Goal: Task Accomplishment & Management: Manage account settings

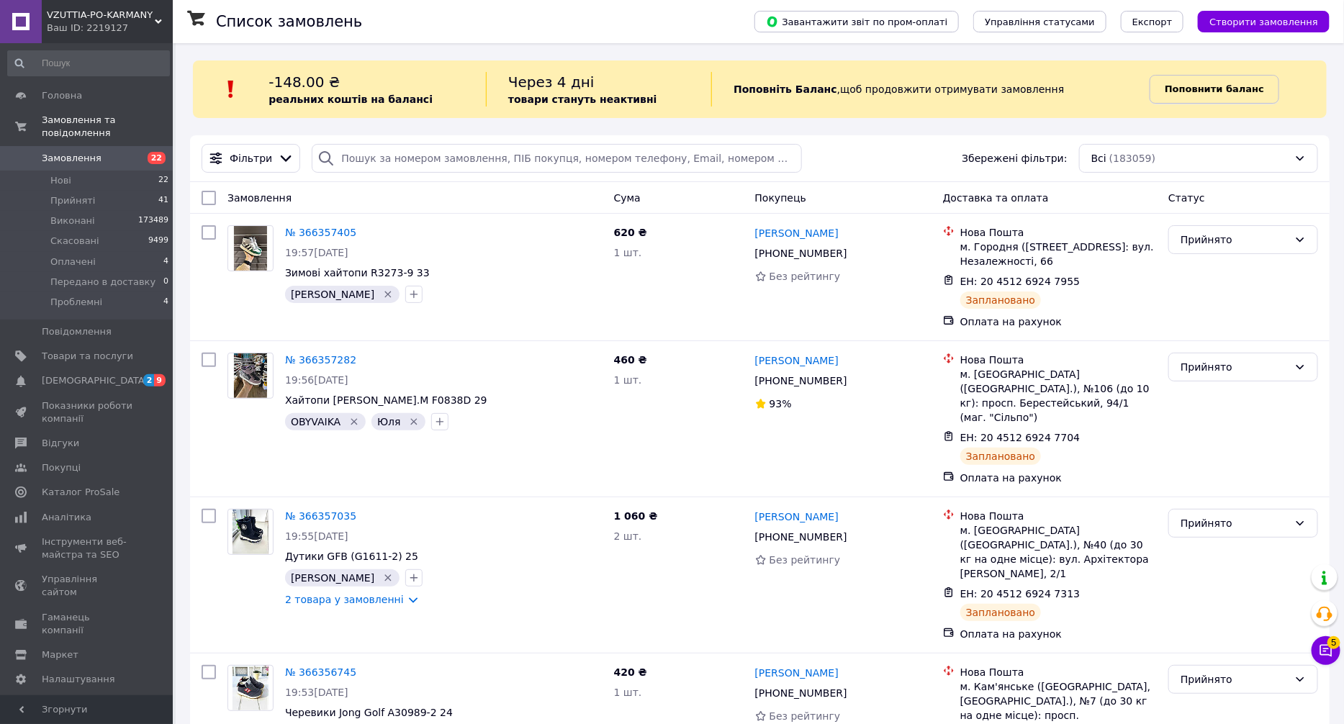
click at [1234, 82] on span "Поповнити баланс" at bounding box center [1214, 89] width 99 height 14
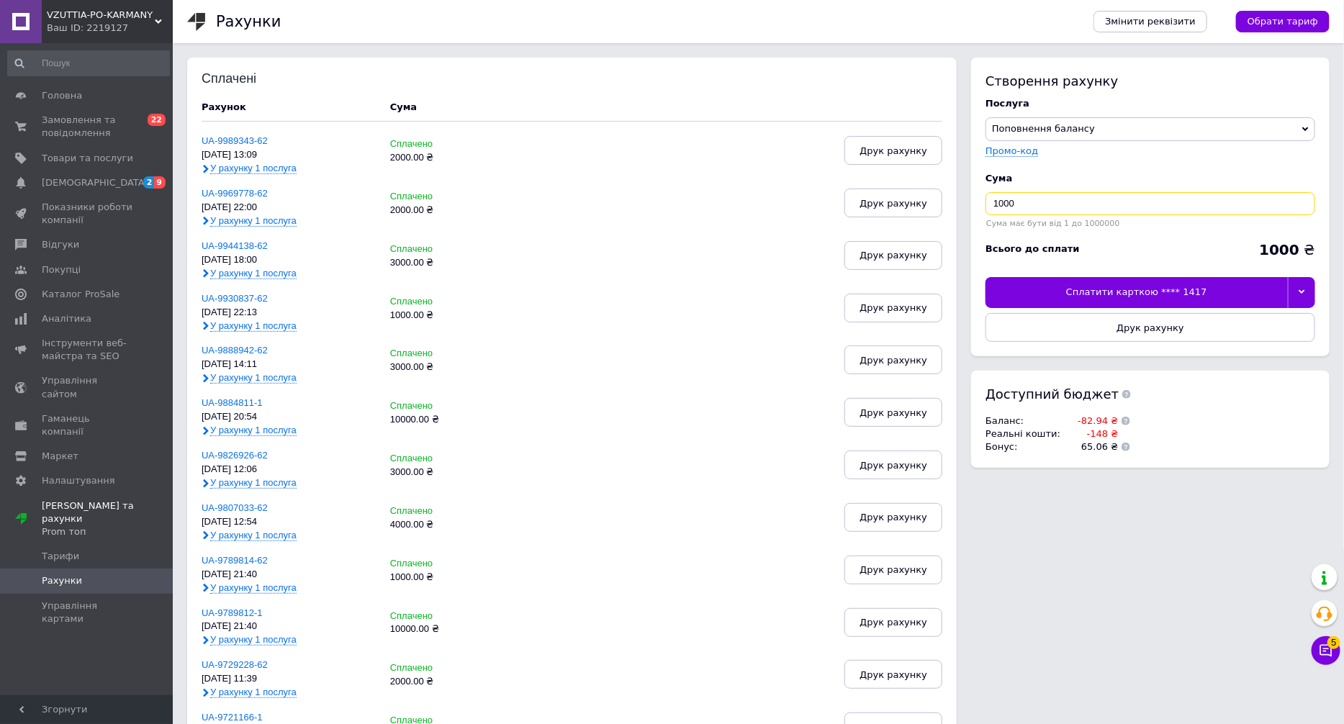
drag, startPoint x: 1030, startPoint y: 204, endPoint x: 968, endPoint y: 198, distance: 62.9
click at [968, 198] on div "Створення рахунку Послуга Поповнення балансу Premium-дизайн Промо-код Cума 1000…" at bounding box center [1147, 270] width 366 height 425
type input "3000"
click at [1218, 289] on div "Сплатити карткою **** 1417" at bounding box center [1137, 292] width 302 height 30
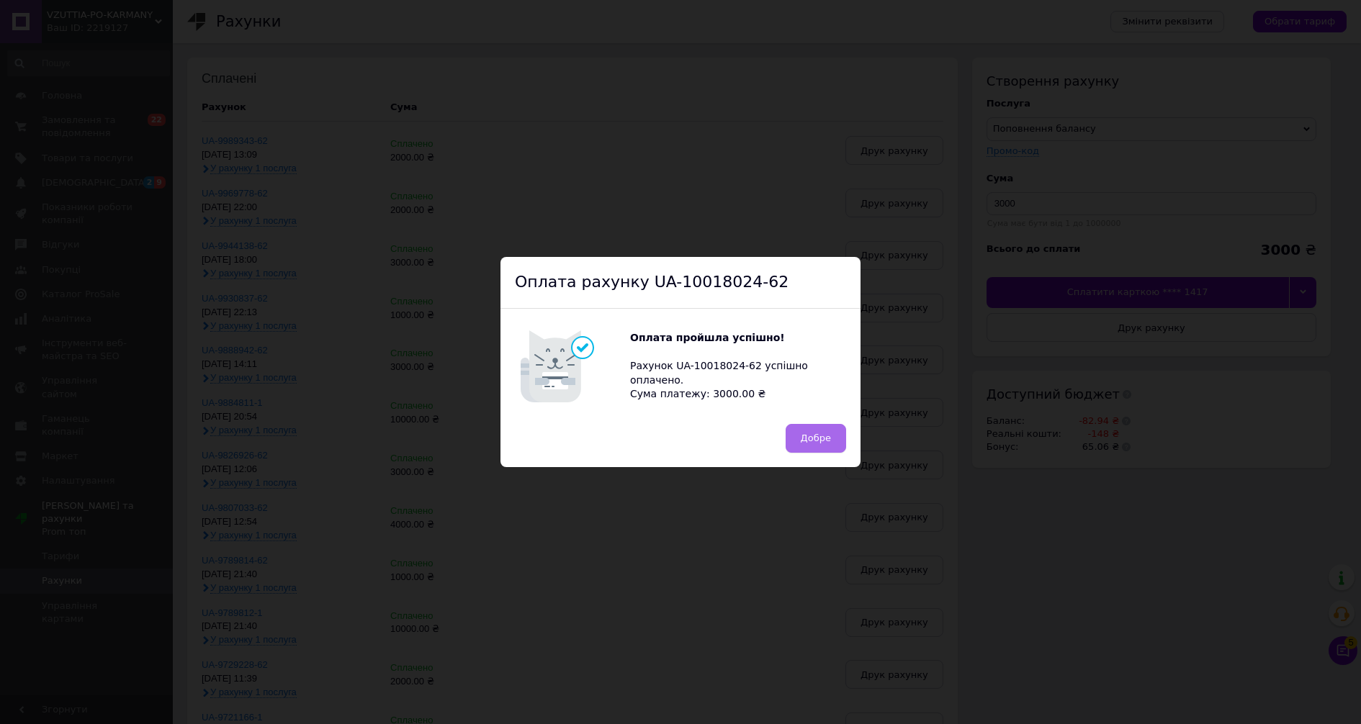
click at [822, 439] on span "Добре" at bounding box center [816, 438] width 30 height 11
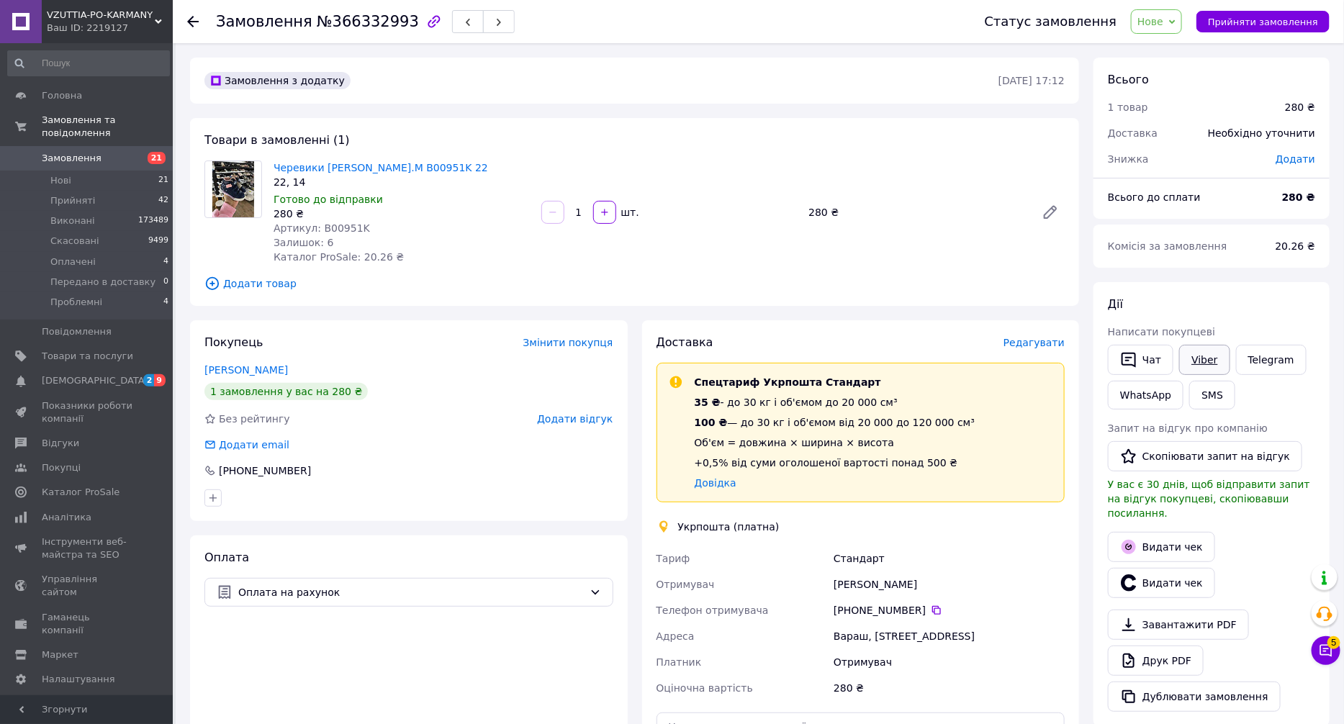
drag, startPoint x: 1200, startPoint y: 350, endPoint x: 1195, endPoint y: 364, distance: 15.3
click at [1200, 350] on link "Viber" at bounding box center [1205, 360] width 50 height 30
drag, startPoint x: 583, startPoint y: 673, endPoint x: 527, endPoint y: 534, distance: 149.2
click at [583, 673] on div "Оплата Оплата на рахунок" at bounding box center [409, 695] width 438 height 319
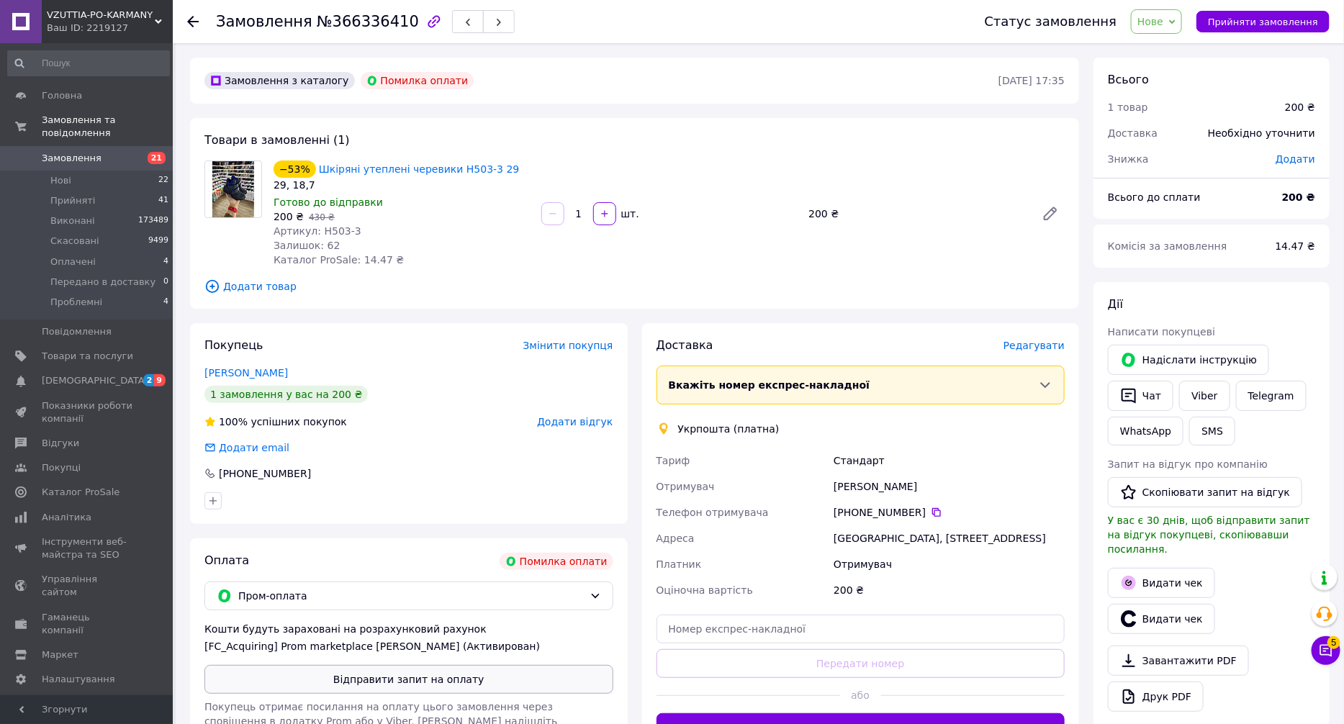
click at [460, 688] on button "Відправити запит на оплату" at bounding box center [409, 679] width 409 height 29
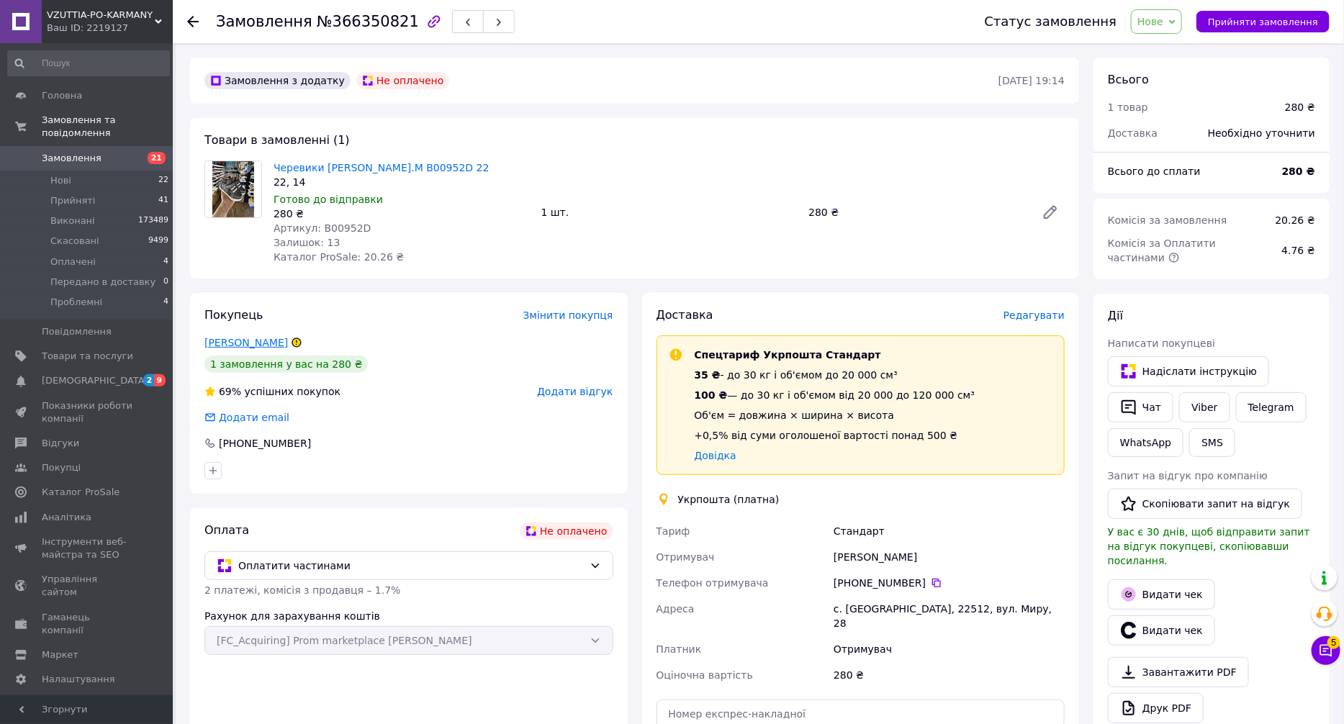
click at [251, 339] on link "Вікторія Бугаєнко" at bounding box center [247, 343] width 84 height 12
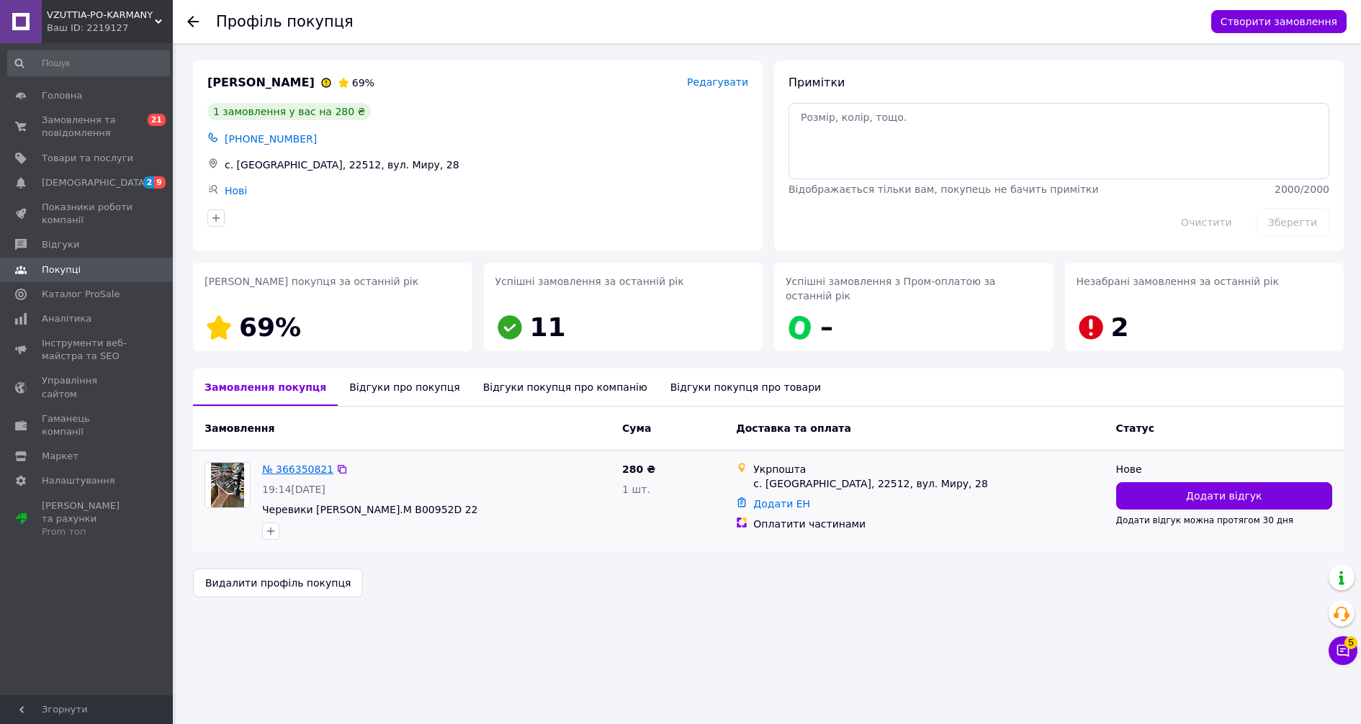
click at [312, 464] on link "№ 366350821" at bounding box center [297, 470] width 71 height 12
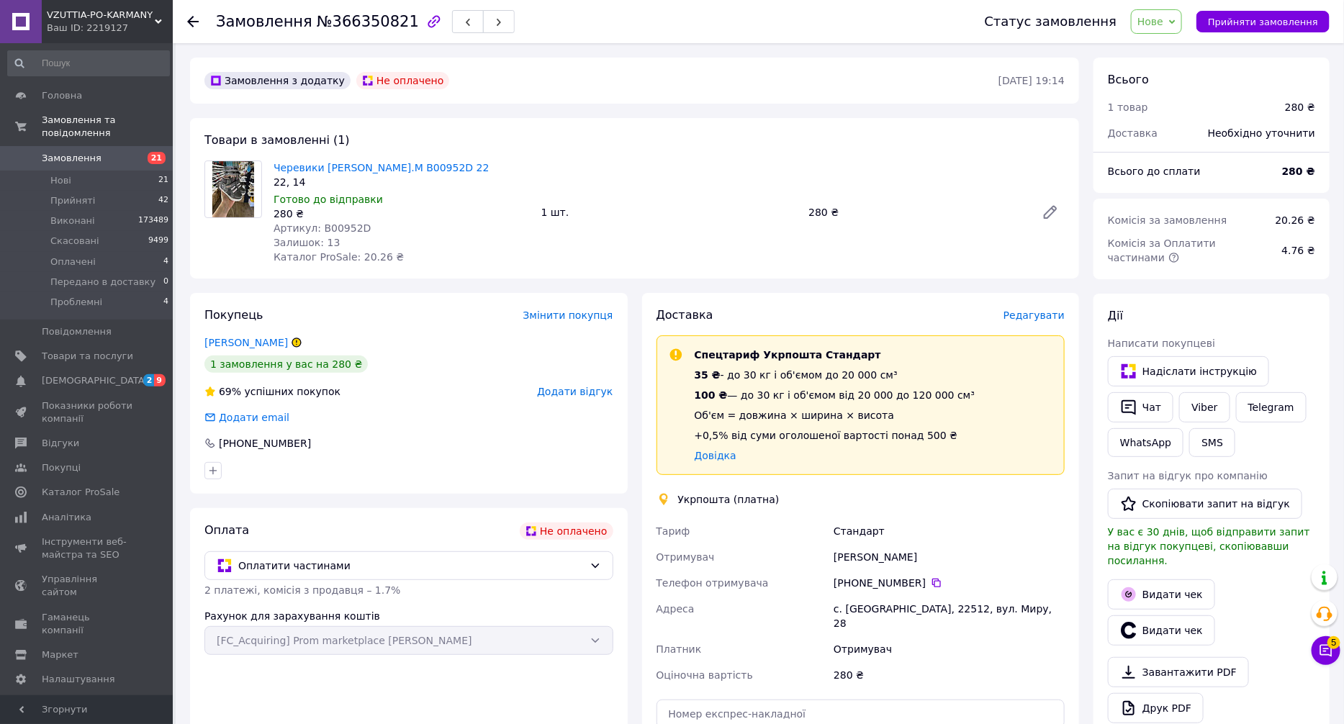
click at [350, 19] on div "Замовлення №366350821" at bounding box center [365, 21] width 299 height 24
click at [350, 19] on span "№366350821" at bounding box center [368, 21] width 102 height 17
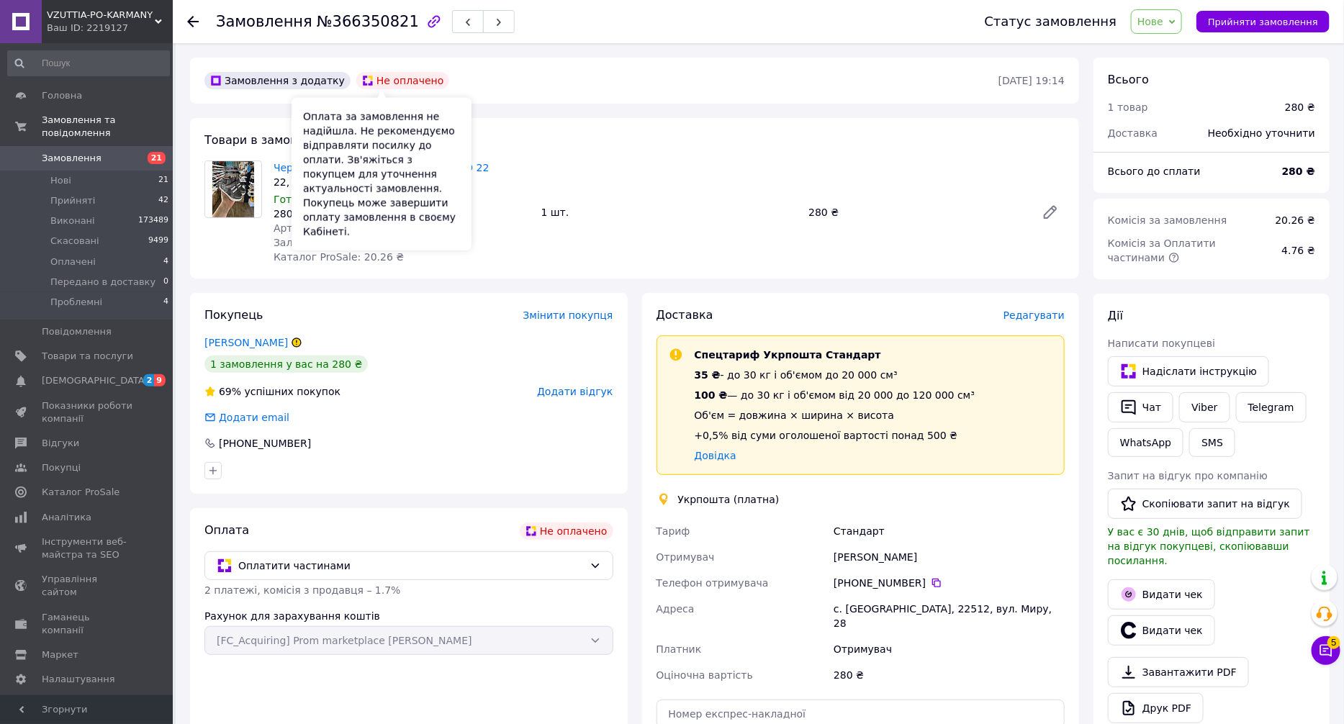
click at [418, 113] on div "Оплата за замовлення не надійшла. Не рекомендуємо відправляти посилку до оплати…" at bounding box center [382, 174] width 180 height 153
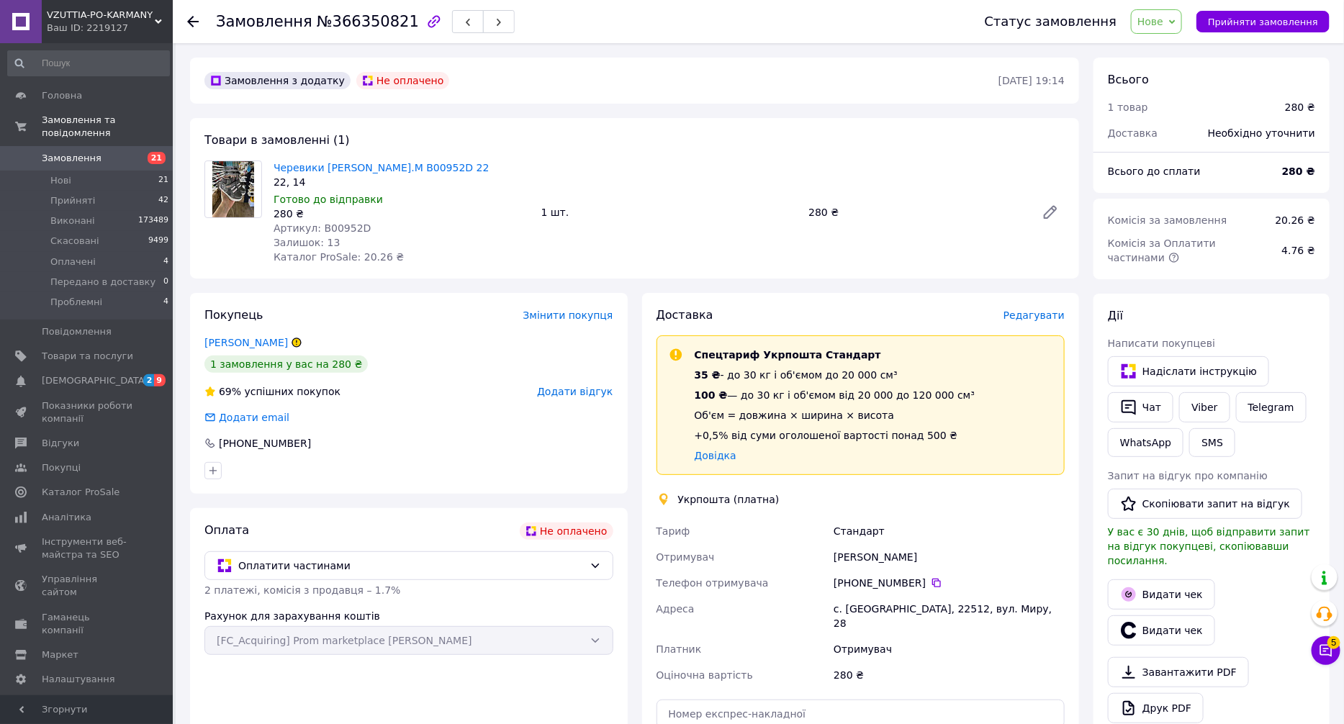
click at [387, 22] on span "№366350821" at bounding box center [368, 21] width 102 height 17
copy span "366350821"
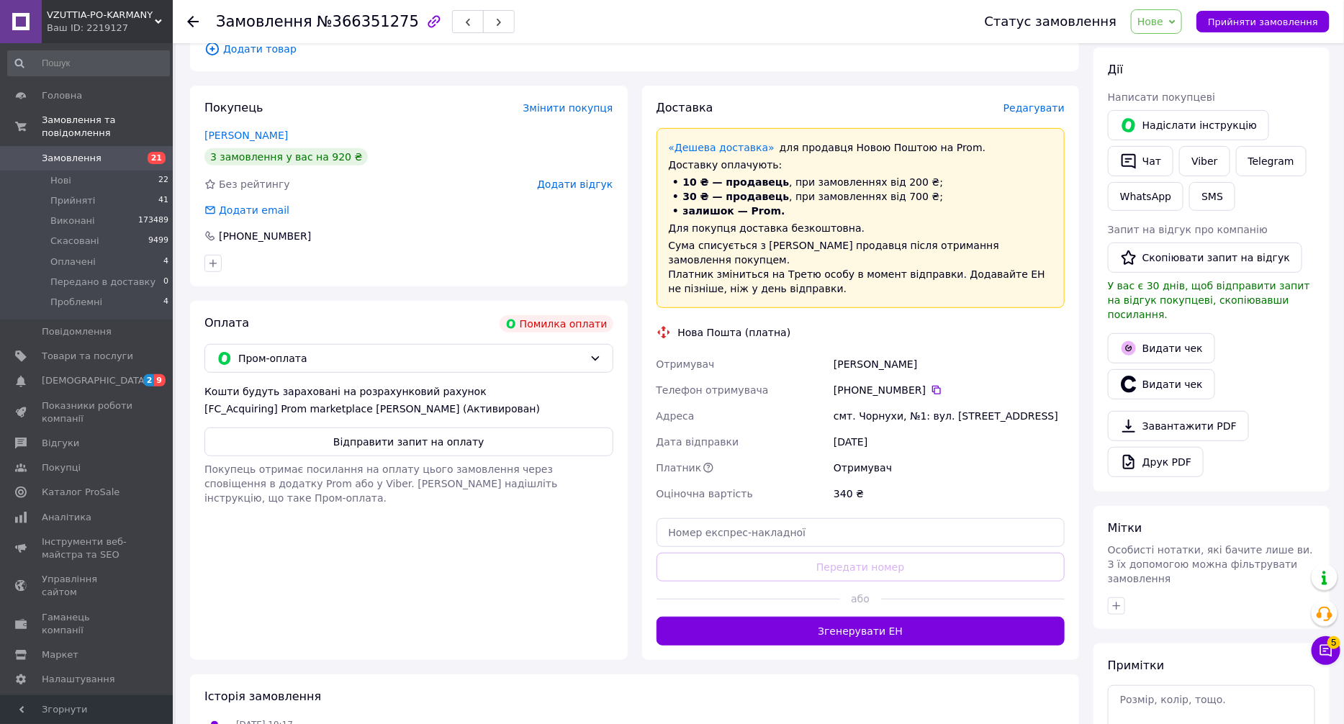
scroll to position [337, 0]
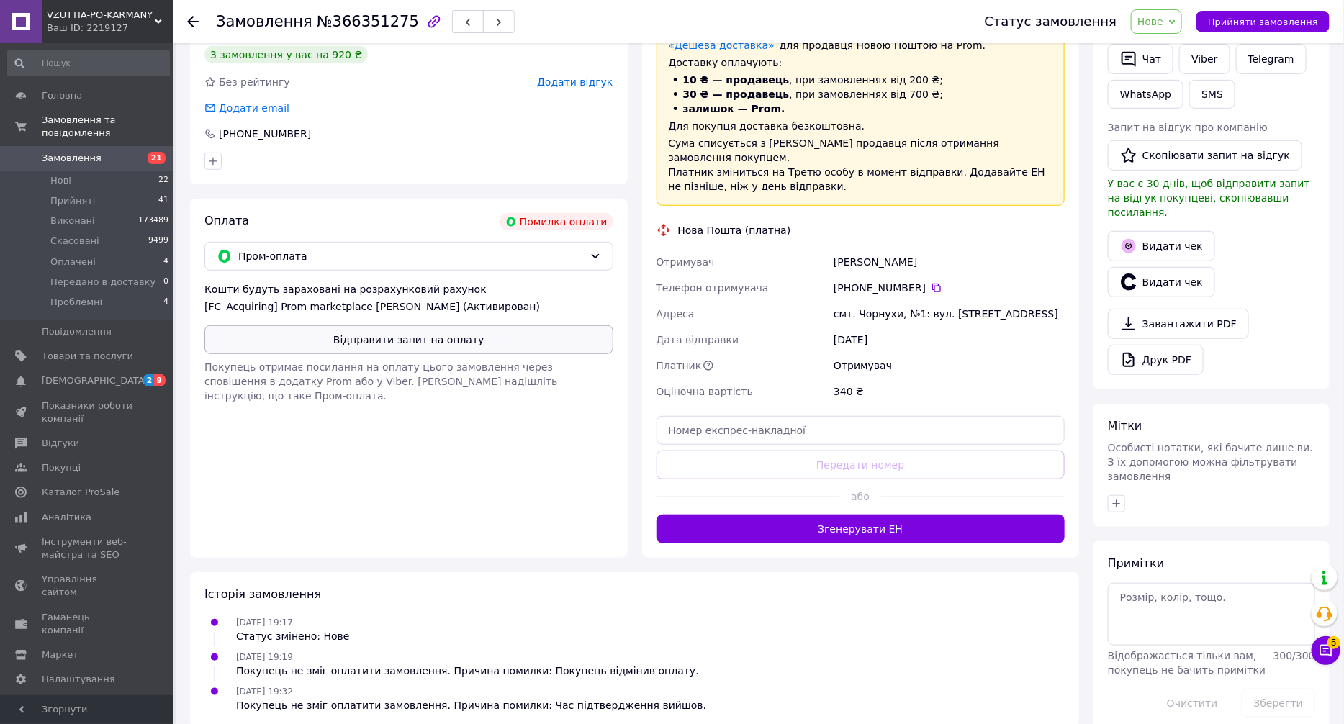
click at [435, 342] on button "Відправити запит на оплату" at bounding box center [409, 339] width 409 height 29
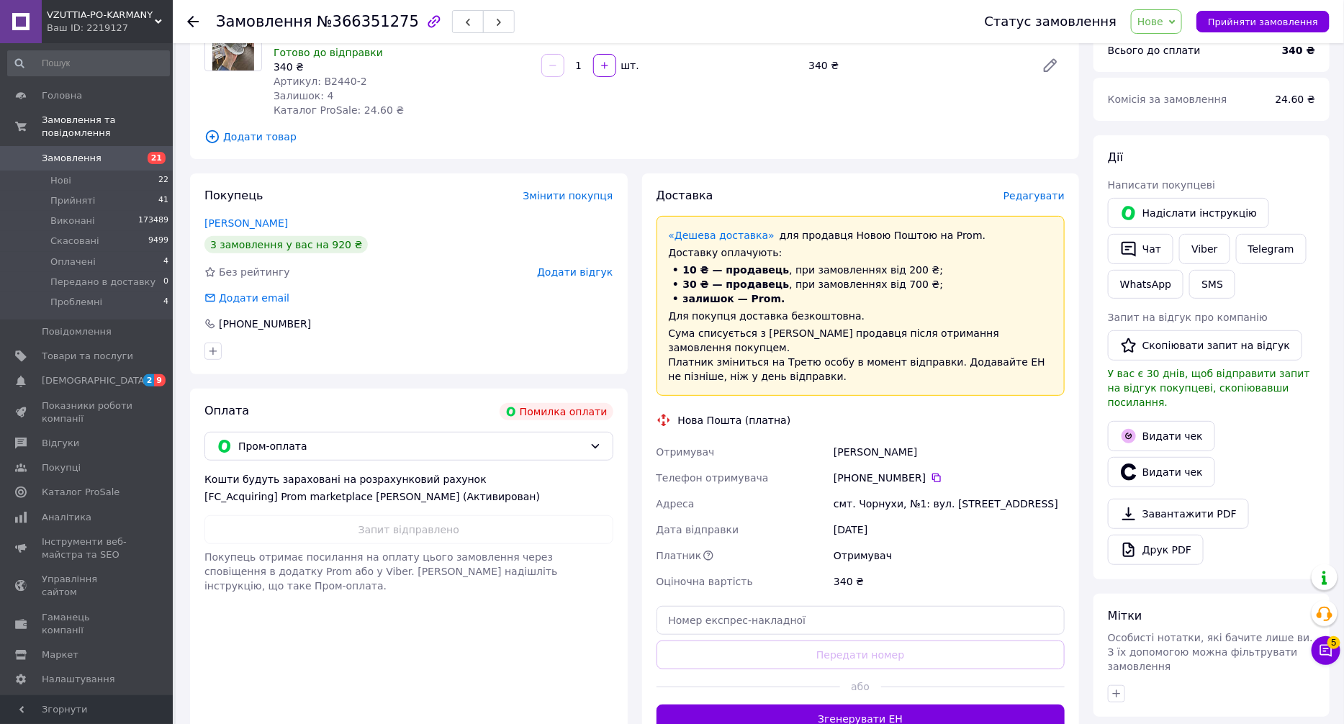
scroll to position [0, 0]
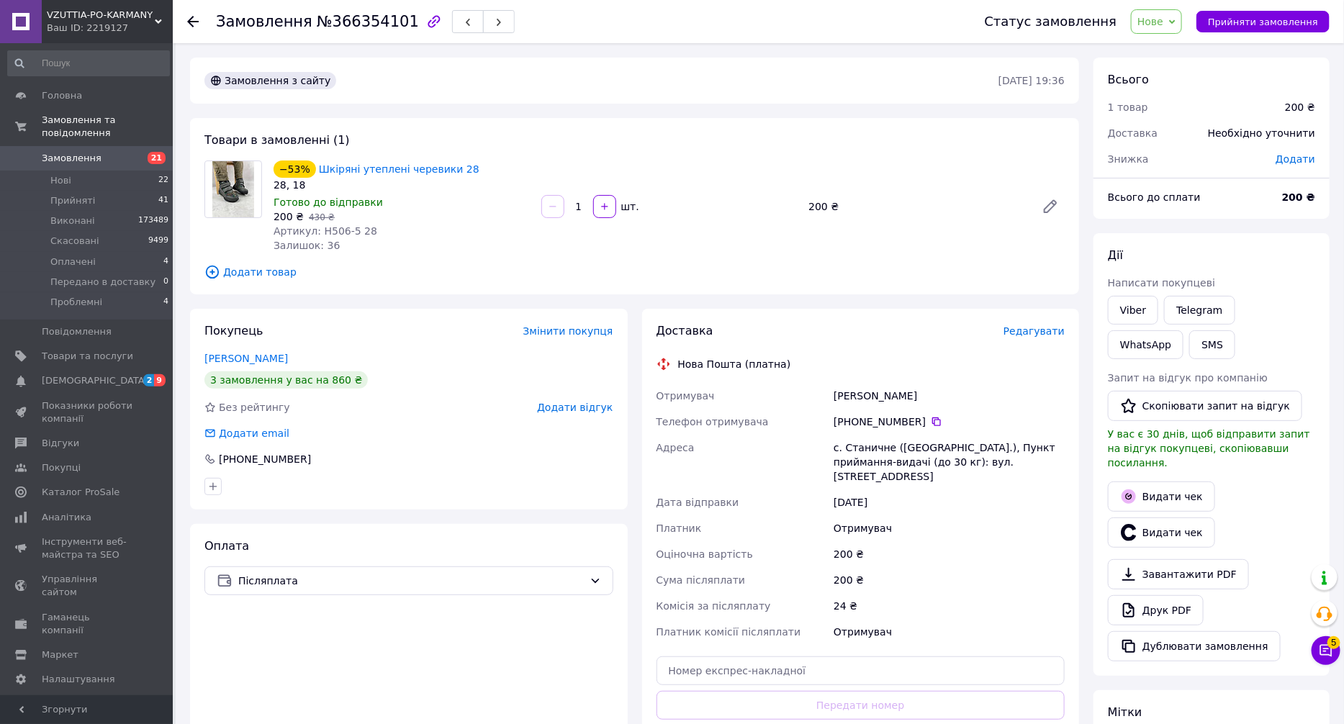
click at [346, 24] on span "№366354101" at bounding box center [368, 21] width 102 height 17
copy span "366354101"
click at [1190, 342] on button "SMS" at bounding box center [1213, 345] width 46 height 29
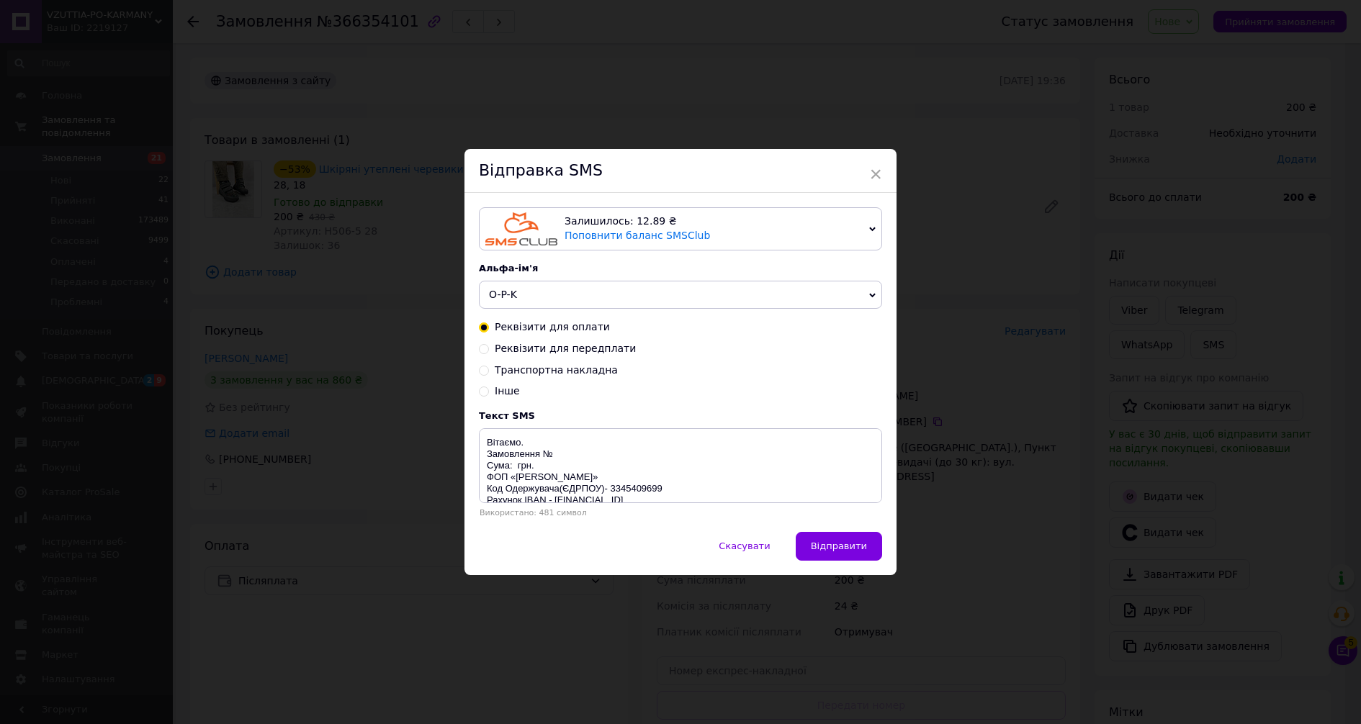
drag, startPoint x: 542, startPoint y: 339, endPoint x: 558, endPoint y: 383, distance: 46.7
click at [543, 340] on div "Реквізити для оплати Реквізити для передплати Транспортна накладна Інше" at bounding box center [680, 359] width 403 height 78
click at [544, 335] on div "Реквізити для оплати Реквізити для передплати Транспортна накладна Інше" at bounding box center [680, 359] width 403 height 78
click at [539, 343] on span "Реквізити для передплати" at bounding box center [565, 349] width 141 height 12
click at [489, 343] on input "Реквізити для передплати" at bounding box center [484, 348] width 10 height 10
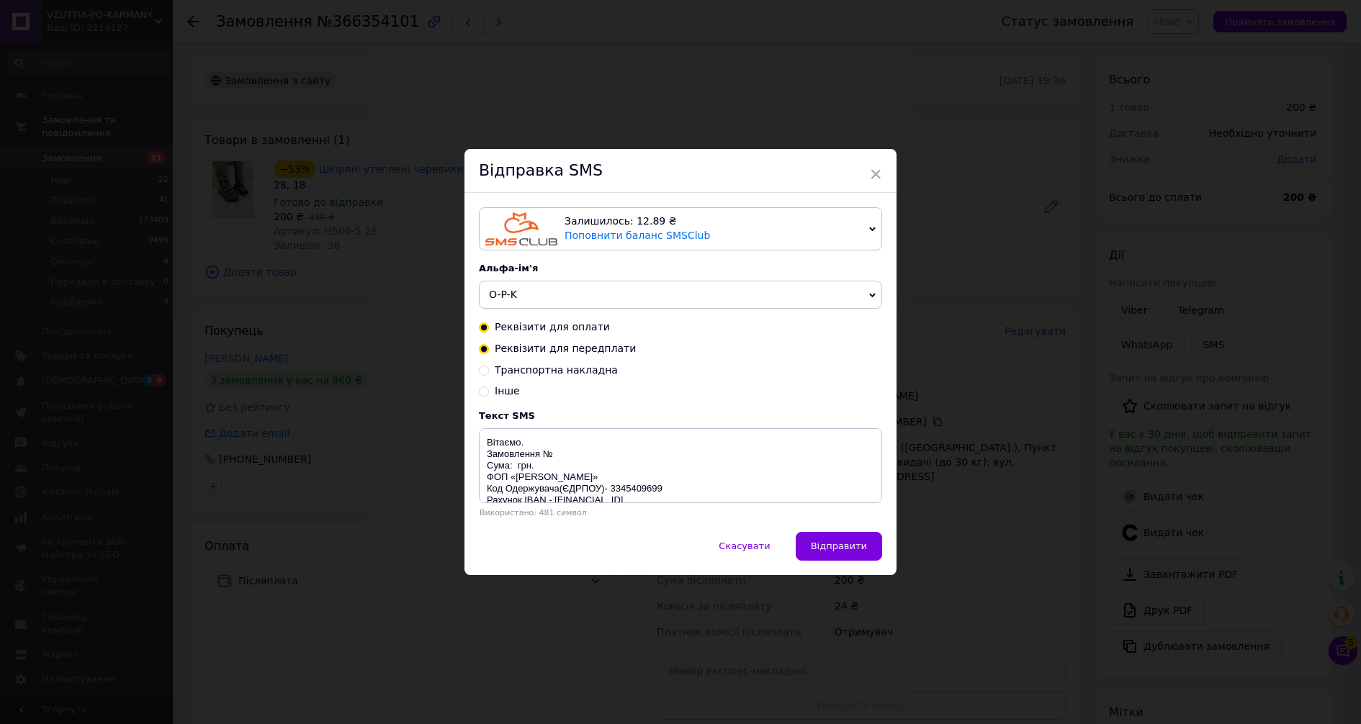
radio input "true"
radio input "false"
click at [573, 454] on textarea "Вітаємо. Замовлення № Передплата 150 грн. Сума: 150 грн. ФОП «МАЛЮТА ВАДИМ ІВАН…" at bounding box center [680, 465] width 403 height 75
paste textarea "366354101"
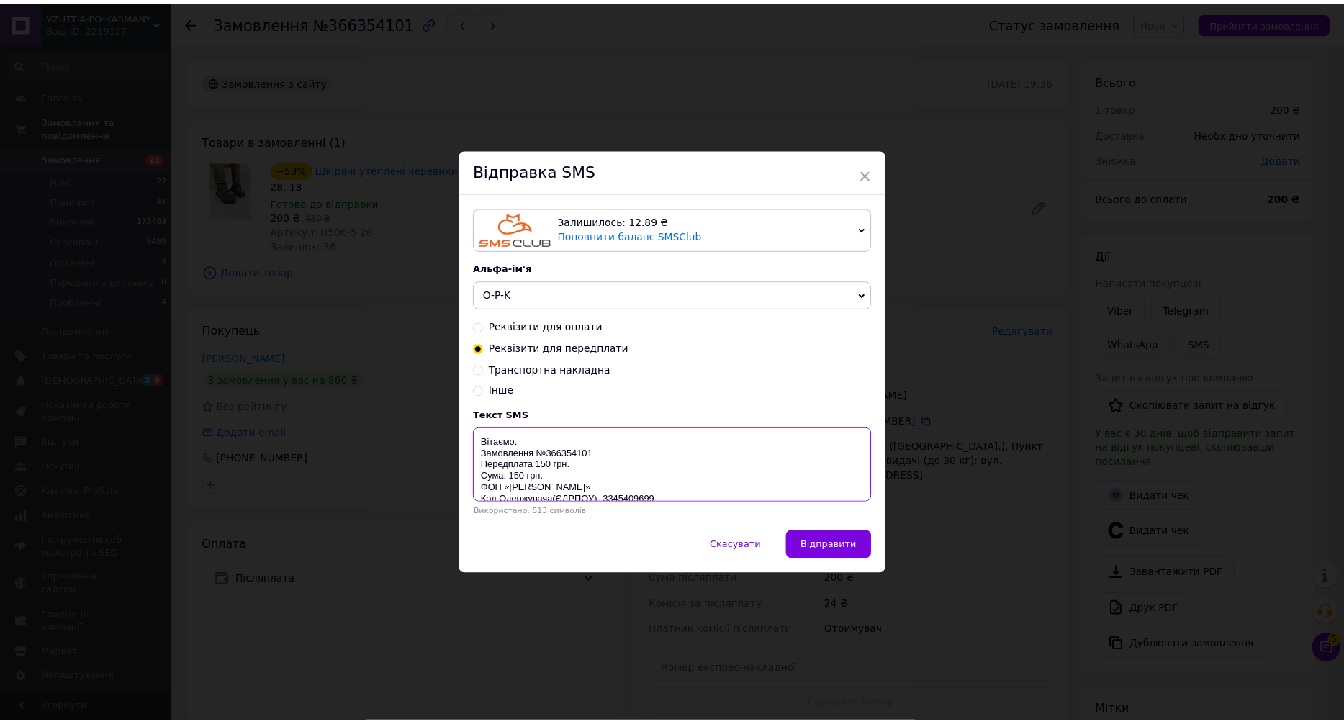
scroll to position [127, 0]
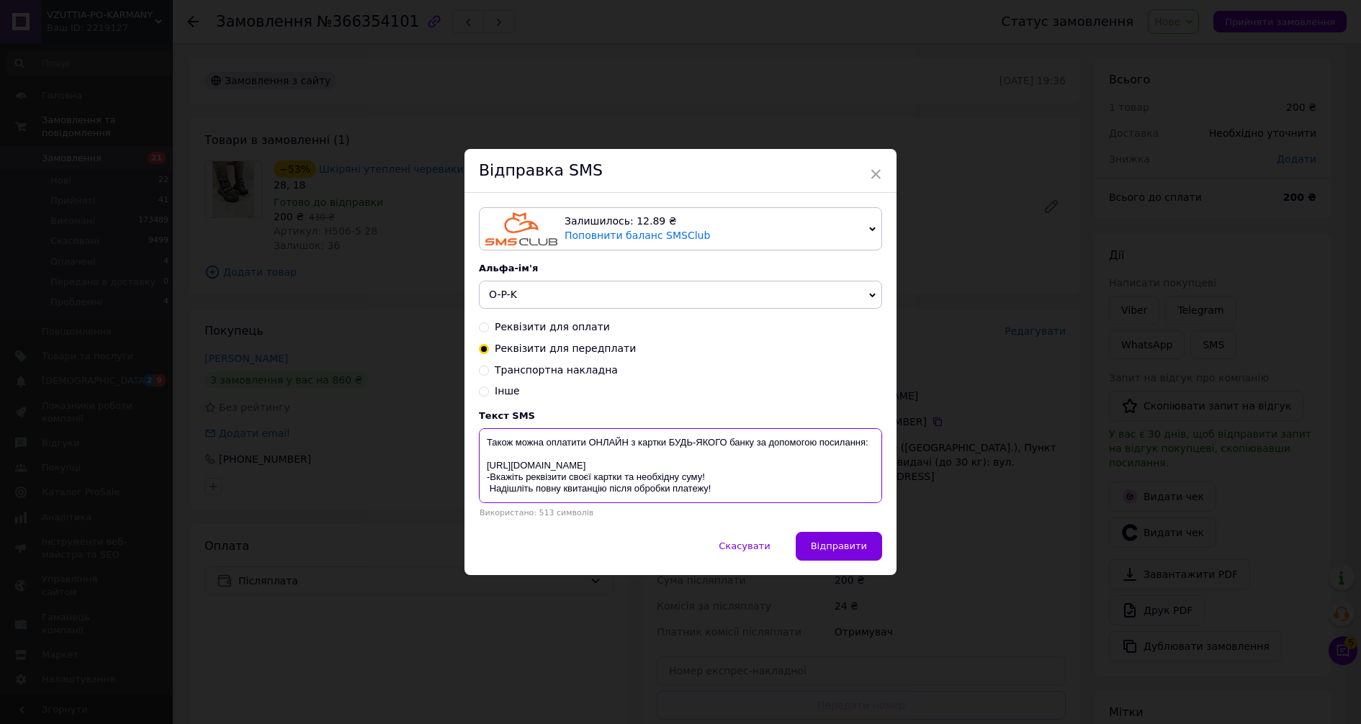
drag, startPoint x: 483, startPoint y: 444, endPoint x: 755, endPoint y: 513, distance: 280.1
click at [752, 514] on div "Текст SMS Вітаємо. Замовлення №366354101 Передплата 150 грн. Сума: 150 грн. ФОП…" at bounding box center [680, 463] width 403 height 107
type textarea "Вітаємо. Замовлення №366354101 Передплата 150 грн. Сума: 150 грн. ФОП «МАЛЮТА В…"
drag, startPoint x: 1115, startPoint y: 520, endPoint x: 1143, endPoint y: 378, distance: 144.6
click at [1115, 518] on div "× Відправка SMS Залишилось: 12.89 ₴ Поповнити баланс SMSClub Підключити LetsAds…" at bounding box center [680, 362] width 1361 height 724
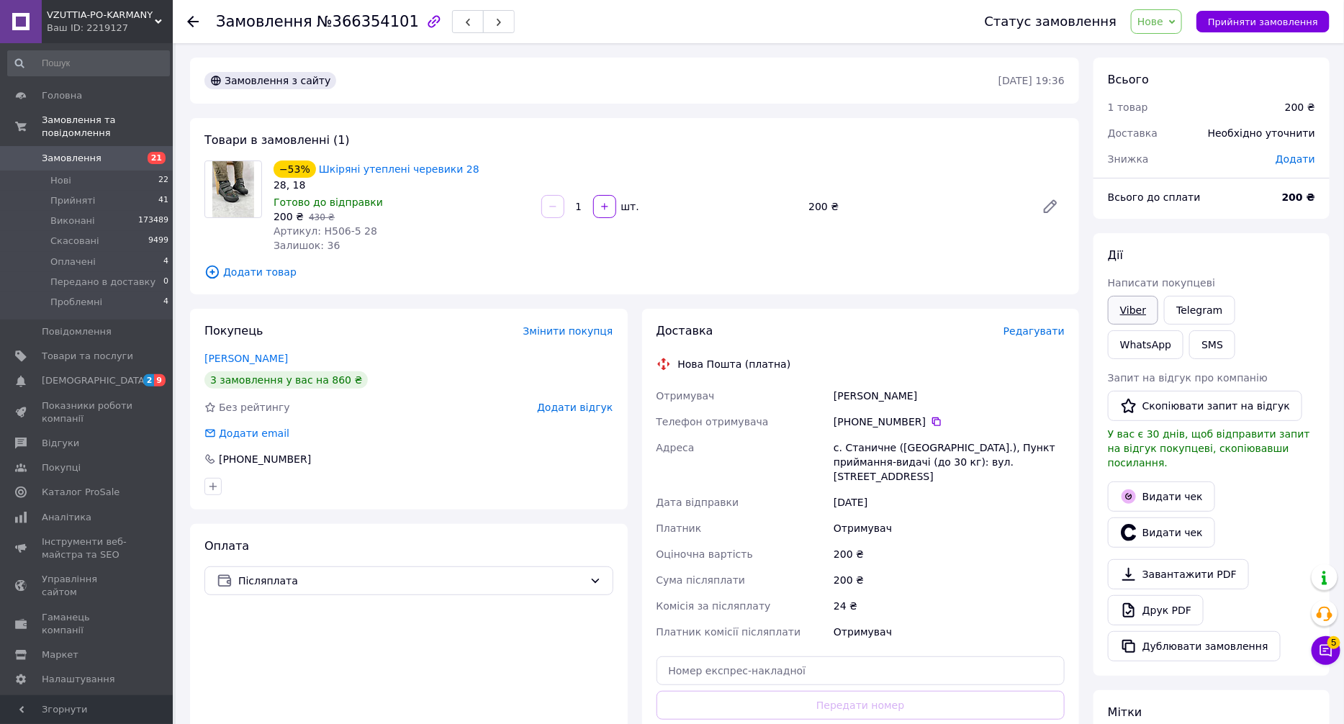
click at [1144, 307] on link "Viber" at bounding box center [1133, 310] width 50 height 29
click at [962, 662] on input "text" at bounding box center [861, 671] width 409 height 29
click at [1186, 313] on link "Telegram" at bounding box center [1199, 310] width 71 height 29
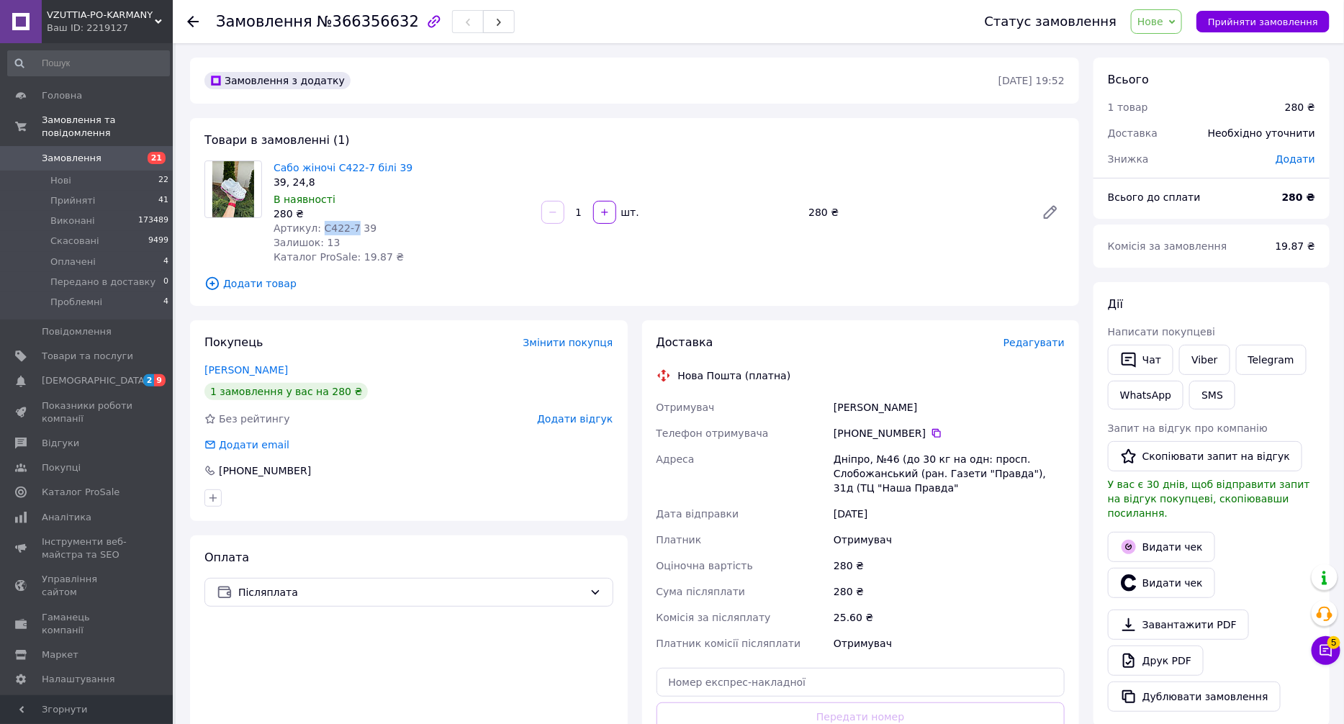
drag, startPoint x: 349, startPoint y: 230, endPoint x: 331, endPoint y: 233, distance: 19.1
click at [318, 226] on span "Артикул: C422-7 39" at bounding box center [325, 229] width 103 height 12
copy span "C422-7"
click at [465, 279] on span "Додати товар" at bounding box center [635, 284] width 861 height 16
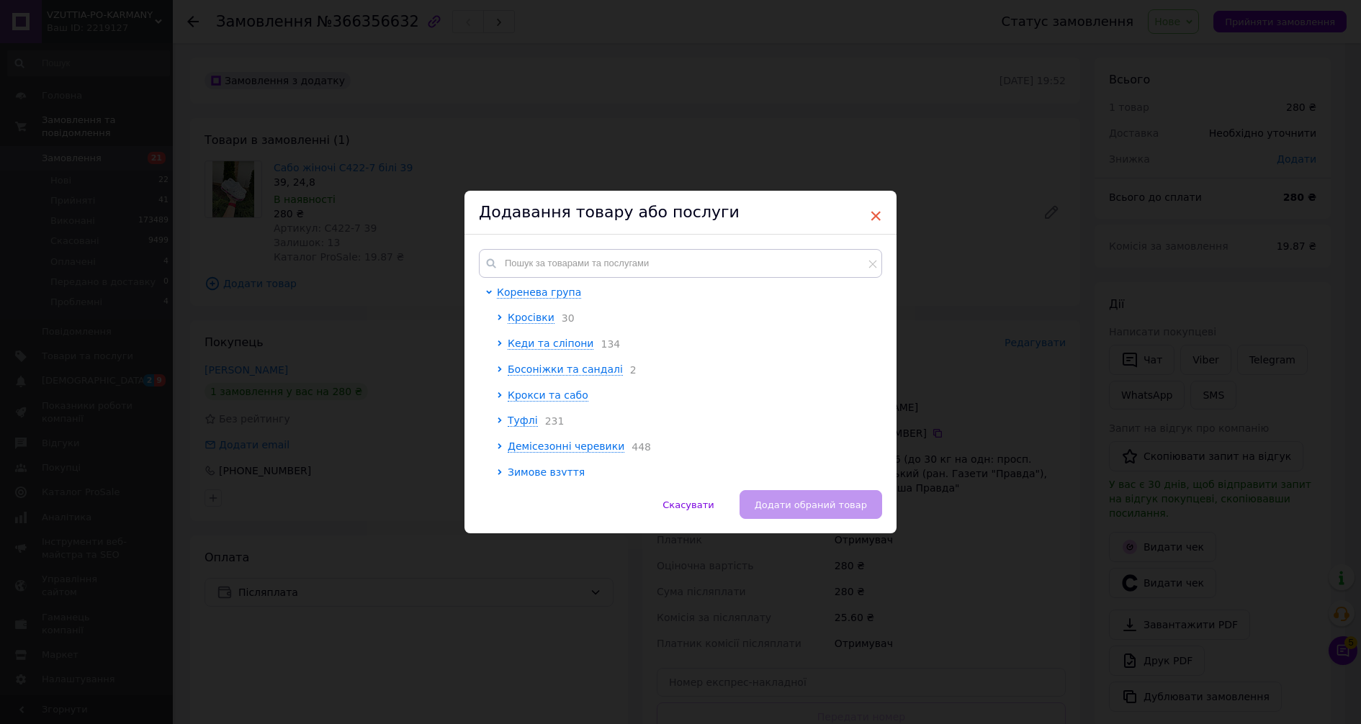
click at [878, 213] on span "×" at bounding box center [875, 216] width 13 height 24
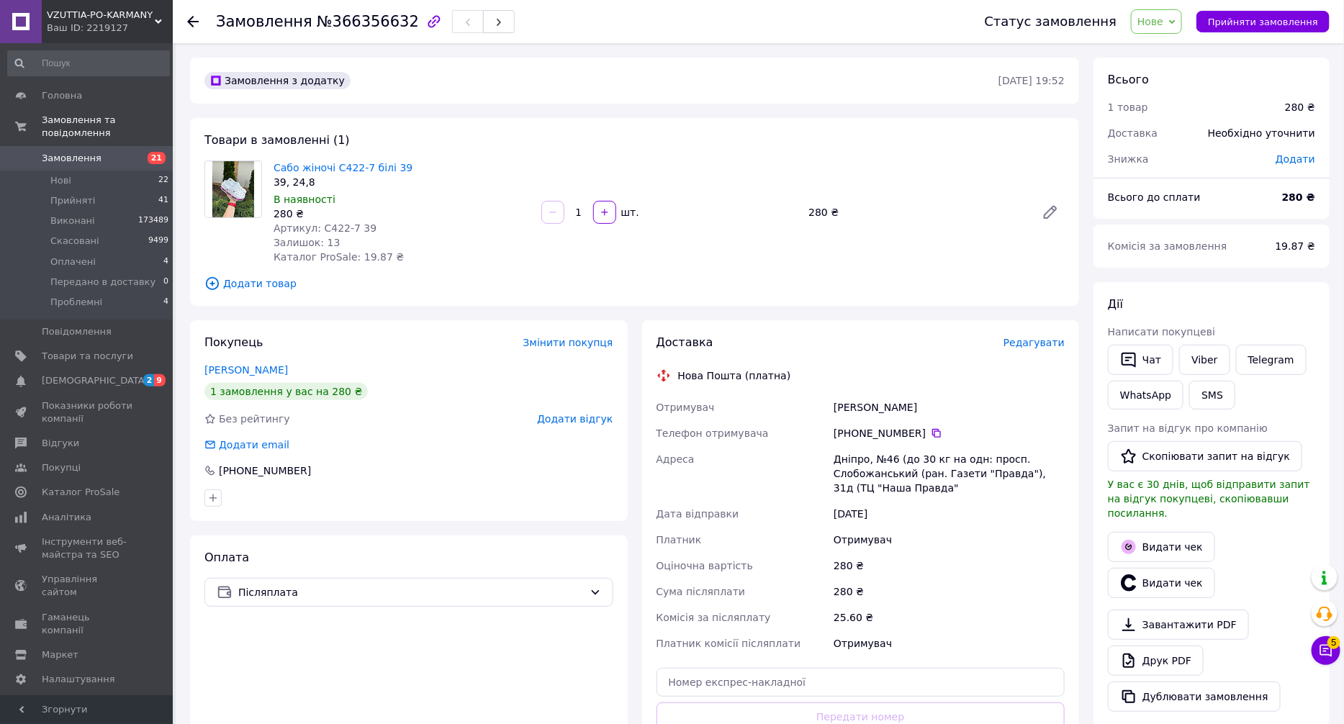
click at [1164, 25] on span "Нове" at bounding box center [1151, 22] width 26 height 12
click at [1174, 41] on li "Прийнято" at bounding box center [1192, 51] width 120 height 22
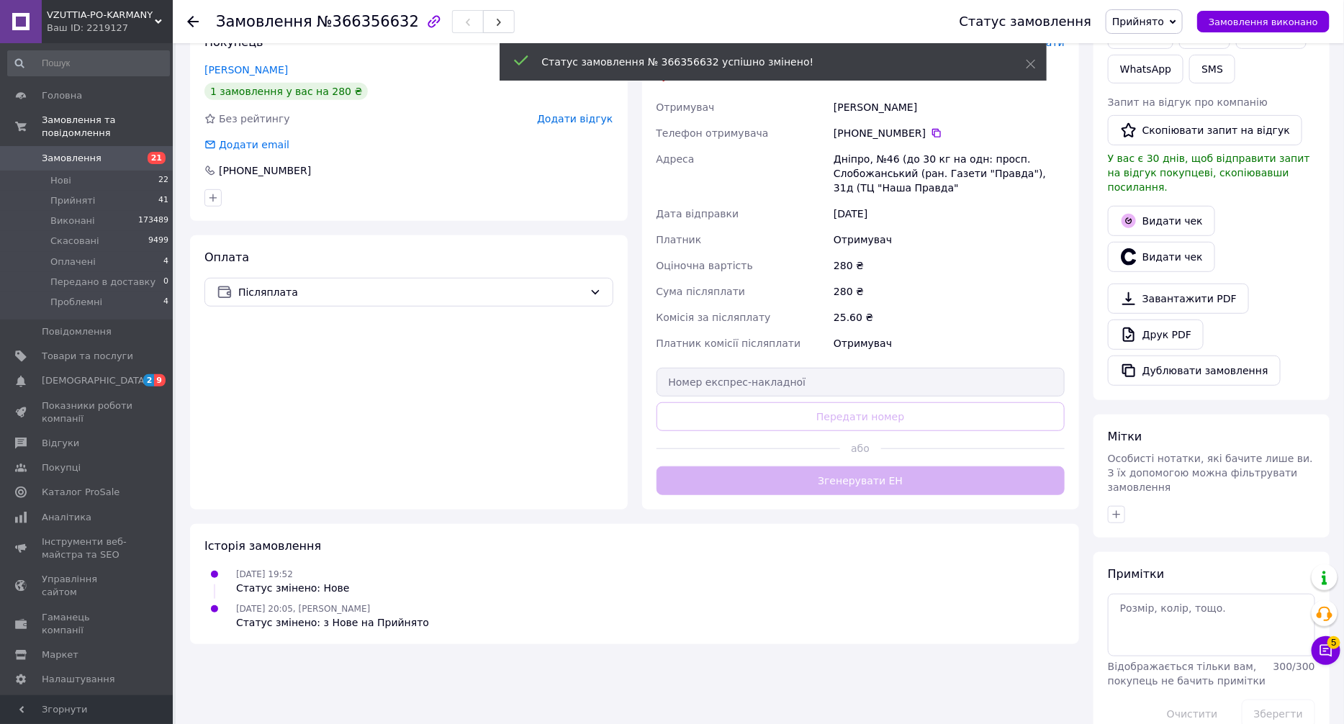
click at [918, 471] on div "Доставка Редагувати Нова Пошта (платна) Отримувач Мітяй Олена Телефон отримувач…" at bounding box center [861, 265] width 438 height 490
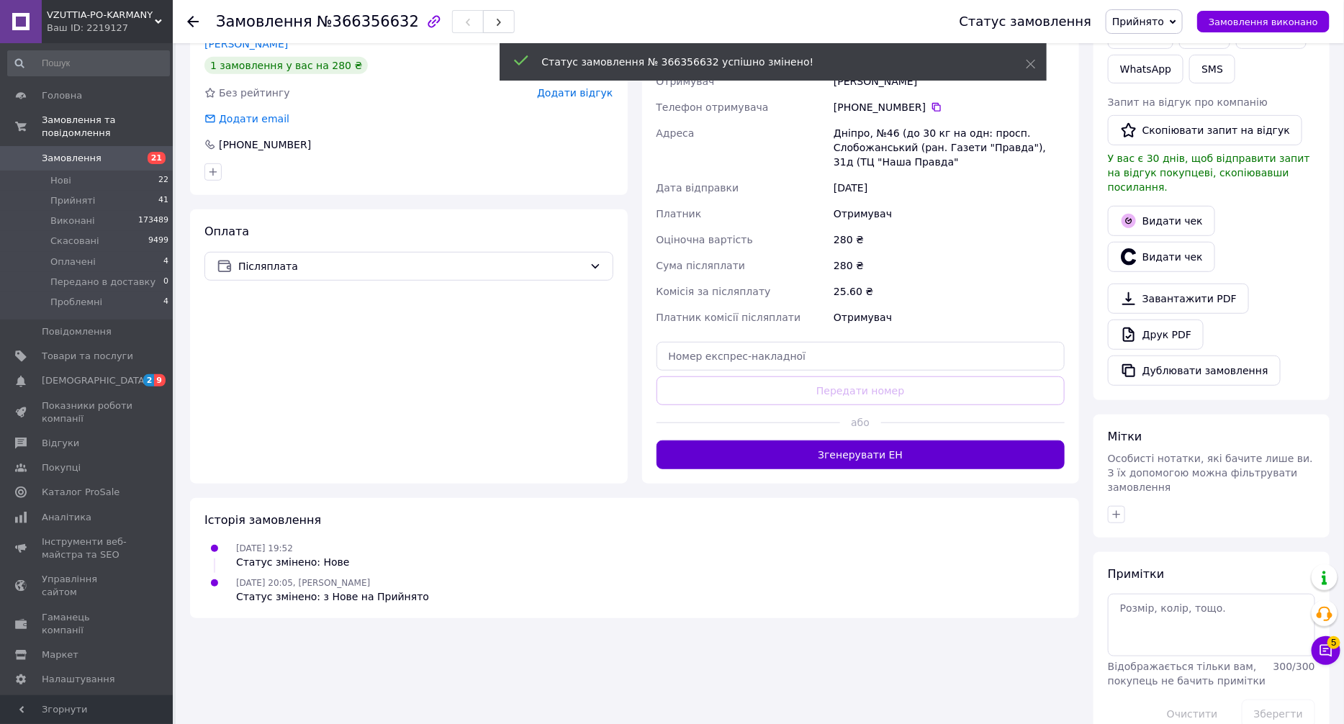
click at [913, 456] on button "Згенерувати ЕН" at bounding box center [861, 455] width 409 height 29
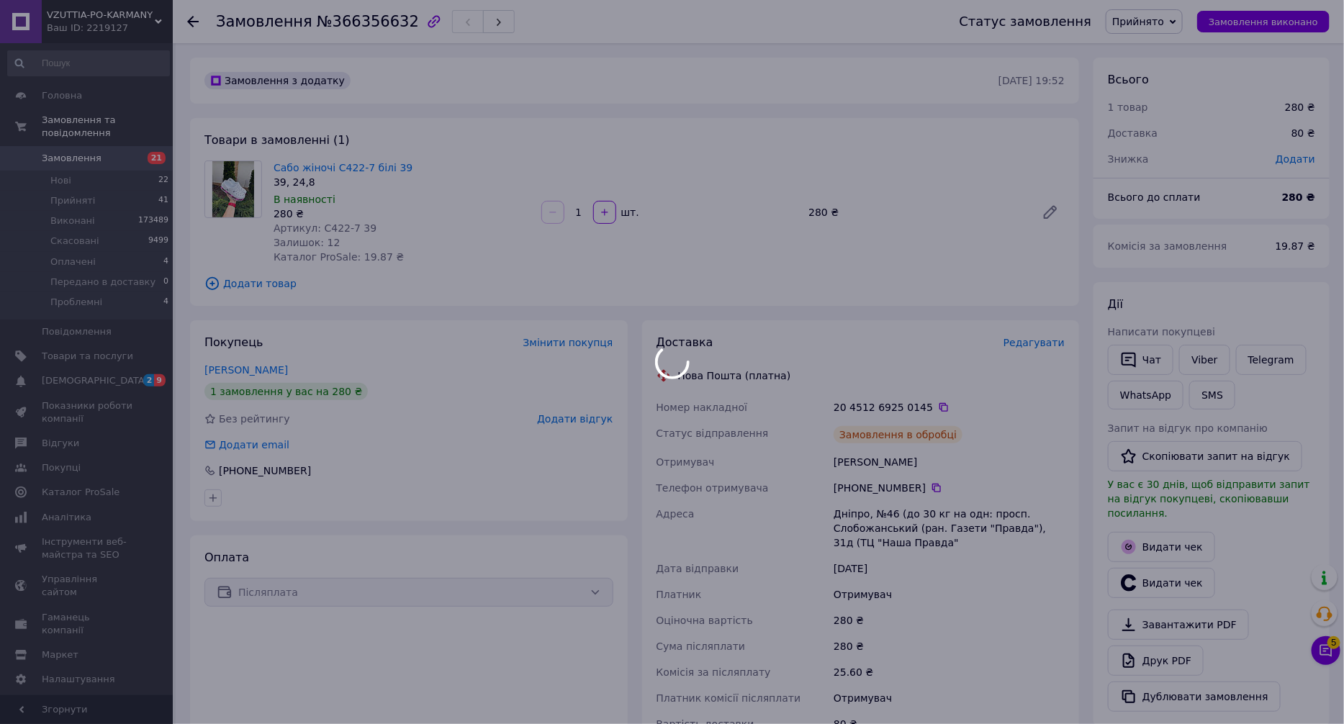
click at [951, 470] on div at bounding box center [672, 362] width 1344 height 724
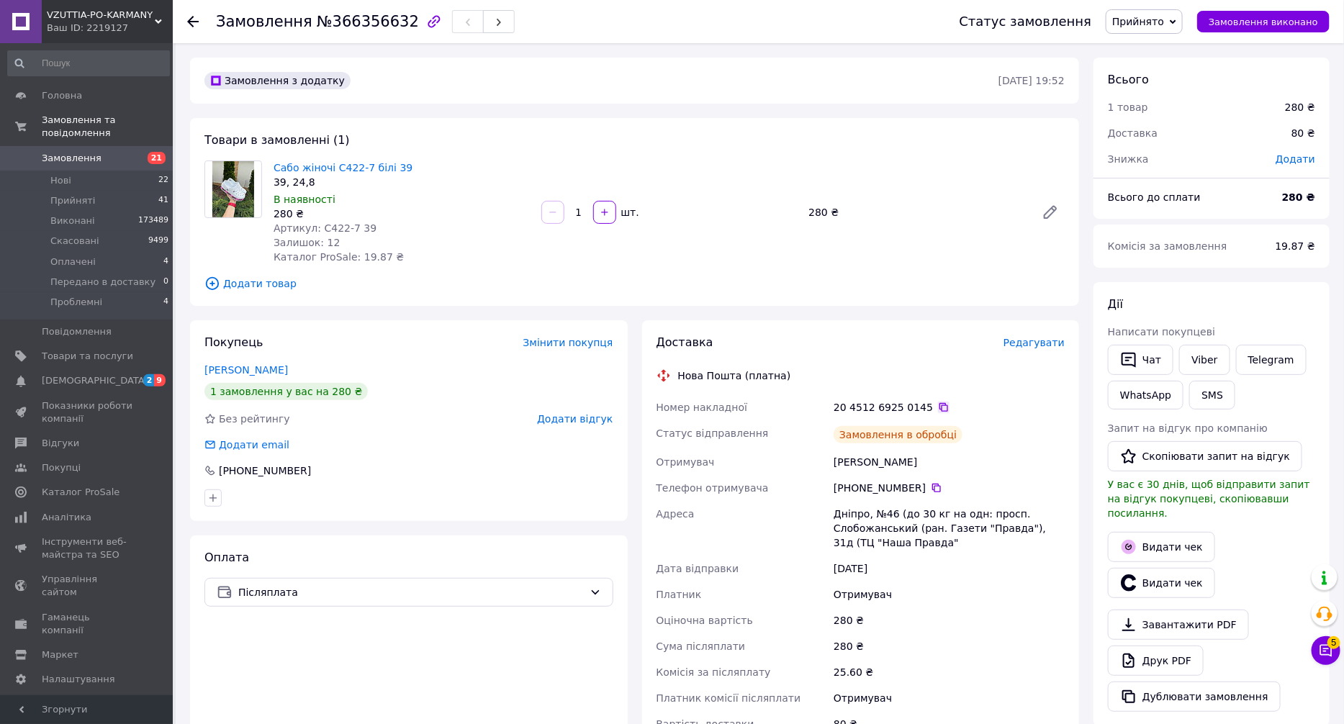
click at [938, 404] on icon at bounding box center [944, 408] width 12 height 12
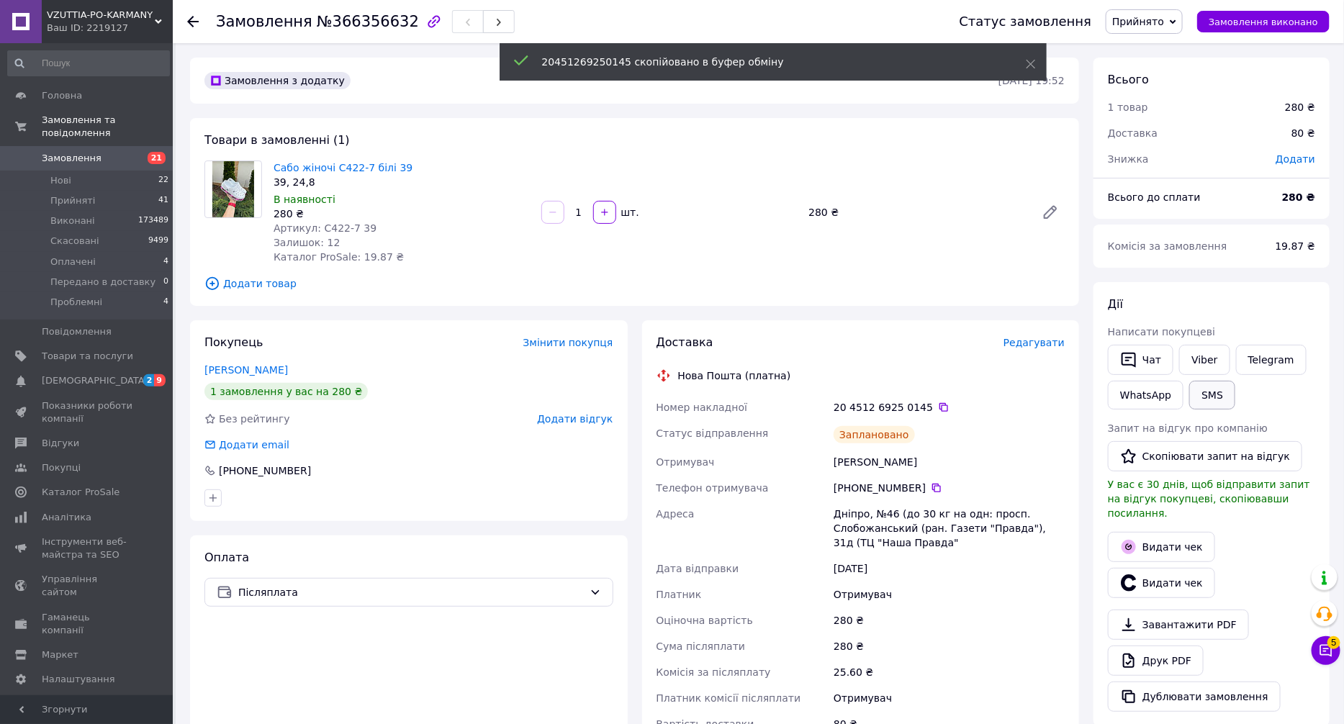
click at [1192, 390] on button "SMS" at bounding box center [1213, 395] width 46 height 29
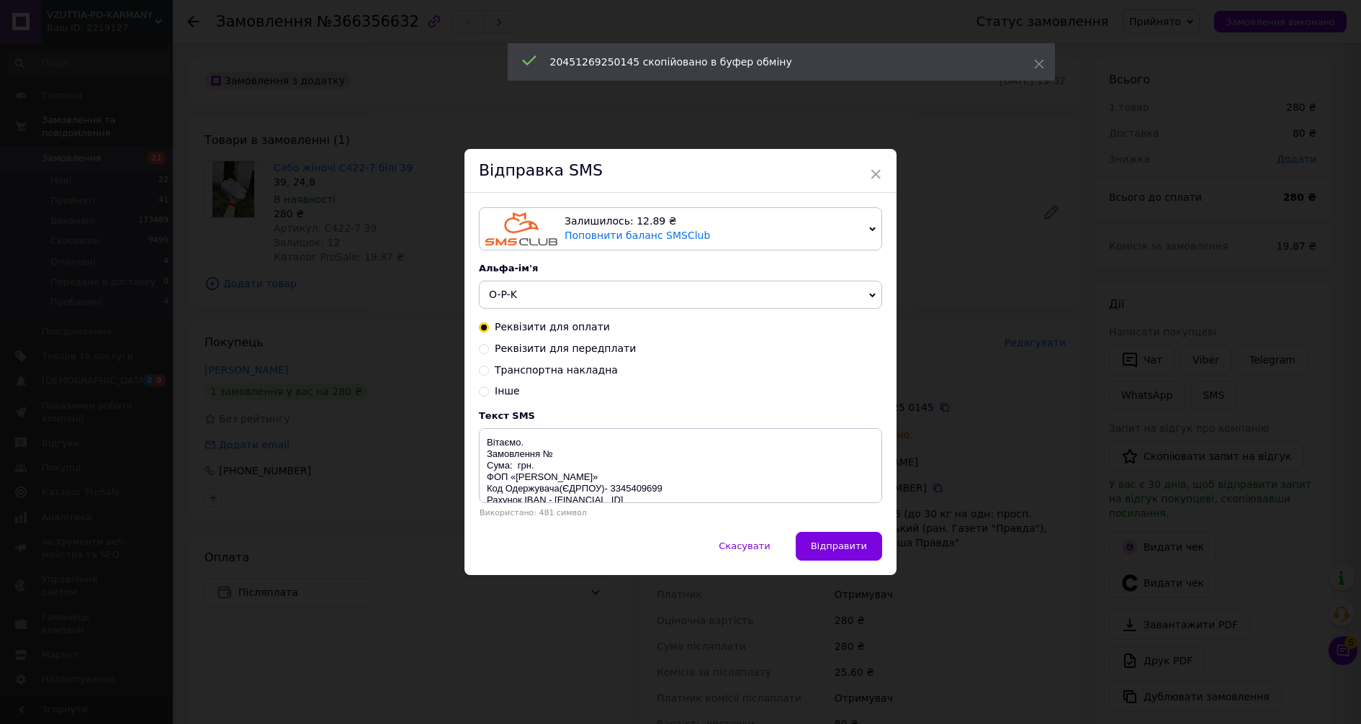
click at [565, 369] on span "Транспортна накладна" at bounding box center [556, 370] width 123 height 12
click at [489, 369] on input "Транспортна накладна" at bounding box center [484, 369] width 10 height 10
radio input "true"
radio input "false"
click at [567, 454] on textarea "Вітаємо. Номер ТТН: vzuttia-po-karmany" at bounding box center [680, 465] width 403 height 75
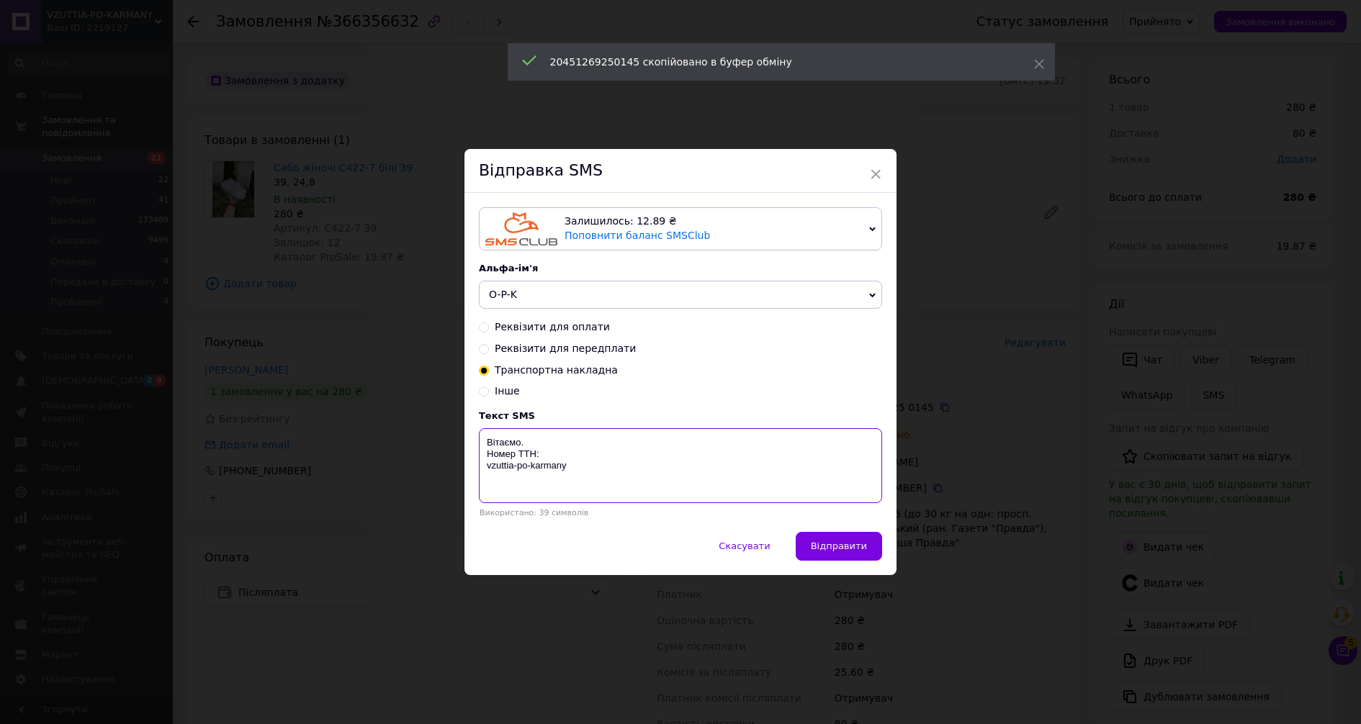
paste textarea "20451269250145"
drag, startPoint x: 615, startPoint y: 474, endPoint x: 477, endPoint y: 433, distance: 143.3
click at [475, 433] on div "Залишилось: 12.89 ₴ Поповнити баланс SMSClub Підключити LetsAds Альфа-ім'я O-P-…" at bounding box center [680, 362] width 432 height 339
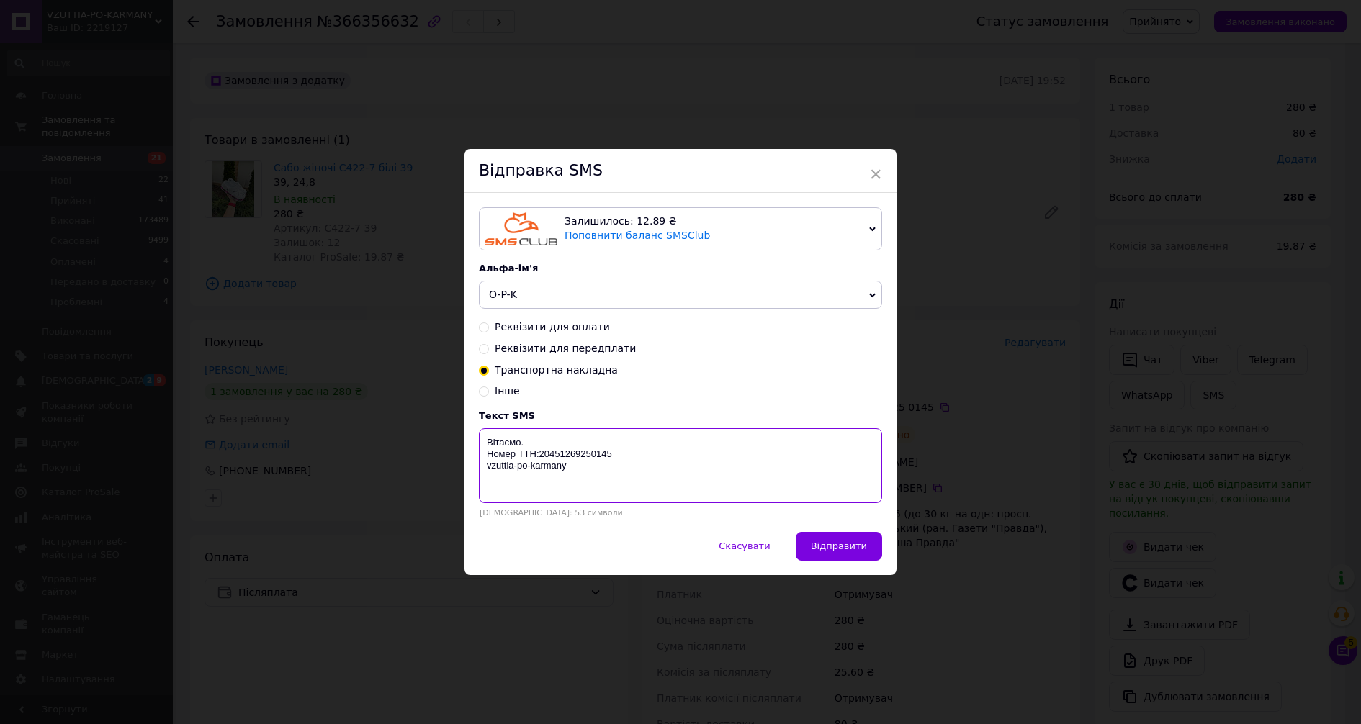
type textarea "Вітаємо. Номер ТТН:20451269250145 vzuttia-po-karmany"
click at [1092, 491] on div "× Відправка SMS Залишилось: 12.89 ₴ Поповнити баланс SMSClub Підключити LetsAds…" at bounding box center [680, 362] width 1361 height 724
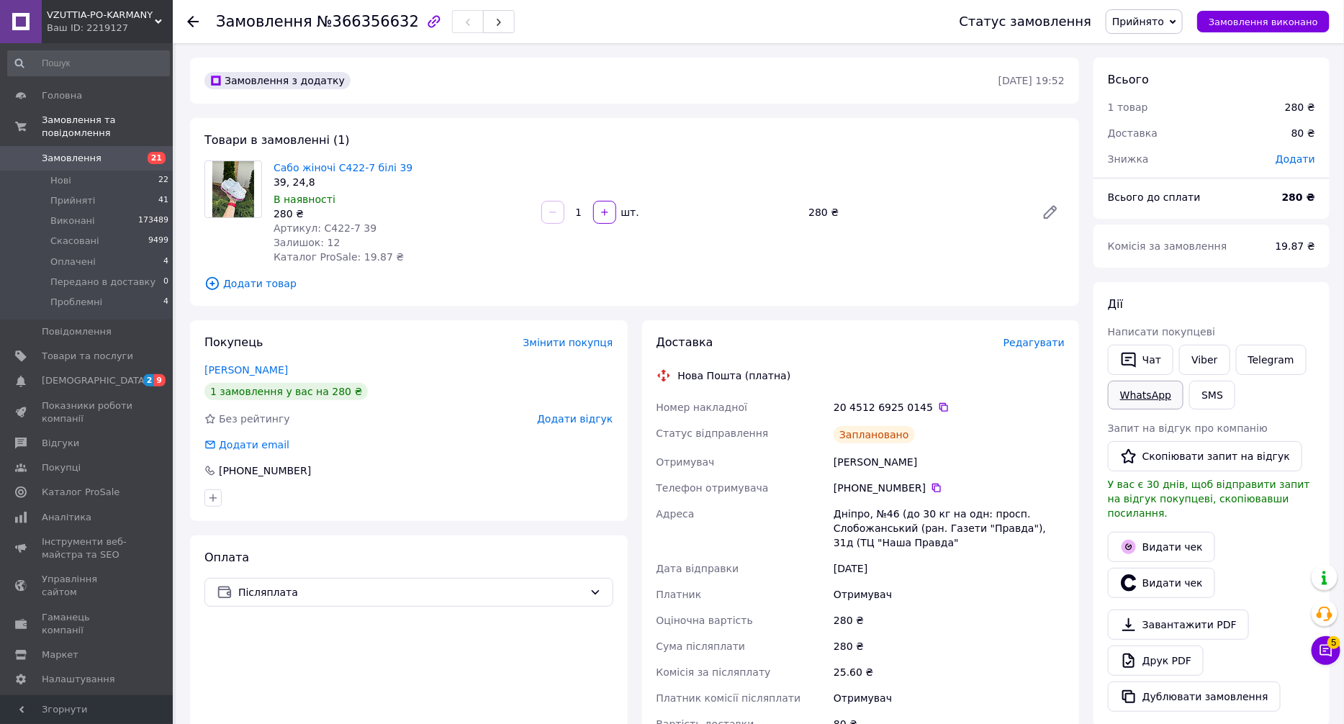
drag, startPoint x: 1117, startPoint y: 365, endPoint x: 1136, endPoint y: 389, distance: 30.7
click at [1119, 365] on button "Чат" at bounding box center [1141, 360] width 66 height 30
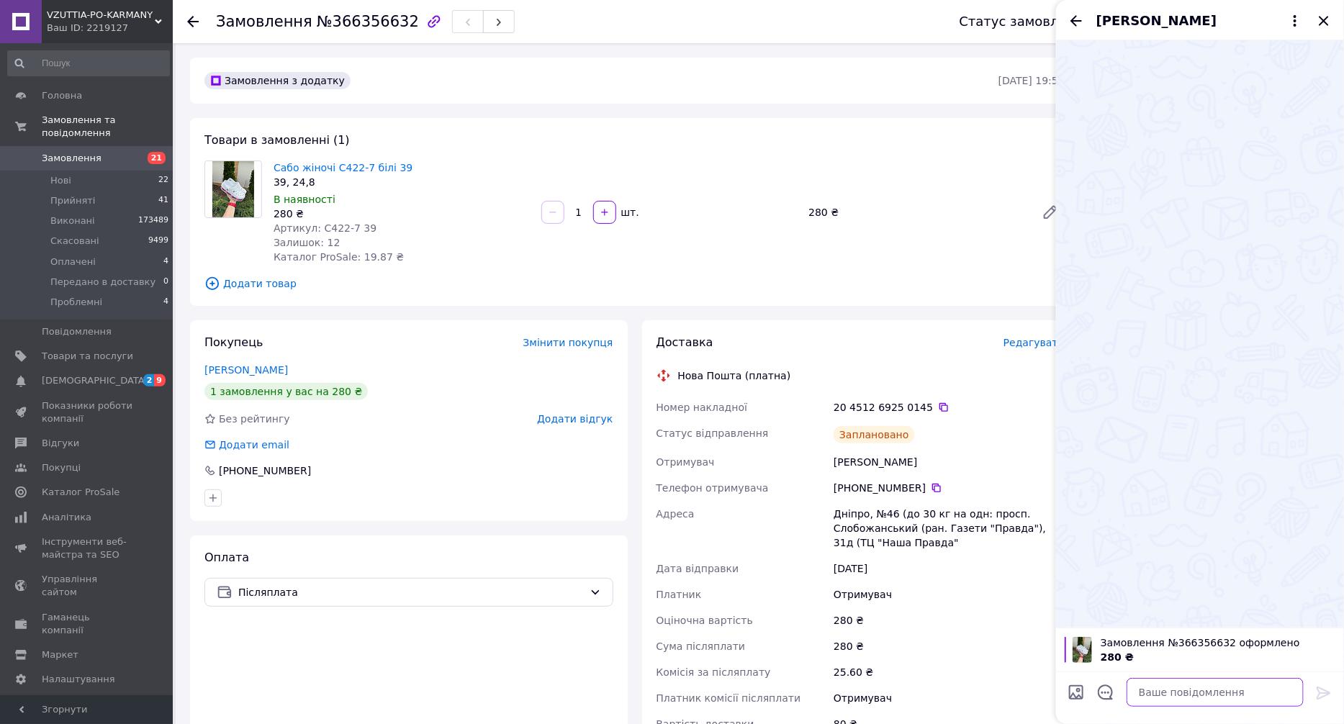
click at [1214, 696] on textarea at bounding box center [1215, 692] width 177 height 29
paste textarea "Вітаємо. Номер ТТН:20451269250145 vzuttia-po-karmany"
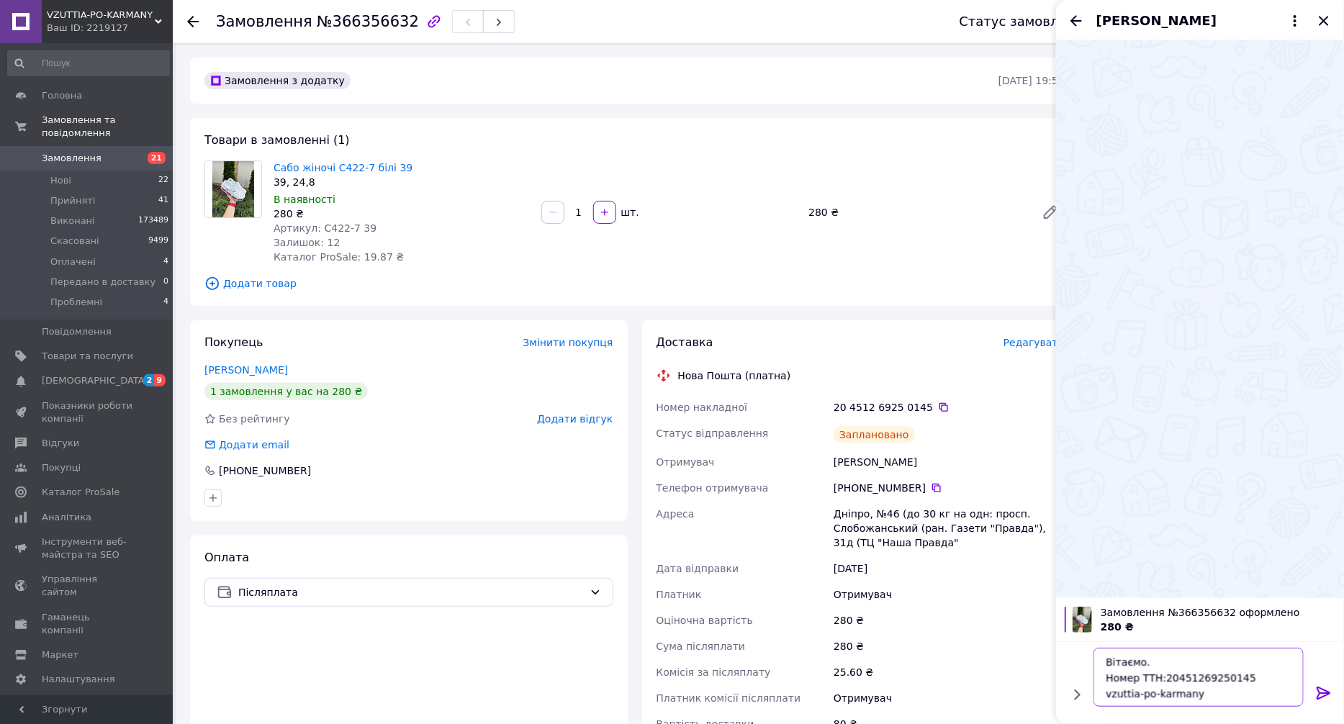
type textarea "Вітаємо. Номер ТТН:20451269250145 vzuttia-po-karmany"
click at [1333, 691] on icon at bounding box center [1324, 693] width 17 height 17
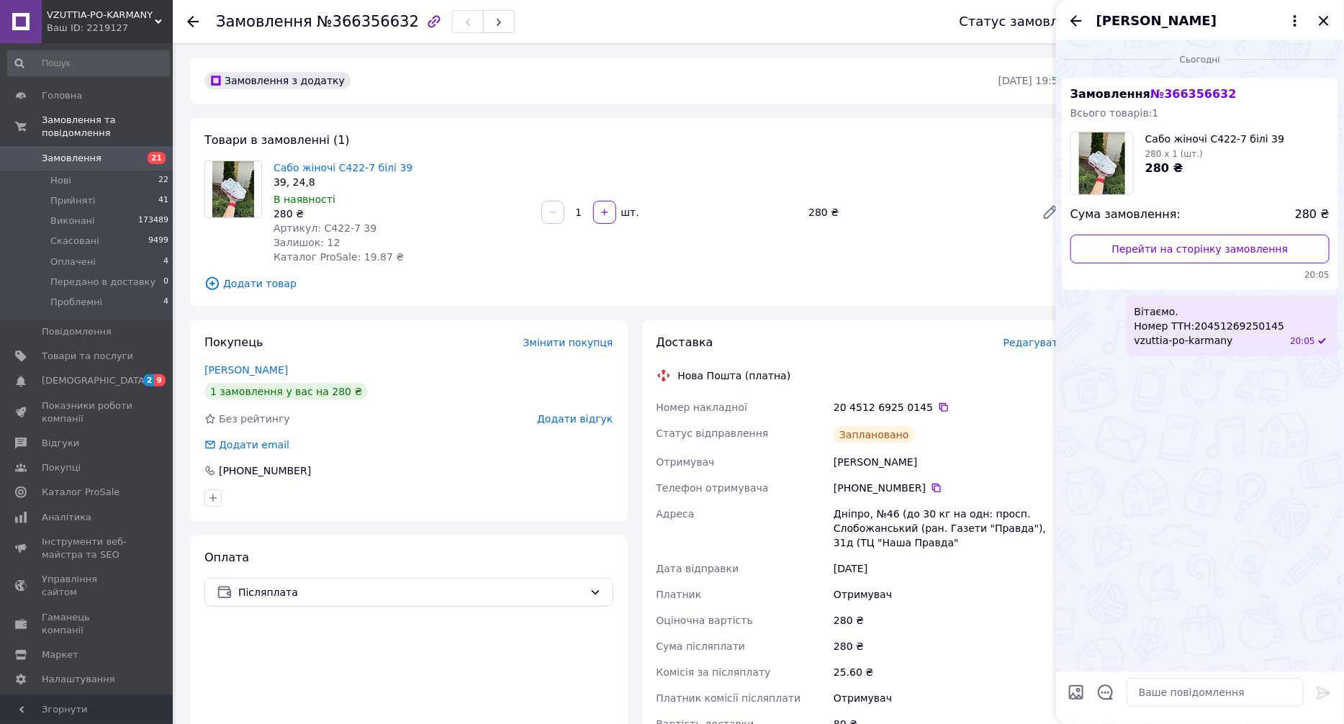
click at [1329, 19] on icon "Закрити" at bounding box center [1324, 20] width 17 height 17
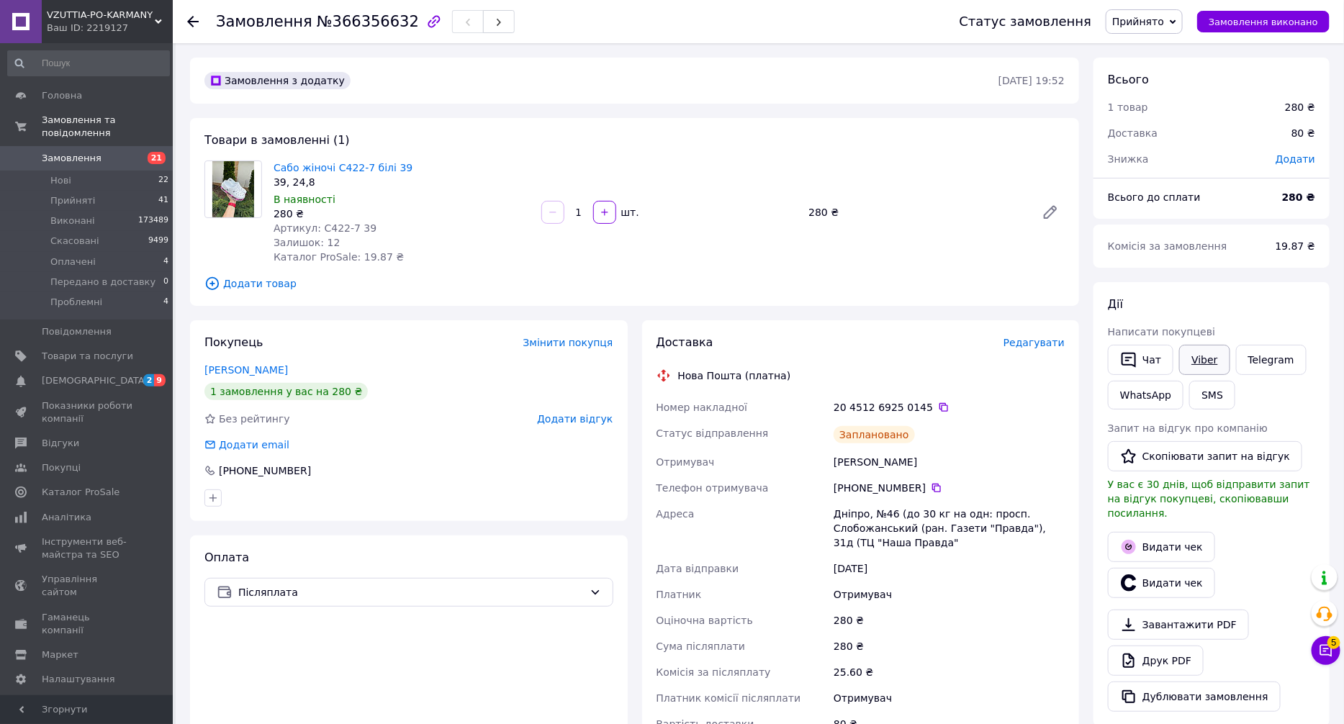
click at [1184, 358] on link "Viber" at bounding box center [1205, 360] width 50 height 30
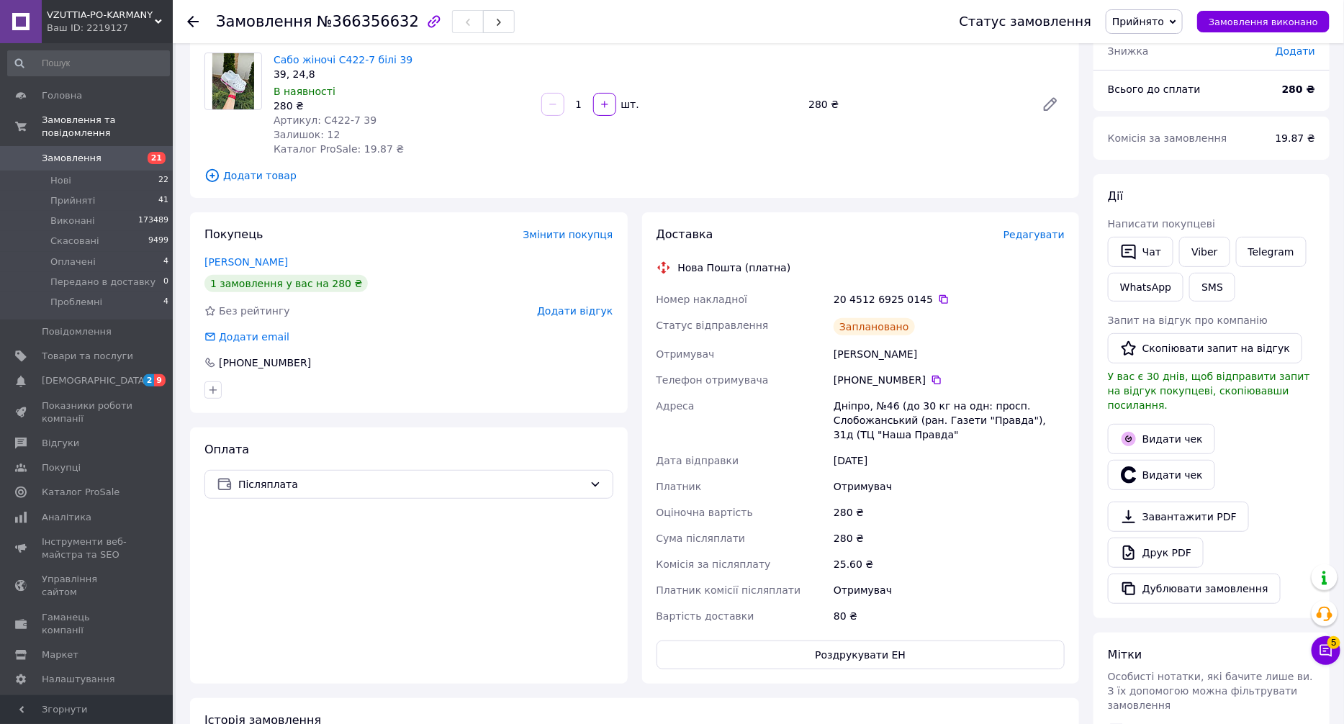
drag, startPoint x: 519, startPoint y: 689, endPoint x: 517, endPoint y: 675, distance: 14.6
click at [519, 689] on div "Замовлення з додатку 12.10.2025 • 19:52 Товари в замовленні (1) Сабо жіночі C42…" at bounding box center [635, 456] width 904 height 1012
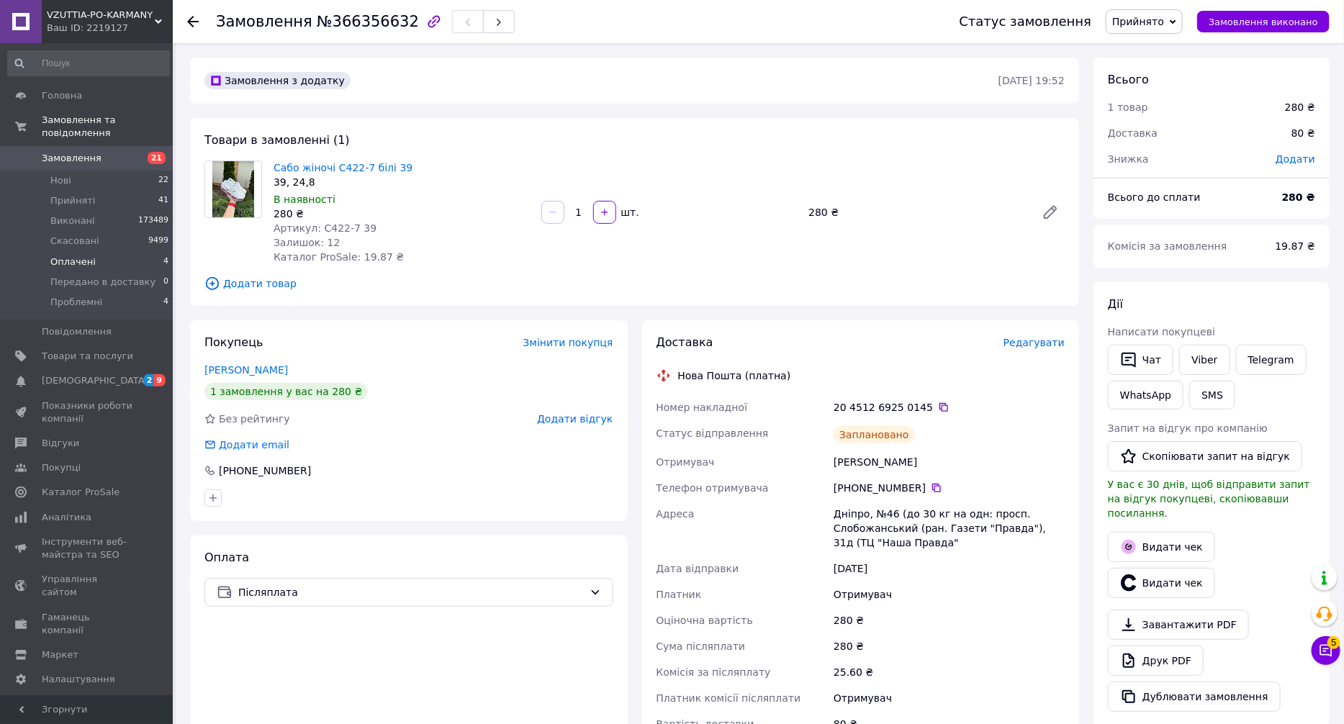
click at [155, 252] on li "Оплачені 4" at bounding box center [88, 262] width 177 height 20
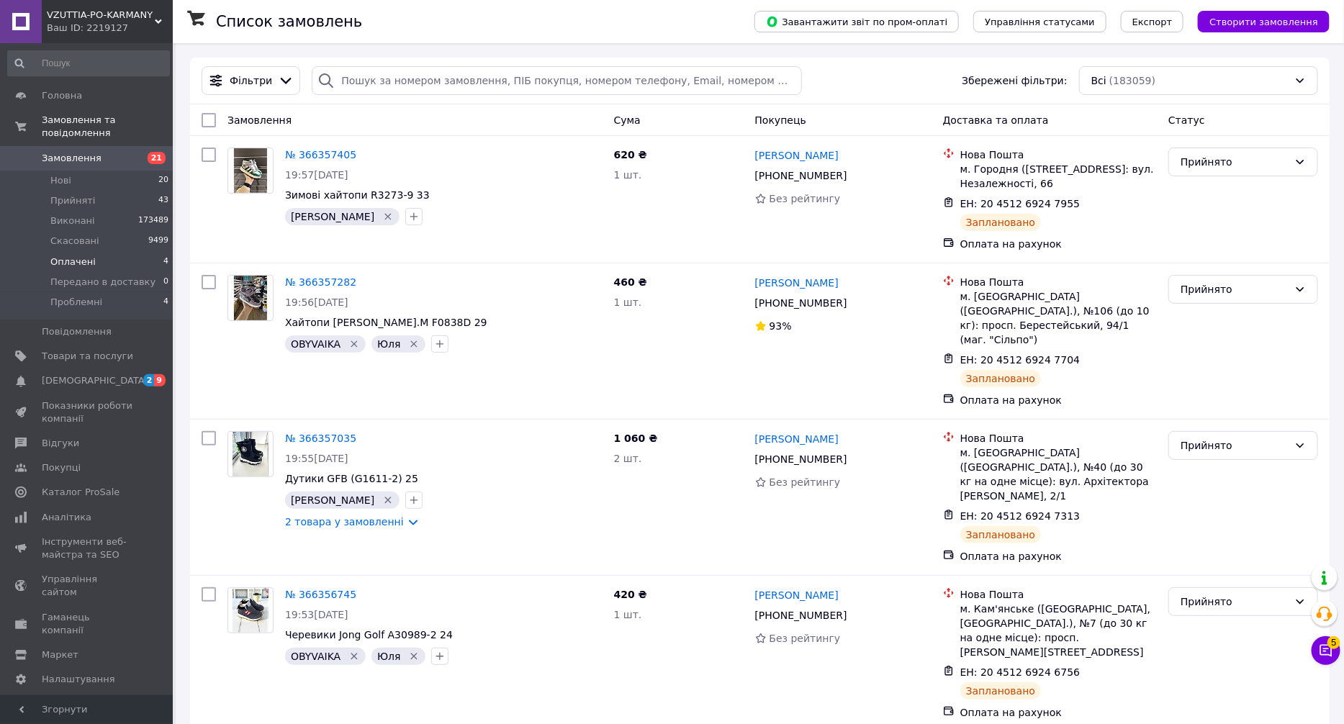
click at [143, 252] on li "Оплачені 4" at bounding box center [88, 262] width 177 height 20
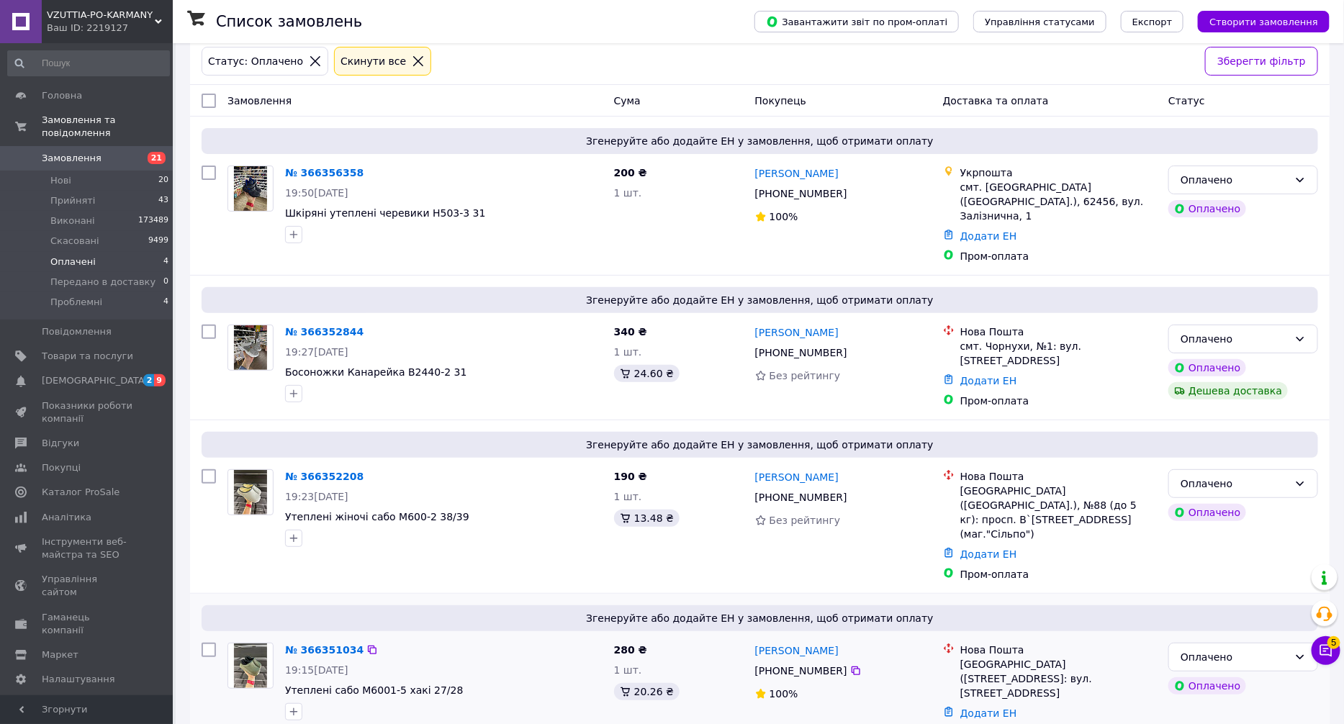
scroll to position [72, 0]
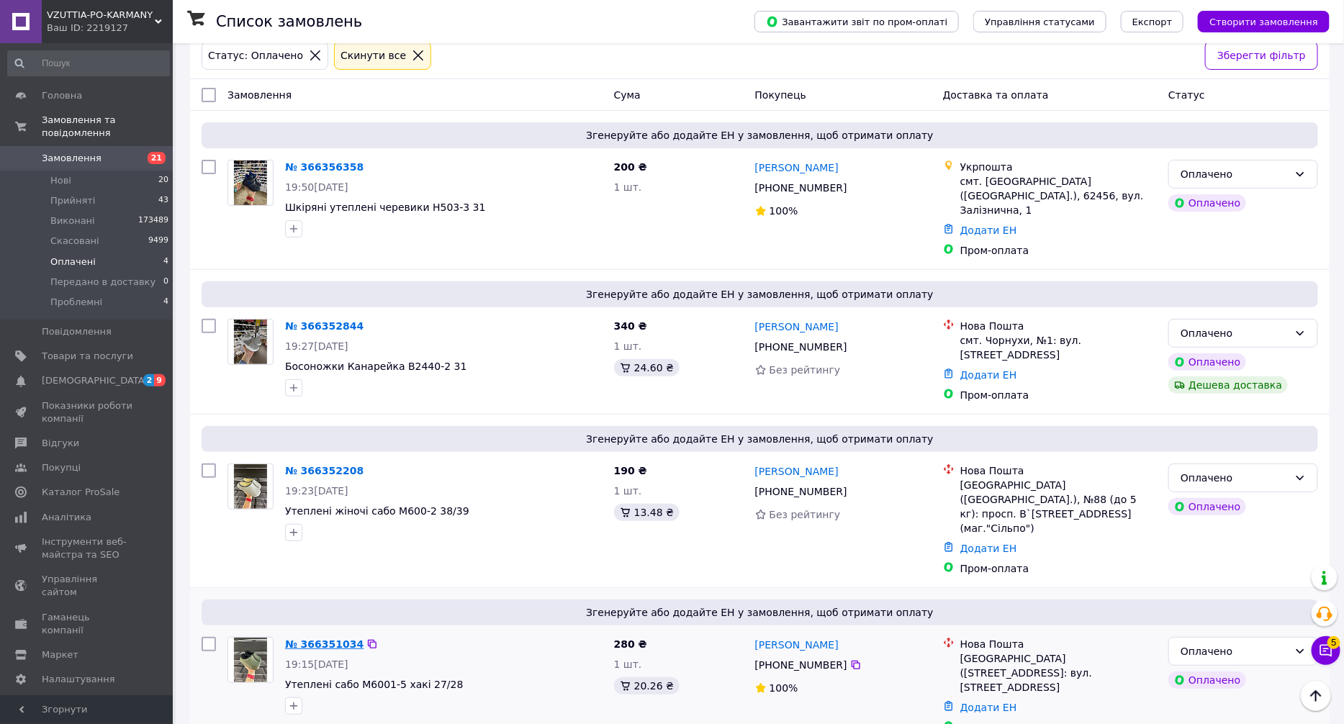
click at [335, 639] on link "№ 366351034" at bounding box center [324, 645] width 78 height 12
click at [340, 465] on link "№ 366352208" at bounding box center [324, 471] width 78 height 12
click at [332, 318] on div "№ 366352844" at bounding box center [324, 326] width 81 height 17
click at [330, 320] on link "№ 366352844" at bounding box center [324, 326] width 78 height 12
click at [311, 165] on link "№ 366356358" at bounding box center [324, 167] width 78 height 12
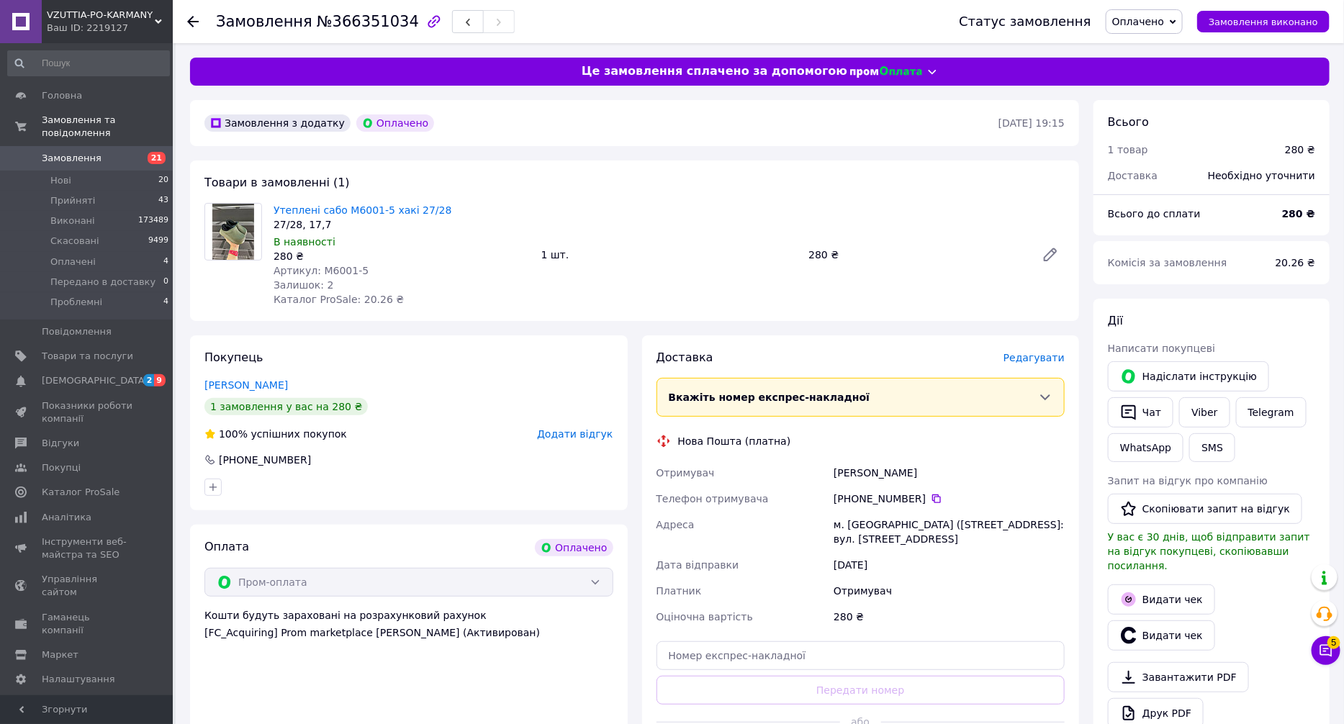
drag, startPoint x: 649, startPoint y: 347, endPoint x: 633, endPoint y: 316, distance: 34.8
click at [633, 316] on div "Замовлення з додатку Оплачено [DATE] 19:15 Товари в замовленні (1) Утеплені саб…" at bounding box center [635, 614] width 904 height 1028
click at [406, 266] on div "Артикул: M6001-5" at bounding box center [402, 271] width 256 height 14
drag, startPoint x: 380, startPoint y: 268, endPoint x: 318, endPoint y: 271, distance: 62.7
click at [318, 271] on div "Артикул: M6001-5" at bounding box center [402, 271] width 256 height 14
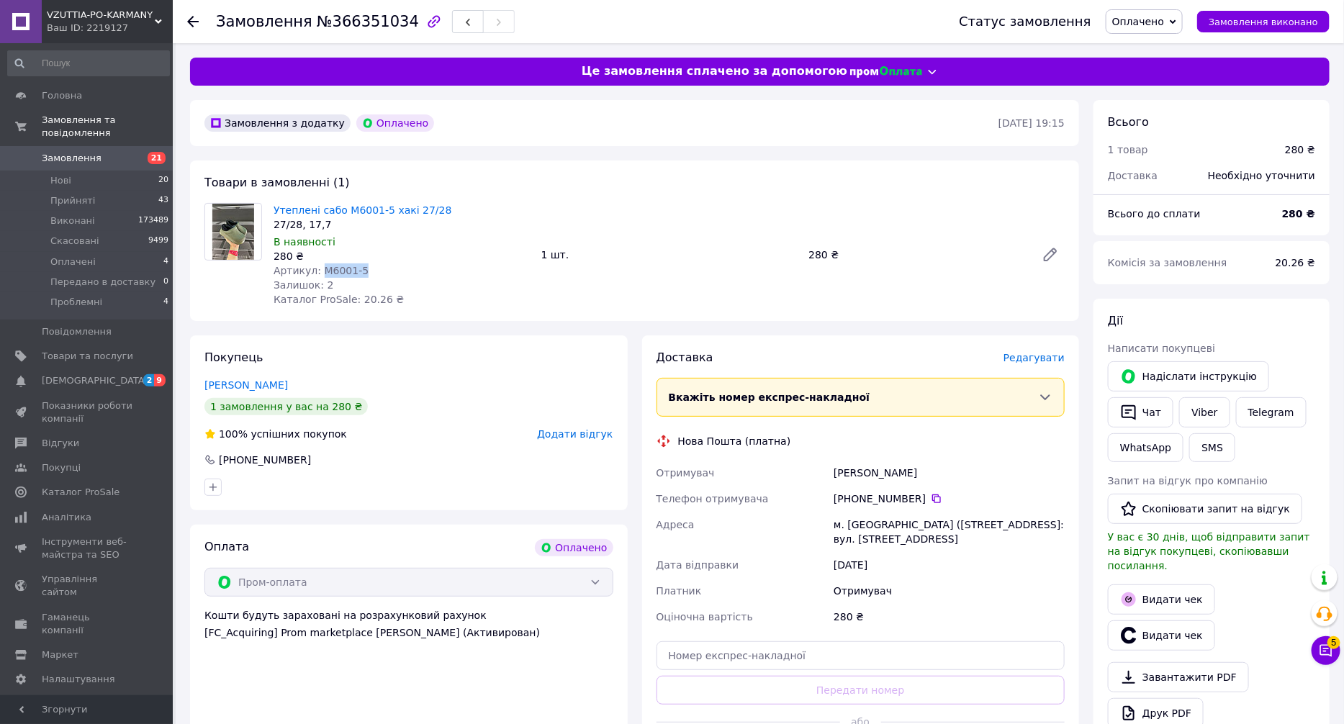
copy span "M6001-5"
drag, startPoint x: 450, startPoint y: 296, endPoint x: 399, endPoint y: 223, distance: 88.9
click at [449, 291] on div "Утеплені сабо M6001-5 хакі 27/28 27/28, 17,7 В наявності 280 ₴ Артикул: M6001-5…" at bounding box center [402, 254] width 268 height 109
click at [1164, 24] on span "Оплачено" at bounding box center [1139, 22] width 52 height 12
click at [1168, 59] on li "Прийнято" at bounding box center [1167, 51] width 120 height 22
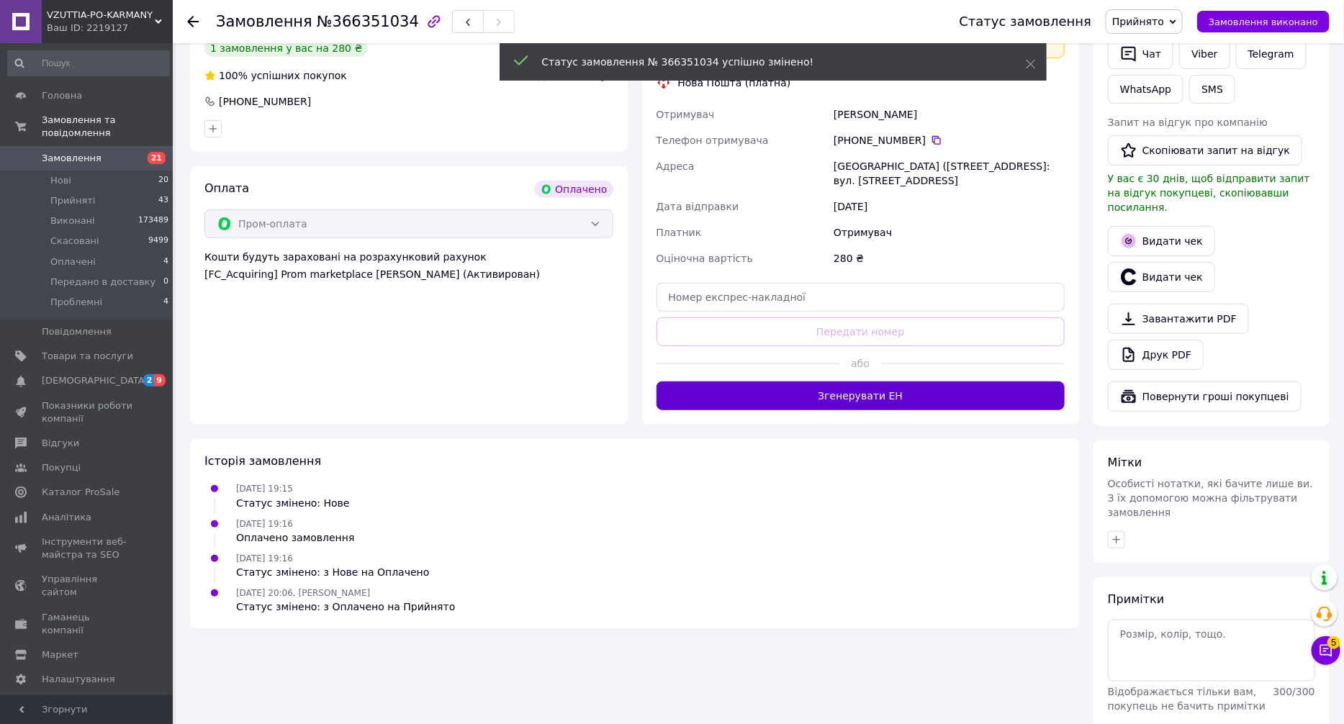
click at [948, 404] on button "Згенерувати ЕН" at bounding box center [861, 396] width 409 height 29
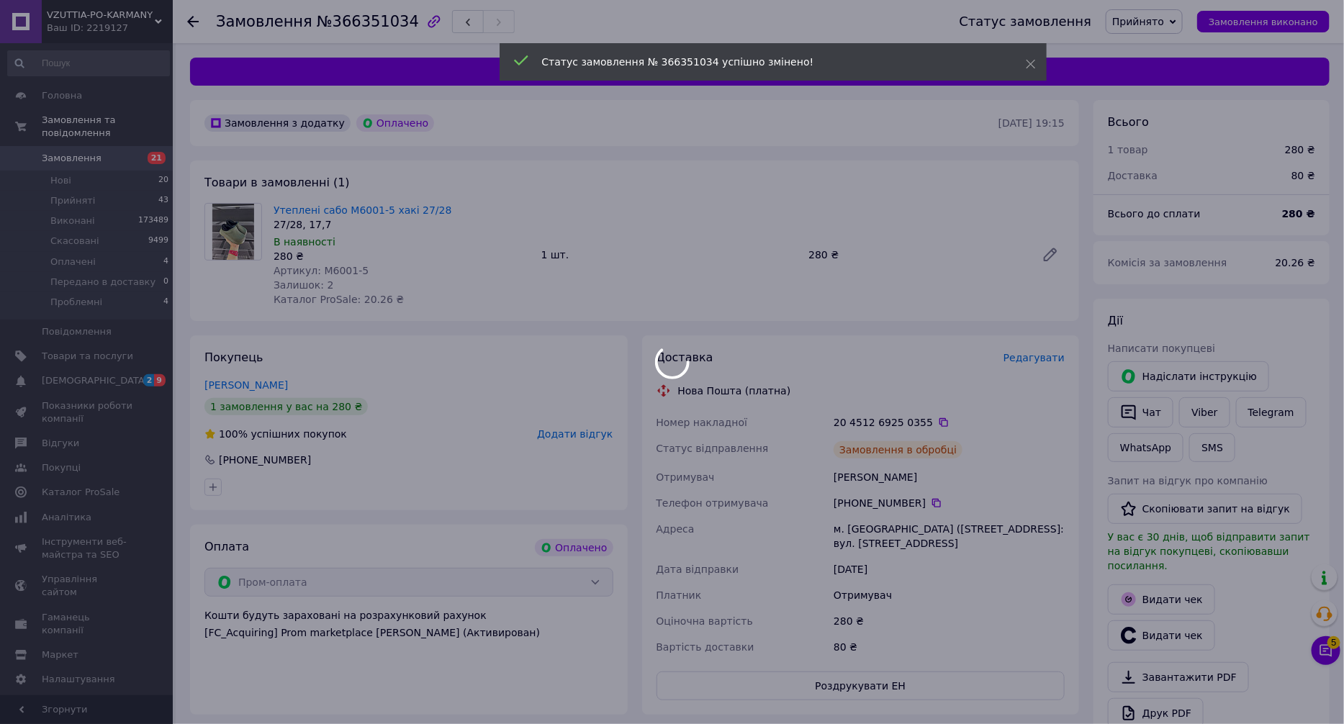
click at [933, 277] on div at bounding box center [672, 362] width 1344 height 724
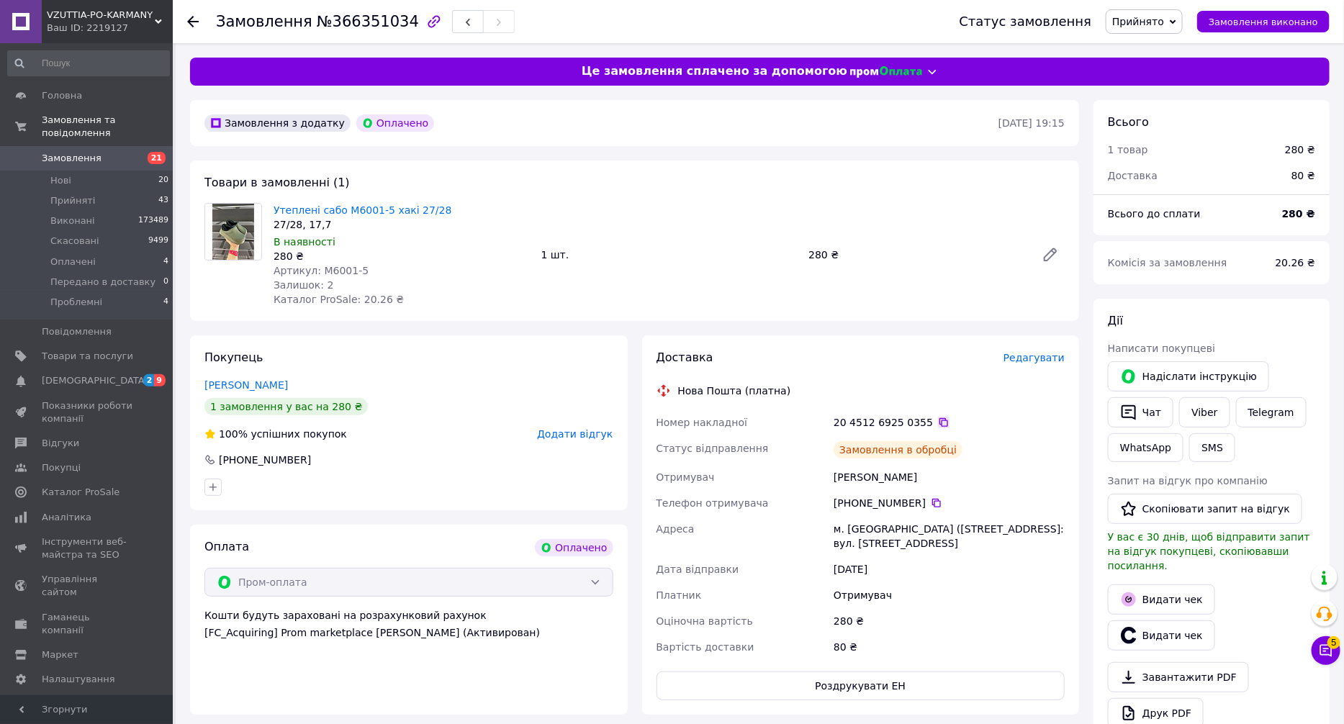
click at [940, 420] on icon at bounding box center [944, 422] width 9 height 9
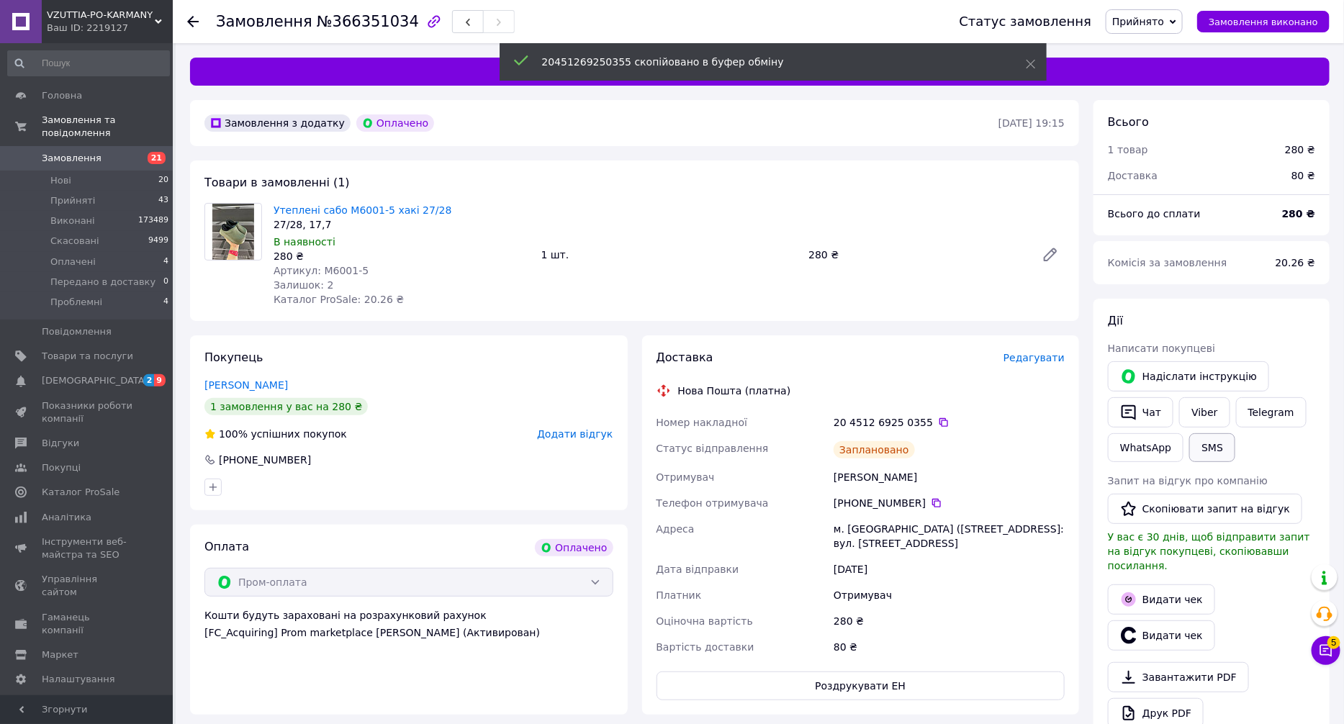
click at [1210, 450] on button "SMS" at bounding box center [1213, 447] width 46 height 29
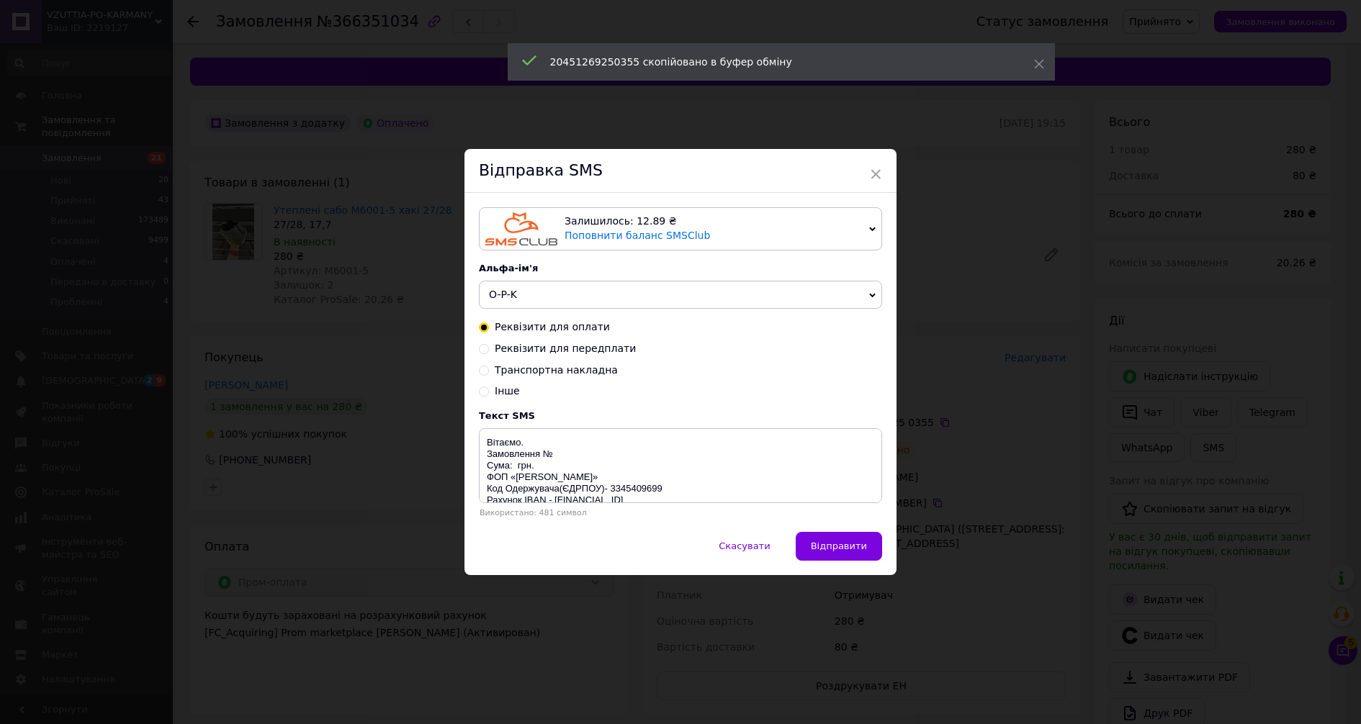
click at [548, 366] on span "Транспортна накладна" at bounding box center [556, 370] width 123 height 12
click at [489, 366] on input "Транспортна накладна" at bounding box center [484, 369] width 10 height 10
radio input "true"
radio input "false"
drag, startPoint x: 562, startPoint y: 454, endPoint x: 585, endPoint y: 471, distance: 29.0
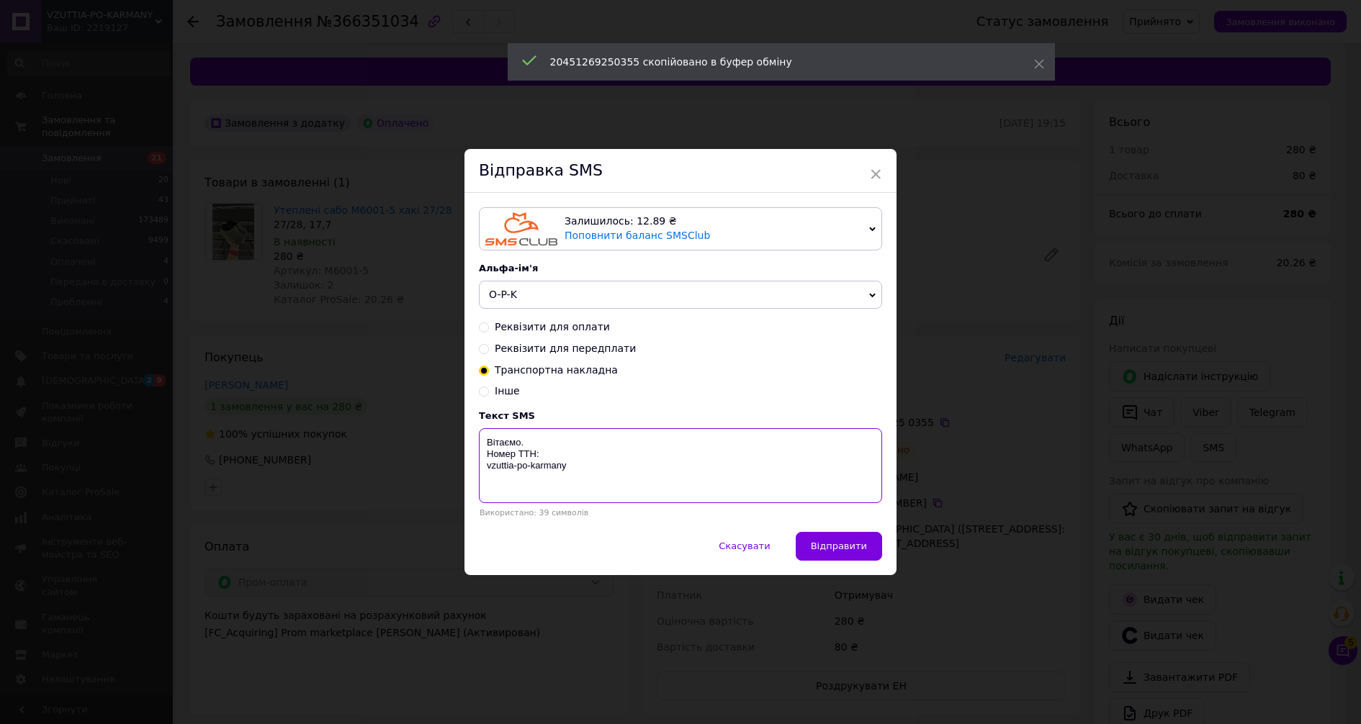
click at [562, 456] on textarea "Вітаємо. Номер ТТН: vzuttia-po-karmany" at bounding box center [680, 465] width 403 height 75
paste textarea "20451269250355"
drag, startPoint x: 588, startPoint y: 474, endPoint x: 619, endPoint y: 441, distance: 44.9
click at [468, 434] on div "Залишилось: 12.89 ₴ Поповнити баланс SMSClub Підключити LetsAds Альфа-ім'я O-P-…" at bounding box center [680, 362] width 432 height 339
type textarea "Вітаємо. Номер ТТН:20451269250355 vzuttia-po-karmany"
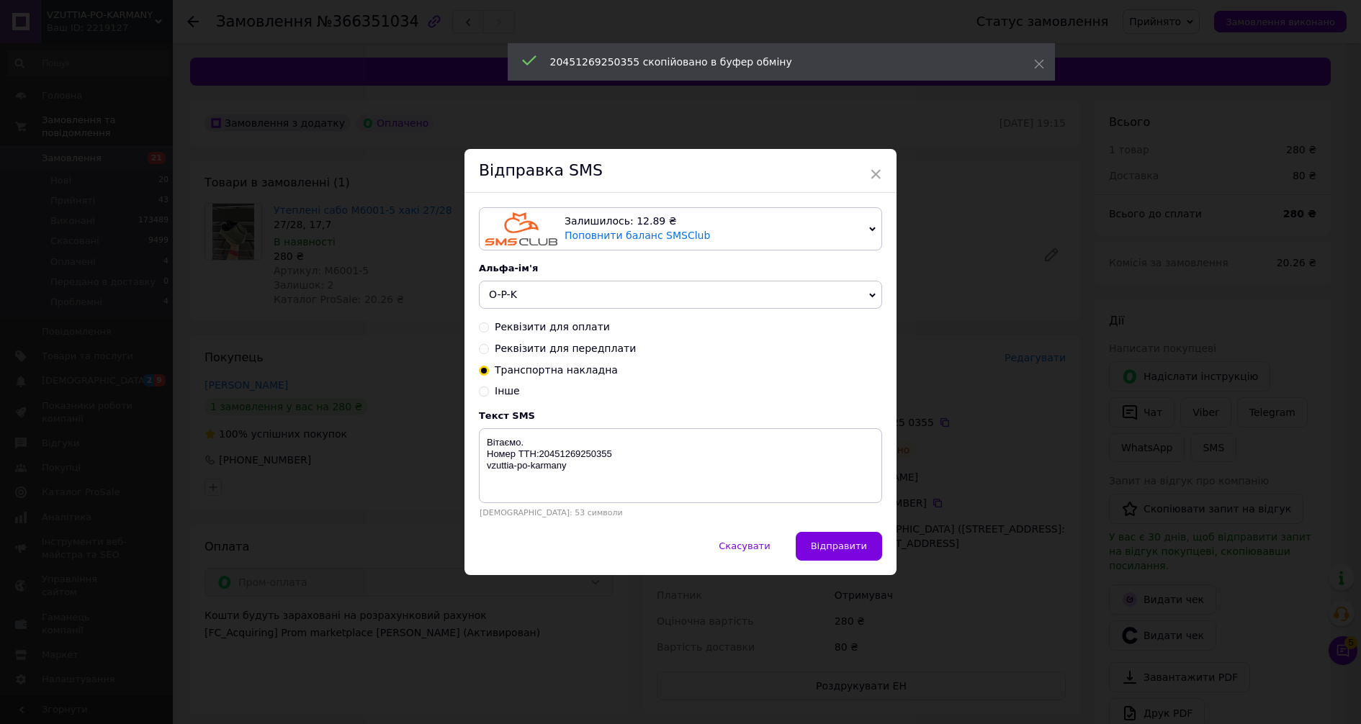
click at [1187, 498] on div "× Відправка SMS Залишилось: 12.89 ₴ Поповнити баланс SMSClub Підключити LetsAds…" at bounding box center [680, 362] width 1361 height 724
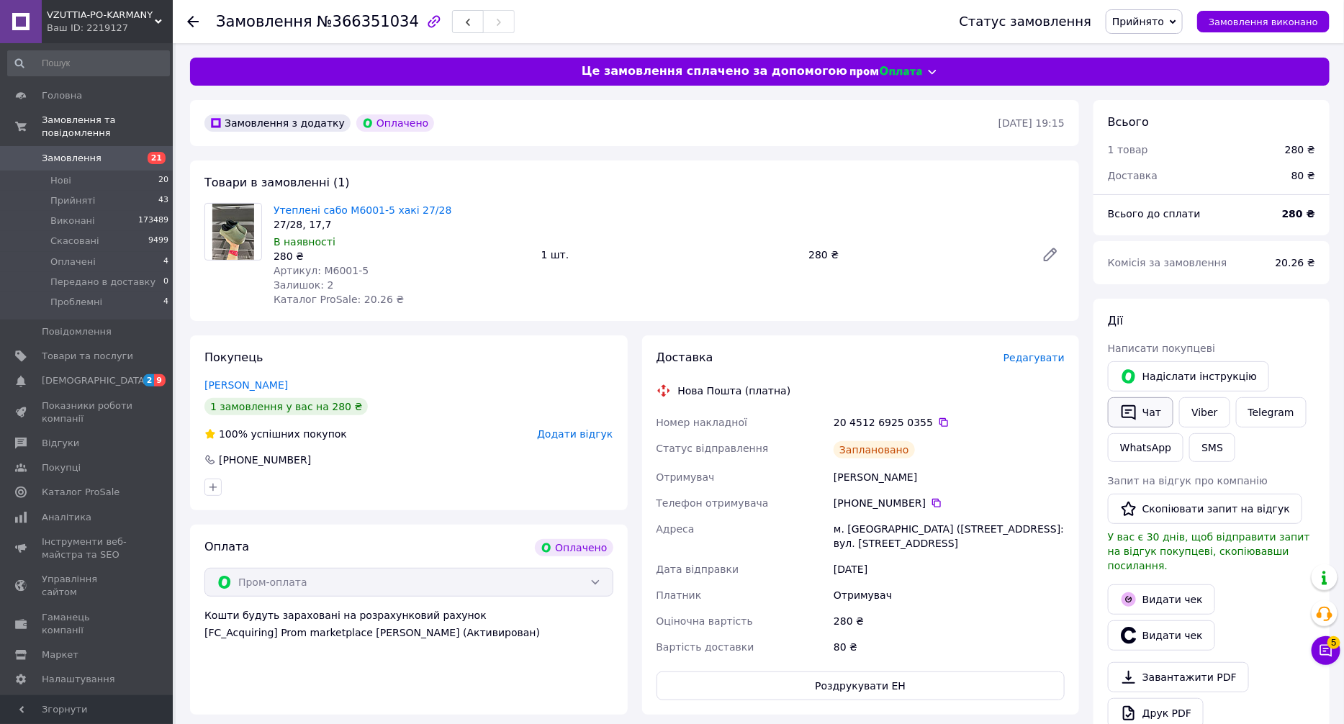
click at [1136, 413] on icon "button" at bounding box center [1129, 412] width 14 height 15
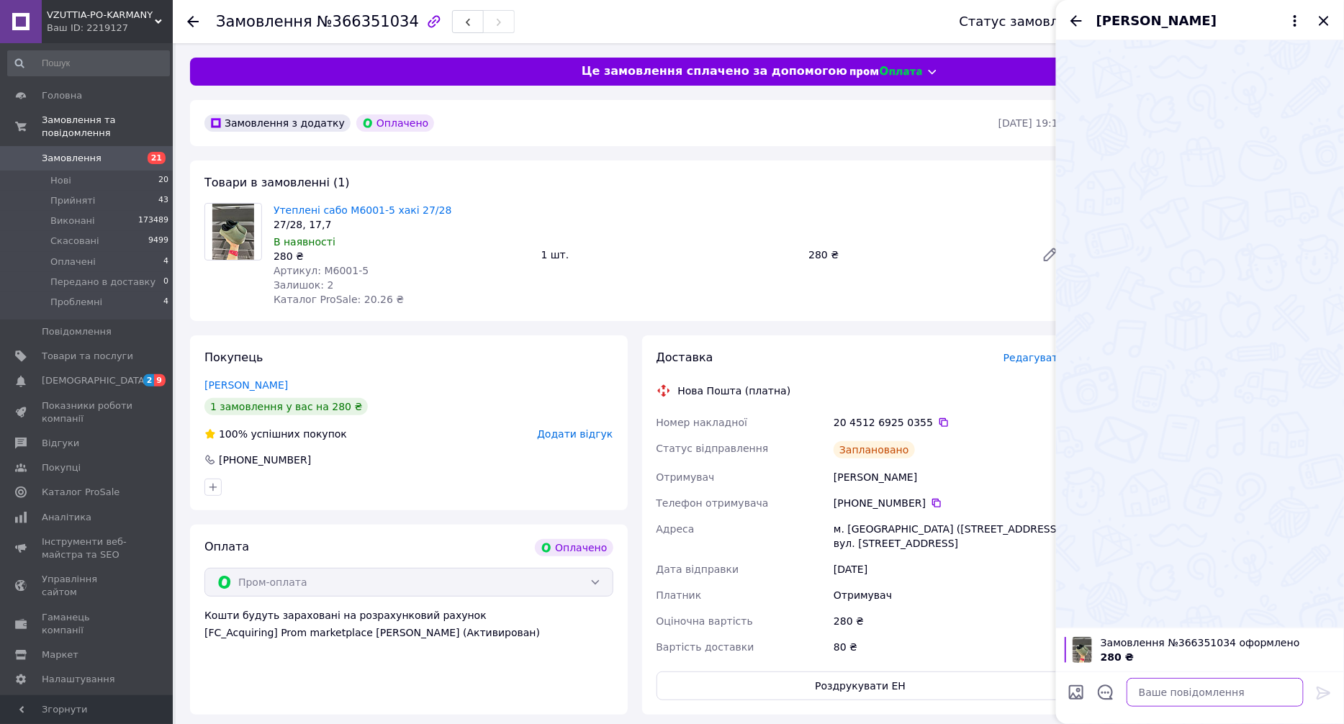
click at [1204, 693] on textarea at bounding box center [1215, 692] width 177 height 29
paste textarea "Вітаємо. Номер ТТН:20451269250355 vzuttia-po-karmany"
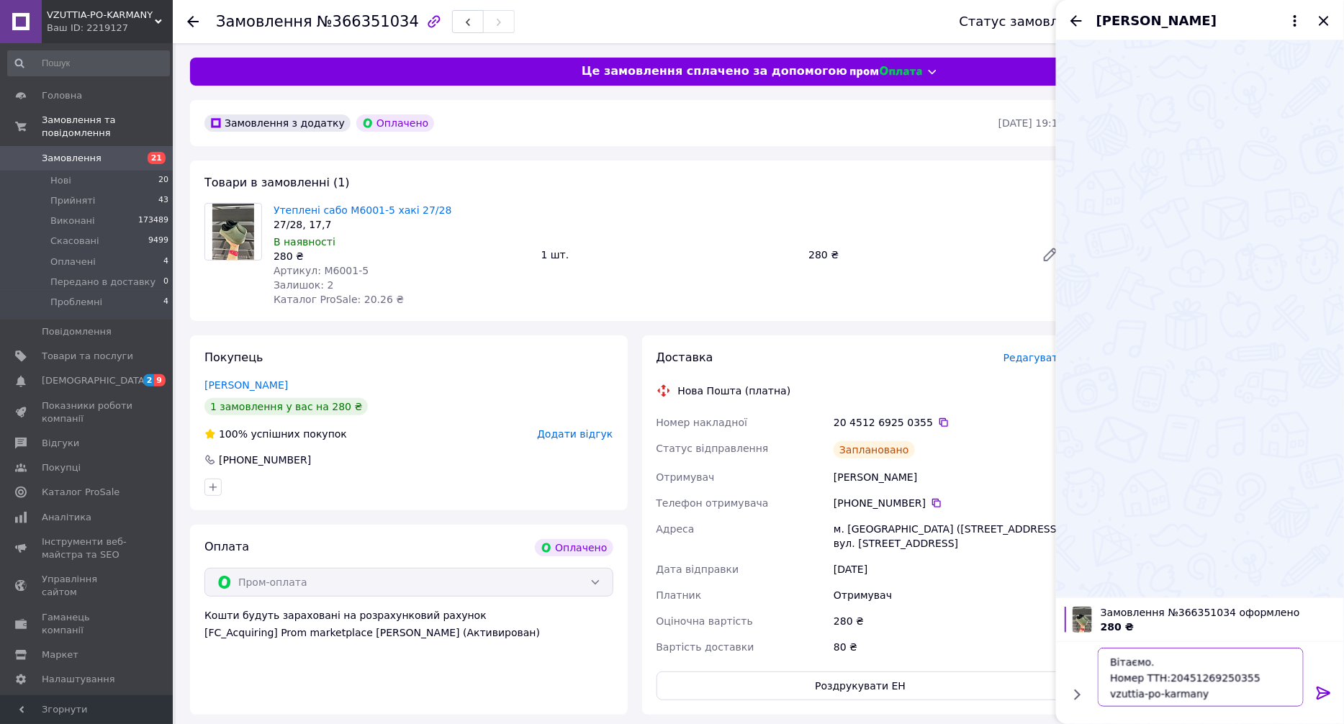
type textarea "Вітаємо. Номер ТТН:20451269250355 vzuttia-po-karmany"
click at [1326, 693] on icon at bounding box center [1324, 693] width 14 height 13
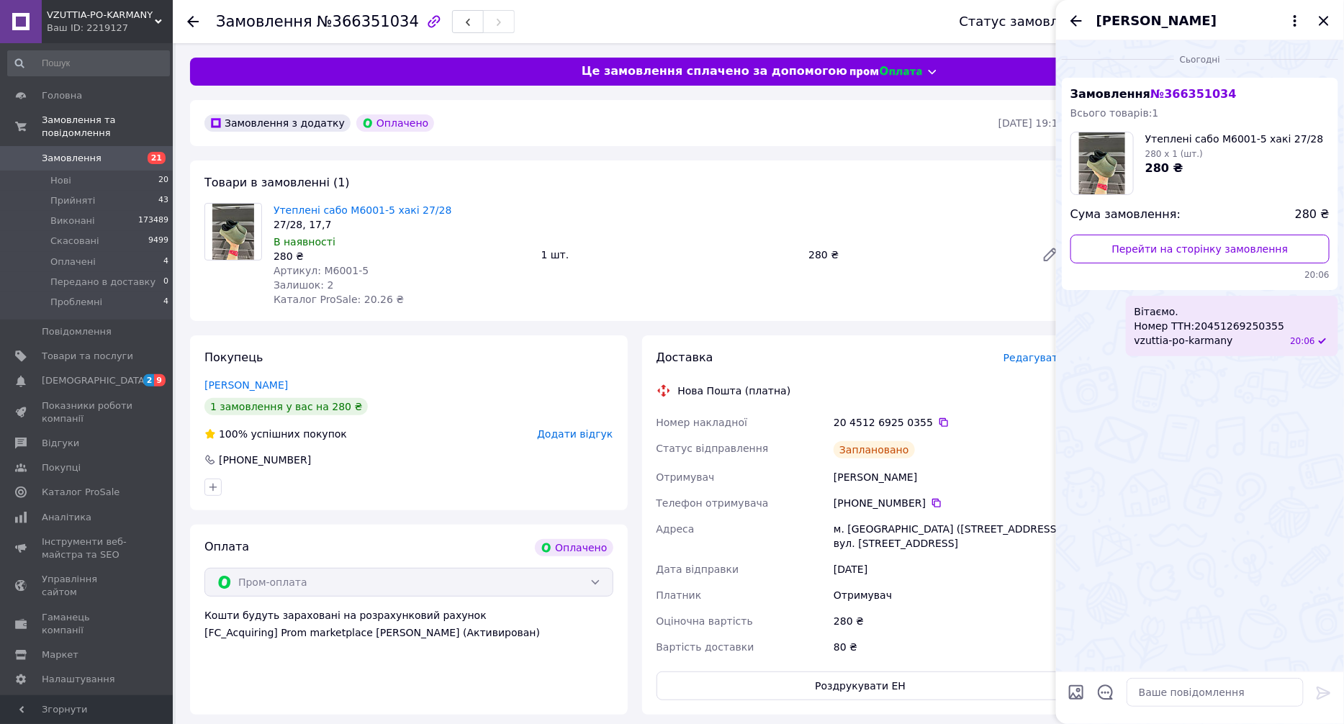
drag, startPoint x: 1066, startPoint y: 15, endPoint x: 1194, endPoint y: 30, distance: 128.4
click at [1067, 15] on div "[PERSON_NAME]" at bounding box center [1200, 20] width 288 height 40
click at [1318, 21] on icon "Закрити" at bounding box center [1324, 20] width 17 height 17
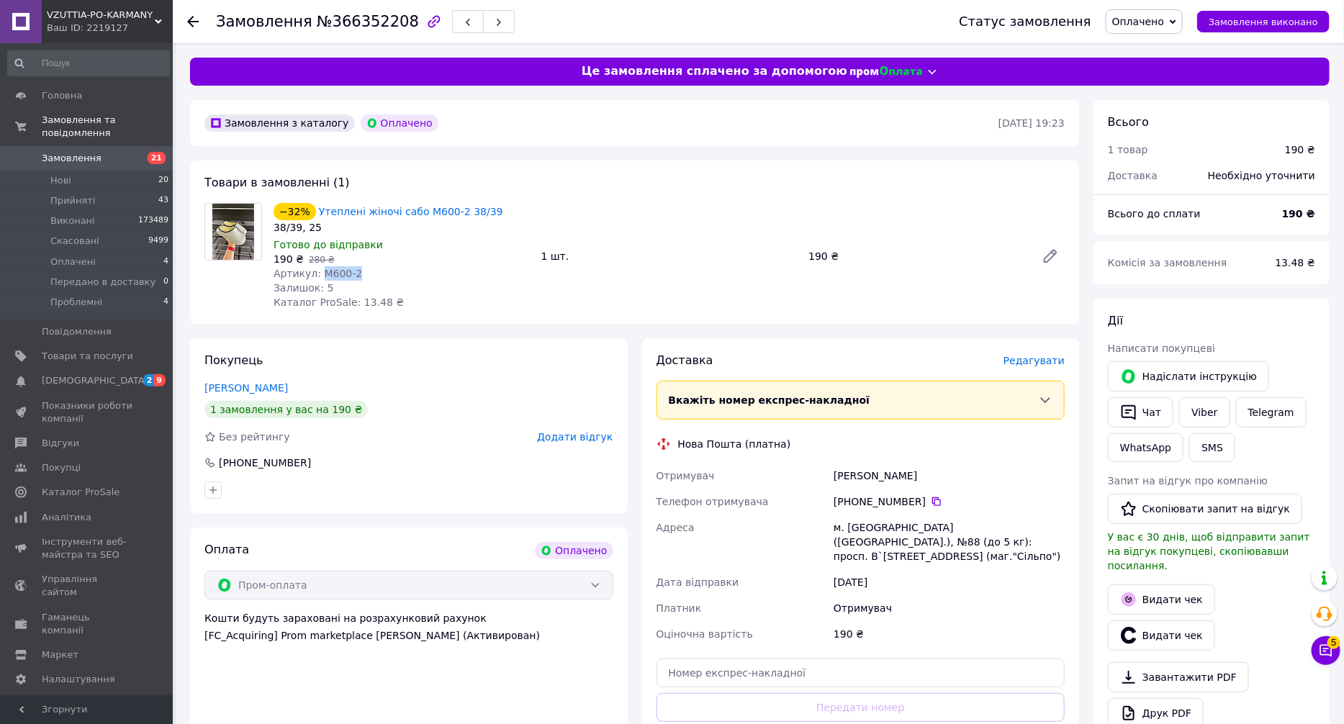
drag, startPoint x: 360, startPoint y: 274, endPoint x: 315, endPoint y: 271, distance: 44.7
click at [315, 271] on div "Артикул: M600-2" at bounding box center [402, 273] width 256 height 14
copy span "M600-2"
drag, startPoint x: 461, startPoint y: 318, endPoint x: 459, endPoint y: 310, distance: 8.2
click at [460, 311] on div "Товари в замовленні (1) −32% Утеплені жіночі сабо M600-2 38/39 38/39, 25 Готово…" at bounding box center [634, 242] width 889 height 163
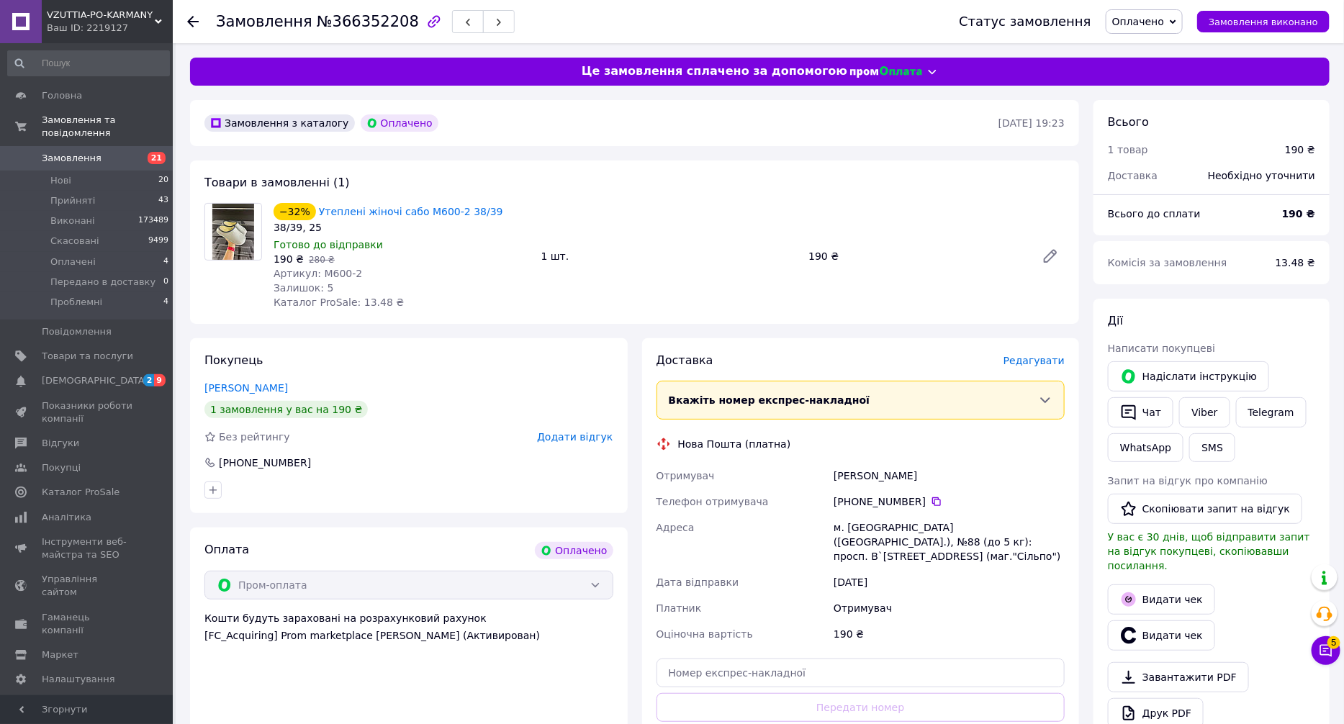
click at [1164, 20] on span "Оплачено" at bounding box center [1139, 22] width 52 height 12
click at [1162, 52] on li "Прийнято" at bounding box center [1167, 51] width 120 height 22
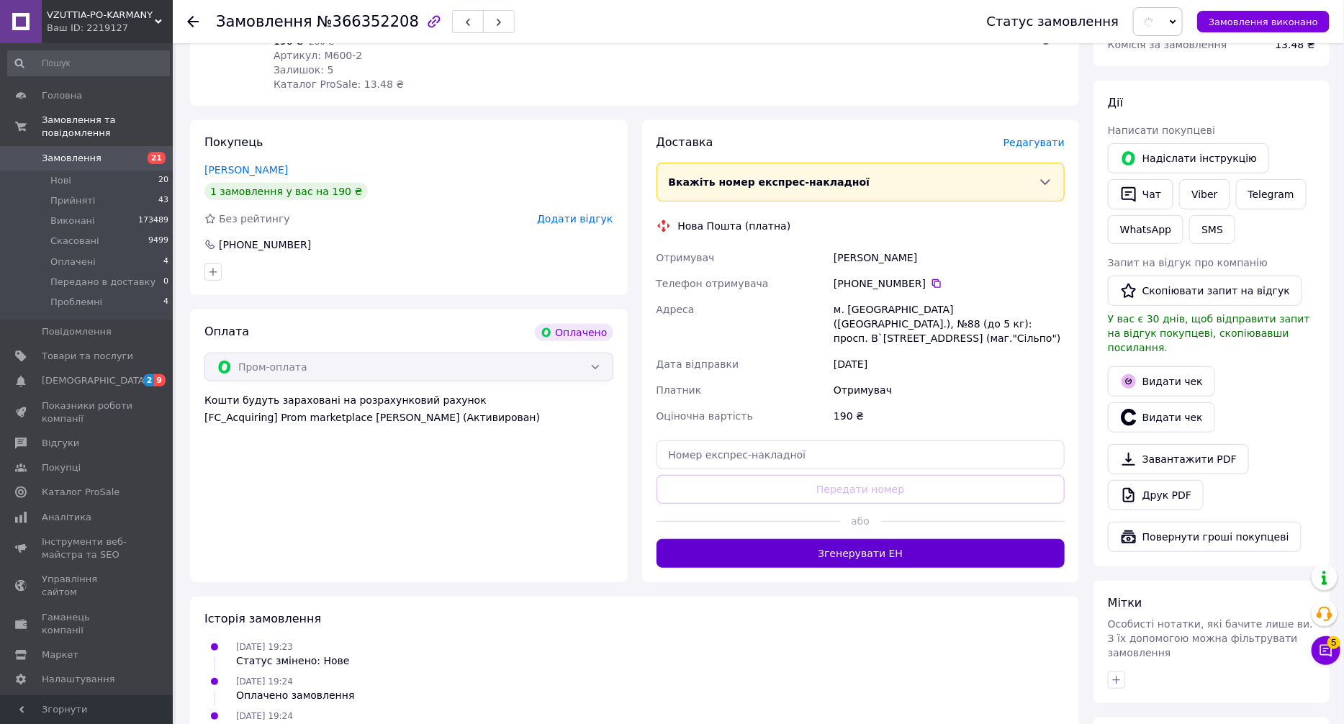
scroll to position [385, 0]
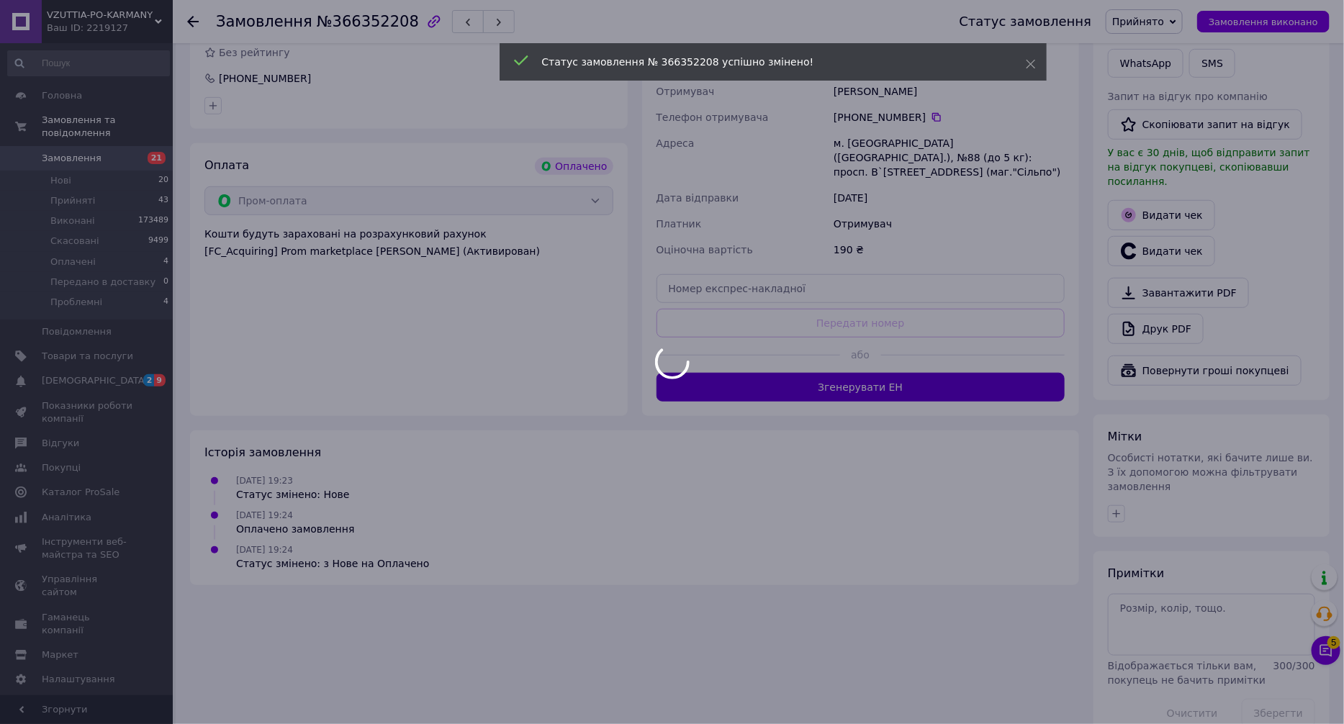
click at [938, 373] on button "Згенерувати ЕН" at bounding box center [861, 387] width 409 height 29
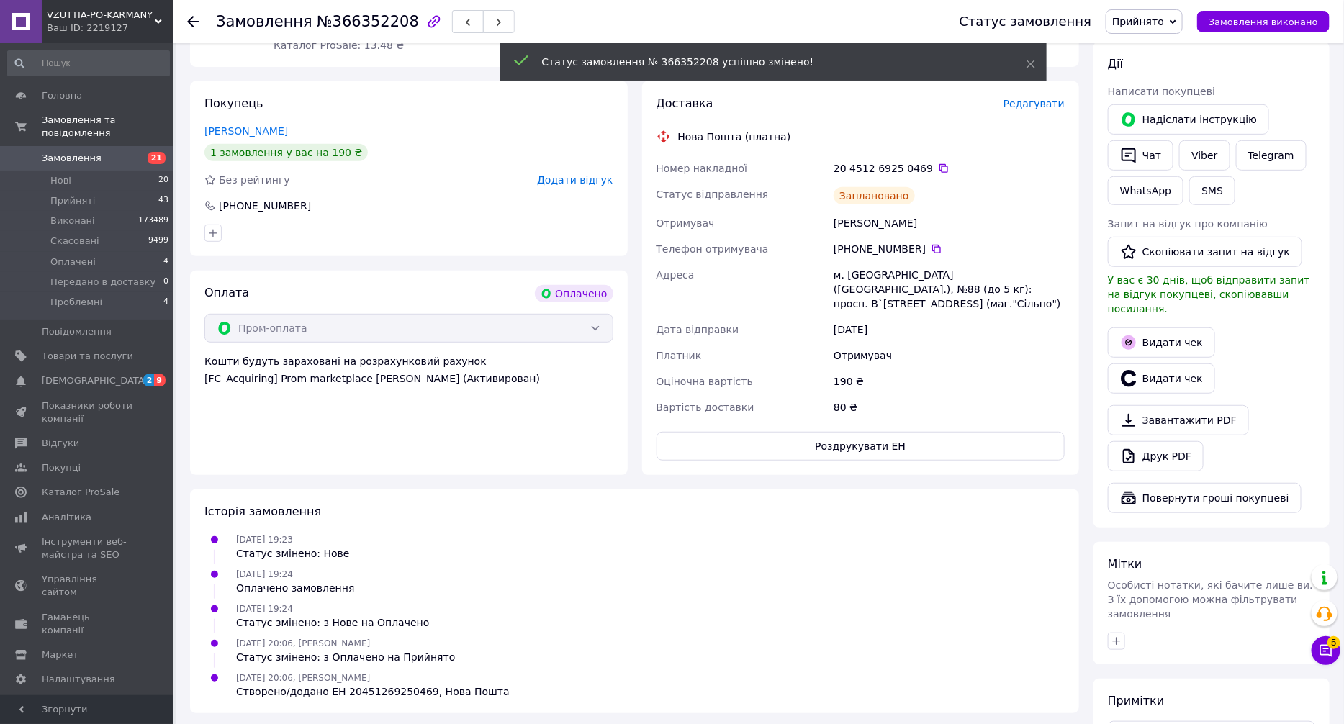
scroll to position [143, 0]
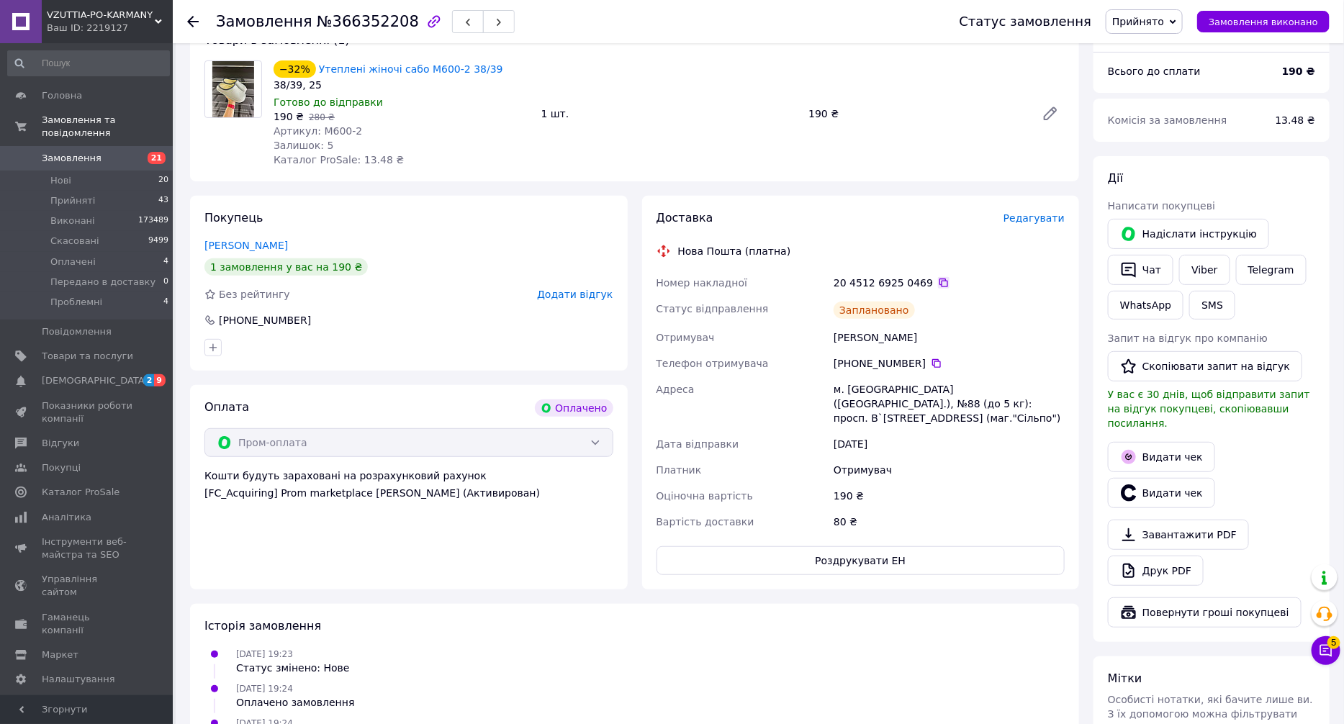
click at [940, 282] on icon at bounding box center [944, 283] width 9 height 9
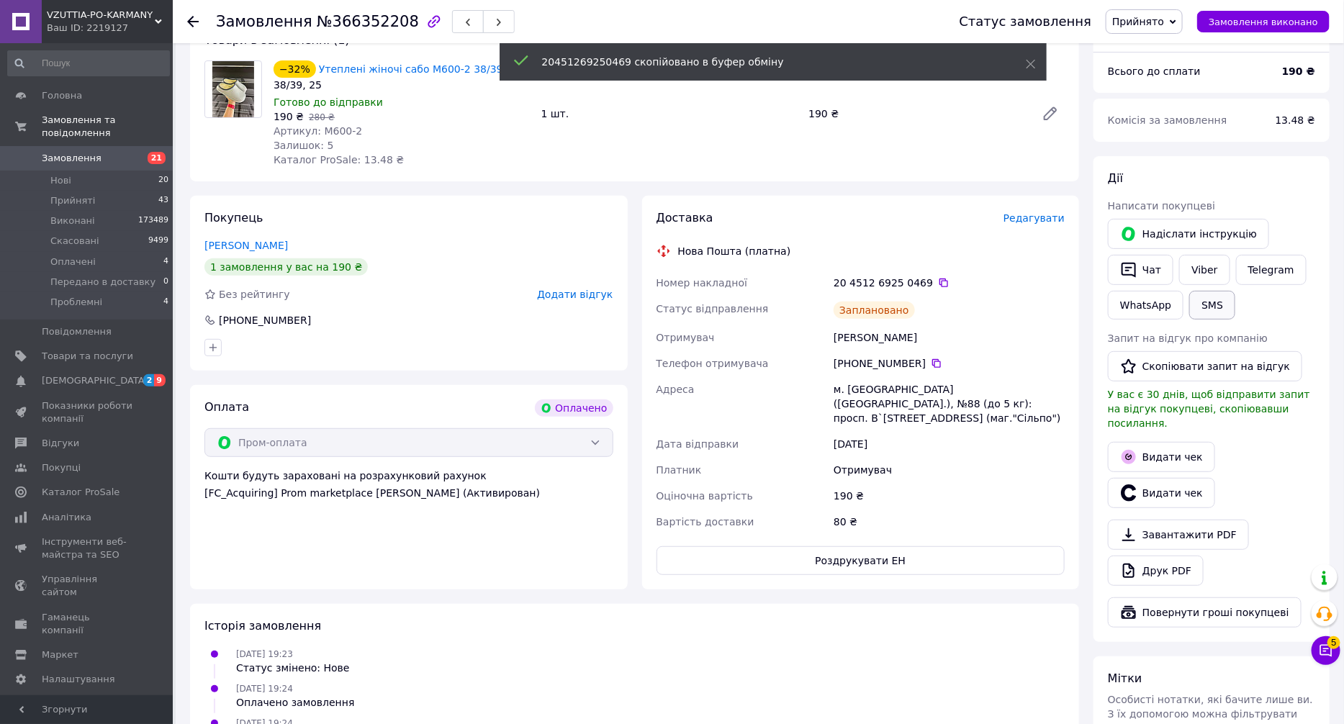
click at [1205, 298] on button "SMS" at bounding box center [1213, 305] width 46 height 29
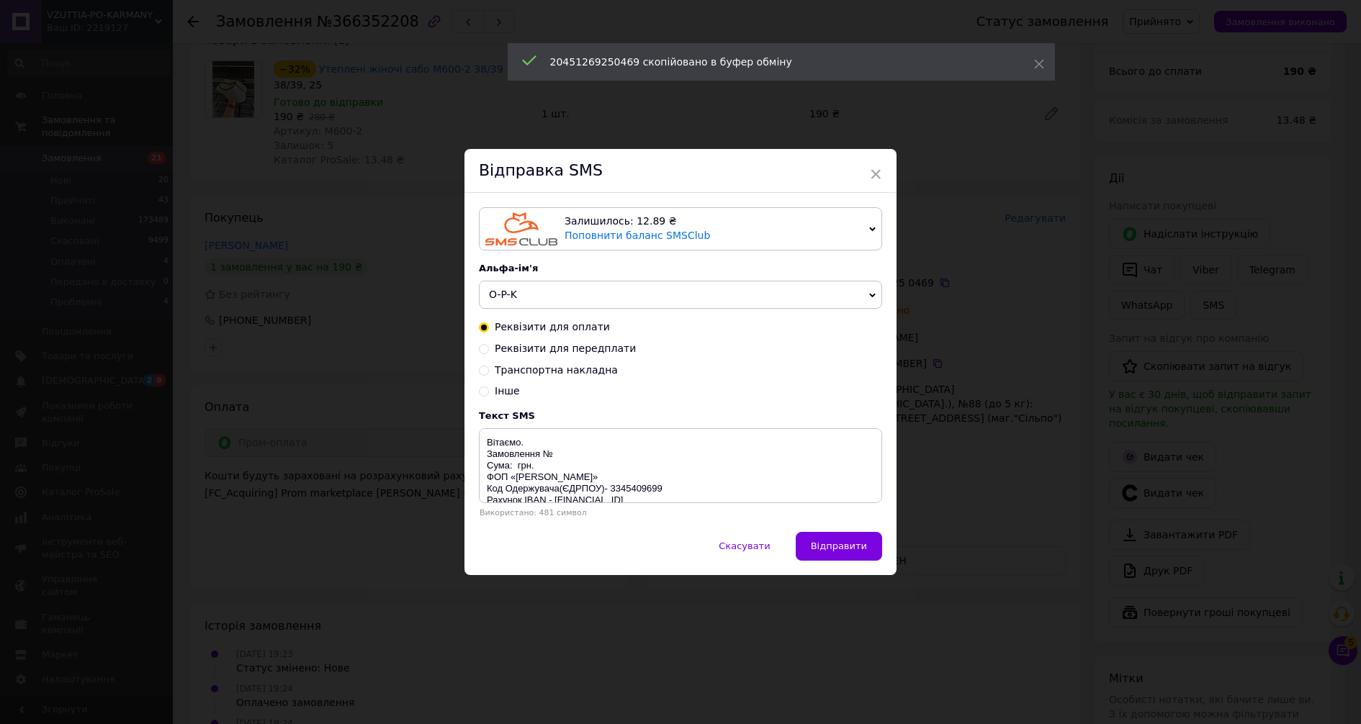
click at [556, 369] on span "Транспортна накладна" at bounding box center [556, 370] width 123 height 12
click at [489, 369] on input "Транспортна накладна" at bounding box center [484, 369] width 10 height 10
radio input "true"
radio input "false"
drag, startPoint x: 561, startPoint y: 450, endPoint x: 588, endPoint y: 464, distance: 30.9
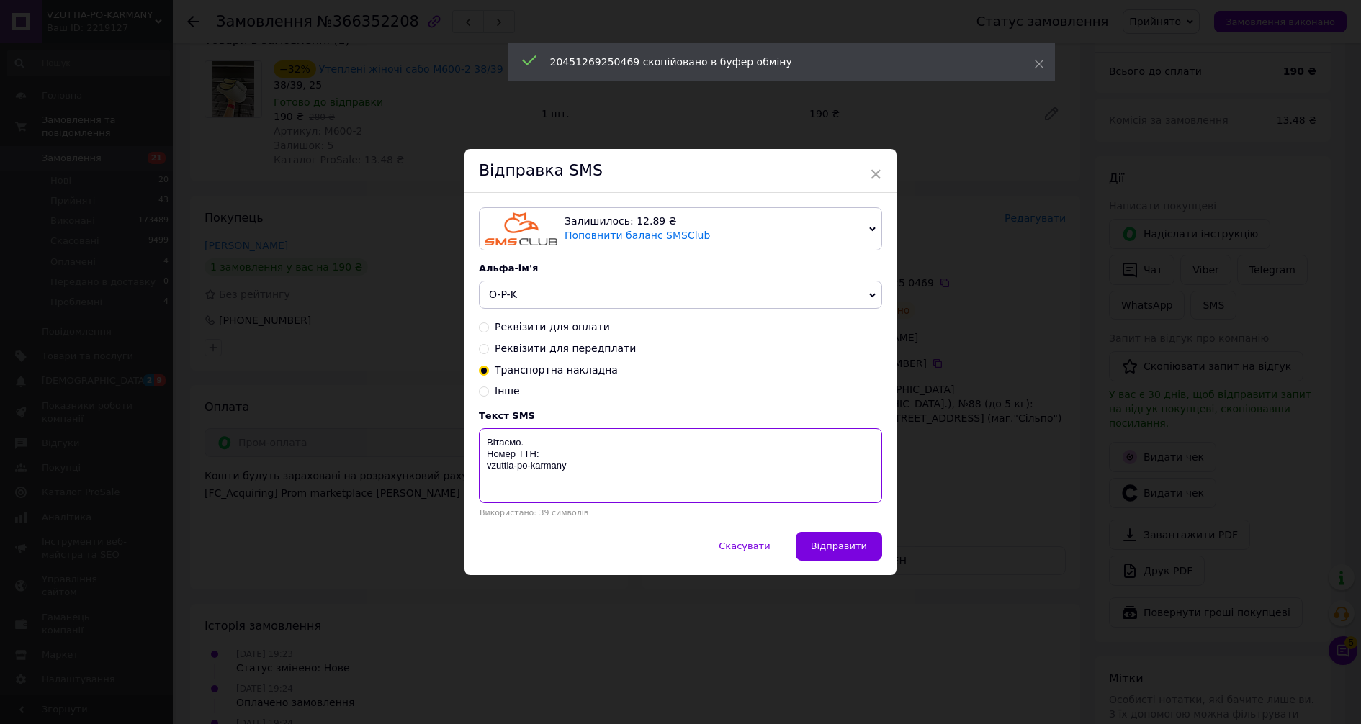
click at [562, 450] on textarea "Вітаємо. Номер ТТН: vzuttia-po-karmany" at bounding box center [680, 465] width 403 height 75
paste textarea "20451269250469"
drag, startPoint x: 572, startPoint y: 470, endPoint x: 476, endPoint y: 423, distance: 106.3
click at [492, 436] on textarea "Вітаємо. Номер ТТН:20451269250469 vzuttia-po-karmany" at bounding box center [680, 465] width 403 height 75
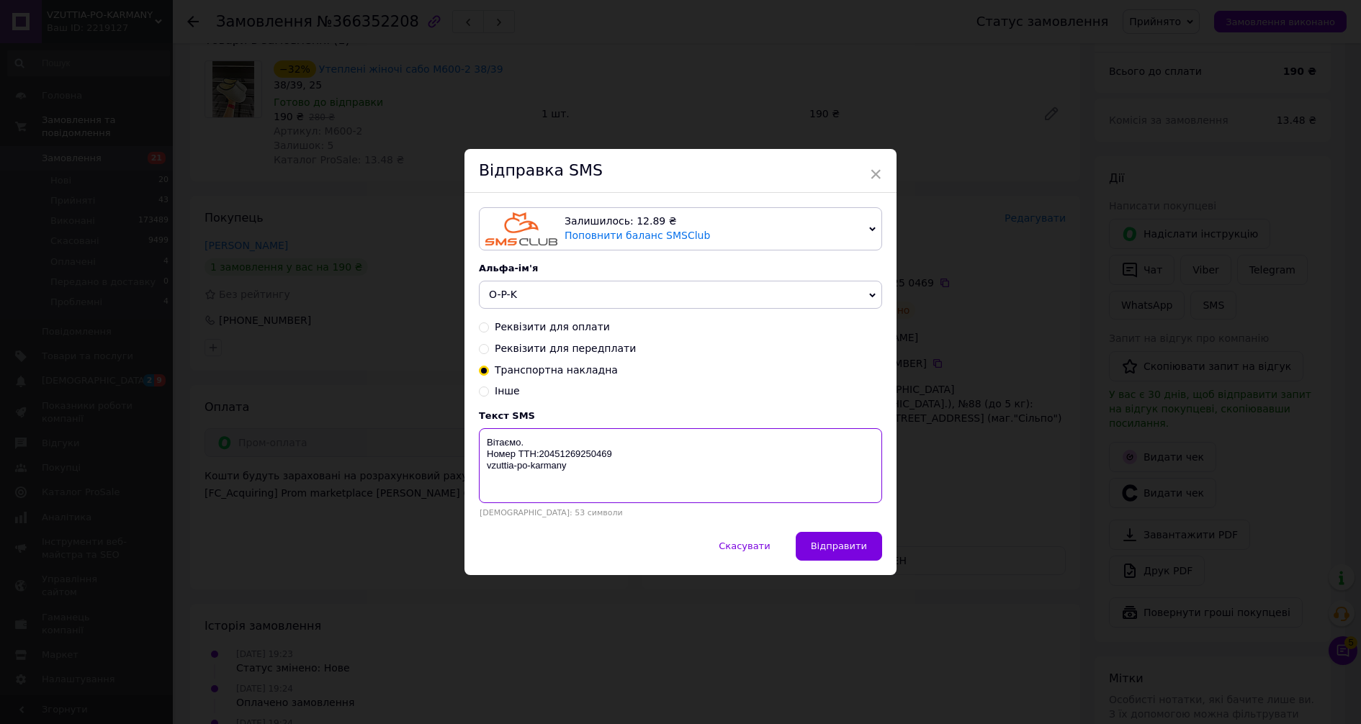
click at [609, 473] on textarea "Вітаємо. Номер ТТН:20451269250469 vzuttia-po-karmany" at bounding box center [680, 465] width 403 height 75
drag, startPoint x: 604, startPoint y: 479, endPoint x: 473, endPoint y: 428, distance: 140.4
click at [474, 429] on div "Залишилось: 12.89 ₴ Поповнити баланс SMSClub Підключити LetsAds Альфа-ім'я O-P-…" at bounding box center [680, 362] width 432 height 339
type textarea "Вітаємо. Номер ТТН:20451269250469 vzuttia-po-karmany"
drag, startPoint x: 1022, startPoint y: 421, endPoint x: 1141, endPoint y: 315, distance: 159.1
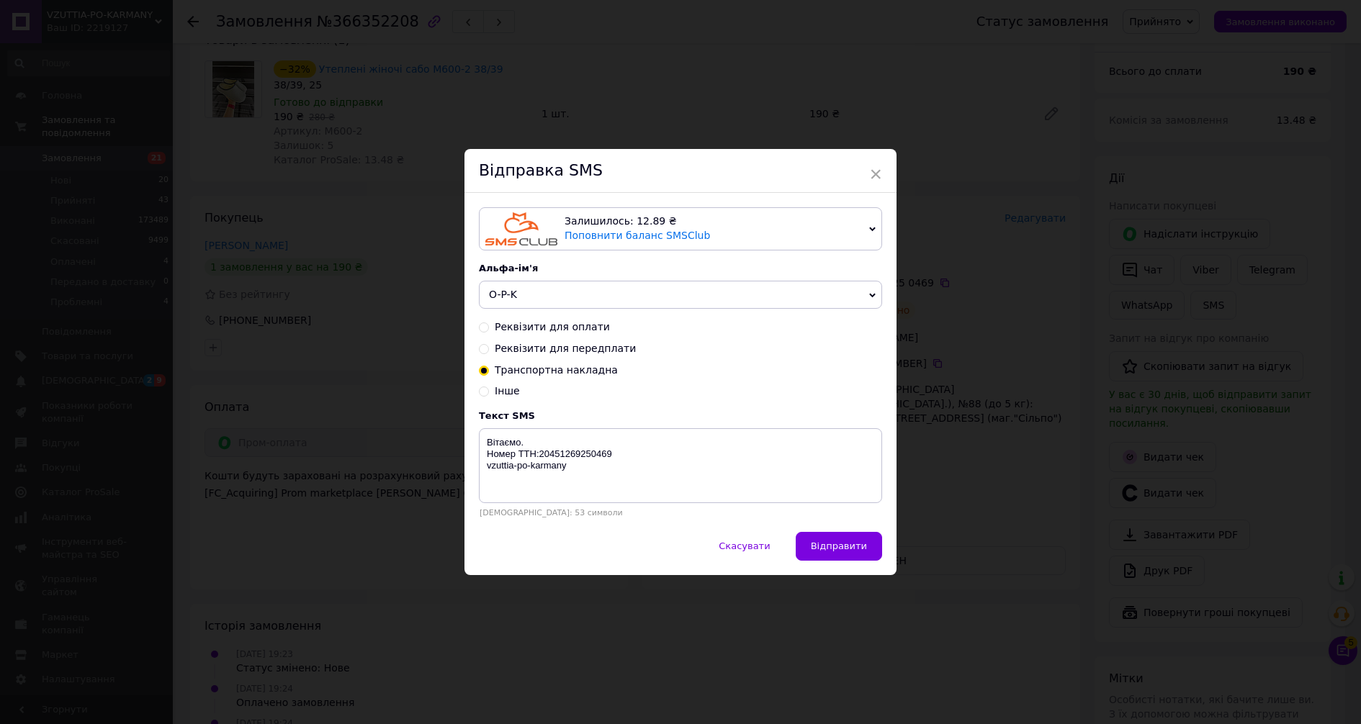
click at [1030, 418] on div "× Відправка SMS Залишилось: 12.89 ₴ Поповнити баланс SMSClub Підключити LetsAds…" at bounding box center [680, 362] width 1361 height 724
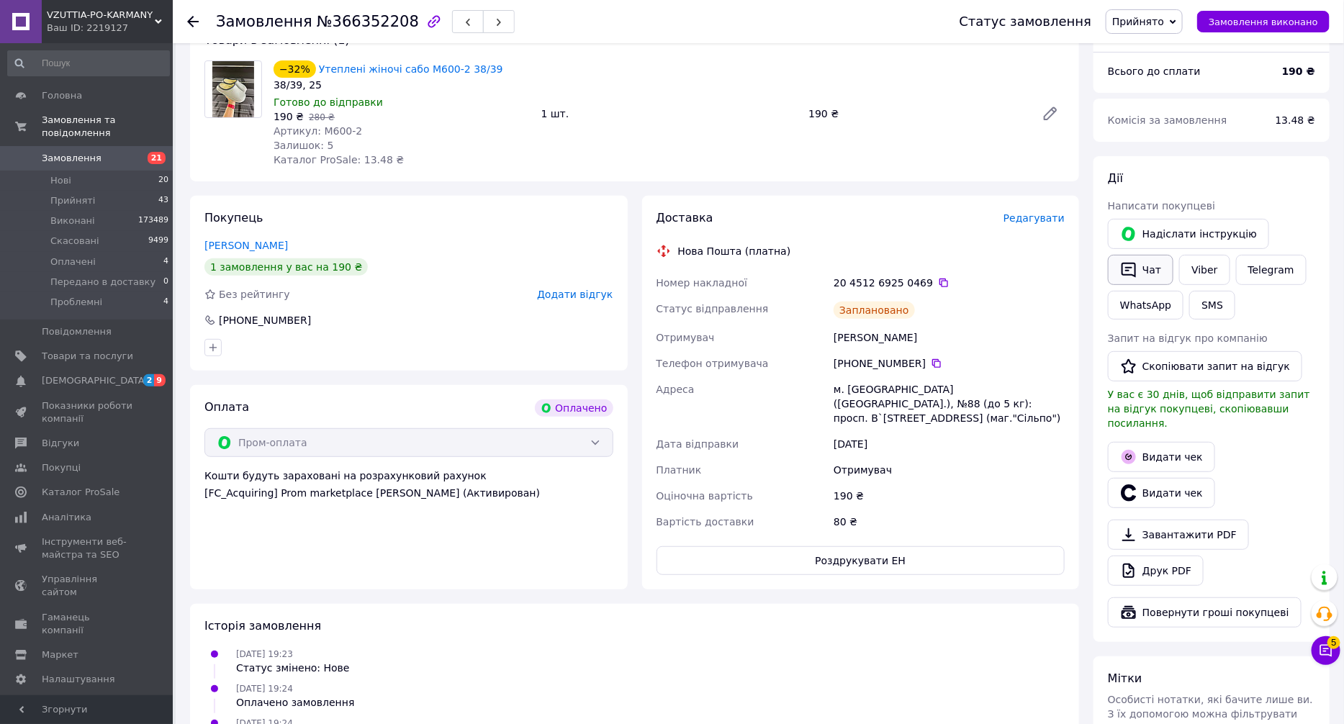
click at [1132, 265] on icon "button" at bounding box center [1128, 269] width 17 height 17
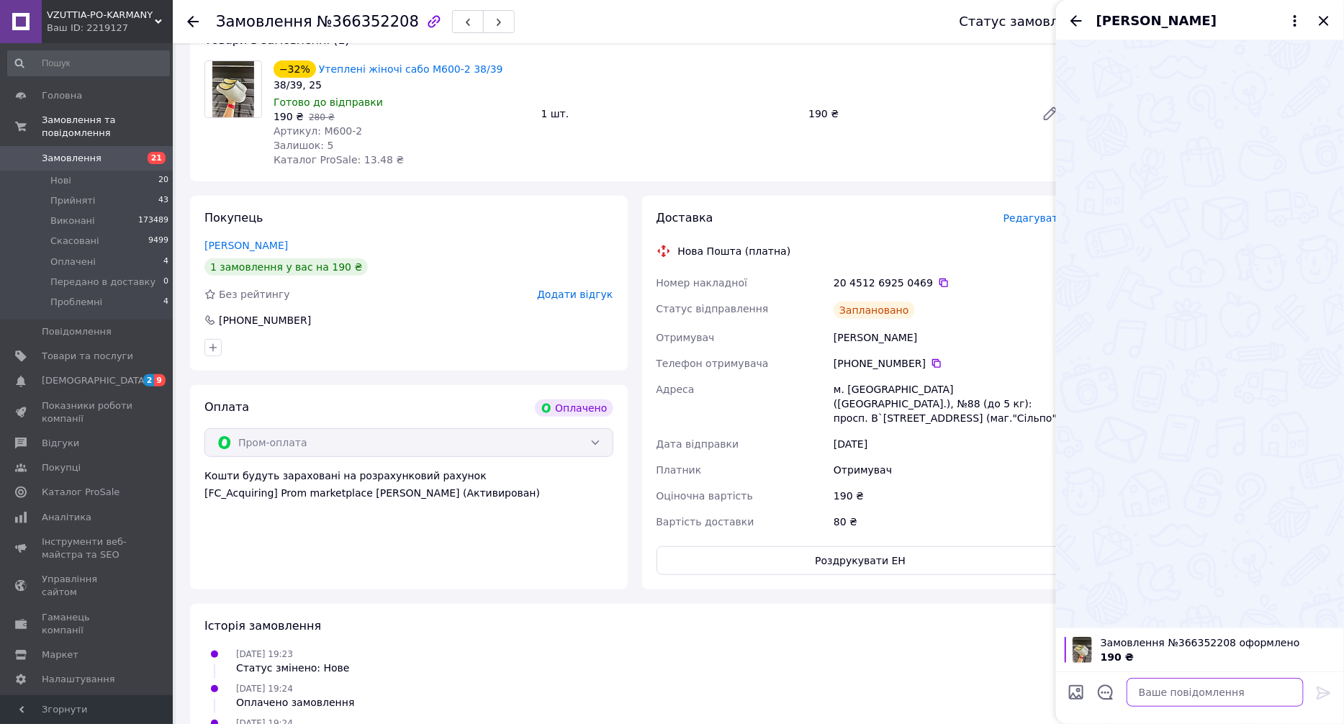
click at [1190, 702] on textarea at bounding box center [1215, 692] width 177 height 29
paste textarea "Вітаємо. Номер ТТН:20451269250469 vzuttia-po-karmany"
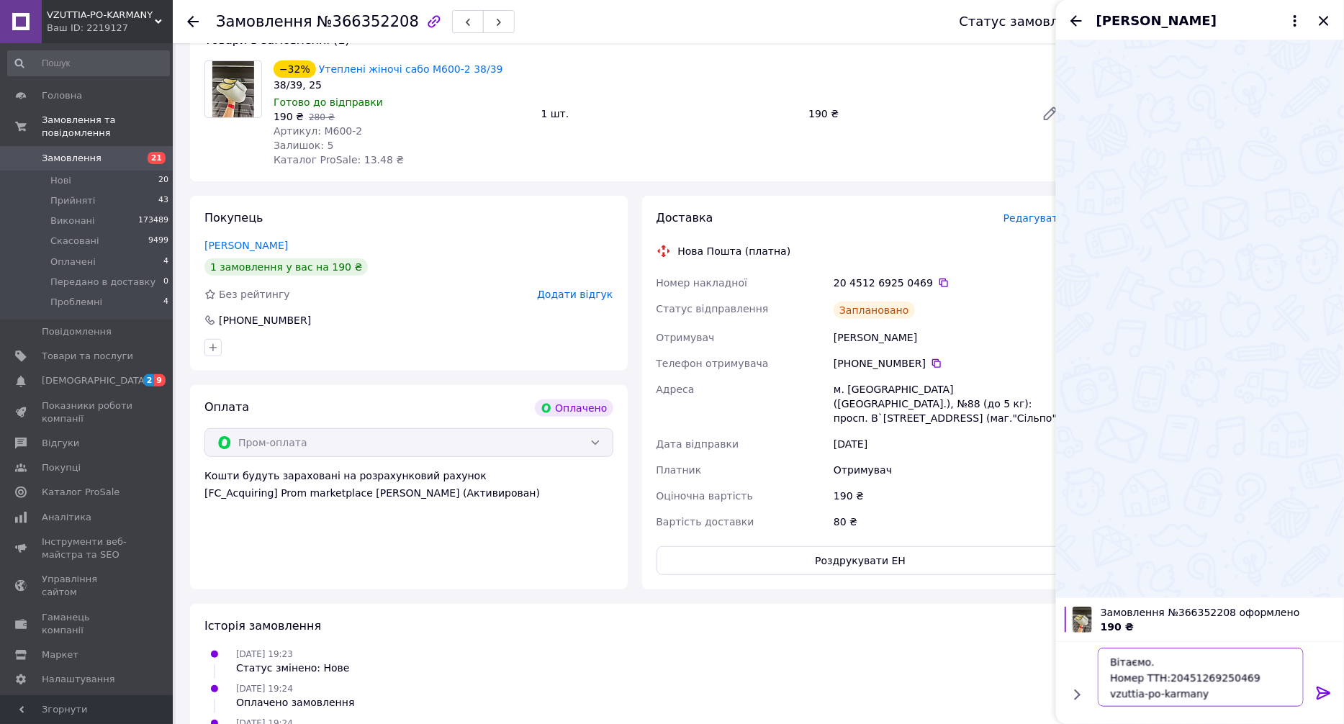
type textarea "Вітаємо. Номер ТТН:20451269250469 vzuttia-po-karmany"
click at [1324, 695] on icon at bounding box center [1324, 693] width 17 height 17
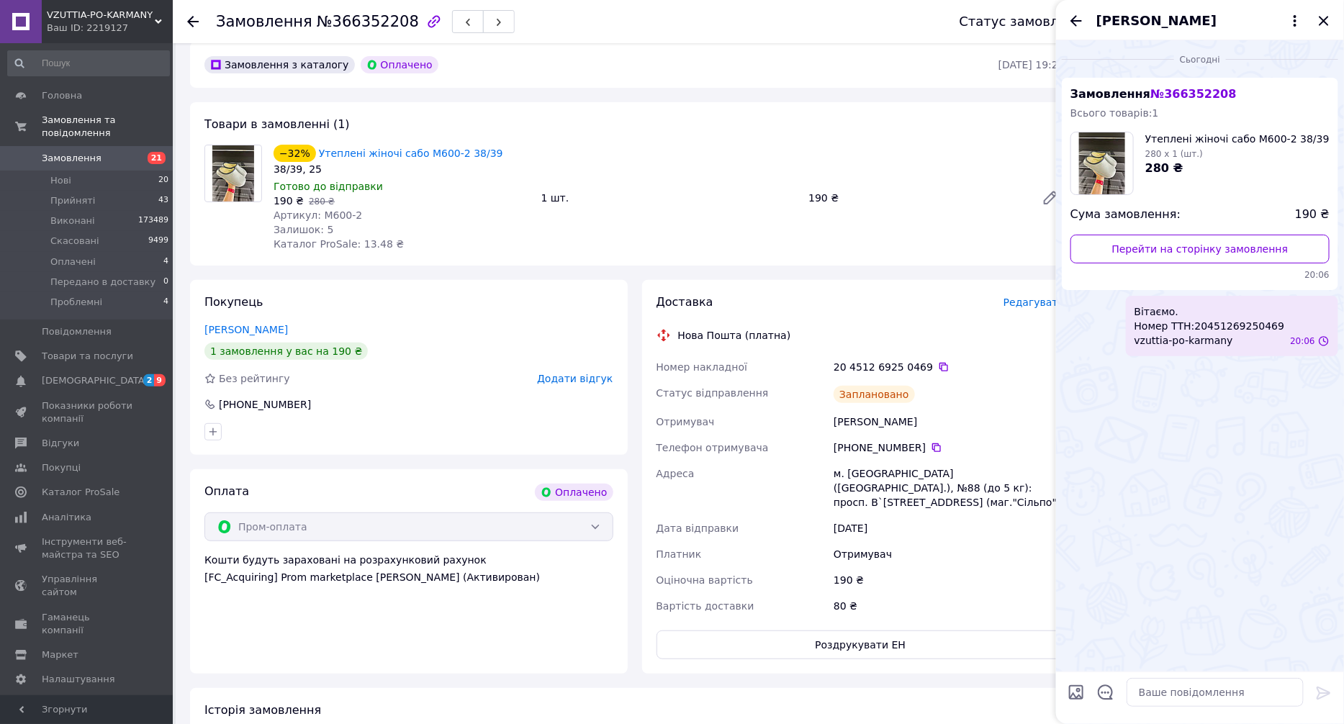
scroll to position [0, 0]
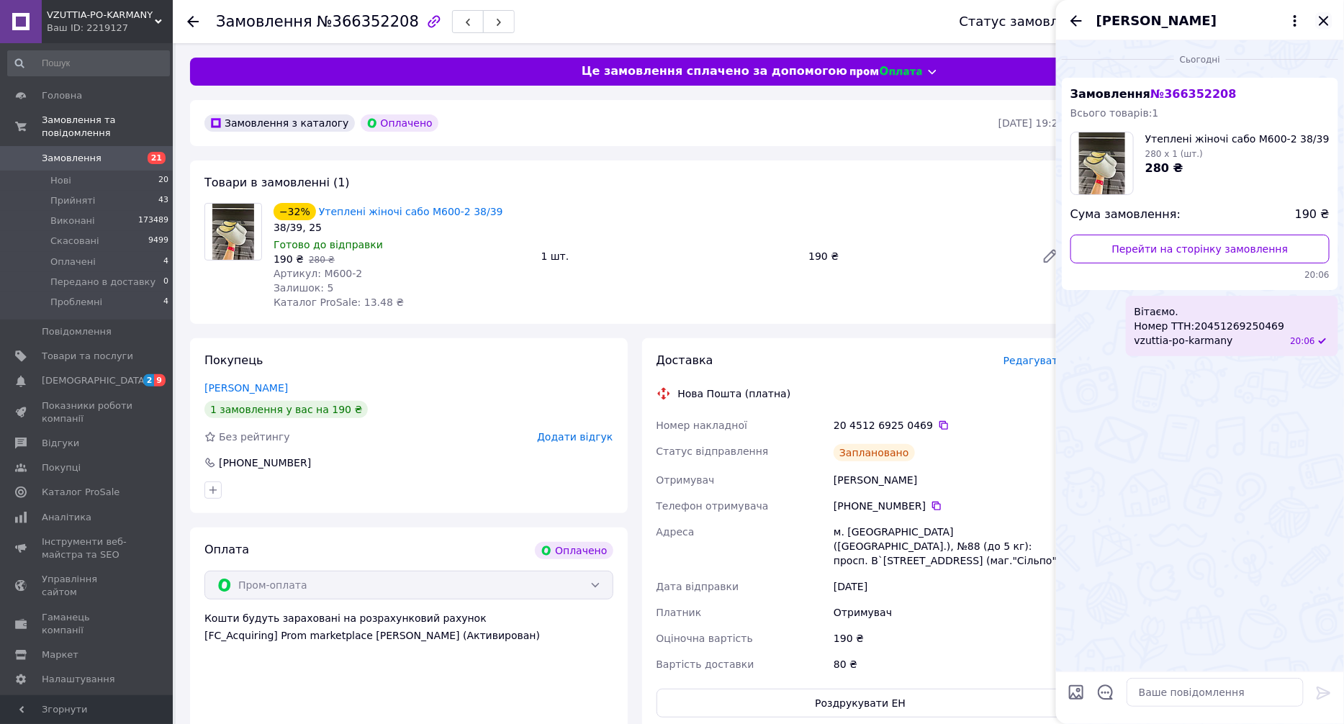
click at [1324, 26] on icon "Закрити" at bounding box center [1324, 20] width 17 height 17
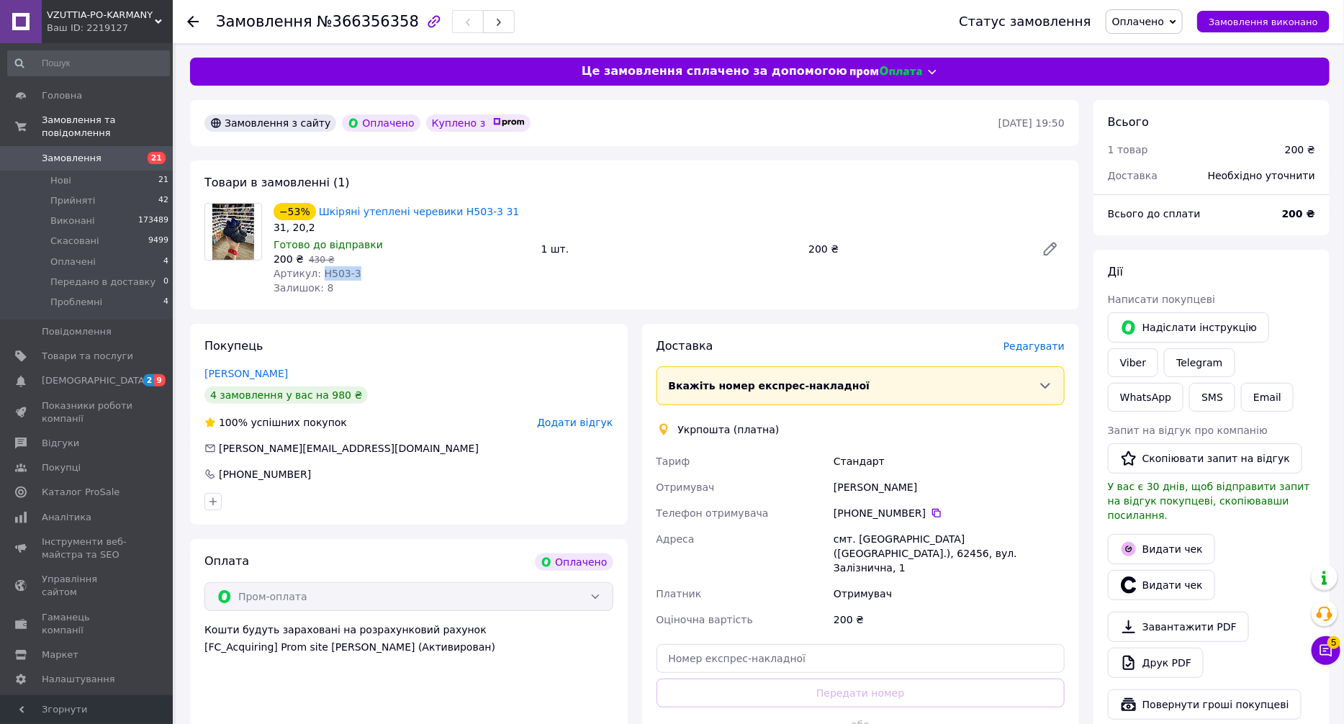
drag, startPoint x: 349, startPoint y: 271, endPoint x: 320, endPoint y: 270, distance: 28.8
click at [317, 270] on div "Артикул: H503-3" at bounding box center [402, 273] width 256 height 14
copy span "H503-3"
click at [406, 289] on div "Залишок: 8" at bounding box center [402, 288] width 256 height 14
click at [1150, 16] on span "Оплачено" at bounding box center [1139, 22] width 52 height 12
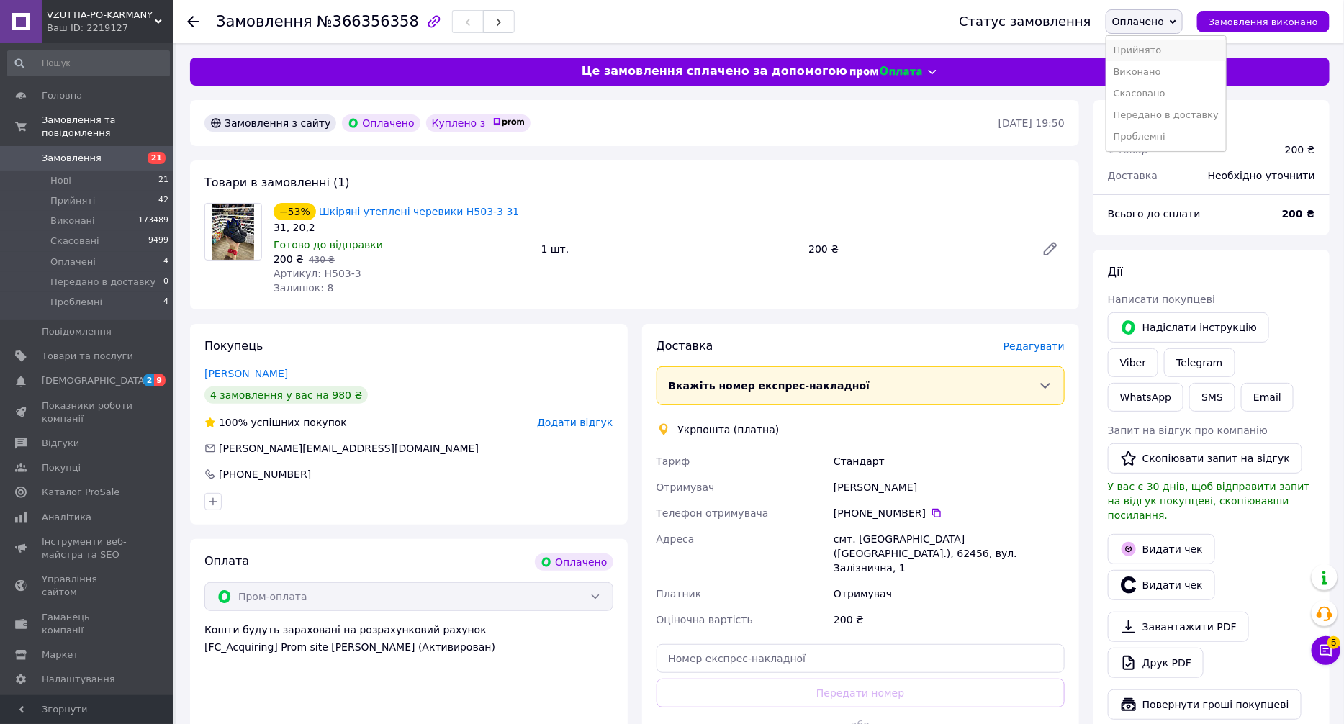
click at [1162, 48] on li "Прийнято" at bounding box center [1167, 51] width 120 height 22
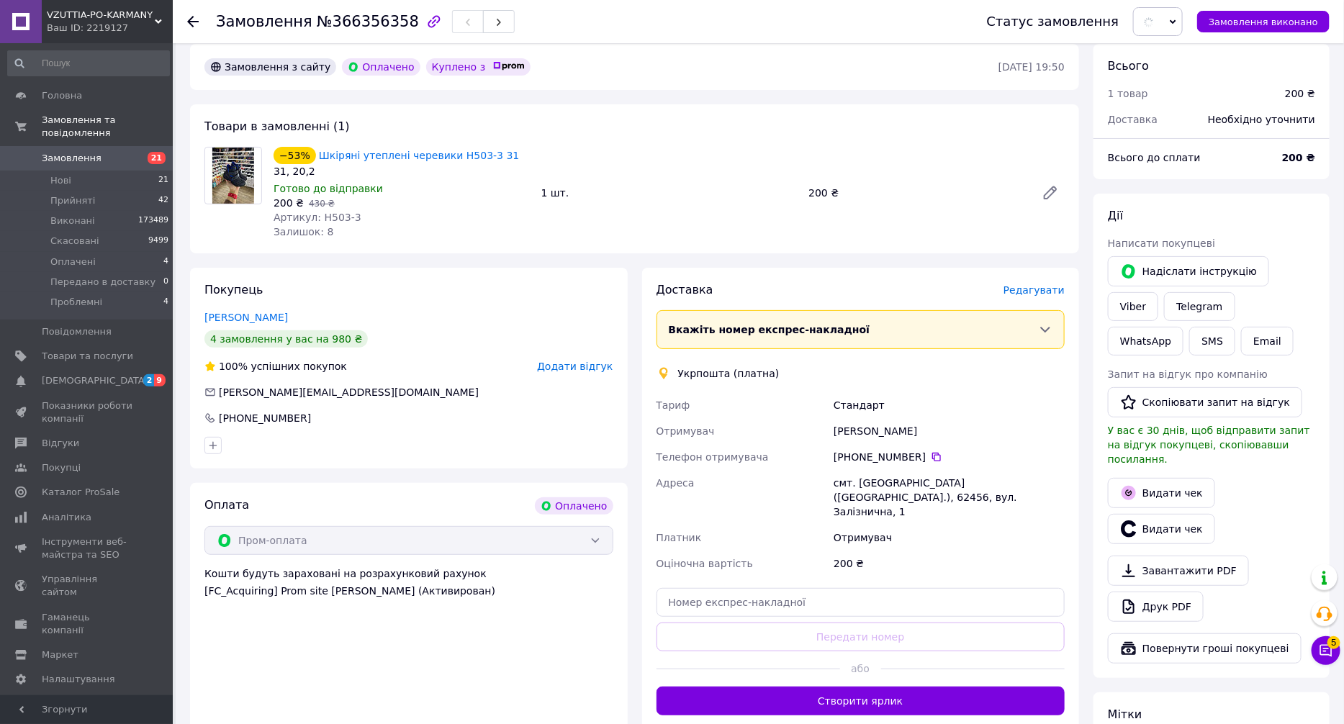
scroll to position [334, 0]
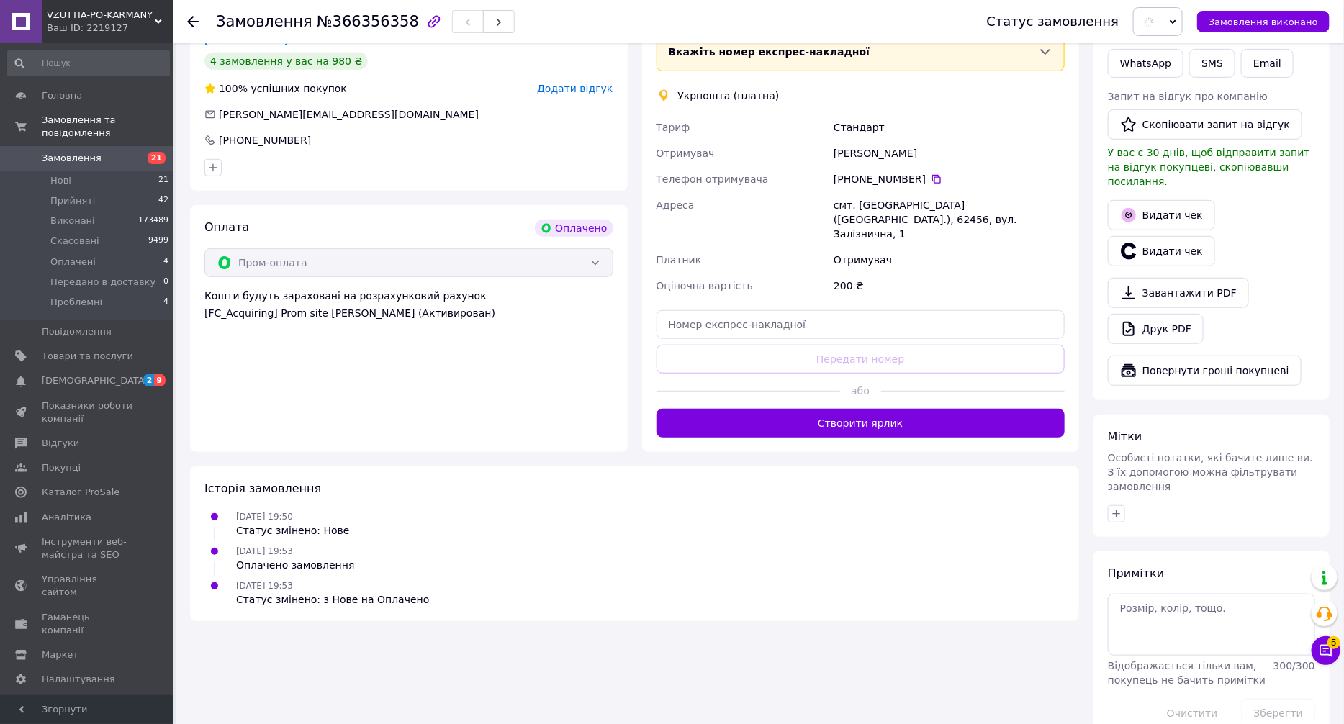
click at [916, 390] on div at bounding box center [973, 391] width 184 height 35
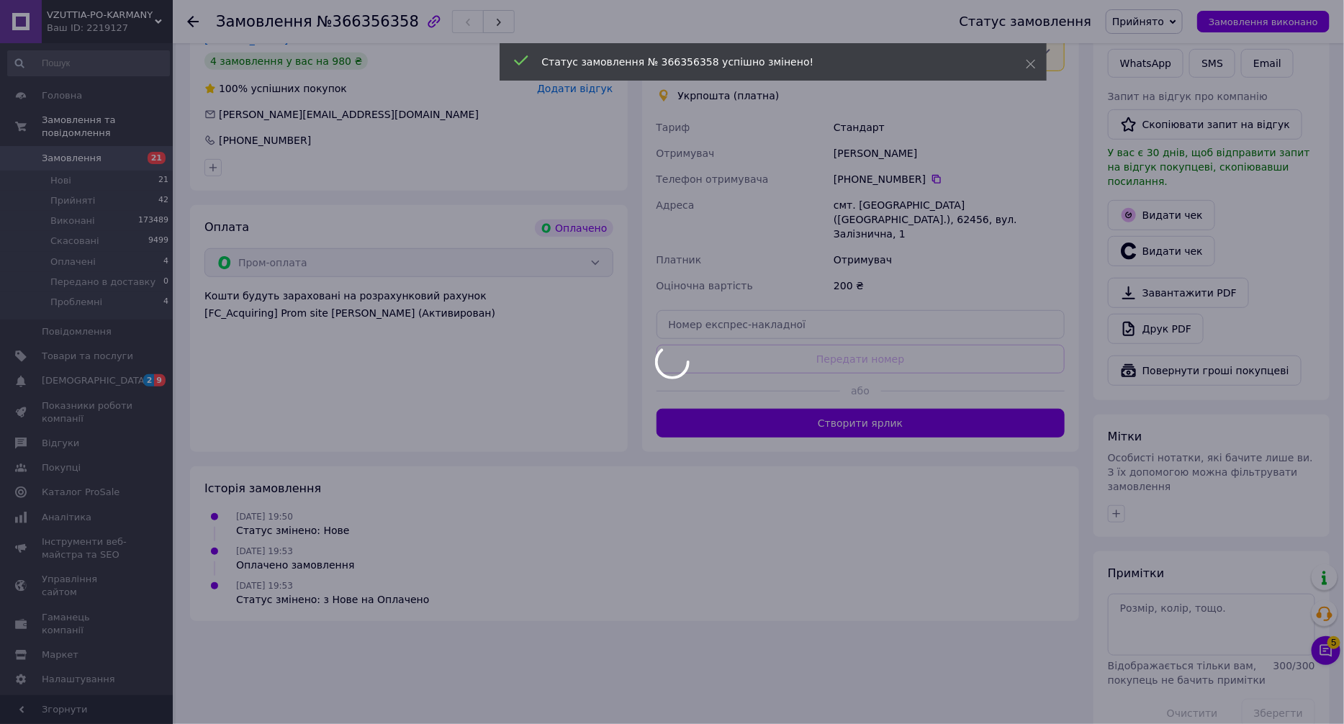
click at [927, 405] on div at bounding box center [672, 362] width 1344 height 724
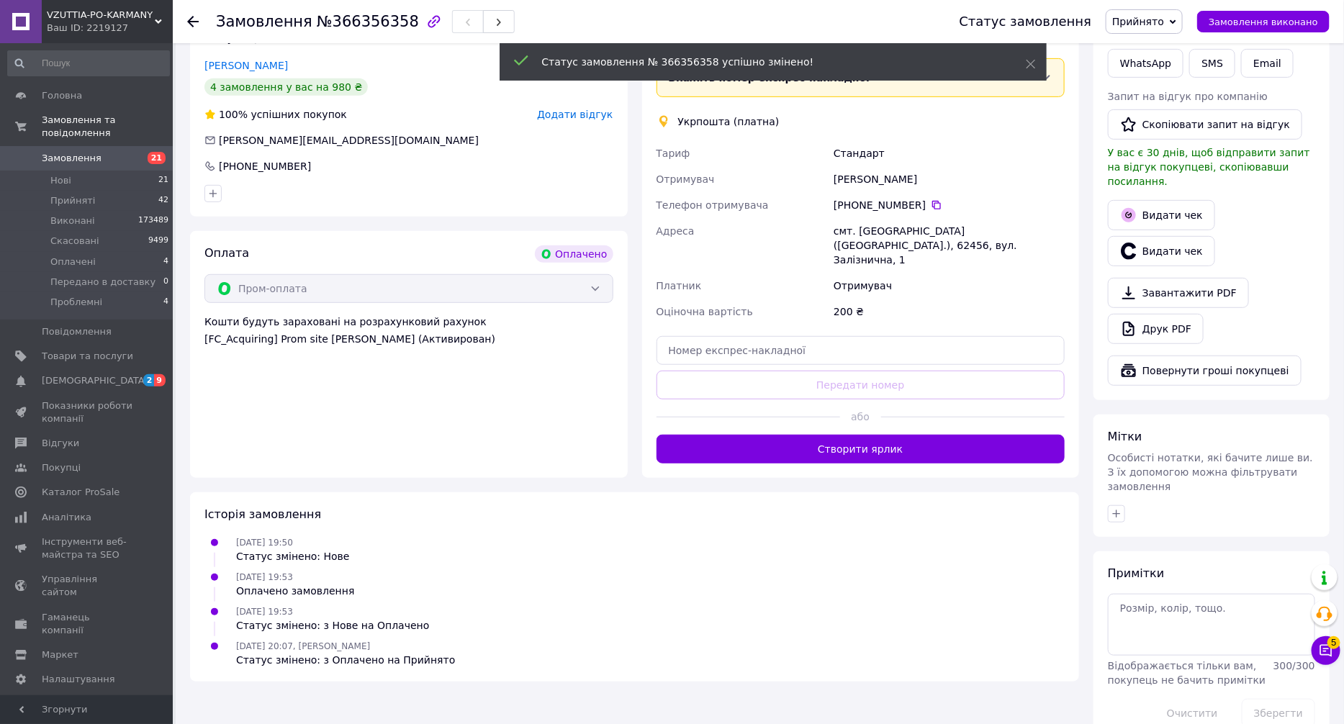
click at [927, 405] on div at bounding box center [973, 417] width 184 height 35
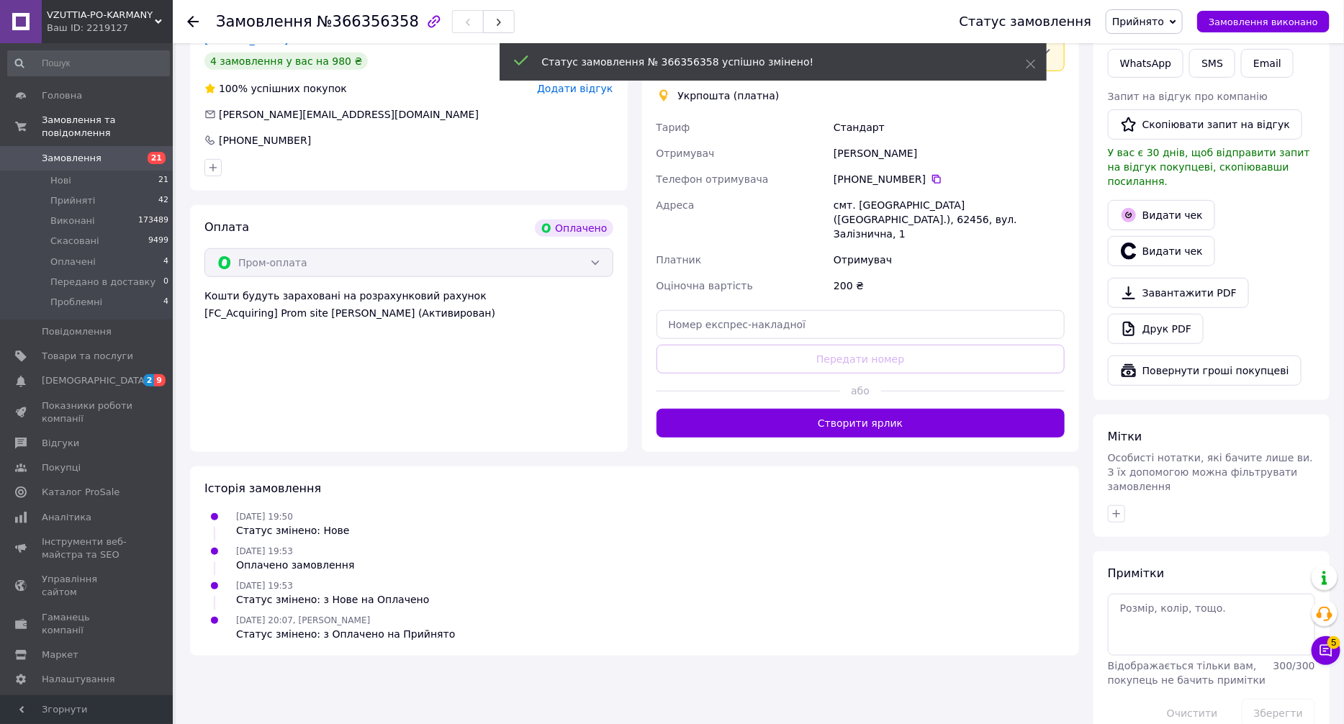
click at [927, 467] on div "Історія замовлення 12.10.2025 19:50 Статус змінено: Нове 12.10.2025 19:53 Оплач…" at bounding box center [634, 561] width 889 height 189
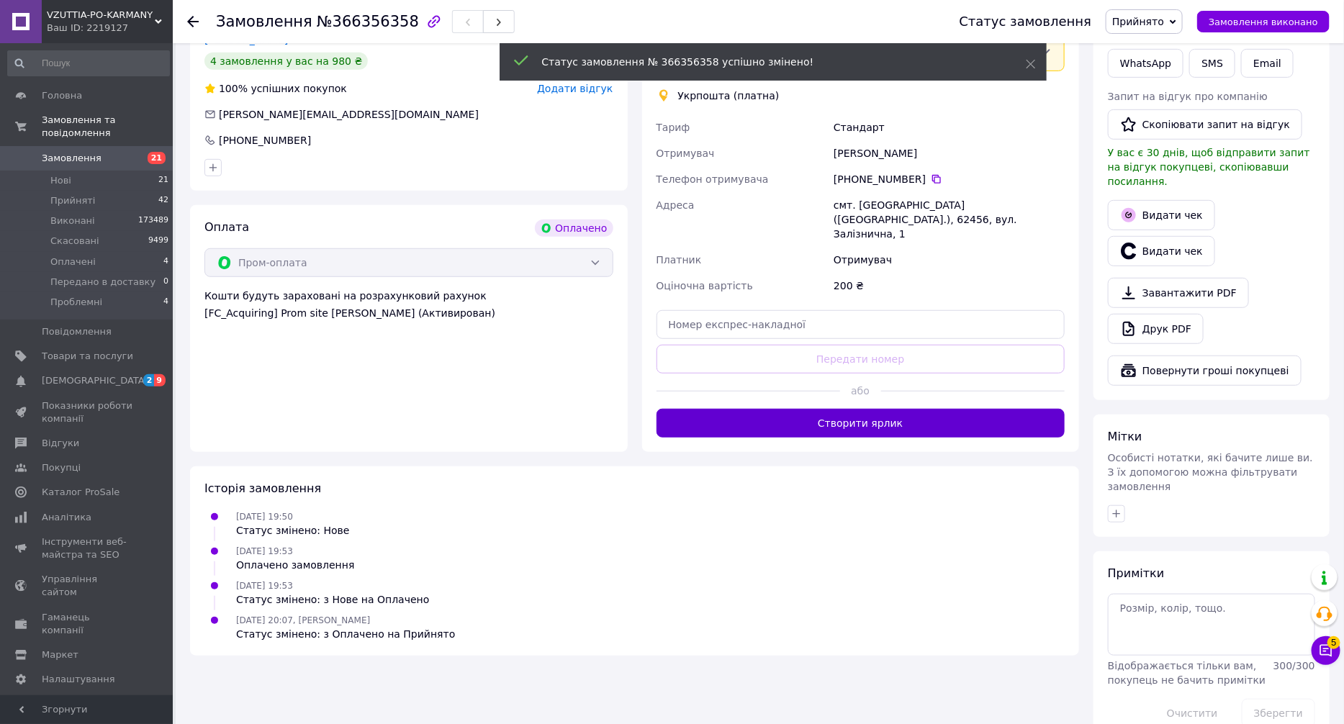
click at [933, 409] on button "Створити ярлик" at bounding box center [861, 423] width 409 height 29
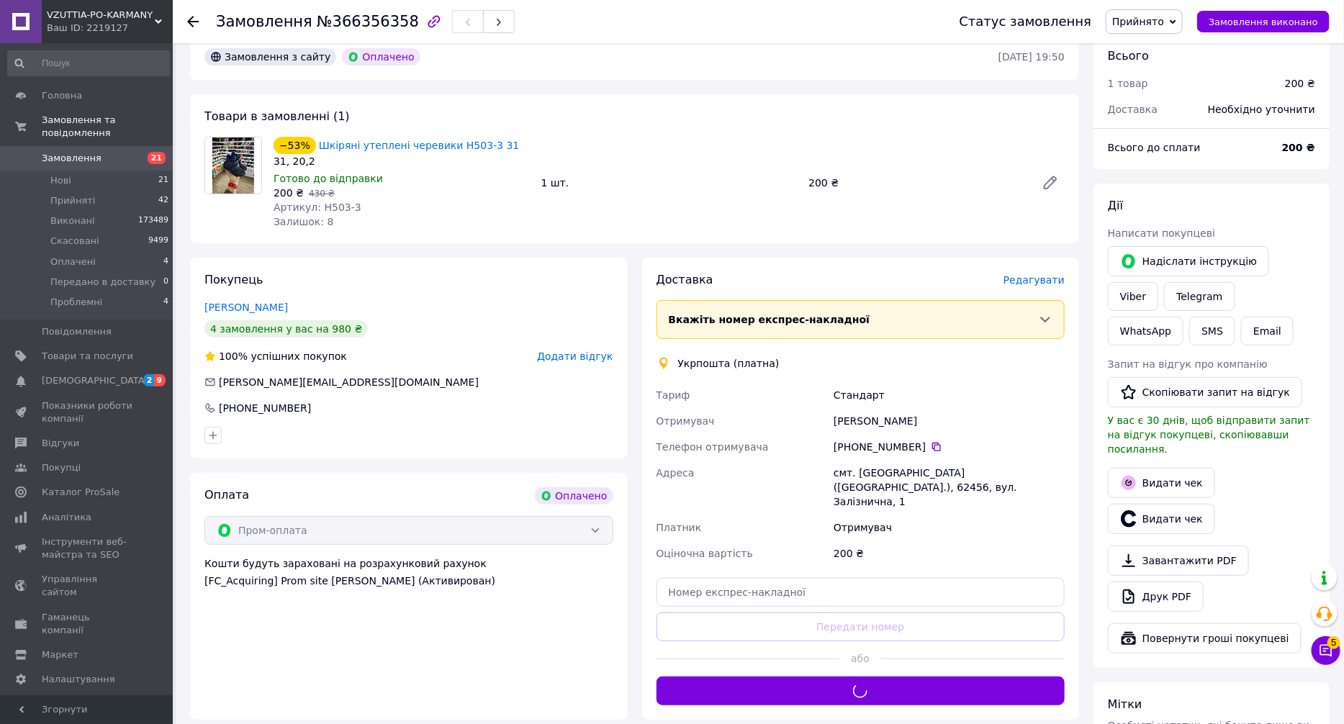
scroll to position [108, 0]
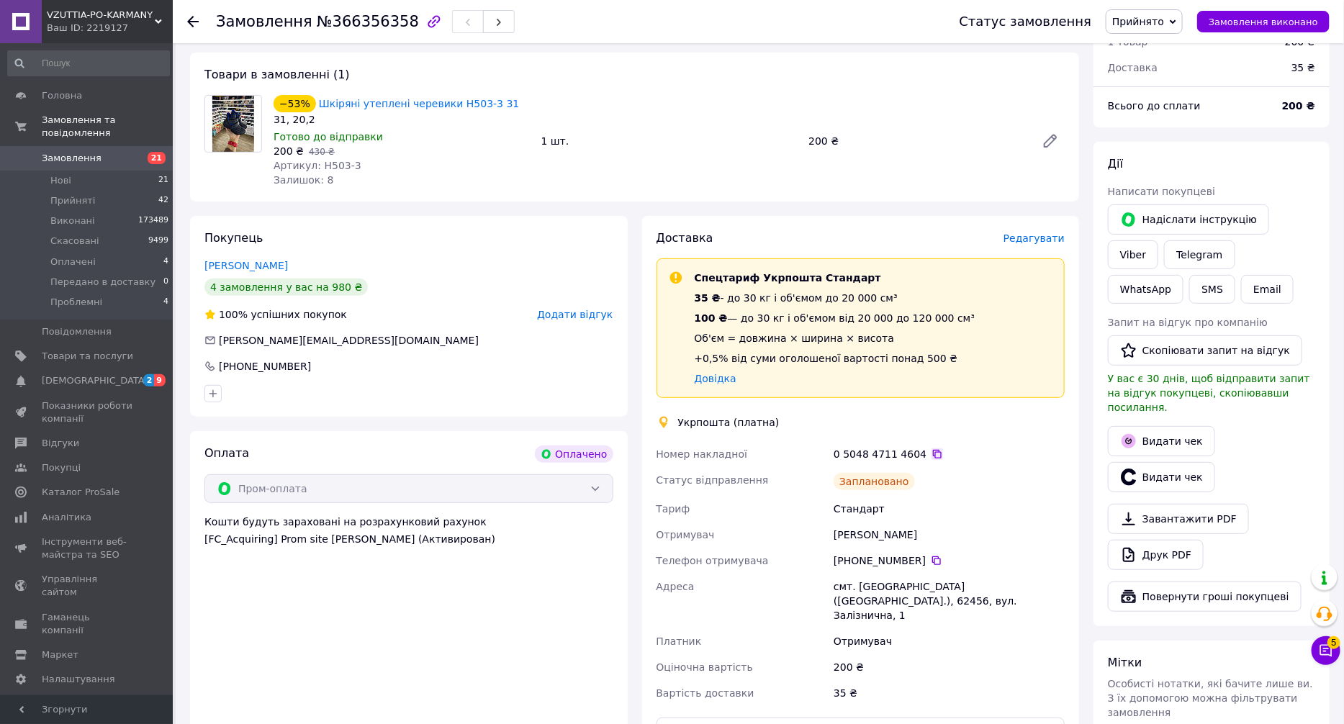
click at [932, 459] on icon at bounding box center [938, 455] width 12 height 12
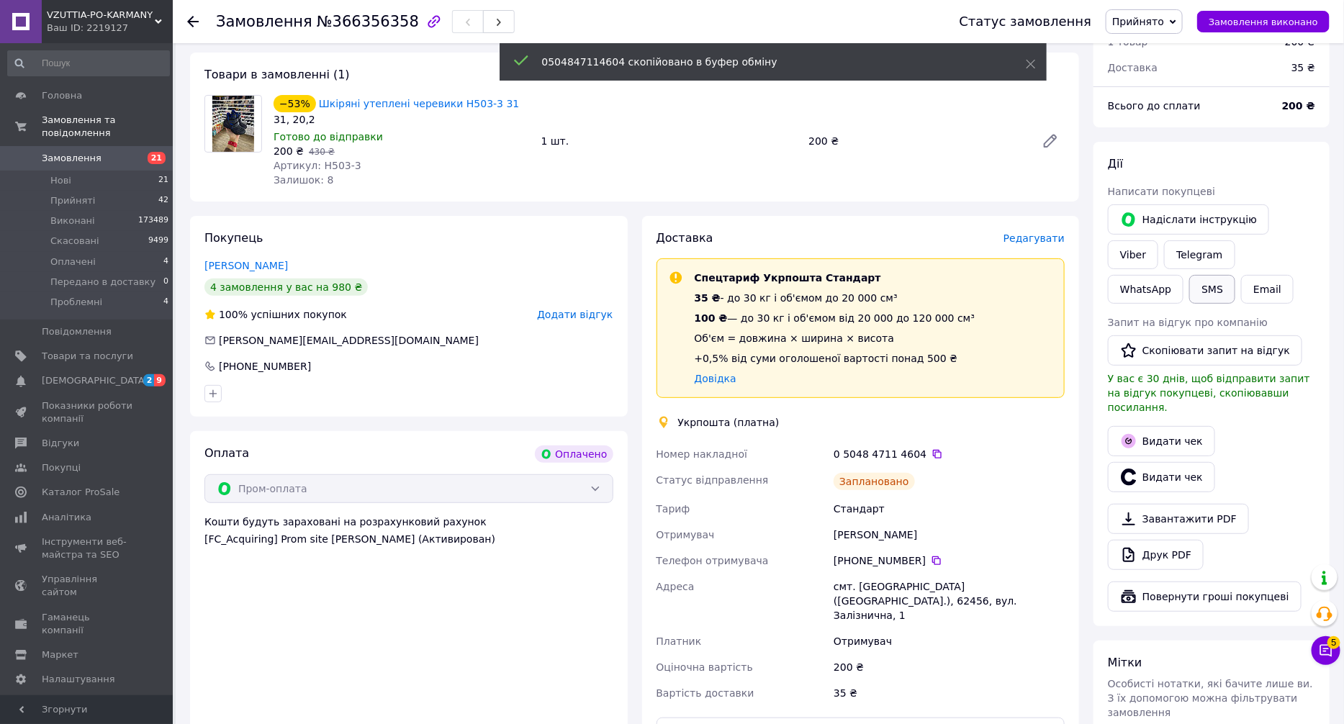
click at [1236, 275] on button "SMS" at bounding box center [1213, 289] width 46 height 29
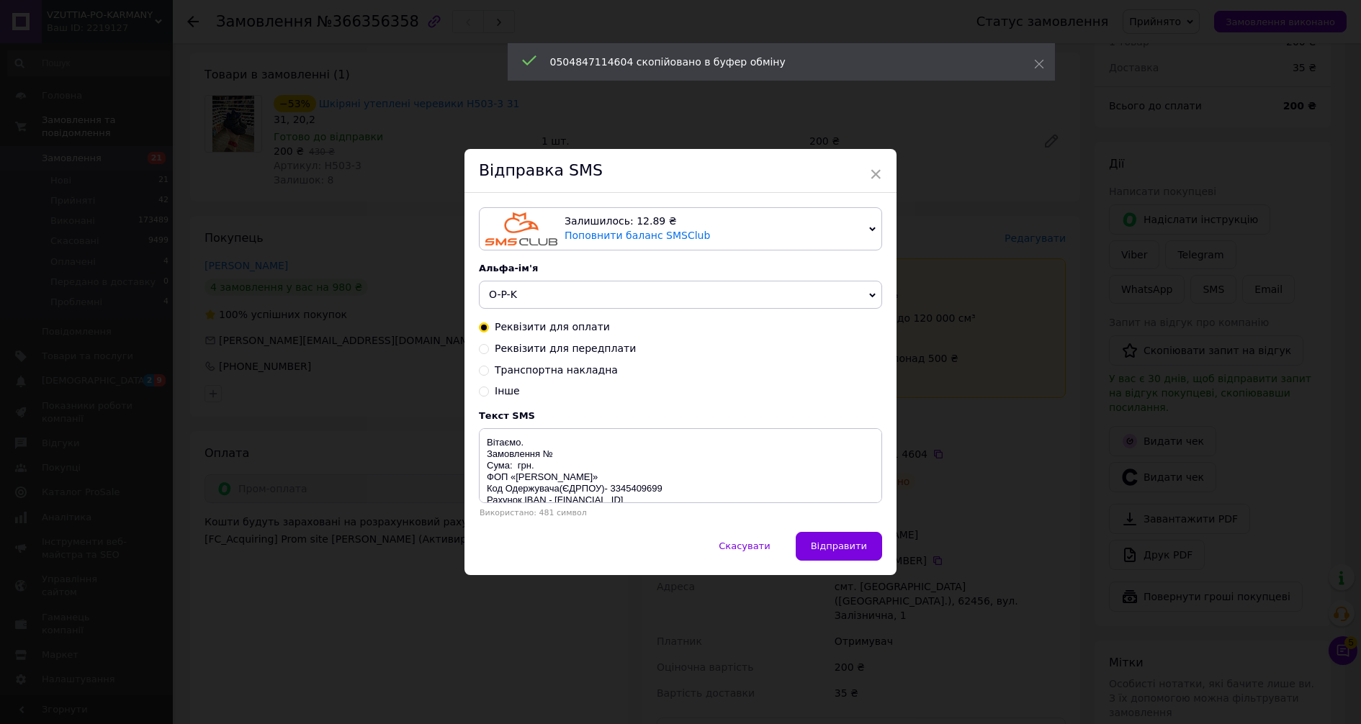
drag, startPoint x: 562, startPoint y: 367, endPoint x: 572, endPoint y: 398, distance: 32.6
click at [564, 367] on span "Транспортна накладна" at bounding box center [556, 370] width 123 height 12
click at [489, 367] on input "Транспортна накладна" at bounding box center [484, 369] width 10 height 10
radio input "true"
radio input "false"
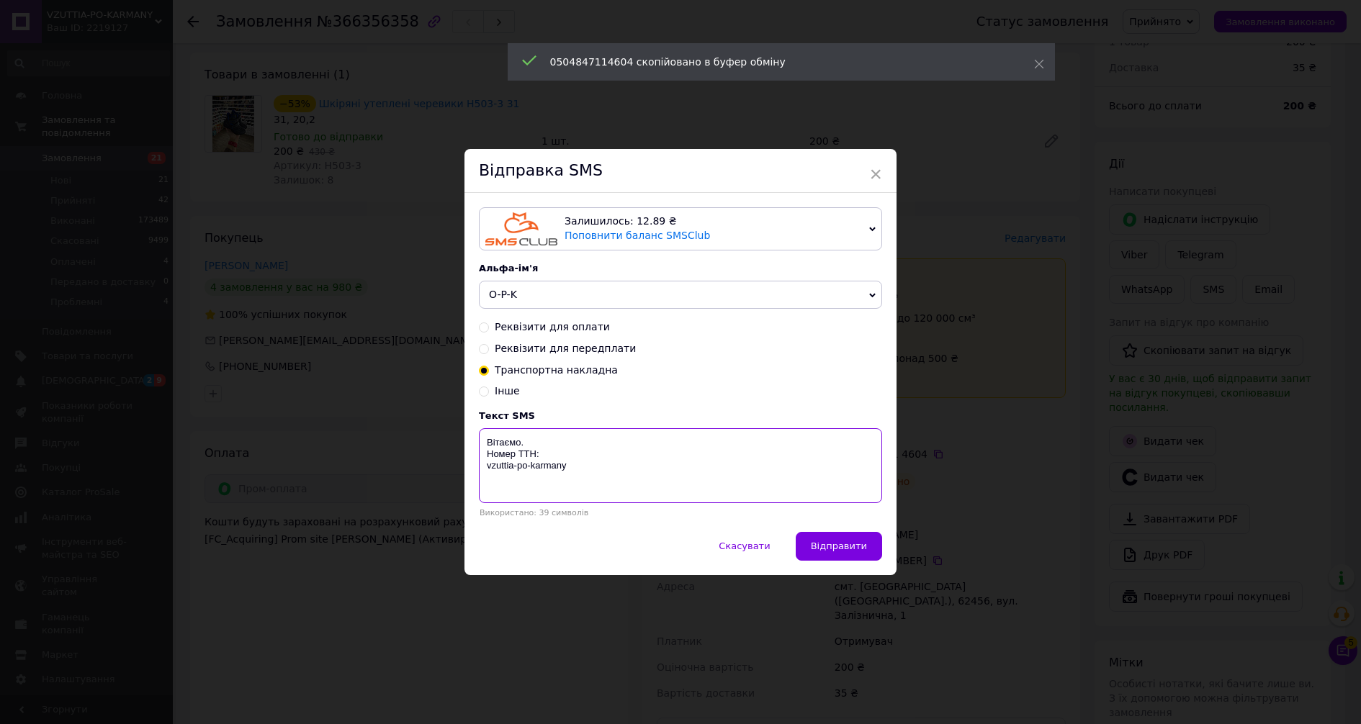
drag, startPoint x: 564, startPoint y: 454, endPoint x: 579, endPoint y: 464, distance: 18.6
click at [567, 456] on textarea "Вітаємо. Номер ТТН: vzuttia-po-karmany" at bounding box center [680, 465] width 403 height 75
paste textarea "0504847114604"
drag, startPoint x: 600, startPoint y: 480, endPoint x: 476, endPoint y: 436, distance: 131.4
click at [479, 436] on textarea "Вітаємо. Номер ТТН:0504847114604 vzuttia-po-karmany" at bounding box center [680, 465] width 403 height 75
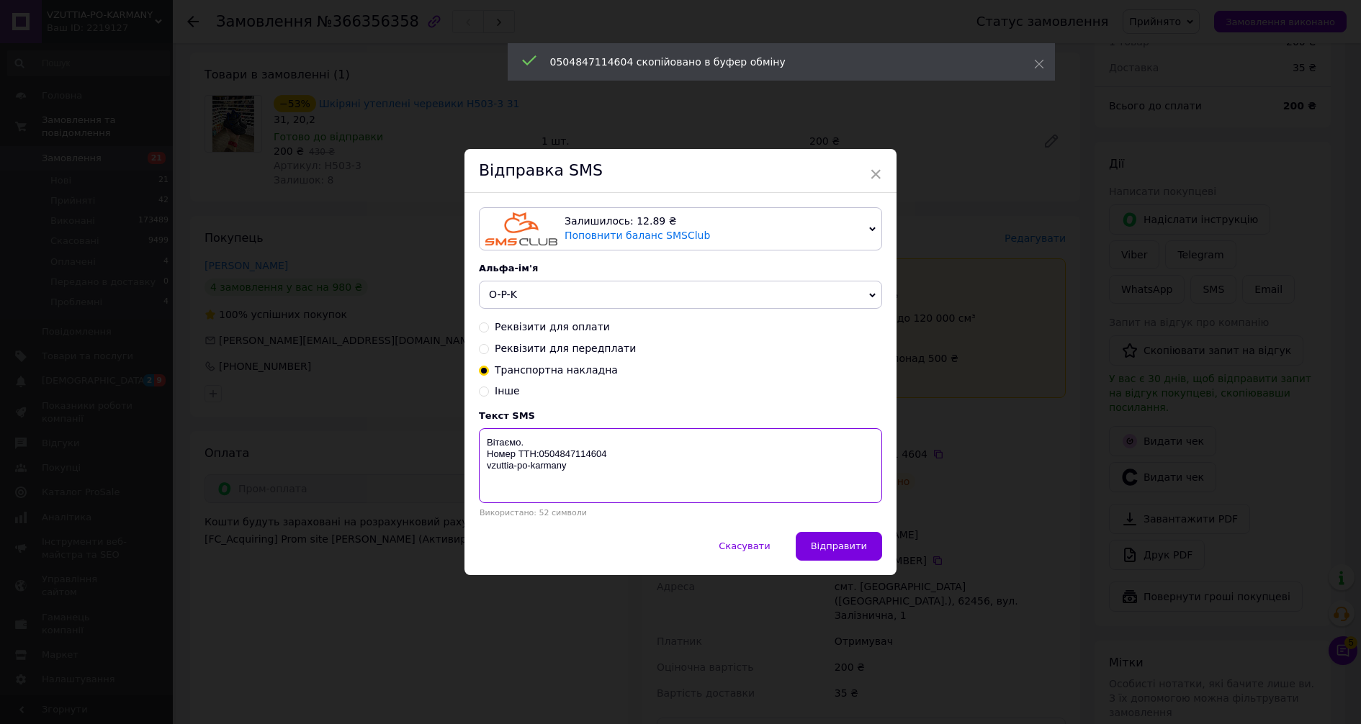
type textarea "Вітаємо. Номер ТТН:0504847114604 vzuttia-po-karmany"
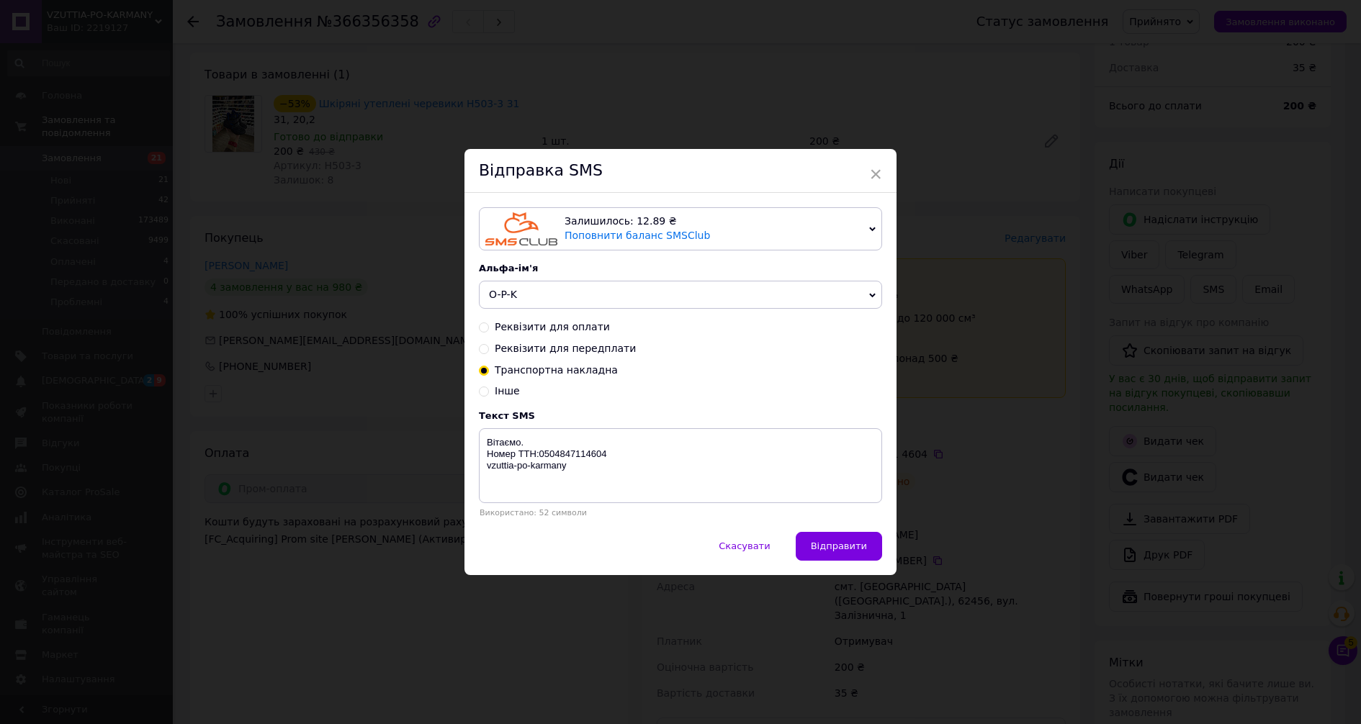
drag, startPoint x: 1192, startPoint y: 458, endPoint x: 1216, endPoint y: 433, distance: 34.6
click at [1197, 456] on div "× Відправка SMS Залишилось: 12.89 ₴ Поповнити баланс SMSClub Підключити LetsAds…" at bounding box center [680, 362] width 1361 height 724
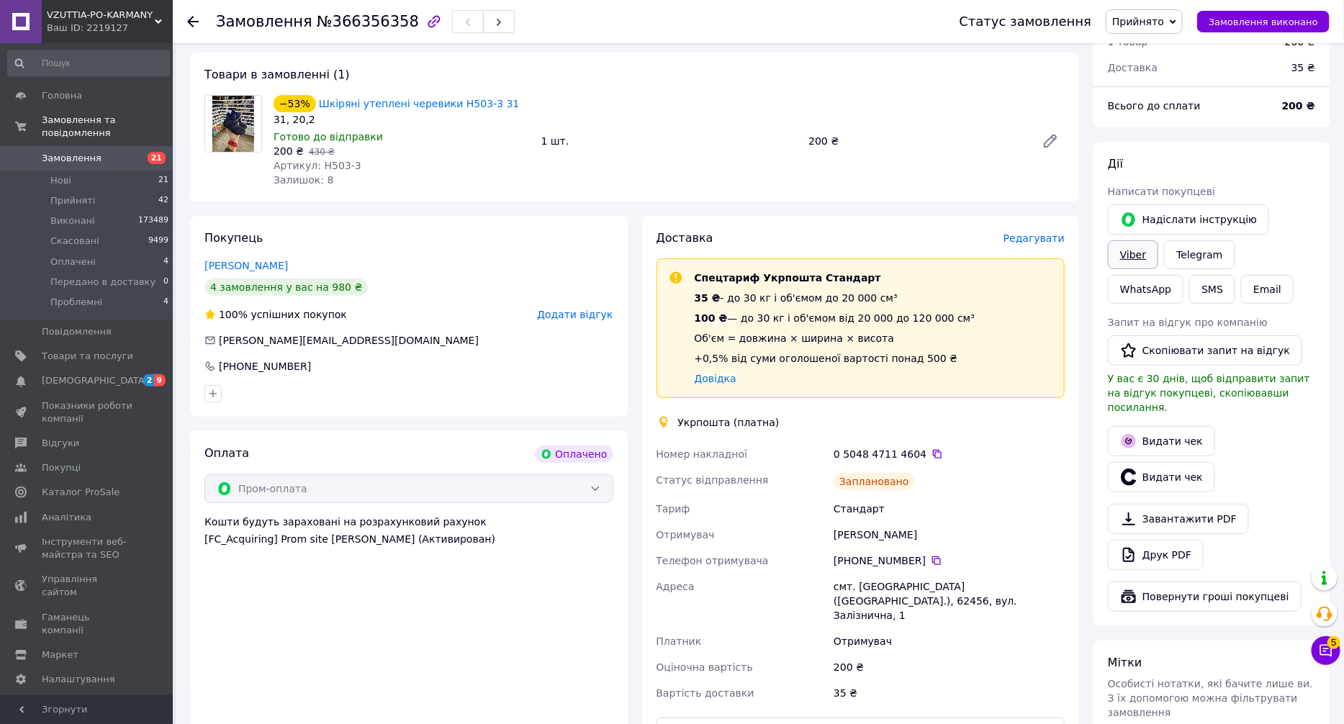
click at [1159, 241] on link "Viber" at bounding box center [1133, 255] width 50 height 29
drag, startPoint x: 767, startPoint y: 689, endPoint x: 767, endPoint y: 680, distance: 8.6
click at [767, 681] on div "Доставка Редагувати Спецтариф Укрпошта Стандарт 35 ₴ - до 30 кг і об'ємом до 20…" at bounding box center [861, 488] width 409 height 516
click at [767, 680] on div "Вартість доставки" at bounding box center [743, 693] width 178 height 26
click at [332, 413] on div "Покупець Филоненко Светлана 4 замовлення у вас на 980 ₴ 100% успішних покупок Д…" at bounding box center [409, 316] width 438 height 201
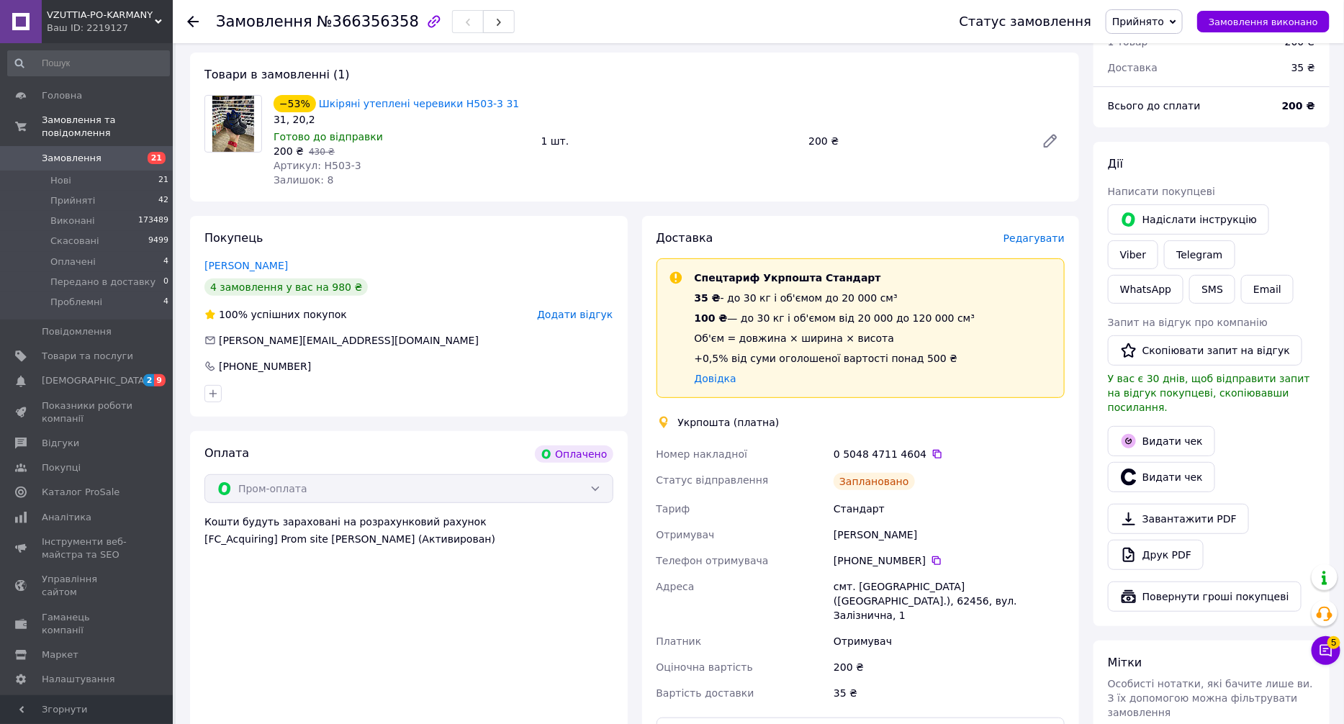
click at [104, 146] on link "Замовлення 21" at bounding box center [88, 158] width 177 height 24
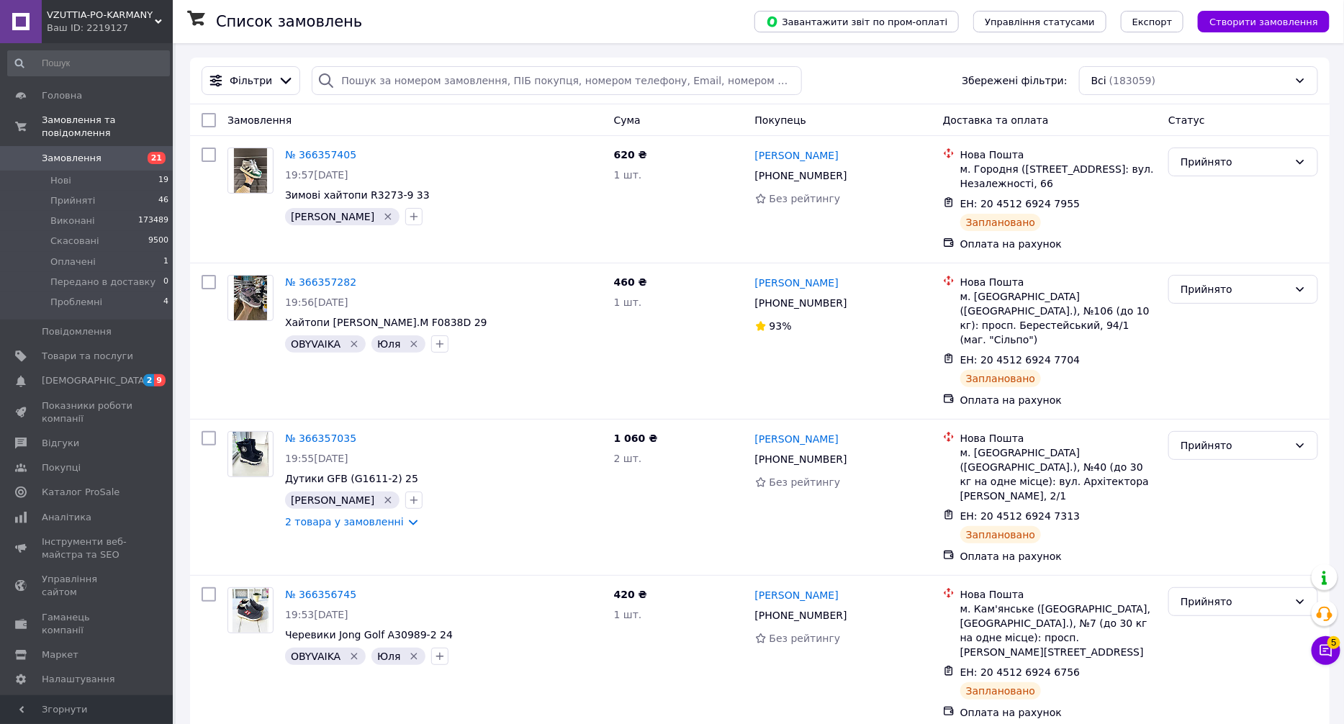
click at [118, 152] on span "Замовлення" at bounding box center [87, 158] width 91 height 13
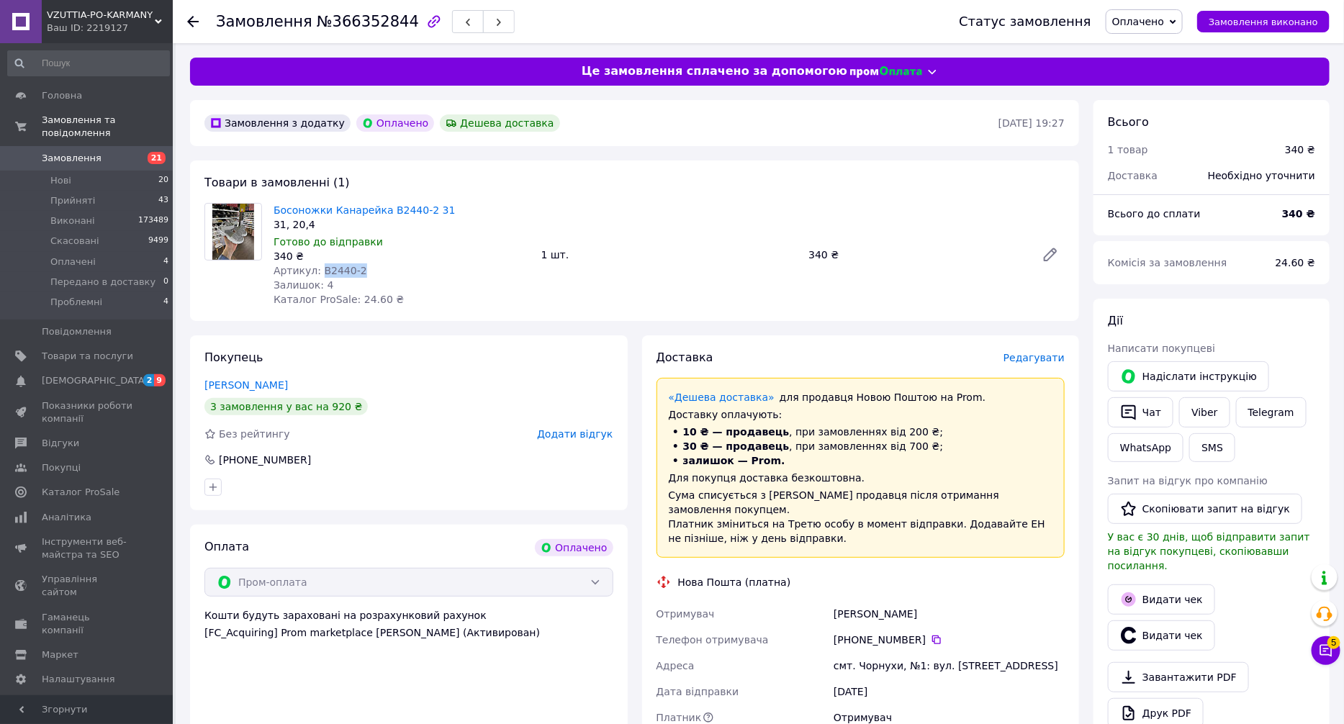
drag, startPoint x: 367, startPoint y: 265, endPoint x: 315, endPoint y: 268, distance: 51.2
click at [315, 268] on div "Артикул: B2440-2" at bounding box center [402, 271] width 256 height 14
copy span "B2440-2"
click at [389, 285] on div "Залишок: 4" at bounding box center [402, 285] width 256 height 14
click at [1150, 24] on span "Оплачено" at bounding box center [1139, 22] width 52 height 12
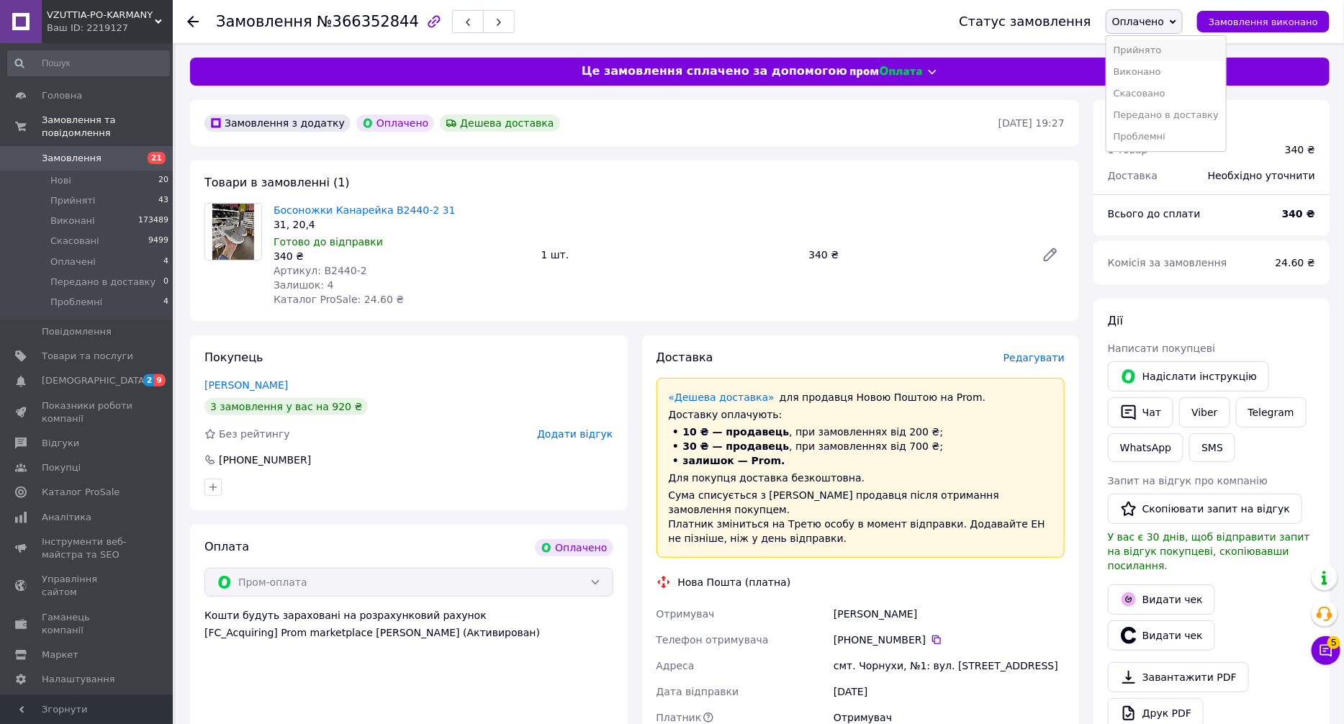
click at [1159, 45] on li "Прийнято" at bounding box center [1167, 51] width 120 height 22
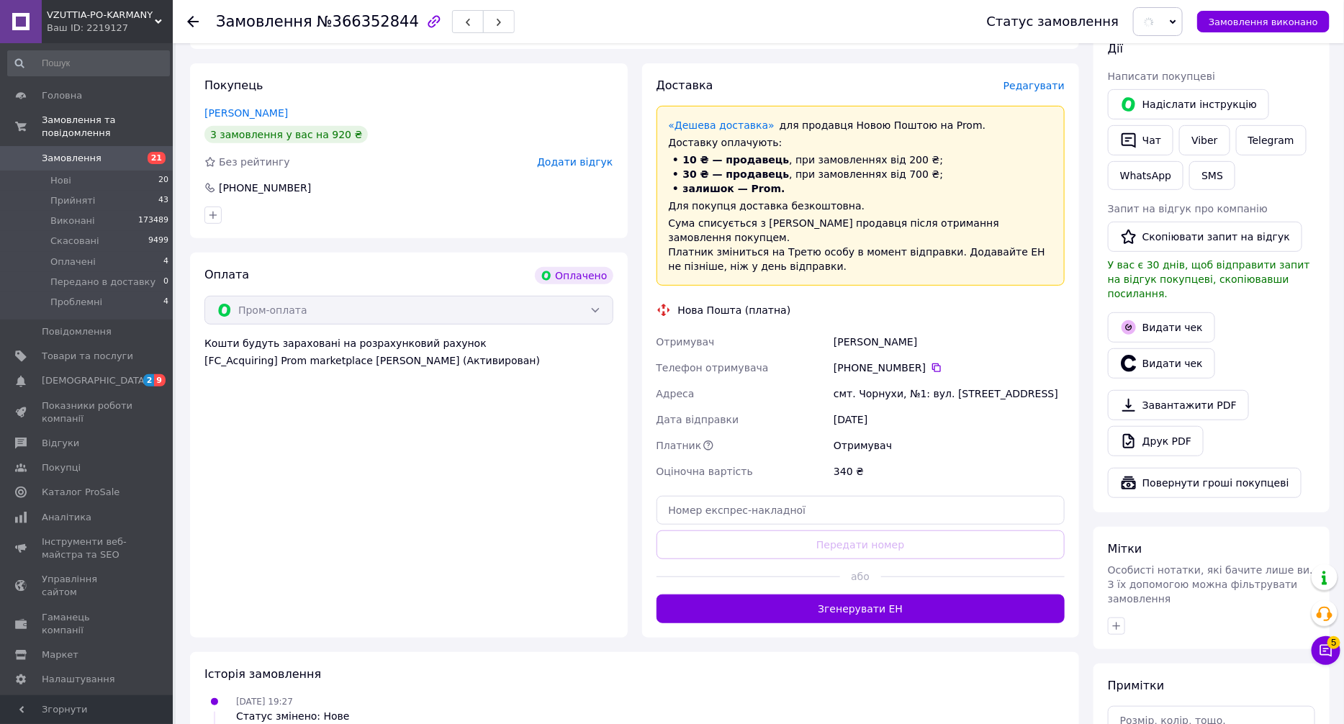
scroll to position [385, 0]
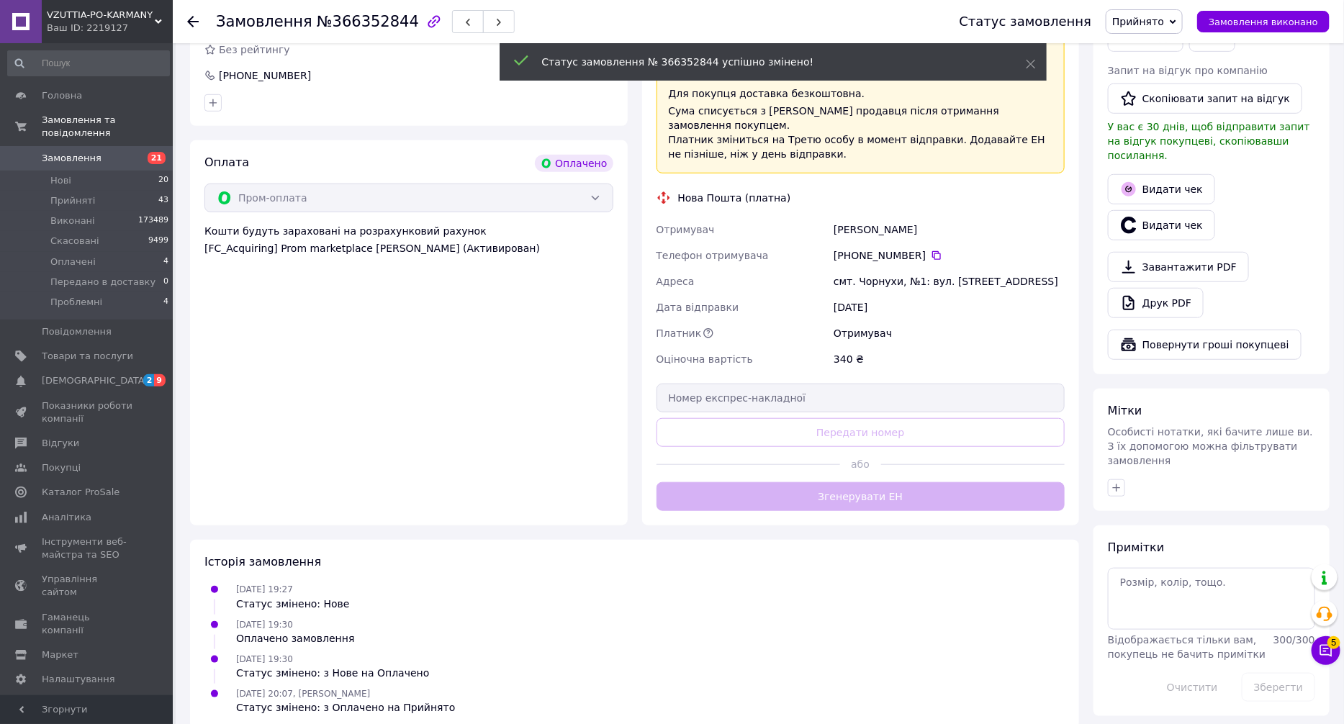
click at [897, 475] on div "Доставка Редагувати «Дешева доставка»   для продавця [GEOGRAPHIC_DATA] на Prom.…" at bounding box center [861, 238] width 409 height 546
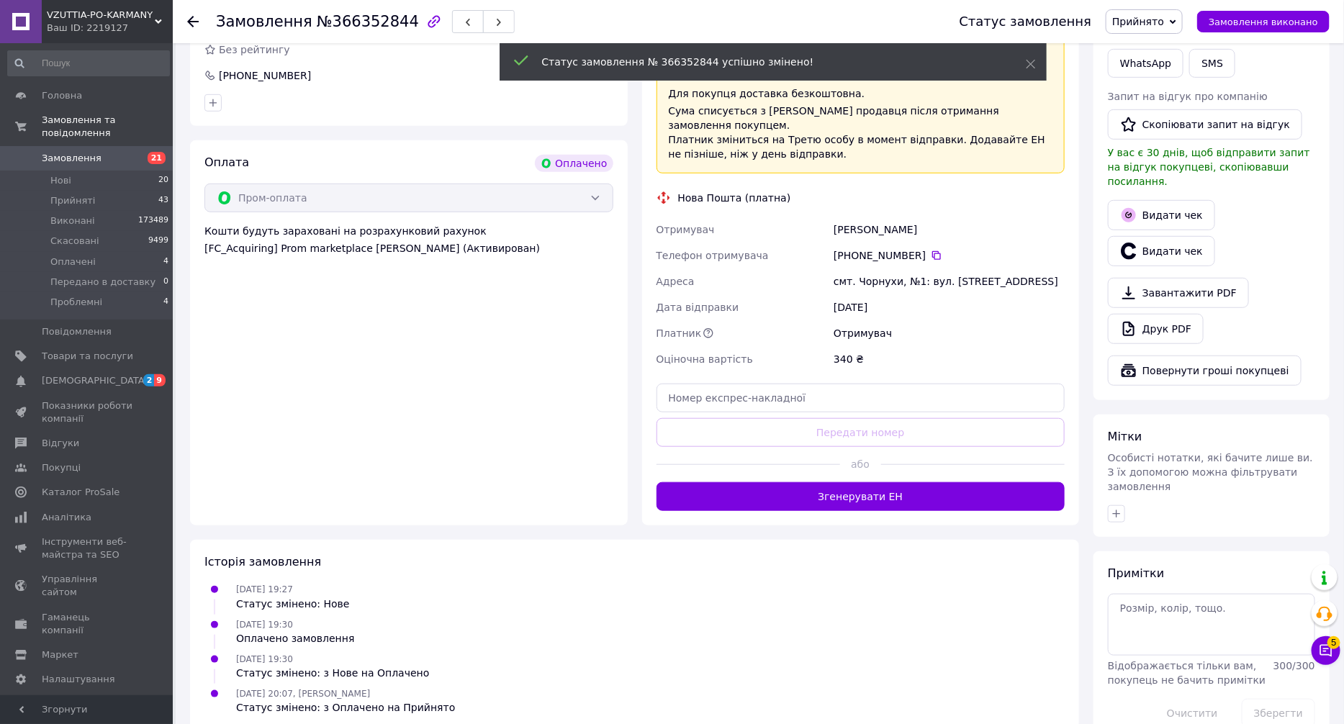
click at [897, 482] on button "Згенерувати ЕН" at bounding box center [861, 496] width 409 height 29
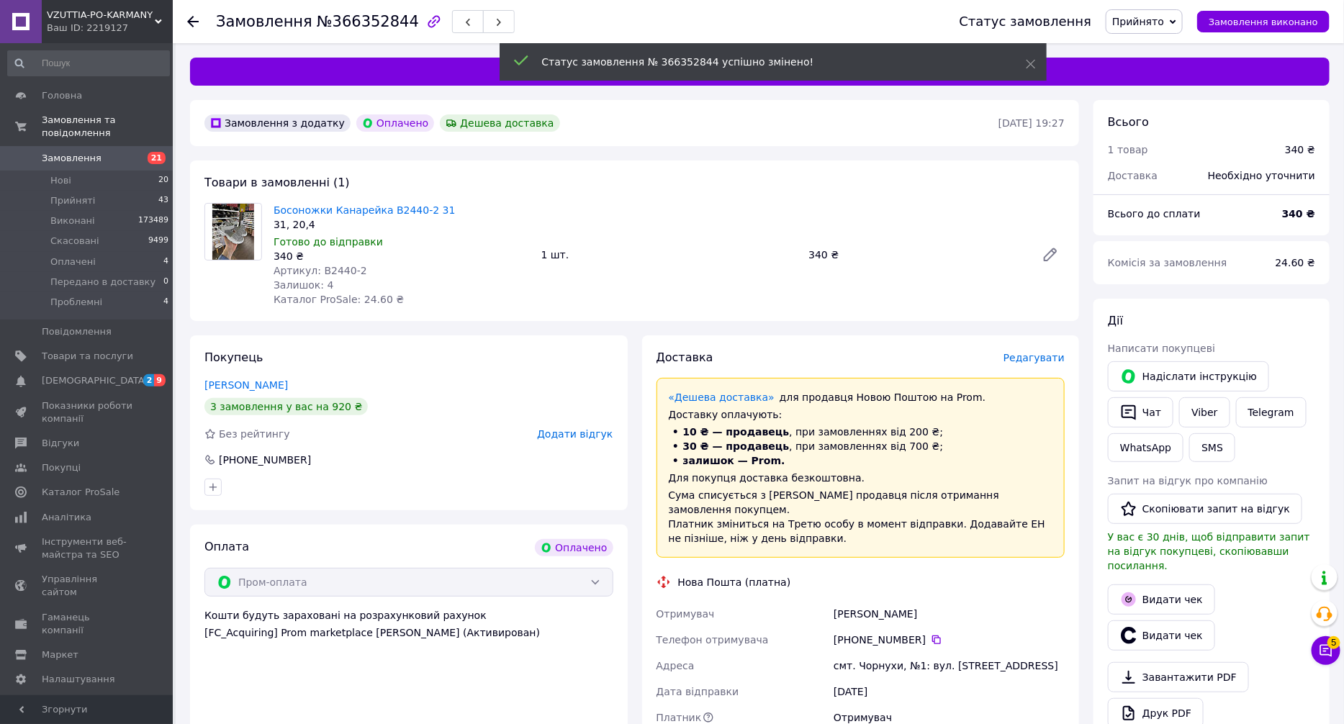
scroll to position [216, 0]
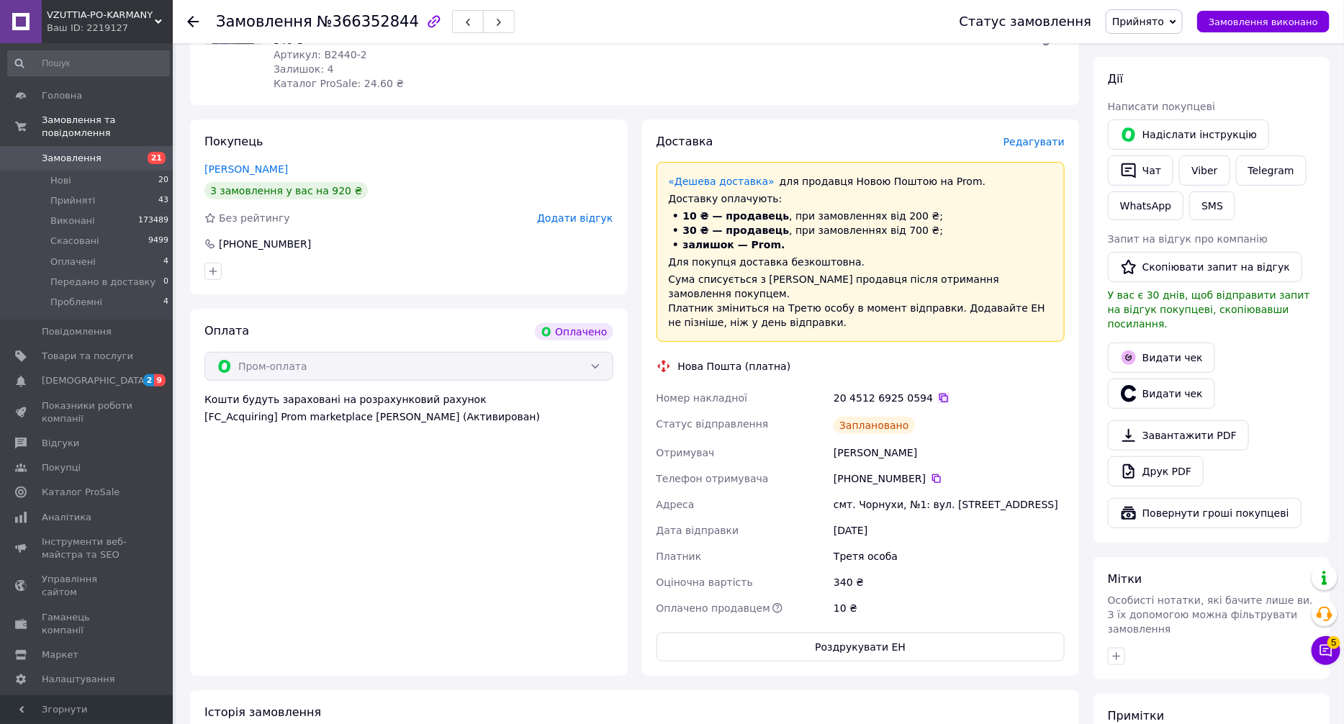
click at [938, 392] on icon at bounding box center [944, 398] width 12 height 12
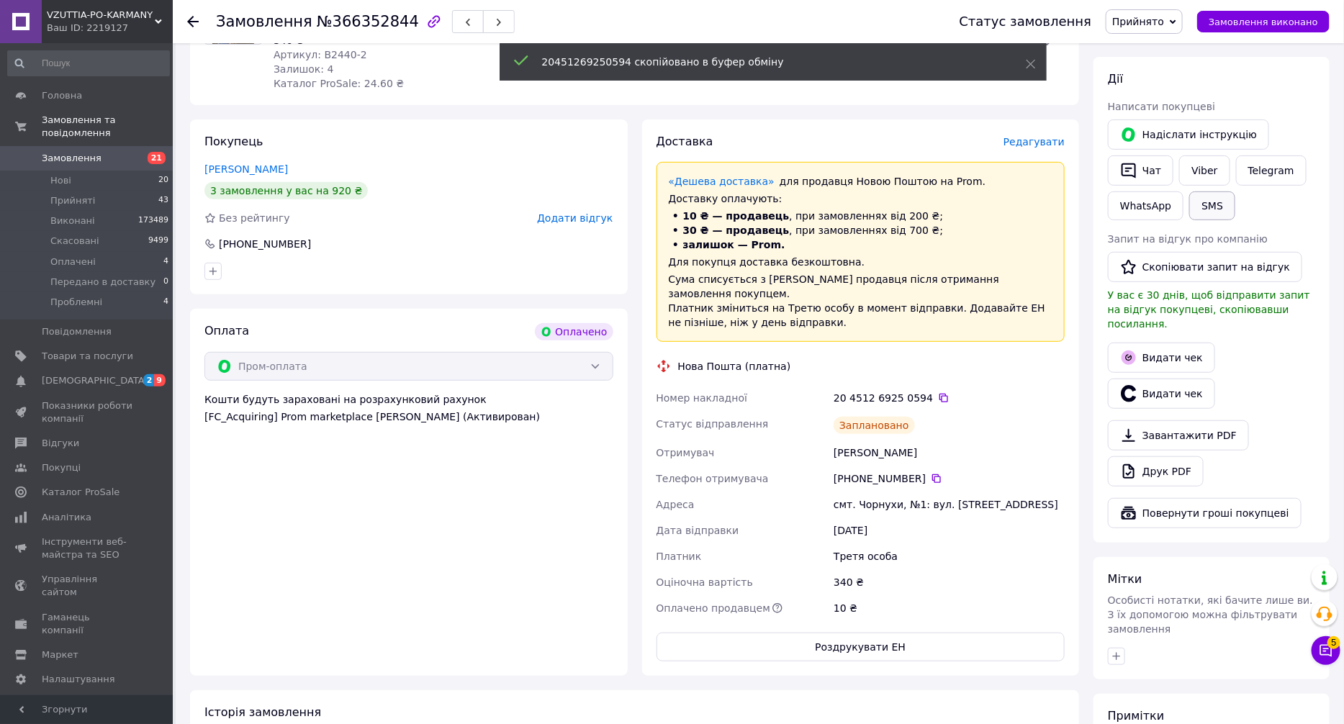
click at [1208, 215] on button "SMS" at bounding box center [1213, 206] width 46 height 29
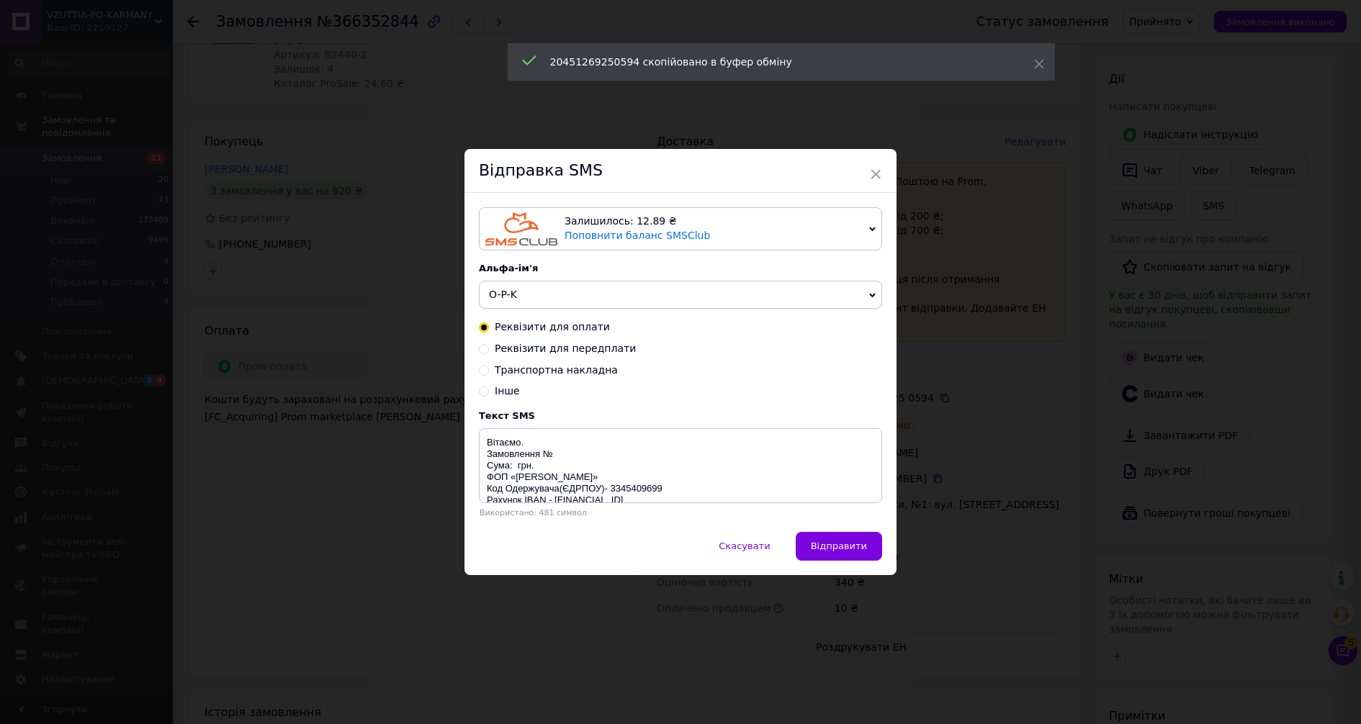
click at [554, 376] on span "Транспортна накладна" at bounding box center [556, 370] width 123 height 12
click at [489, 374] on input "Транспортна накладна" at bounding box center [484, 369] width 10 height 10
radio input "true"
radio input "false"
click at [567, 454] on textarea "Вітаємо. Номер ТТН: vzuttia-po-karmany" at bounding box center [680, 465] width 403 height 75
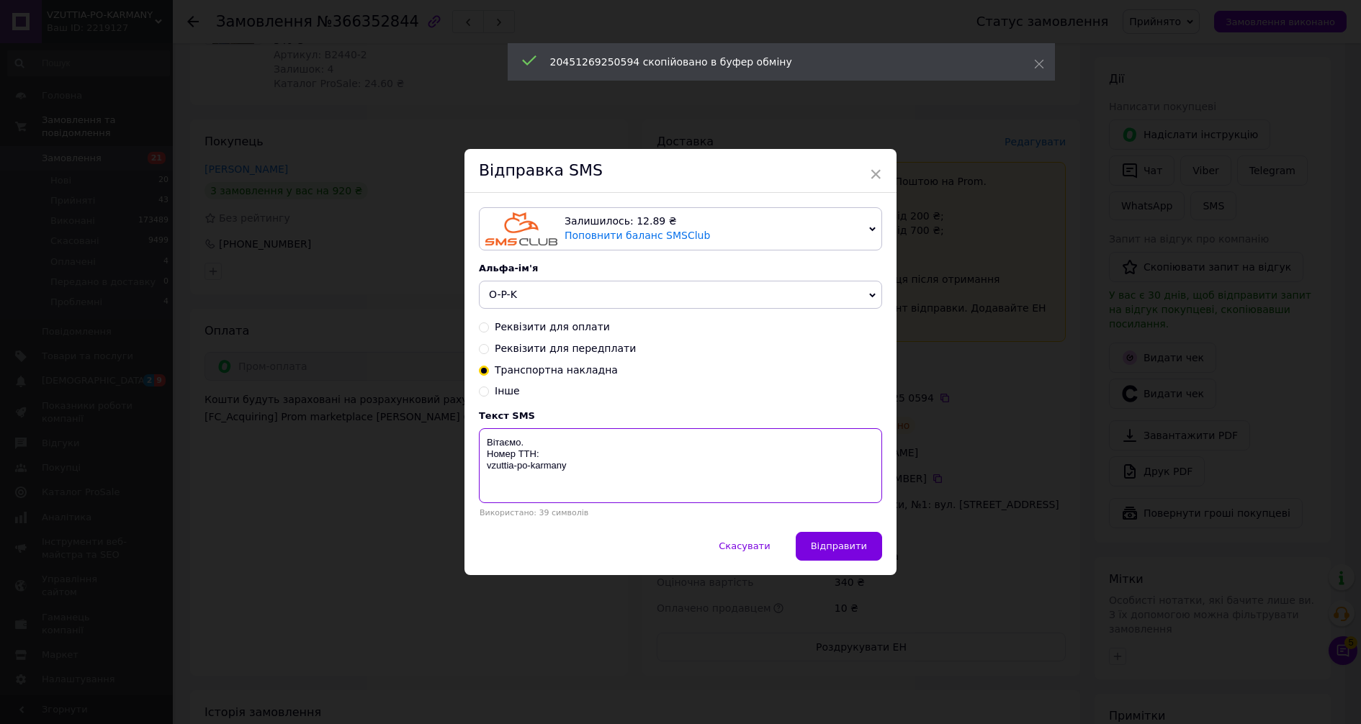
paste textarea "20451269250594"
drag, startPoint x: 604, startPoint y: 473, endPoint x: 478, endPoint y: 416, distance: 138.3
click at [479, 417] on div "Текст SMS Вітаємо. Номер ТТН:20451269250594 vzuttia-po-karmany Використано: 53 …" at bounding box center [680, 463] width 403 height 107
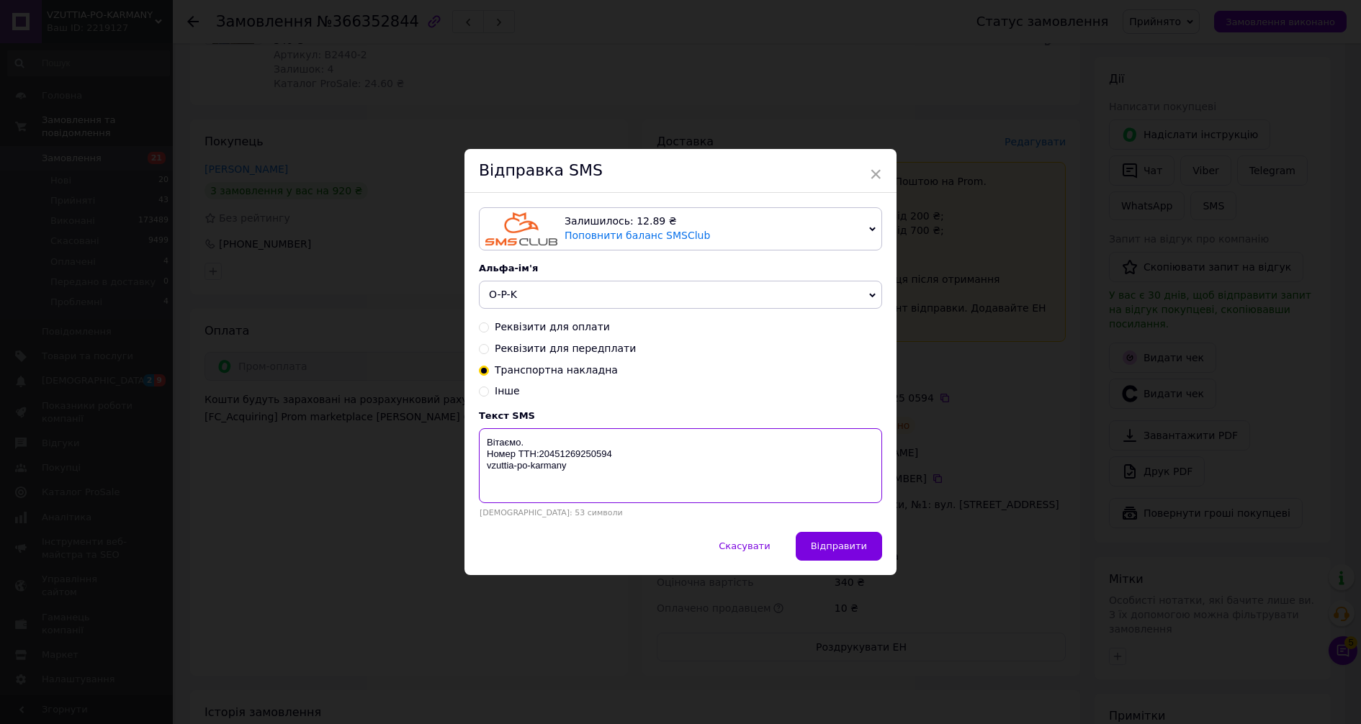
type textarea "Вітаємо. Номер ТТН:20451269250594 vzuttia-po-karmany"
click at [1210, 455] on div "× Відправка SMS Залишилось: 12.89 ₴ Поповнити баланс SMSClub Підключити LetsAds…" at bounding box center [680, 362] width 1361 height 724
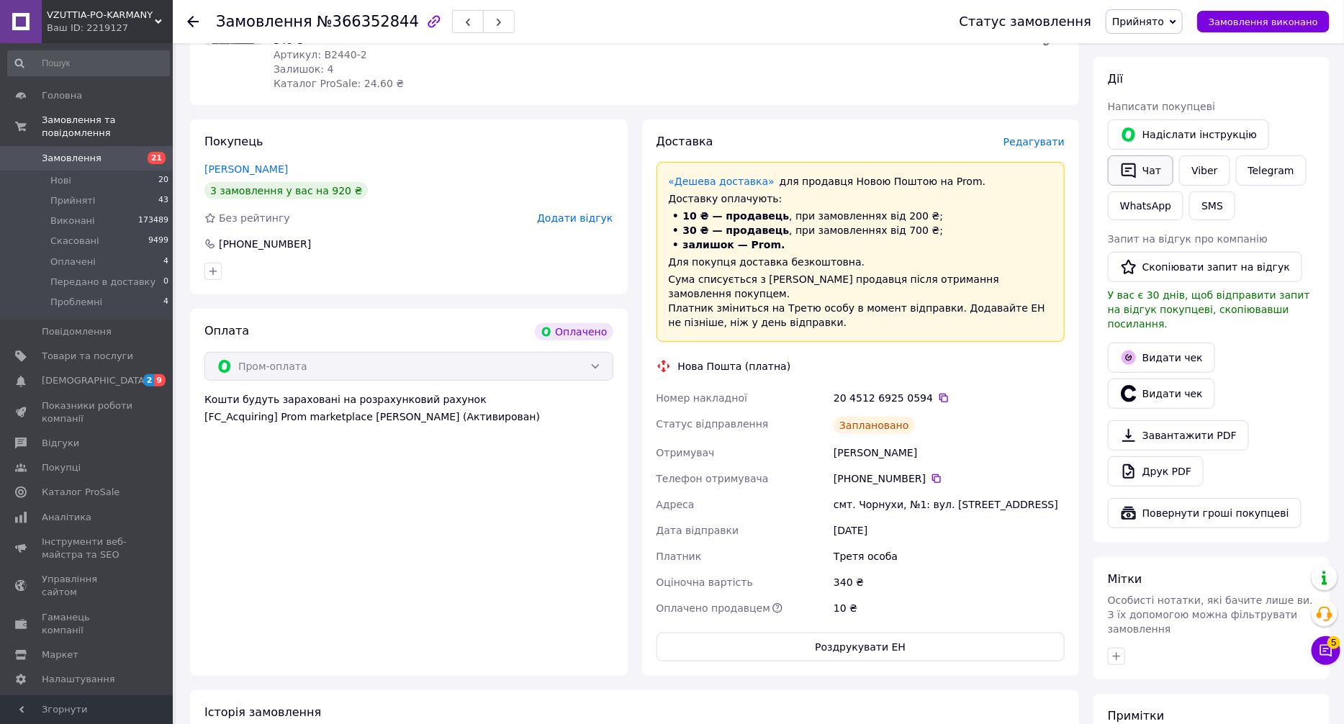
click at [1146, 173] on button "Чат" at bounding box center [1141, 171] width 66 height 30
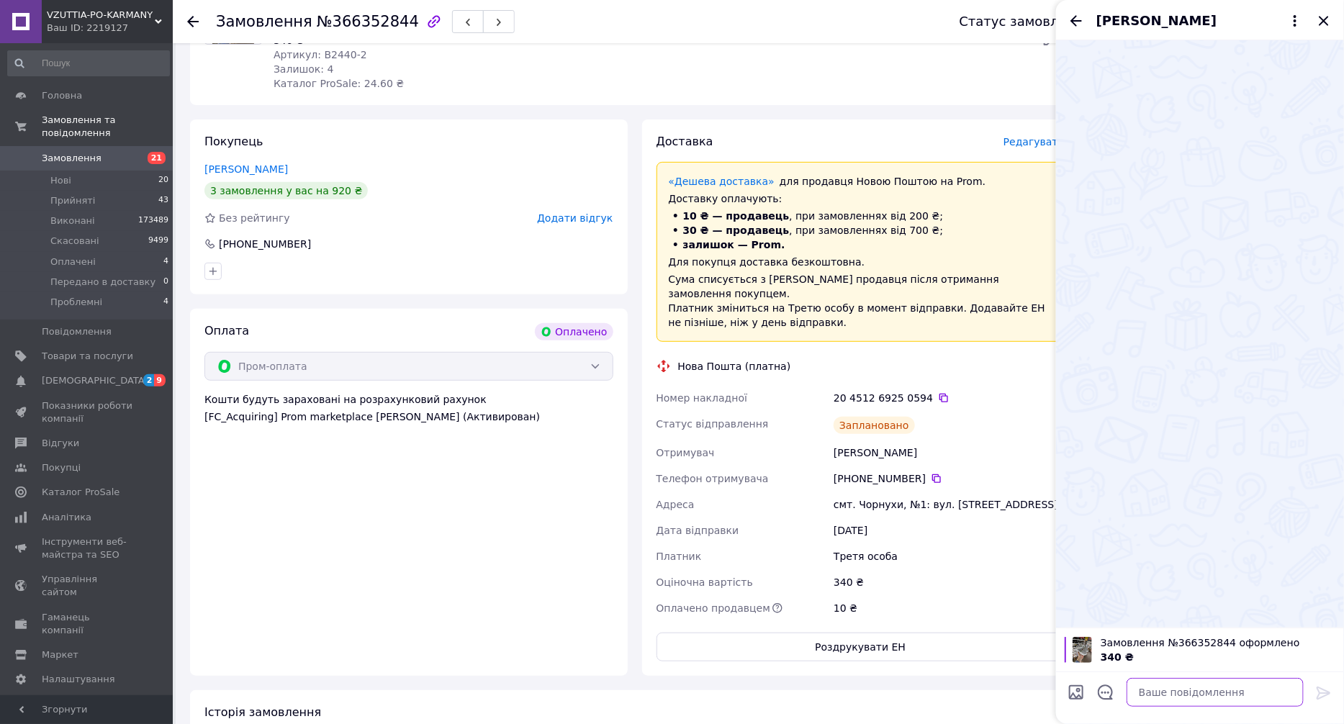
drag, startPoint x: 1179, startPoint y: 685, endPoint x: 1198, endPoint y: 691, distance: 20.5
click at [1180, 685] on textarea at bounding box center [1215, 692] width 177 height 29
paste textarea "Вітаємо. Номер ТТН:20451269250594 vzuttia-po-karmany"
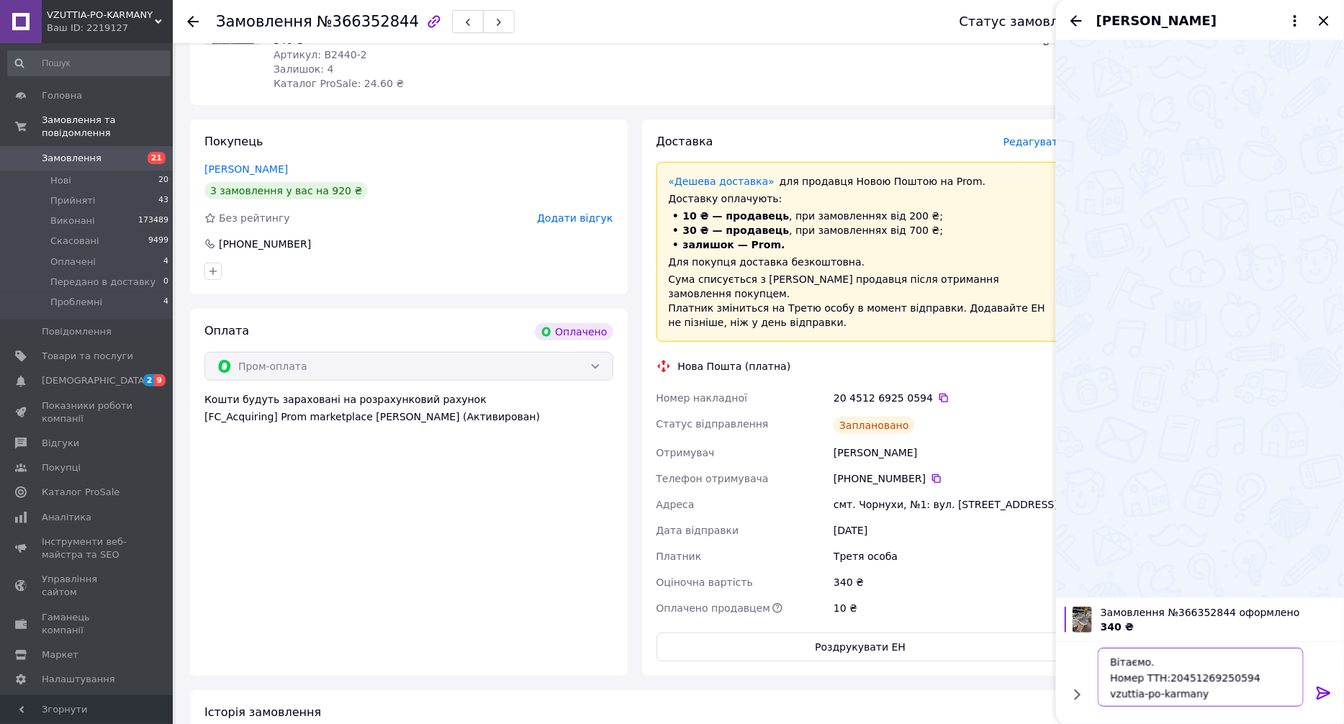
type textarea "Вітаємо. Номер ТТН:20451269250594 vzuttia-po-karmany"
click at [1318, 696] on icon at bounding box center [1324, 693] width 14 height 13
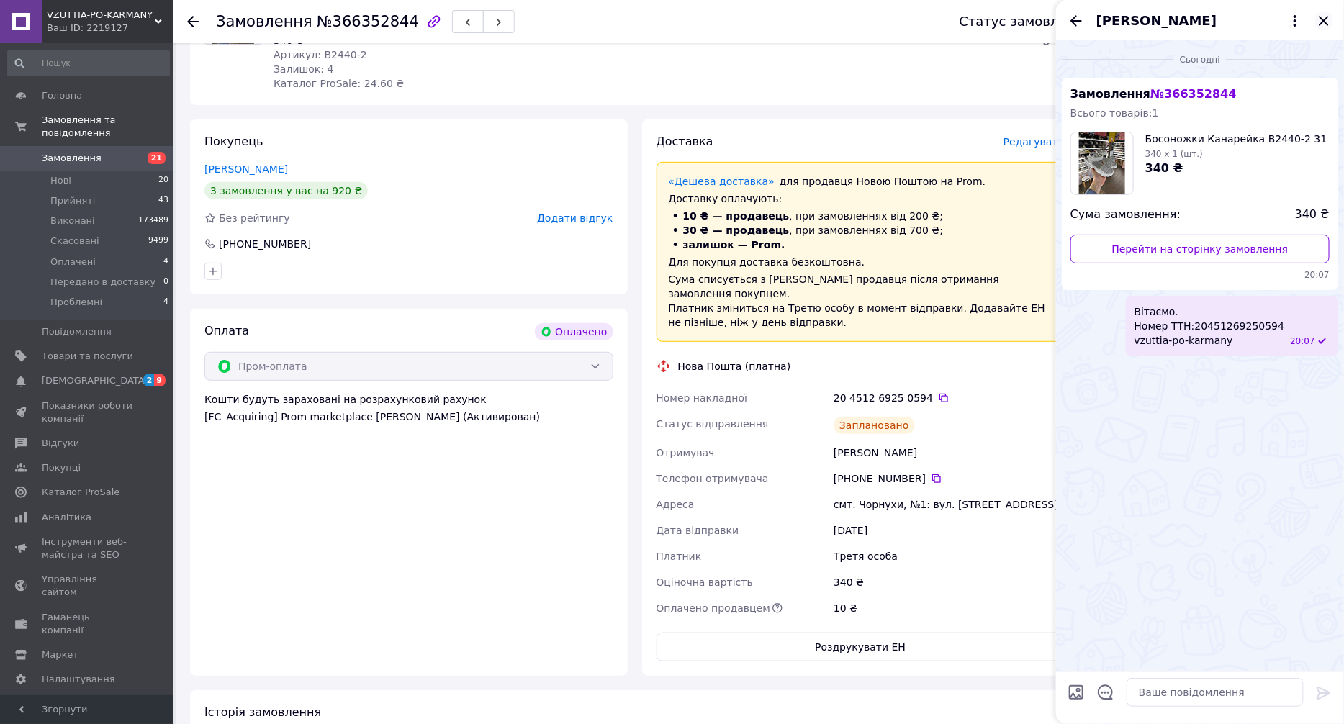
click at [1320, 19] on icon "Закрити" at bounding box center [1324, 20] width 17 height 17
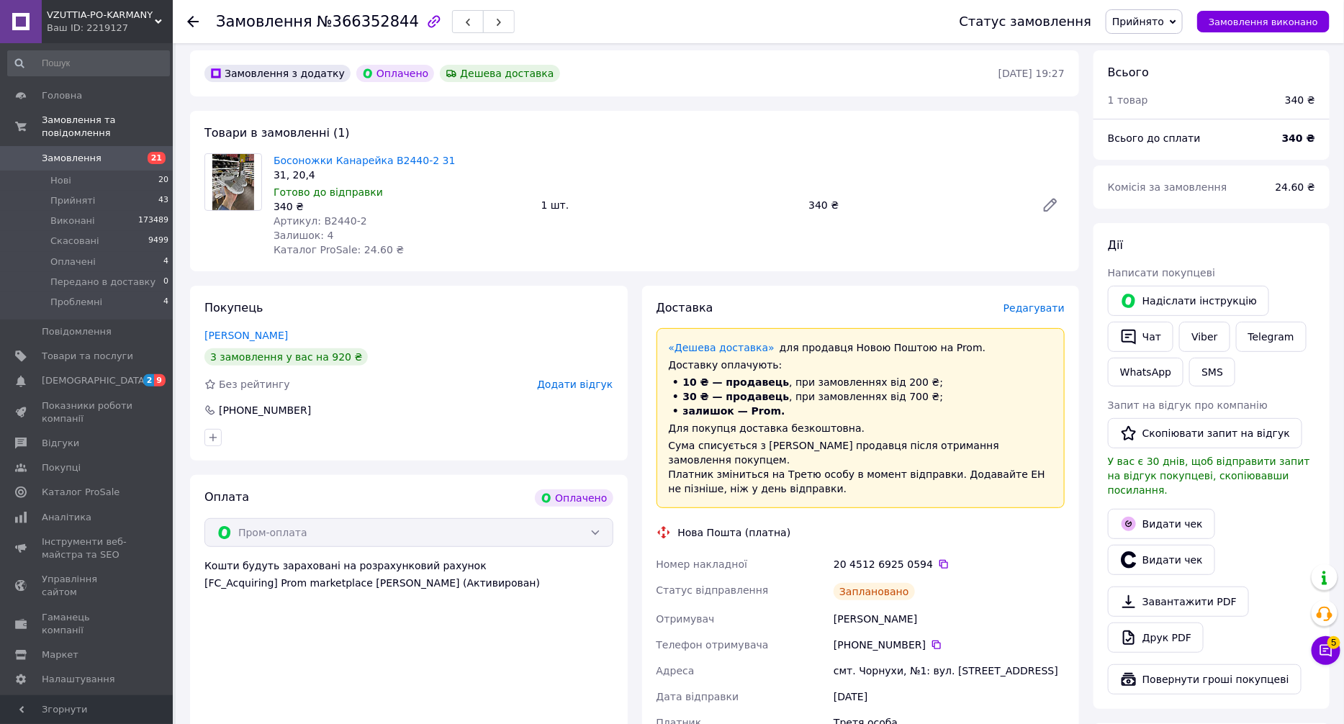
scroll to position [0, 0]
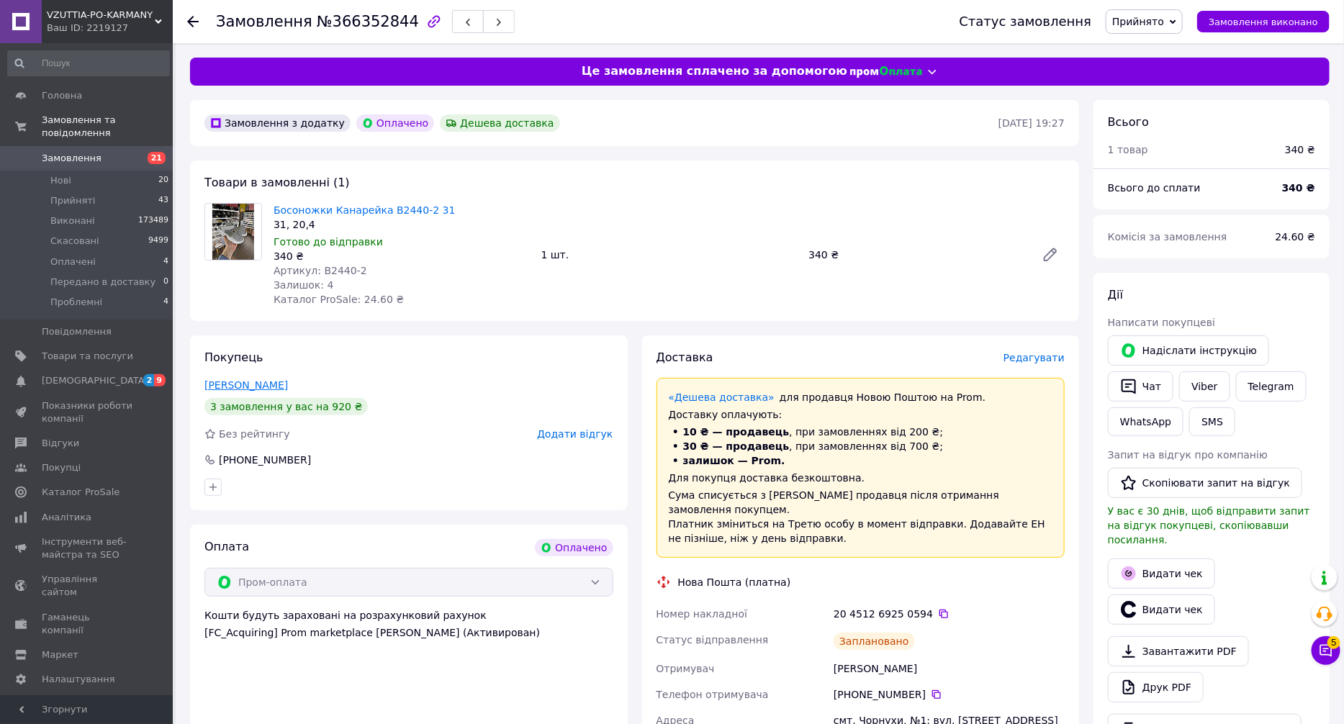
click at [245, 379] on link "Кривчун Ірина" at bounding box center [247, 385] width 84 height 12
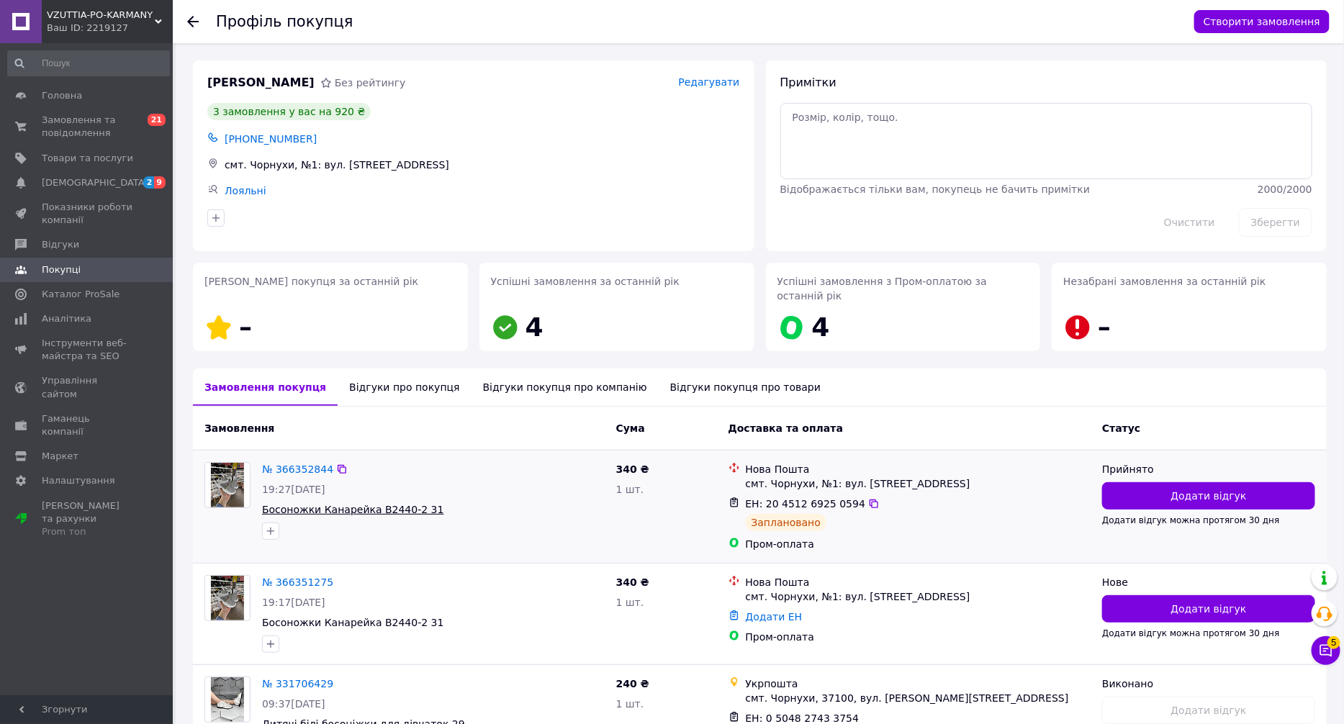
scroll to position [101, 0]
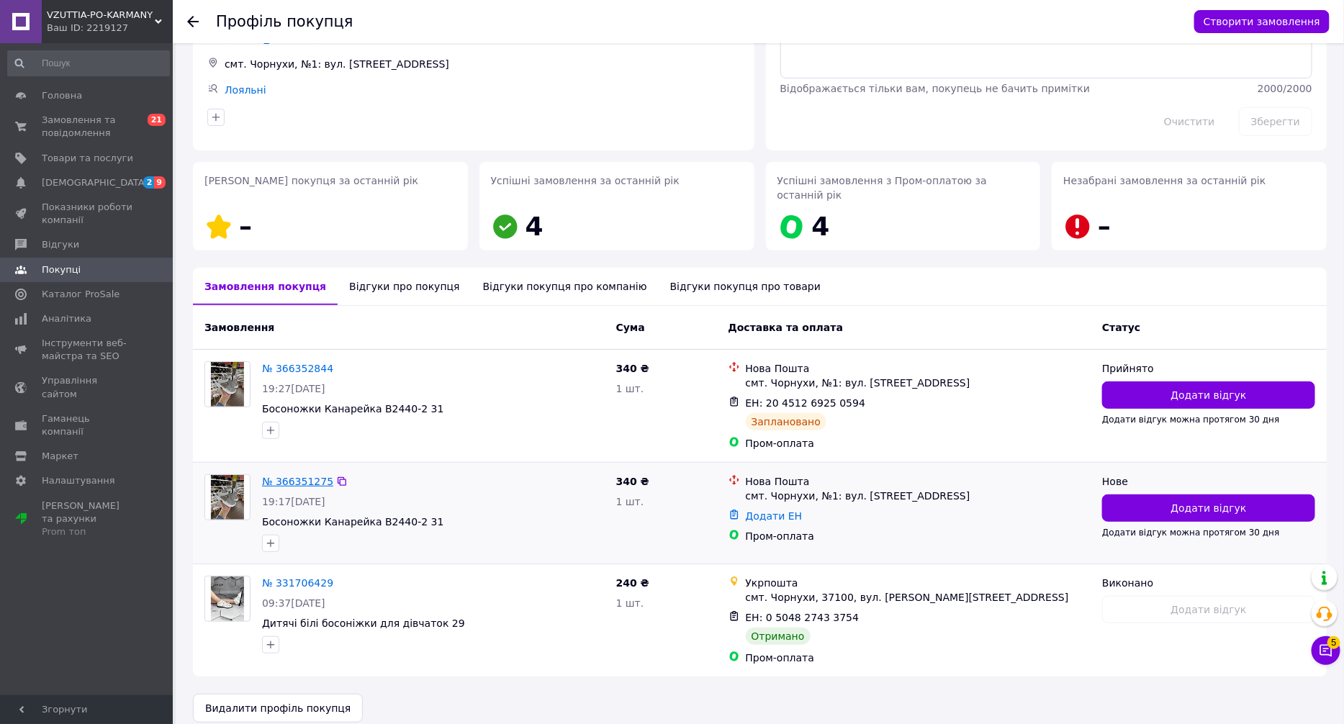
click at [294, 476] on link "№ 366351275" at bounding box center [297, 482] width 71 height 12
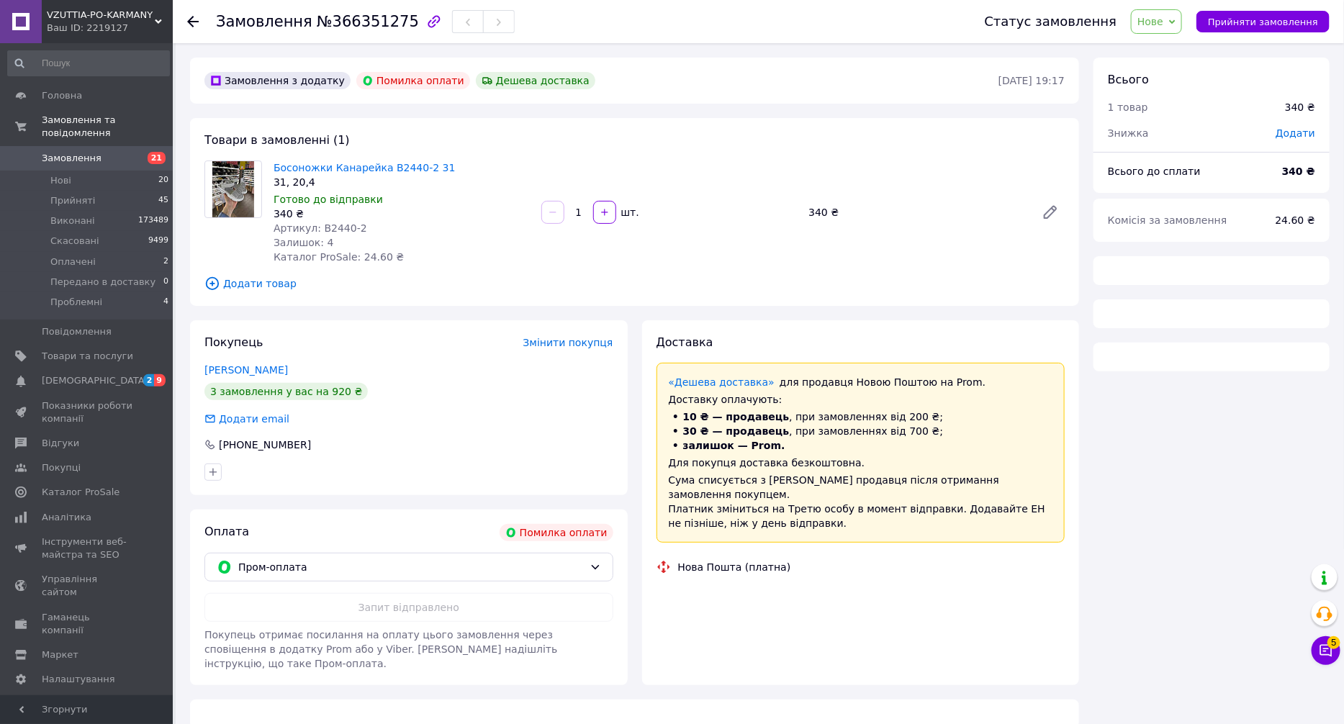
click at [1164, 27] on span "Нове" at bounding box center [1151, 22] width 26 height 12
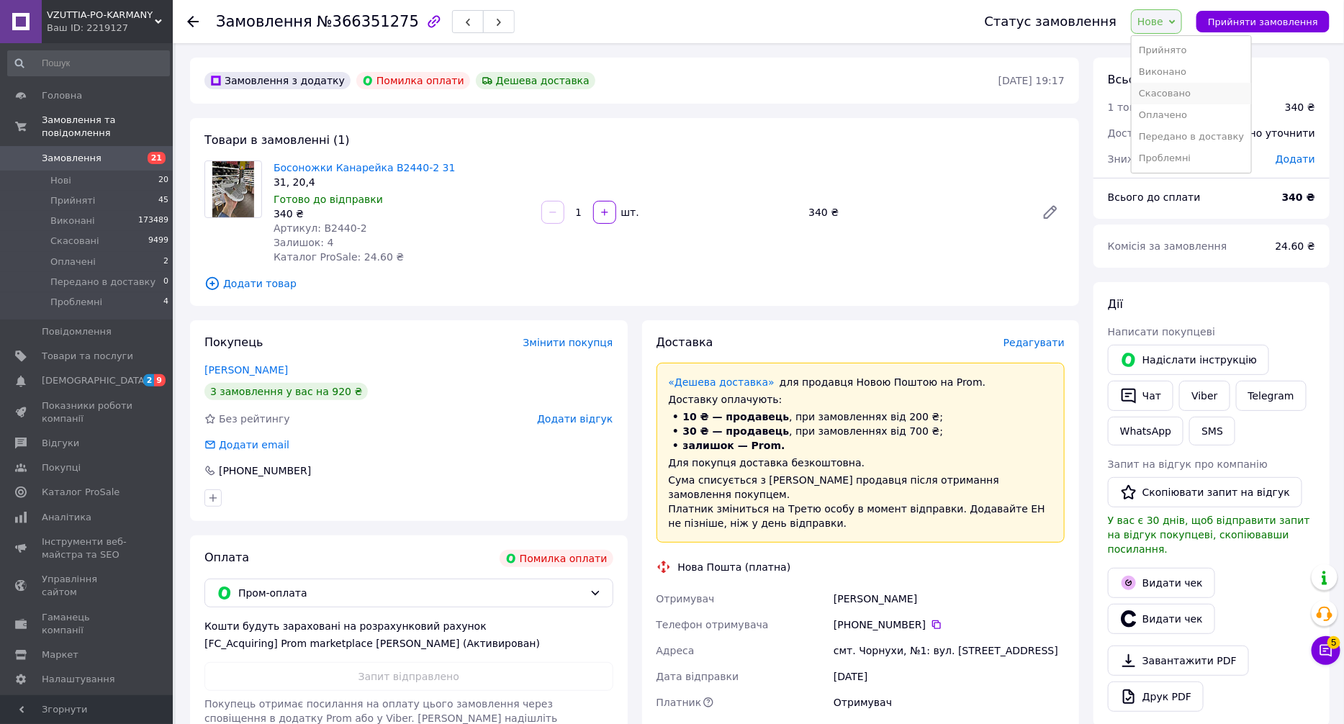
click at [1186, 94] on li "Скасовано" at bounding box center [1192, 94] width 120 height 22
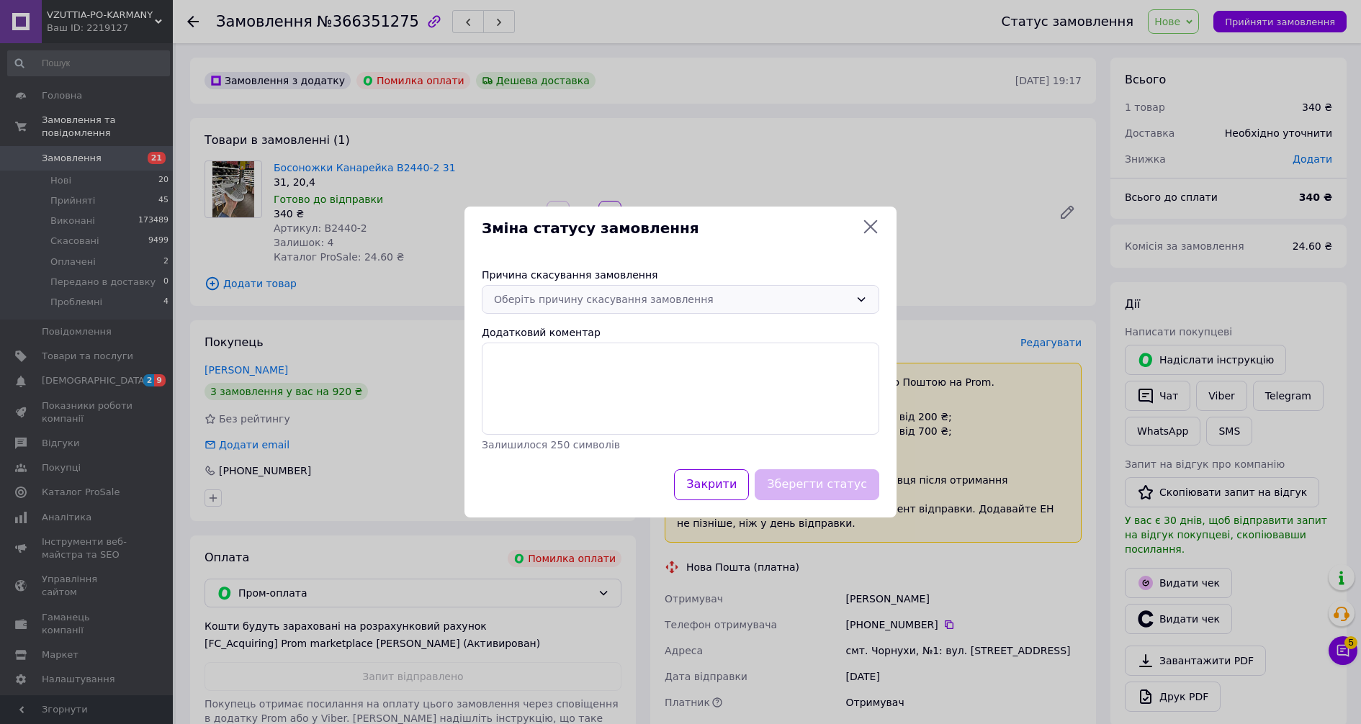
drag, startPoint x: 560, startPoint y: 278, endPoint x: 570, endPoint y: 301, distance: 25.2
click at [560, 280] on div "Причина скасування замовлення" at bounding box center [680, 275] width 397 height 14
click at [570, 300] on div "Оберіть причину скасування замовлення" at bounding box center [672, 300] width 356 height 16
click at [592, 385] on li "Оплата не надійшла" at bounding box center [680, 382] width 396 height 26
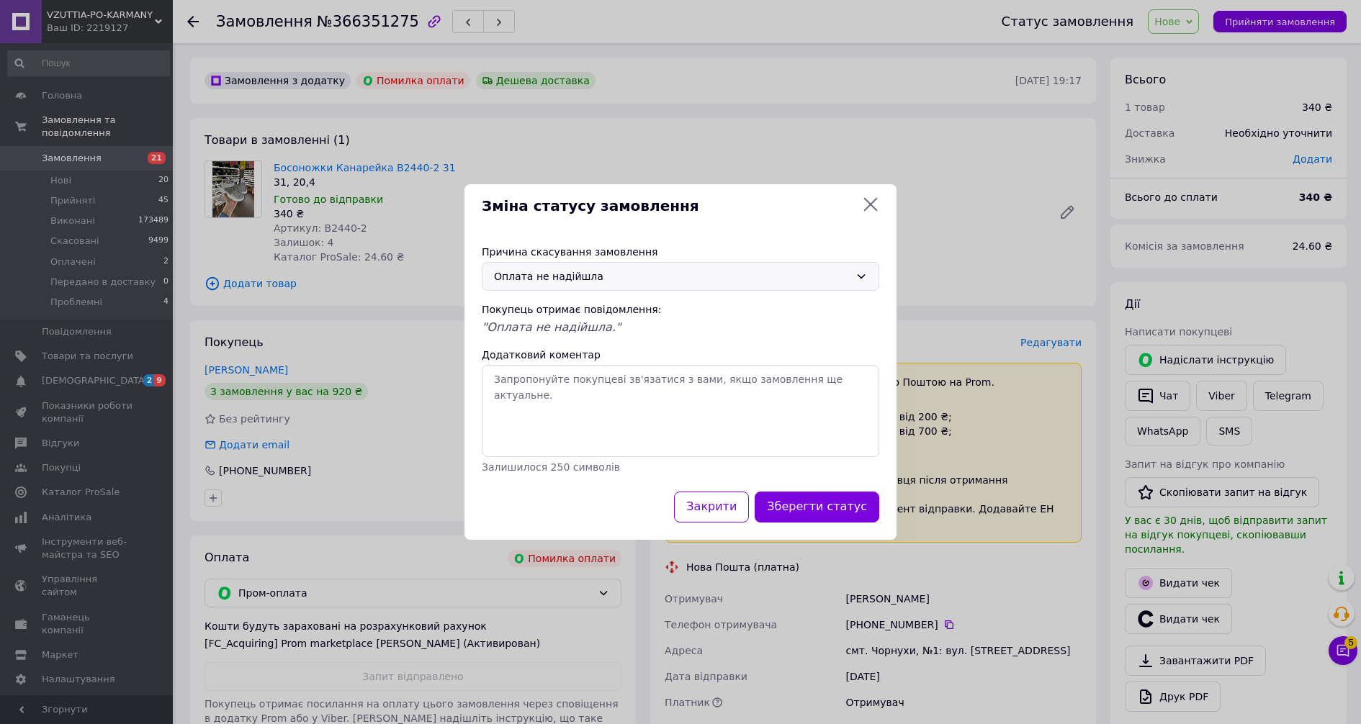
click at [583, 285] on div "Оплата не надійшла" at bounding box center [680, 276] width 397 height 29
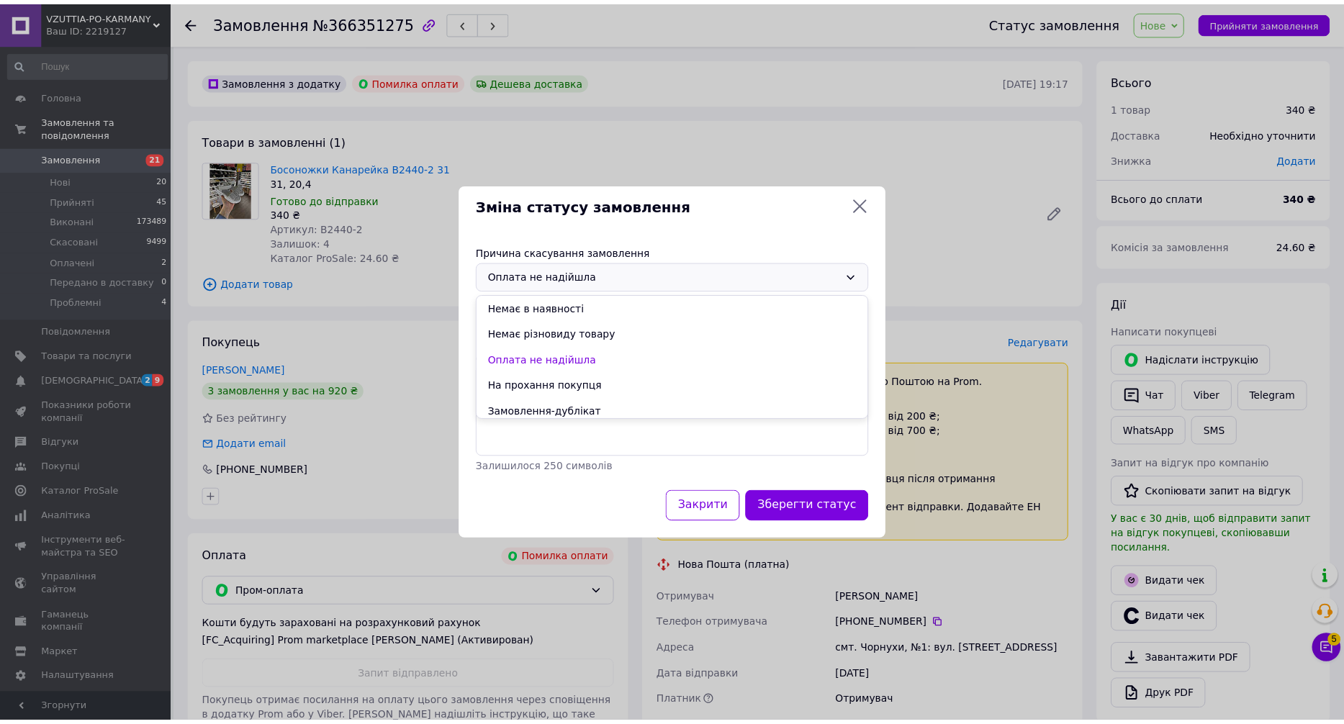
scroll to position [52, 0]
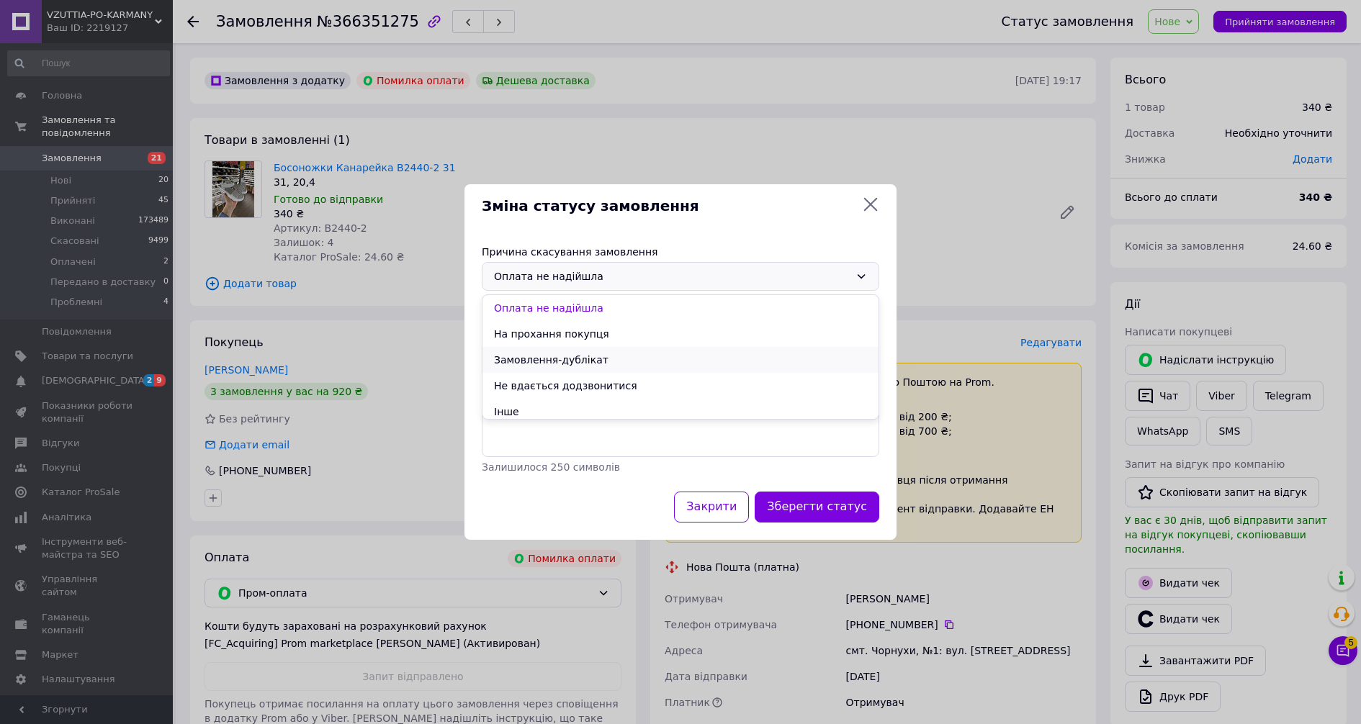
click at [577, 354] on li "Замовлення-дублікат" at bounding box center [680, 360] width 396 height 26
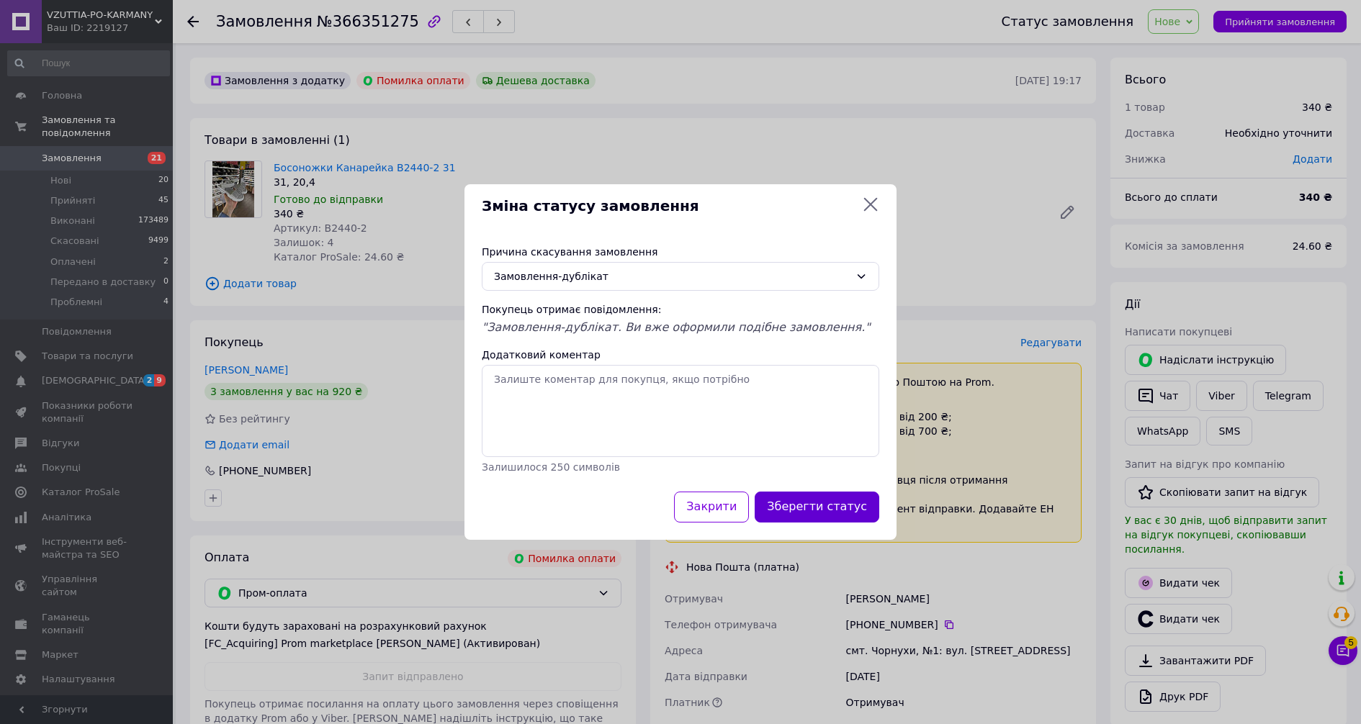
click at [841, 504] on button "Зберегти статус" at bounding box center [817, 507] width 125 height 31
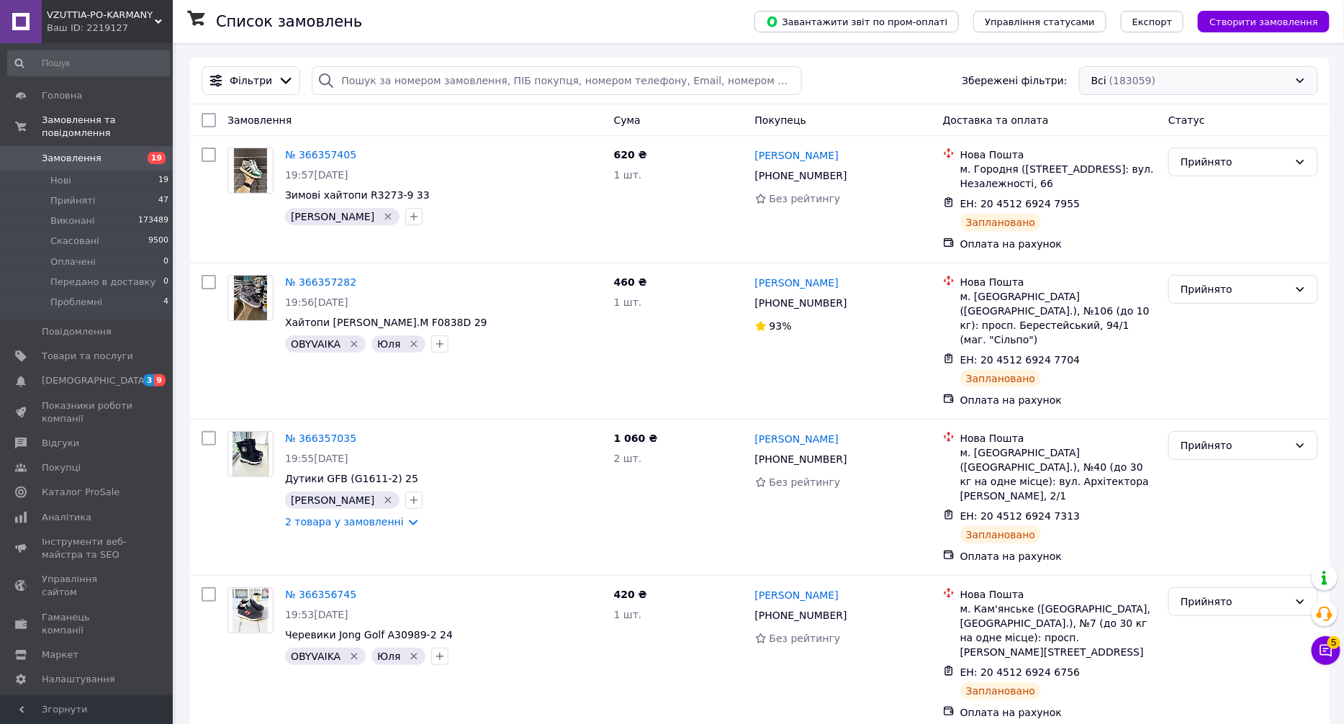
click at [1140, 71] on div "Всі (183059)" at bounding box center [1198, 80] width 239 height 29
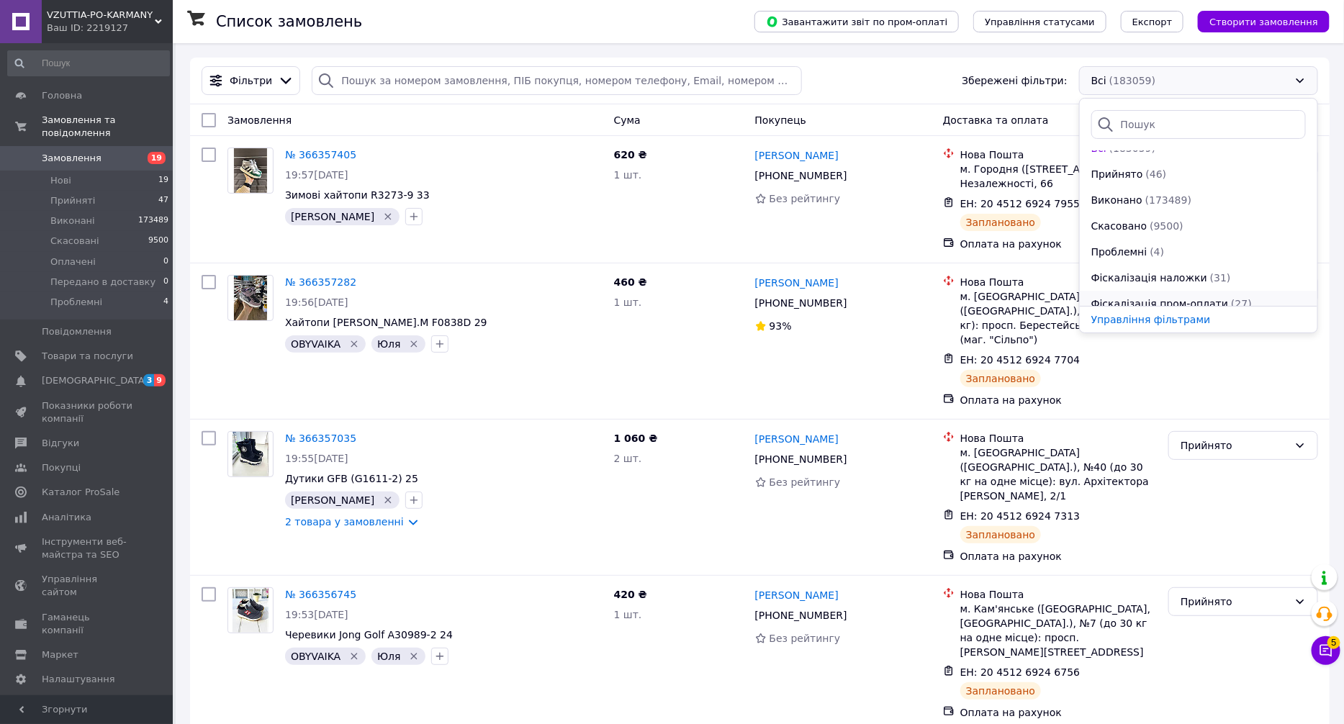
scroll to position [26, 0]
click at [1210, 261] on span "(31)" at bounding box center [1220, 267] width 21 height 12
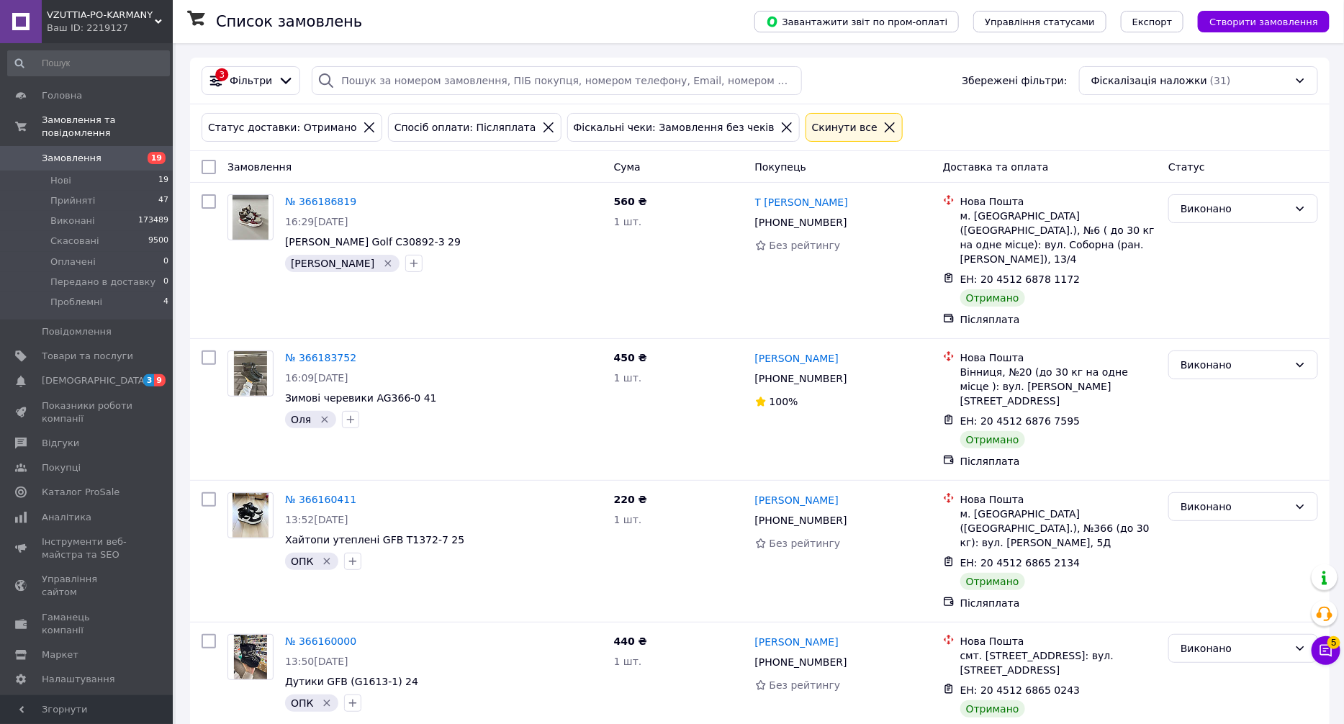
click at [209, 164] on input "checkbox" at bounding box center [209, 167] width 14 height 14
checkbox input "true"
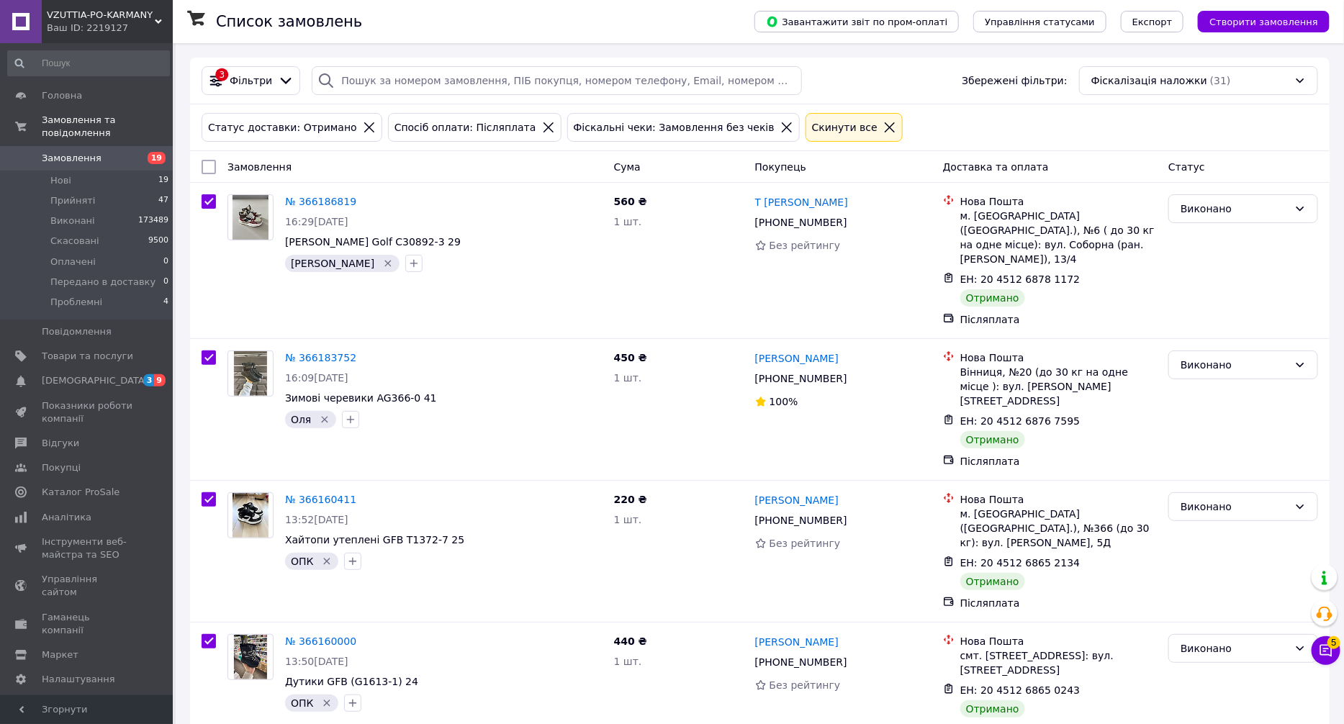
checkbox input "true"
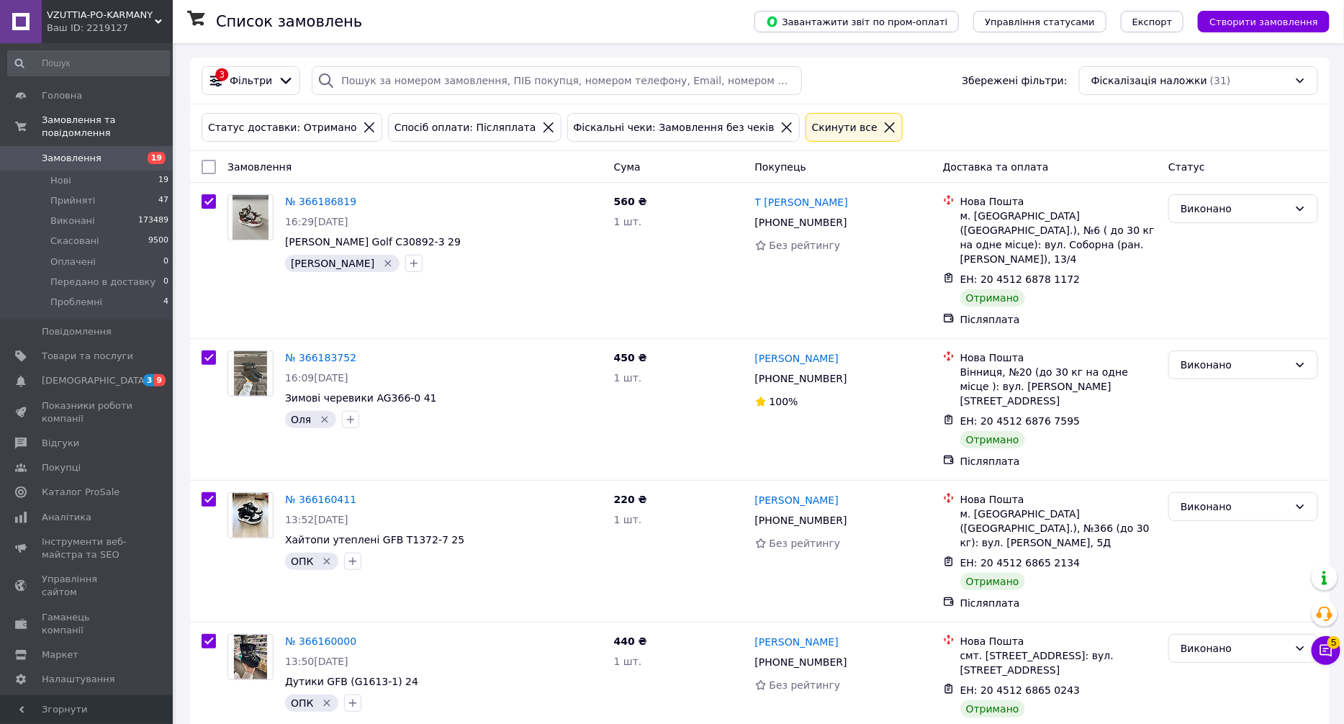
checkbox input "true"
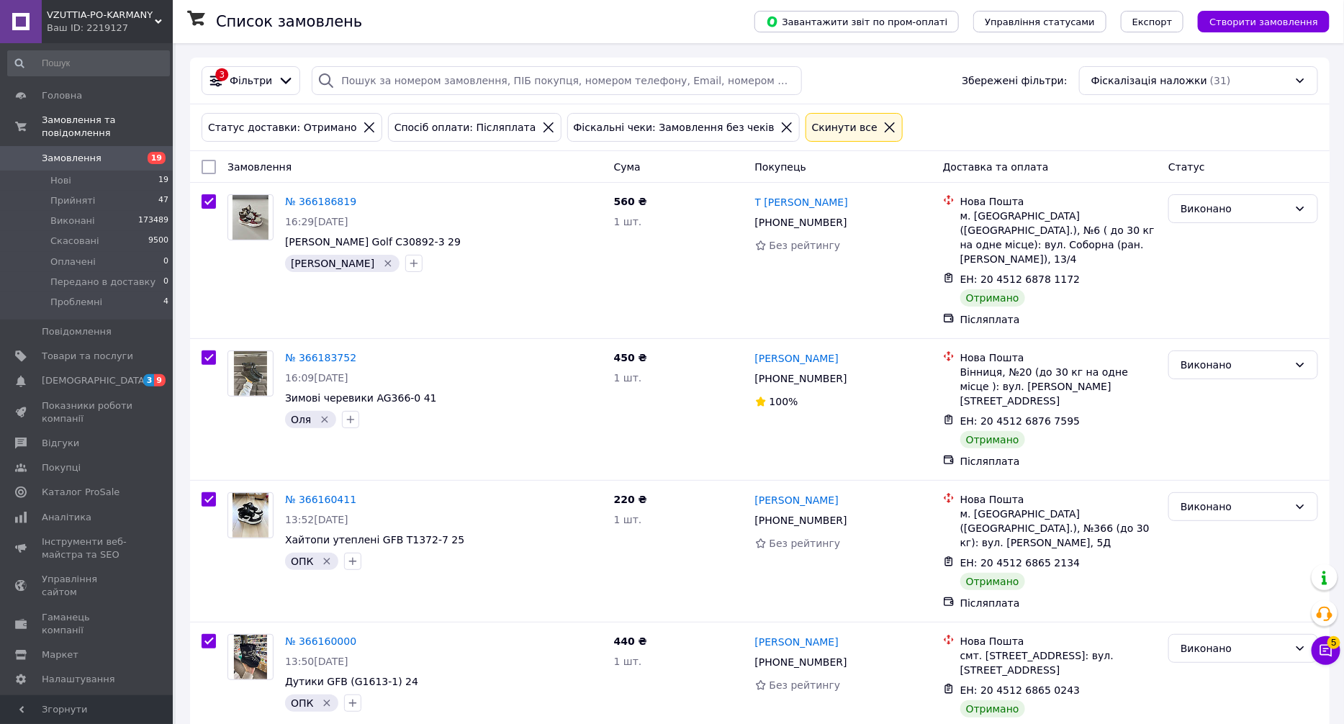
checkbox input "true"
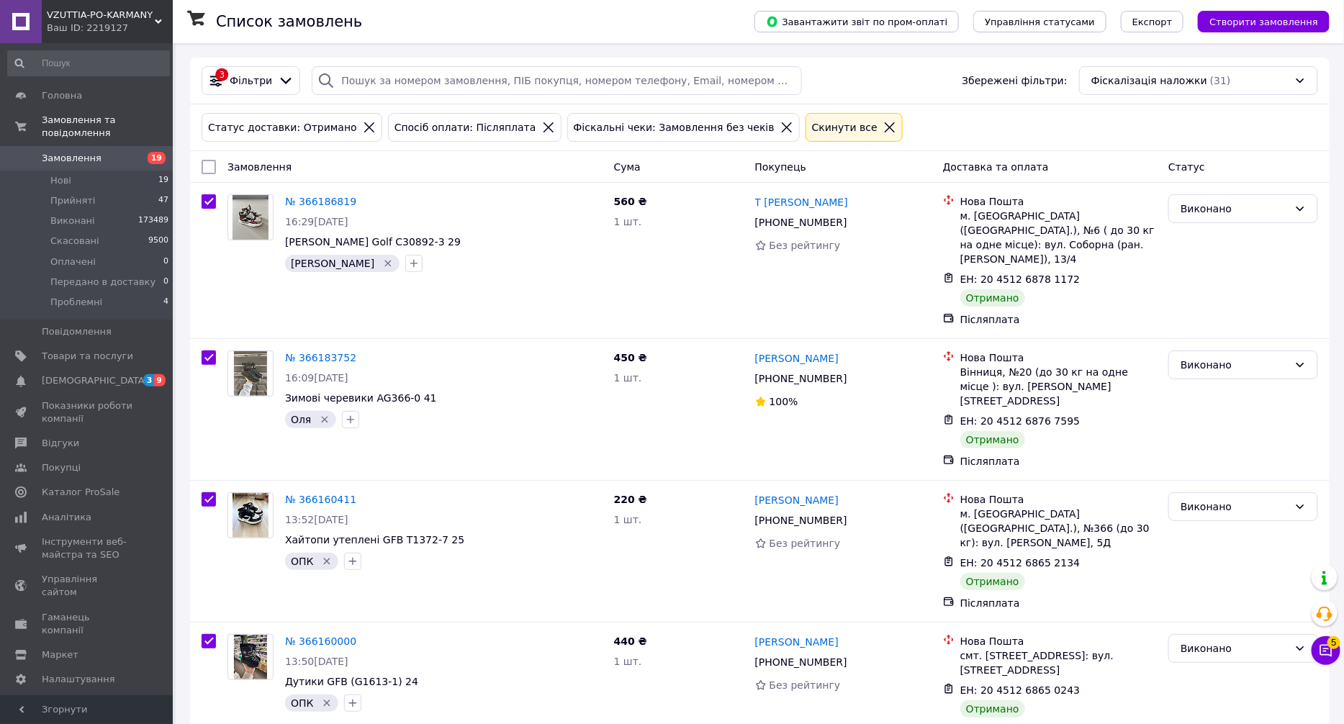
checkbox input "true"
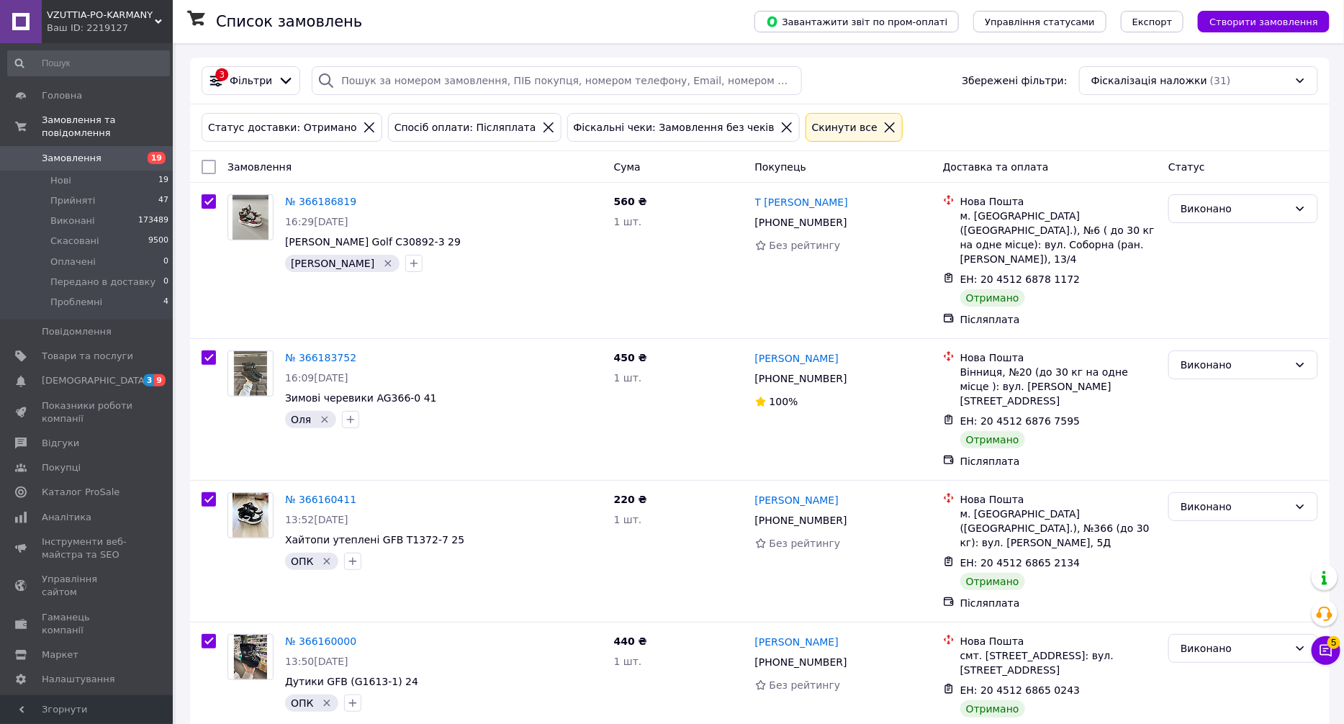
checkbox input "true"
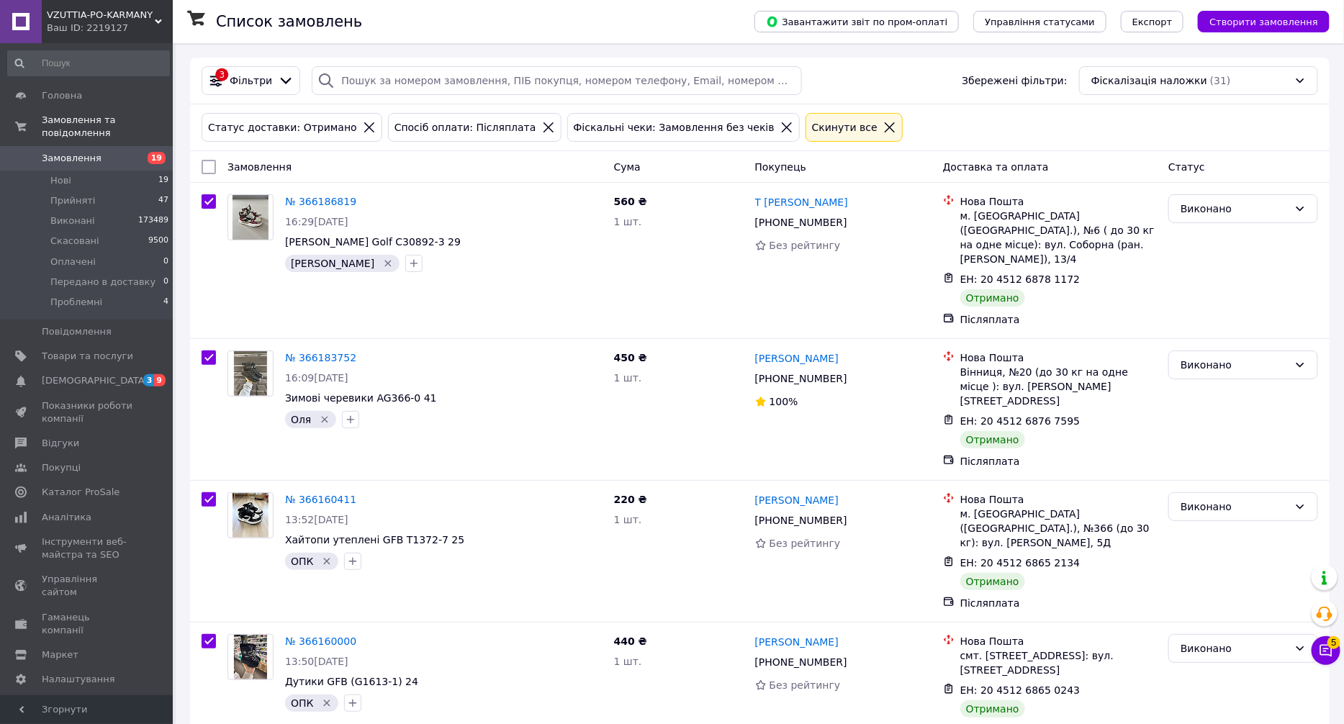
checkbox input "true"
click at [287, 166] on span "Дії для 31 замовлення" at bounding box center [275, 167] width 110 height 14
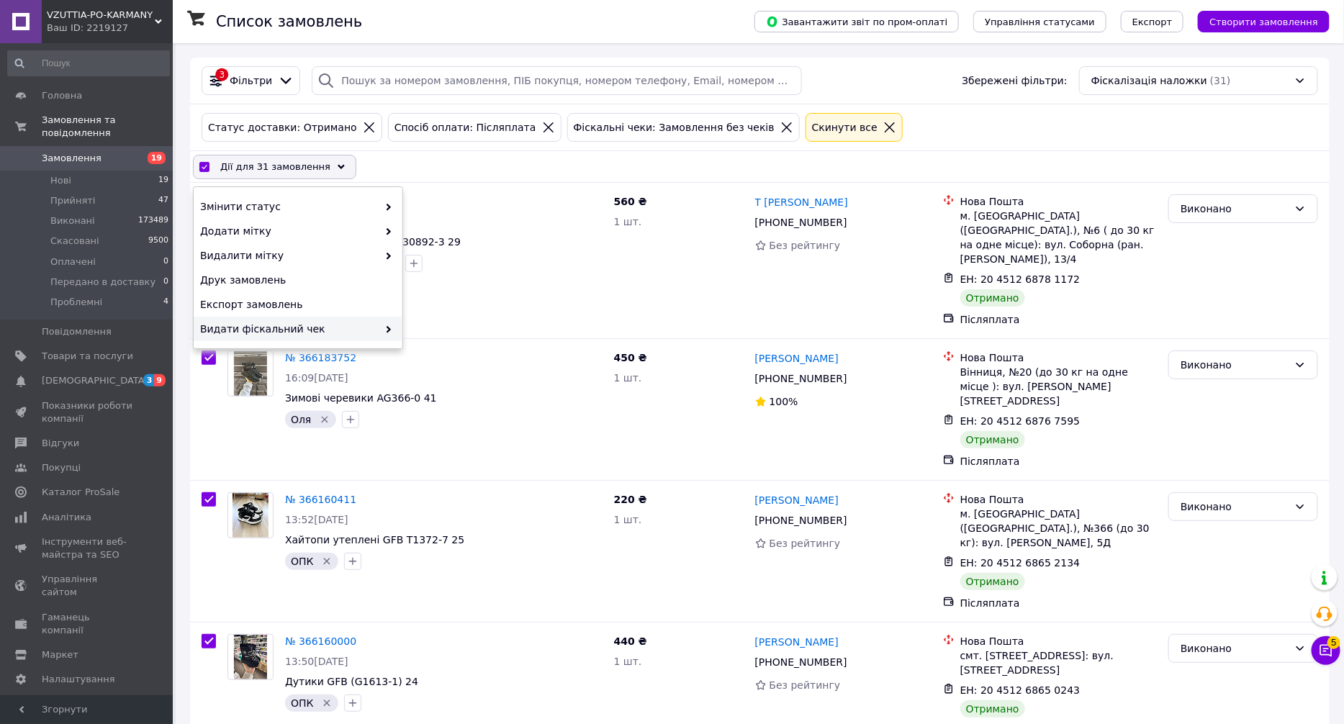
click at [302, 323] on span "Видати фіскальний чек" at bounding box center [289, 329] width 178 height 14
click at [562, 210] on div "Видати фіскальний чек Vchasno.Kassa" at bounding box center [507, 213] width 209 height 39
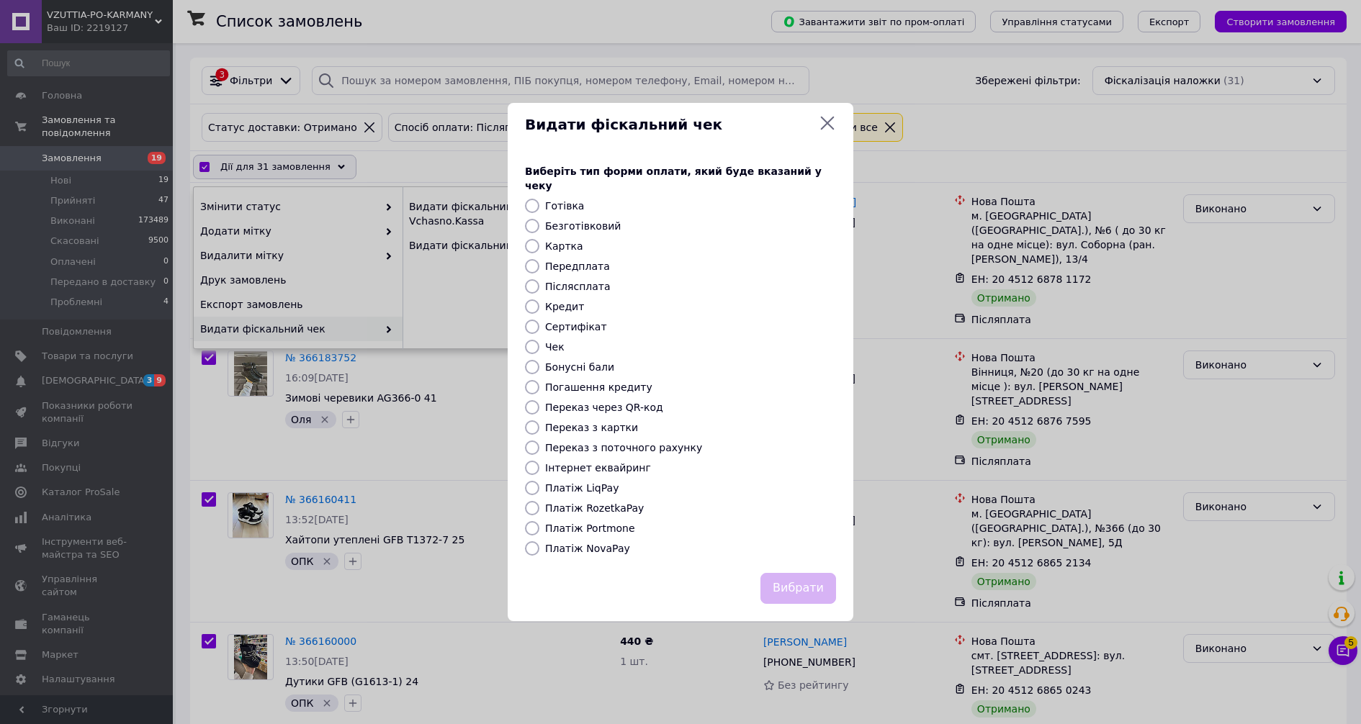
click at [570, 281] on label "Післясплата" at bounding box center [578, 287] width 66 height 12
click at [539, 280] on input "Післясплата" at bounding box center [532, 286] width 14 height 14
radio input "true"
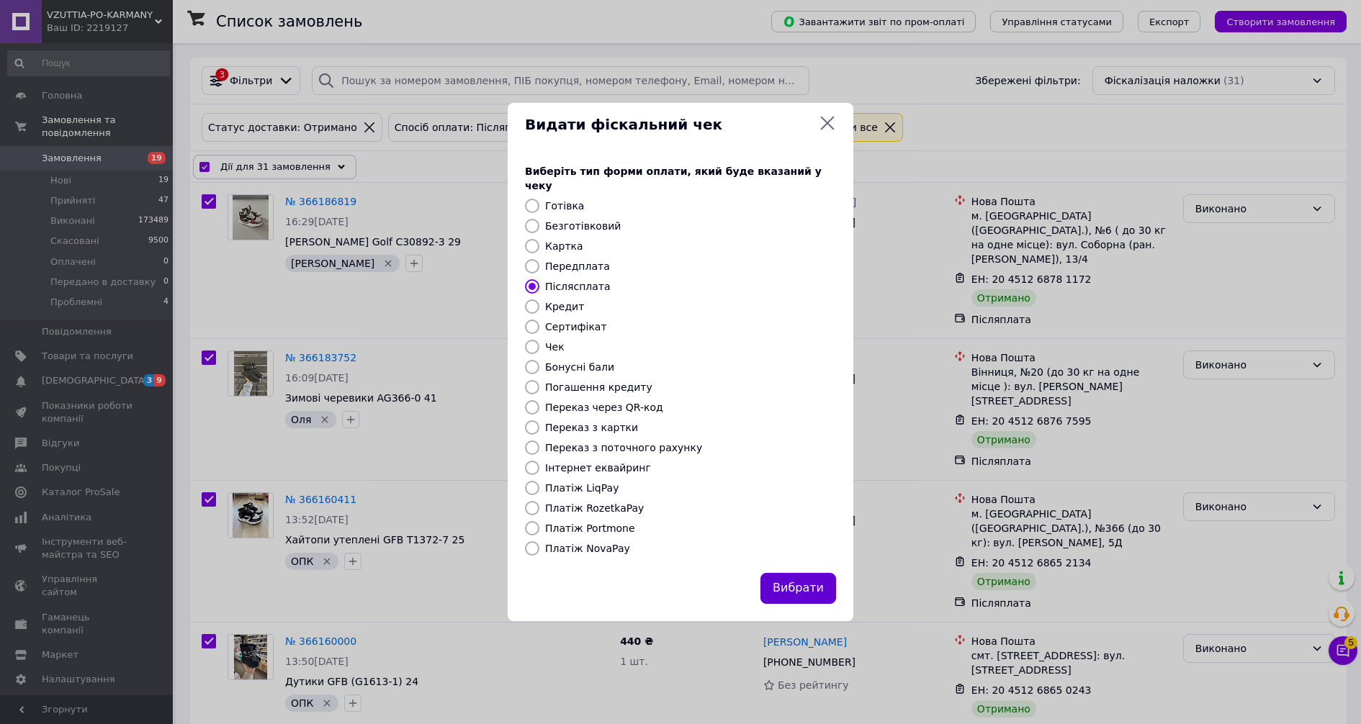
click at [821, 588] on button "Вибрати" at bounding box center [798, 588] width 76 height 31
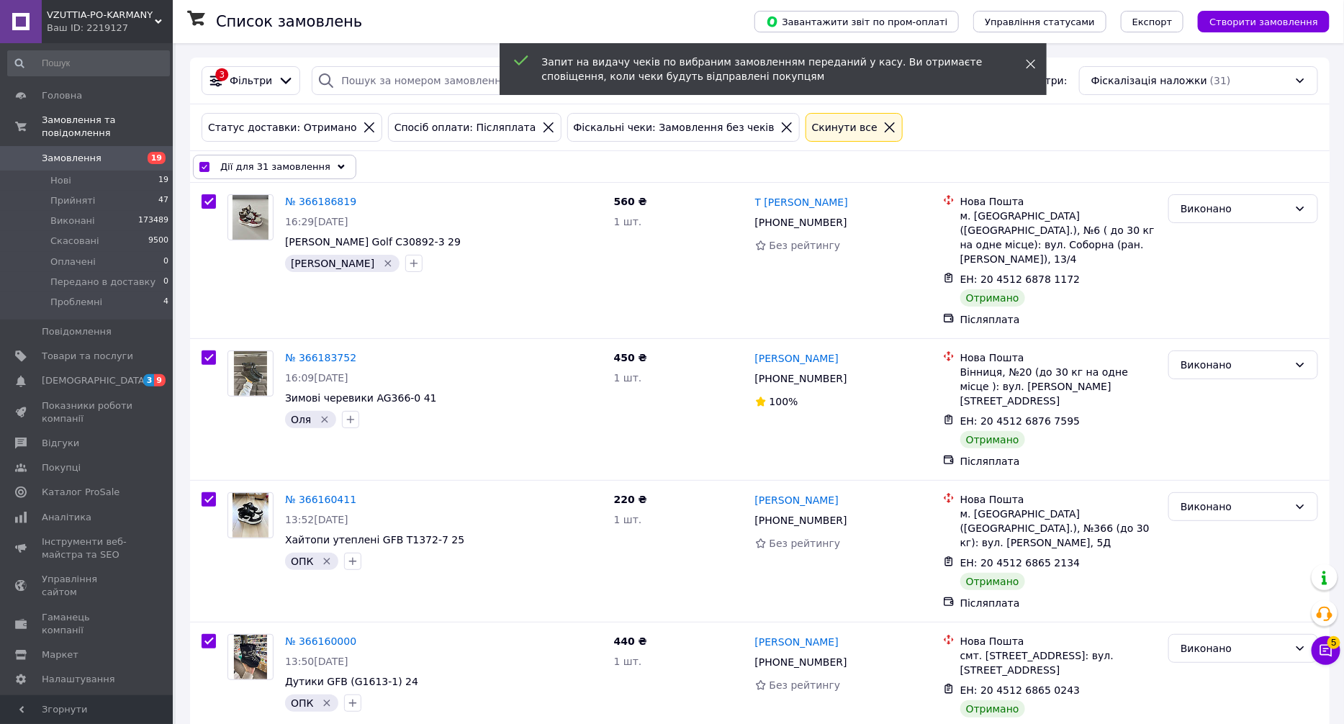
drag, startPoint x: 1025, startPoint y: 60, endPoint x: 1035, endPoint y: 63, distance: 11.4
click at [1026, 60] on div "Запит на видачу чеків по вибраним замовленням переданий у касу. Ви отримаєте сп…" at bounding box center [773, 69] width 547 height 52
click at [1033, 63] on icon at bounding box center [1031, 64] width 10 height 10
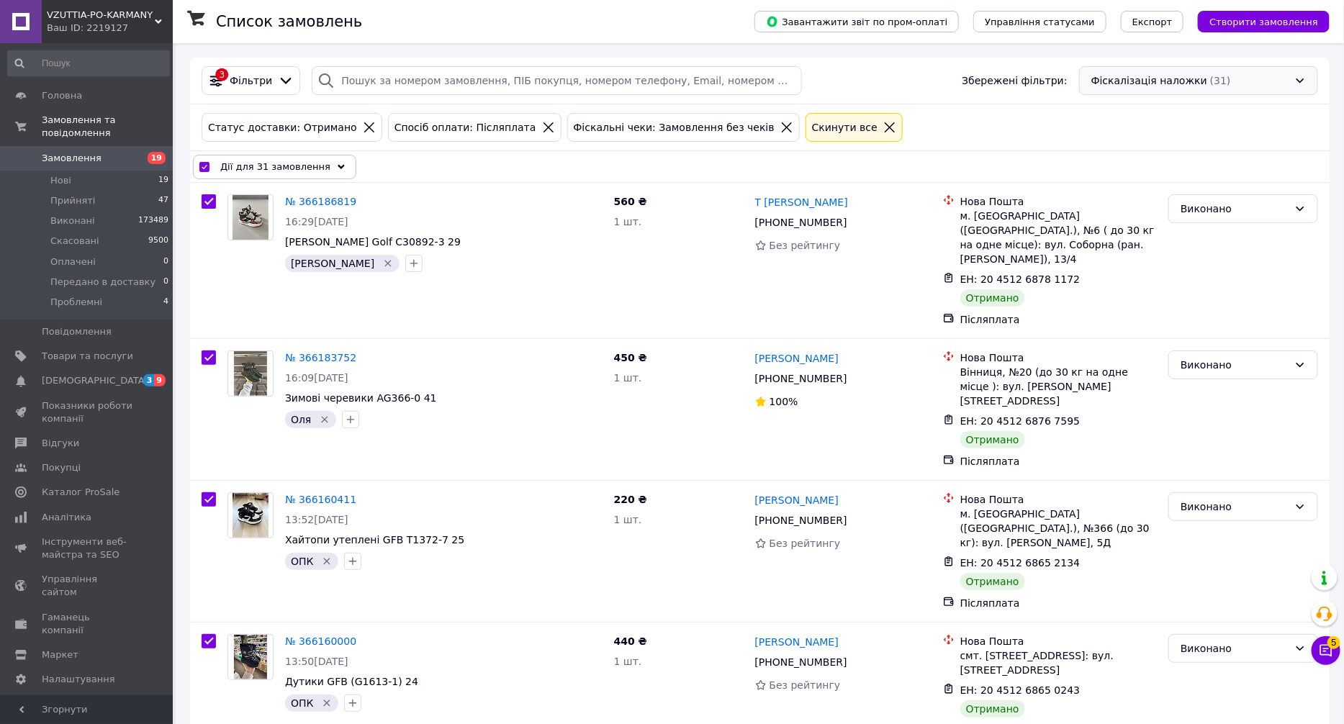
click at [1156, 76] on div "Фіскалізація наложки (31)" at bounding box center [1198, 80] width 239 height 29
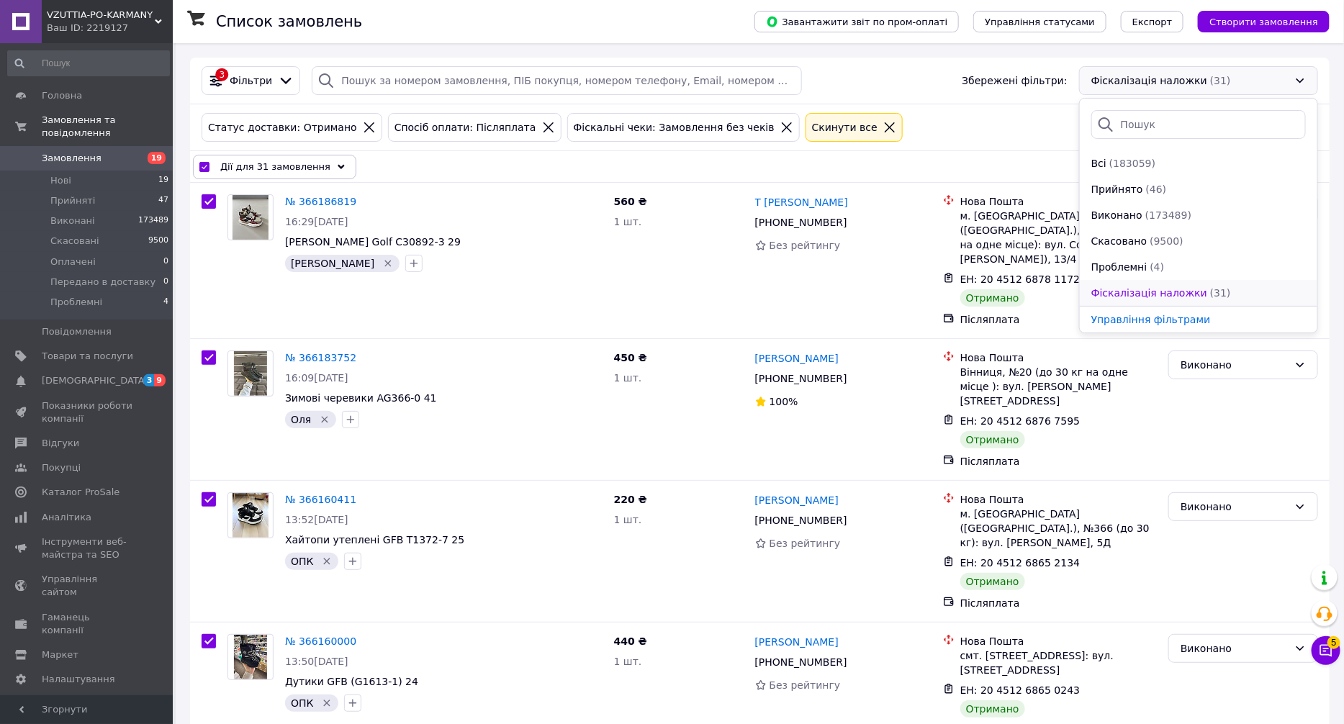
scroll to position [26, 0]
click at [1203, 286] on span "Фіскалізація пром-оплати" at bounding box center [1161, 293] width 138 height 14
checkbox input "false"
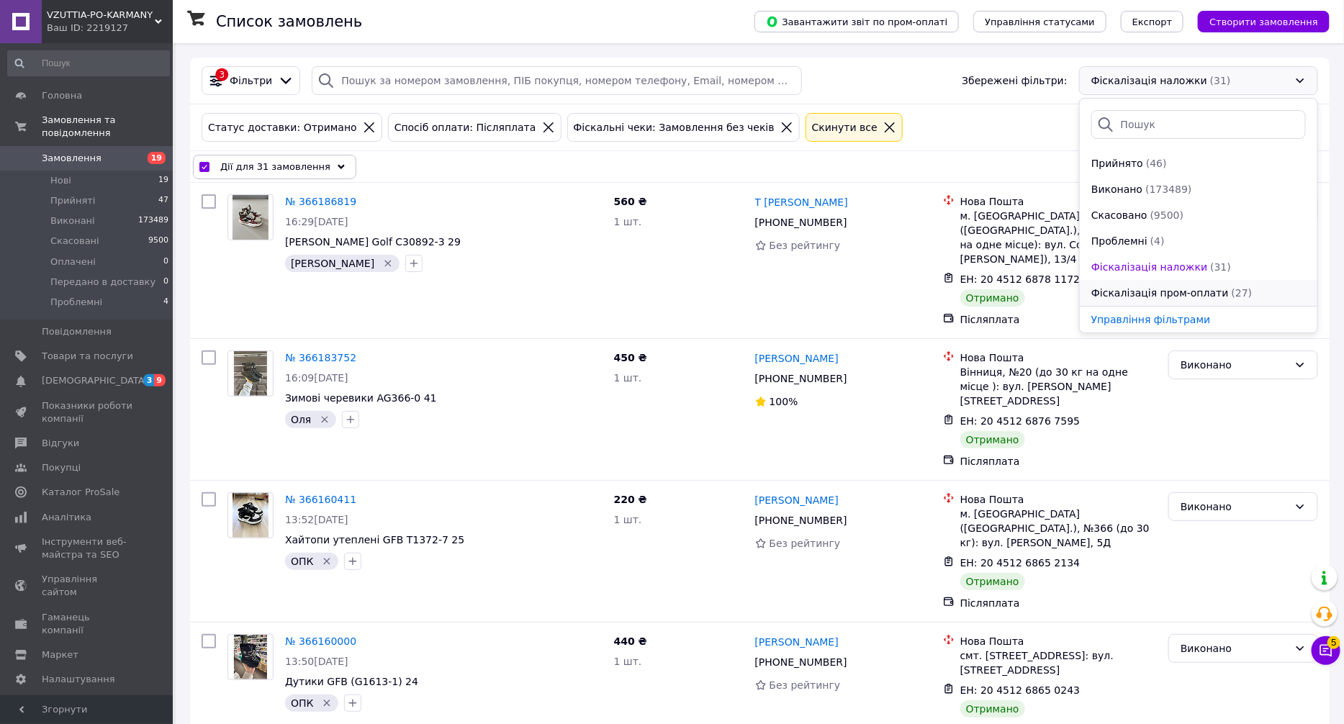
checkbox input "false"
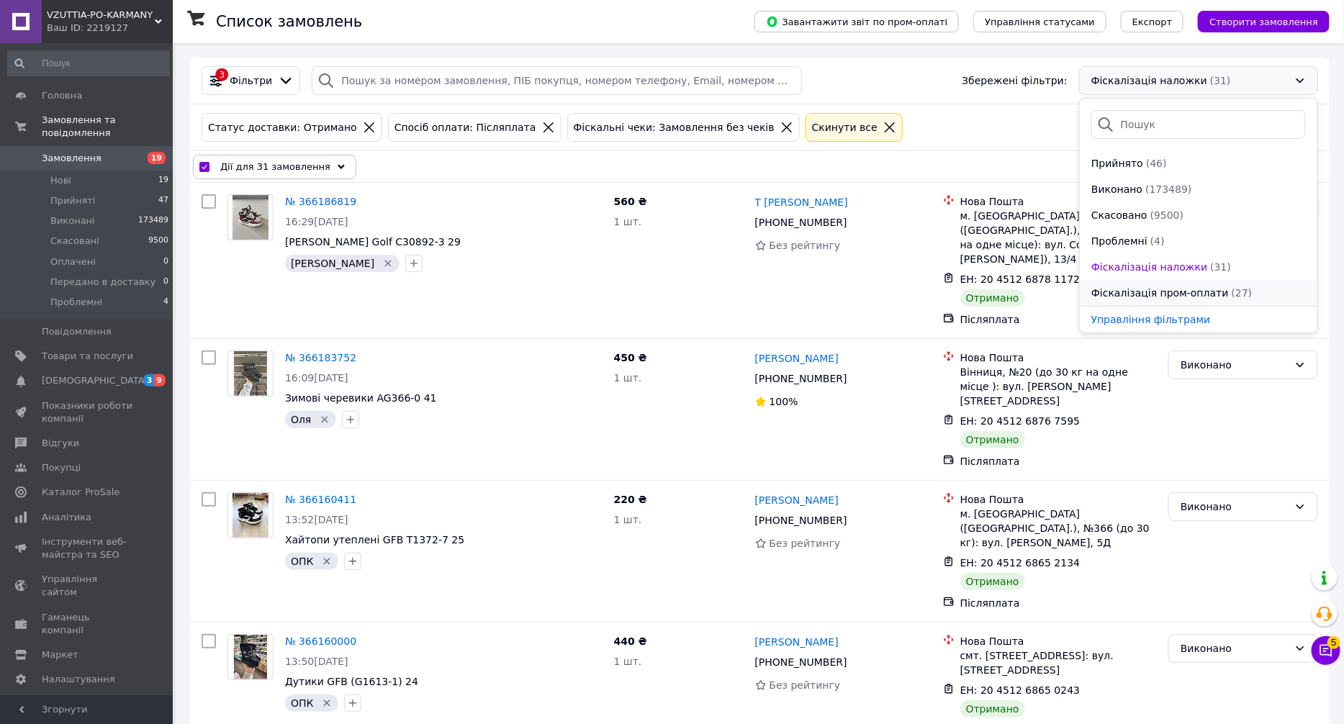
checkbox input "false"
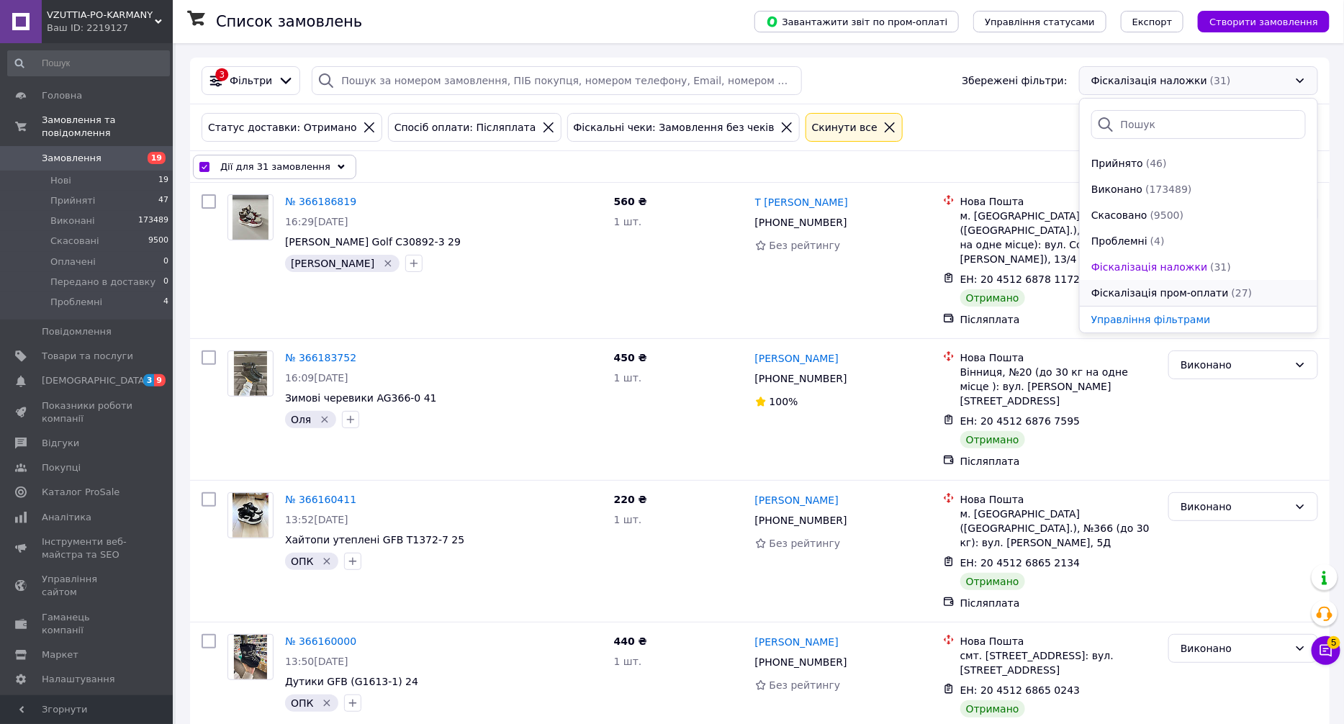
checkbox input "false"
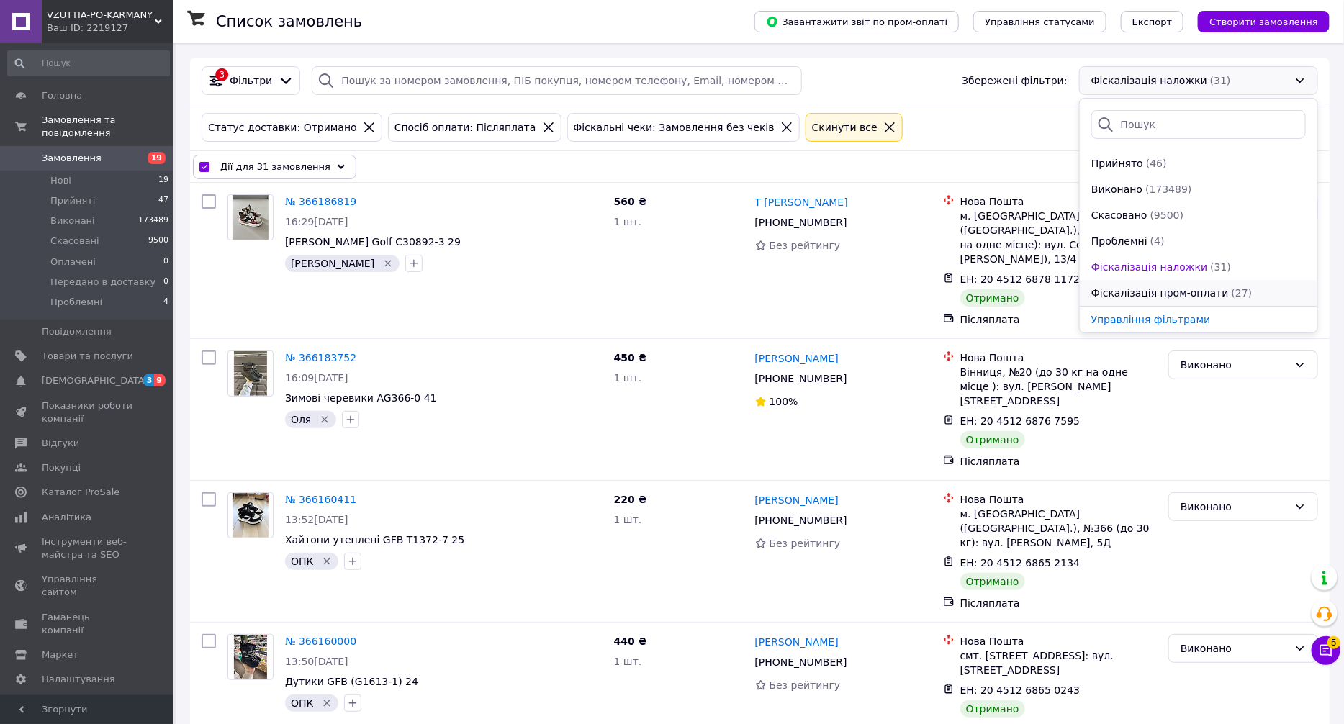
checkbox input "false"
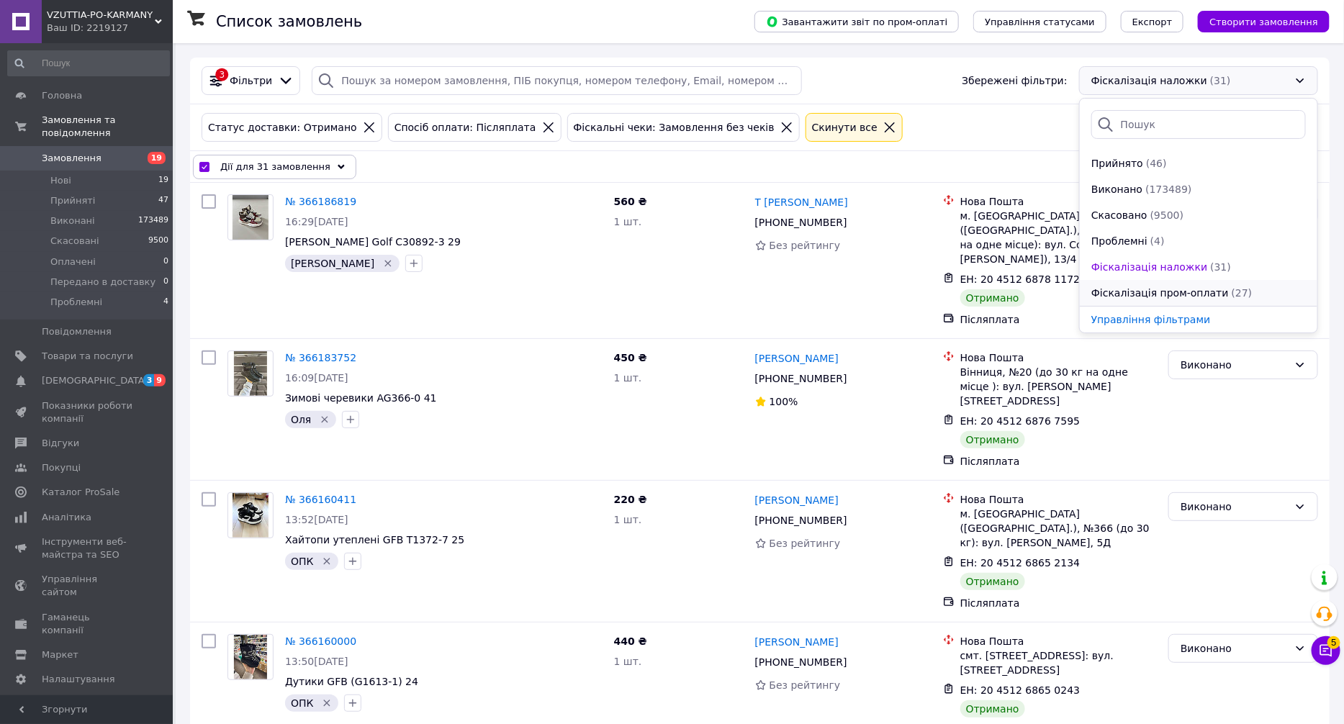
checkbox input "false"
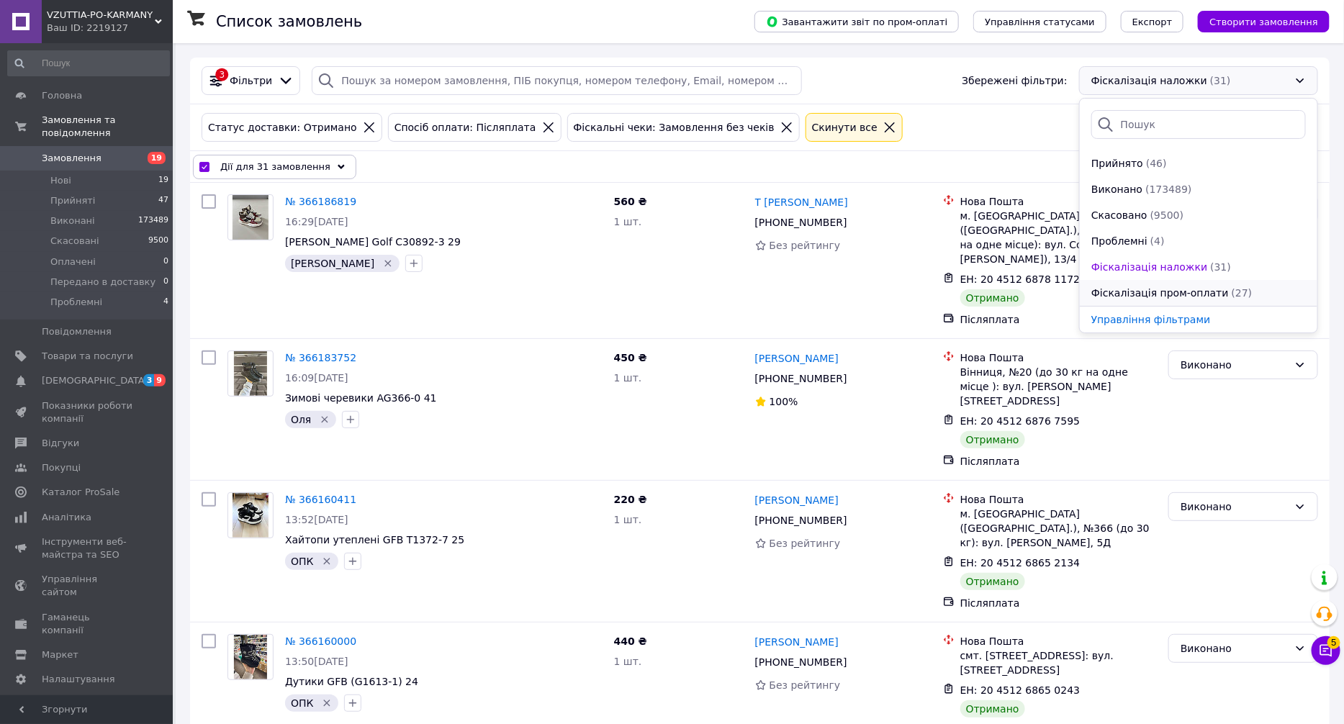
checkbox input "false"
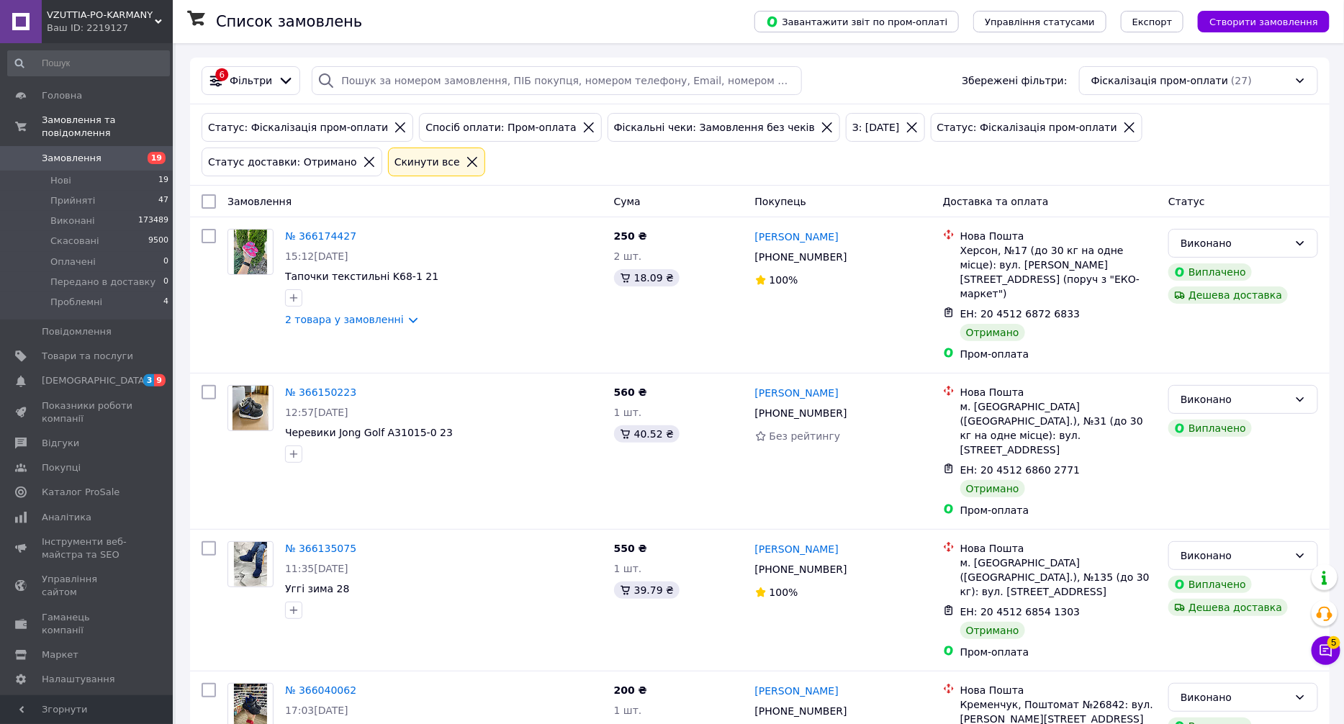
click at [207, 194] on input "checkbox" at bounding box center [209, 201] width 14 height 14
checkbox input "true"
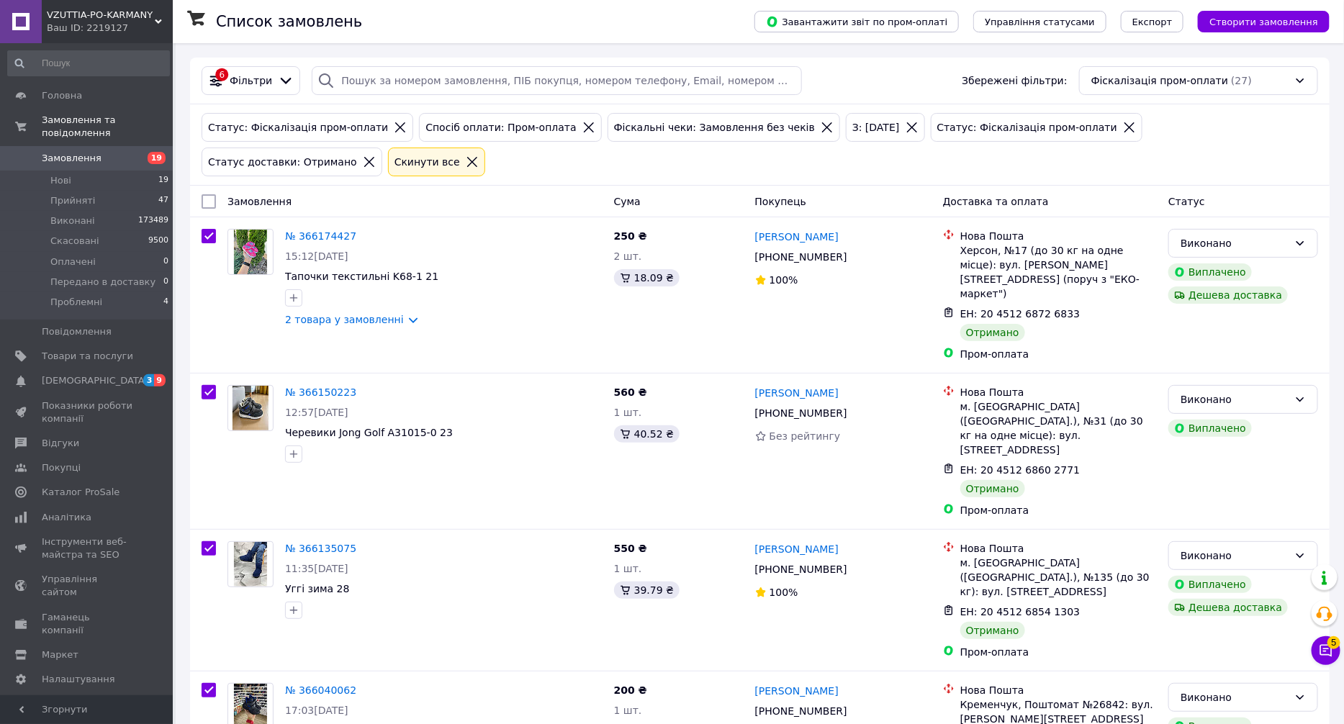
checkbox input "true"
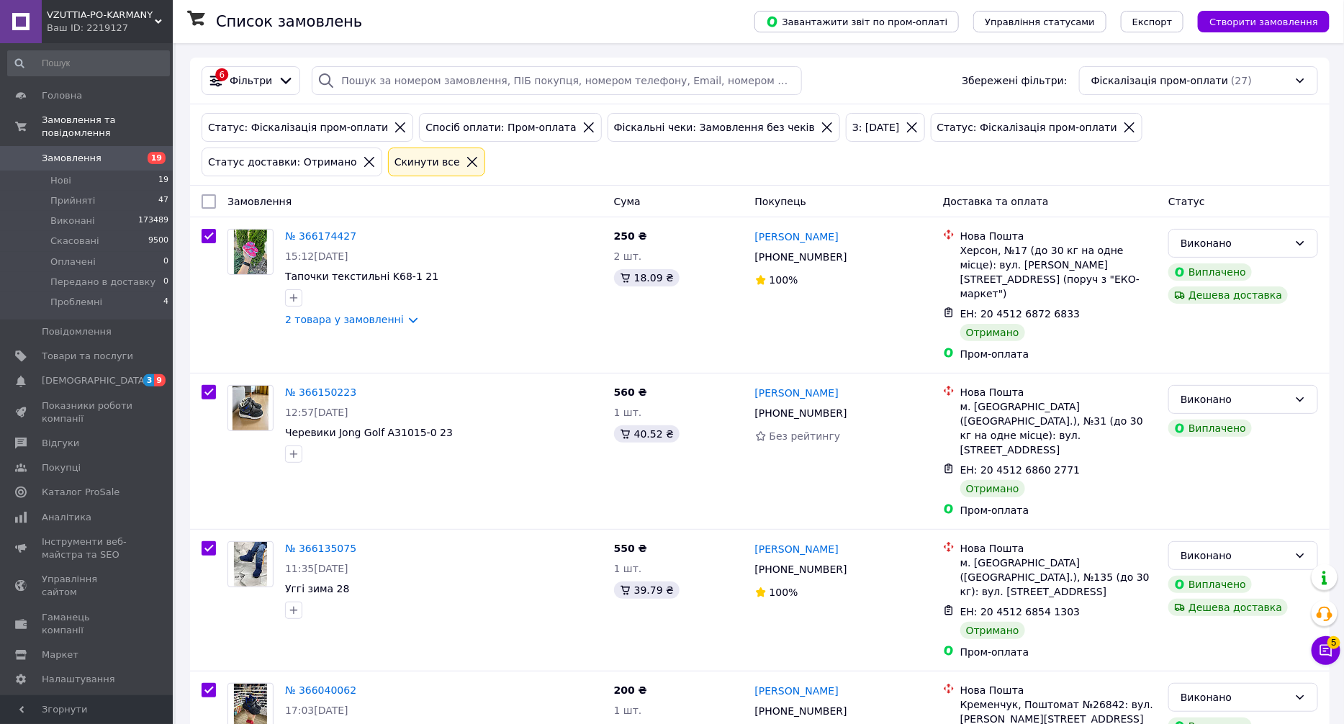
checkbox input "true"
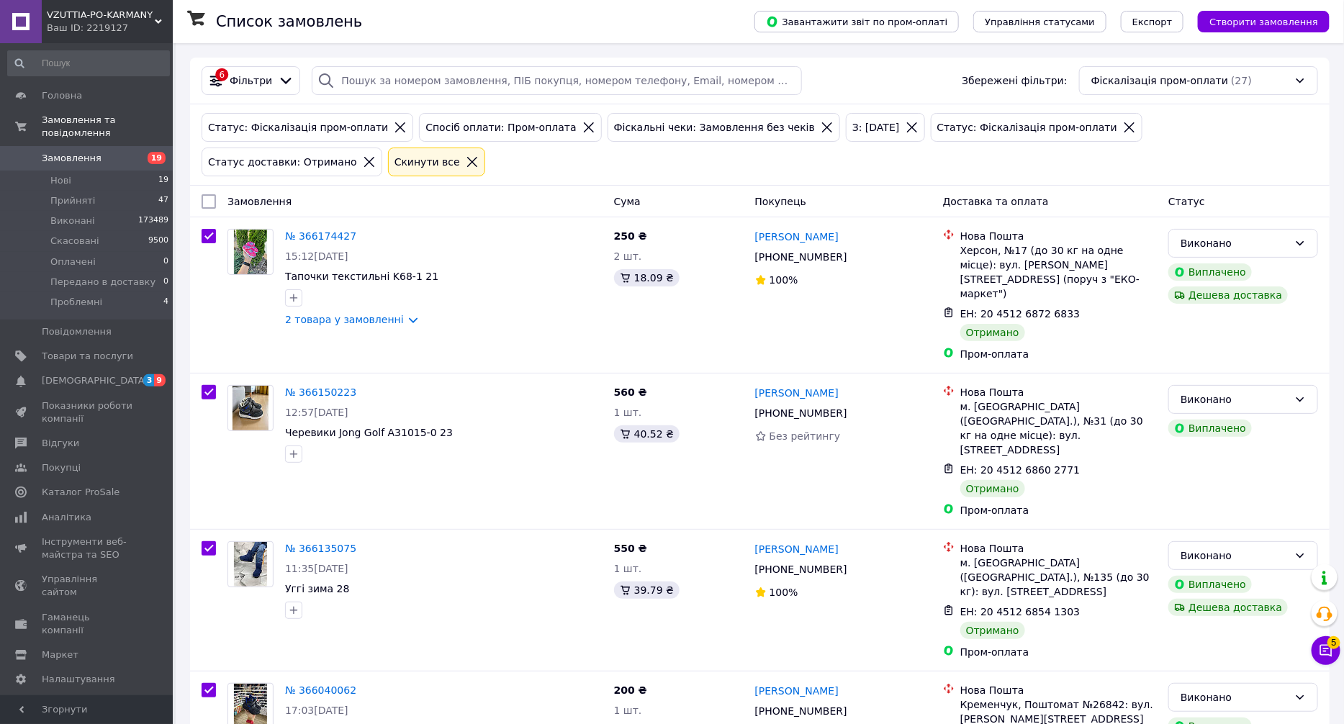
checkbox input "true"
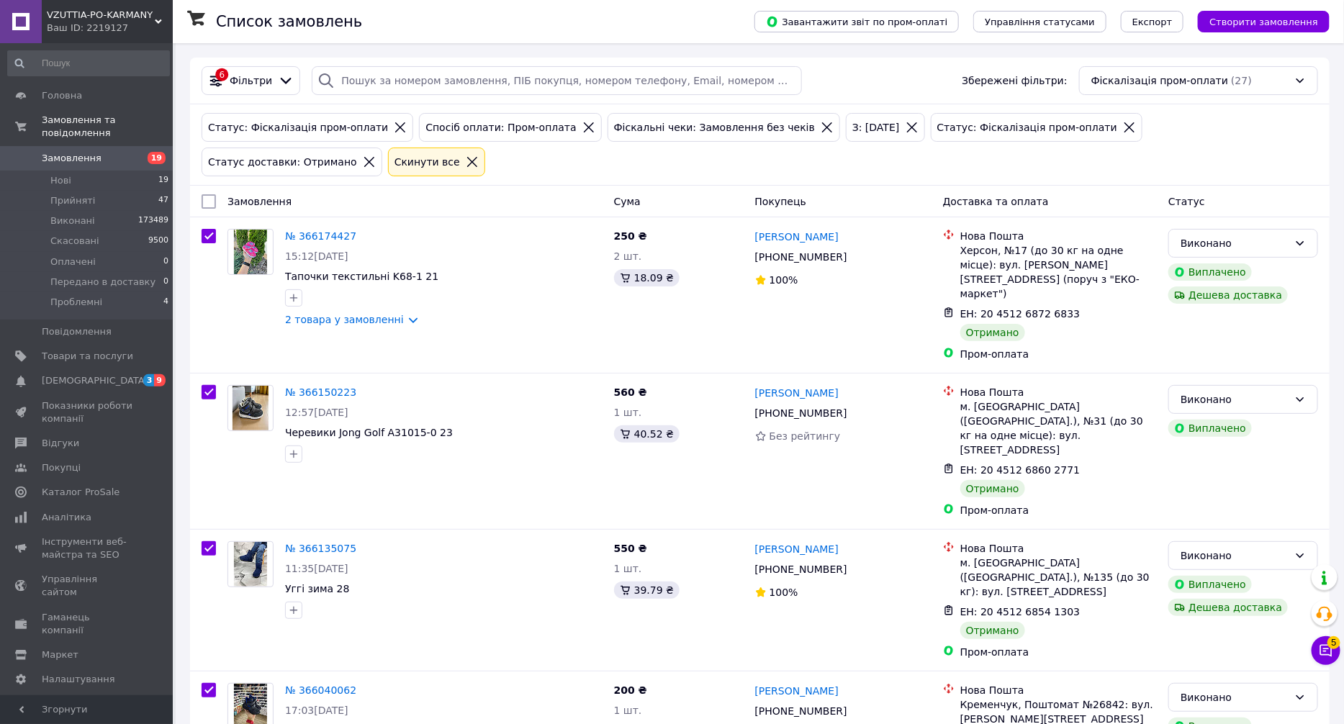
checkbox input "true"
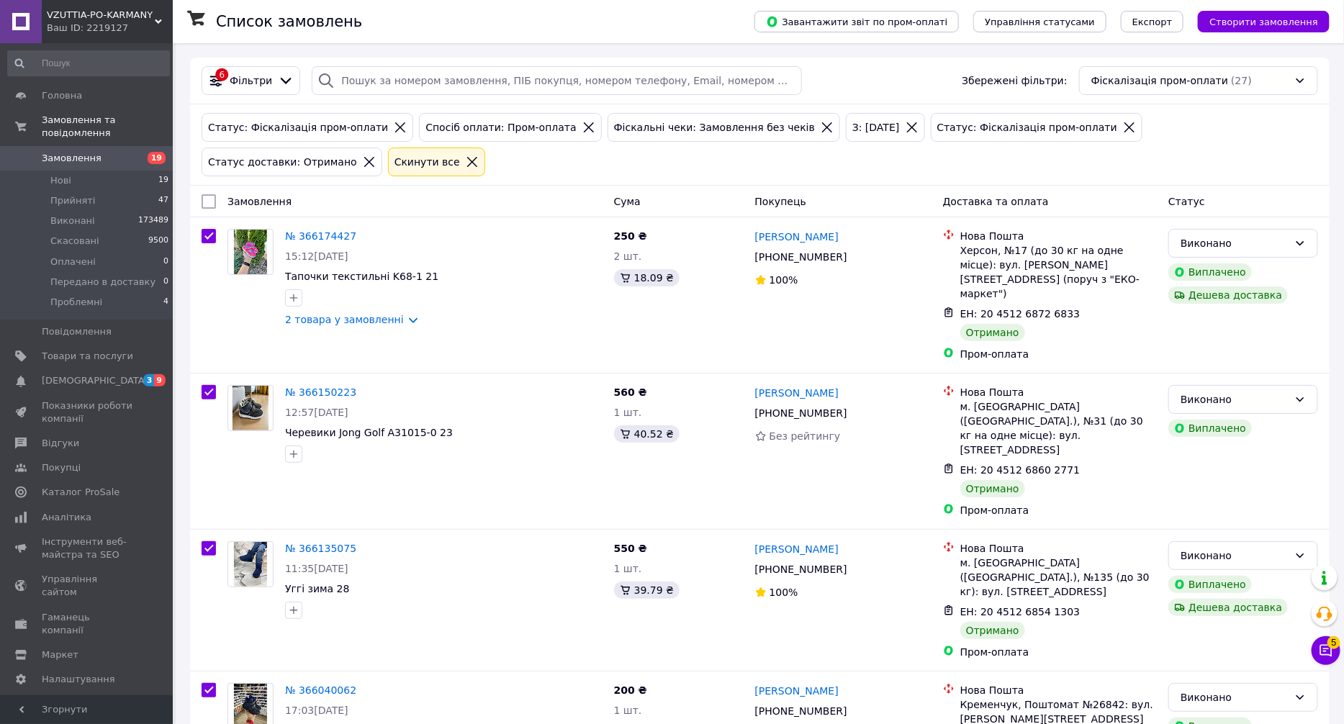
checkbox input "true"
click at [281, 194] on span "Дії для 27 замовлень" at bounding box center [272, 201] width 104 height 14
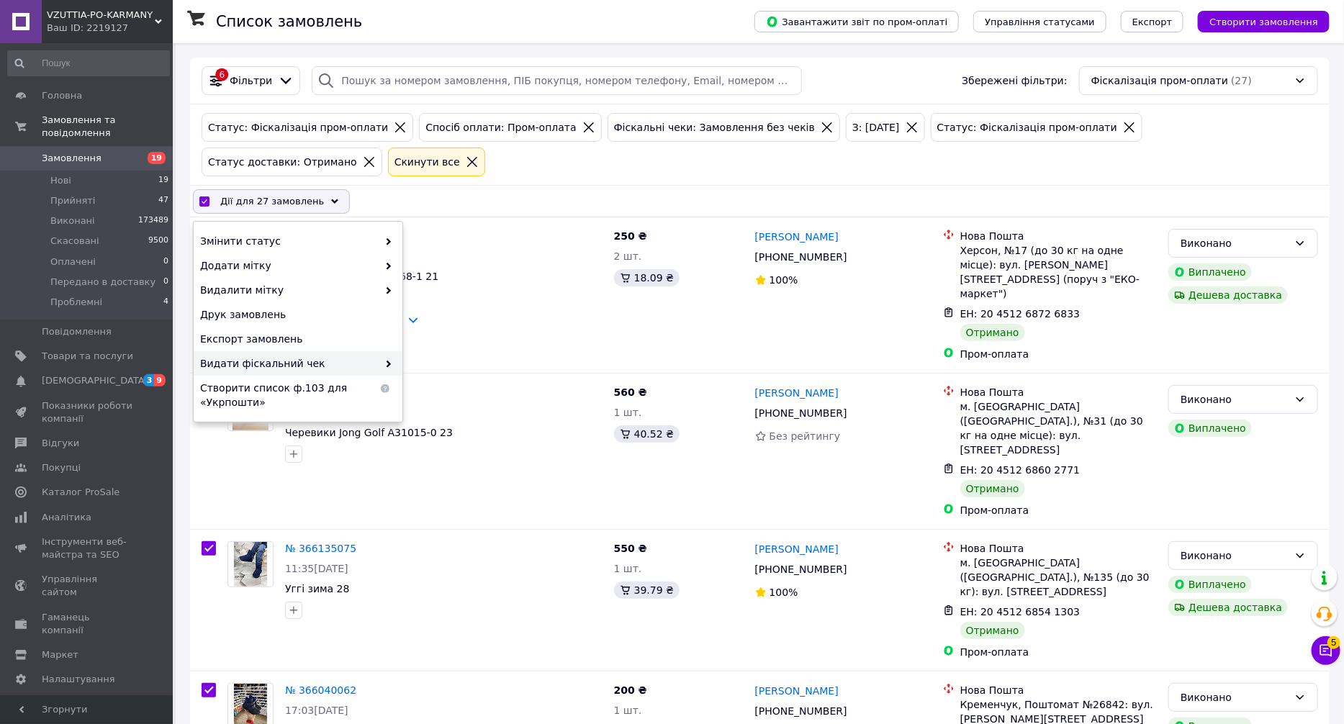
click at [361, 356] on span "Видати фіскальний чек" at bounding box center [289, 363] width 178 height 14
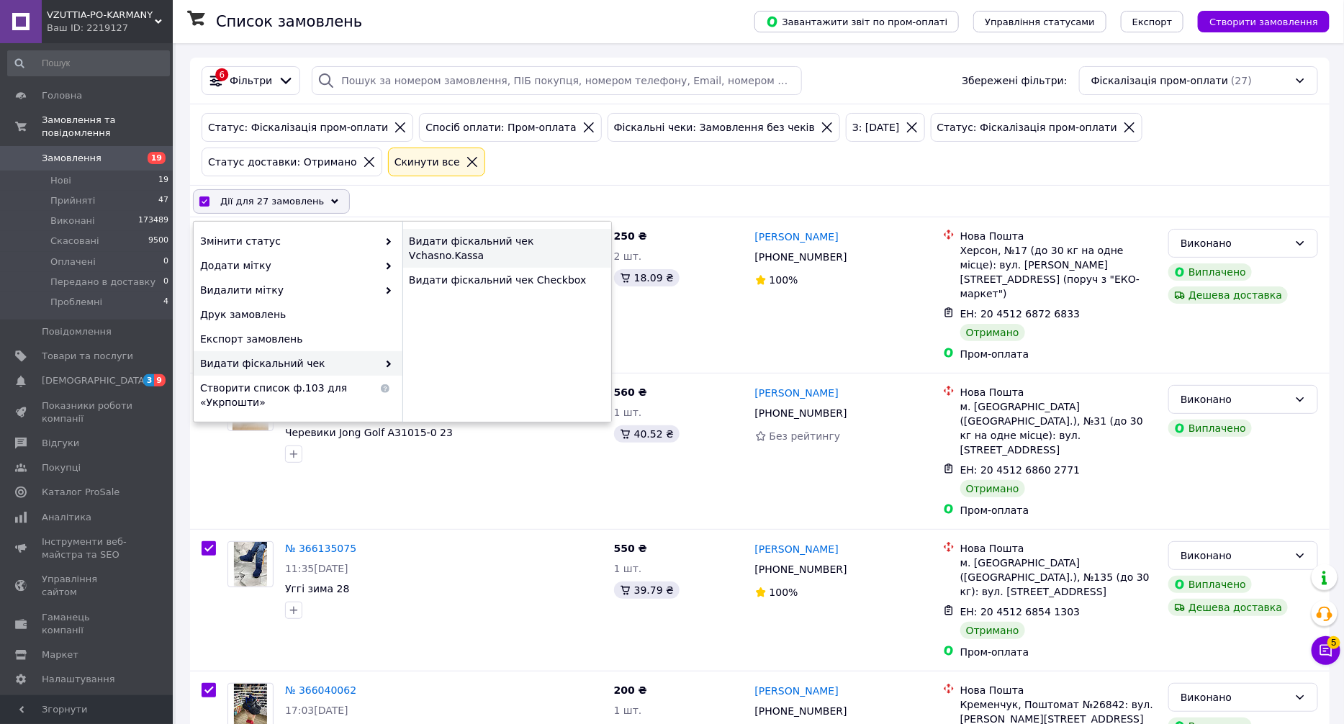
click at [531, 229] on div "Видати фіскальний чек Vchasno.Kassa" at bounding box center [507, 248] width 209 height 39
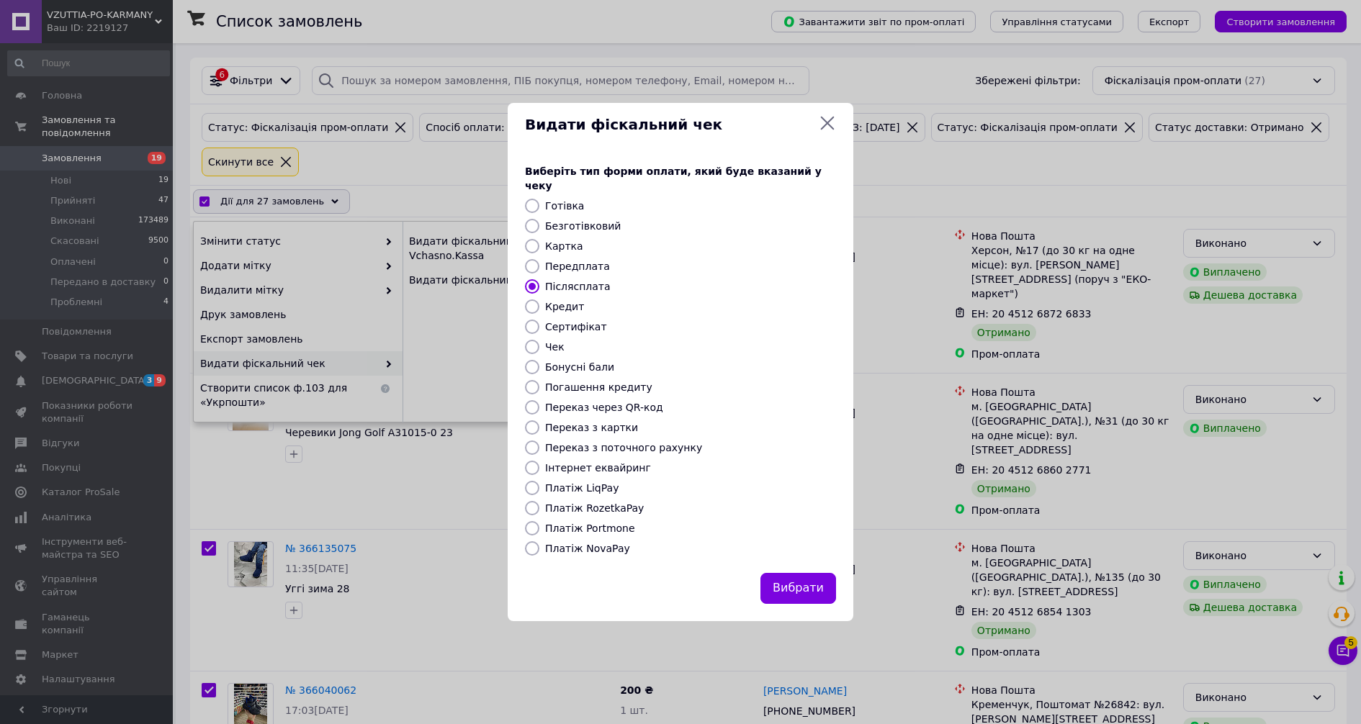
click at [552, 220] on label "Безготівковий" at bounding box center [583, 226] width 76 height 12
click at [539, 220] on input "Безготівковий" at bounding box center [532, 226] width 14 height 14
radio input "true"
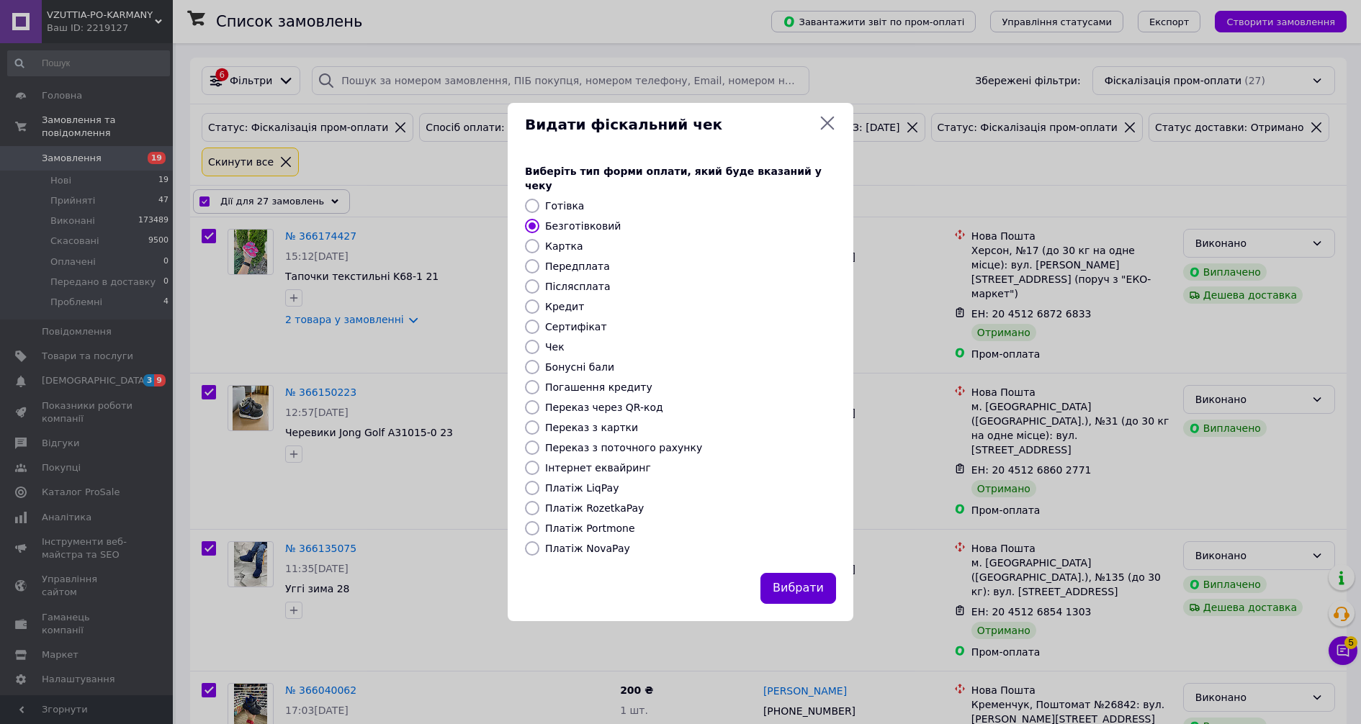
click at [807, 573] on button "Вибрати" at bounding box center [798, 588] width 76 height 31
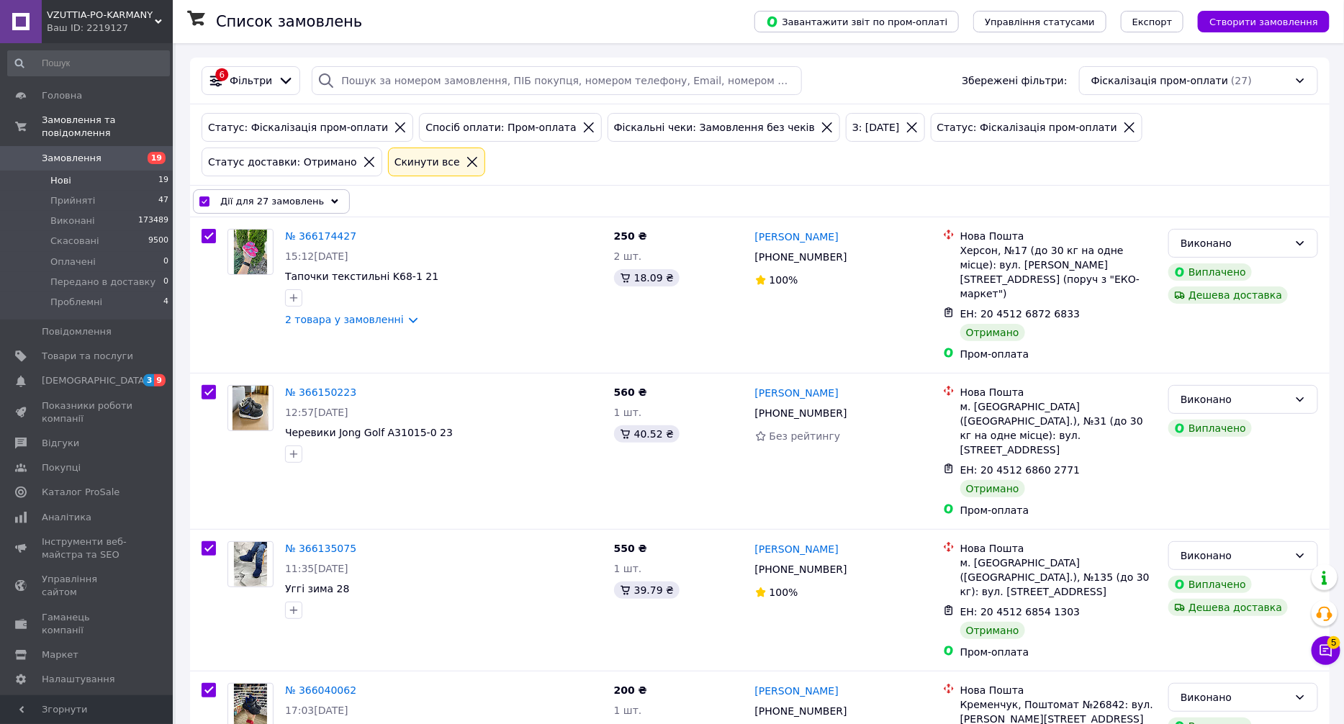
click at [108, 171] on li "Нові 19" at bounding box center [88, 181] width 177 height 20
checkbox input "false"
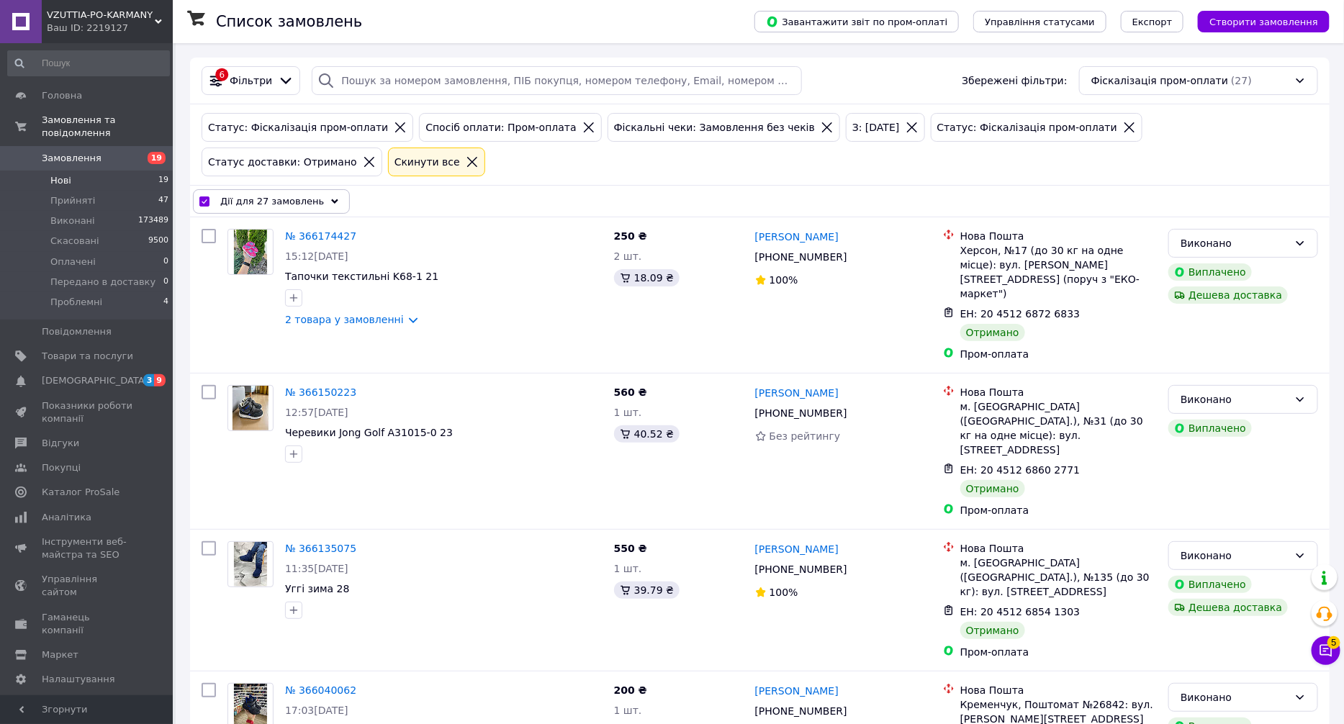
checkbox input "false"
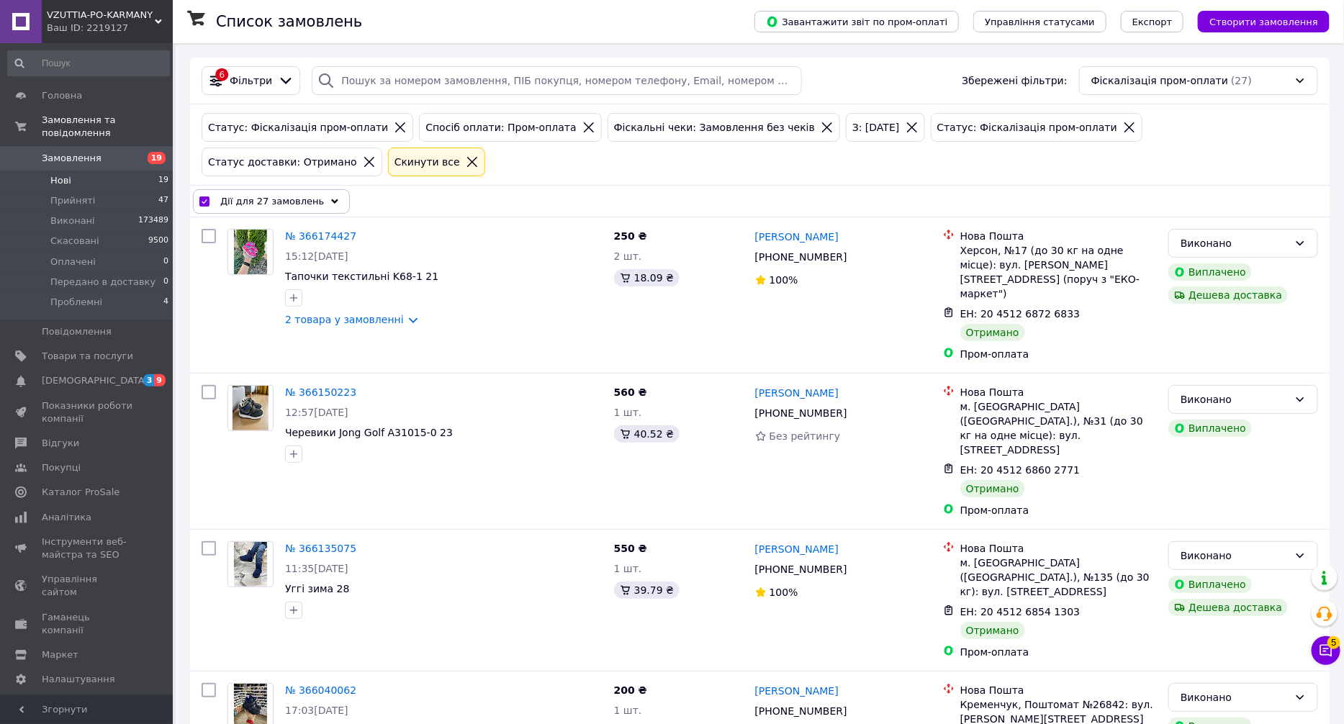
checkbox input "false"
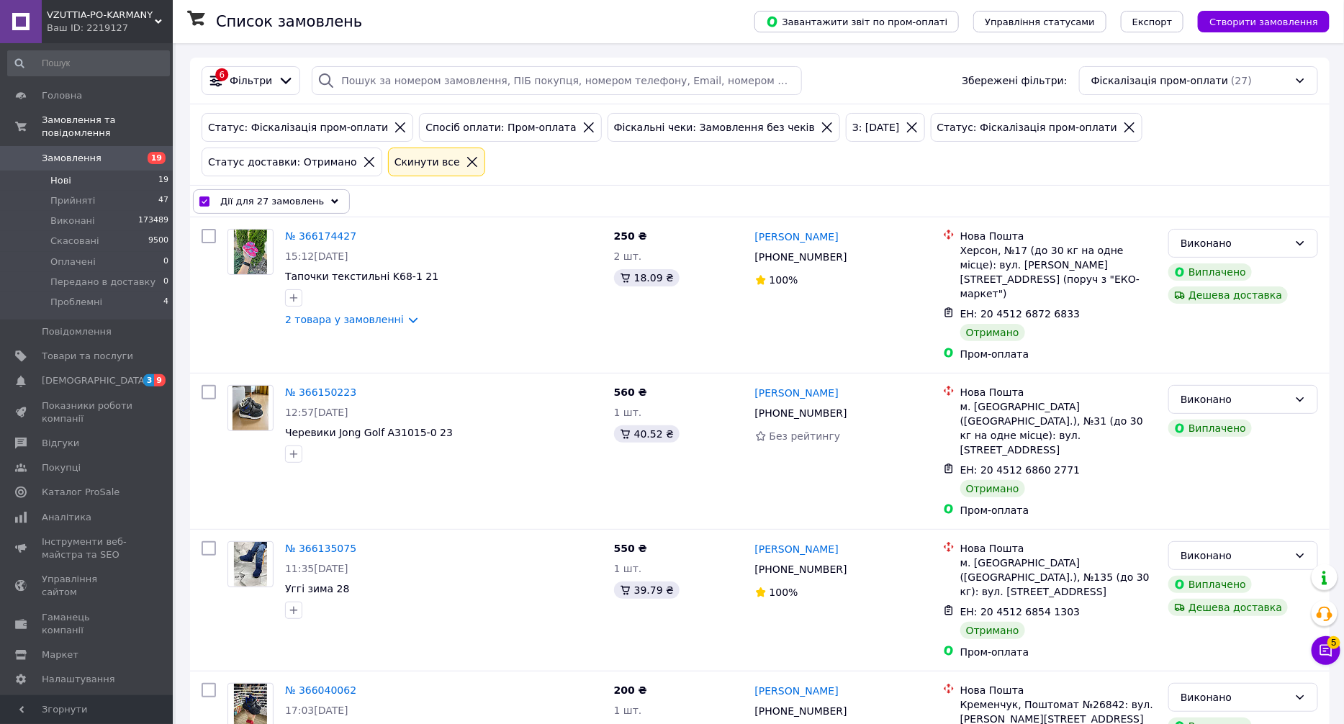
checkbox input "false"
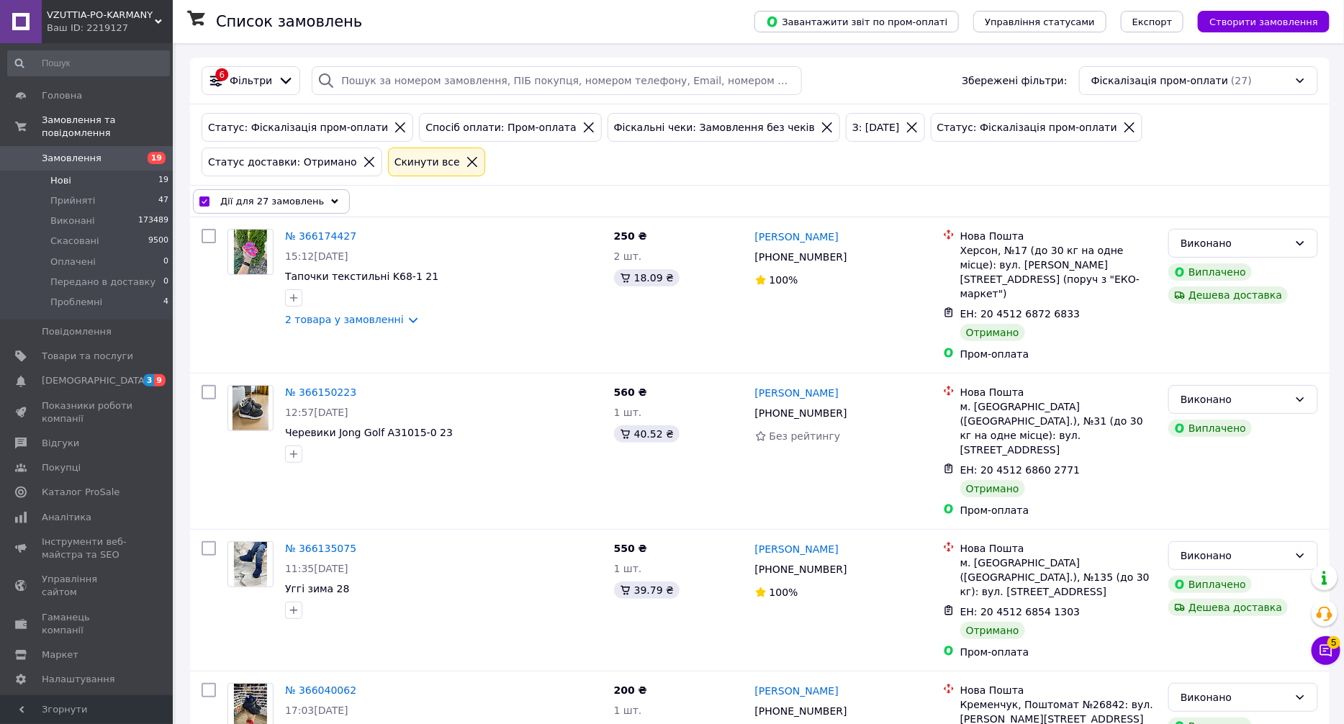
checkbox input "false"
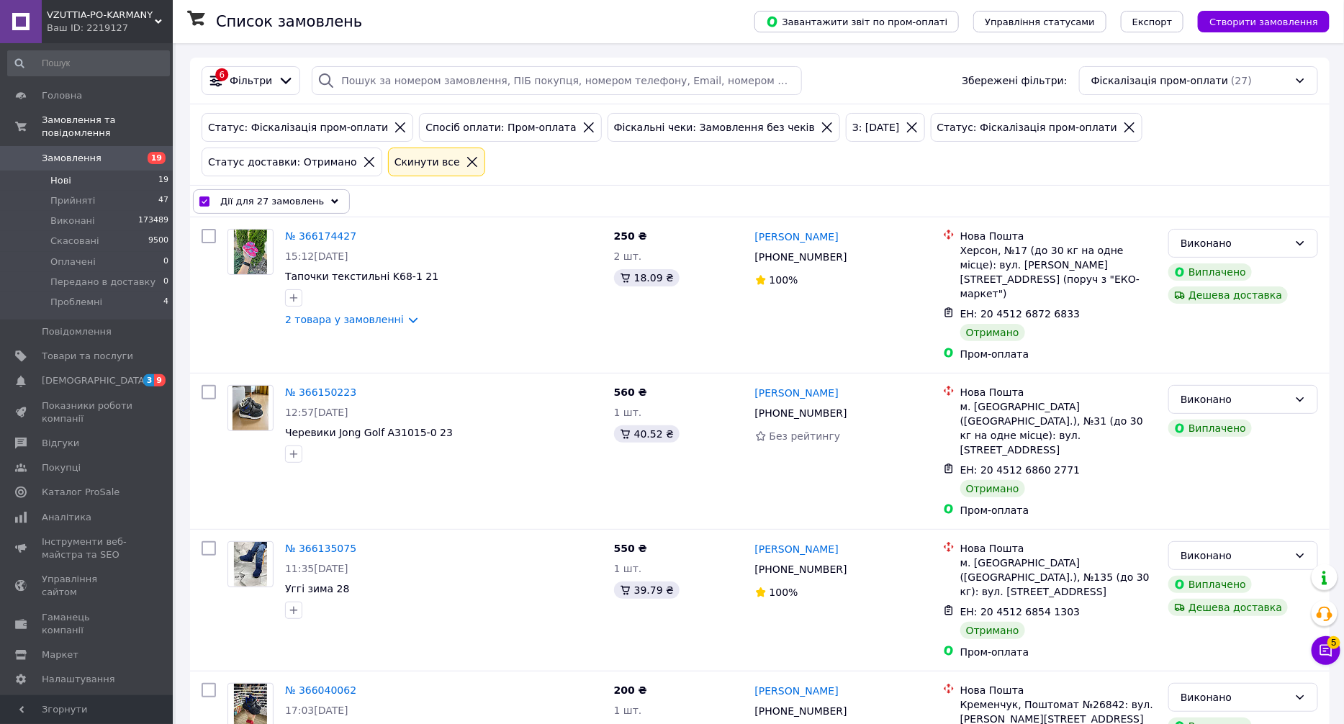
checkbox input "false"
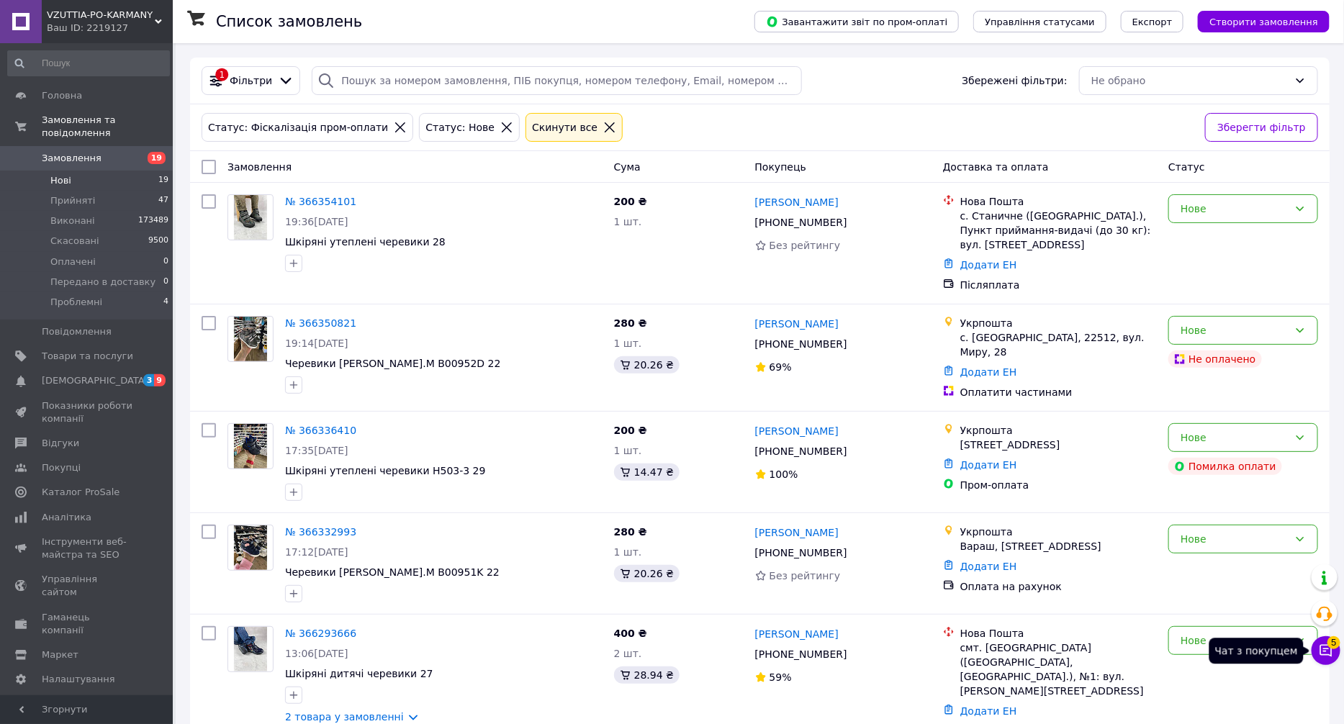
click at [1331, 655] on icon at bounding box center [1327, 651] width 12 height 12
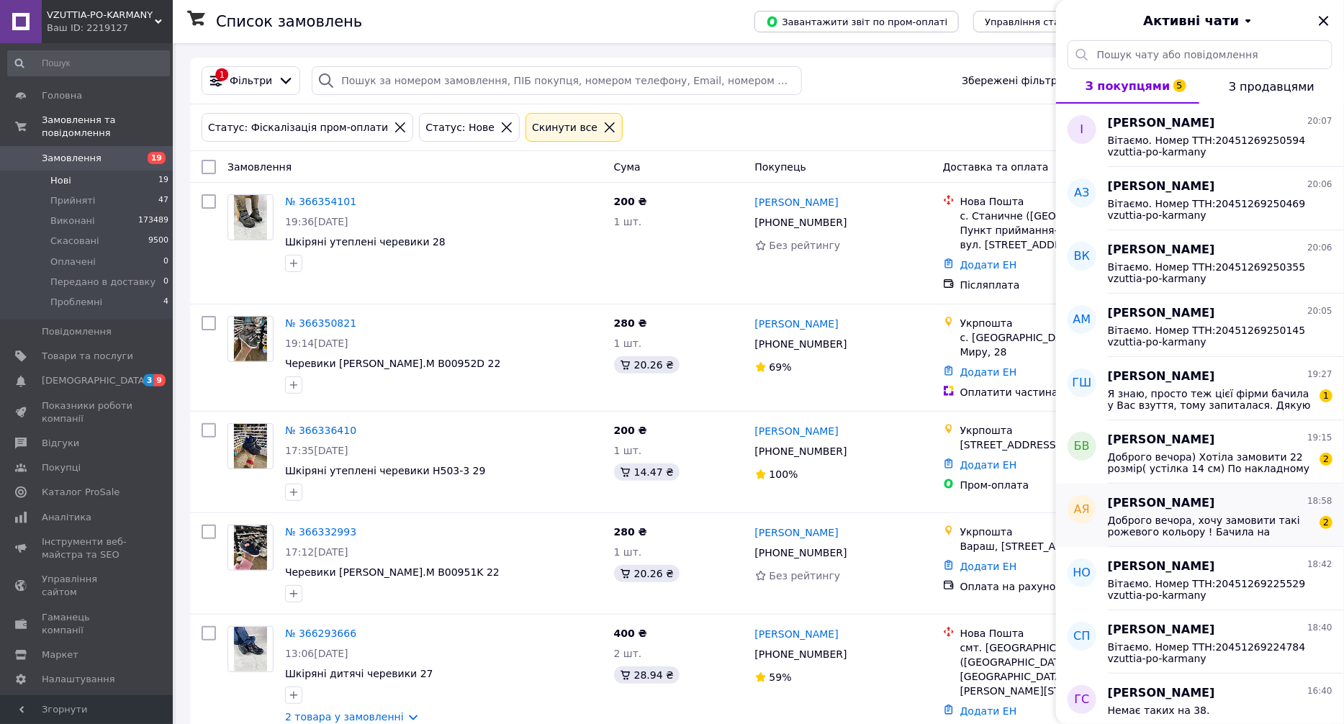
click at [1223, 522] on span "Доброго вечора, хочу замовити такі рожевого кольору ! Бачила на інстаграм сторі…" at bounding box center [1210, 526] width 205 height 23
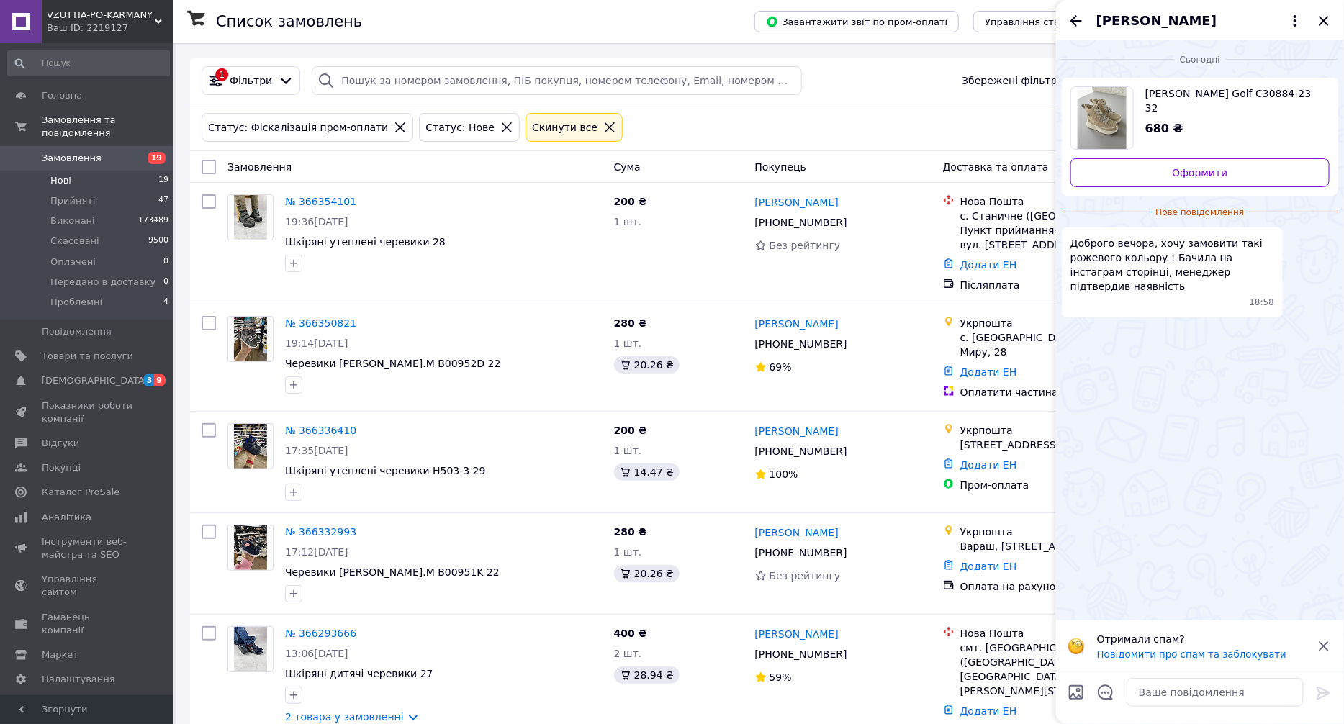
drag, startPoint x: 1097, startPoint y: 118, endPoint x: 1065, endPoint y: 109, distance: 33.5
click at [1097, 118] on img "Переглянути товар" at bounding box center [1103, 118] width 50 height 62
click at [96, 350] on span "Товари та послуги" at bounding box center [87, 356] width 91 height 13
drag, startPoint x: 1268, startPoint y: 706, endPoint x: 1257, endPoint y: 683, distance: 25.1
click at [1264, 698] on textarea at bounding box center [1215, 692] width 177 height 29
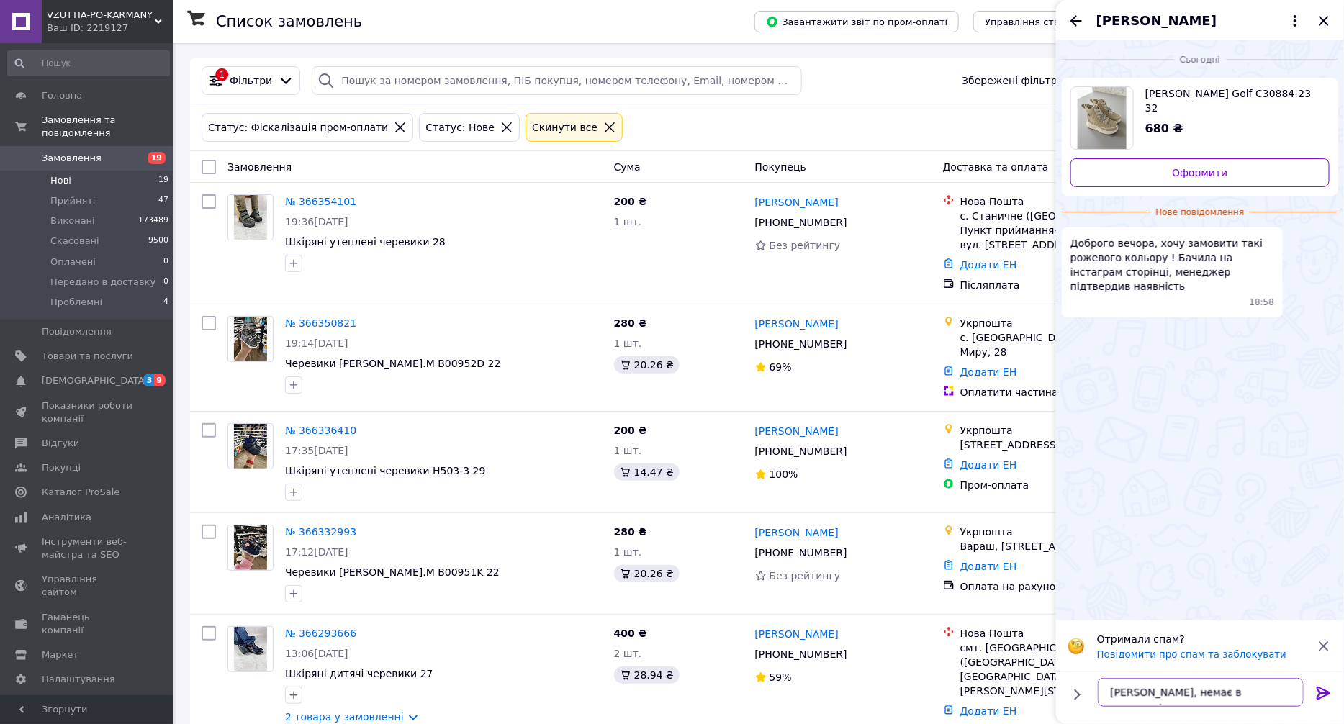
type textarea "Вітаємо, немає в наявності."
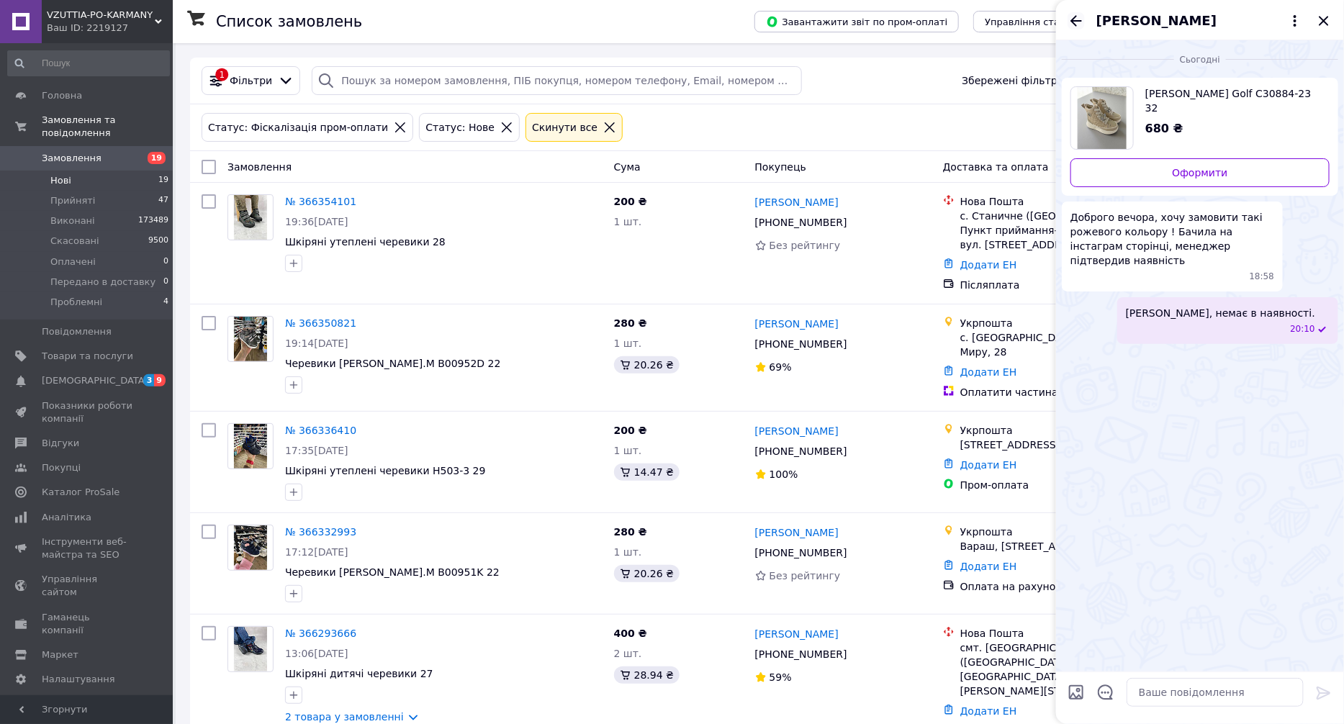
click at [1074, 16] on icon "Назад" at bounding box center [1076, 20] width 17 height 17
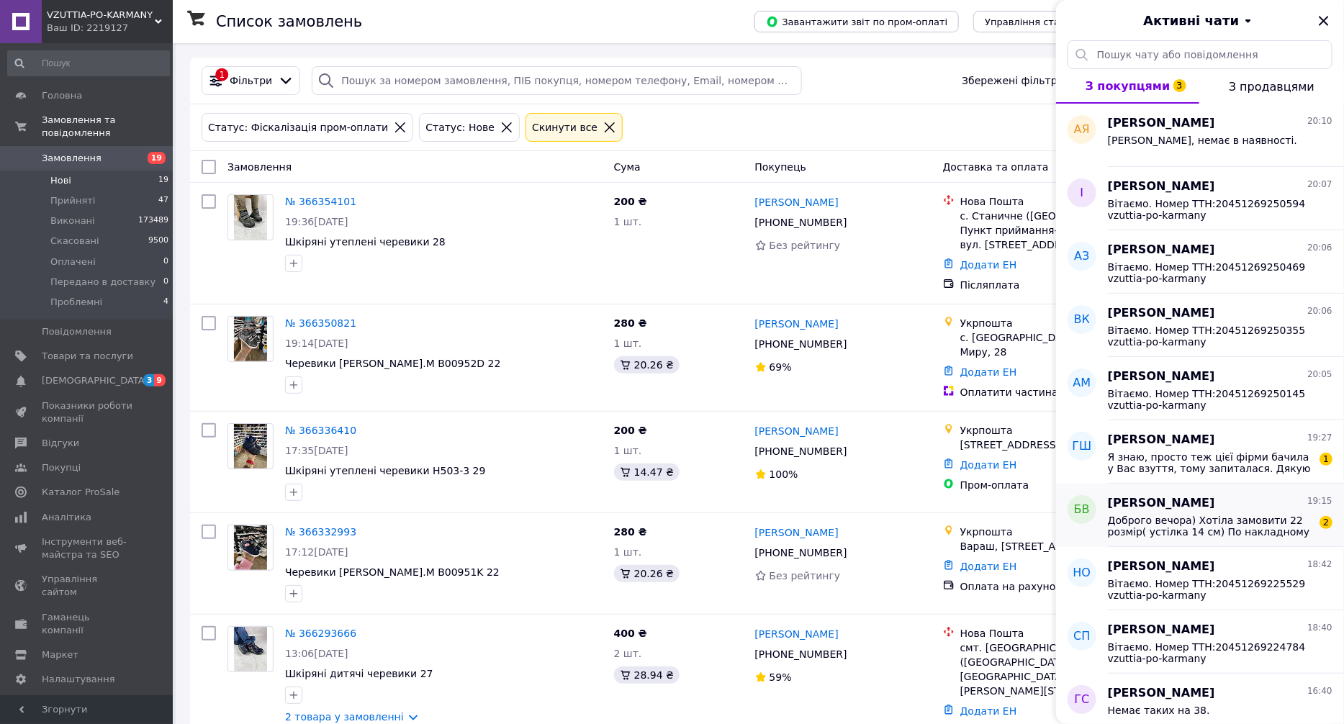
click at [1273, 516] on span "Доброго вечора) Хотіла замовити 22 розмір( устілка 14 см) По накладному платежу" at bounding box center [1210, 526] width 205 height 23
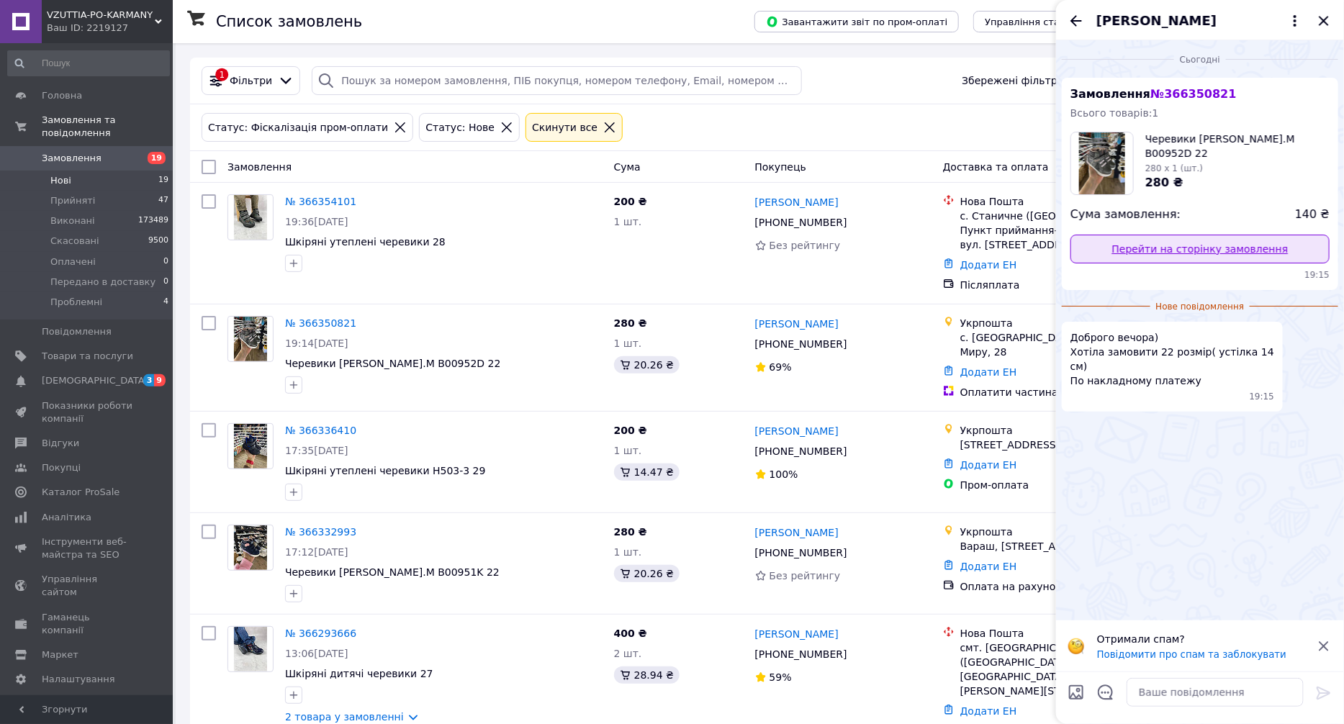
click at [1182, 250] on link "Перейти на сторінку замовлення" at bounding box center [1200, 249] width 259 height 29
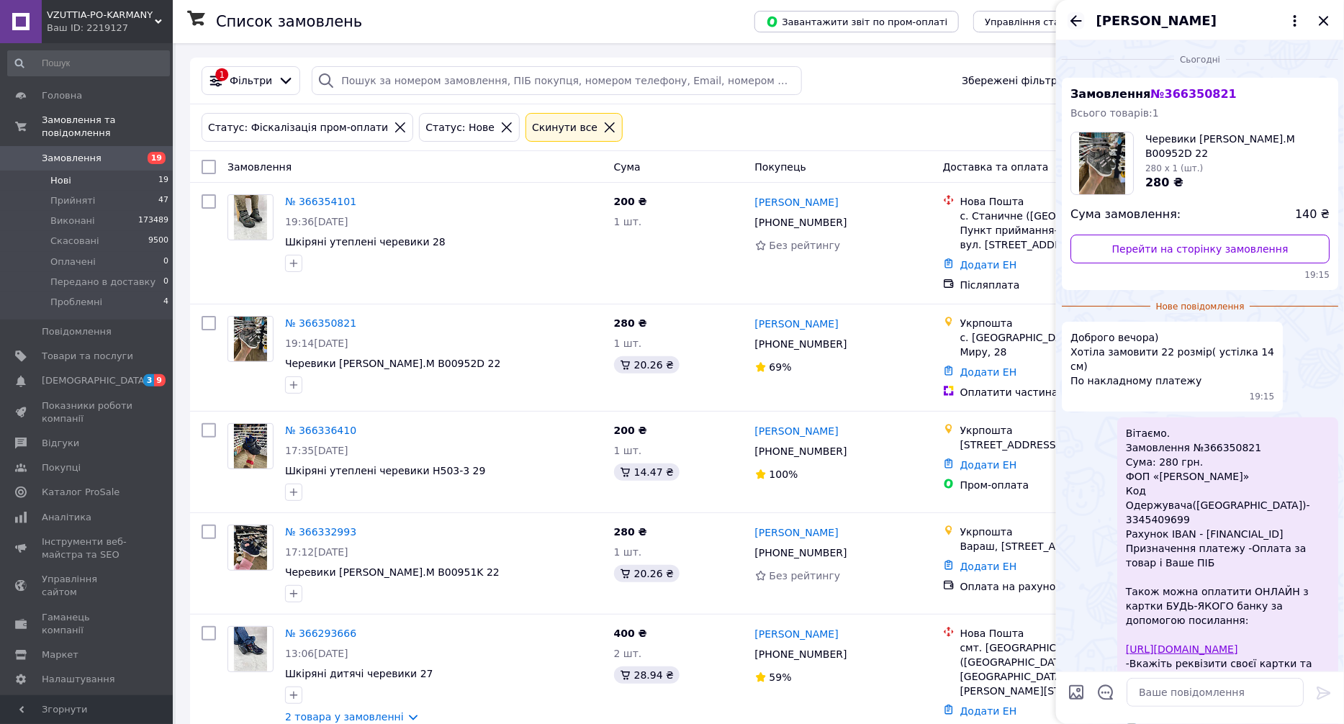
click at [1083, 22] on icon "Назад" at bounding box center [1076, 20] width 17 height 17
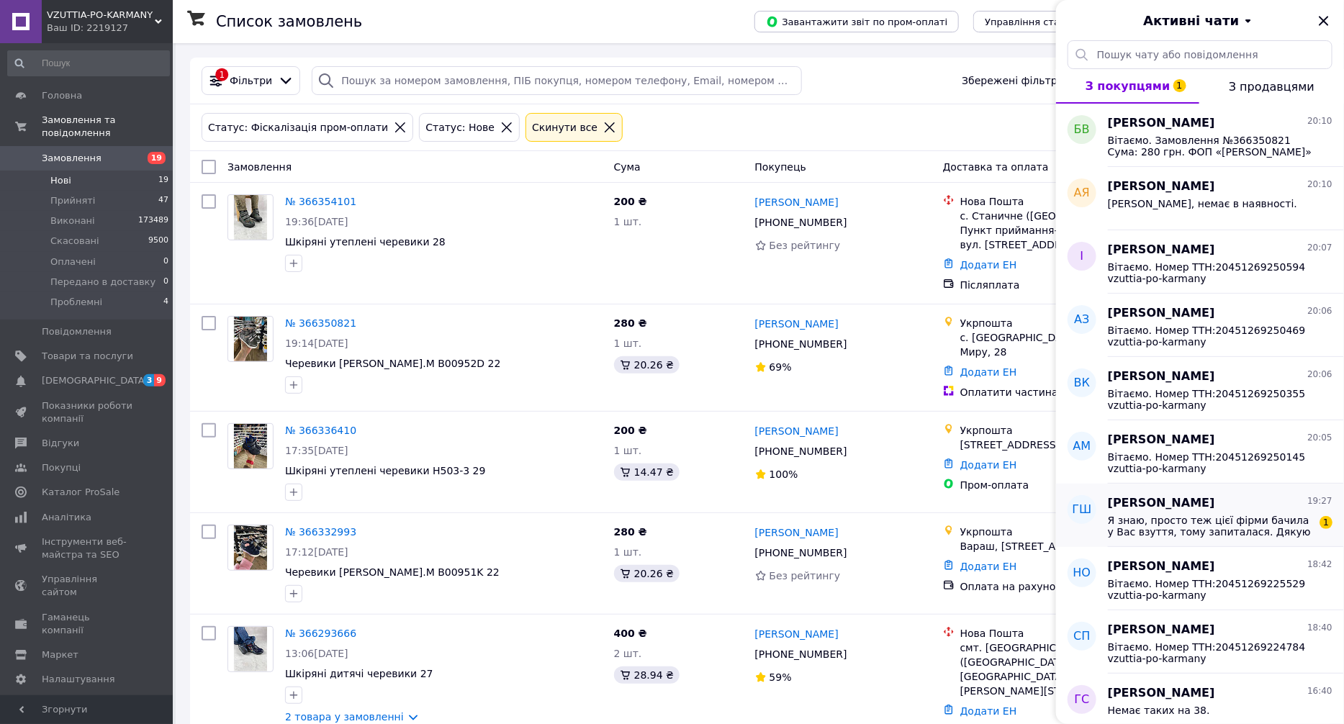
click at [1241, 526] on span "Я знаю, просто теж цієї фірми бачила у Вас взуття, тому запиталася. Дякую" at bounding box center [1210, 526] width 205 height 23
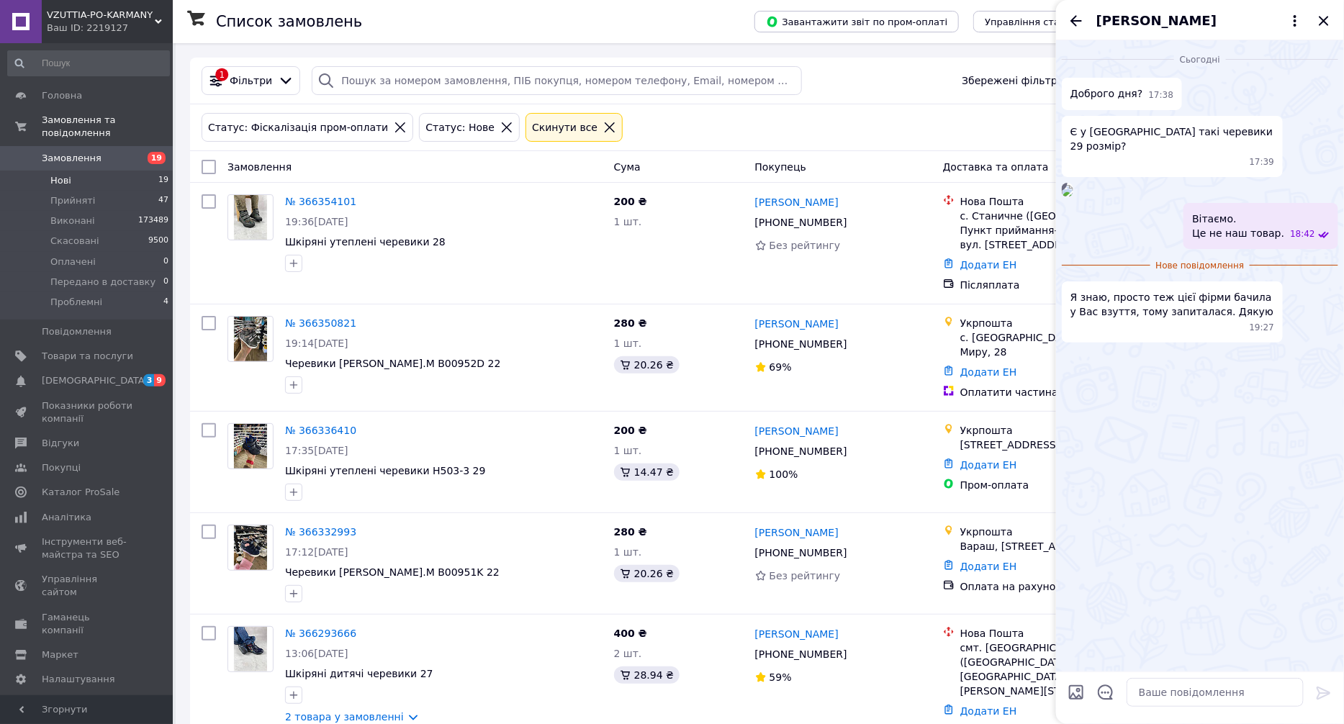
click at [1074, 197] on img at bounding box center [1068, 191] width 12 height 12
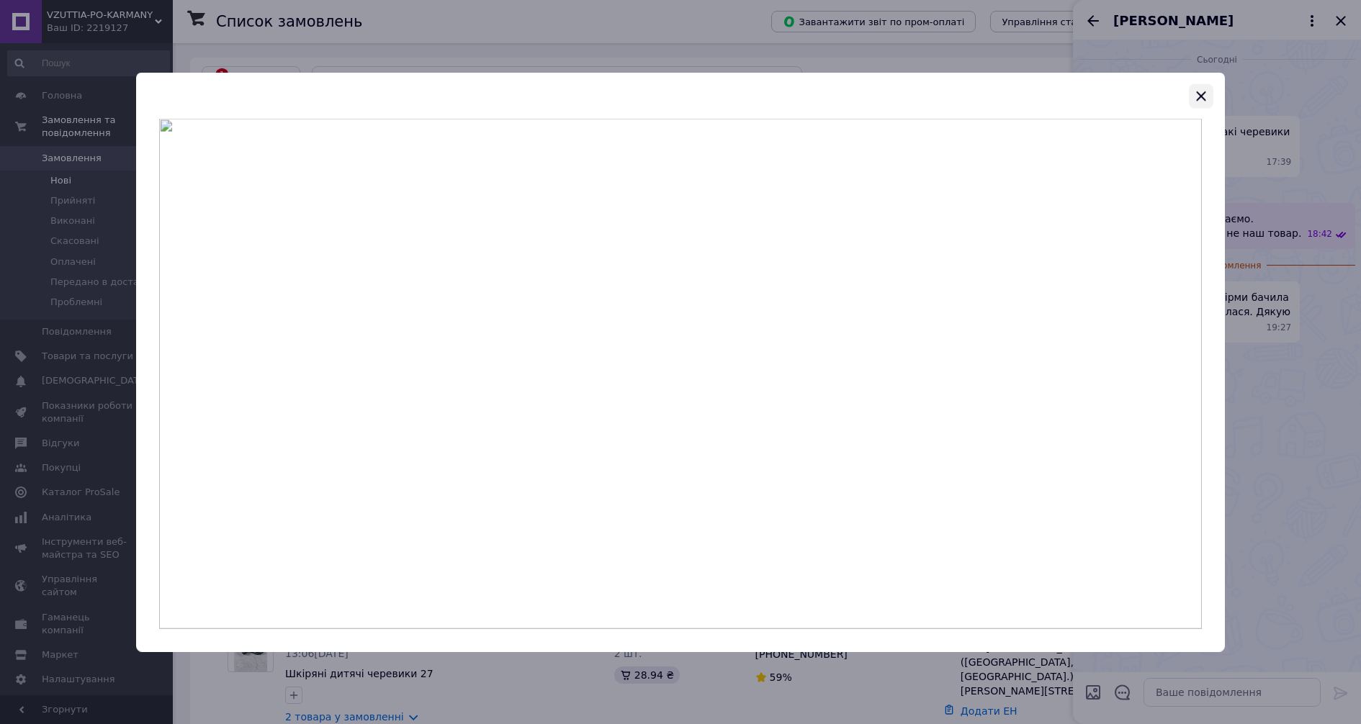
click at [1195, 96] on icon "button" at bounding box center [1200, 96] width 17 height 17
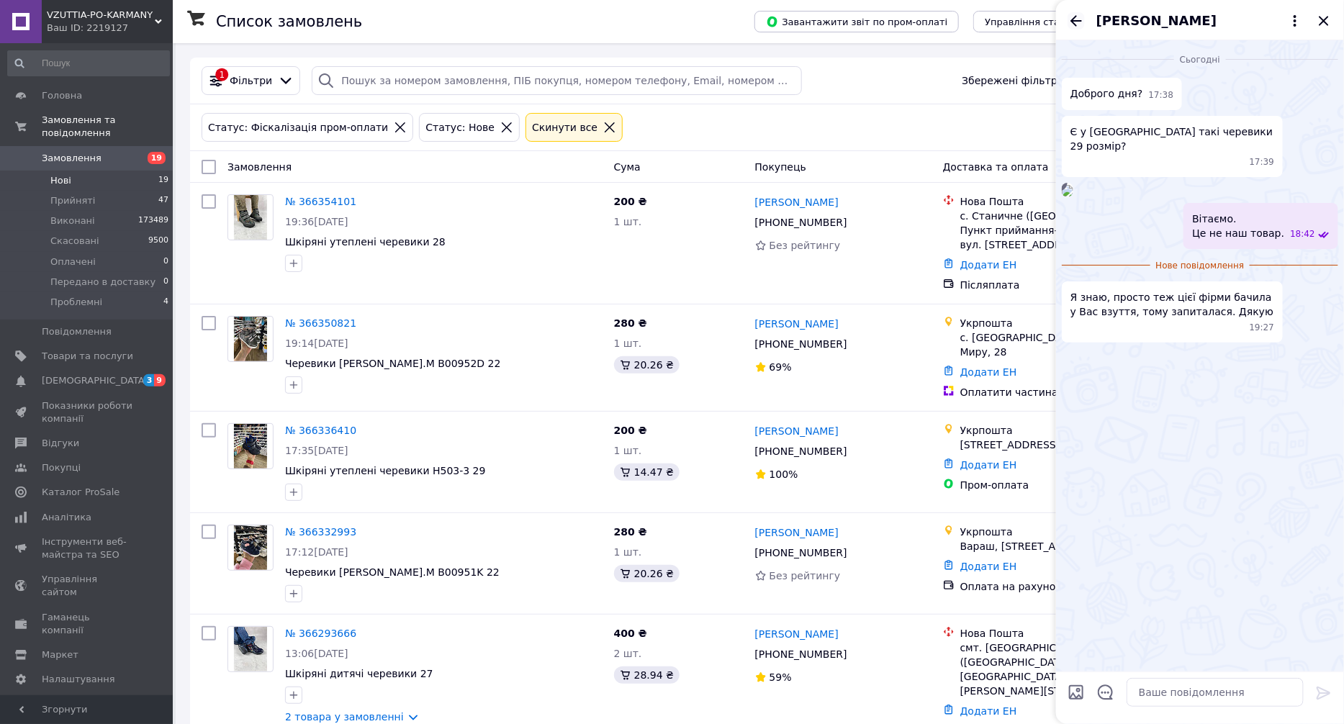
click at [1083, 15] on icon "Назад" at bounding box center [1076, 20] width 17 height 17
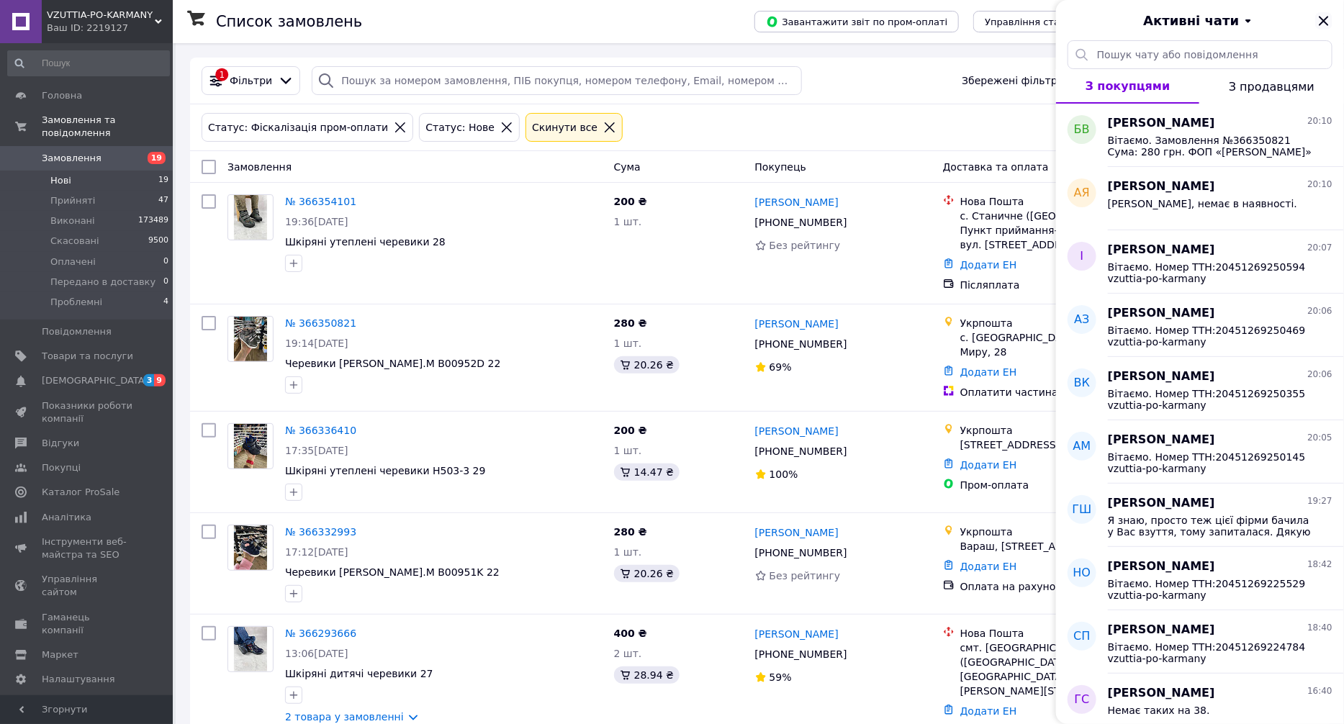
click at [1317, 13] on icon "Закрити" at bounding box center [1324, 20] width 17 height 17
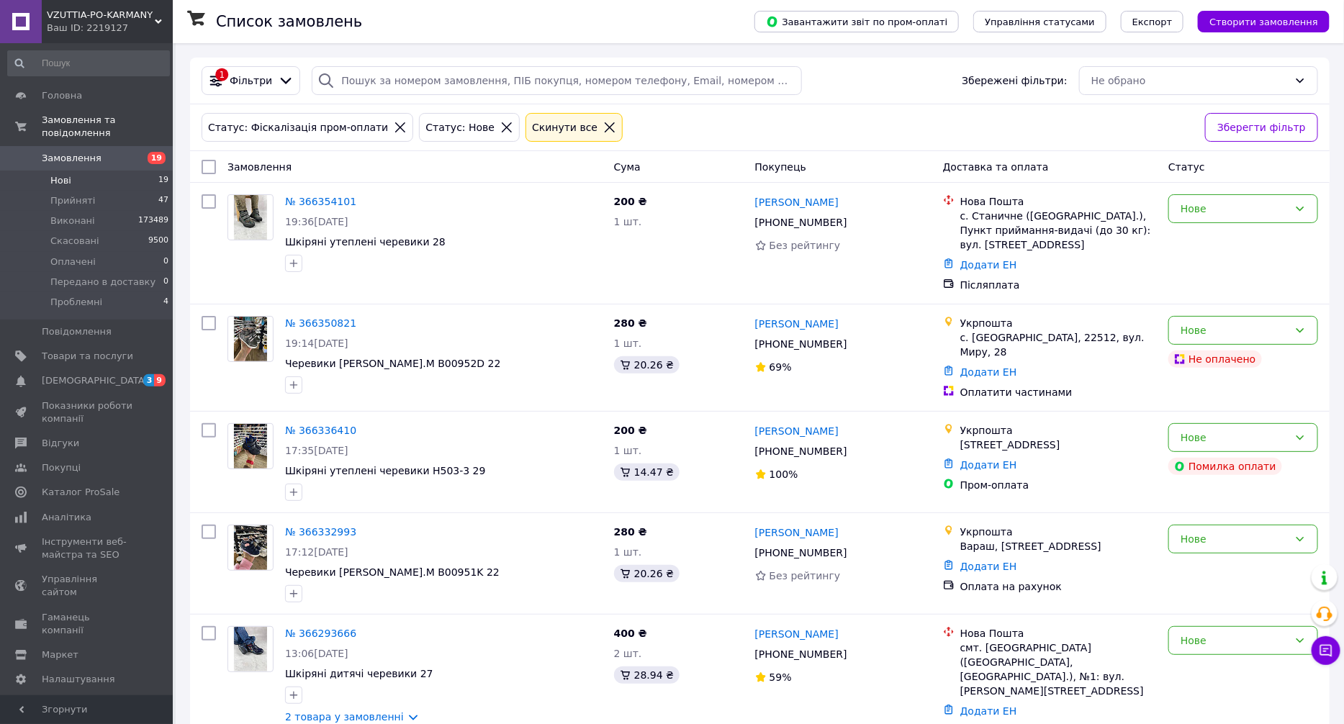
click at [112, 152] on span "Замовлення" at bounding box center [87, 158] width 91 height 13
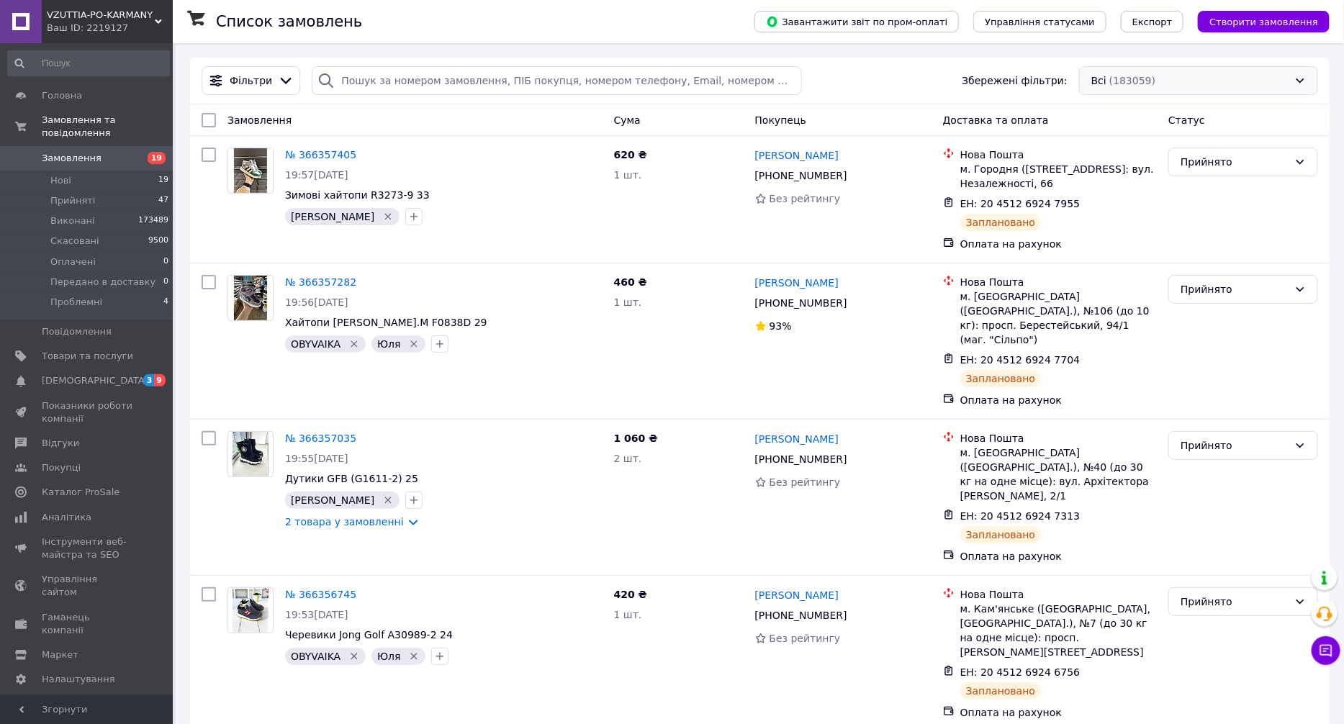
click at [1199, 84] on div "Всі (183059)" at bounding box center [1198, 80] width 239 height 29
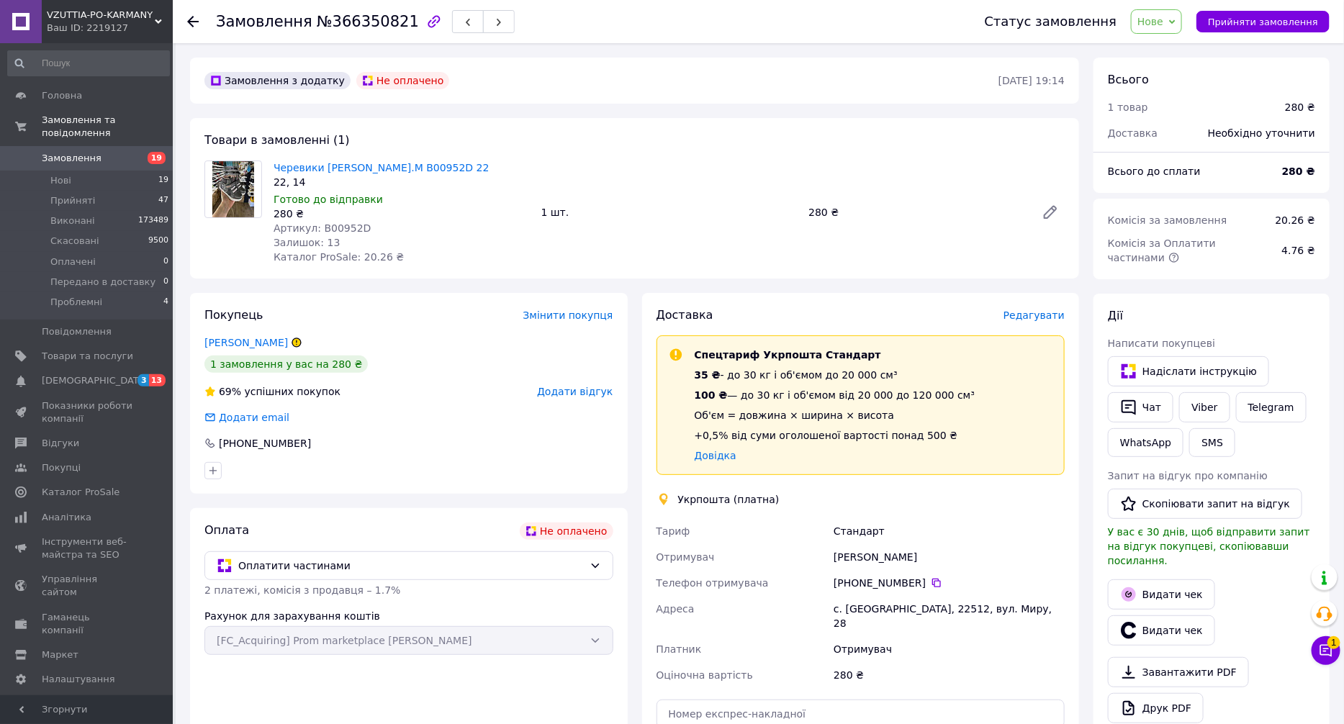
click at [350, 8] on div "Замовлення №366350821" at bounding box center [586, 21] width 740 height 43
click at [356, 19] on span "№366350821" at bounding box center [368, 21] width 102 height 17
copy span "366350821"
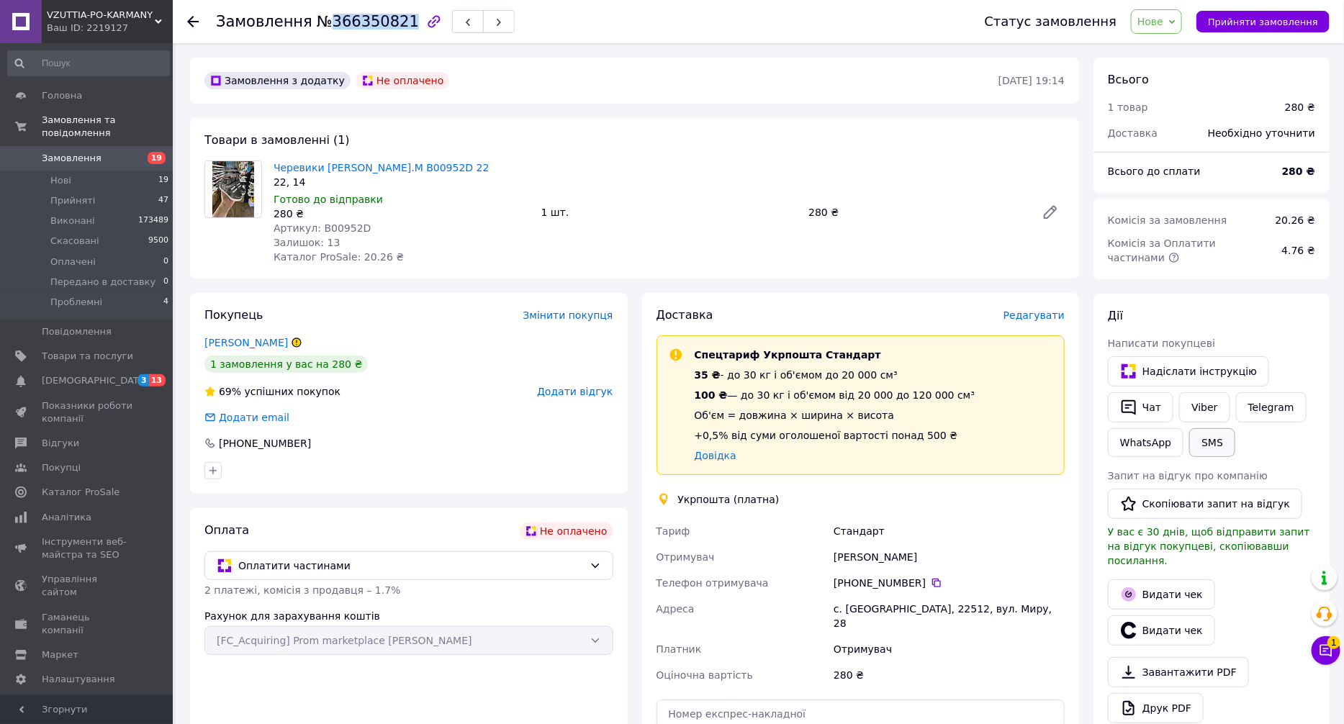
click at [1207, 428] on button "SMS" at bounding box center [1213, 442] width 46 height 29
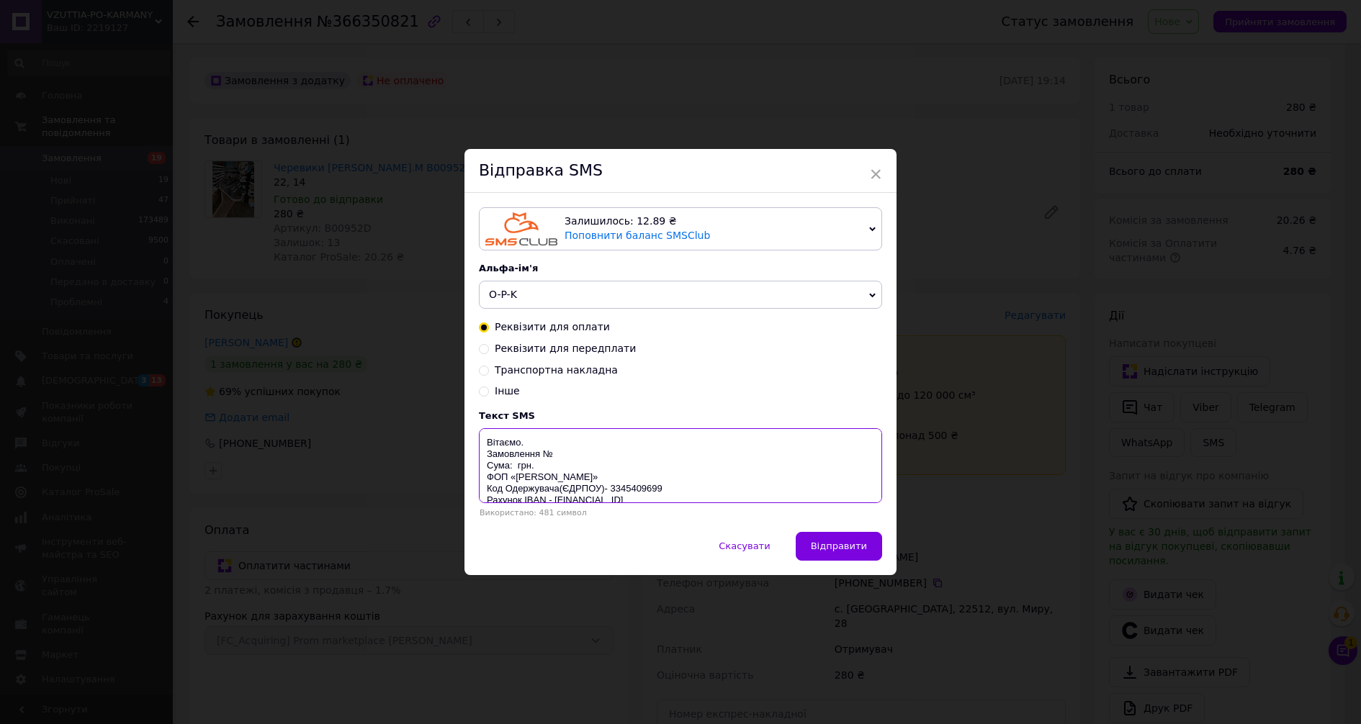
click at [578, 458] on textarea "Вітаємо. Замовлення № Сума: грн. ФОП «МАЛЮТА ВАДИМ ІВАНОВИЧ» Код Одержувача(ЄДР…" at bounding box center [680, 465] width 403 height 75
paste textarea "366350821"
click at [513, 470] on textarea "Вітаємо. Замовлення №366350821 Сума: грн. ФОП «МАЛЮТА ВАДИМ ІВАНОВИЧ» Код Одерж…" at bounding box center [680, 465] width 403 height 75
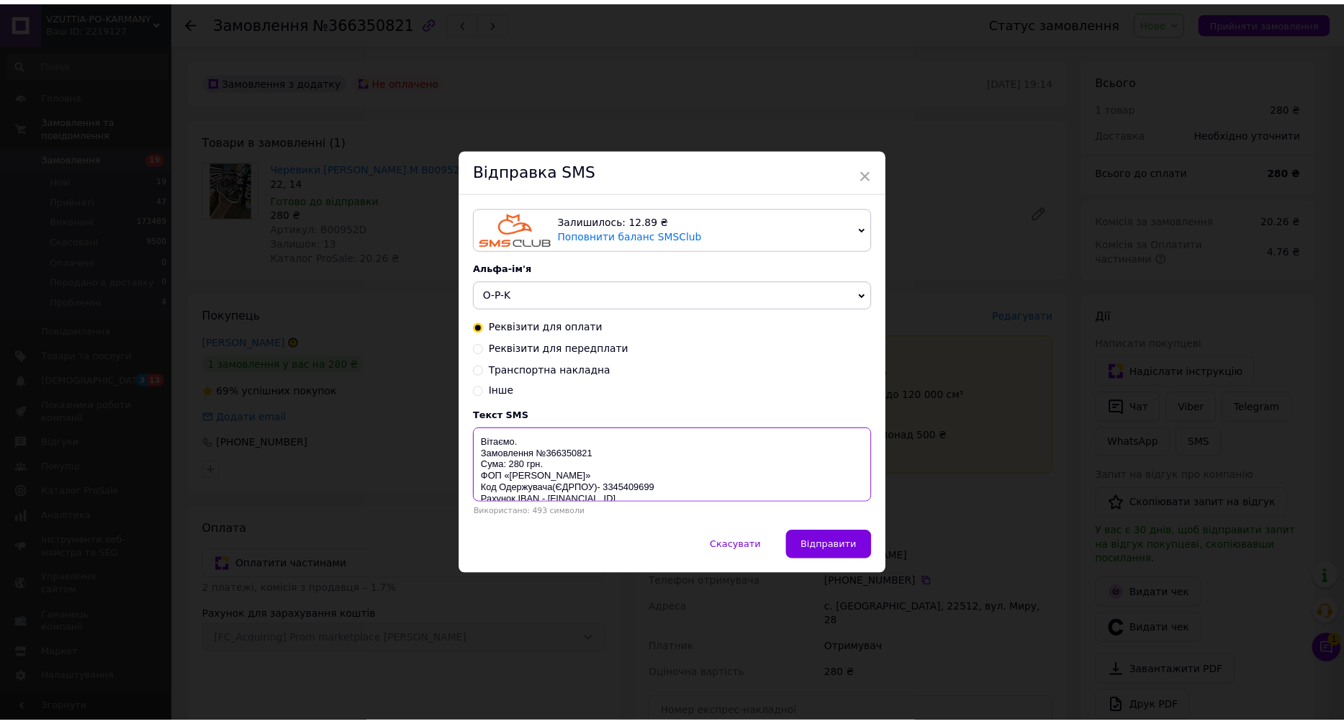
scroll to position [114, 0]
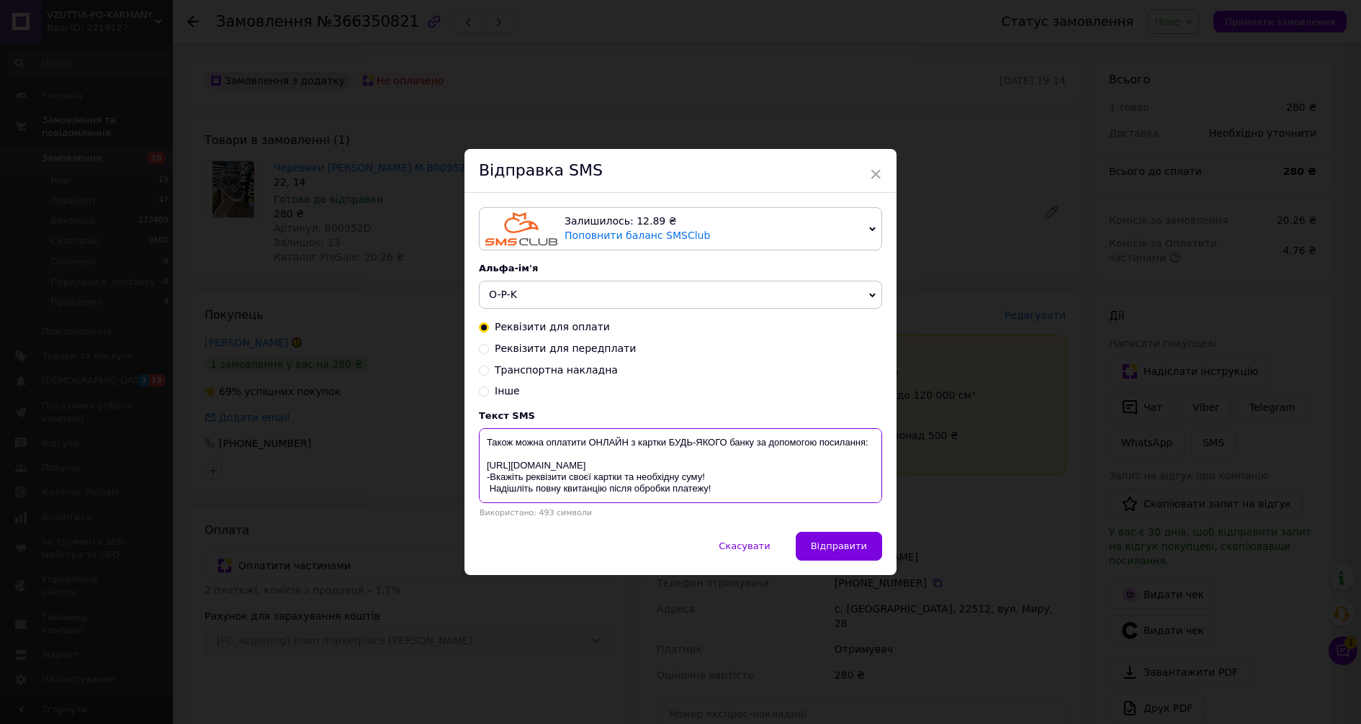
drag, startPoint x: 485, startPoint y: 442, endPoint x: 741, endPoint y: 522, distance: 268.5
click at [741, 522] on div "Залишилось: 12.89 ₴ Поповнити баланс SMSClub Підключити LetsAds Альфа-ім'я O-P-…" at bounding box center [680, 362] width 432 height 339
type textarea "Вітаємо. Замовлення №366350821 Сума: 280 грн. ФОП «МАЛЮТА ВАДИМ ІВАНОВИЧ» Код О…"
click at [1117, 539] on div "× Відправка SMS Залишилось: 12.89 ₴ Поповнити баланс SMSClub Підключити LetsAds…" at bounding box center [680, 362] width 1361 height 724
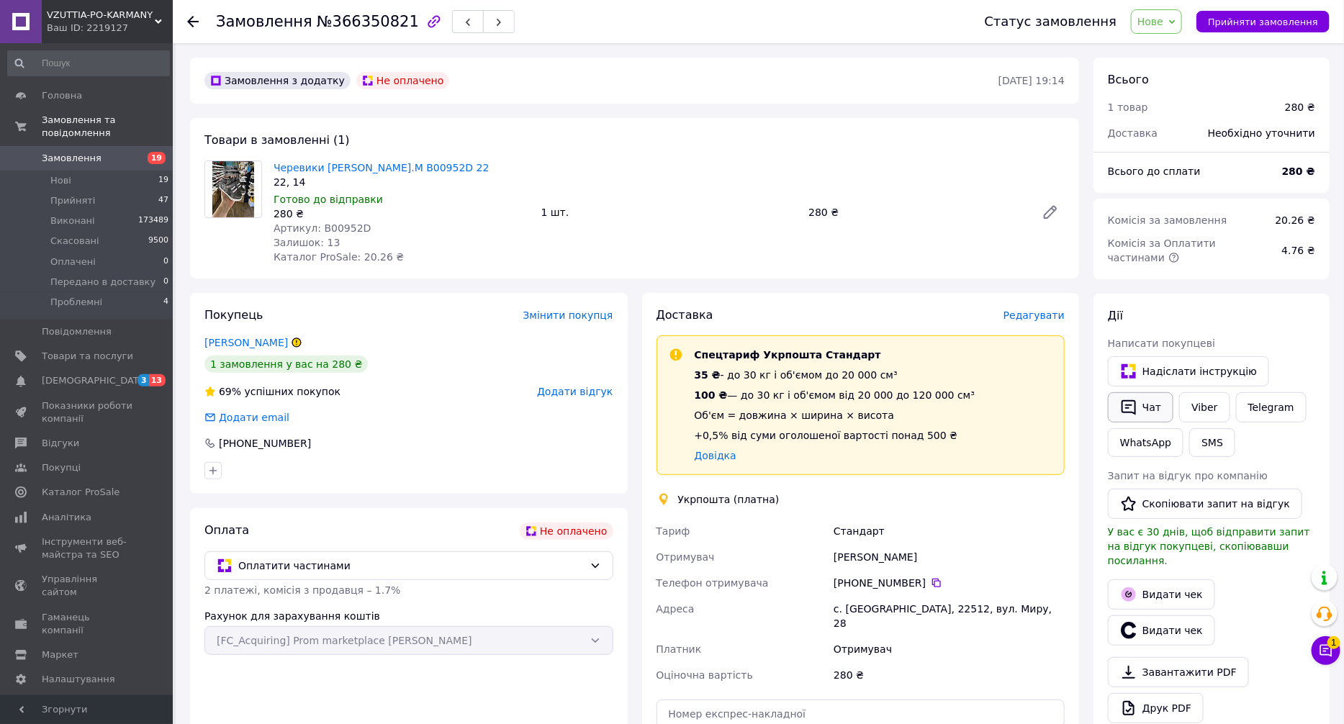
click at [1139, 392] on button "Чат" at bounding box center [1141, 407] width 66 height 30
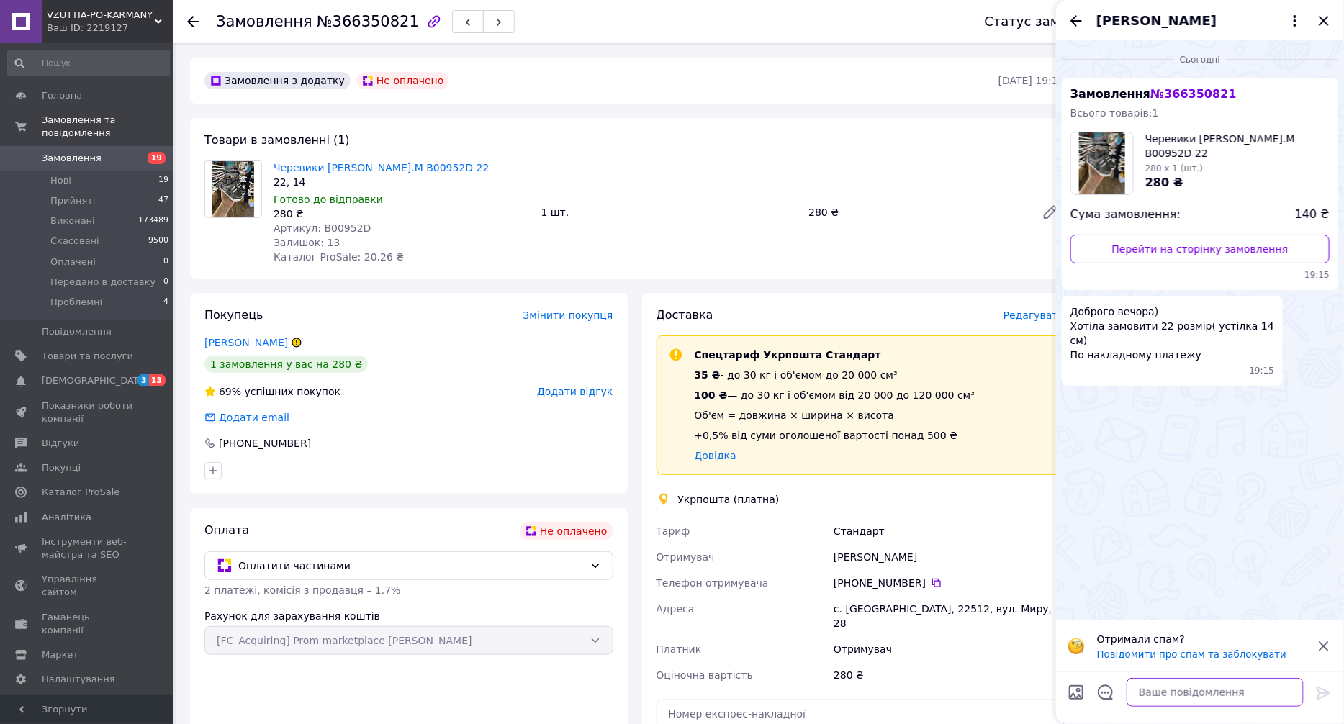
click at [1232, 693] on textarea at bounding box center [1215, 692] width 177 height 29
paste textarea "Вітаємо. Замовлення №366350821 Сума: 280 грн. ФОП «МАЛЮТА ВАДИМ ІВАНОВИЧ» Код О…"
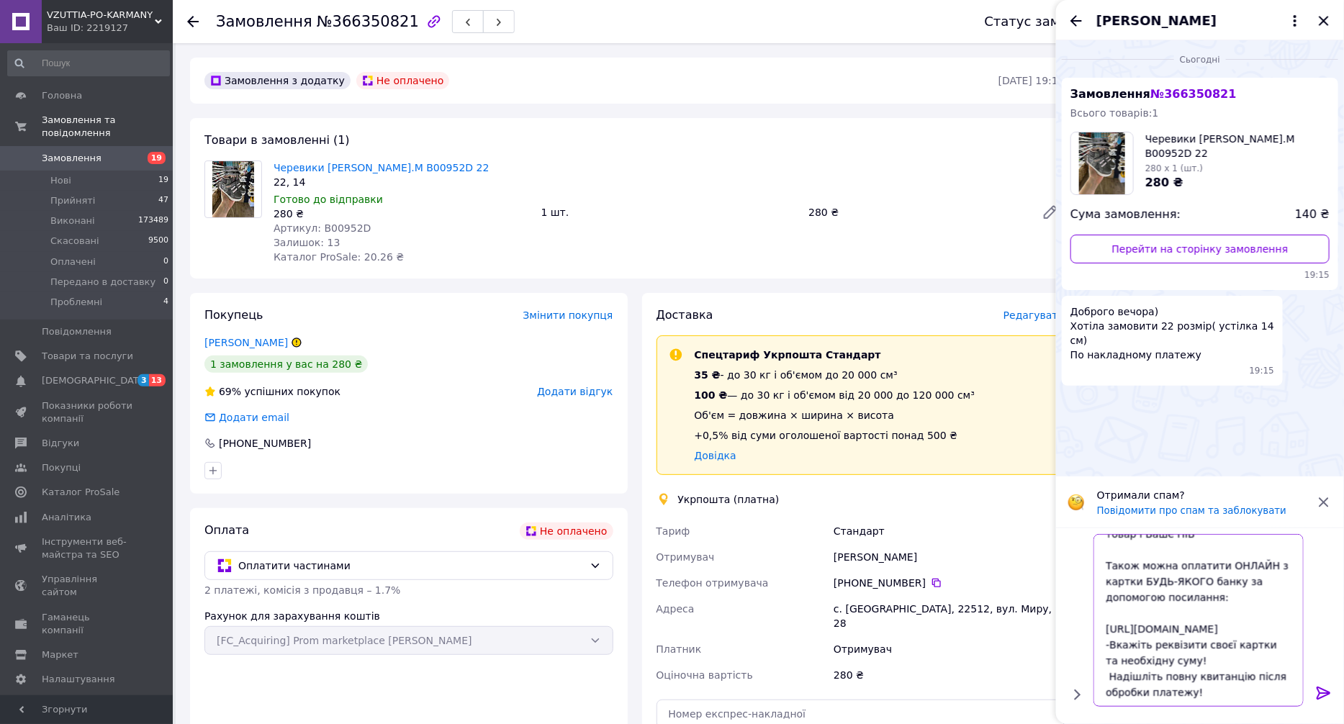
scroll to position [197, 0]
type textarea "Вітаємо. Замовлення №366350821 Сума: 280 грн. ФОП «МАЛЮТА ВАДИМ ІВАНОВИЧ» Код О…"
click at [1331, 697] on icon at bounding box center [1324, 693] width 17 height 17
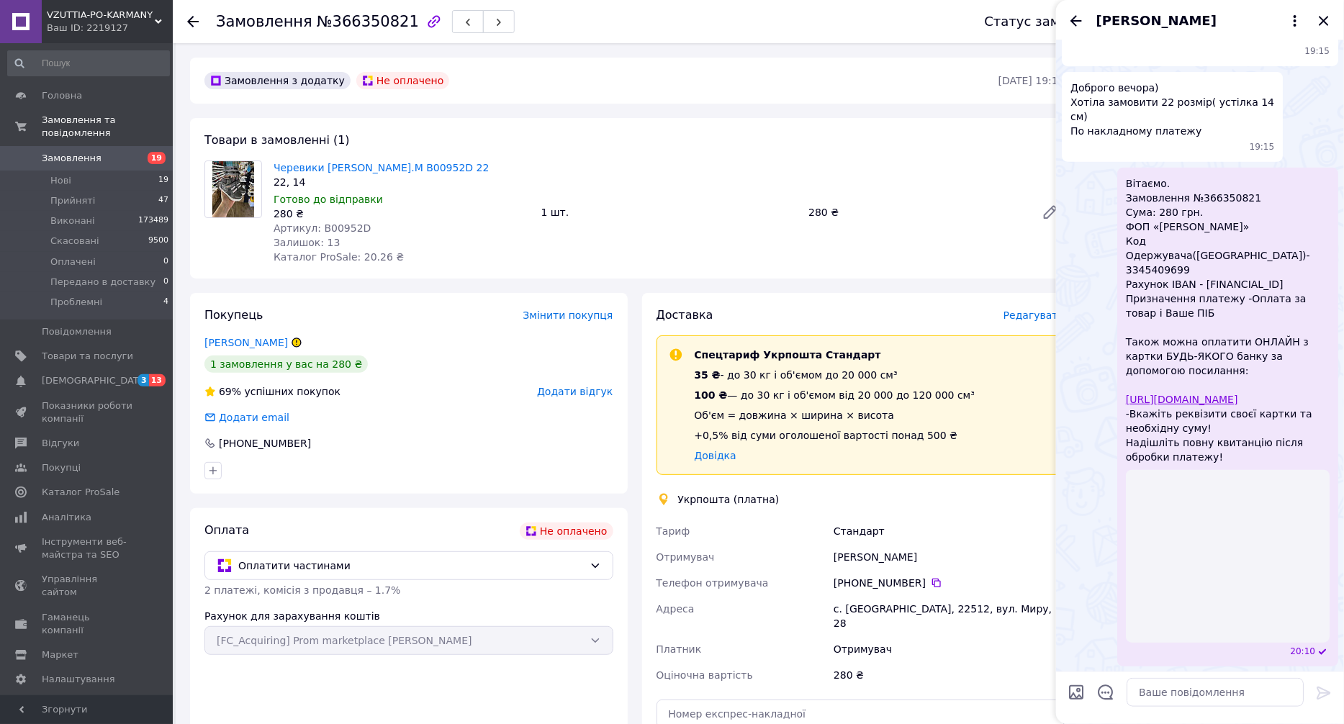
scroll to position [66, 0]
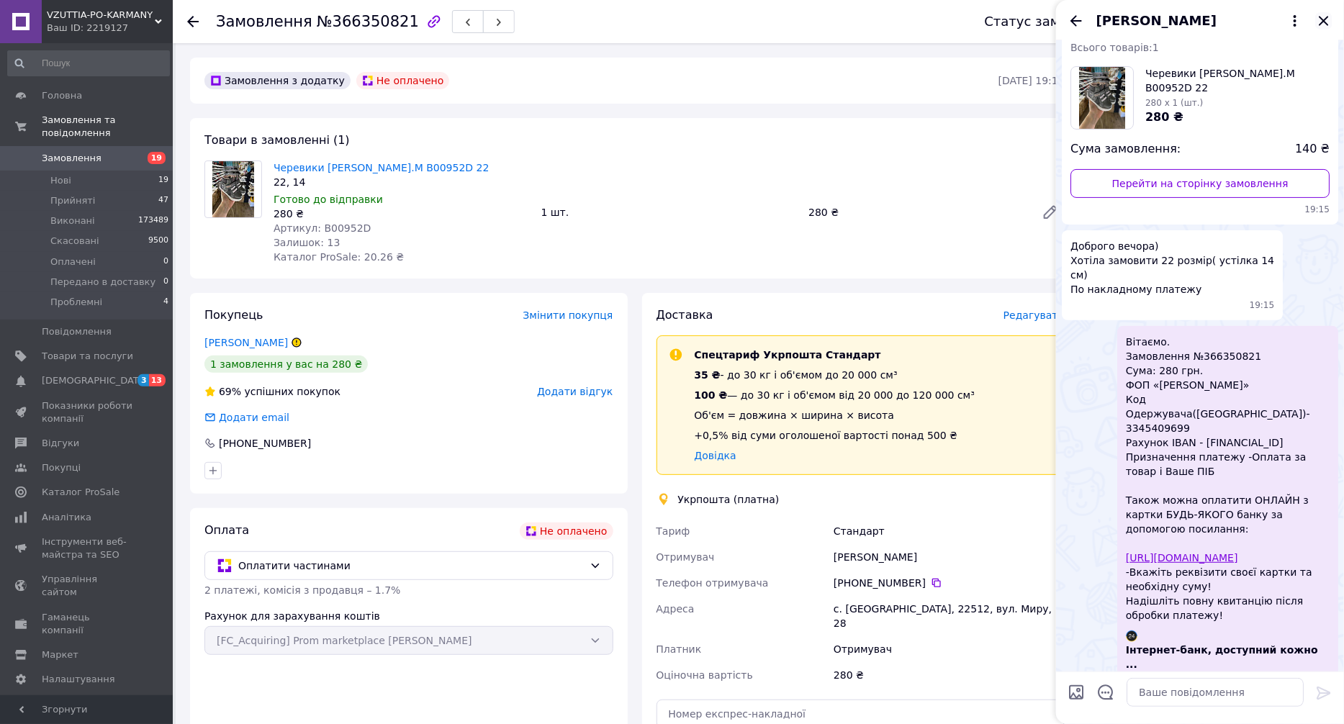
click at [1326, 22] on icon "Закрити" at bounding box center [1323, 20] width 9 height 9
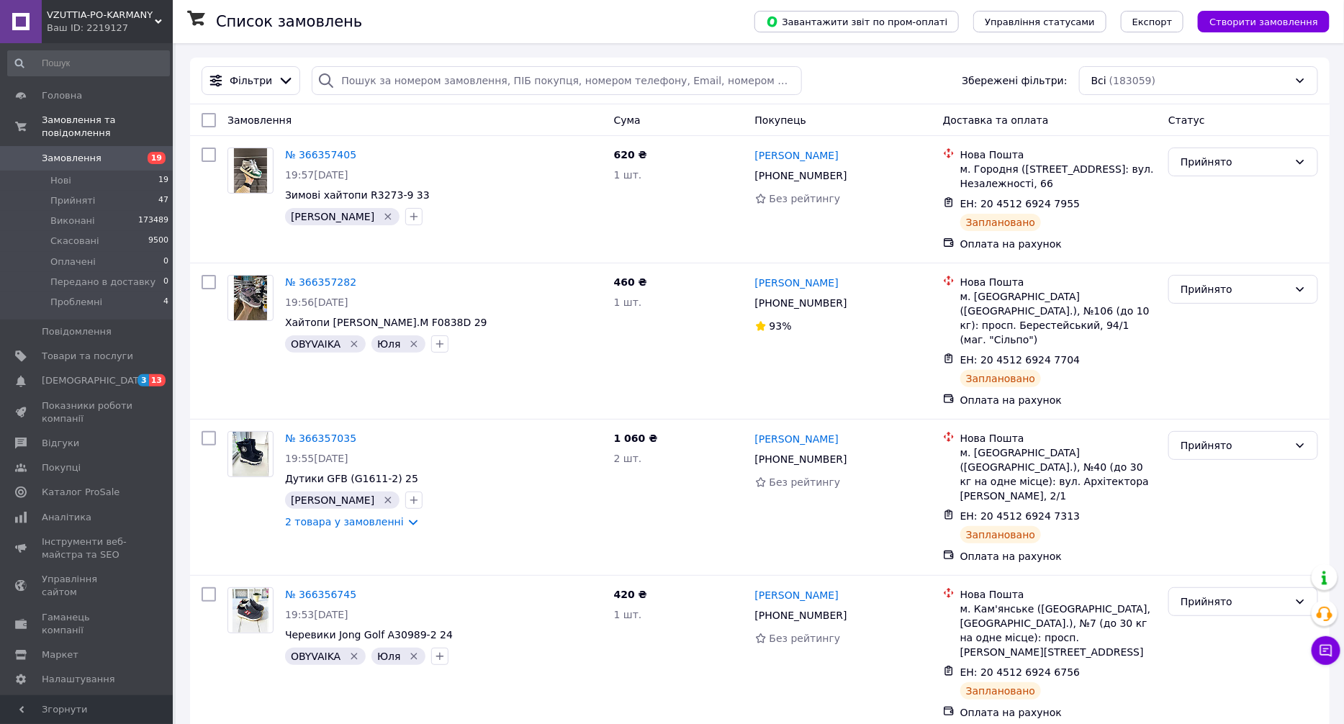
click at [1119, 84] on div "Всі (183059)" at bounding box center [1198, 80] width 239 height 29
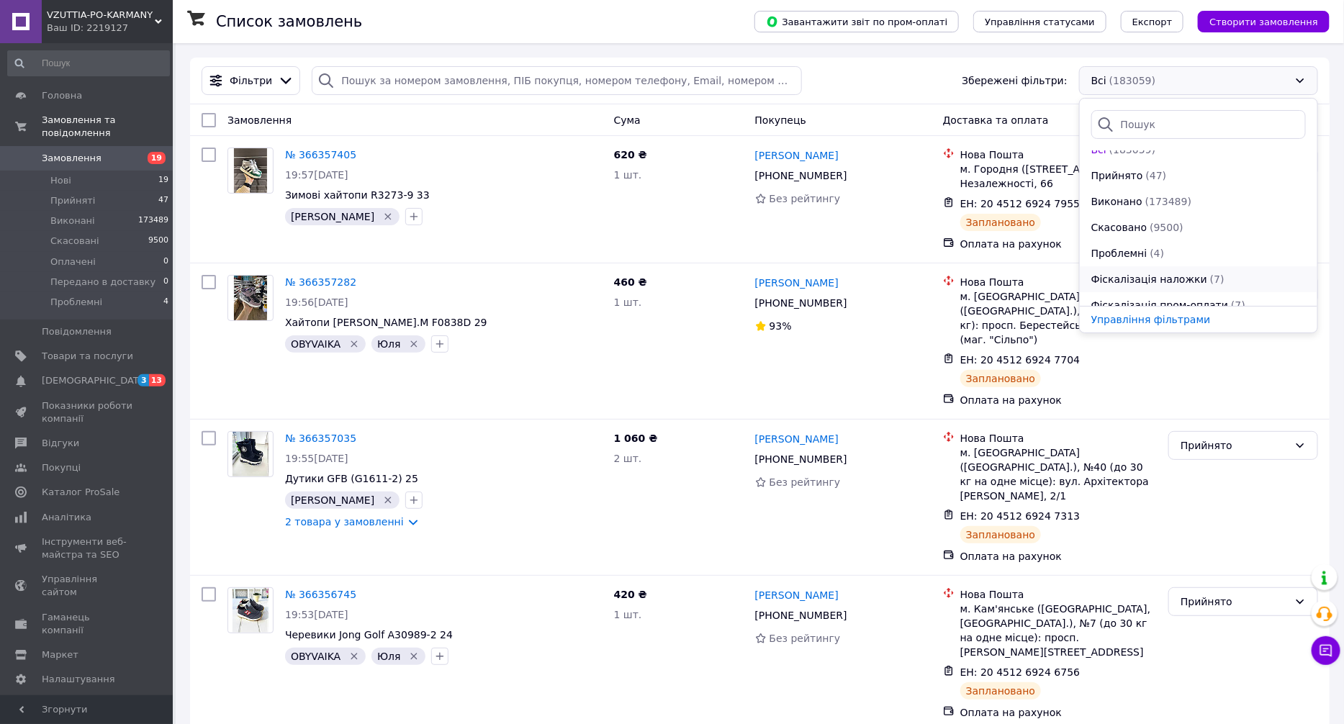
scroll to position [26, 0]
click at [1190, 264] on div "Фіскалізація наложки" at bounding box center [1149, 267] width 119 height 14
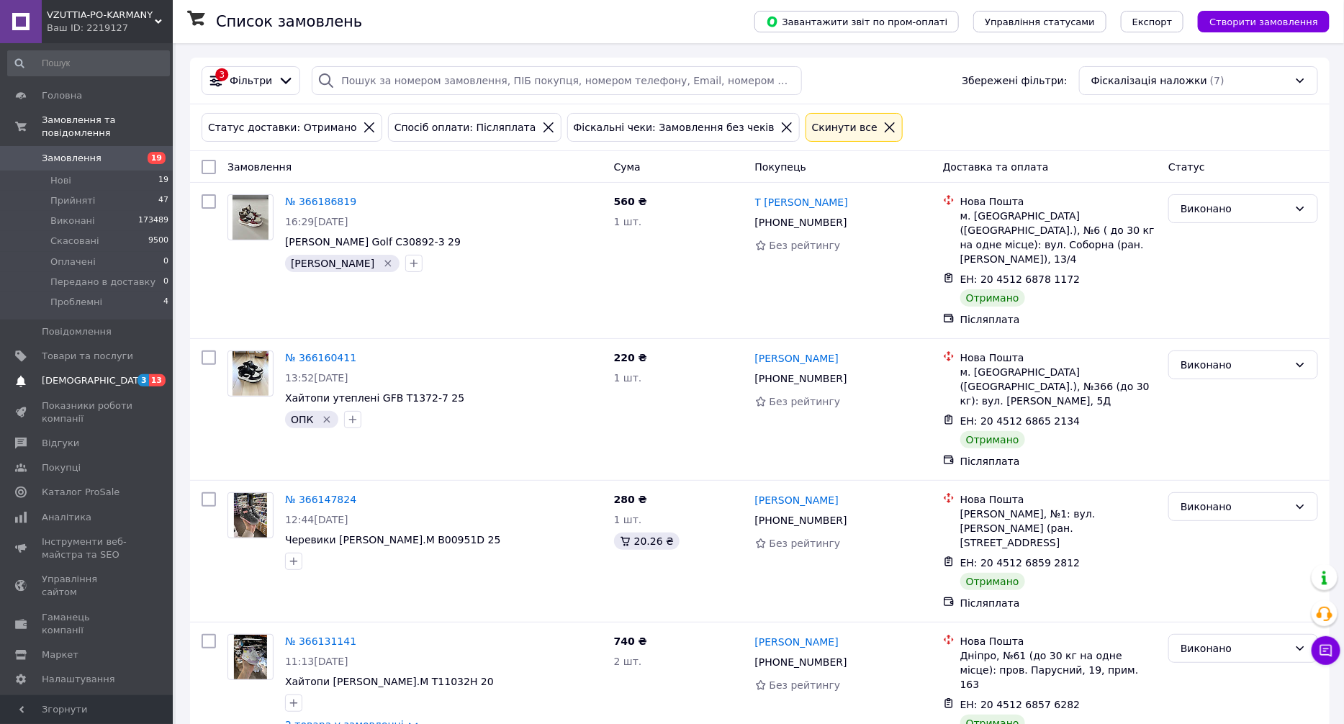
click at [96, 374] on span "[DEMOGRAPHIC_DATA]" at bounding box center [87, 380] width 91 height 13
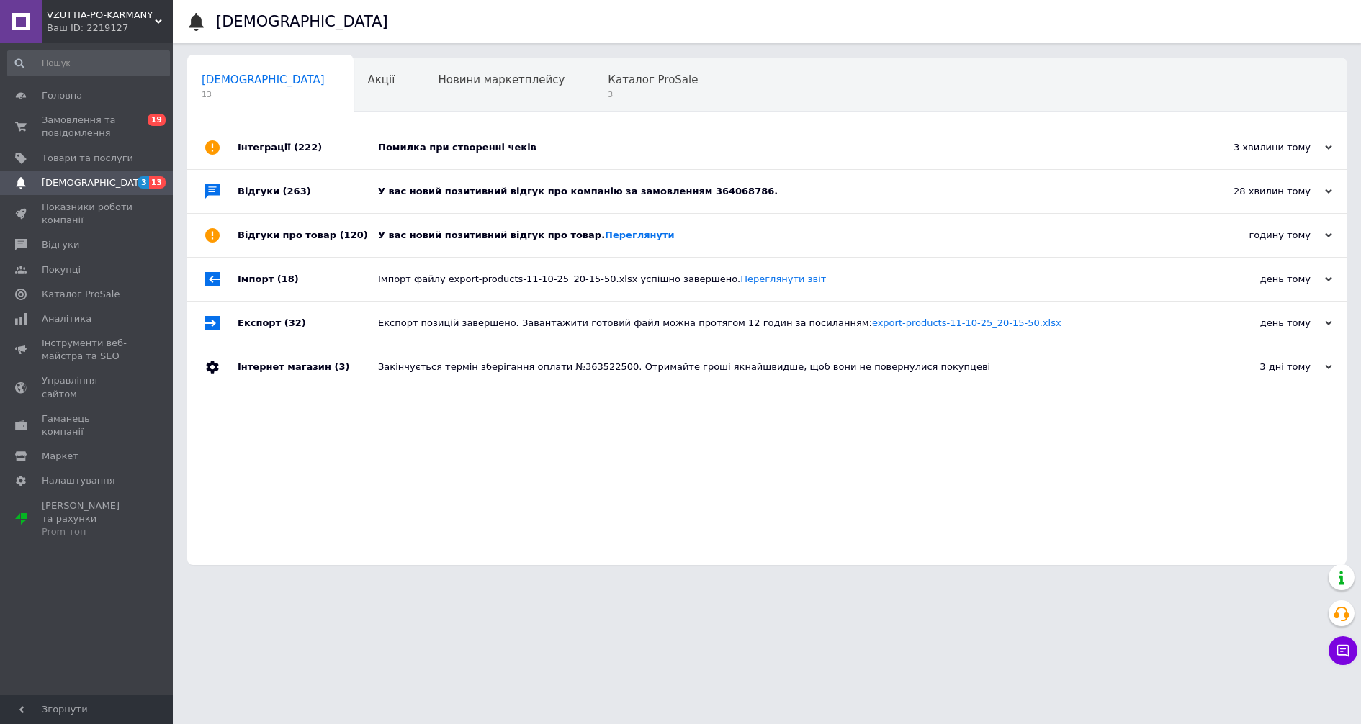
click at [482, 155] on div "Помилка при створенні чеків" at bounding box center [783, 147] width 810 height 43
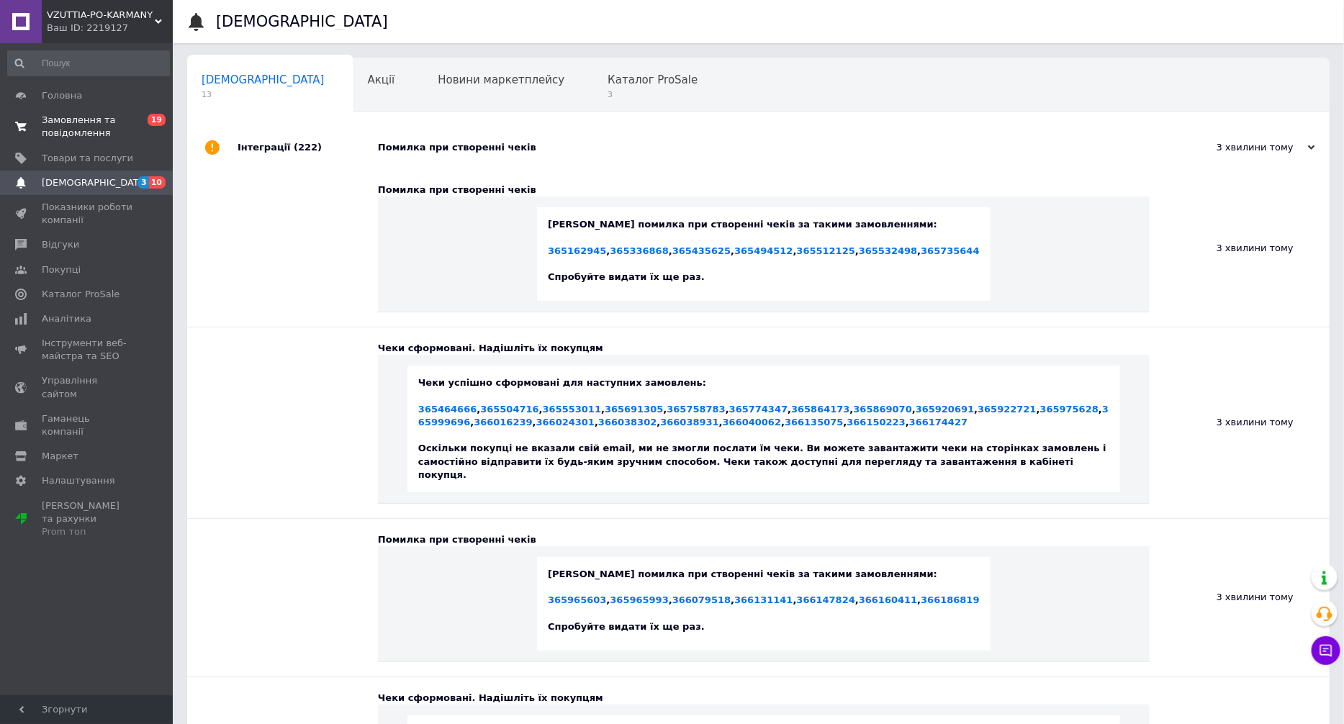
click at [96, 117] on span "Замовлення та повідомлення" at bounding box center [87, 127] width 91 height 26
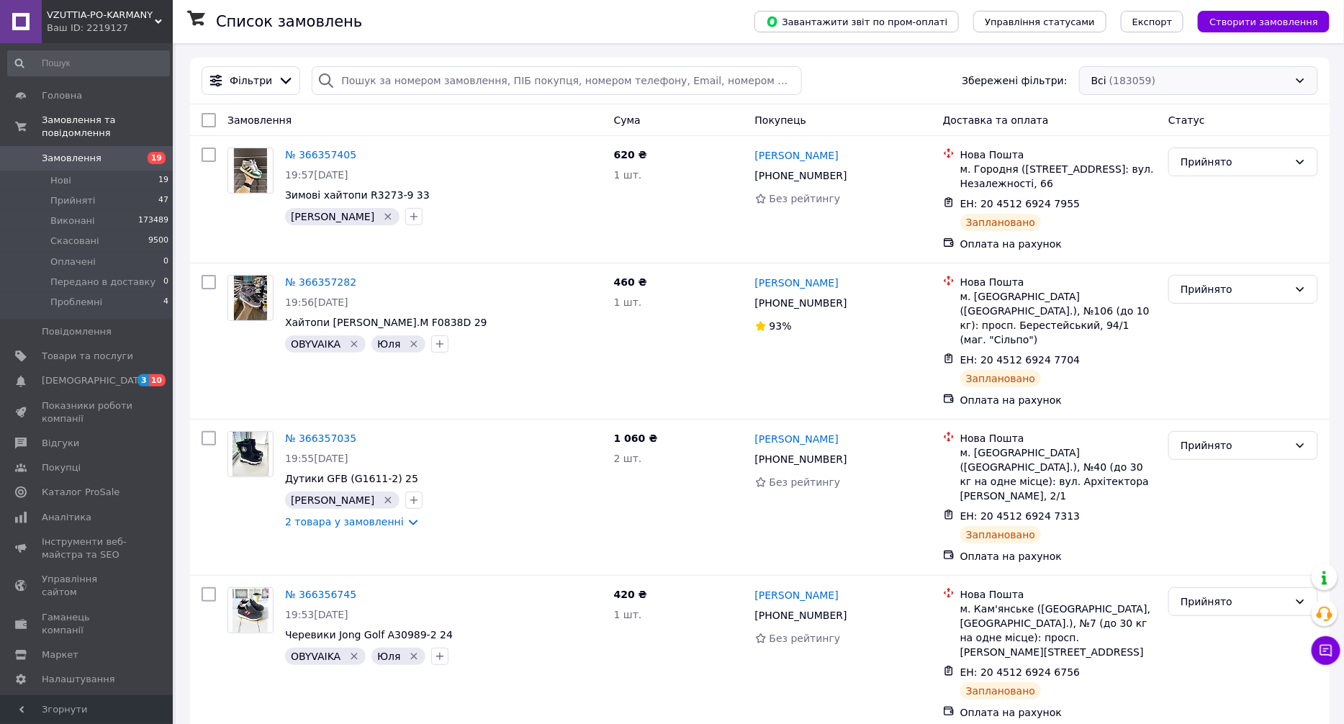
click at [1189, 70] on div "Всі (183059)" at bounding box center [1198, 80] width 239 height 29
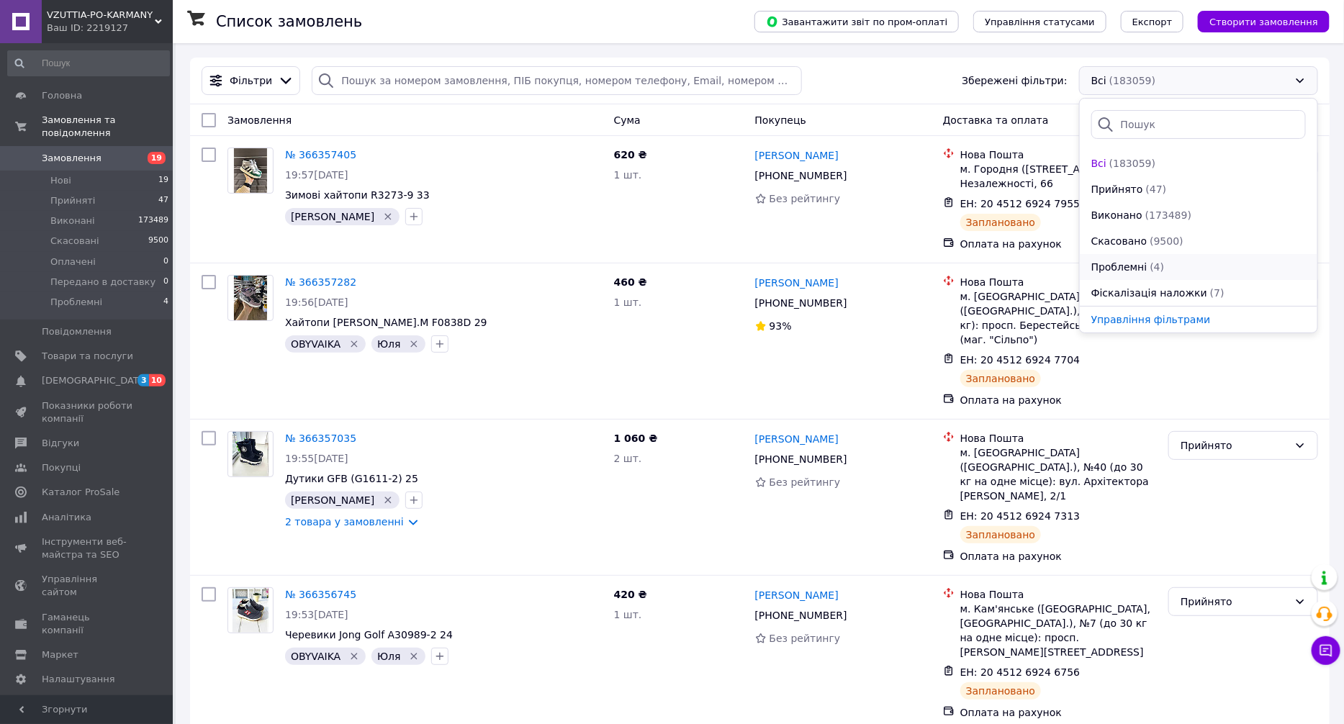
scroll to position [26, 0]
click at [1210, 265] on span "(7)" at bounding box center [1217, 267] width 14 height 12
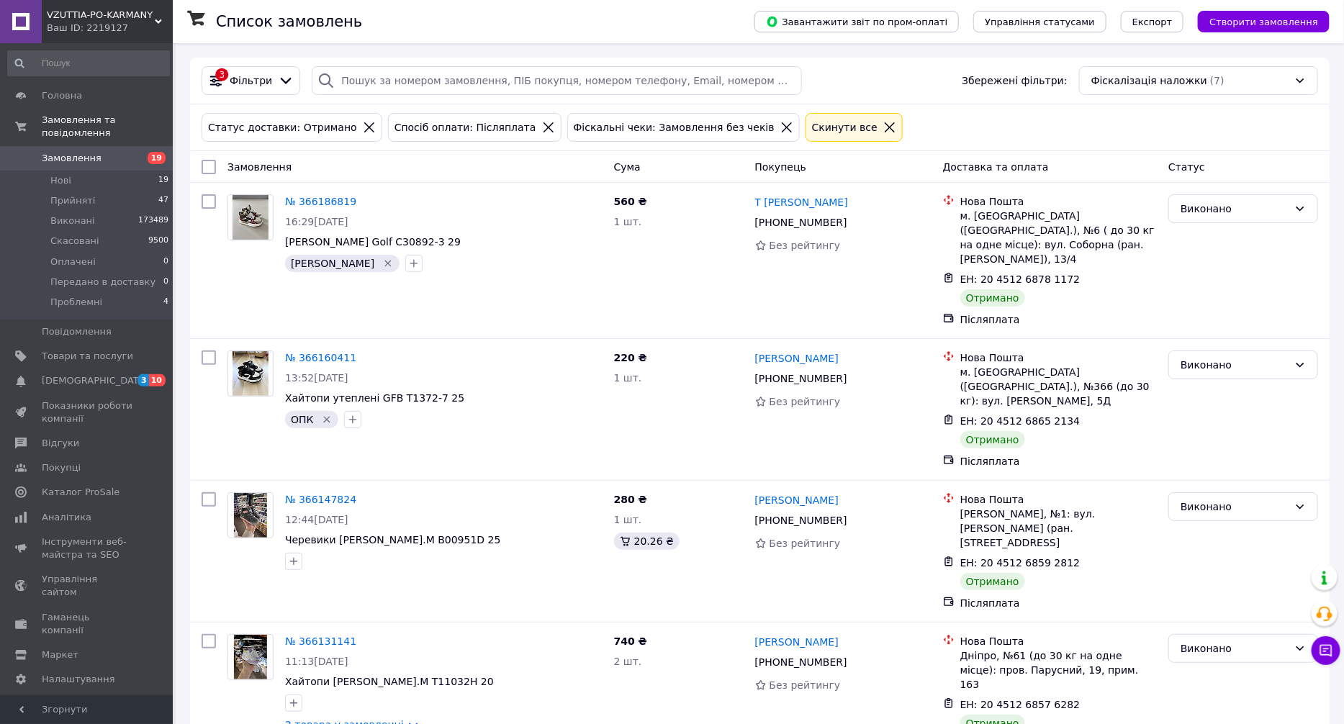
click at [210, 171] on input "checkbox" at bounding box center [209, 167] width 14 height 14
checkbox input "true"
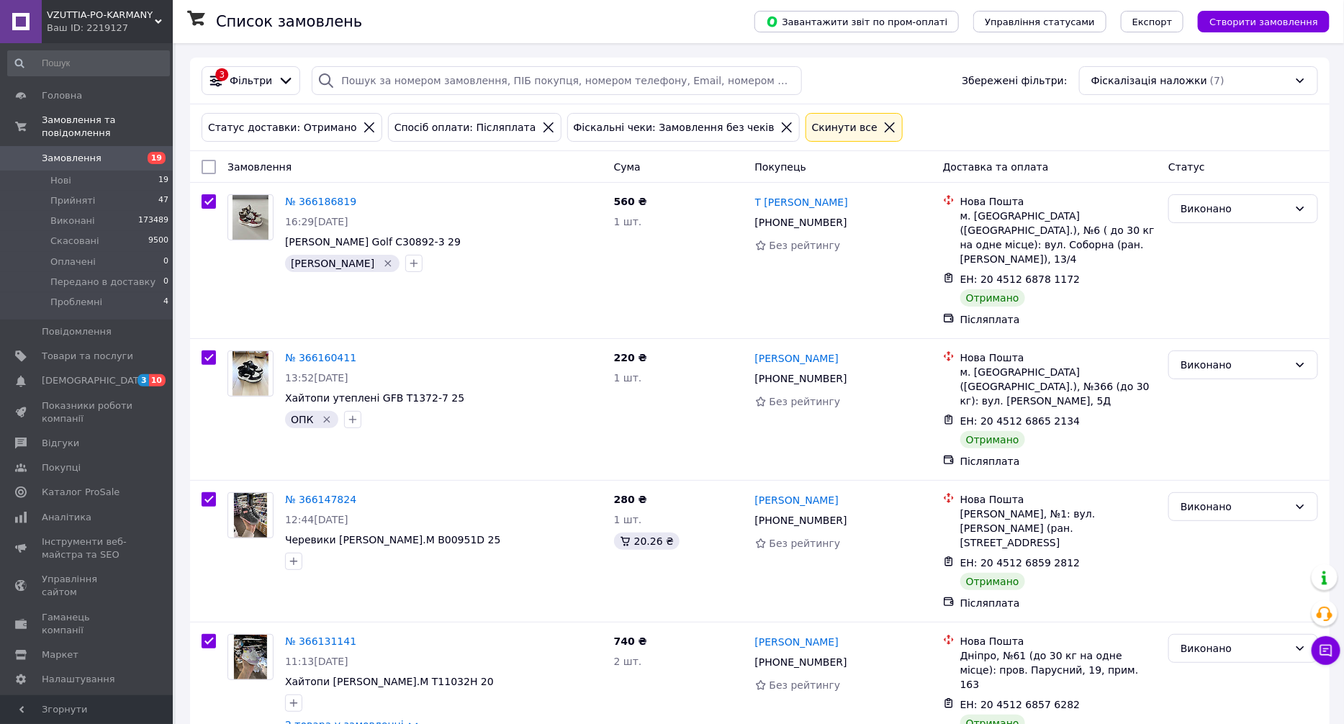
checkbox input "true"
click at [256, 162] on span "Дії для 7 замовлень" at bounding box center [269, 167] width 98 height 14
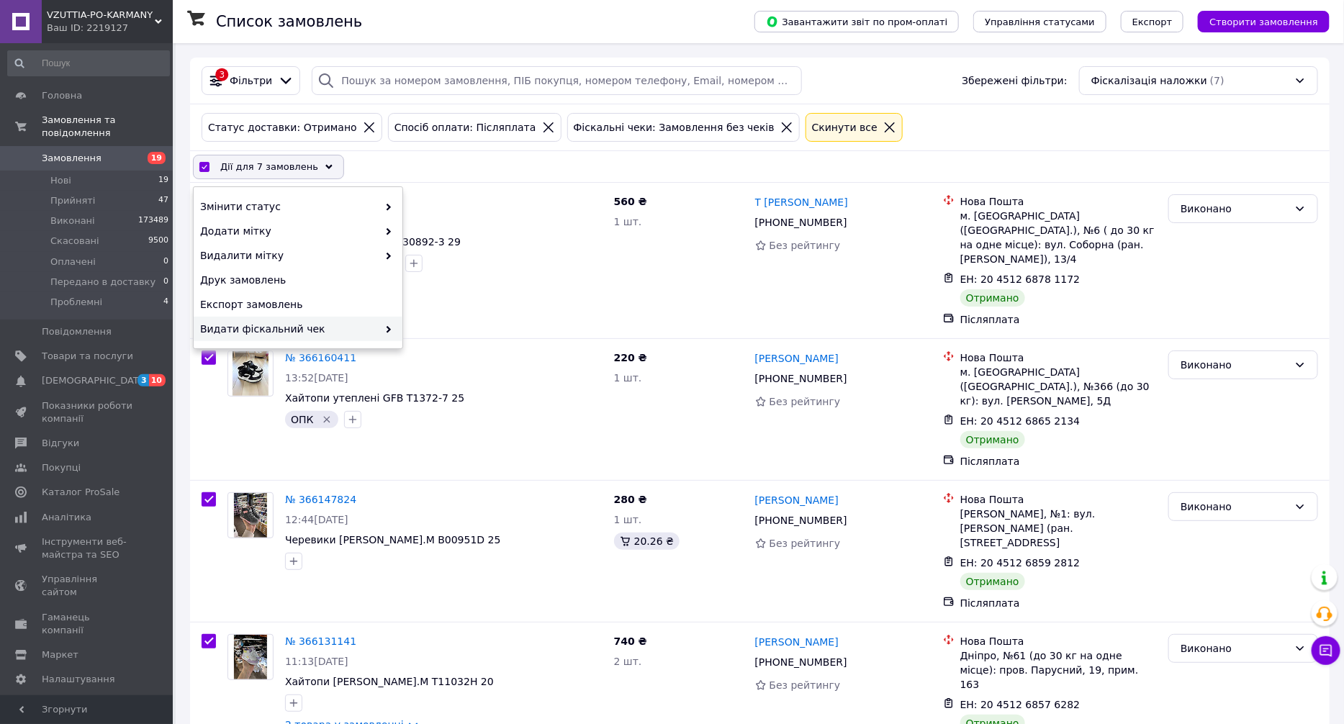
click at [331, 322] on span "Видати фіскальний чек" at bounding box center [289, 329] width 178 height 14
click at [529, 204] on div "Видати фіскальний чек Vchasno.Kassa" at bounding box center [507, 213] width 209 height 39
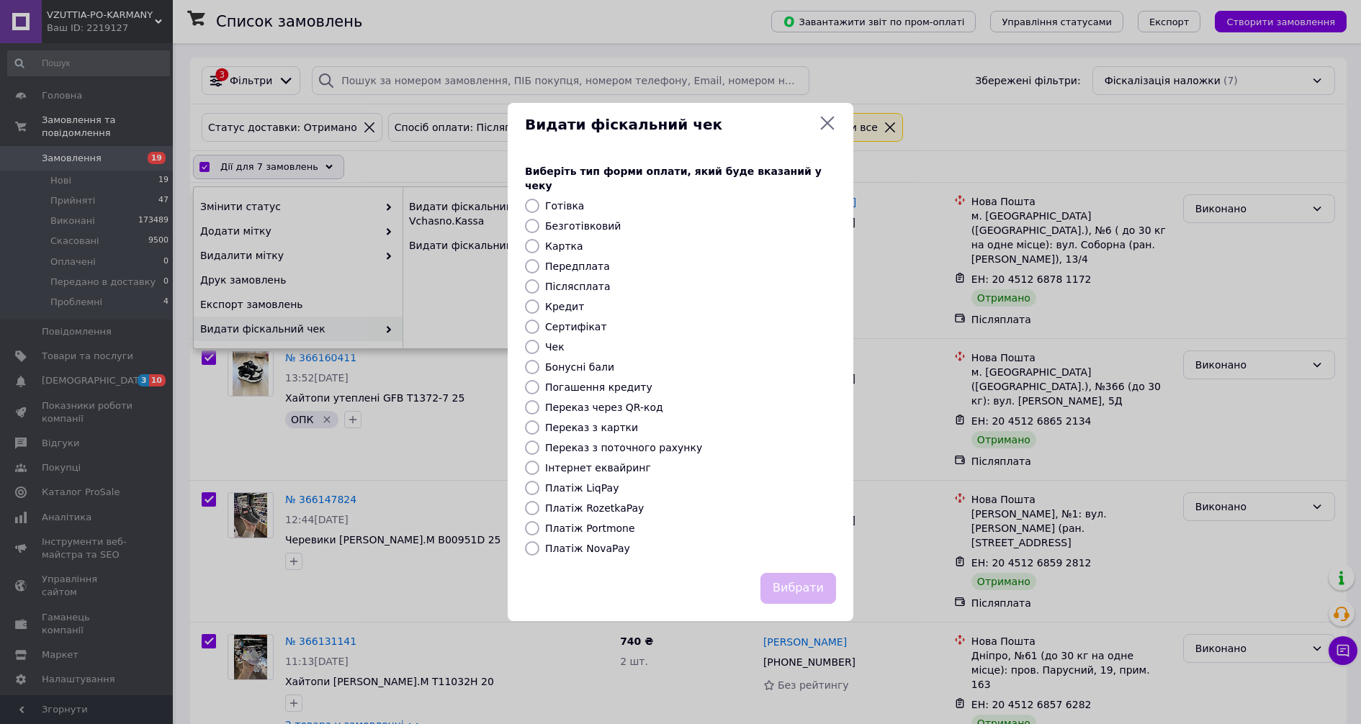
click at [577, 281] on label "Післясплата" at bounding box center [578, 287] width 66 height 12
click at [539, 279] on input "Післясплата" at bounding box center [532, 286] width 14 height 14
radio input "true"
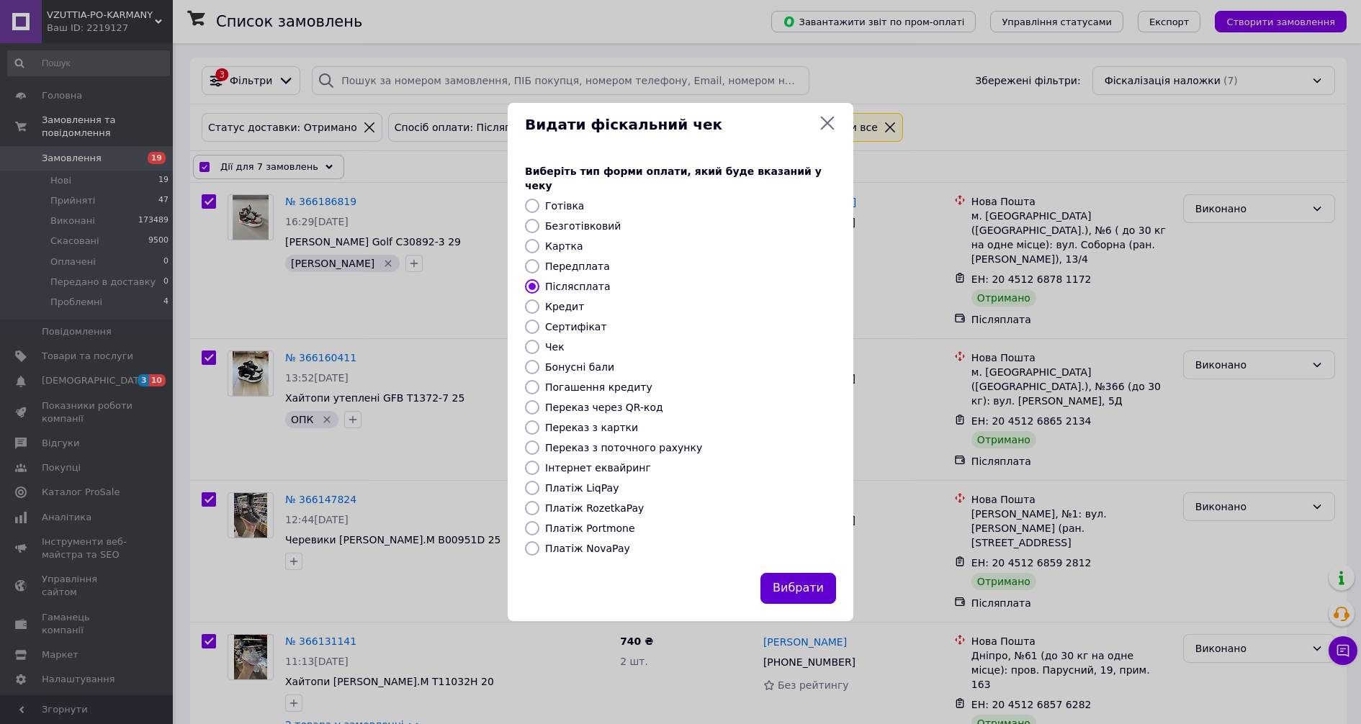
click at [817, 585] on button "Вибрати" at bounding box center [798, 588] width 76 height 31
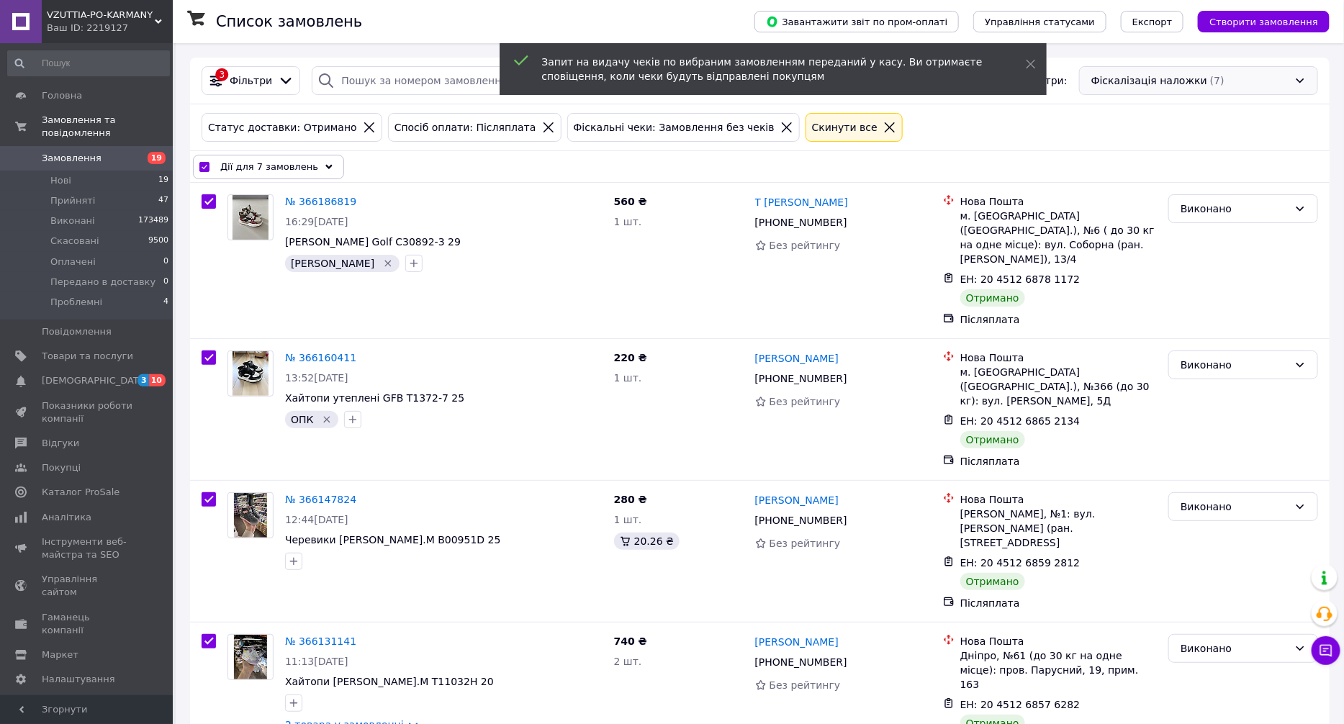
click at [1196, 80] on div "Фіскалізація наложки (7)" at bounding box center [1198, 80] width 239 height 29
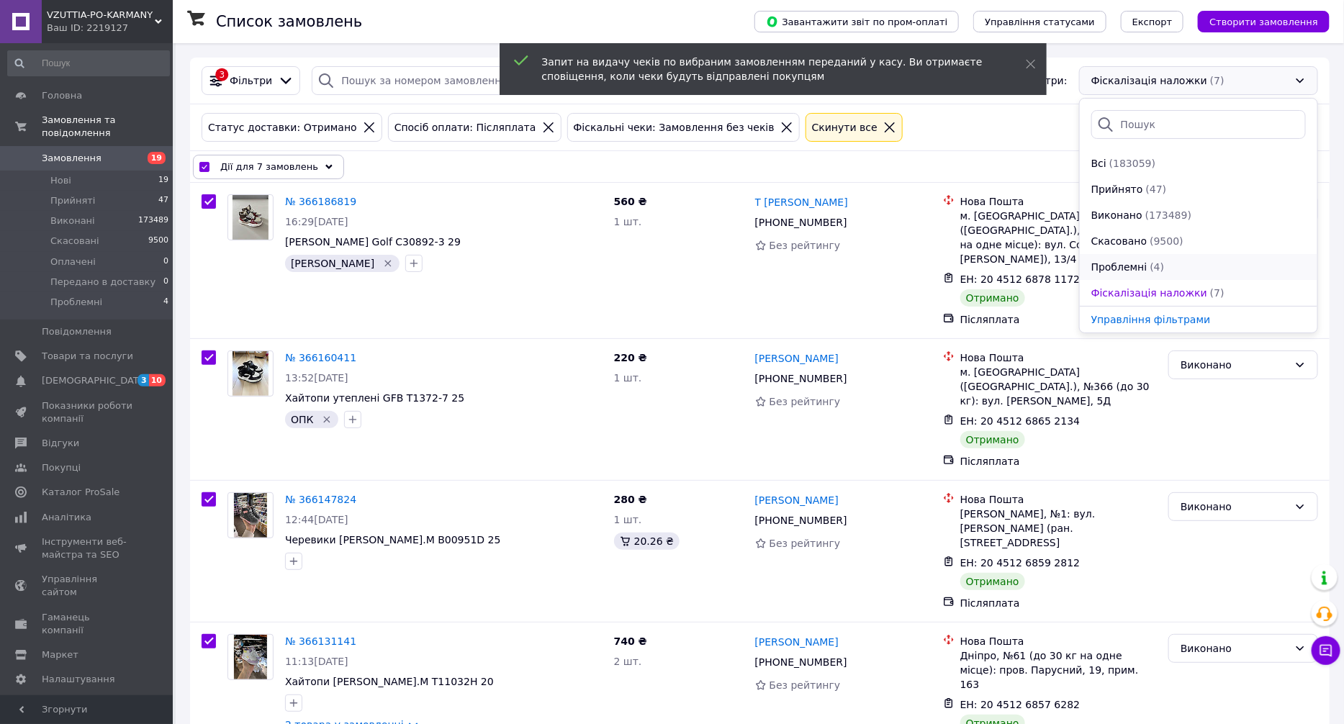
scroll to position [26, 0]
click at [1186, 286] on span "Фіскалізація пром-оплати" at bounding box center [1161, 293] width 138 height 14
checkbox input "false"
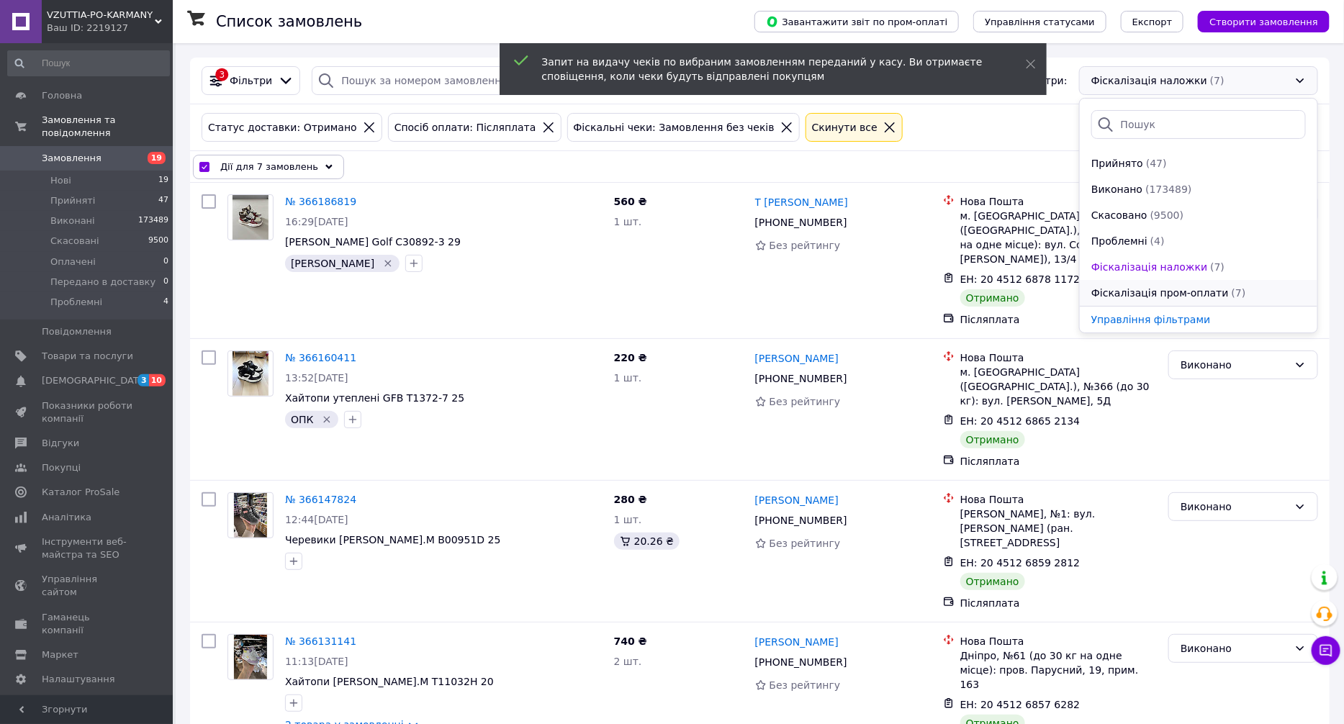
checkbox input "false"
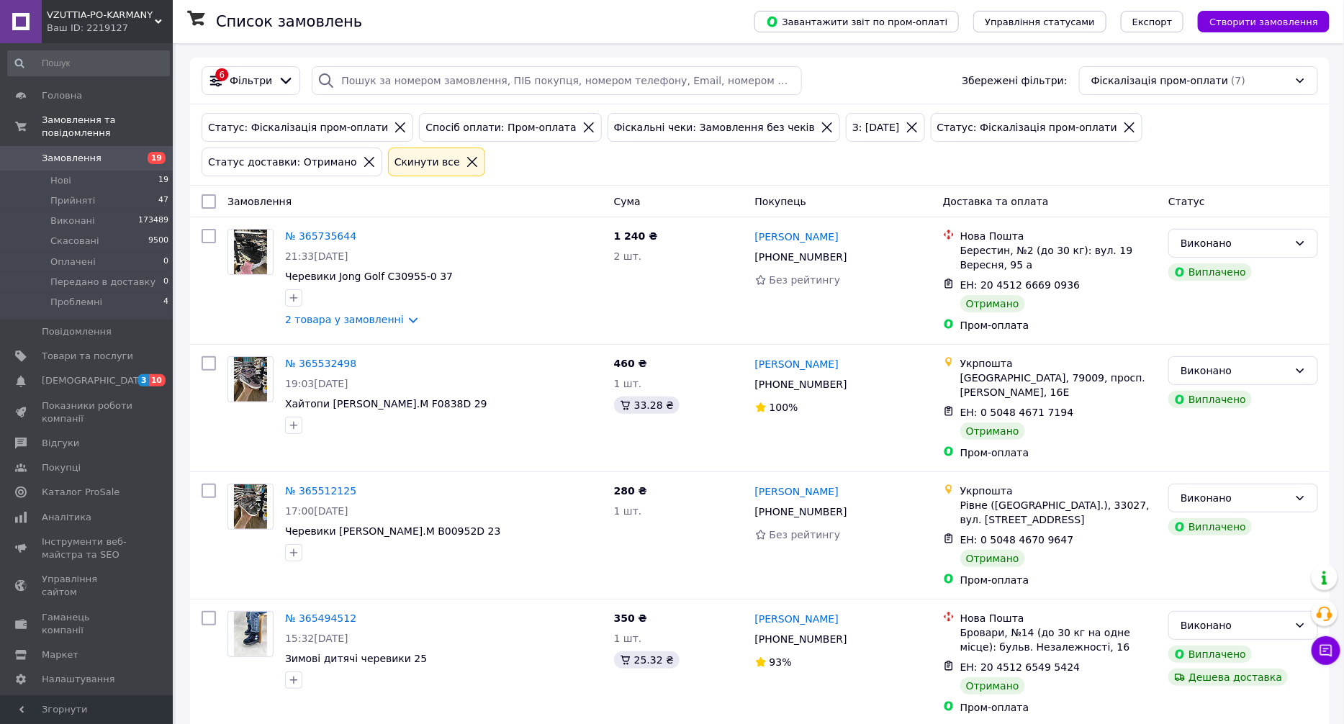
click at [214, 194] on input "checkbox" at bounding box center [209, 201] width 14 height 14
checkbox input "true"
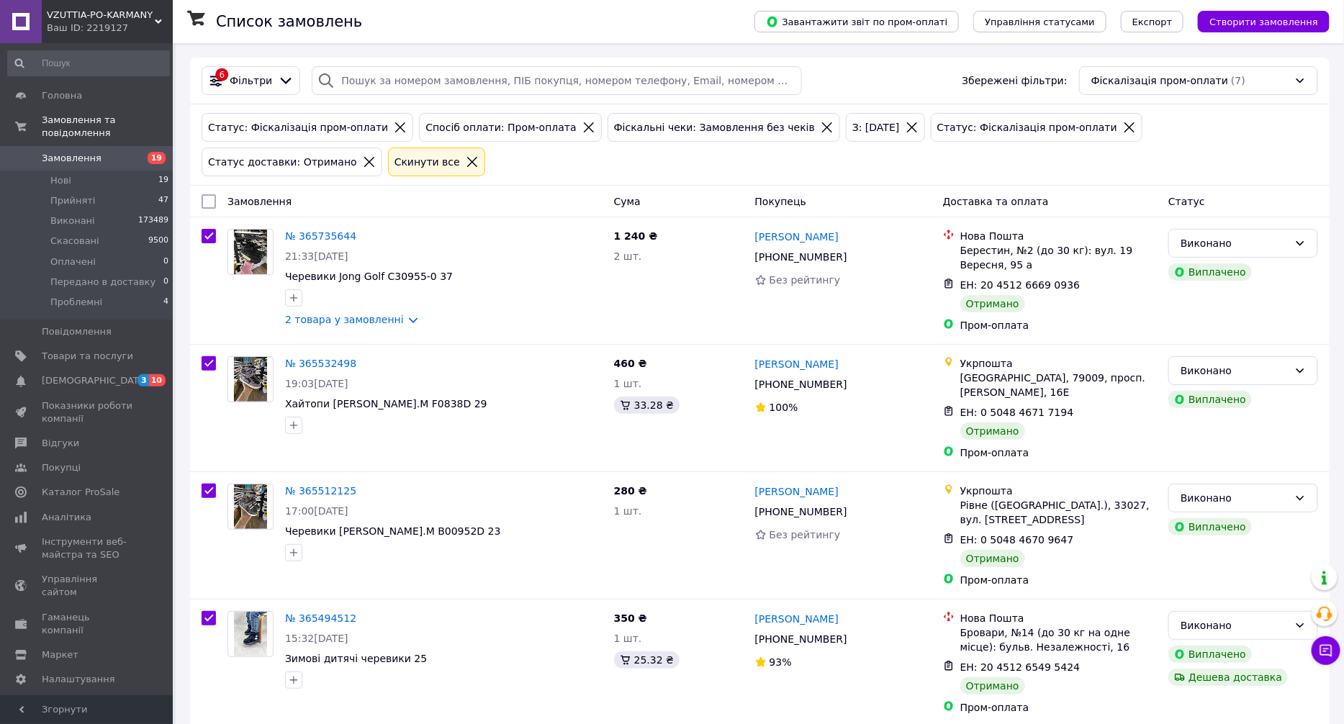
checkbox input "true"
drag, startPoint x: 266, startPoint y: 166, endPoint x: 307, endPoint y: 205, distance: 56.0
click at [266, 194] on span "Дії для 7 замовлень" at bounding box center [269, 201] width 98 height 14
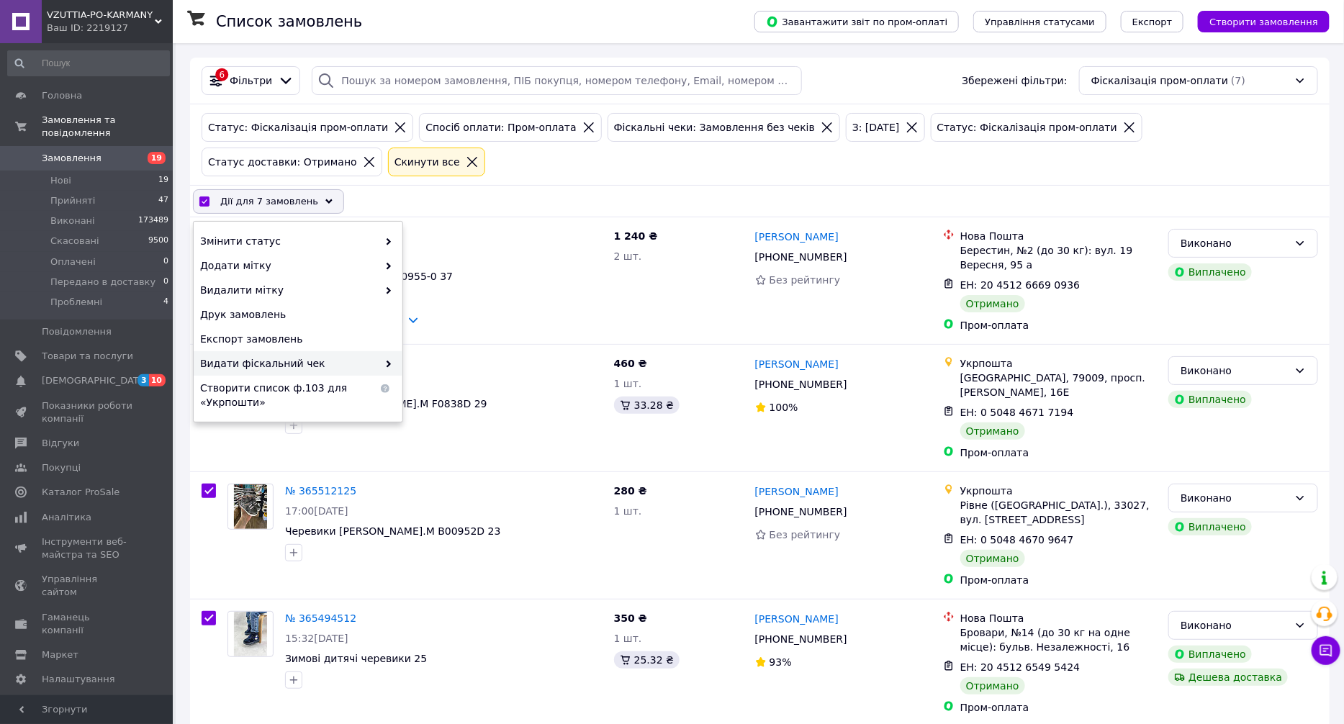
click at [367, 356] on span "Видати фіскальний чек" at bounding box center [289, 363] width 178 height 14
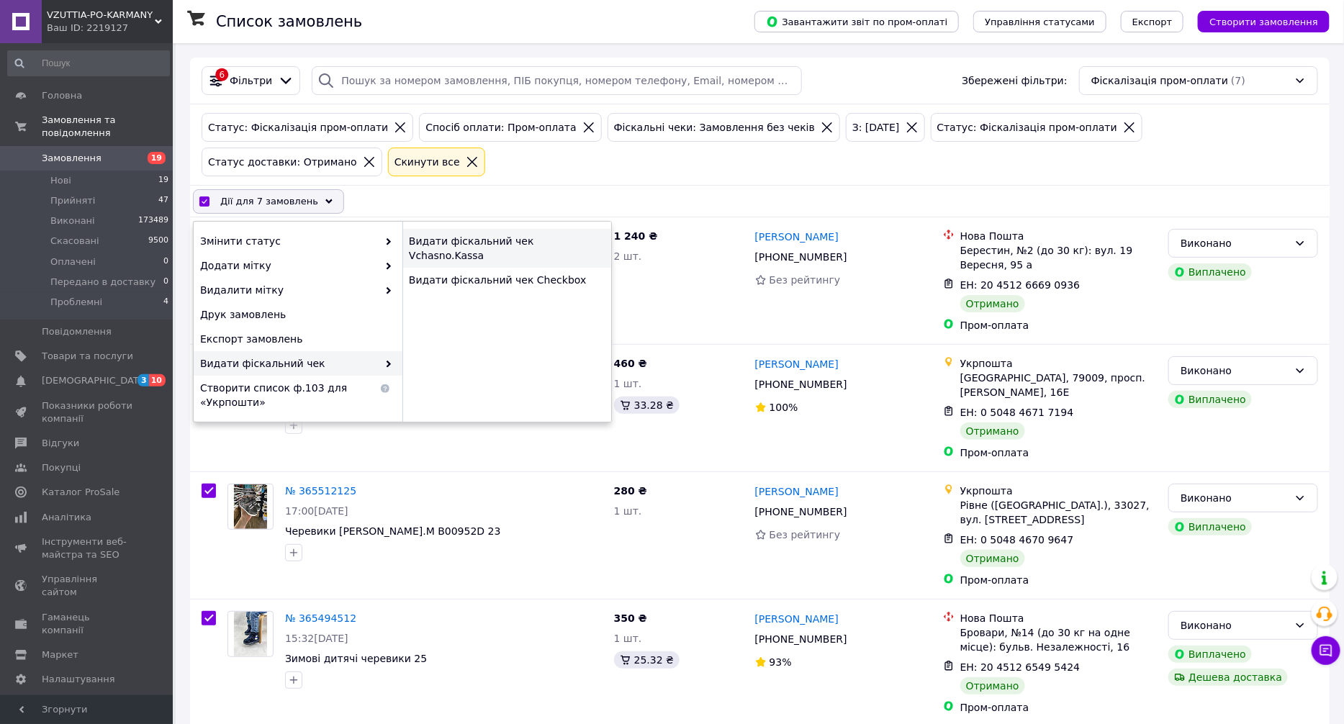
click at [533, 229] on div "Видати фіскальний чек Vchasno.Kassa" at bounding box center [507, 248] width 209 height 39
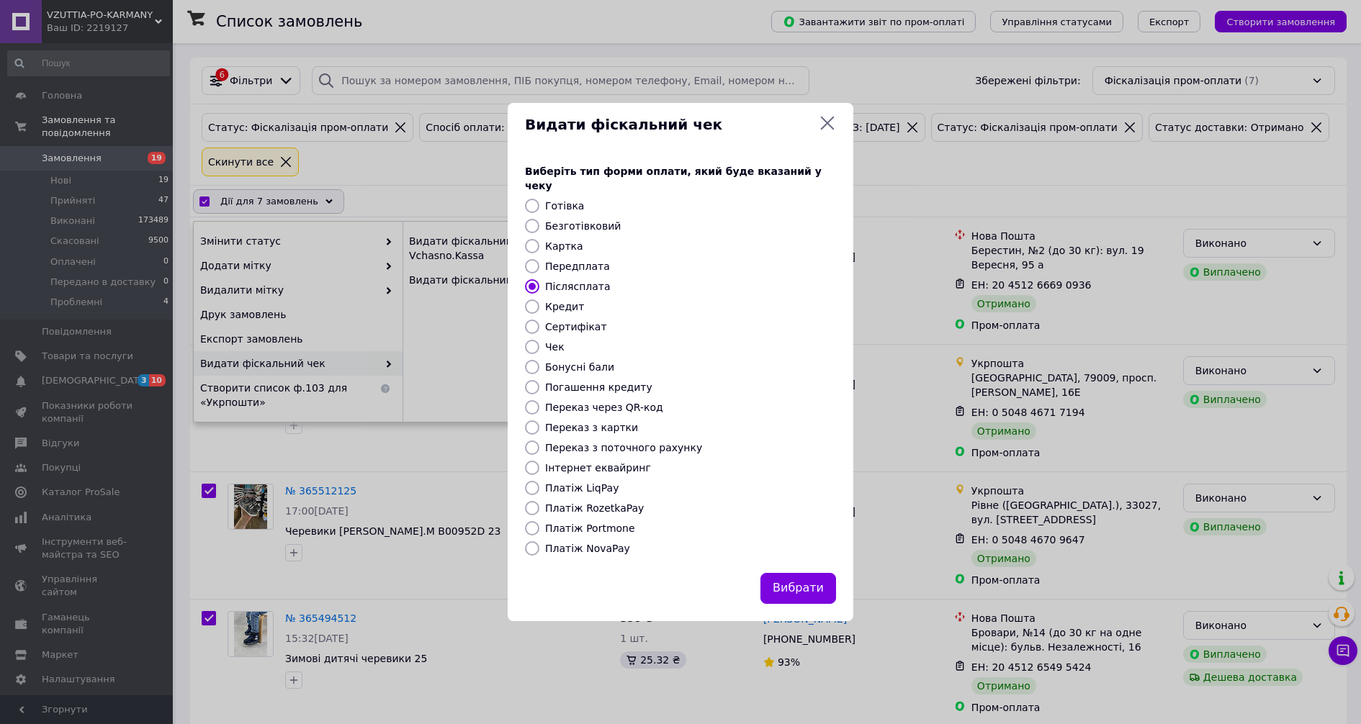
drag, startPoint x: 562, startPoint y: 216, endPoint x: 680, endPoint y: 399, distance: 217.7
click at [564, 220] on label "Безготівковий" at bounding box center [583, 226] width 76 height 12
click at [539, 219] on input "Безготівковий" at bounding box center [532, 226] width 14 height 14
radio input "true"
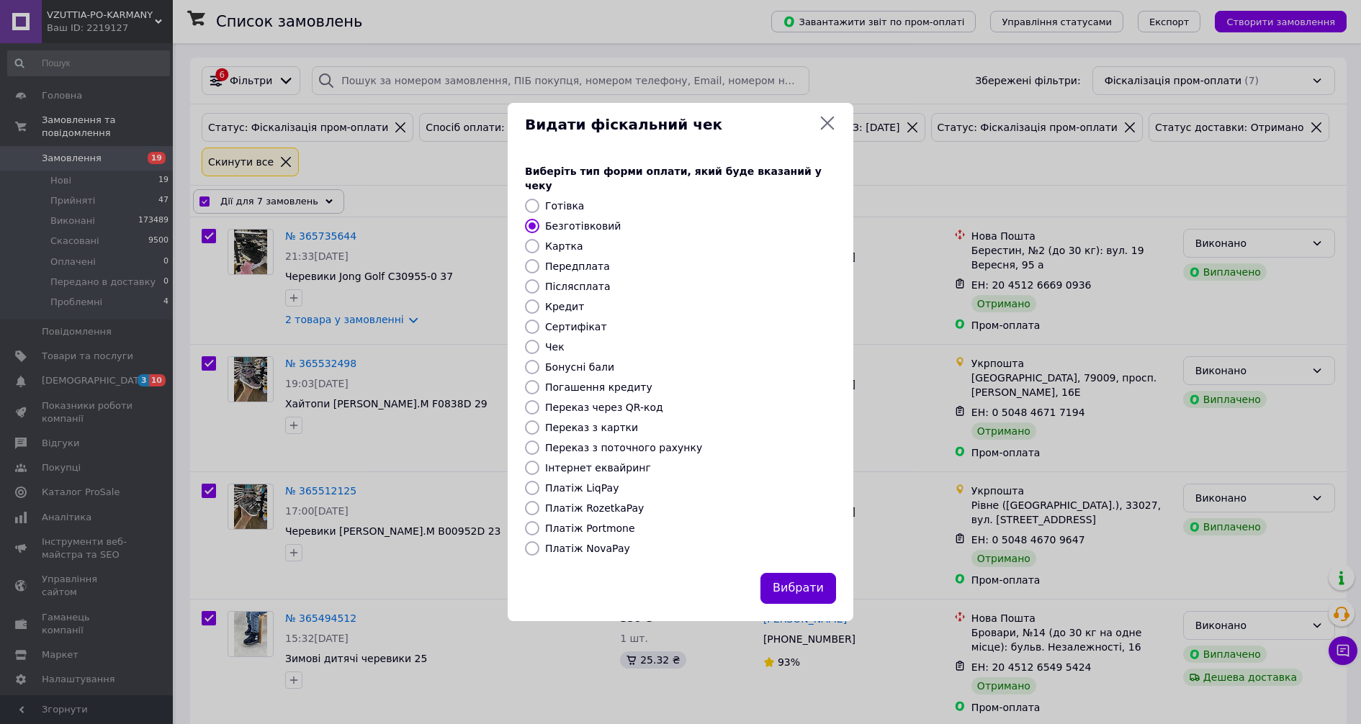
click at [811, 576] on button "Вибрати" at bounding box center [798, 588] width 76 height 31
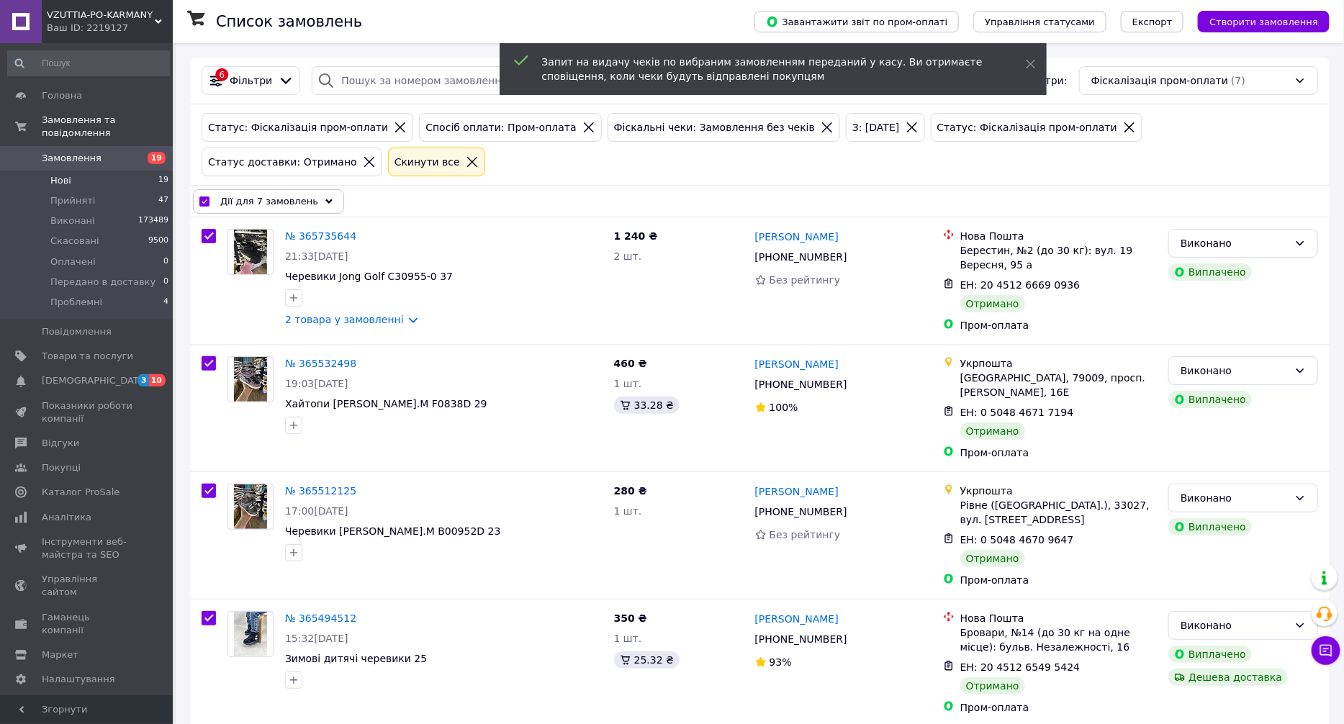
click at [123, 172] on li "Нові 19" at bounding box center [88, 181] width 177 height 20
checkbox input "false"
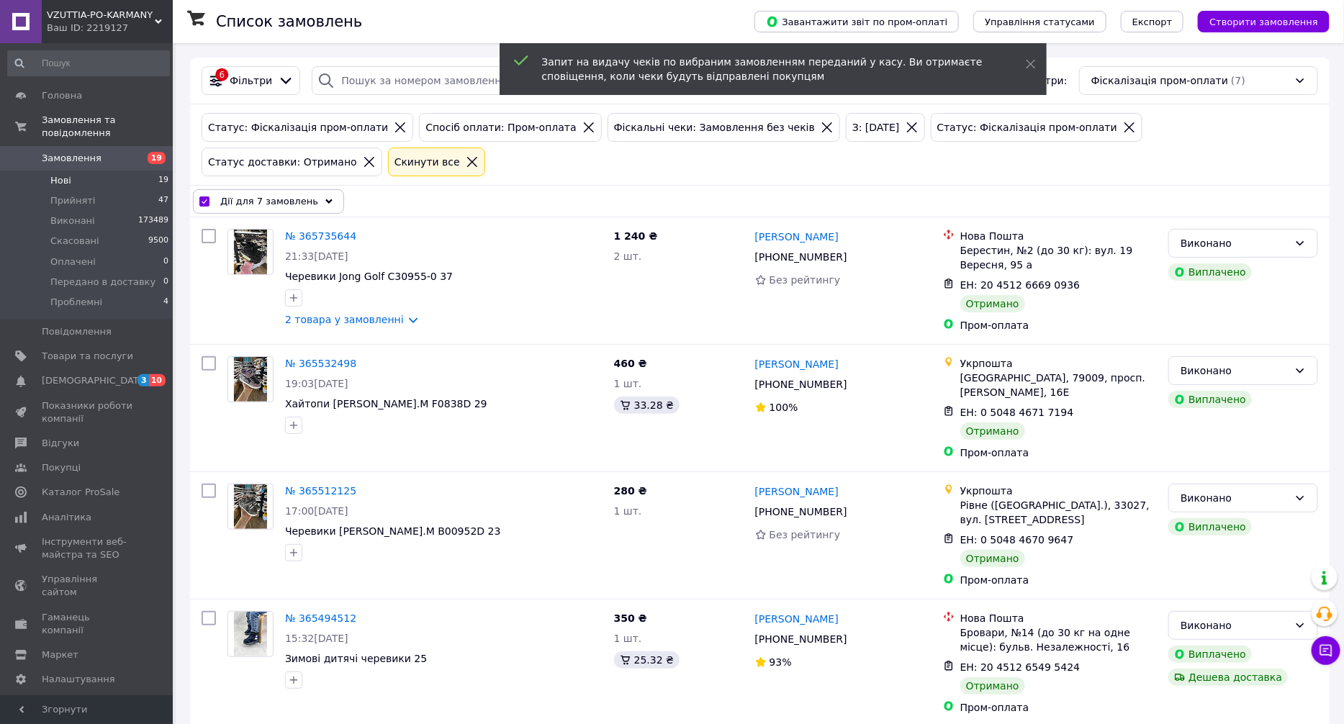
checkbox input "false"
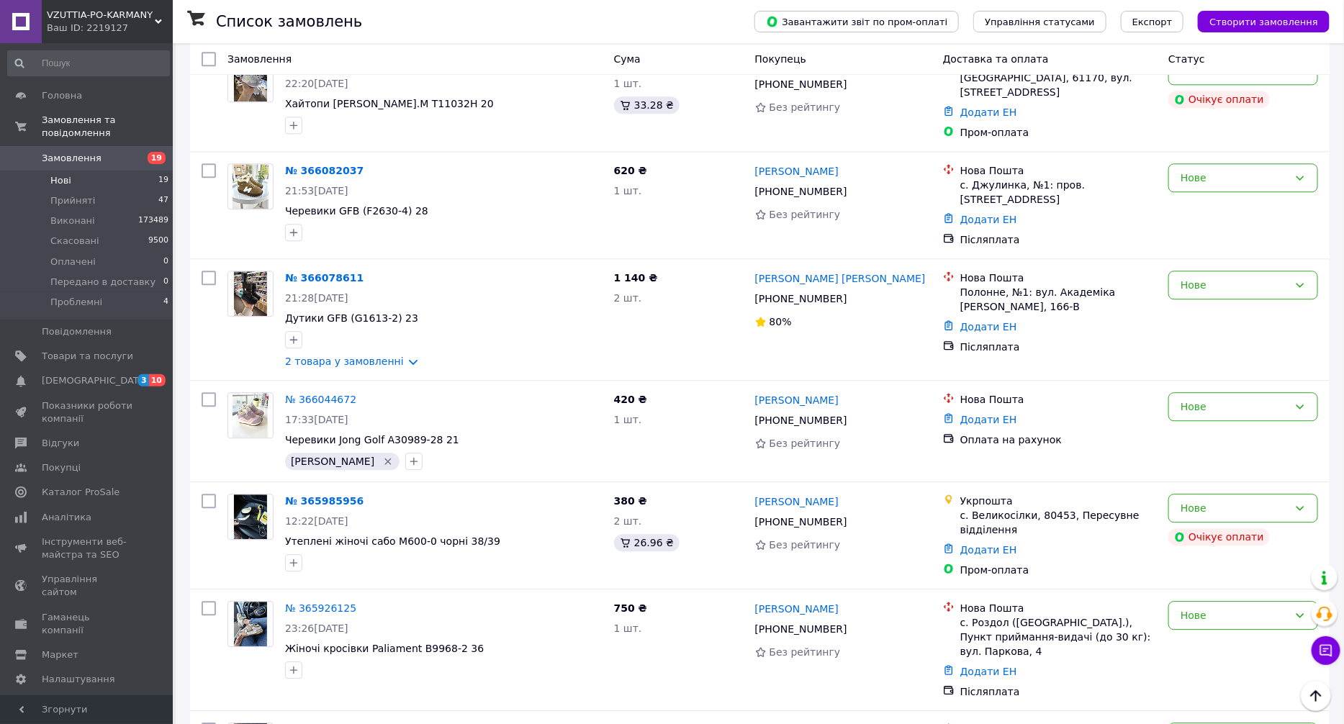
scroll to position [1724, 0]
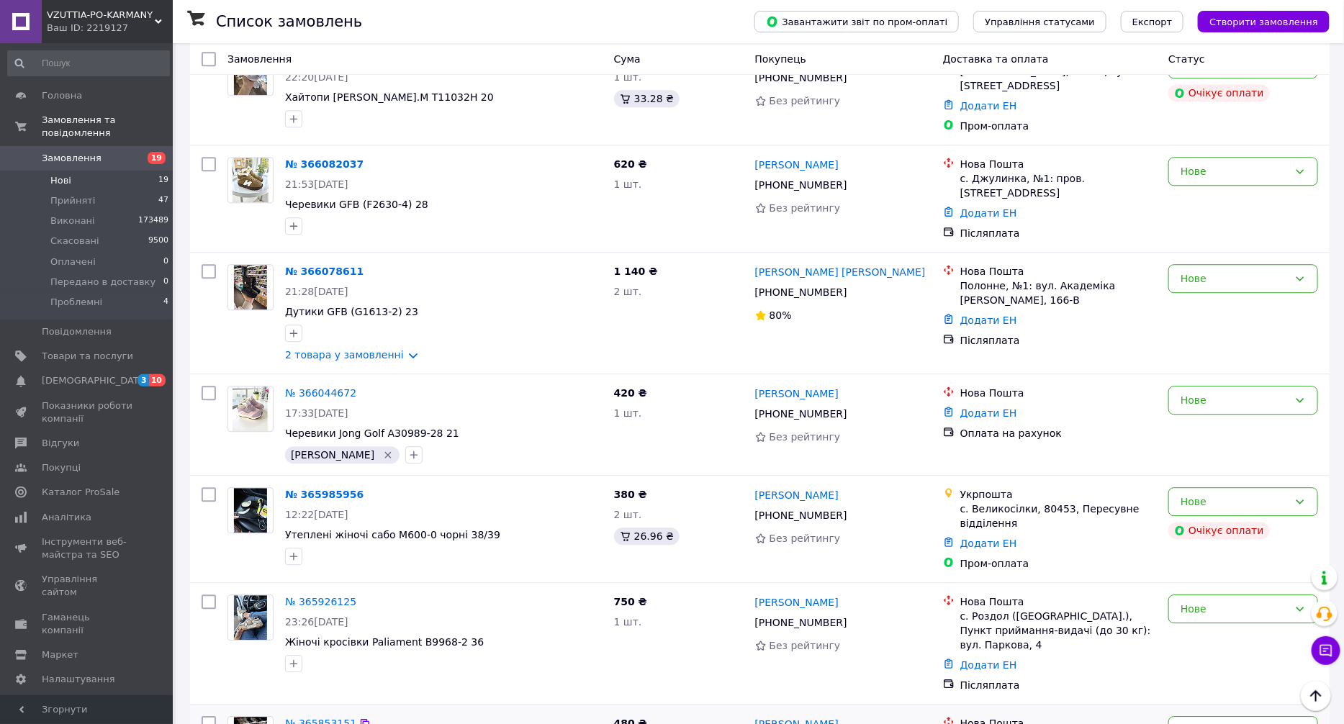
click at [318, 718] on link "№ 365853151" at bounding box center [320, 724] width 71 height 12
click at [323, 589] on div "№ 365926125 23:26, 09.10.2025 Жіночі кросівки Paliament B9968-2 36" at bounding box center [443, 633] width 329 height 89
click at [325, 596] on link "№ 365926125" at bounding box center [320, 602] width 71 height 12
click at [331, 489] on link "№ 365985956" at bounding box center [324, 495] width 78 height 12
click at [339, 266] on link "№ 366078611" at bounding box center [324, 272] width 78 height 12
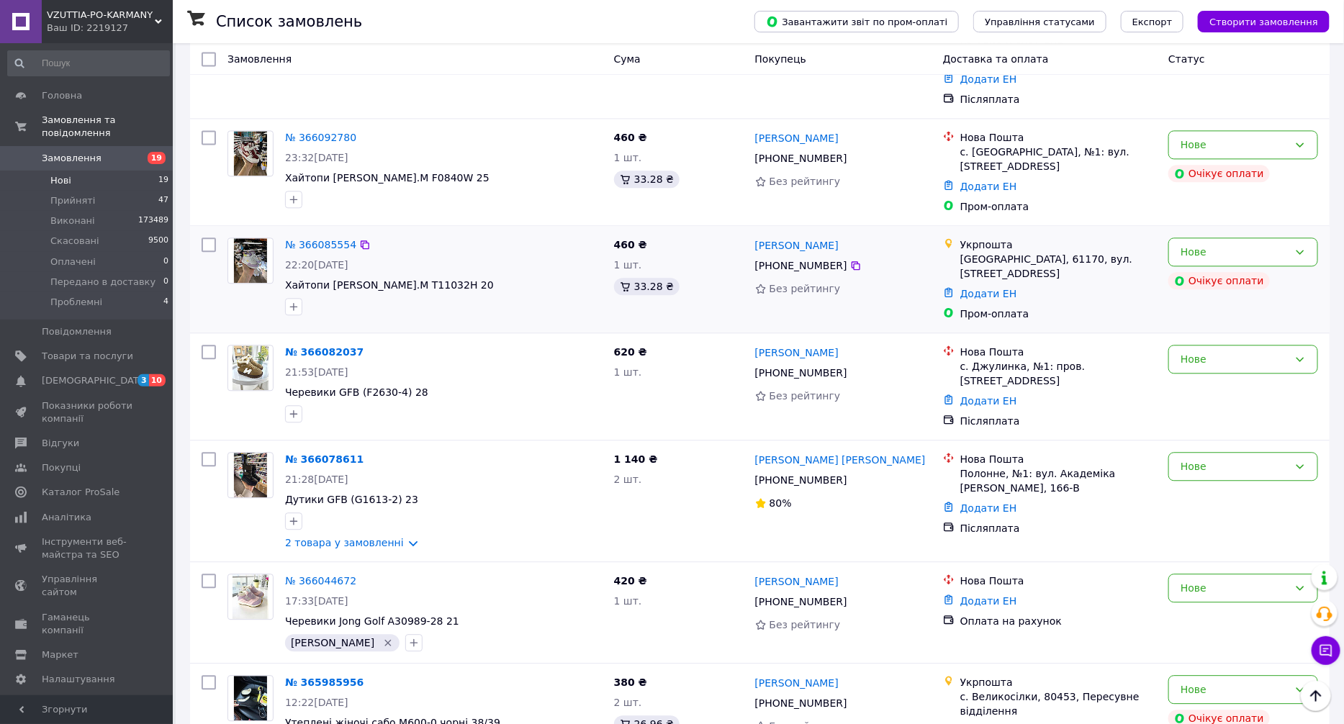
scroll to position [1508, 0]
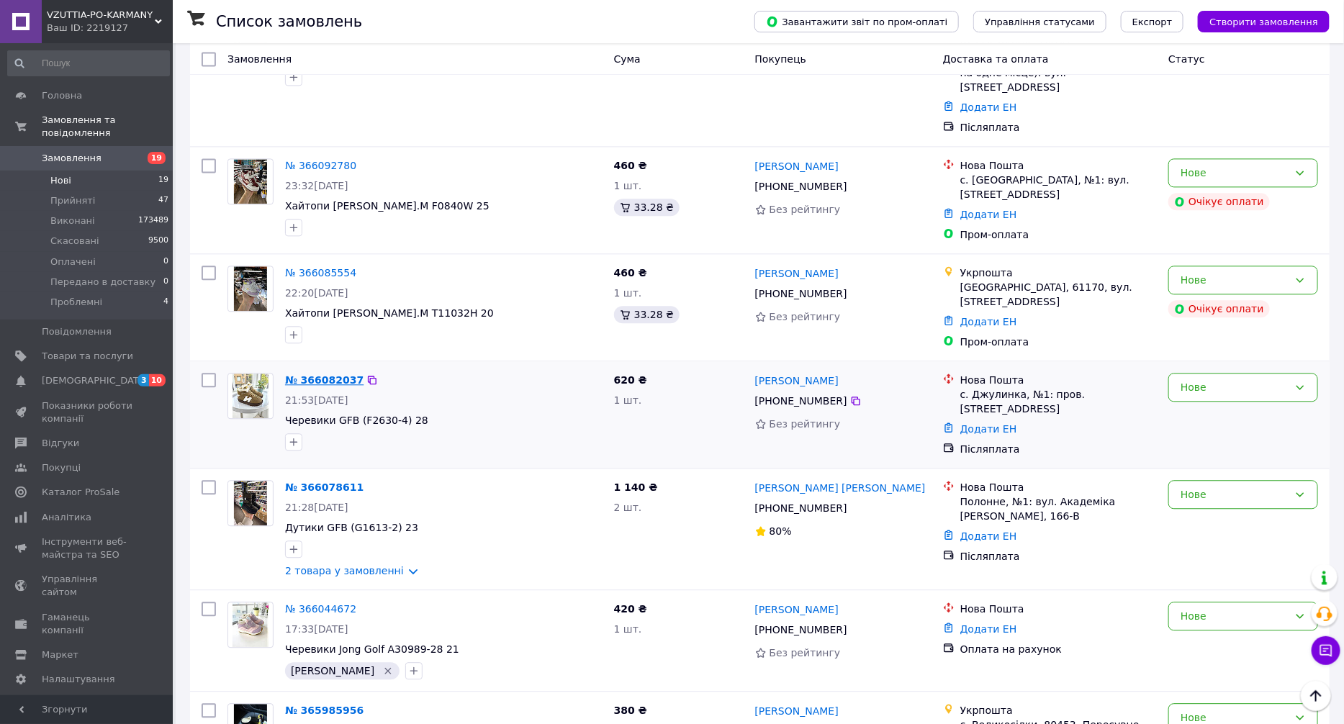
click at [327, 374] on link "№ 366082037" at bounding box center [324, 380] width 78 height 12
click at [333, 267] on link "№ 366085554" at bounding box center [320, 273] width 71 height 12
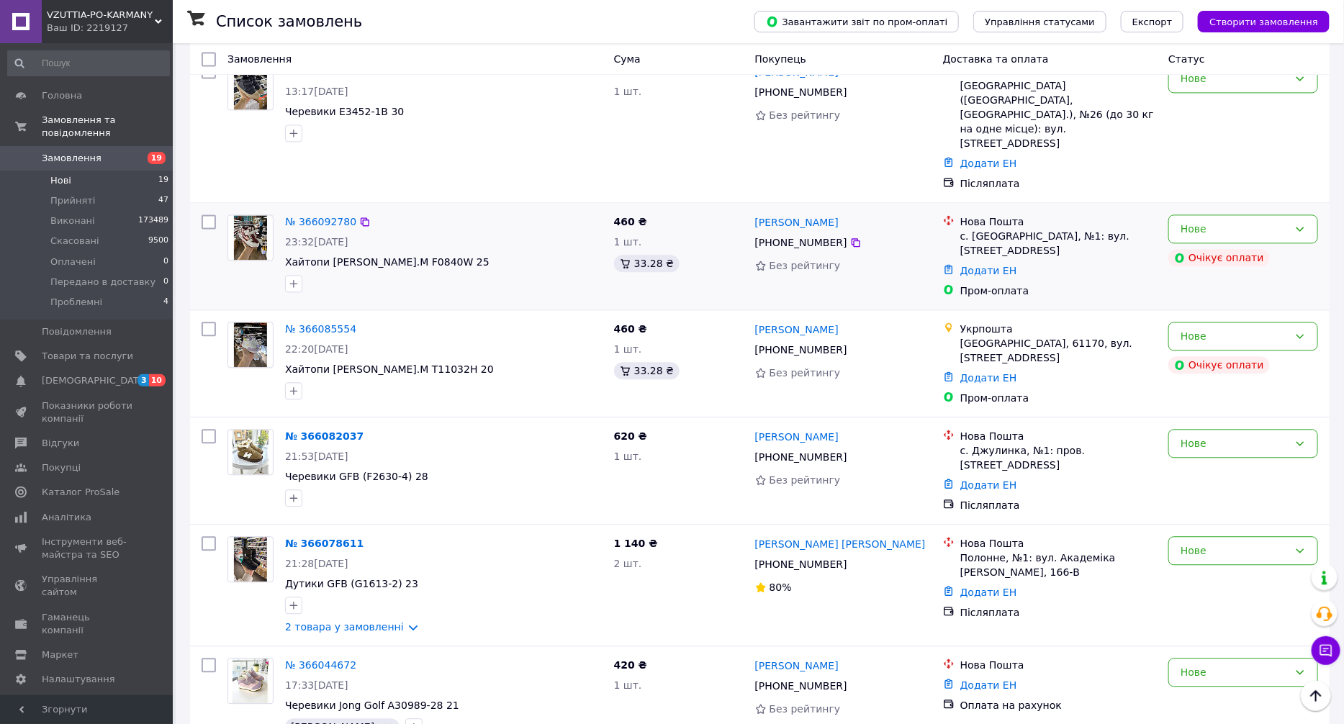
scroll to position [1400, 0]
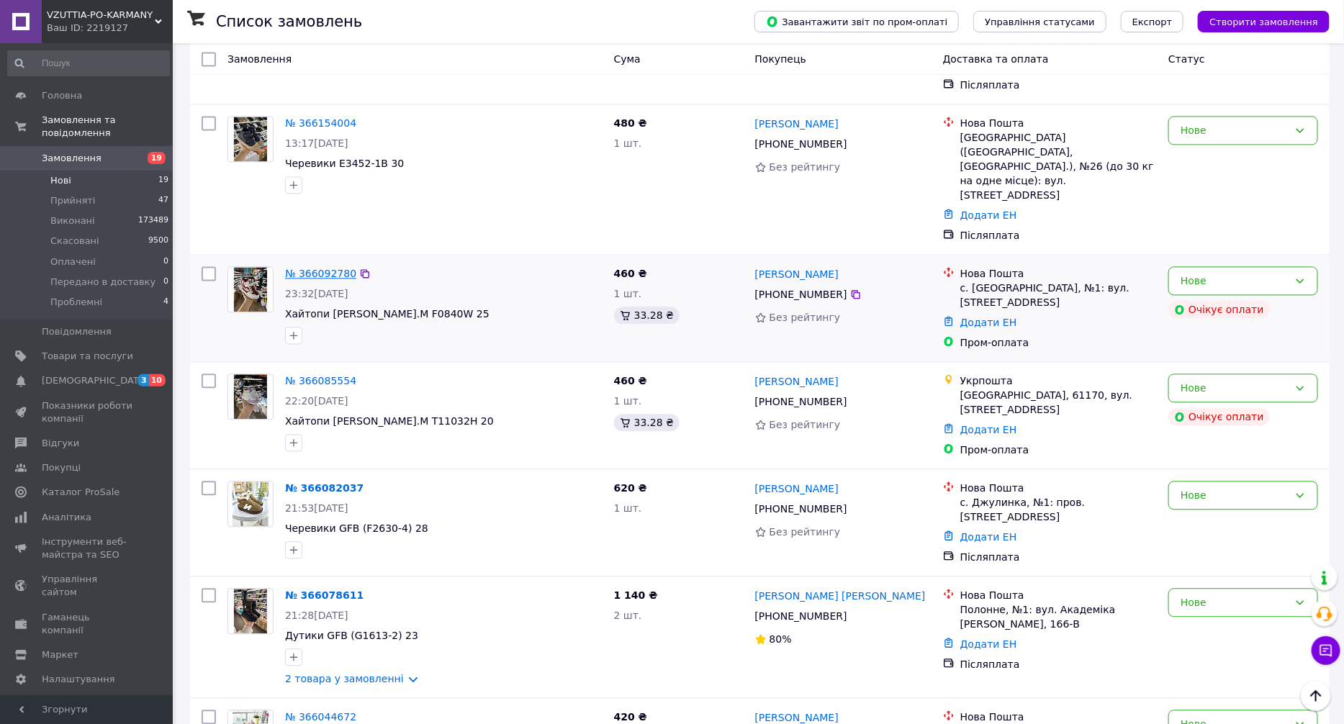
click at [328, 268] on link "№ 366092780" at bounding box center [320, 274] width 71 height 12
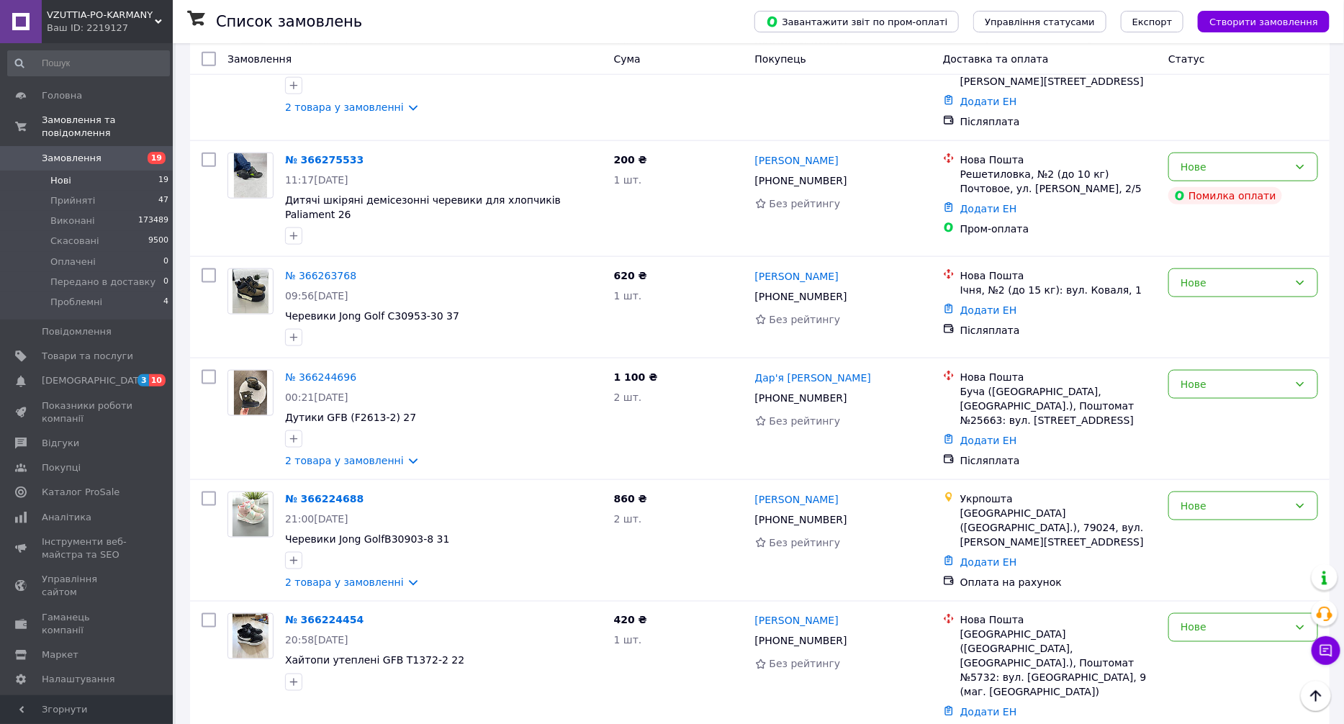
click at [117, 152] on span "Замовлення" at bounding box center [87, 158] width 91 height 13
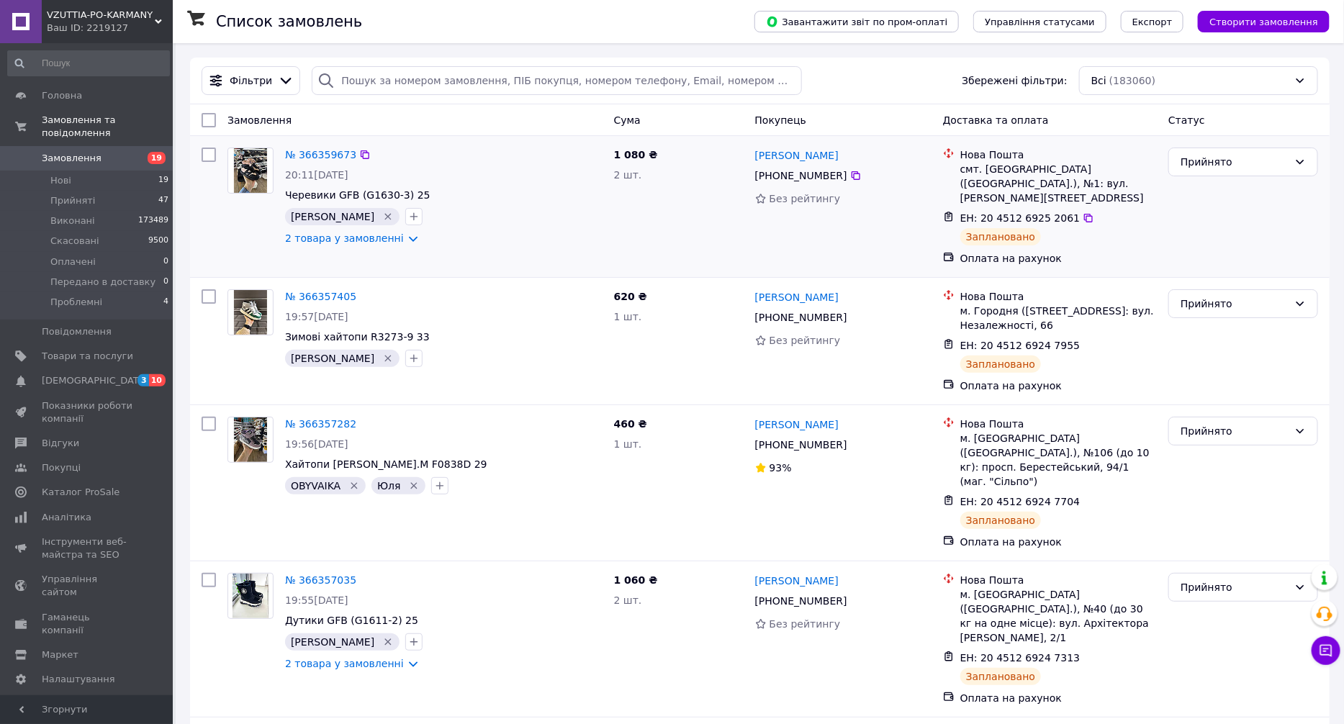
drag, startPoint x: 1240, startPoint y: 354, endPoint x: 706, endPoint y: 257, distance: 543.1
click at [1236, 354] on div "Прийнято" at bounding box center [1243, 341] width 161 height 115
click at [450, 86] on input "search" at bounding box center [557, 80] width 490 height 29
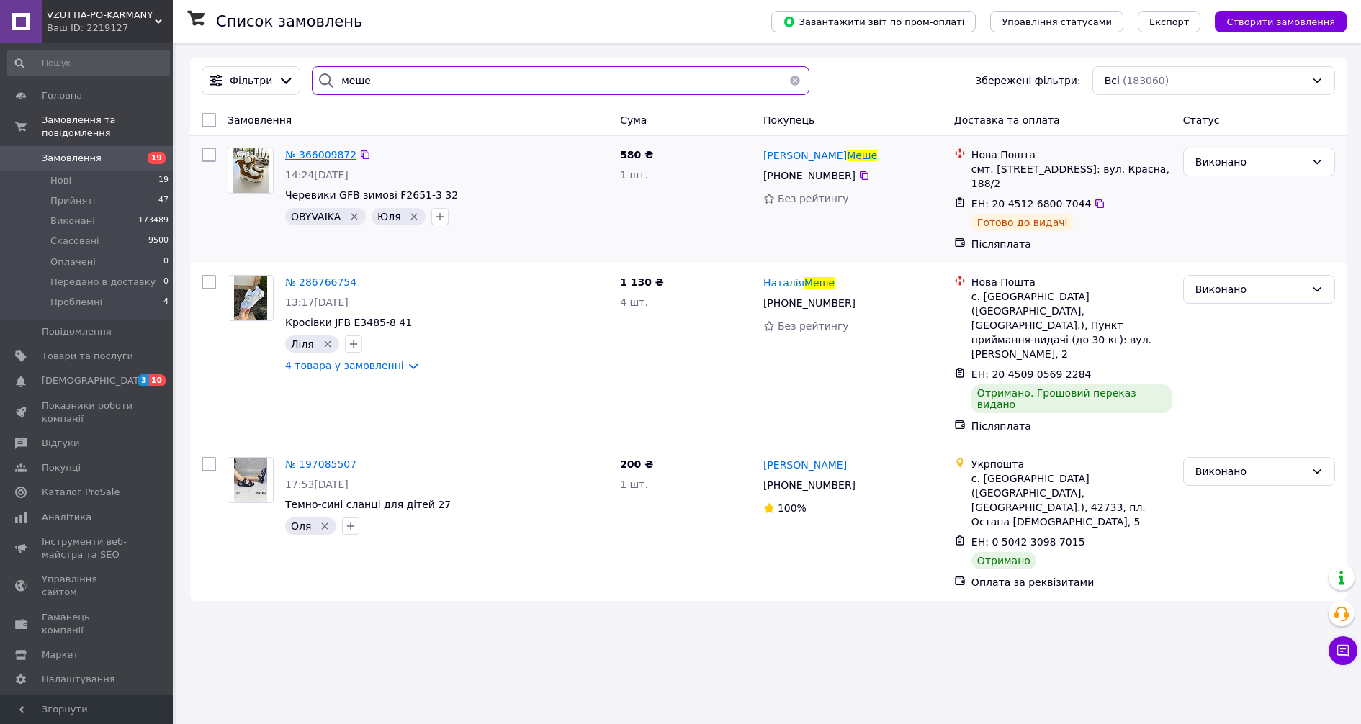
type input "меше"
click at [323, 151] on span "№ 366009872" at bounding box center [320, 155] width 71 height 12
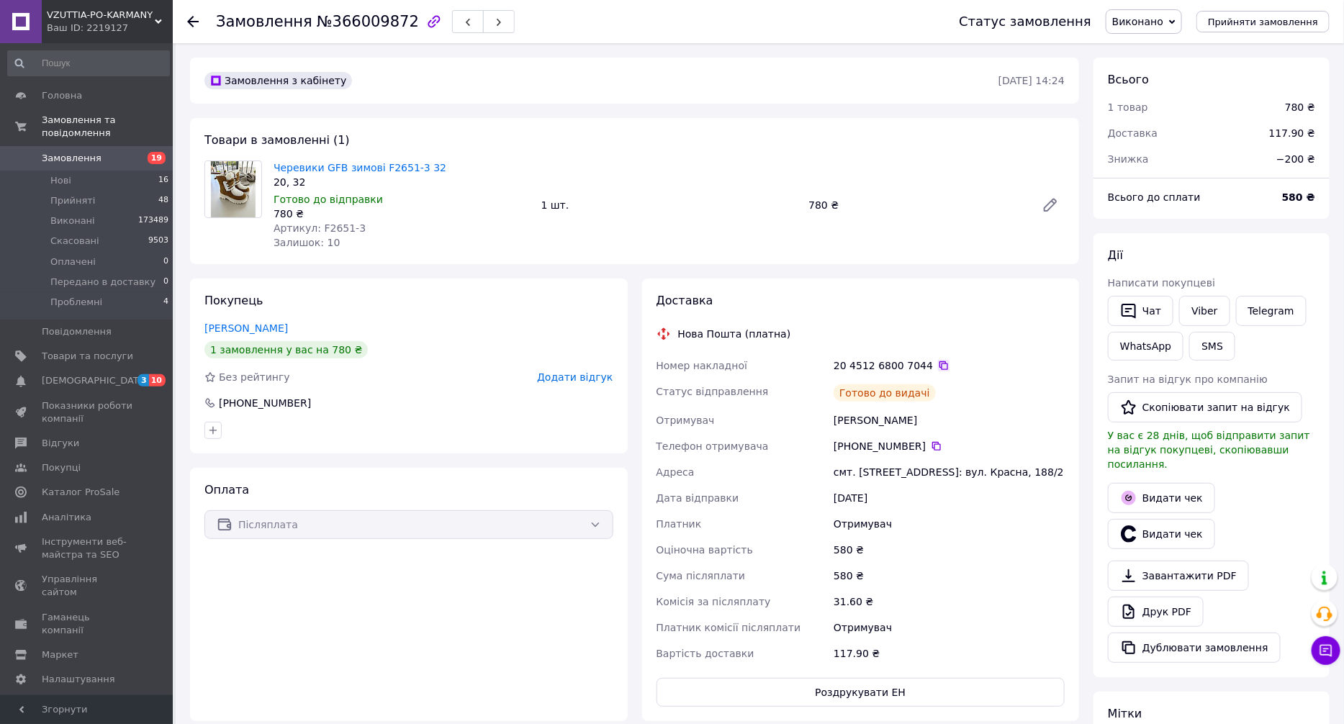
click at [938, 368] on icon at bounding box center [944, 366] width 12 height 12
click at [140, 171] on li "Нові 16" at bounding box center [88, 181] width 177 height 20
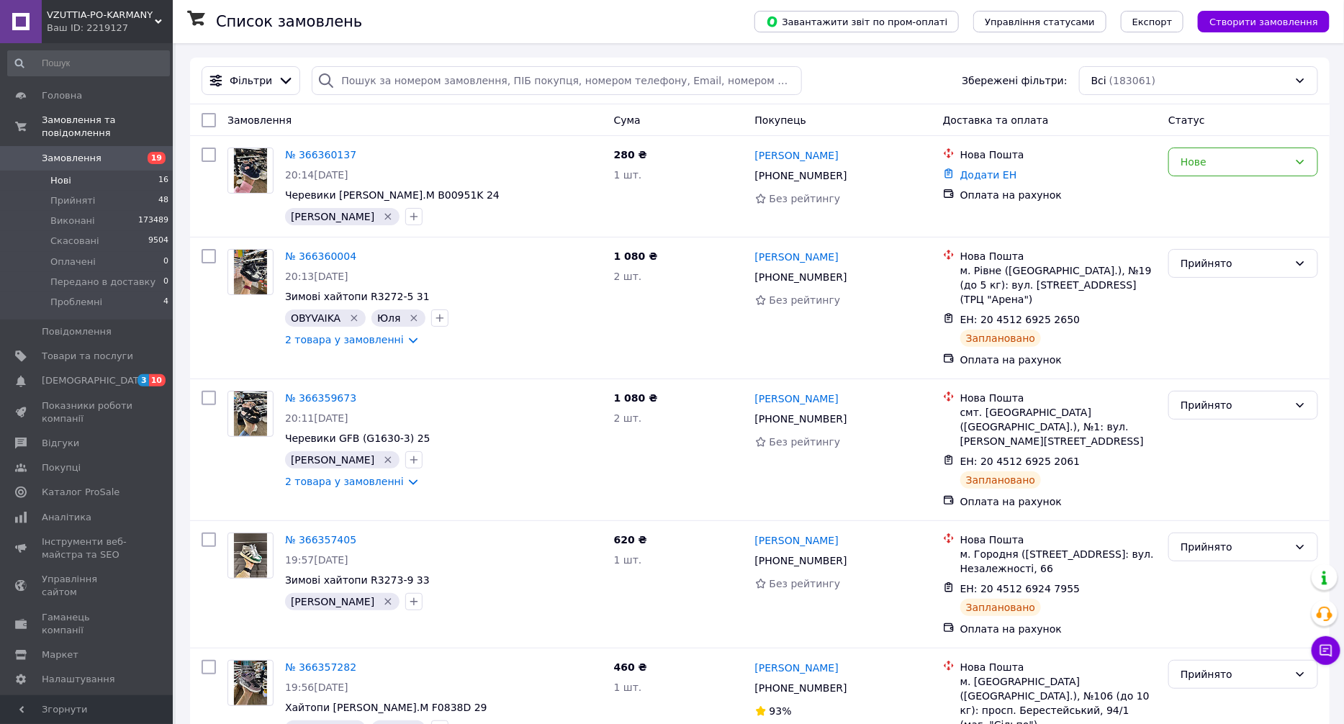
click at [132, 171] on li "Нові 16" at bounding box center [88, 181] width 177 height 20
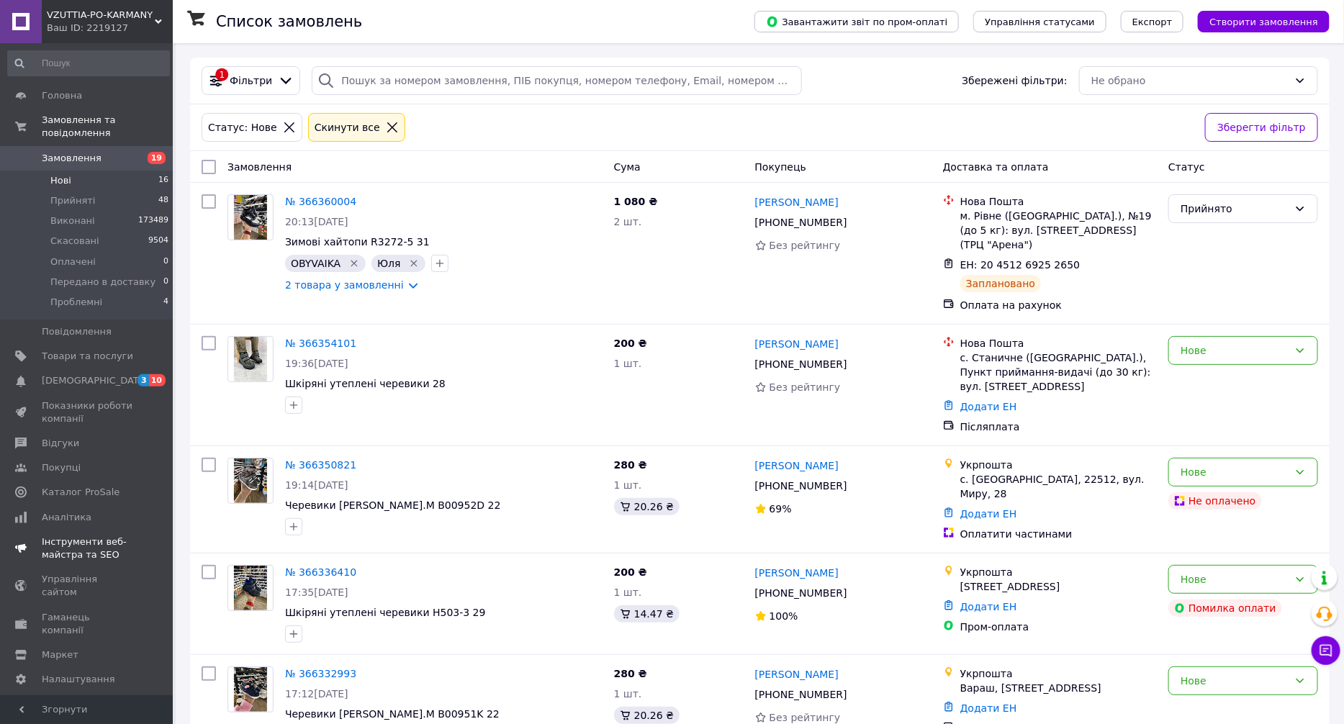
click at [136, 374] on span "3 10" at bounding box center [153, 380] width 40 height 13
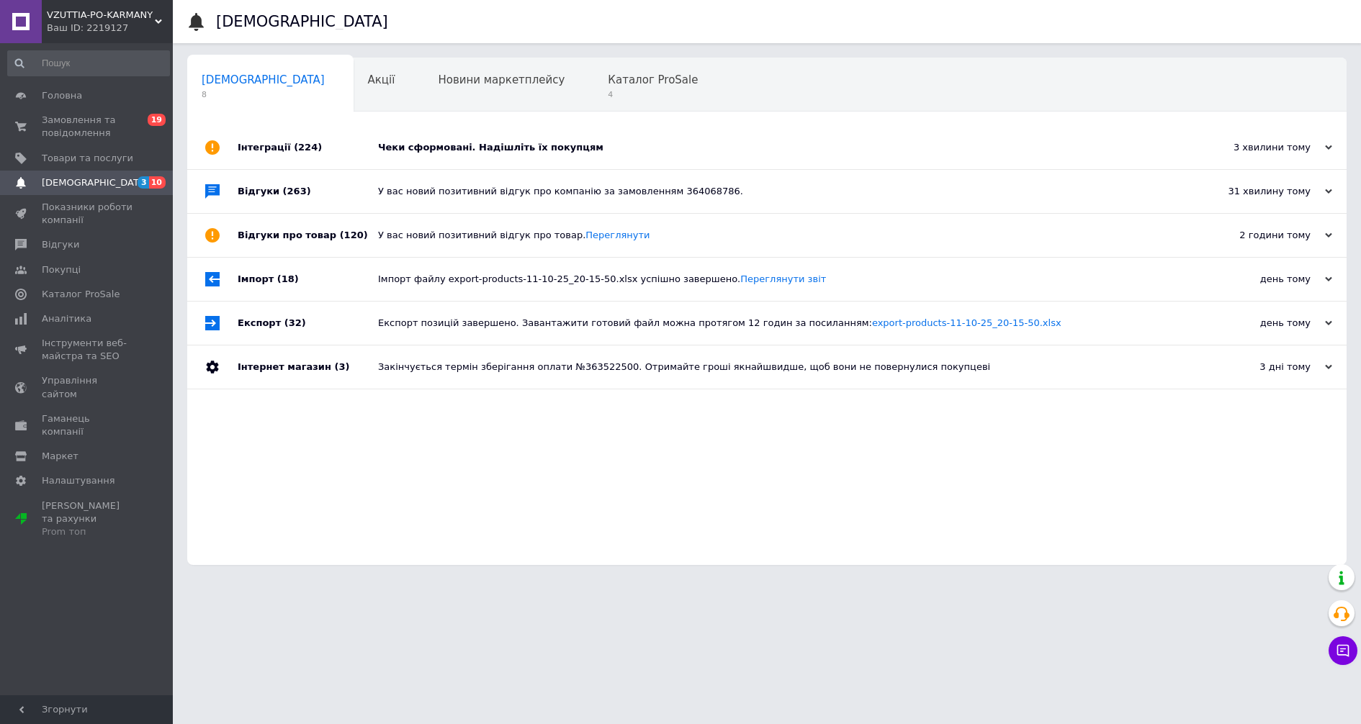
click at [542, 141] on div "Чеки сформовані. Надішліть їх покупцям" at bounding box center [783, 147] width 810 height 13
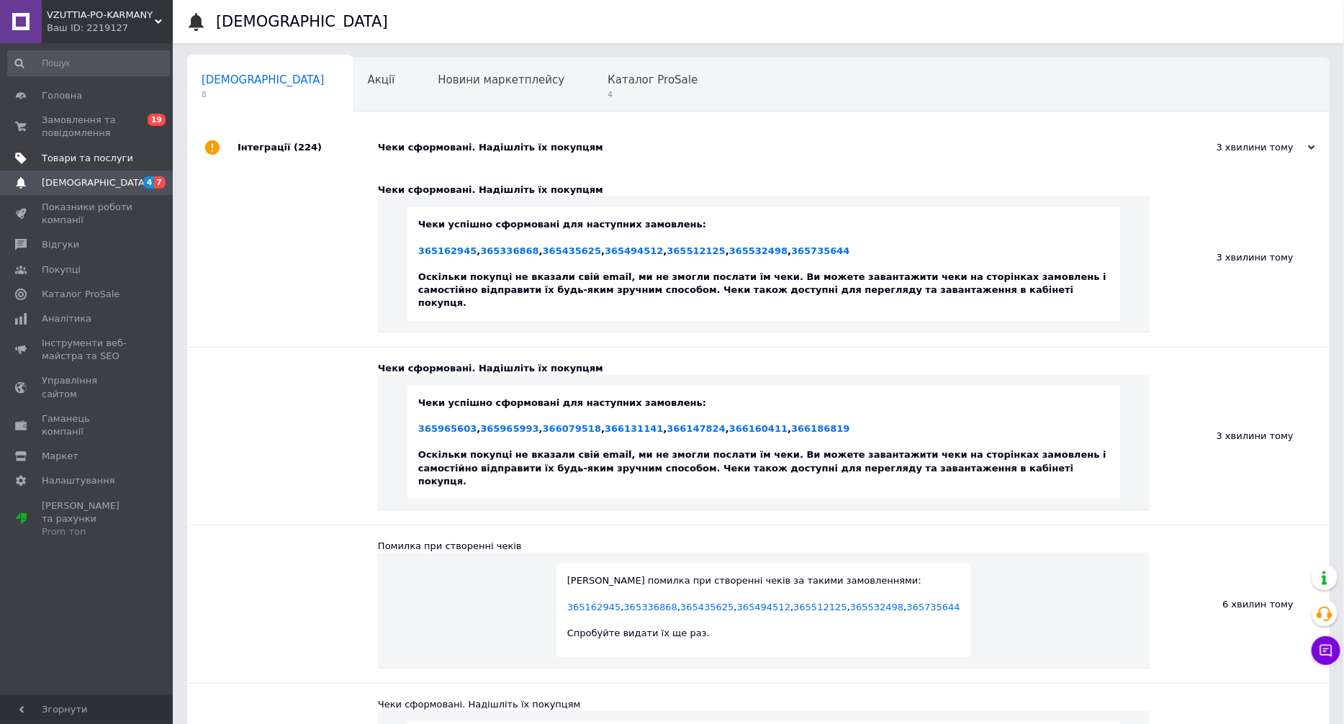
click at [70, 162] on span "Товари та послуги" at bounding box center [87, 158] width 91 height 13
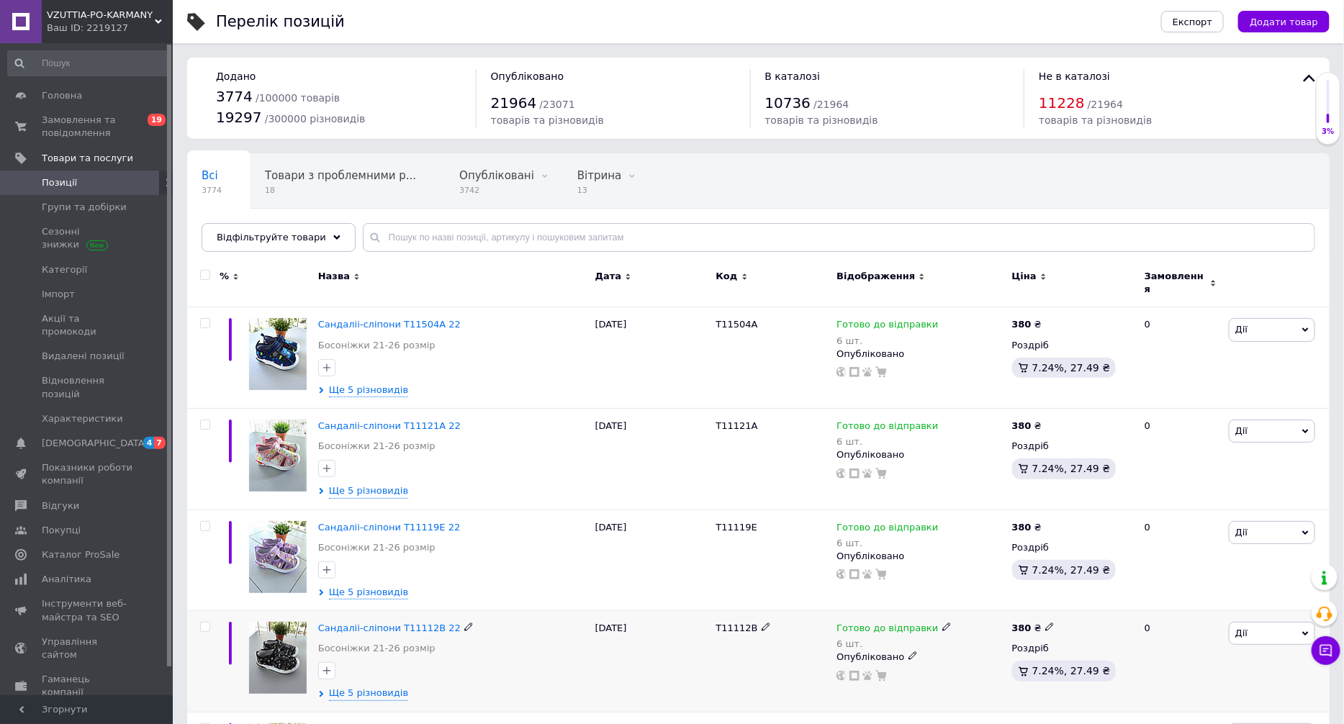
drag, startPoint x: 684, startPoint y: 657, endPoint x: 651, endPoint y: 613, distance: 55.0
click at [672, 642] on div "[DATE]" at bounding box center [652, 662] width 121 height 102
drag, startPoint x: 801, startPoint y: 676, endPoint x: 624, endPoint y: 402, distance: 326.6
click at [799, 674] on div "T11112B" at bounding box center [772, 662] width 121 height 102
click at [499, 241] on input "text" at bounding box center [839, 237] width 953 height 29
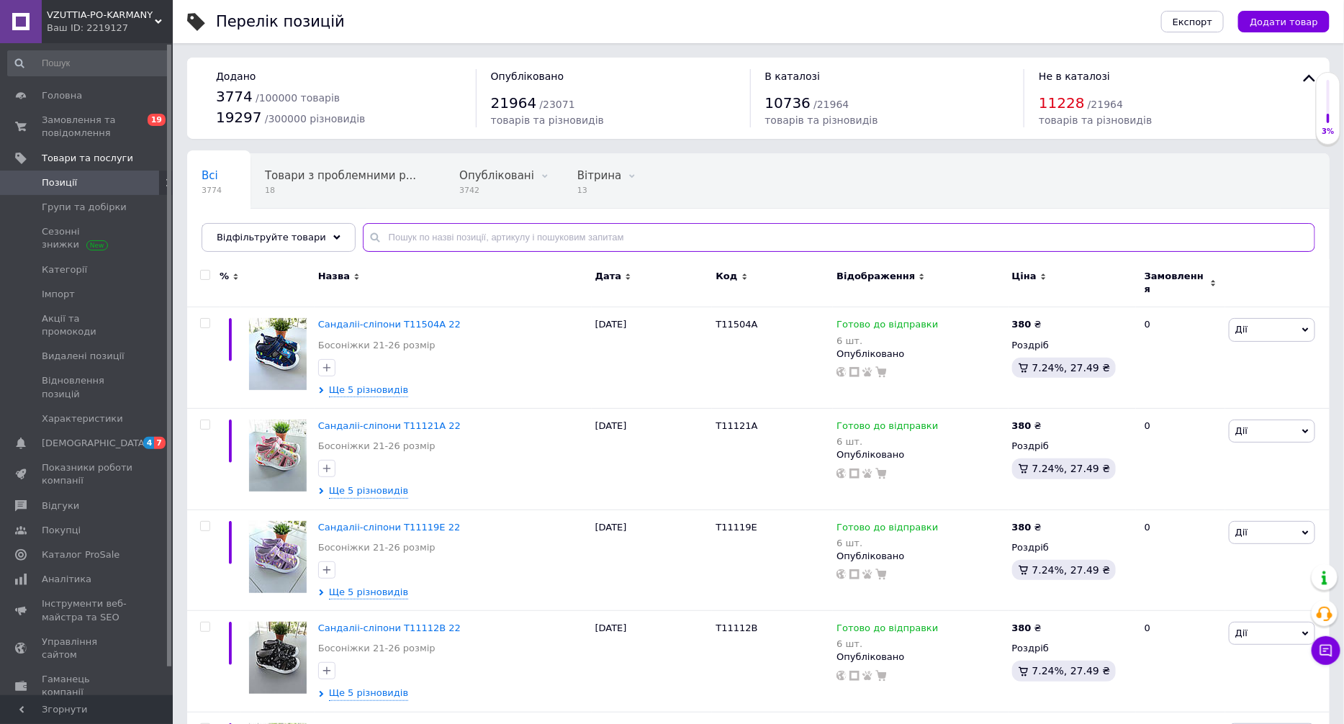
paste input "C30890-0"
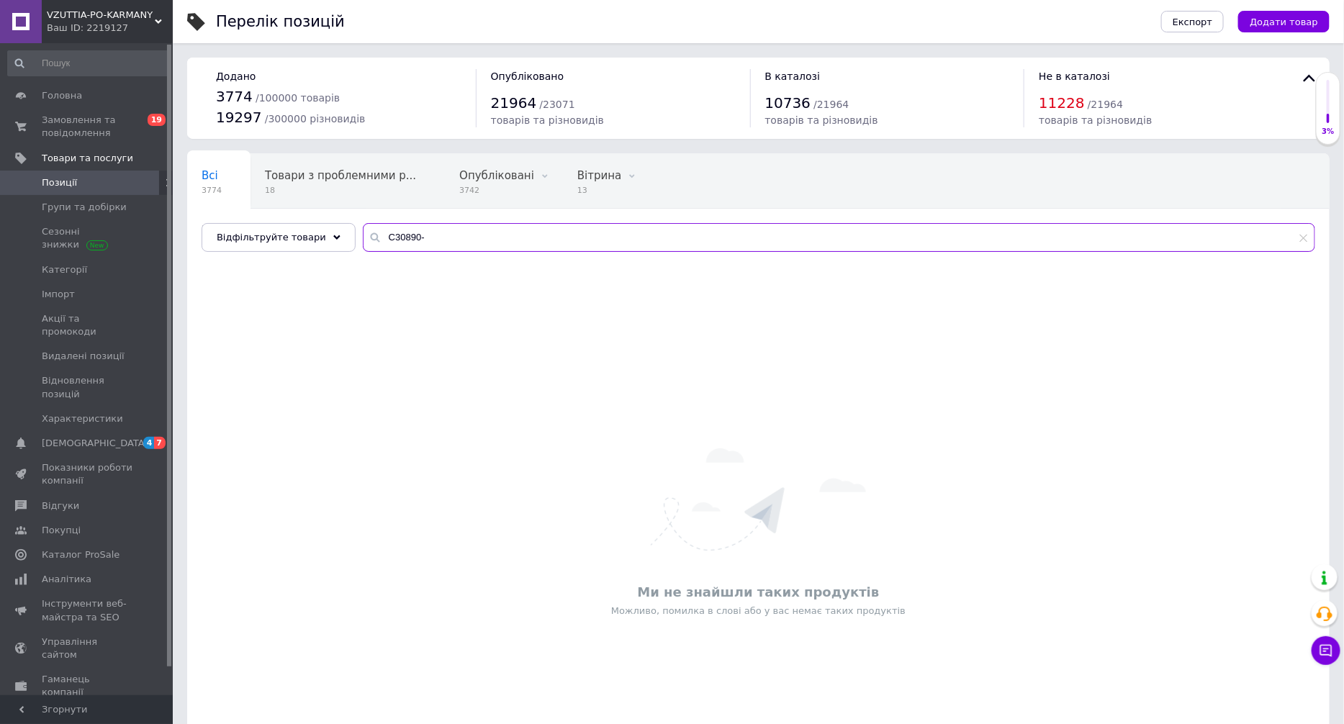
drag, startPoint x: 379, startPoint y: 239, endPoint x: 358, endPoint y: 238, distance: 20.9
click at [363, 238] on div "C30890-" at bounding box center [839, 237] width 953 height 29
drag, startPoint x: 643, startPoint y: 667, endPoint x: 584, endPoint y: 594, distance: 93.7
click at [643, 666] on div "Ми не знайшли таких продуктів Можливо, помилка в слові або у вас немає таких пр…" at bounding box center [758, 533] width 1143 height 519
click at [402, 238] on input "30890-" at bounding box center [839, 237] width 953 height 29
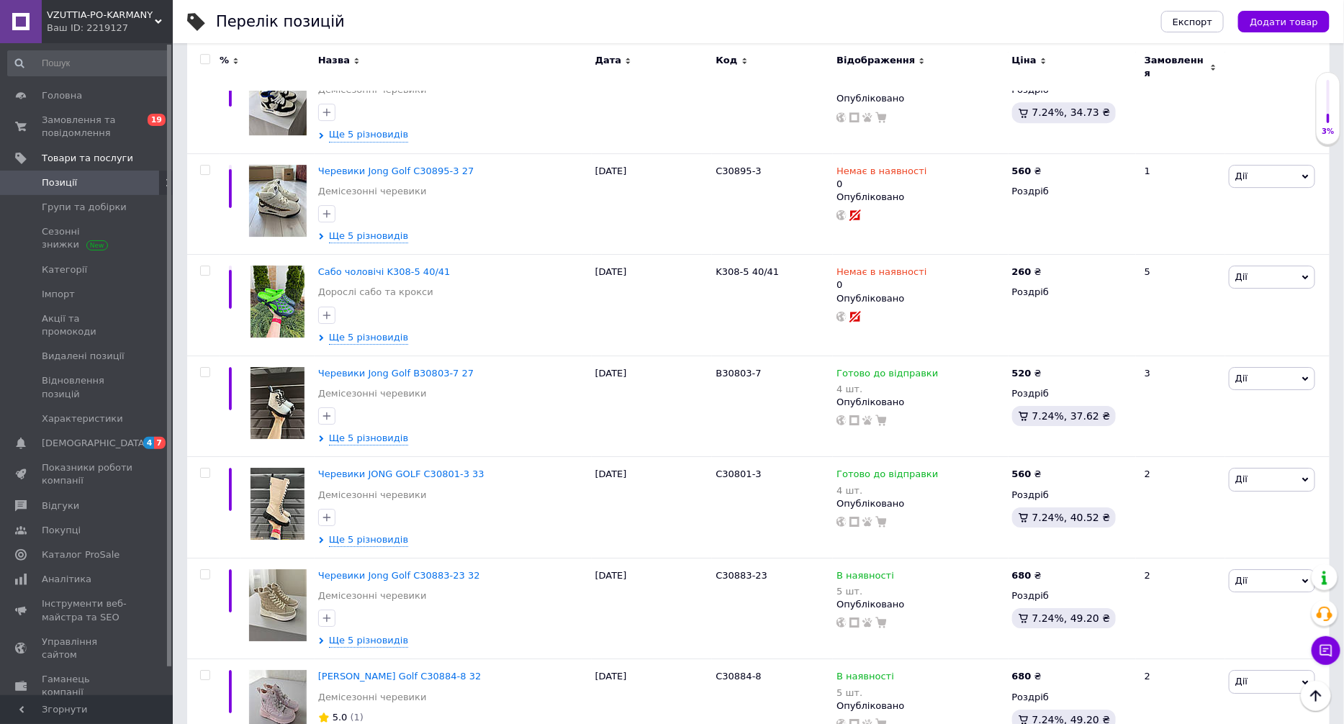
scroll to position [1641, 0]
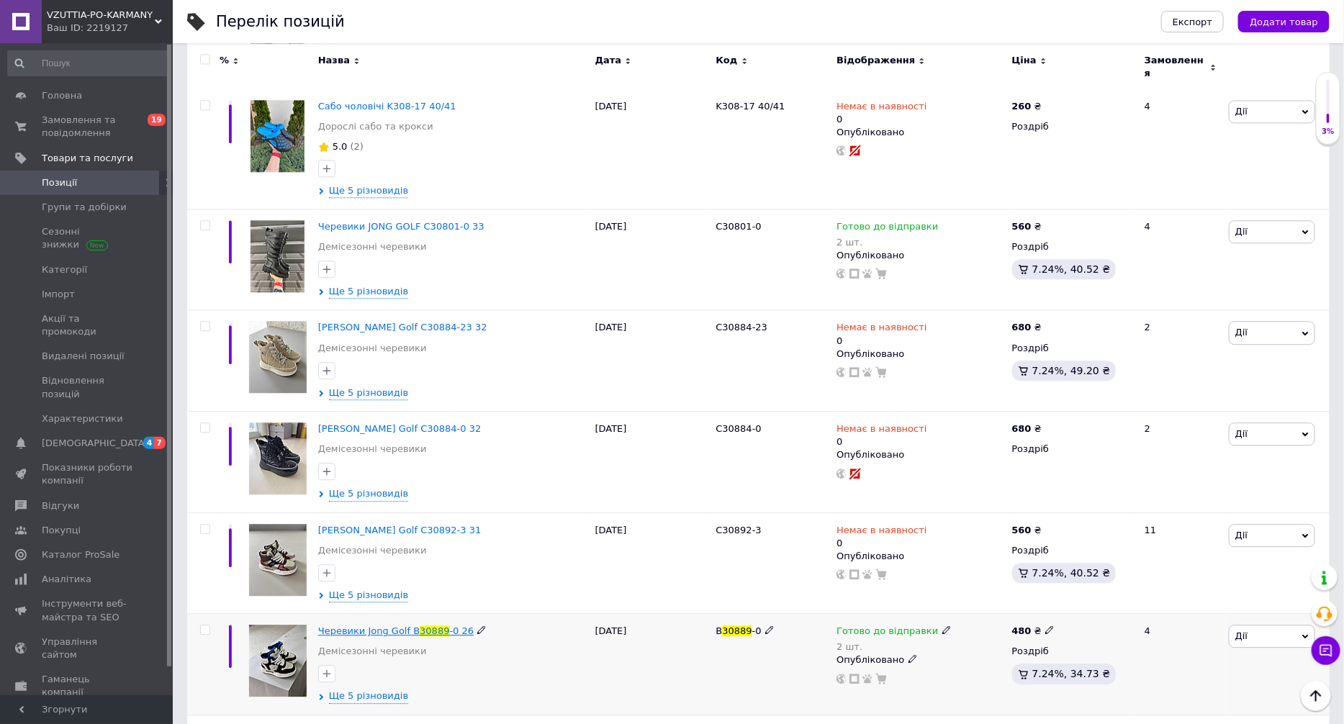
type input "30889"
click at [420, 626] on span "30889" at bounding box center [435, 631] width 30 height 11
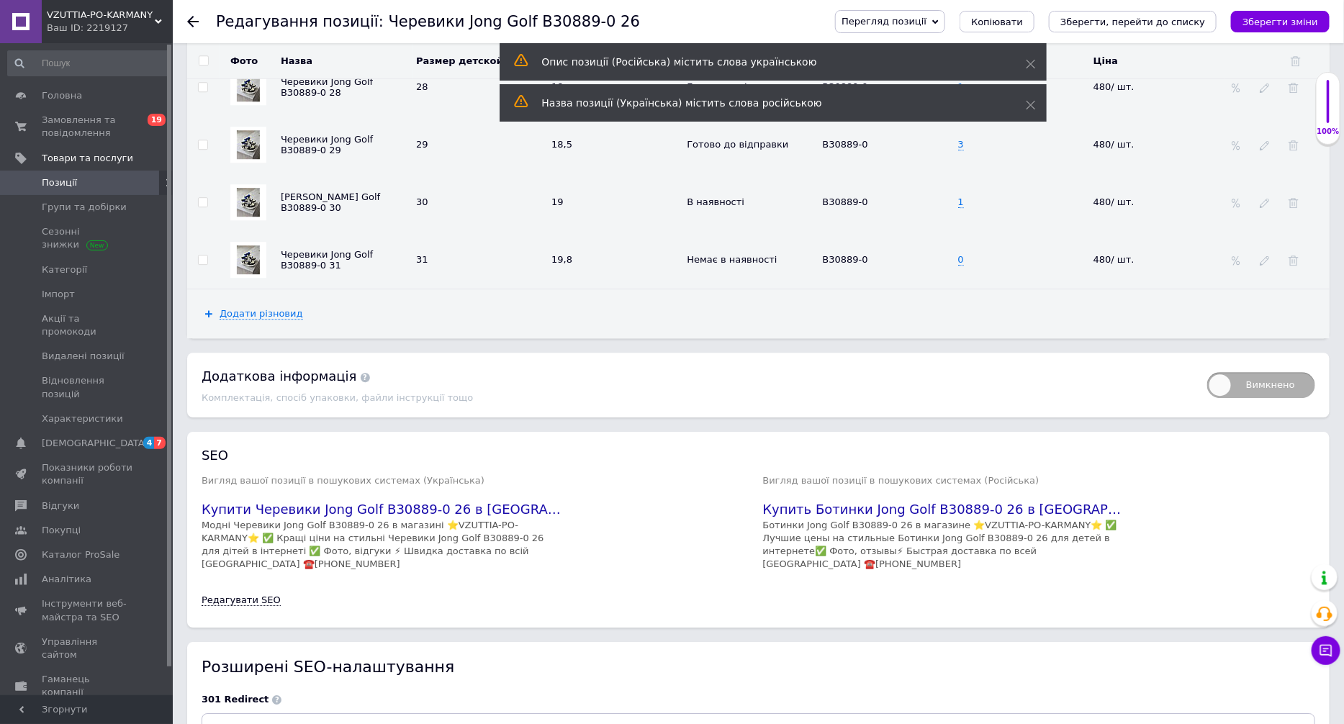
scroll to position [1728, 0]
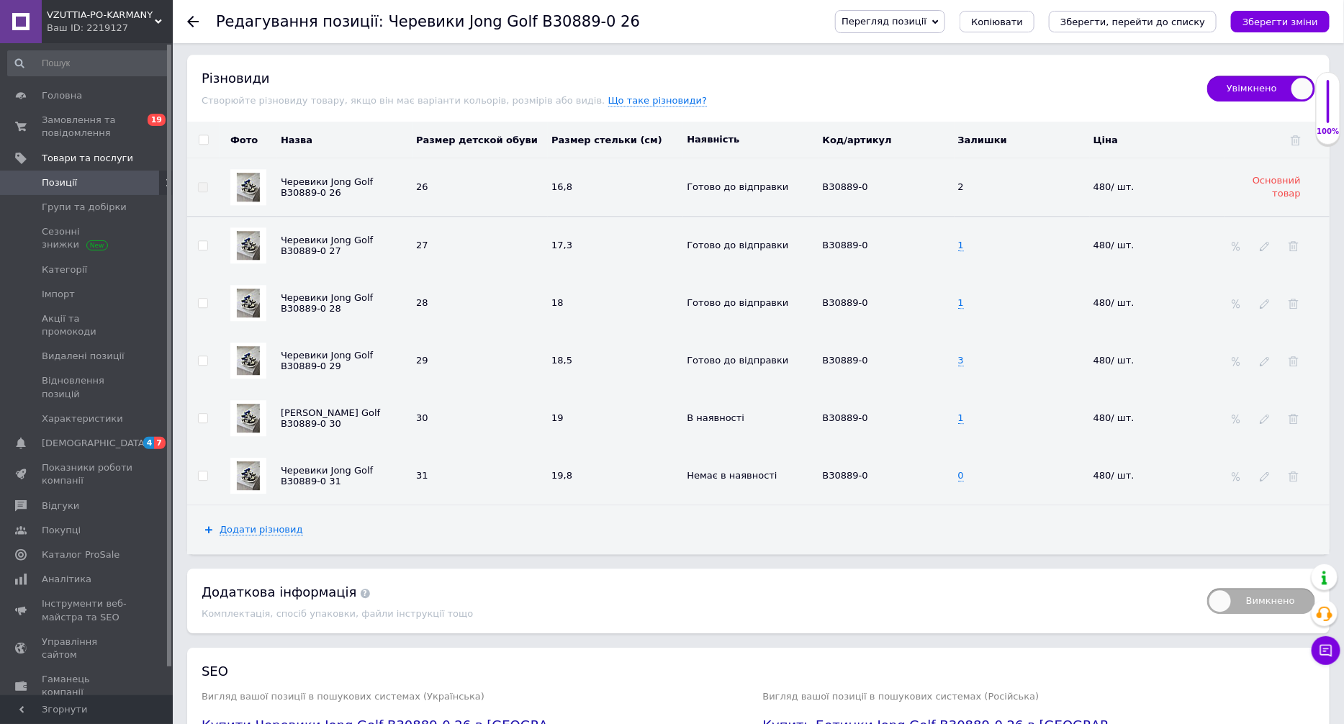
click at [114, 179] on span "Позиції" at bounding box center [87, 182] width 91 height 13
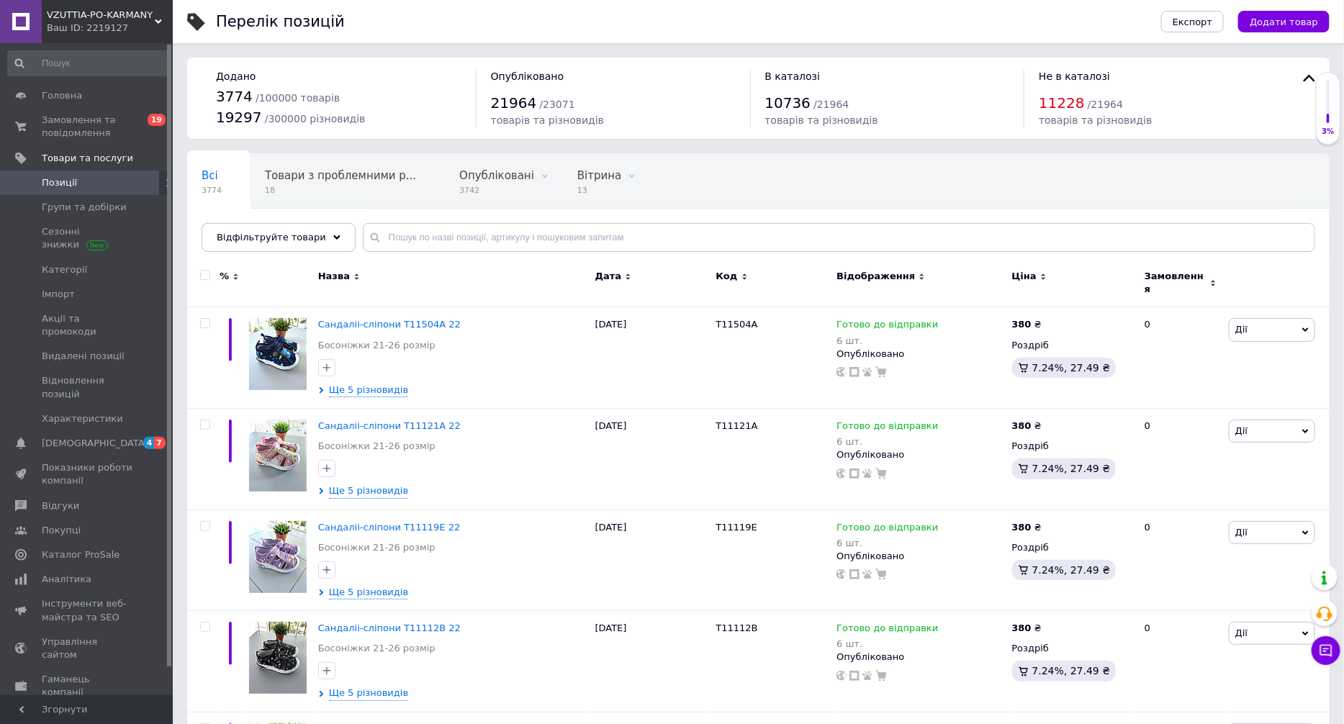
drag, startPoint x: 1278, startPoint y: 194, endPoint x: 1264, endPoint y: 202, distance: 16.2
click at [1278, 194] on div "Всі 3774 Товари з проблемними р... 18 Опубліковані 3742 Видалити Редагувати Віт…" at bounding box center [758, 209] width 1143 height 119
click at [1179, 242] on input "text" at bounding box center [839, 237] width 953 height 29
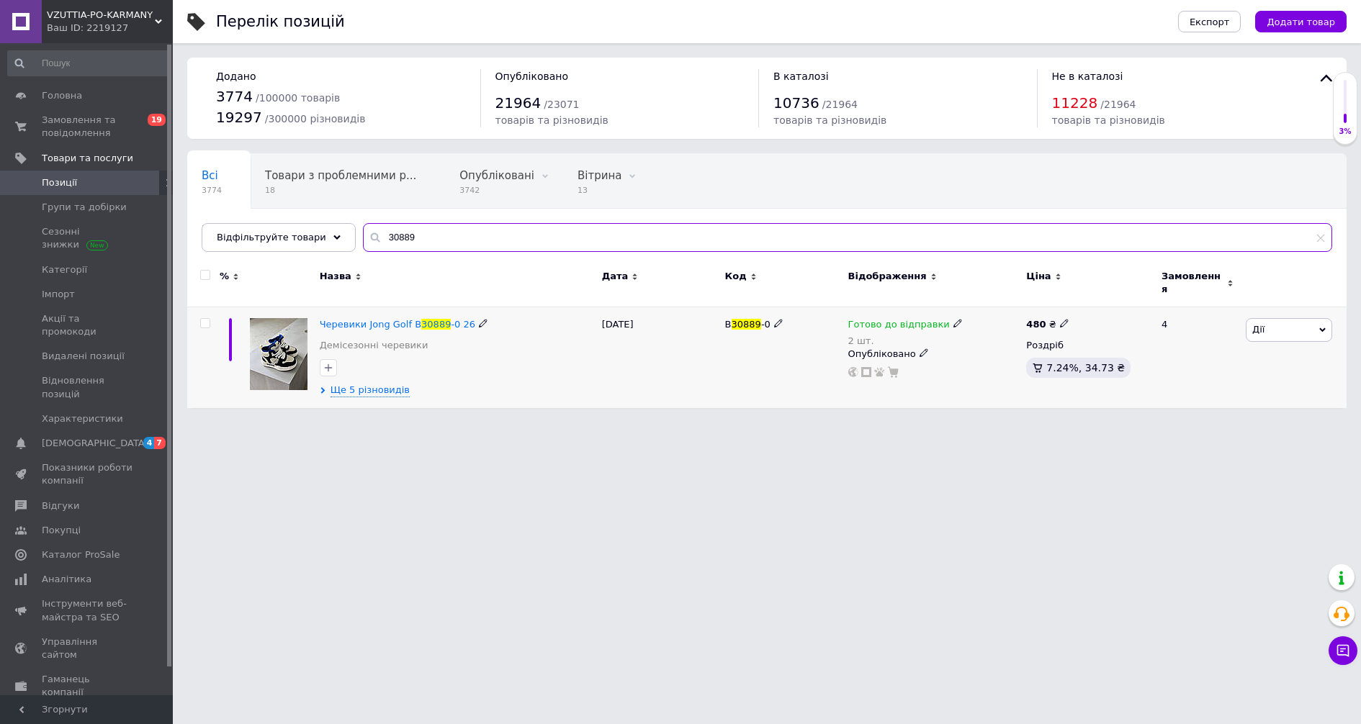
type input "30889"
click at [209, 319] on input "checkbox" at bounding box center [204, 323] width 9 height 9
checkbox input "true"
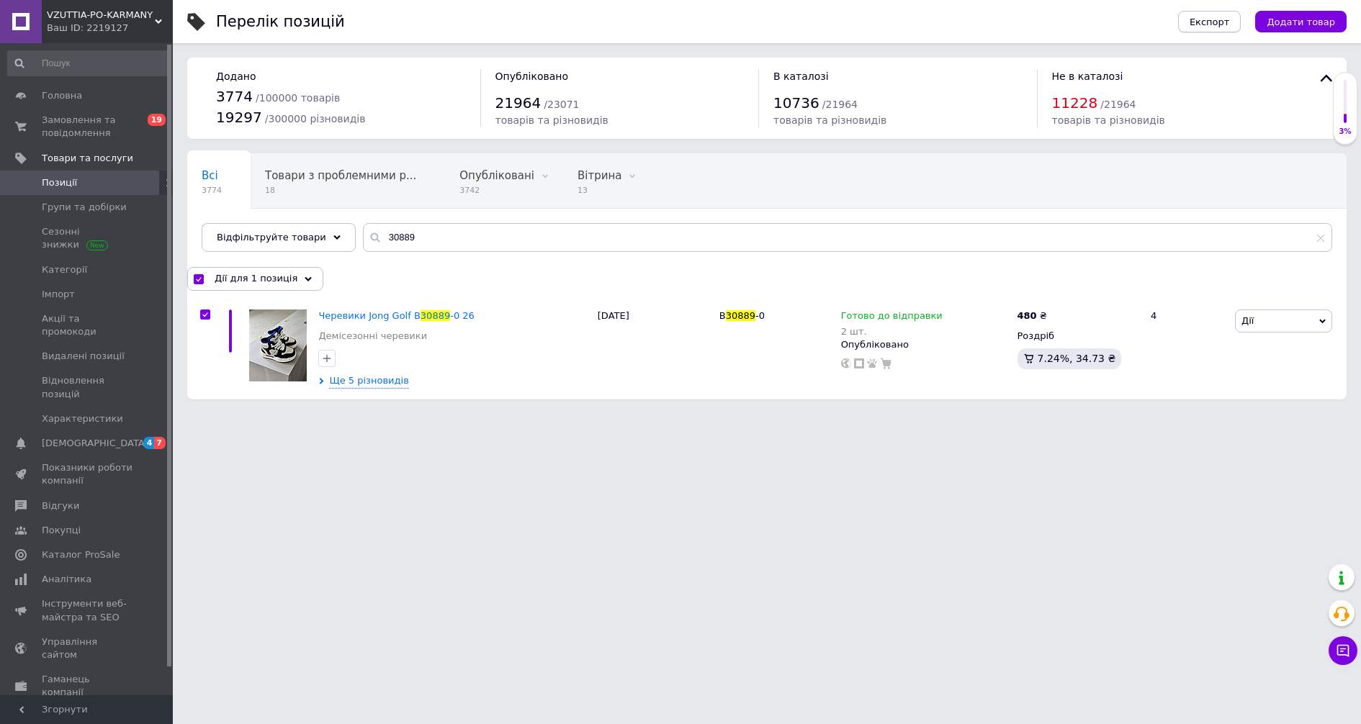
click at [1219, 17] on span "Експорт" at bounding box center [1210, 22] width 40 height 11
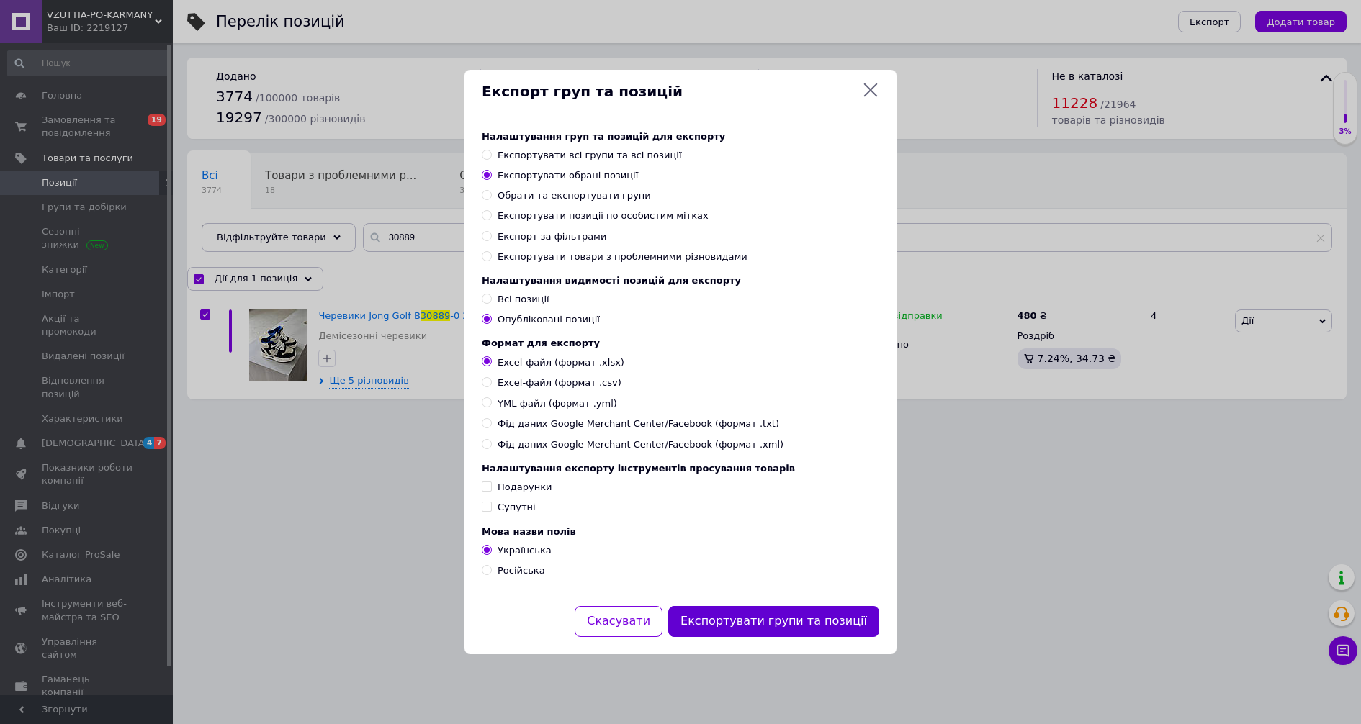
click at [801, 624] on button "Експортувати групи та позиції" at bounding box center [773, 621] width 211 height 31
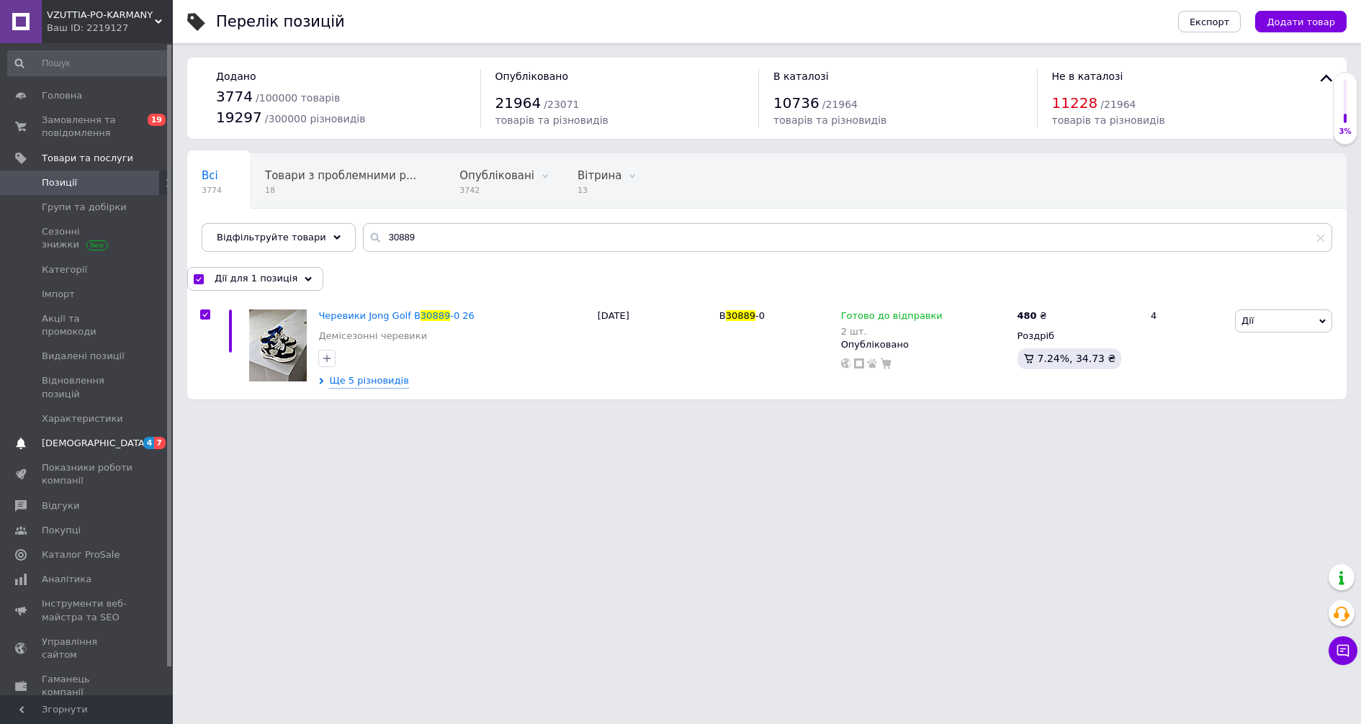
click at [89, 437] on span "[DEMOGRAPHIC_DATA]" at bounding box center [95, 443] width 107 height 13
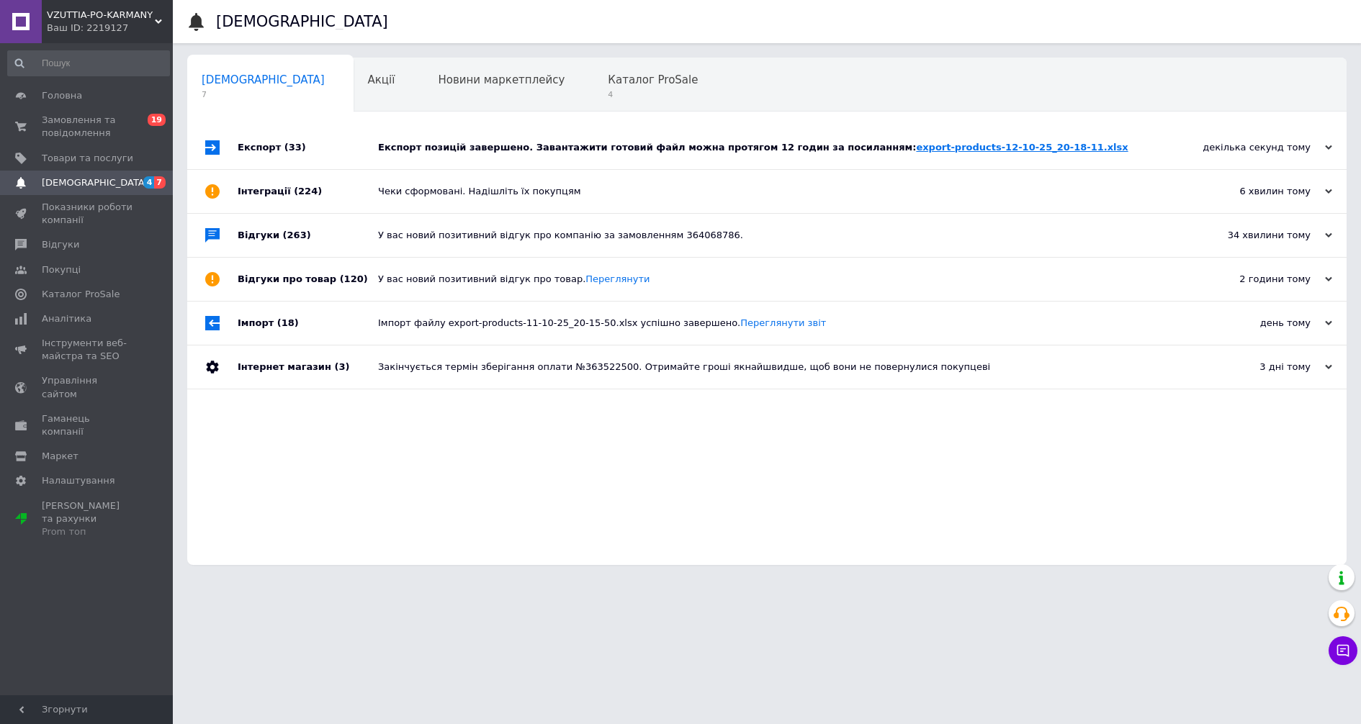
click at [938, 148] on link "export-products-12-10-25_20-18-11.xlsx" at bounding box center [1022, 147] width 212 height 11
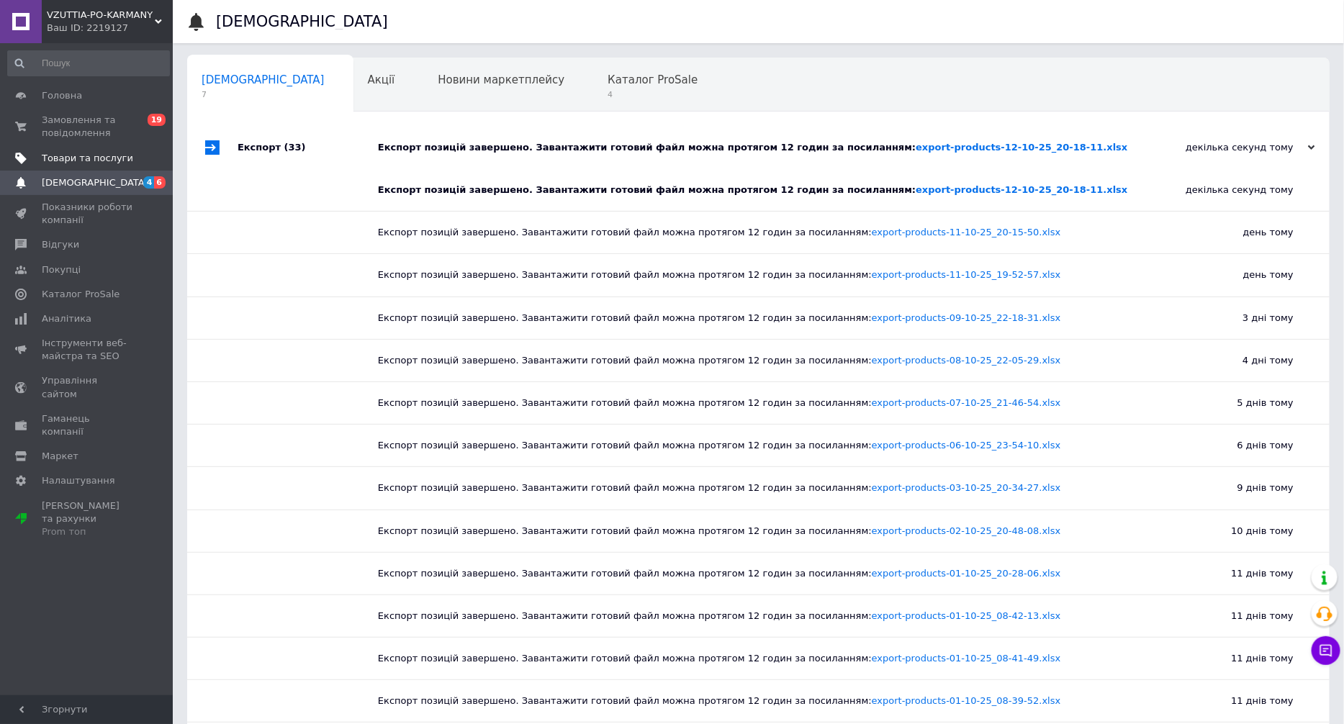
click at [79, 156] on span "Товари та послуги" at bounding box center [87, 158] width 91 height 13
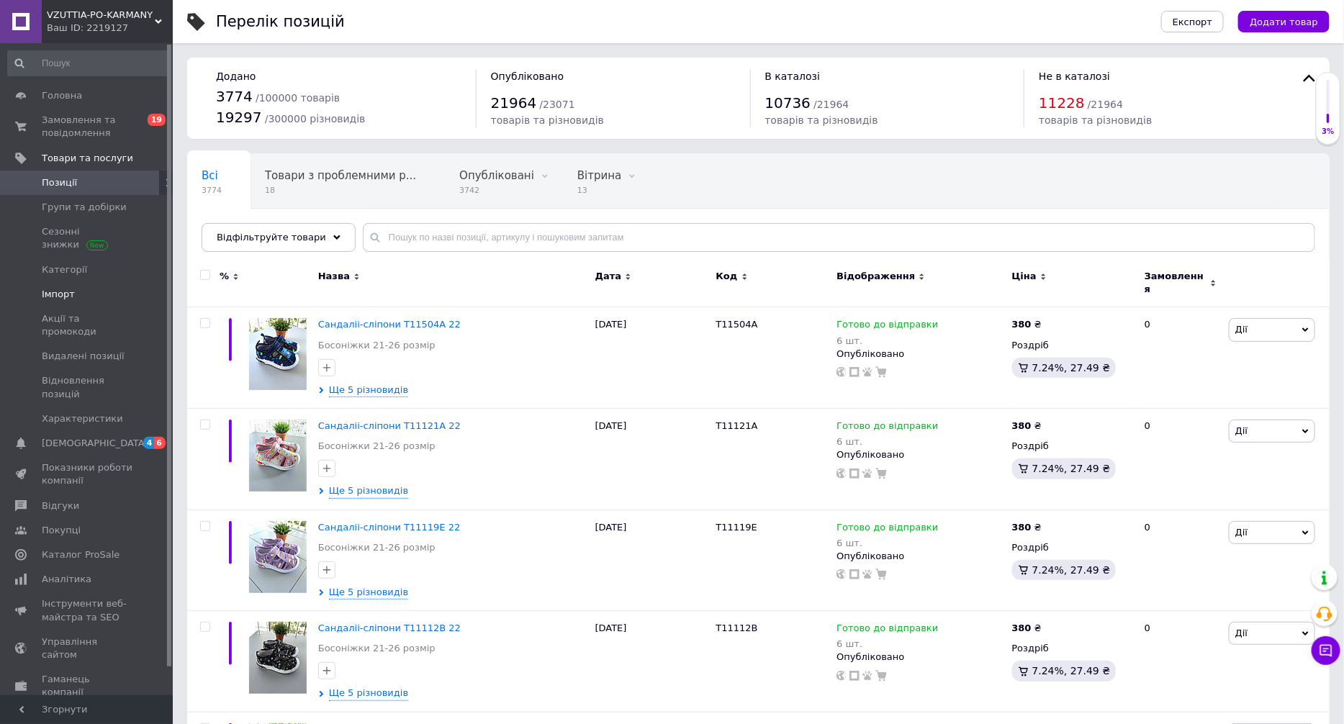
click at [68, 288] on span "Імпорт" at bounding box center [58, 294] width 33 height 13
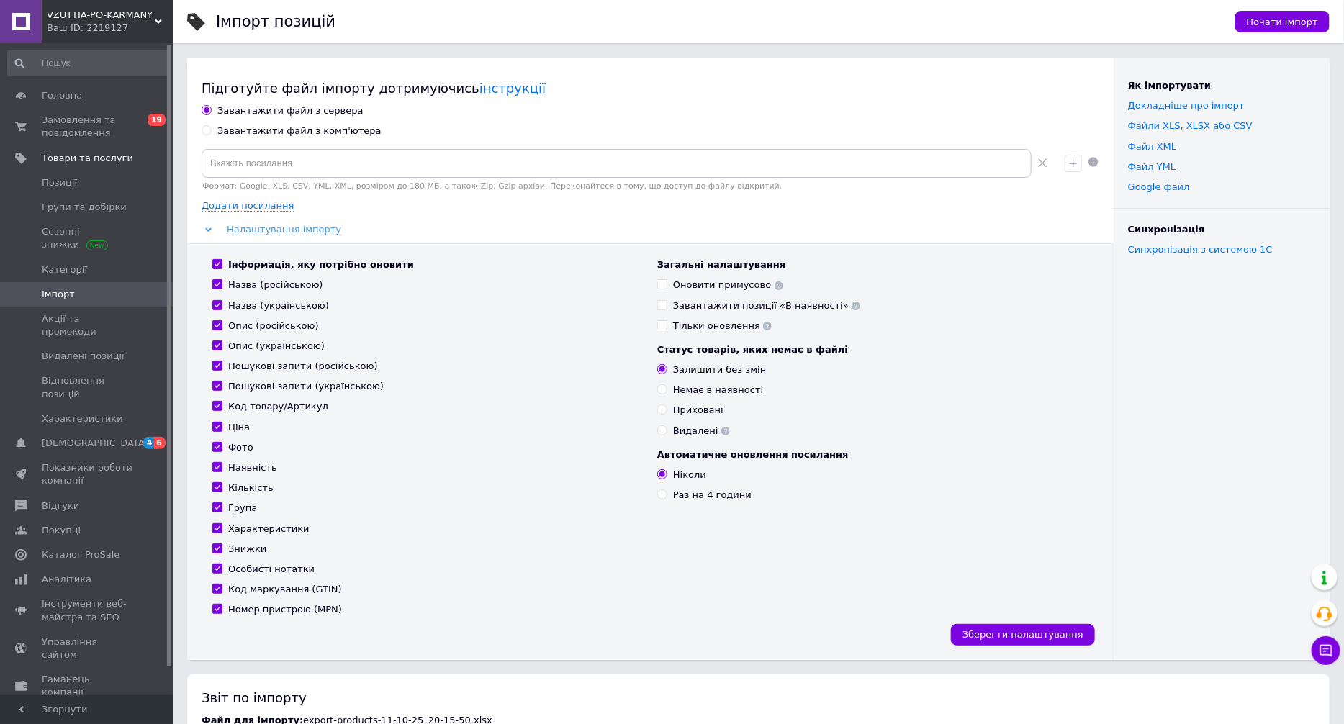
click at [269, 136] on div "Завантажити файл з комп'ютера" at bounding box center [299, 131] width 164 height 13
click at [211, 135] on input "Завантажити файл з комп'ютера" at bounding box center [206, 129] width 9 height 9
radio input "true"
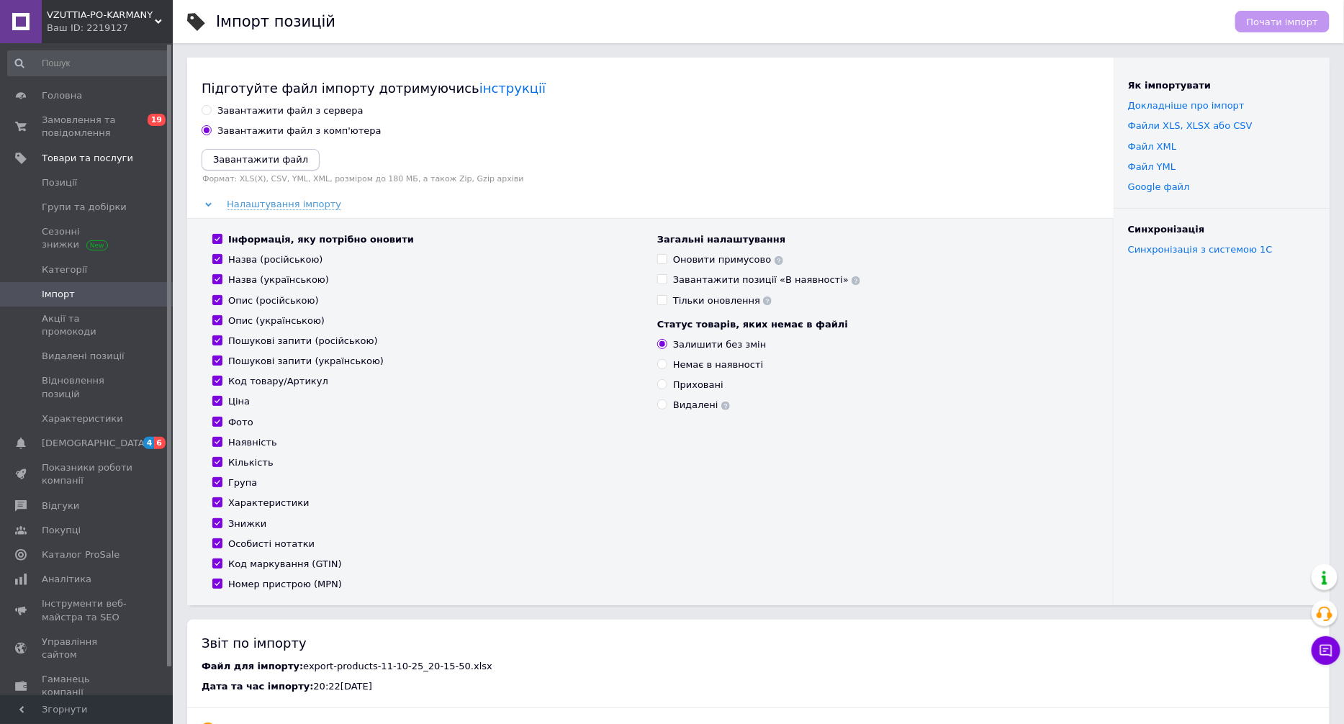
click at [271, 158] on icon "Завантажити файл" at bounding box center [260, 159] width 95 height 11
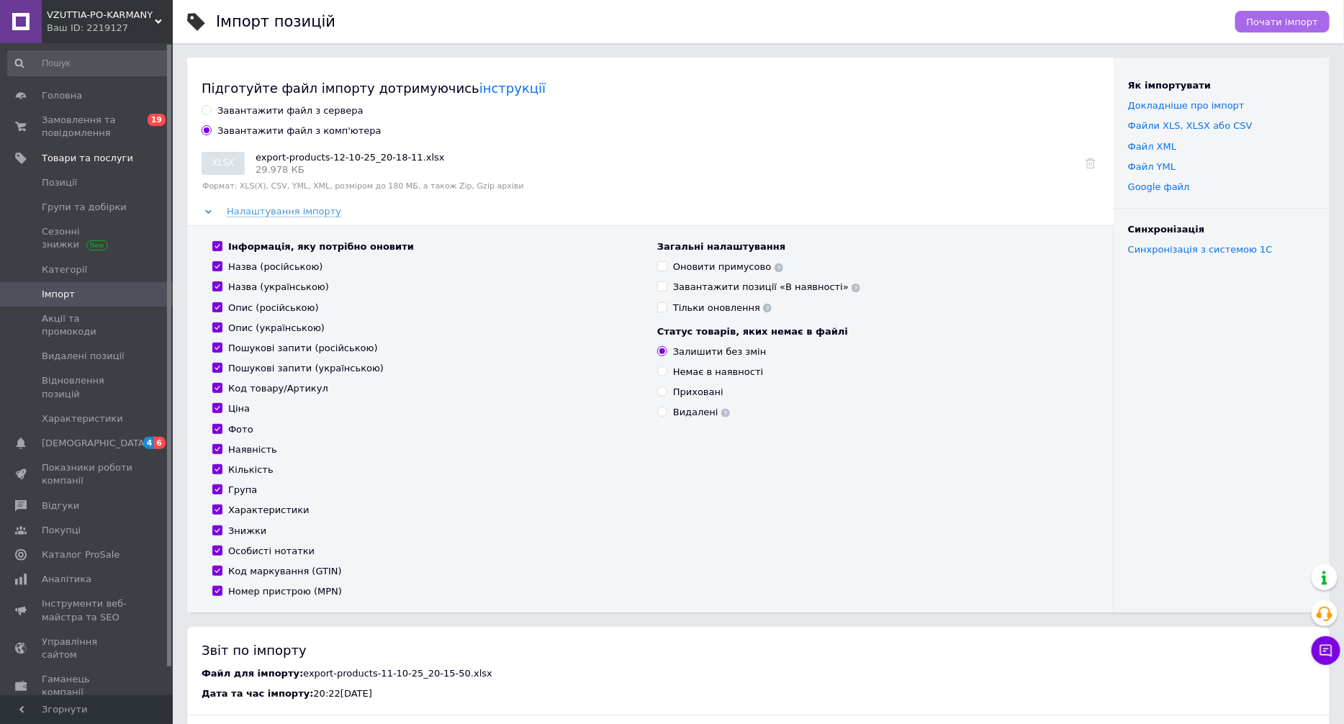
click at [1261, 23] on span "Почати імпорт" at bounding box center [1282, 22] width 71 height 11
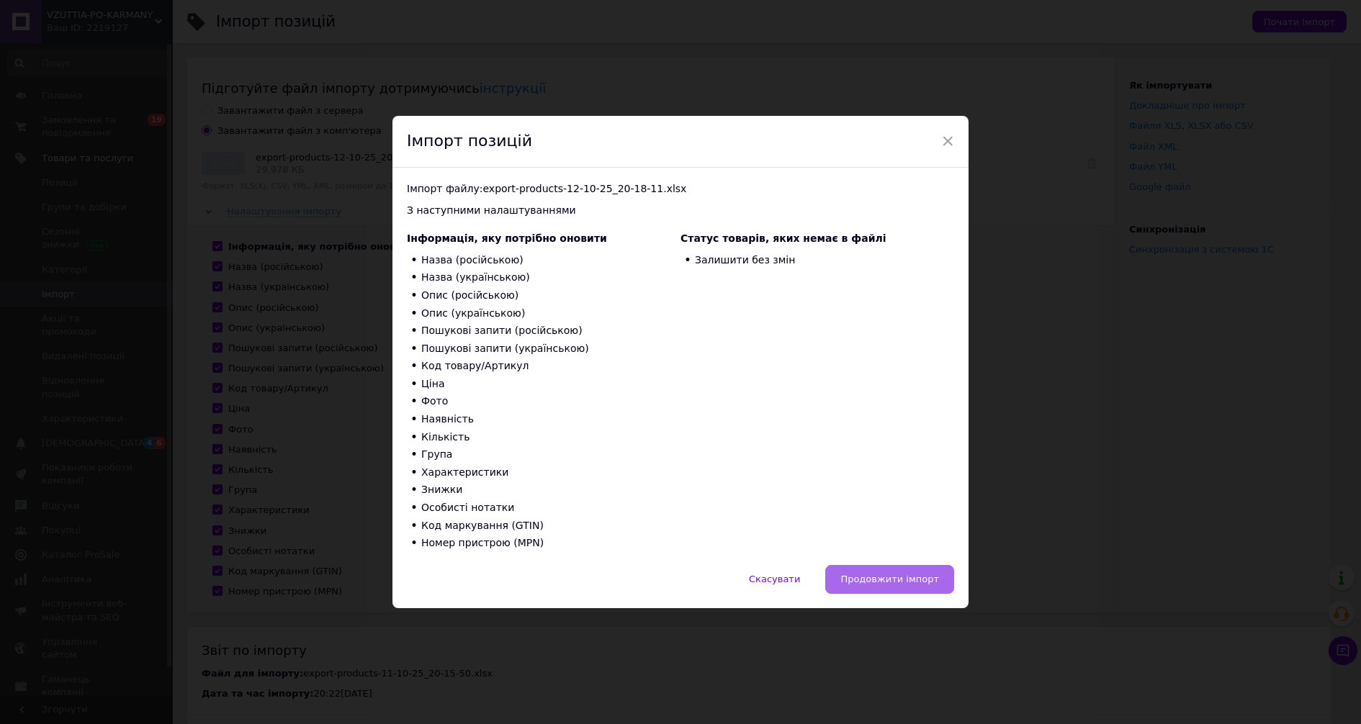
click at [926, 576] on span "Продовжити імпорт" at bounding box center [889, 579] width 99 height 11
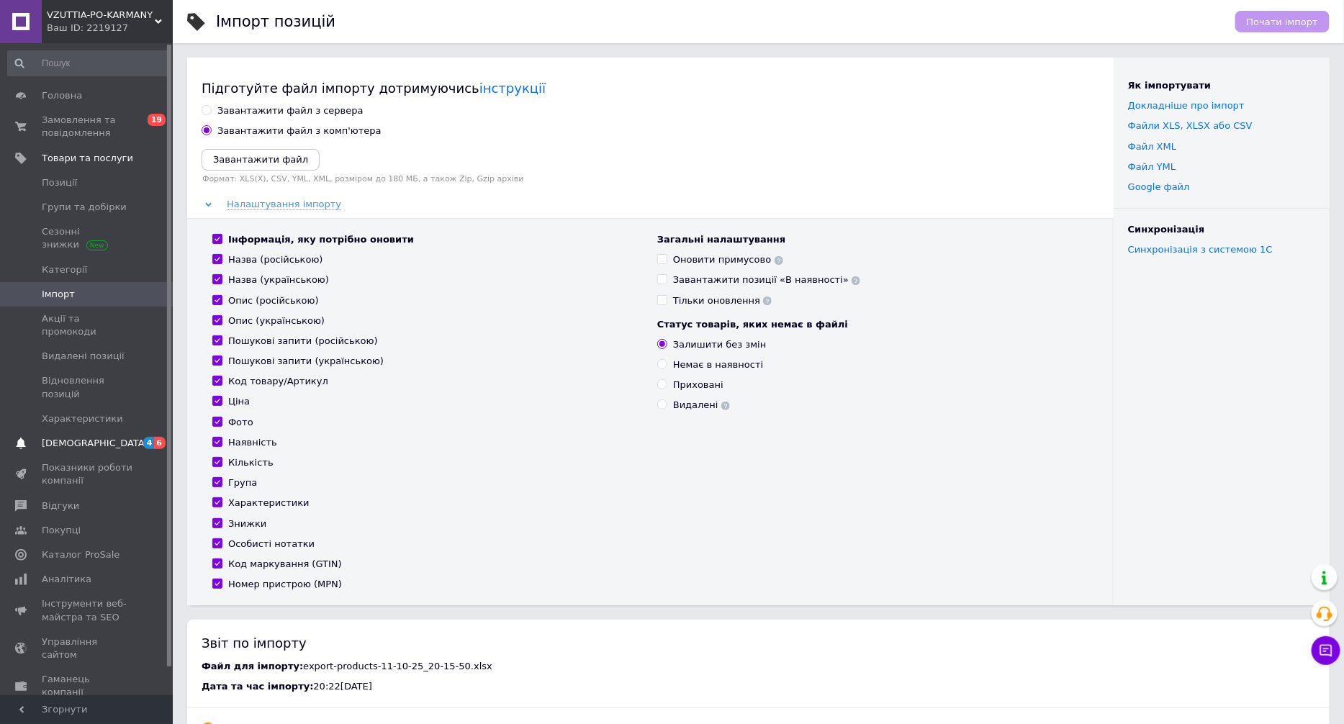
click at [102, 437] on span "[DEMOGRAPHIC_DATA]" at bounding box center [87, 443] width 91 height 13
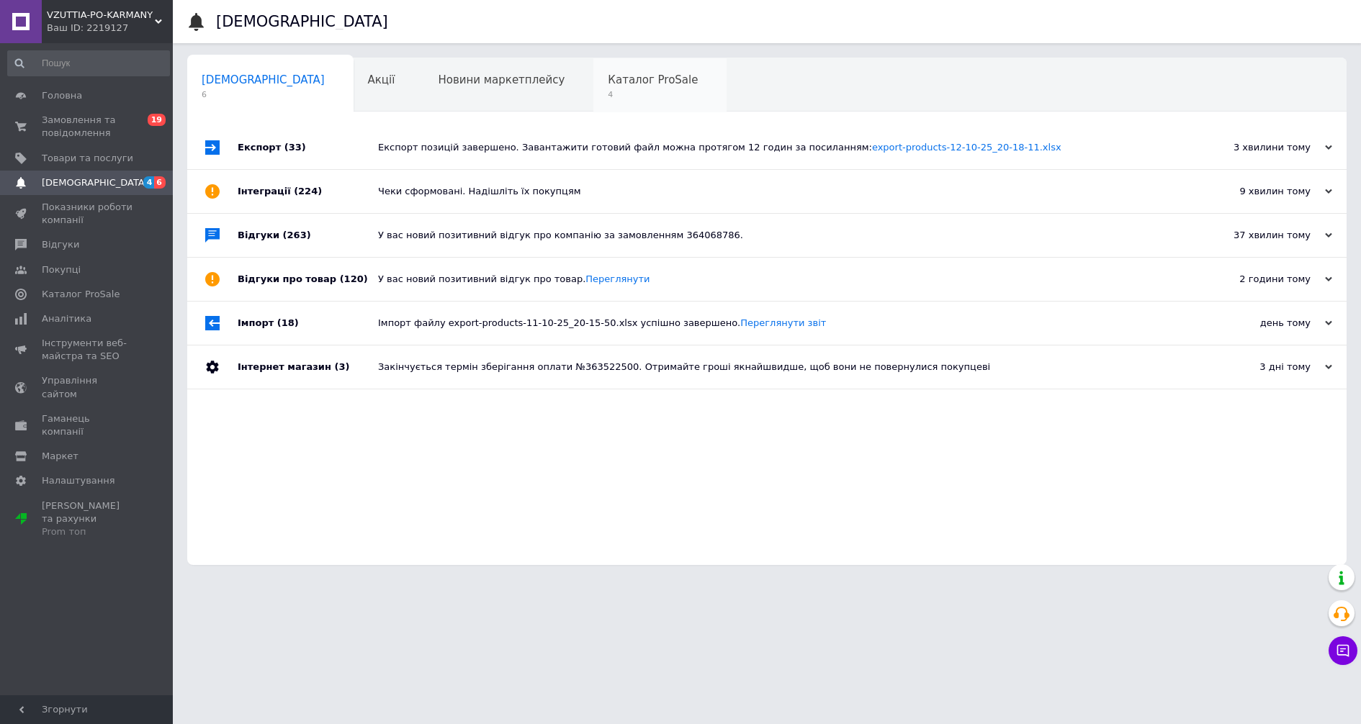
click at [593, 70] on div "Каталог ProSale 4" at bounding box center [659, 85] width 133 height 55
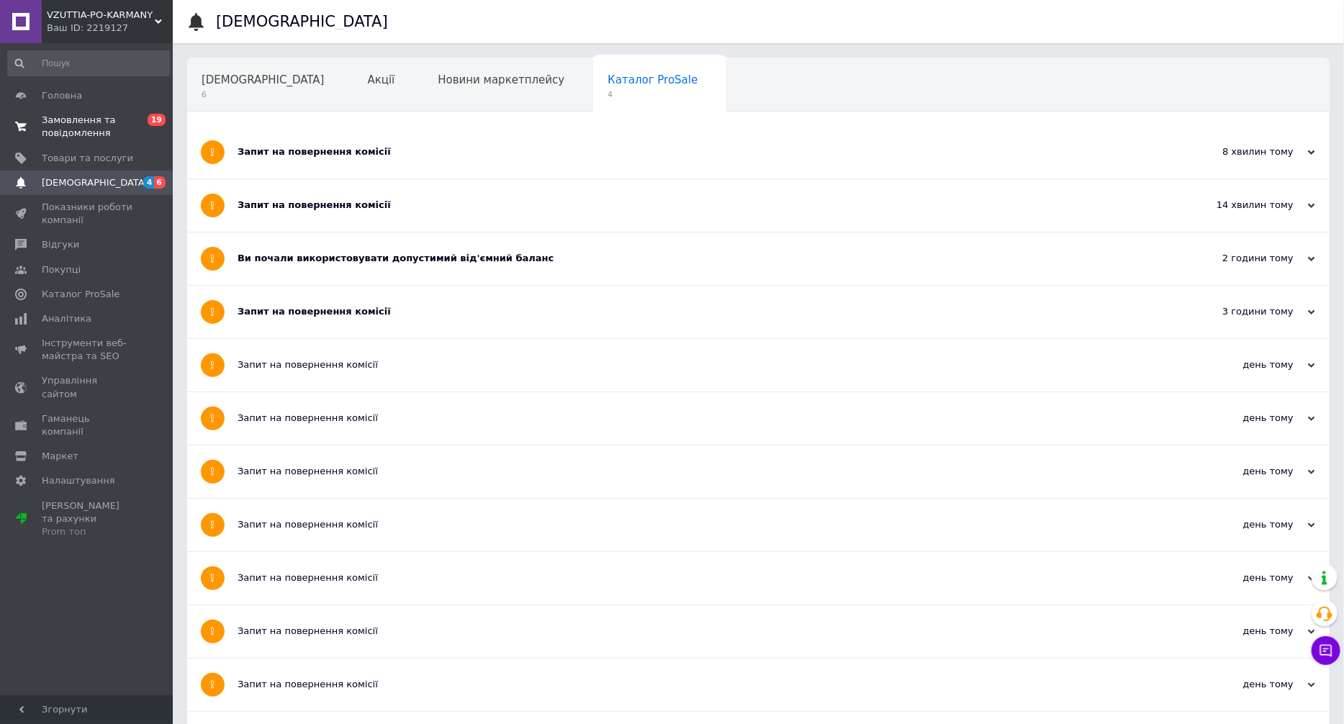
click at [93, 121] on span "Замовлення та повідомлення" at bounding box center [87, 127] width 91 height 26
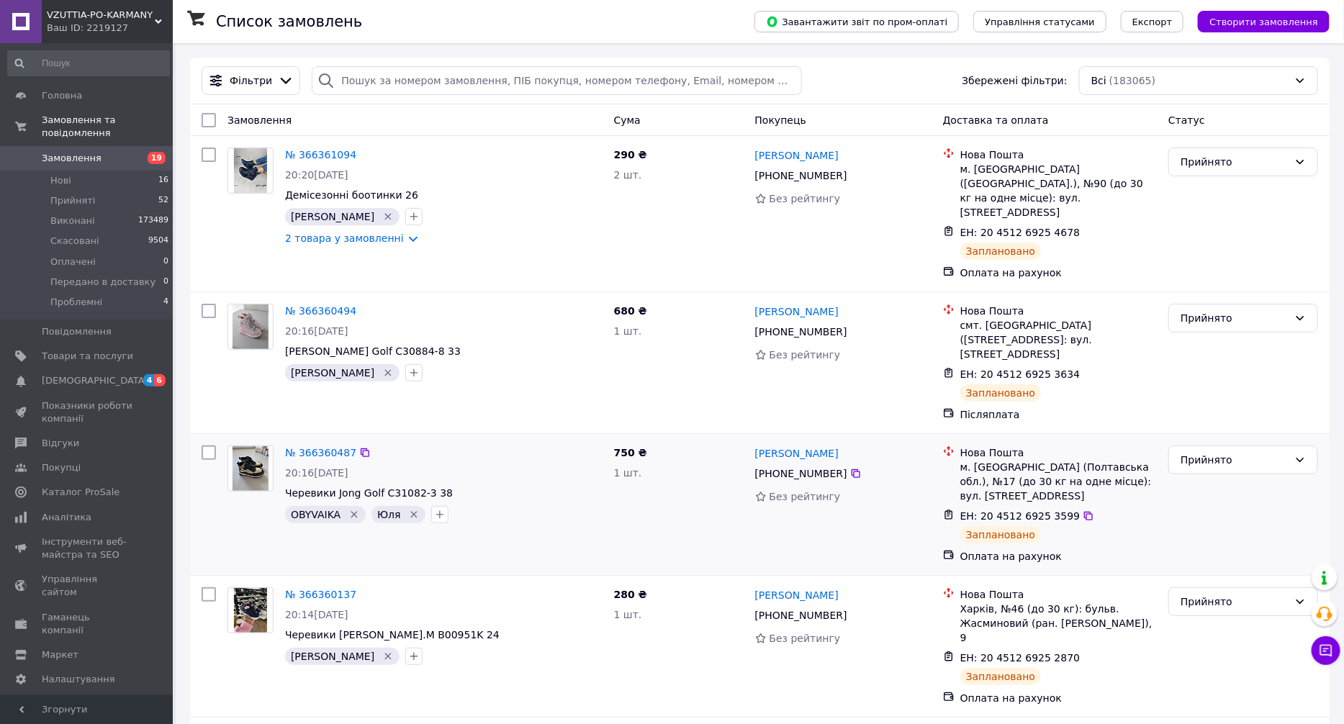
drag, startPoint x: 572, startPoint y: 677, endPoint x: 446, endPoint y: 421, distance: 285.0
click at [413, 77] on input "search" at bounding box center [557, 80] width 490 height 29
click at [90, 350] on span "Товари та послуги" at bounding box center [87, 356] width 91 height 13
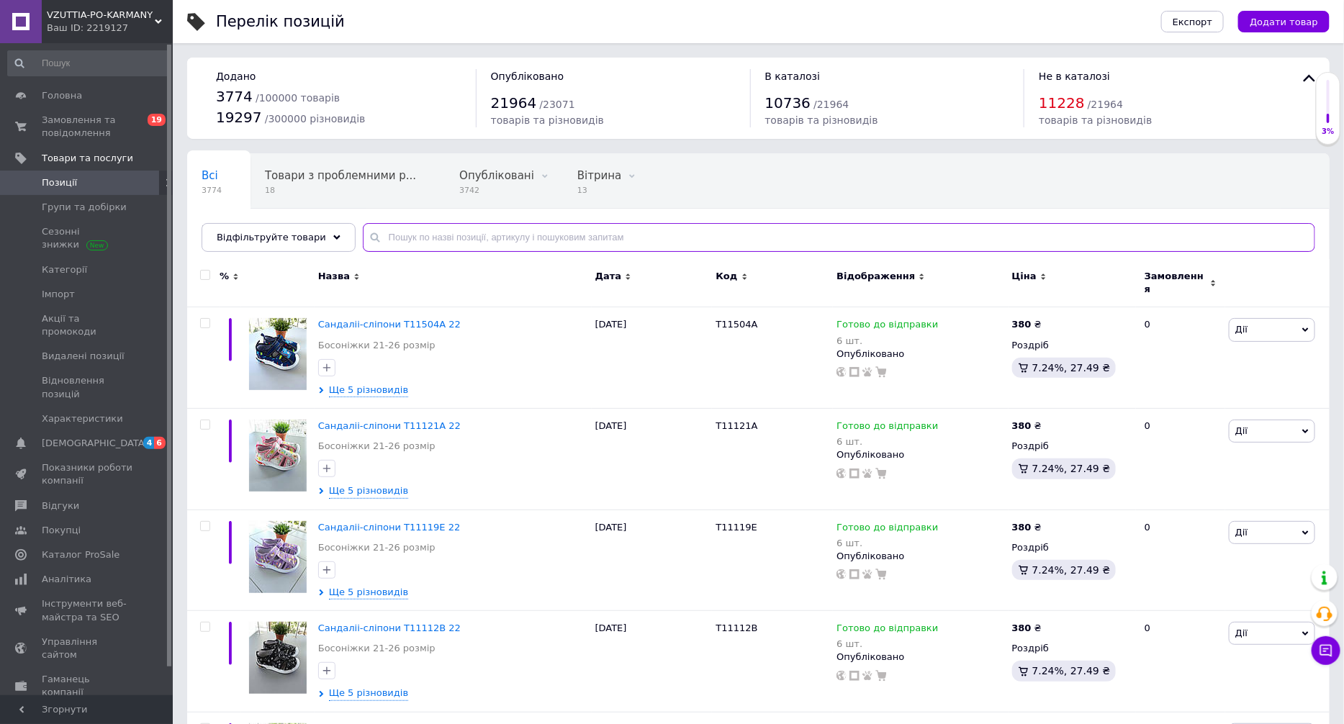
click at [552, 235] on input "text" at bounding box center [839, 237] width 953 height 29
paste input "C30883-23"
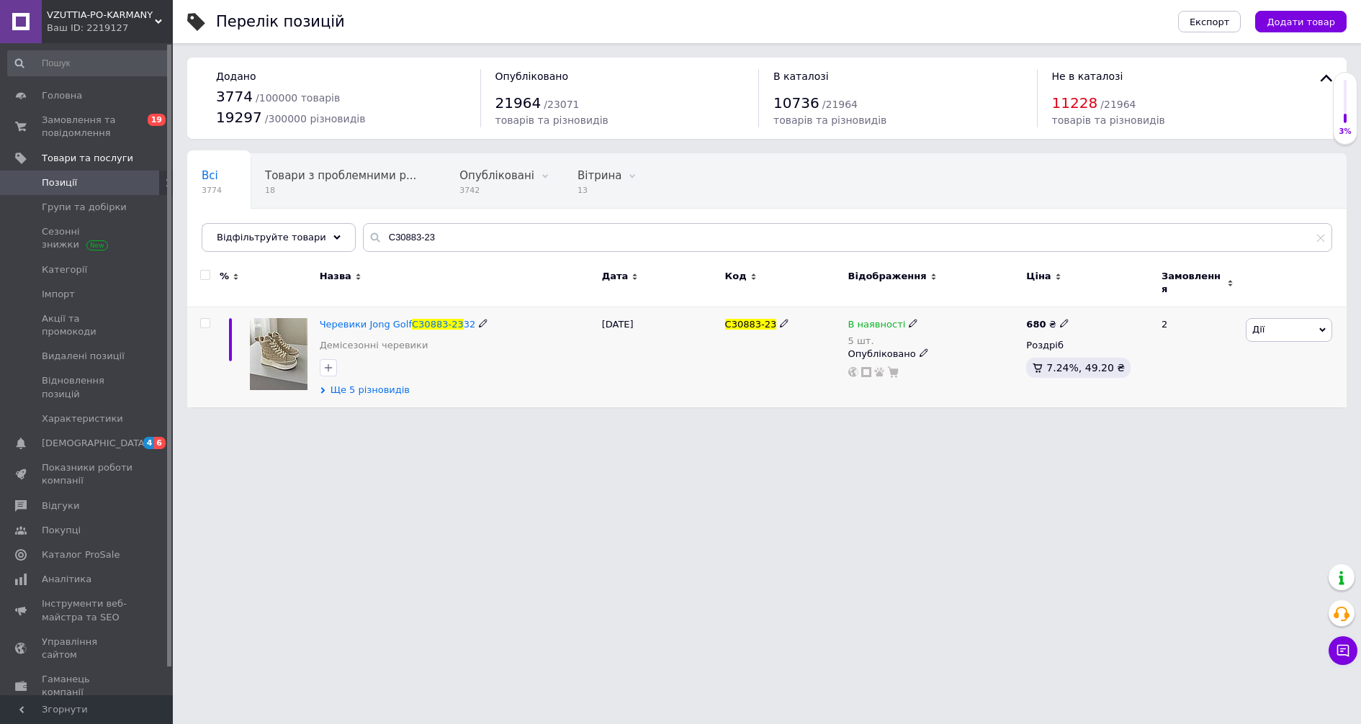
click at [386, 384] on span "Ще 5 різновидів" at bounding box center [370, 390] width 79 height 13
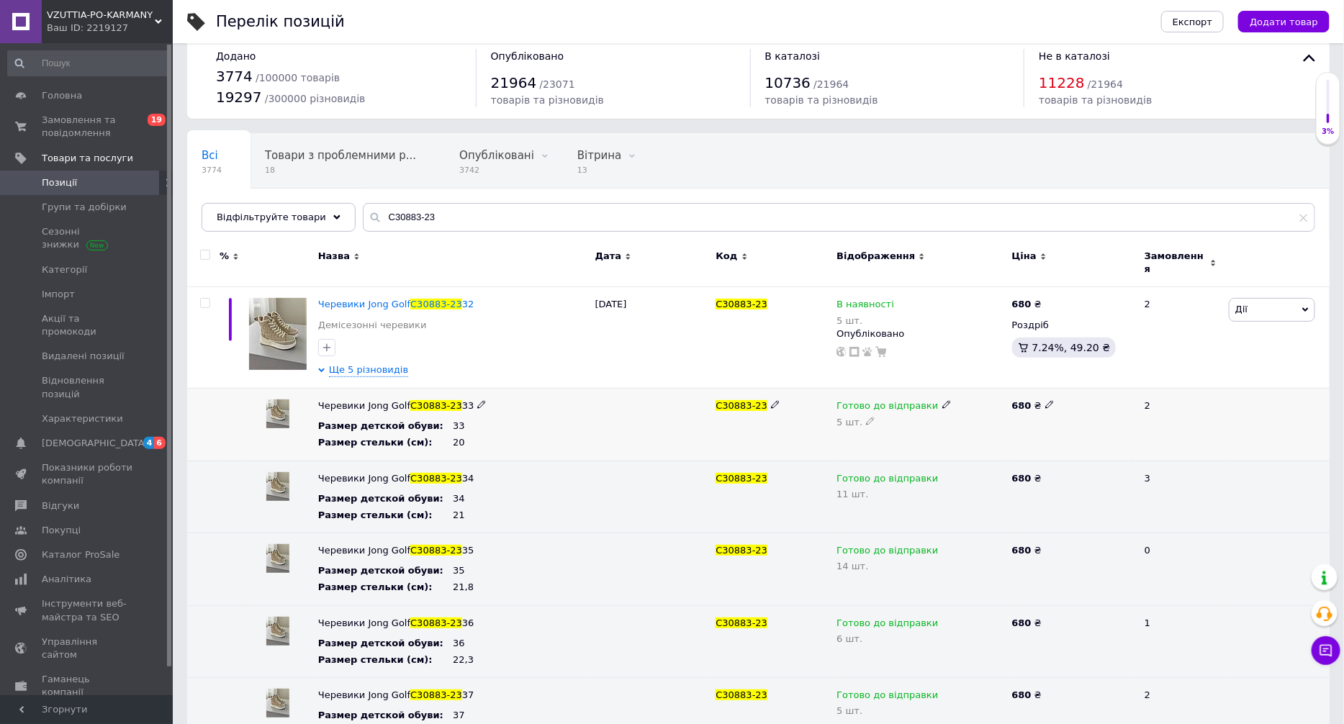
scroll to position [50, 0]
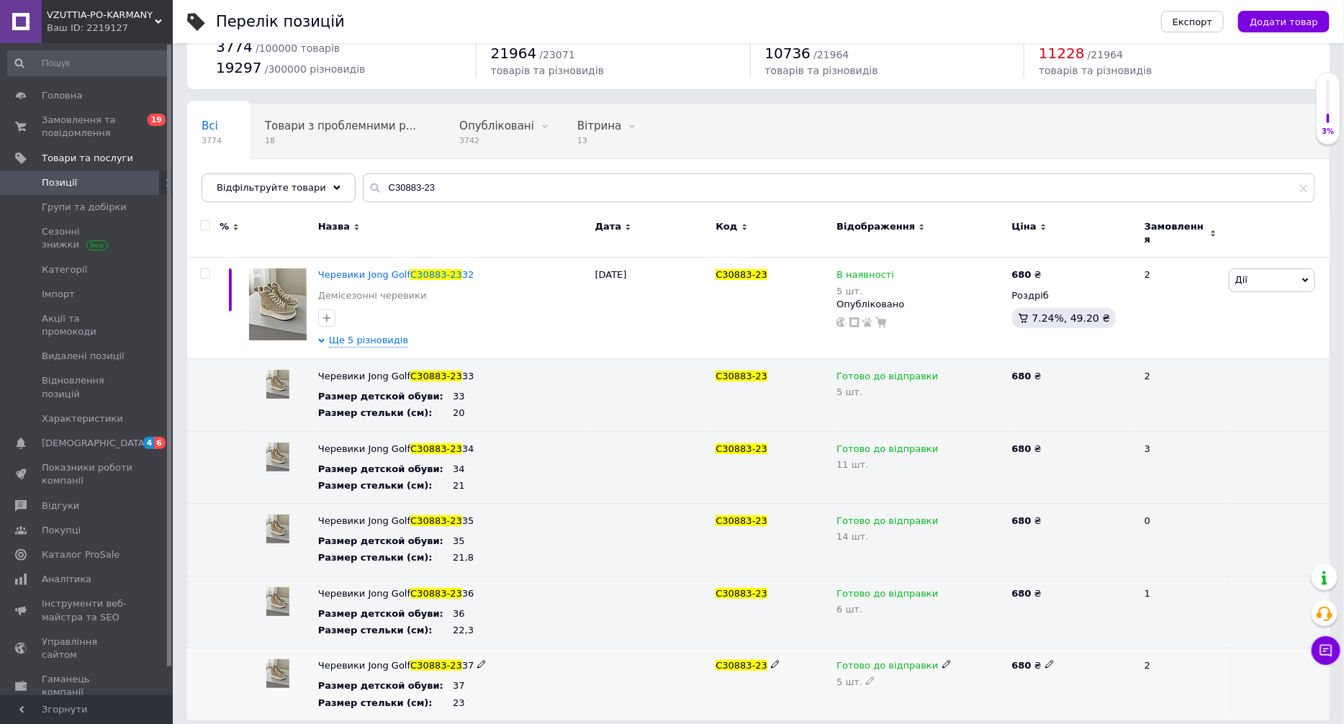
click at [683, 649] on div at bounding box center [652, 685] width 121 height 72
click at [1326, 662] on button "Чат з покупцем" at bounding box center [1326, 651] width 29 height 29
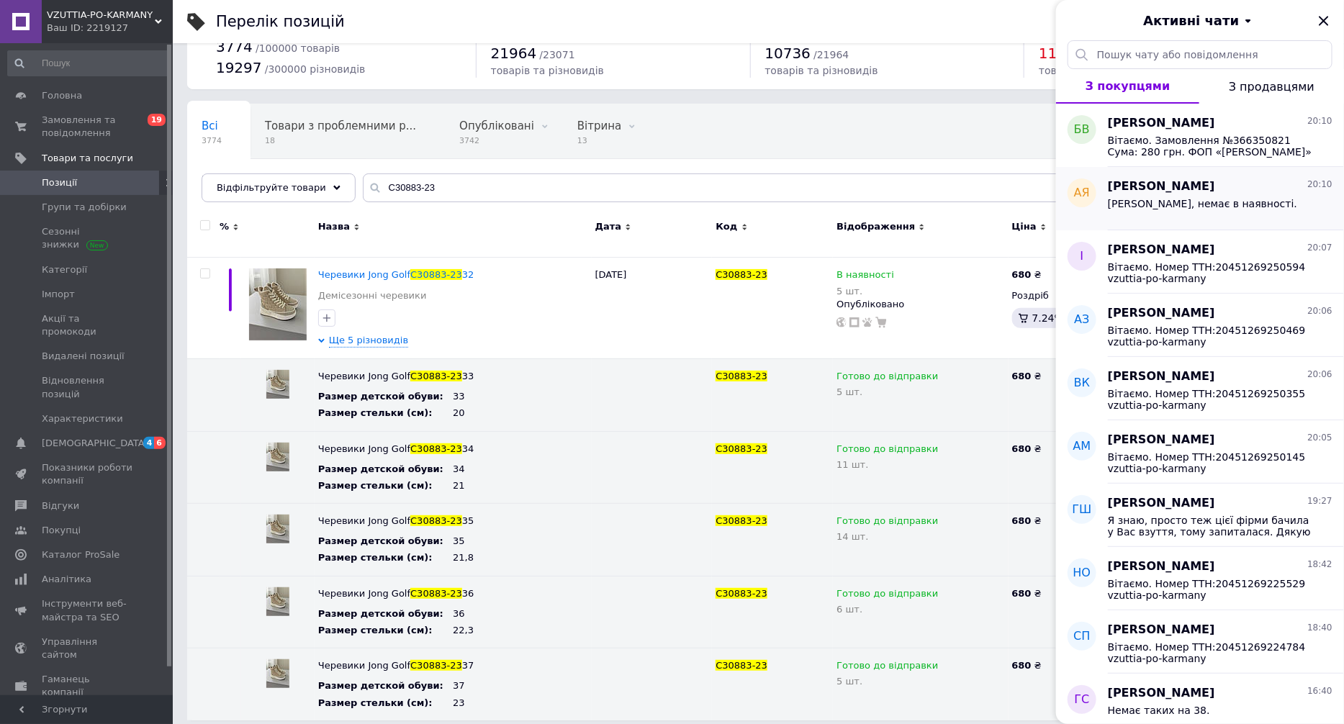
click at [1236, 212] on div "Вітаємо, немає в наявності." at bounding box center [1220, 206] width 225 height 23
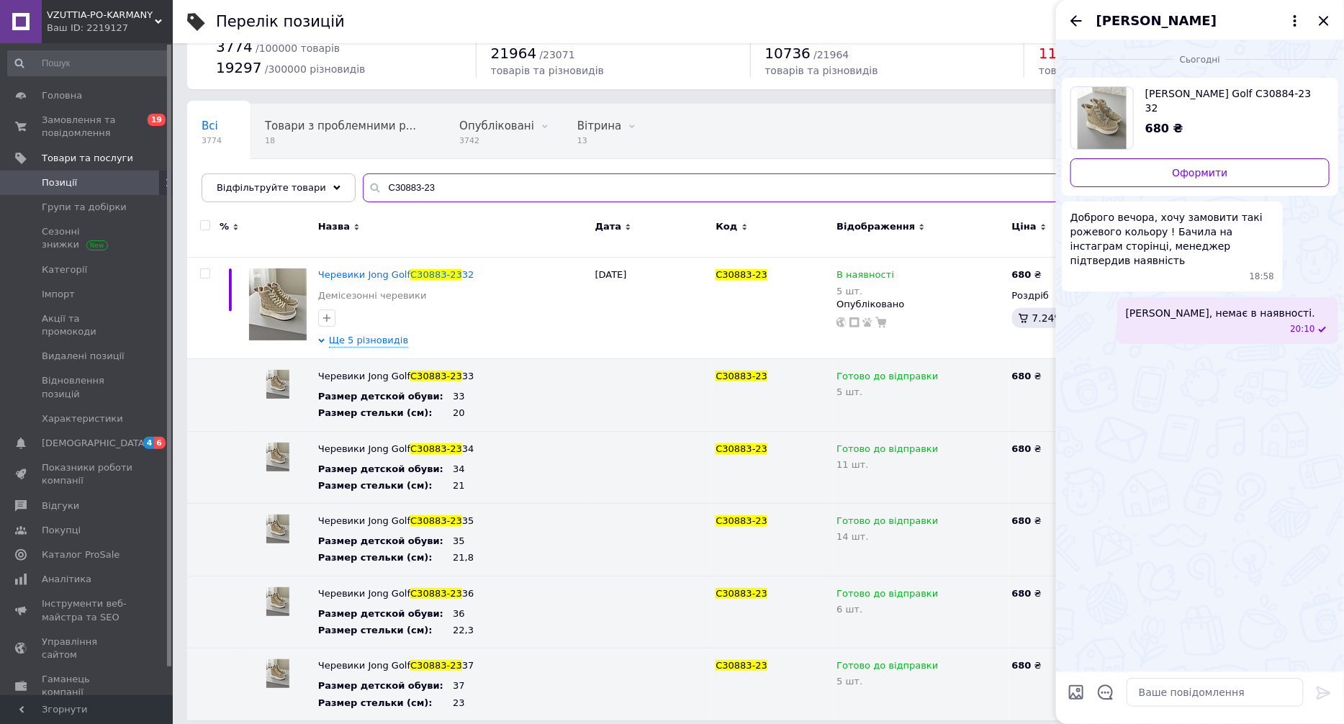
click at [445, 186] on input "C30883-23" at bounding box center [839, 188] width 953 height 29
click at [564, 716] on div "Перелік позицій Експорт Додати товар Додано 3774 / 100000 товарів 19297 / 30000…" at bounding box center [759, 342] width 1172 height 785
drag, startPoint x: 434, startPoint y: 192, endPoint x: 229, endPoint y: 180, distance: 205.6
click at [296, 179] on div "Відфільтруйте товари C30883-23" at bounding box center [759, 188] width 1114 height 29
paste input "4-8"
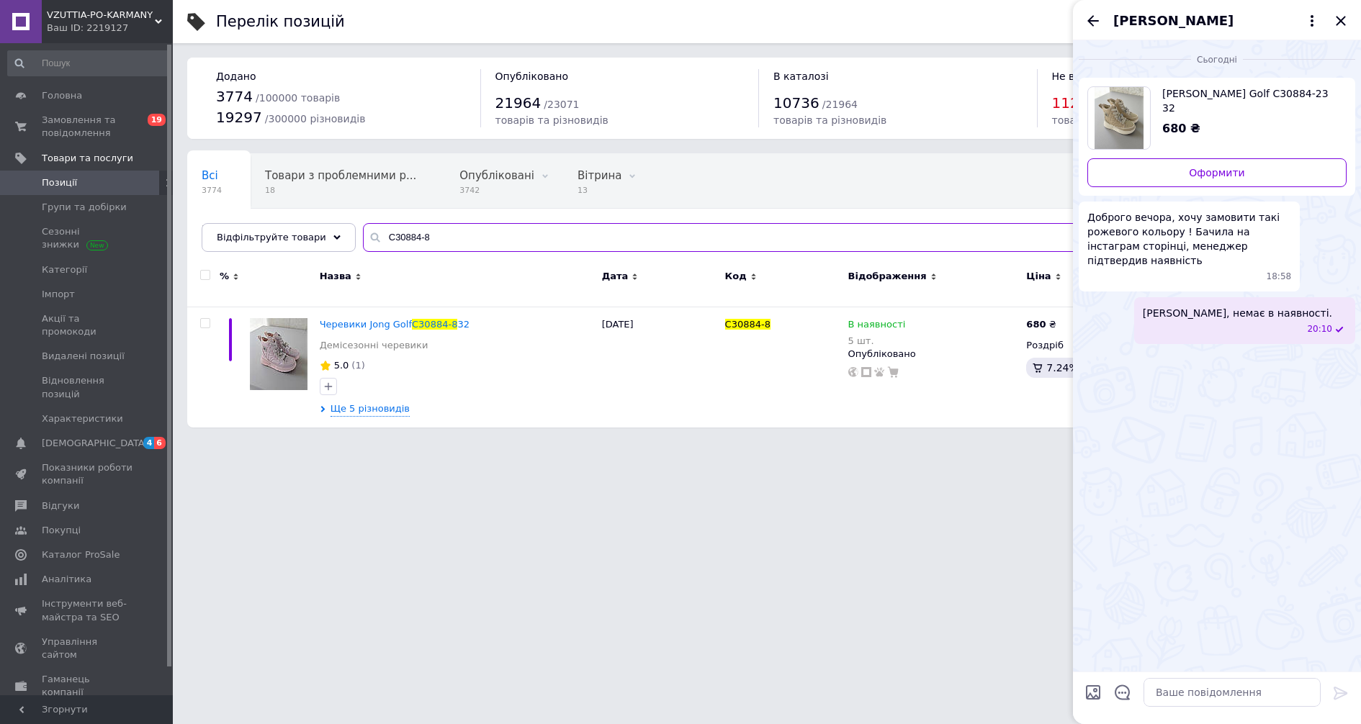
type input "C30884-8"
click at [1188, 695] on textarea at bounding box center [1232, 692] width 177 height 29
click at [1235, 306] on span "Вітаємо, немає в наявності." at bounding box center [1237, 313] width 189 height 14
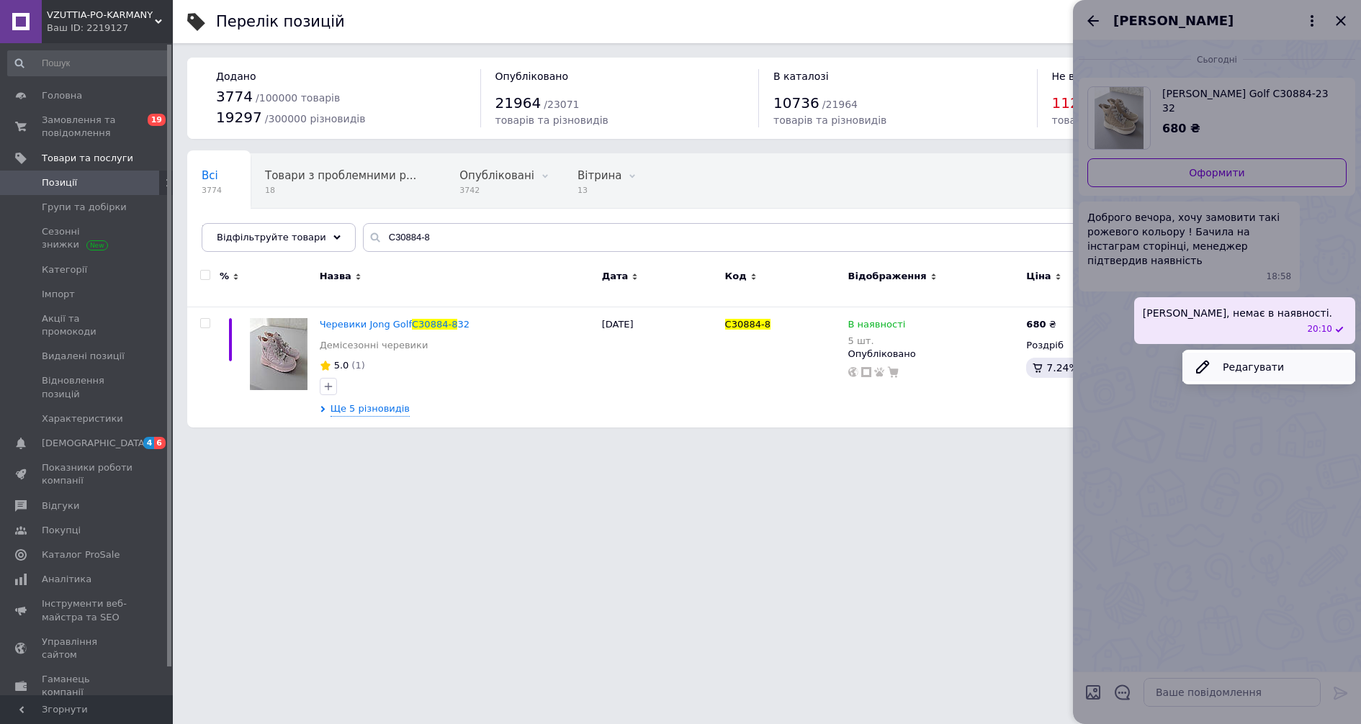
click at [1243, 353] on button "Редагувати" at bounding box center [1268, 367] width 173 height 29
type textarea "Вітаємо, немає в наявності."
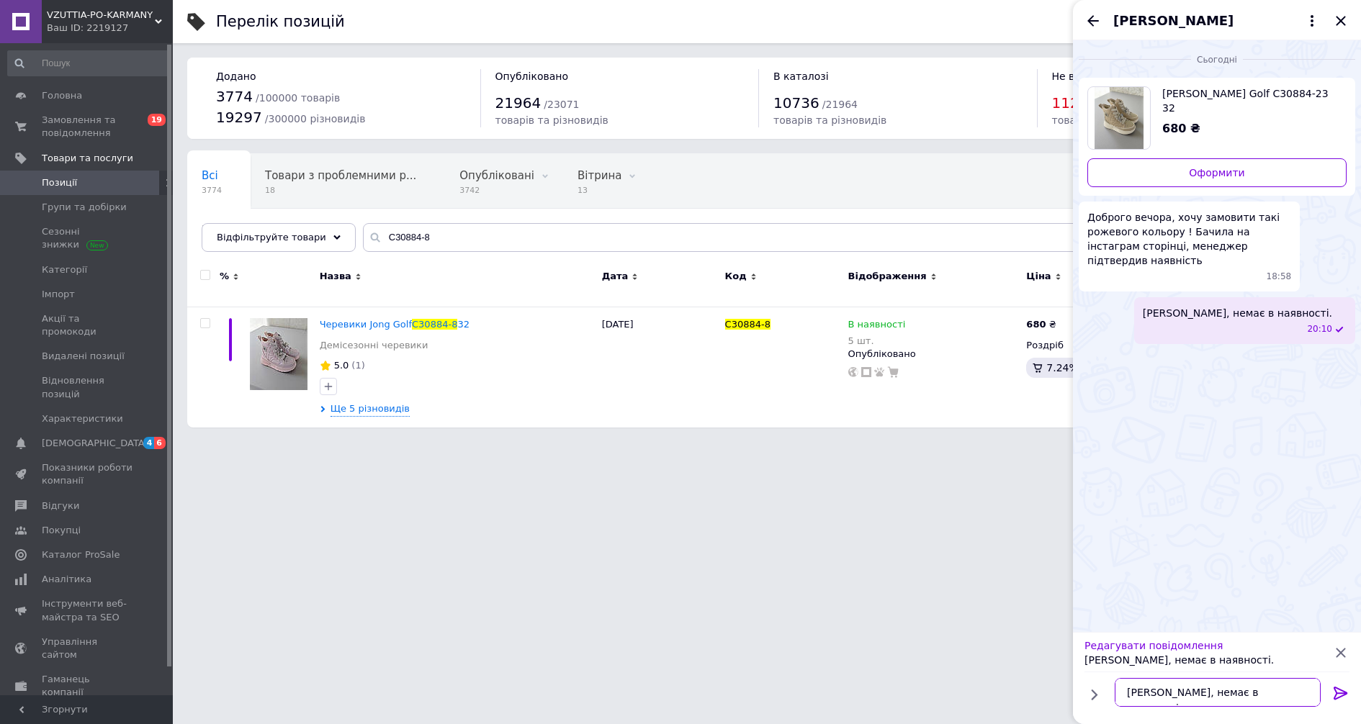
drag, startPoint x: 1252, startPoint y: 698, endPoint x: 1110, endPoint y: 693, distance: 141.2
click at [1109, 695] on div "Вітаємо, немає в наявності. Вітаємо, немає в наявності." at bounding box center [1217, 693] width 217 height 40
type textarea "Вітаємо"
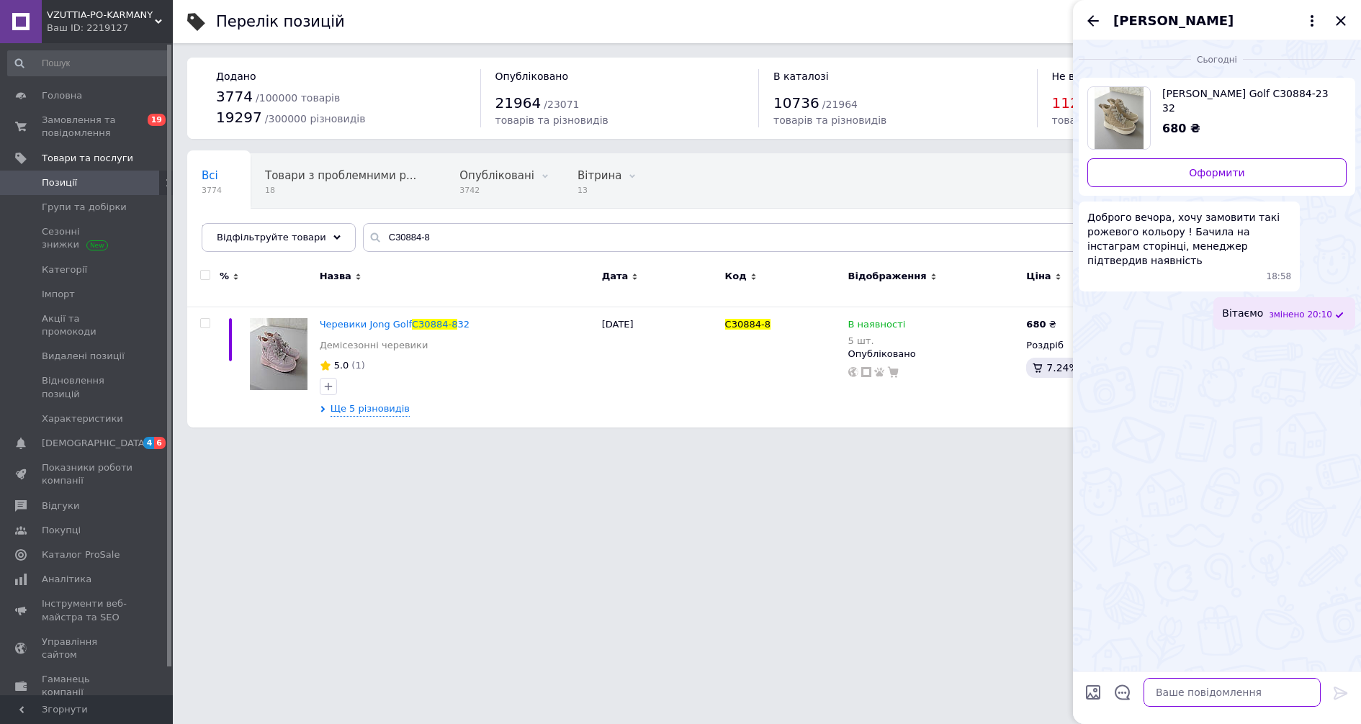
paste textarea "https://vzuttia-po-karmany.com.ua/ua/p2759480631-botinki-jong-golf.html"
type textarea "https://vzuttia-po-karmany.com.ua/ua/p2759480631-botinki-jong-golf.html"
click at [1338, 691] on icon at bounding box center [1340, 693] width 17 height 17
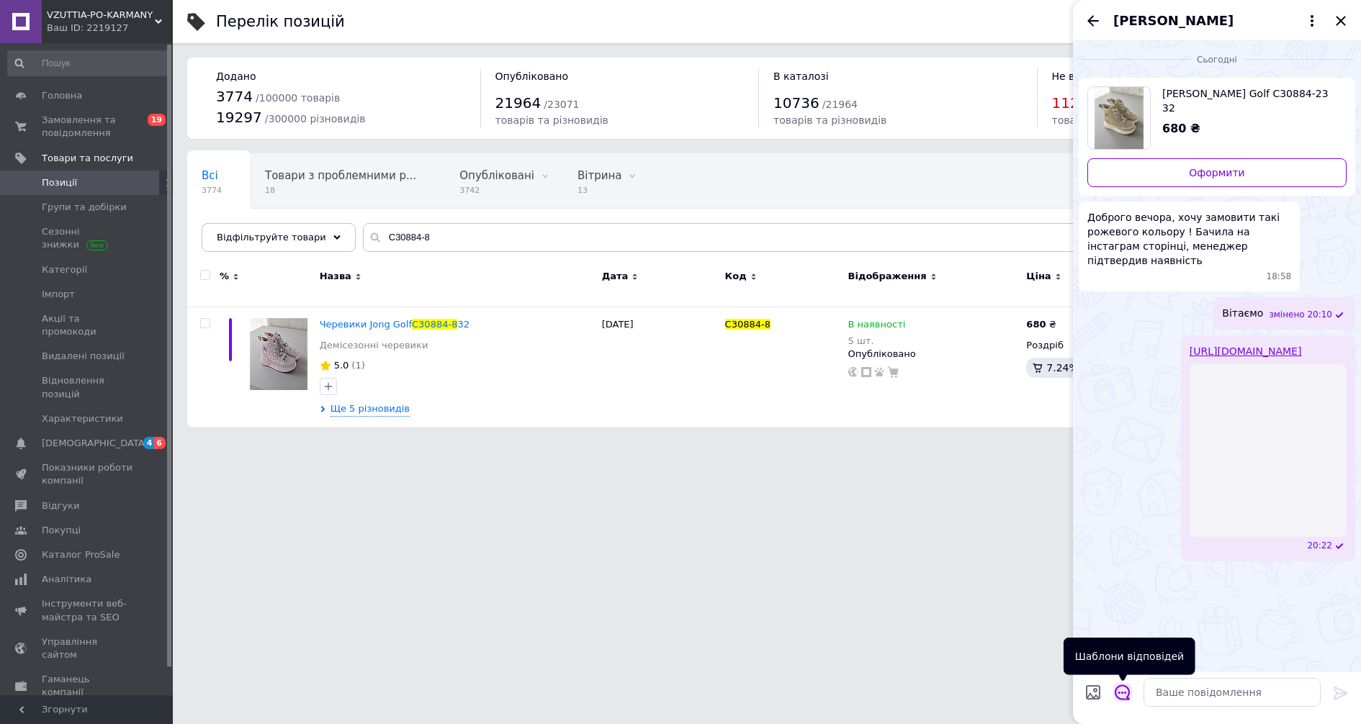
click at [1126, 692] on icon "Відкрити шаблони відповідей" at bounding box center [1123, 693] width 16 height 16
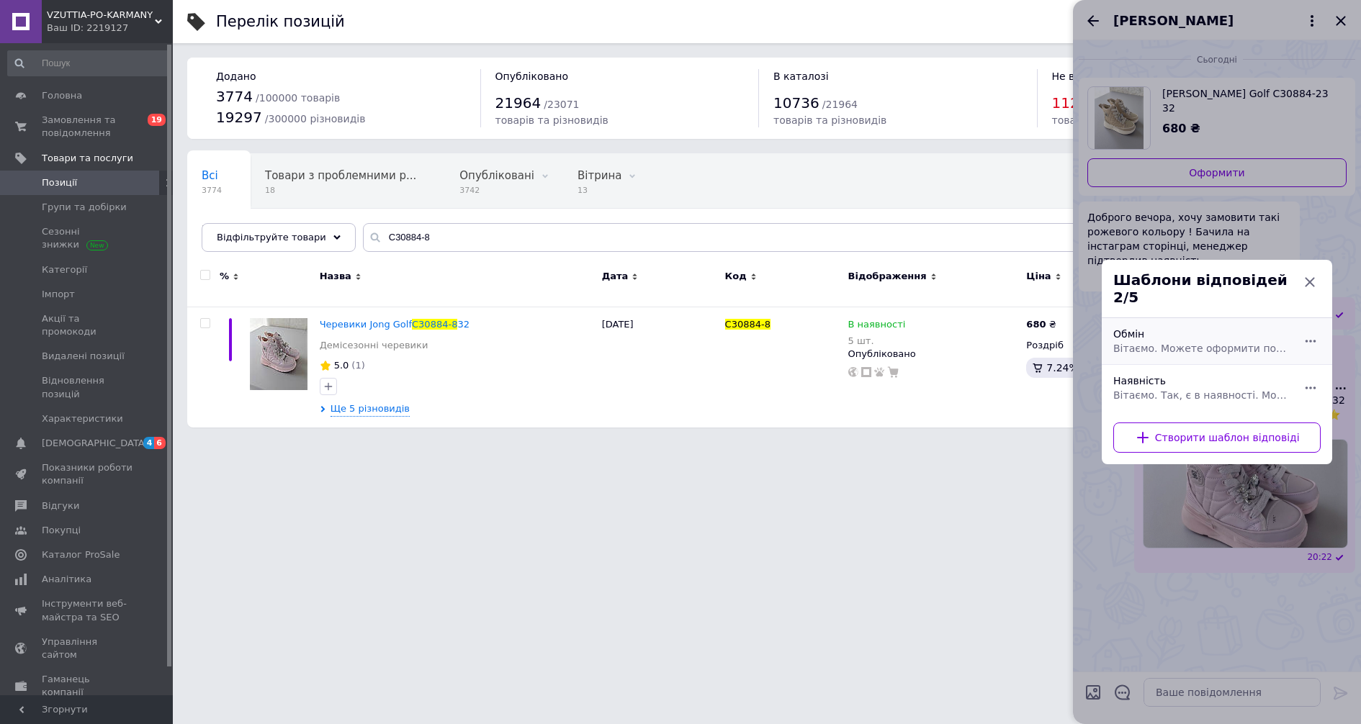
click at [1194, 346] on span "Вітаємо. Можете оформити послугу легке повернення в кабінеті нової пошти, надіс…" at bounding box center [1201, 348] width 176 height 14
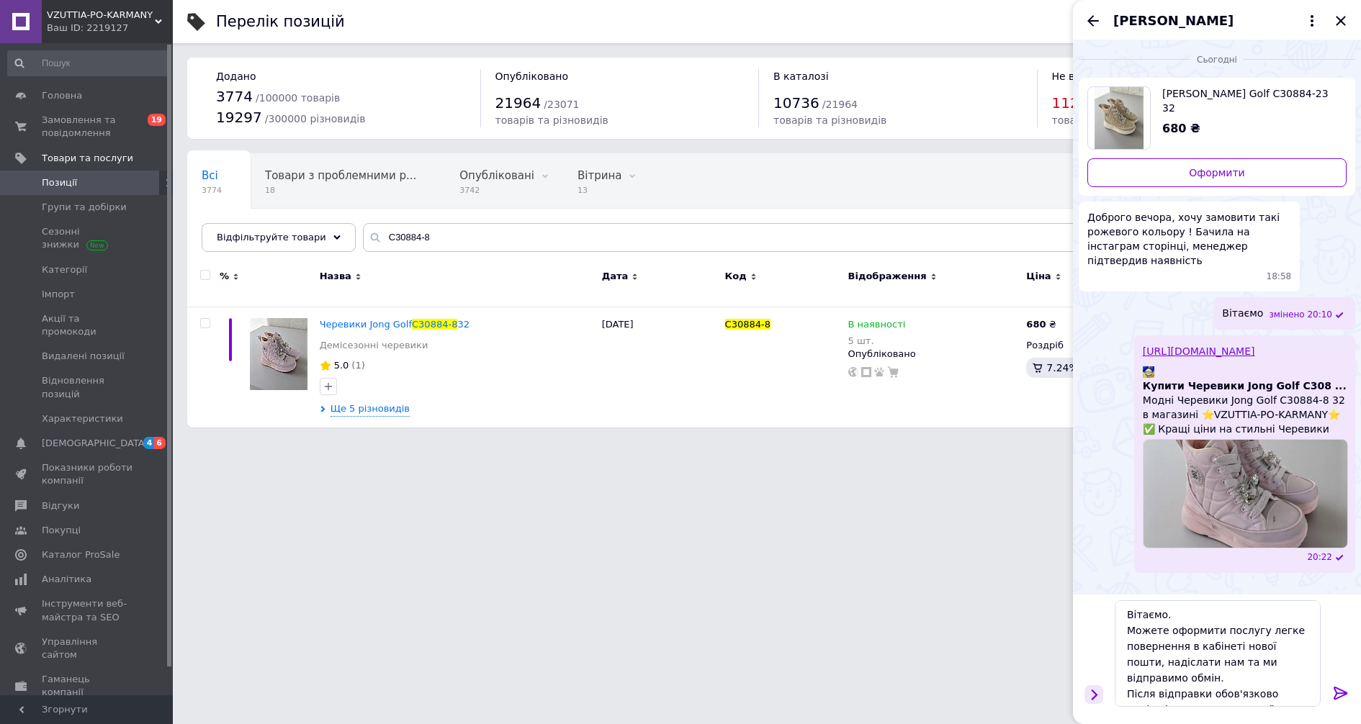
click at [1096, 698] on icon "Показати кнопки" at bounding box center [1094, 695] width 16 height 16
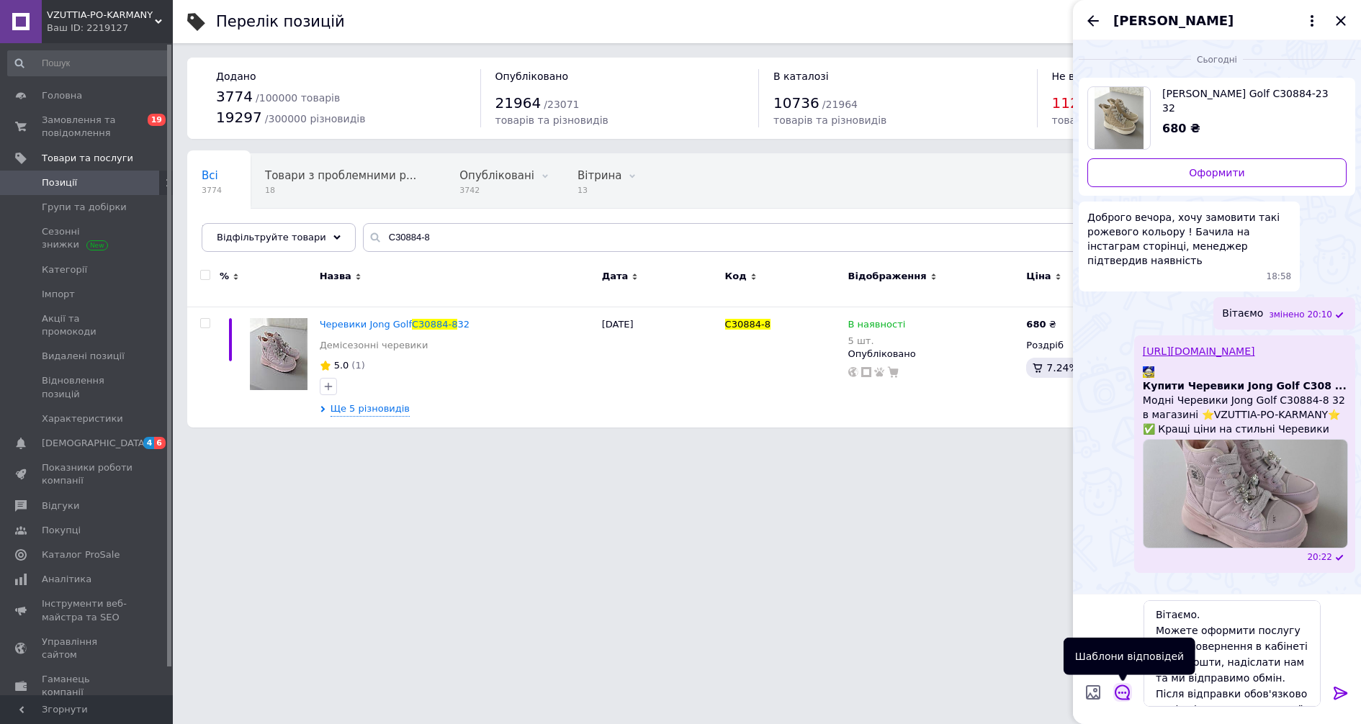
click at [1120, 697] on icon "Відкрити шаблони відповідей" at bounding box center [1123, 693] width 16 height 16
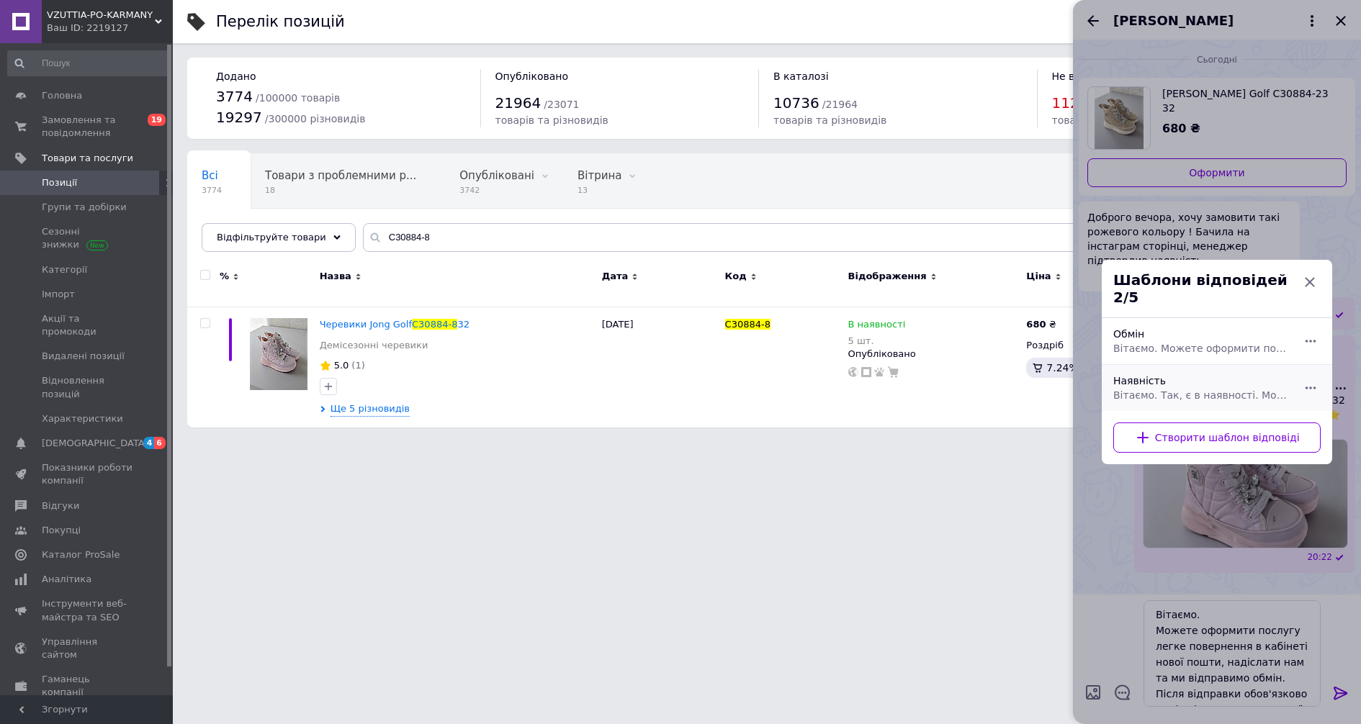
click at [1198, 388] on span "Вітаємо. Так, є в наявності. Можете оформити замовлення через корзину сайту обр…" at bounding box center [1201, 395] width 176 height 14
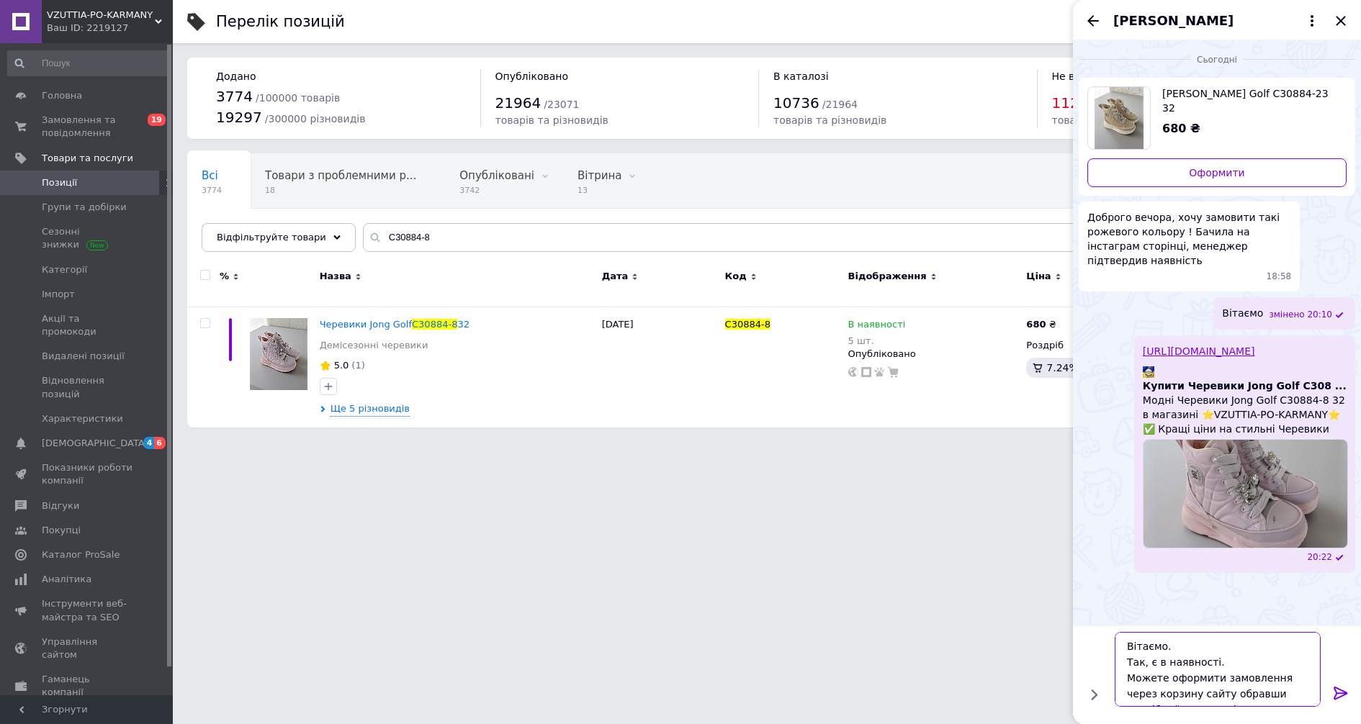
drag, startPoint x: 1176, startPoint y: 650, endPoint x: 1096, endPoint y: 647, distance: 80.0
click at [1093, 647] on div "Вітаємо. Так, є в наявності. Можете оформити замовлення через корзину сайту обр…" at bounding box center [1217, 669] width 277 height 86
type textarea "Так, є в наявності. Можете оформити замовлення через корзину сайту обравши потр…"
click at [1334, 695] on icon at bounding box center [1340, 693] width 17 height 17
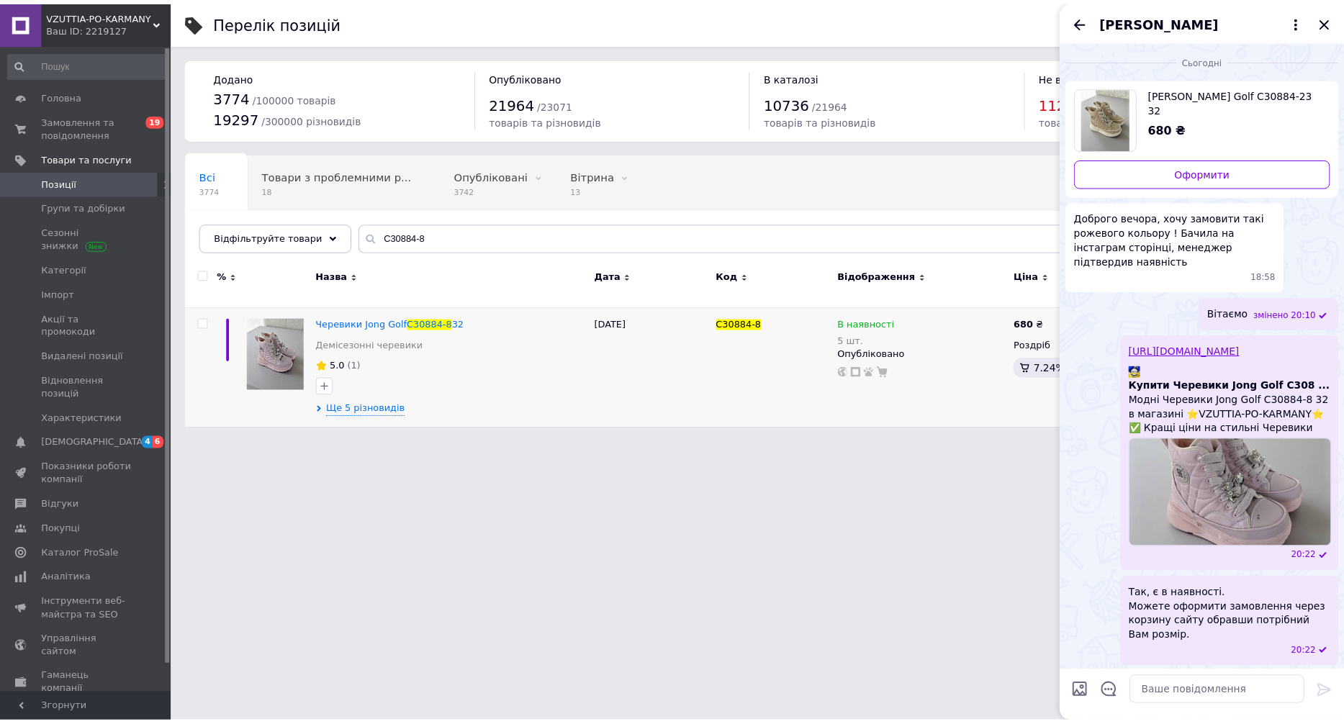
scroll to position [1, 0]
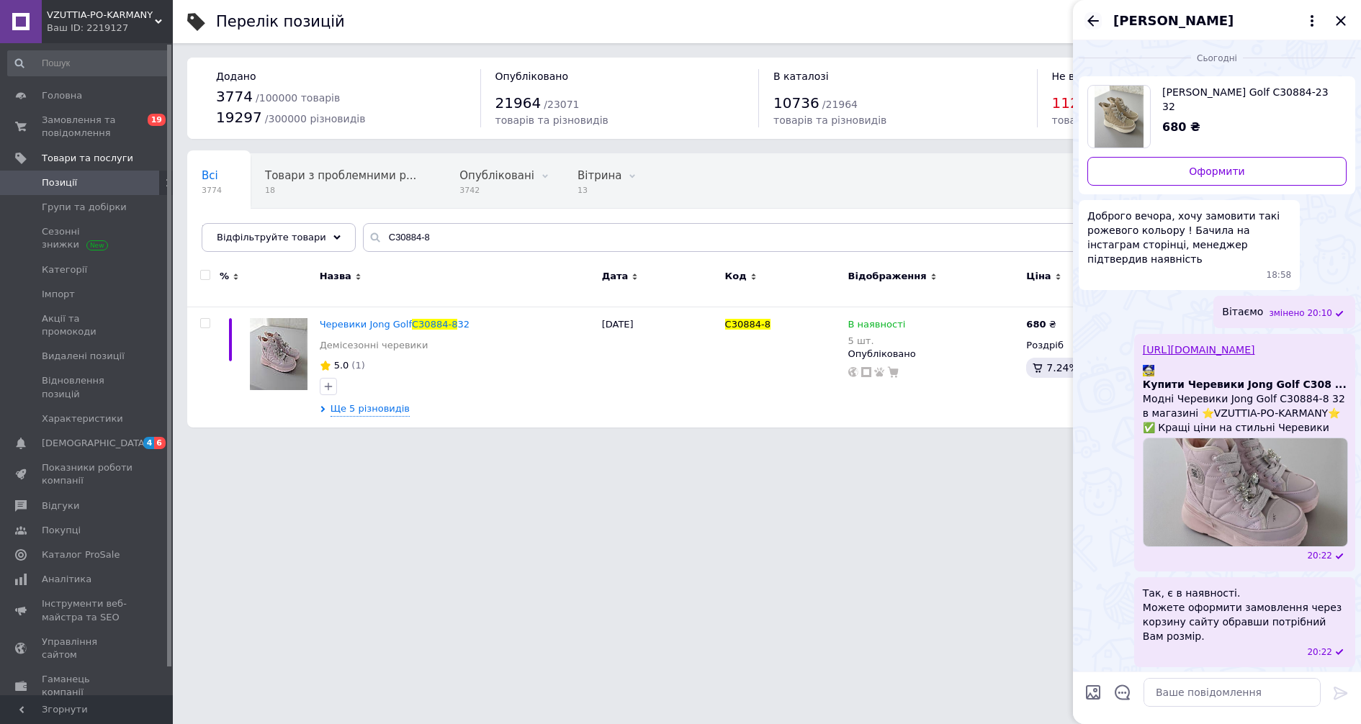
click at [1093, 19] on icon "Назад" at bounding box center [1092, 20] width 17 height 17
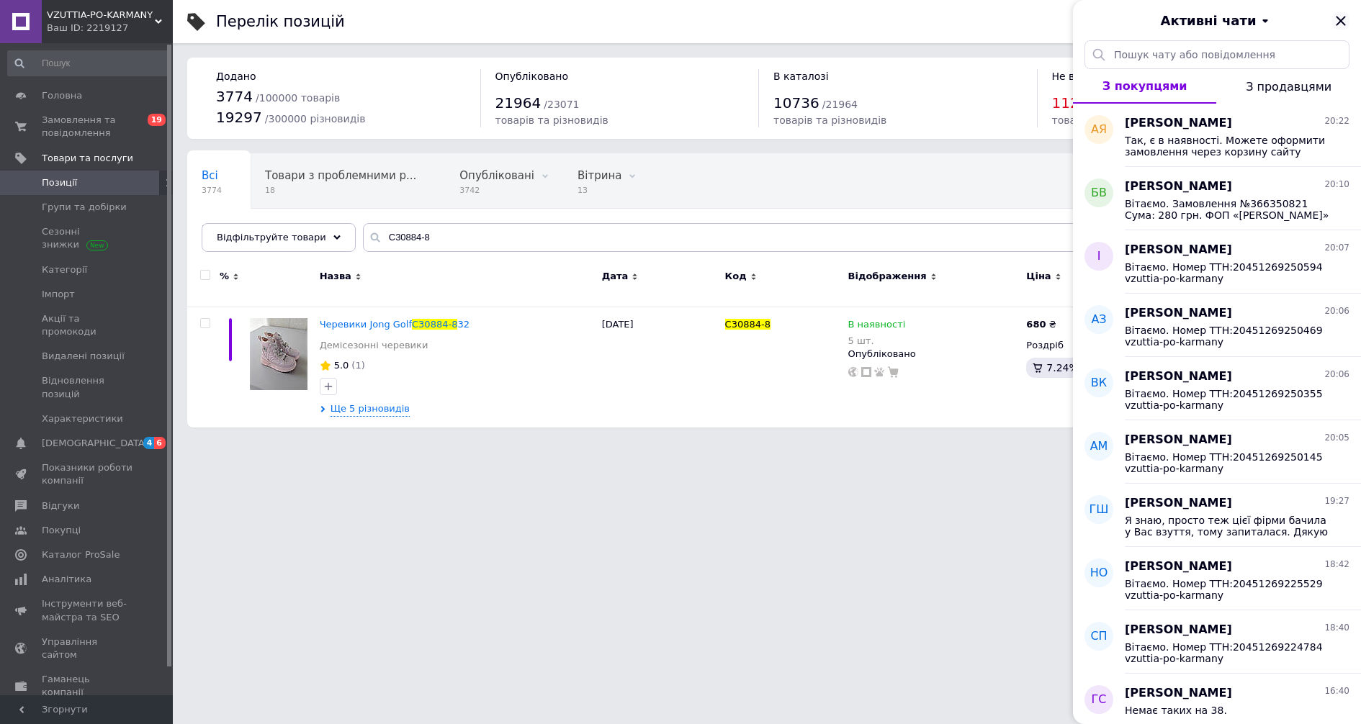
click at [1341, 14] on icon "Закрити" at bounding box center [1340, 20] width 17 height 17
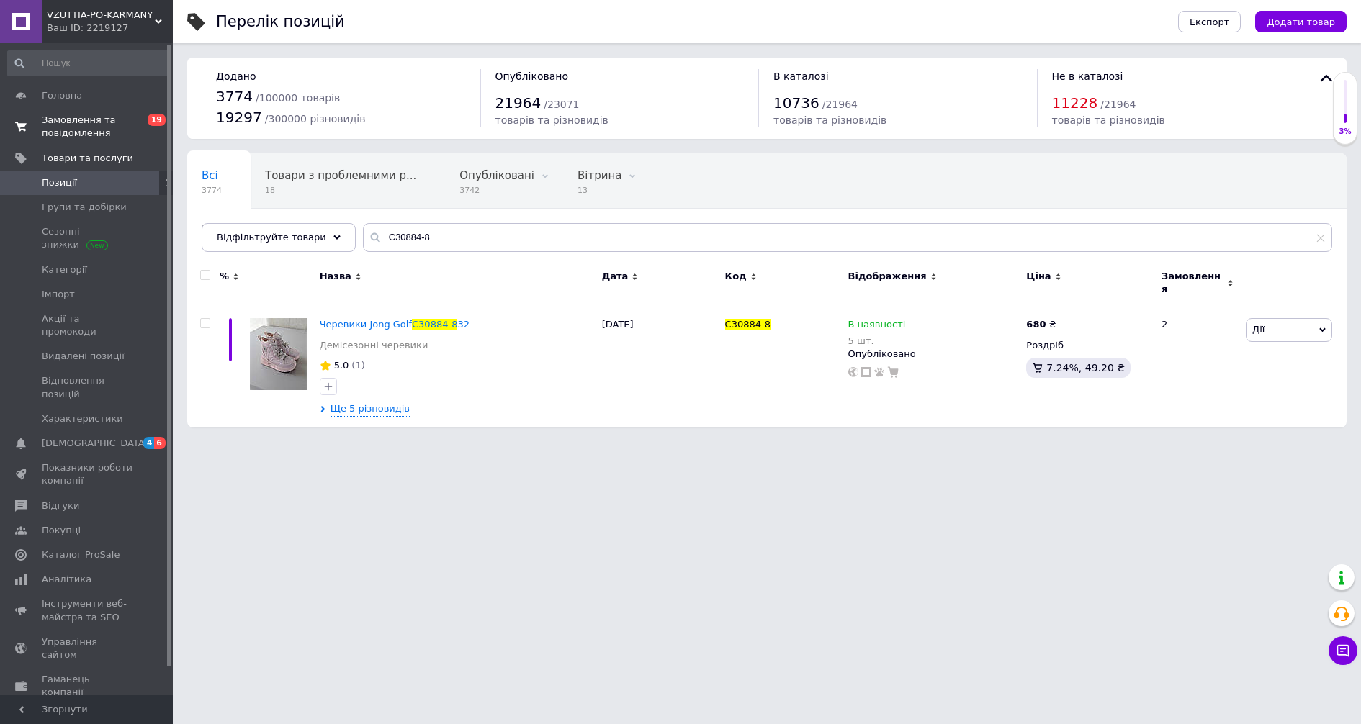
click at [76, 120] on span "Замовлення та повідомлення" at bounding box center [87, 127] width 91 height 26
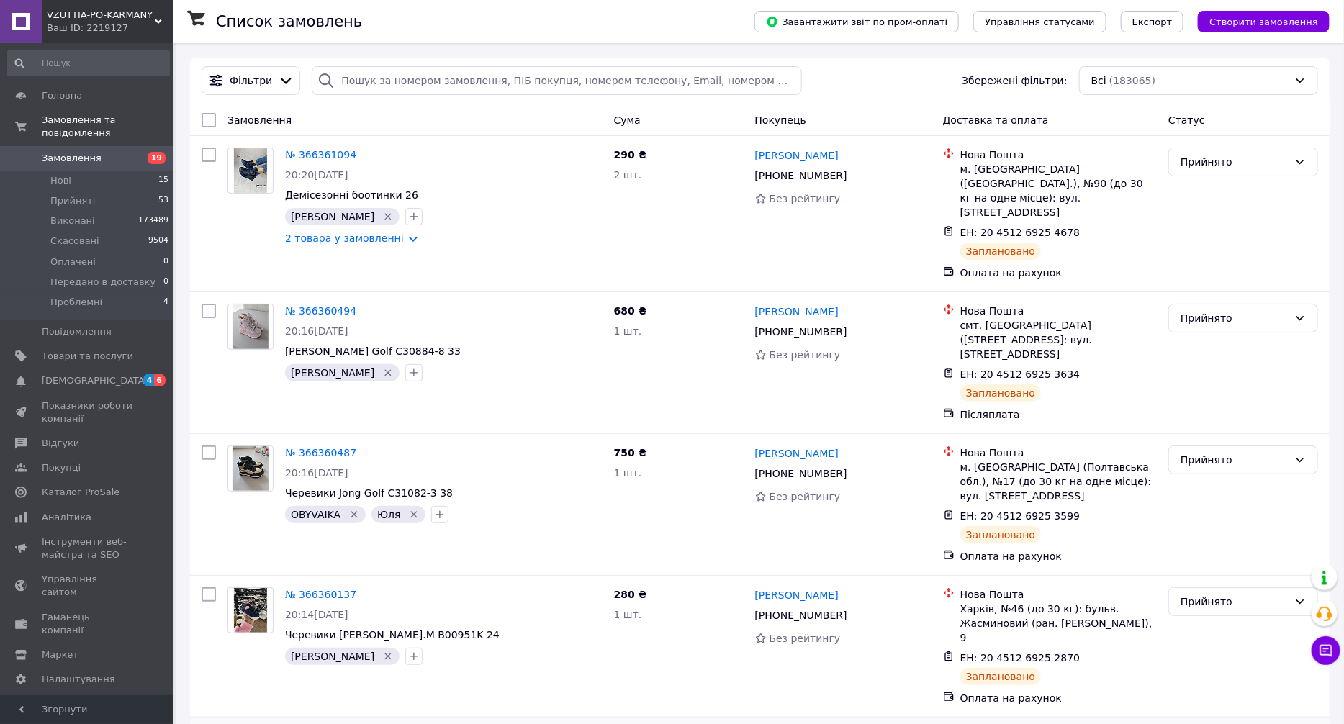
drag, startPoint x: 667, startPoint y: 696, endPoint x: 663, endPoint y: 677, distance: 19.1
click at [112, 350] on span "Товари та послуги" at bounding box center [87, 356] width 91 height 13
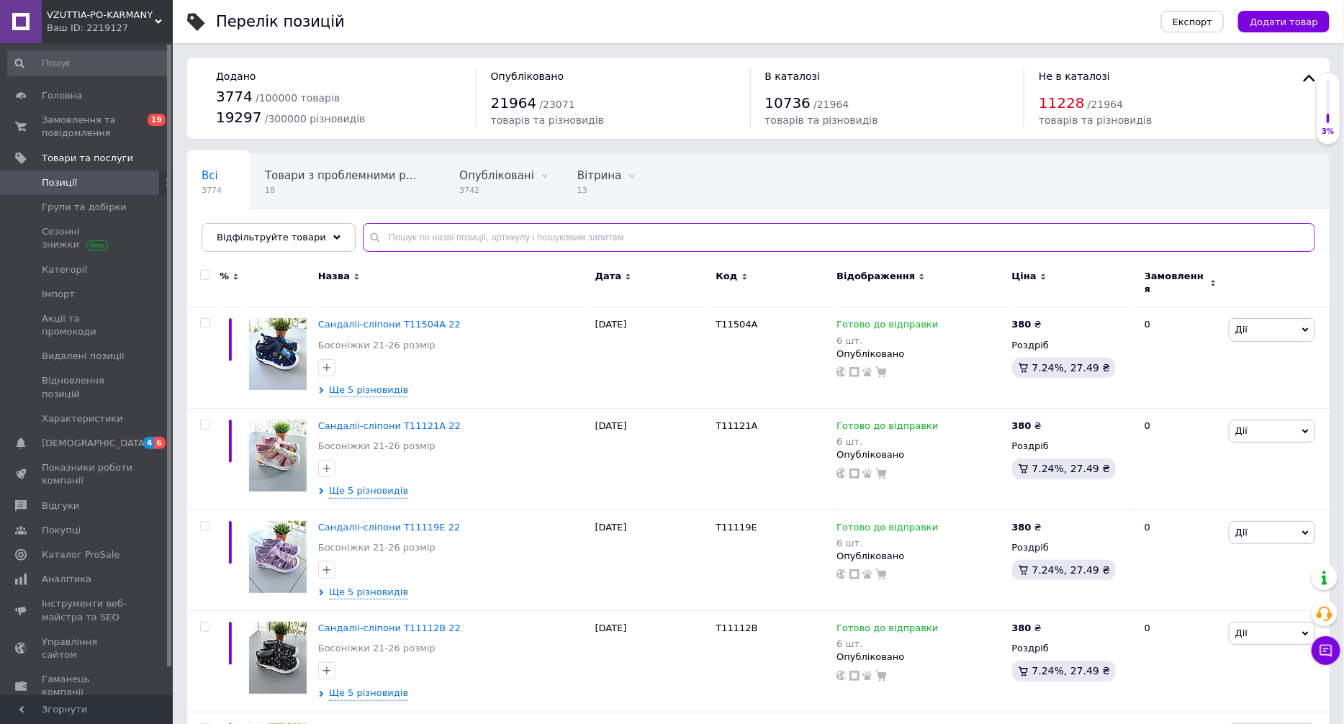
click at [451, 235] on input "text" at bounding box center [839, 237] width 953 height 29
paste input "C30904-20"
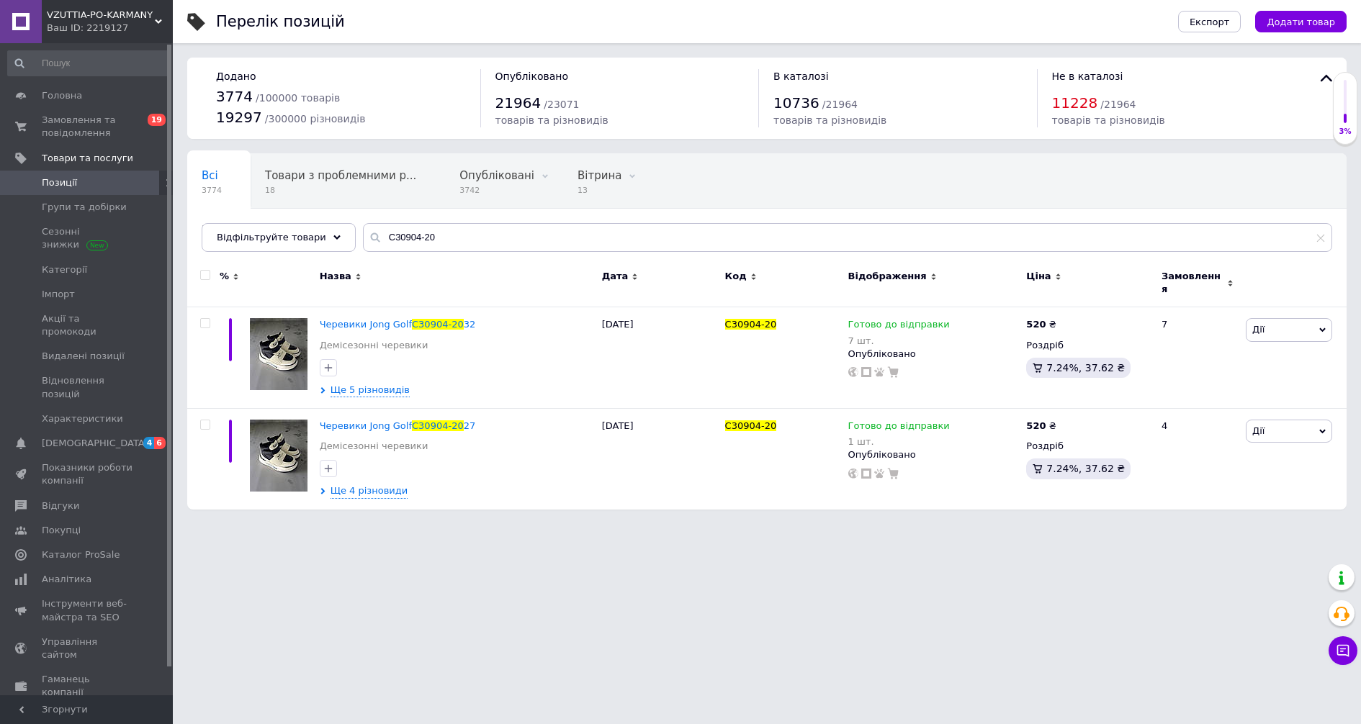
click at [672, 524] on html "VZUTTIA-PO-KARMANY Ваш ID: 2219127 Сайт VZUTTIA-PO-KARMANY Кабінет покупця Пере…" at bounding box center [680, 262] width 1361 height 524
drag, startPoint x: 446, startPoint y: 238, endPoint x: 201, endPoint y: 266, distance: 246.4
click at [233, 250] on div "Відфільтруйте товари C30904-20" at bounding box center [767, 237] width 1131 height 29
paste input "3"
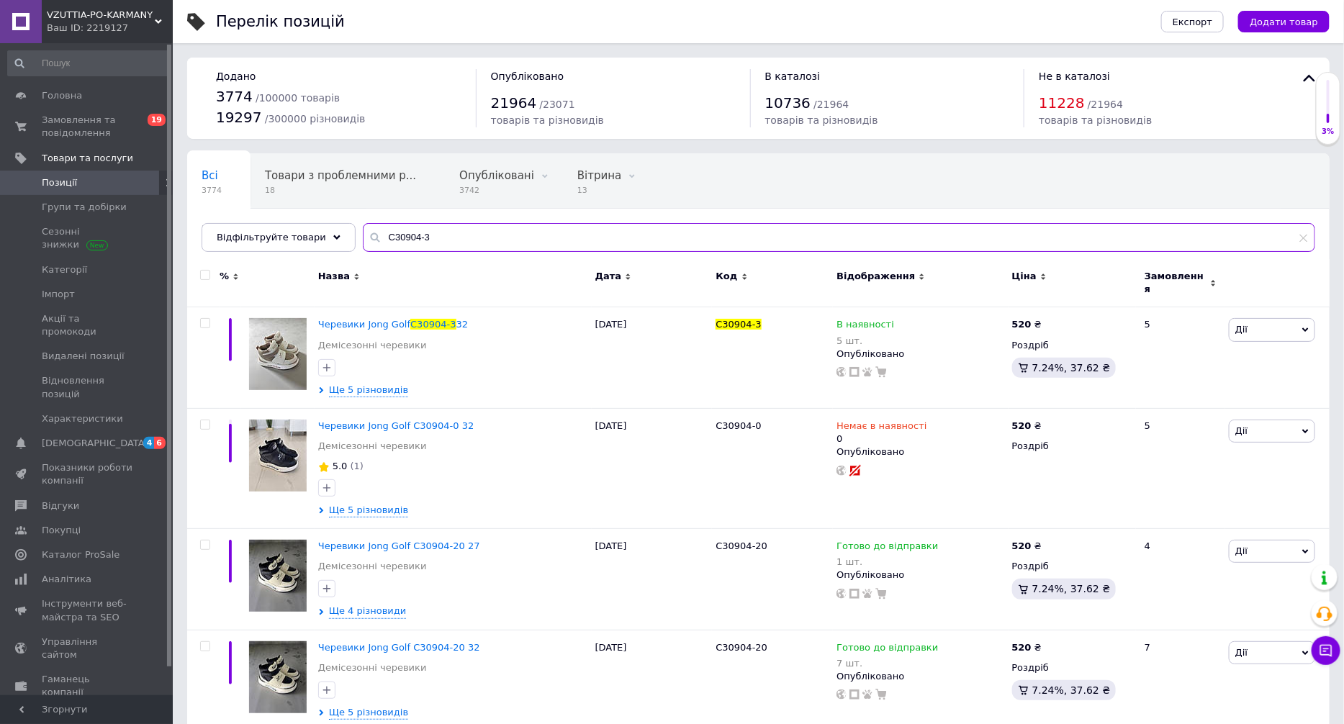
type input "C30904-3"
click at [568, 644] on div "Черевики Jong Golf C30904-20 32 Демісезонні черевики" at bounding box center [453, 662] width 270 height 40
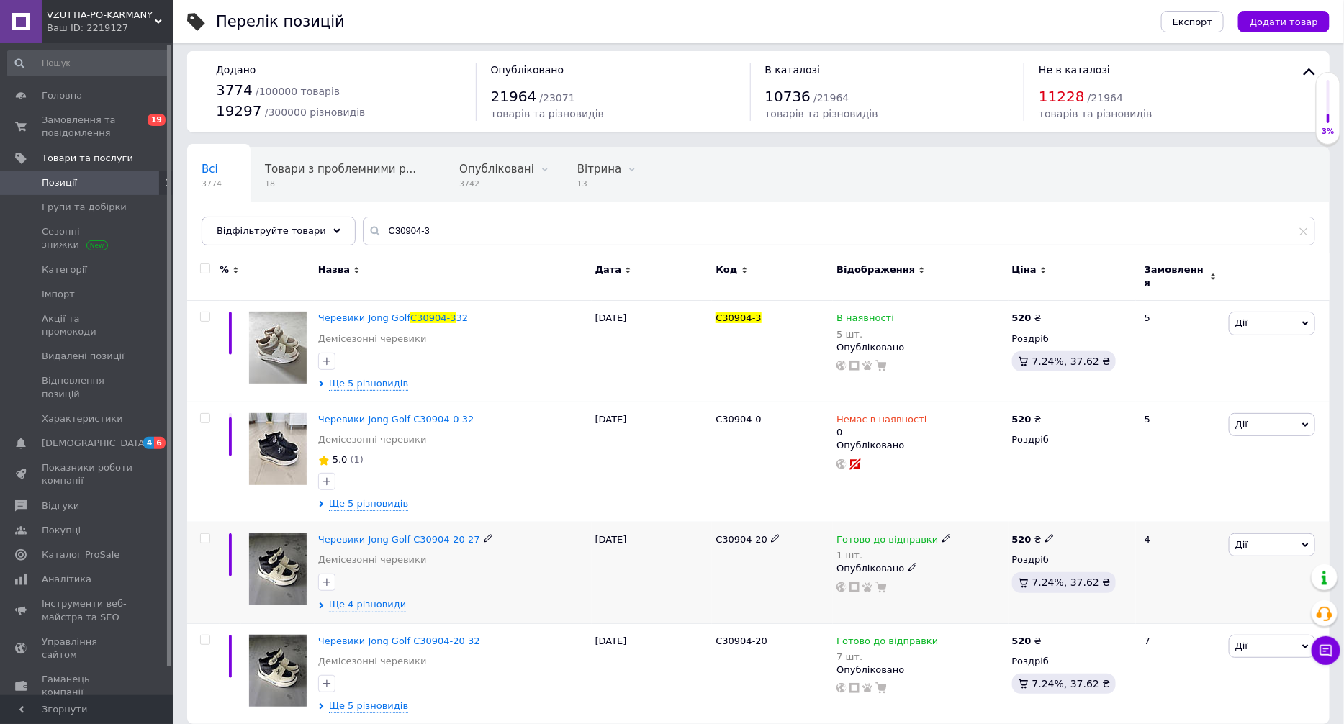
scroll to position [9, 0]
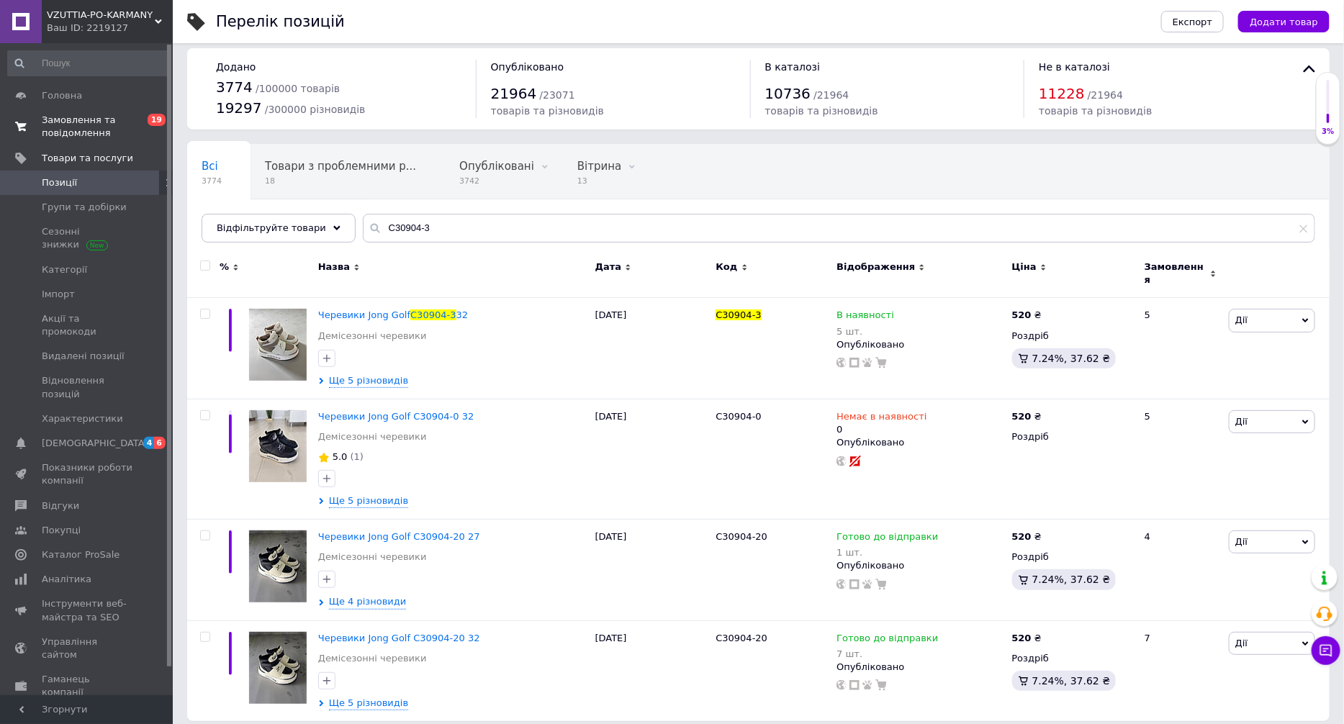
click at [115, 126] on span "Замовлення та повідомлення" at bounding box center [87, 127] width 91 height 26
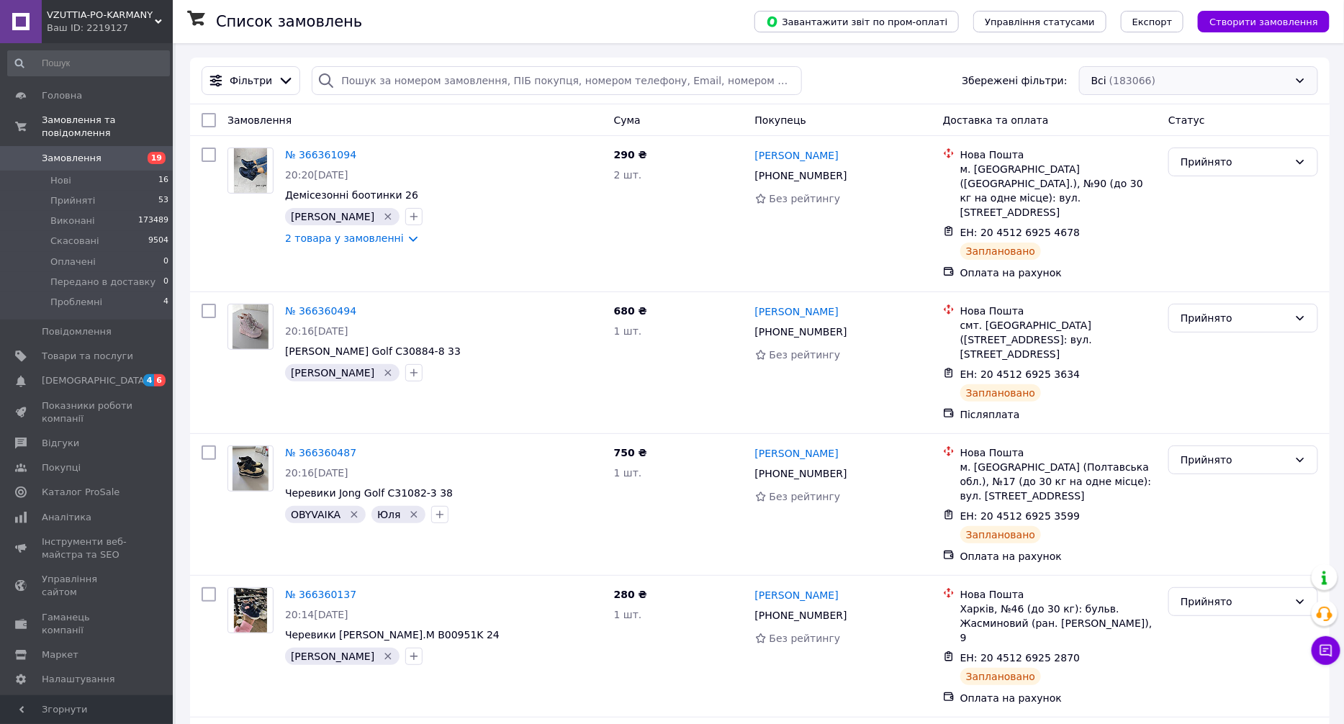
click at [1139, 84] on div "Всі (183066)" at bounding box center [1198, 80] width 239 height 29
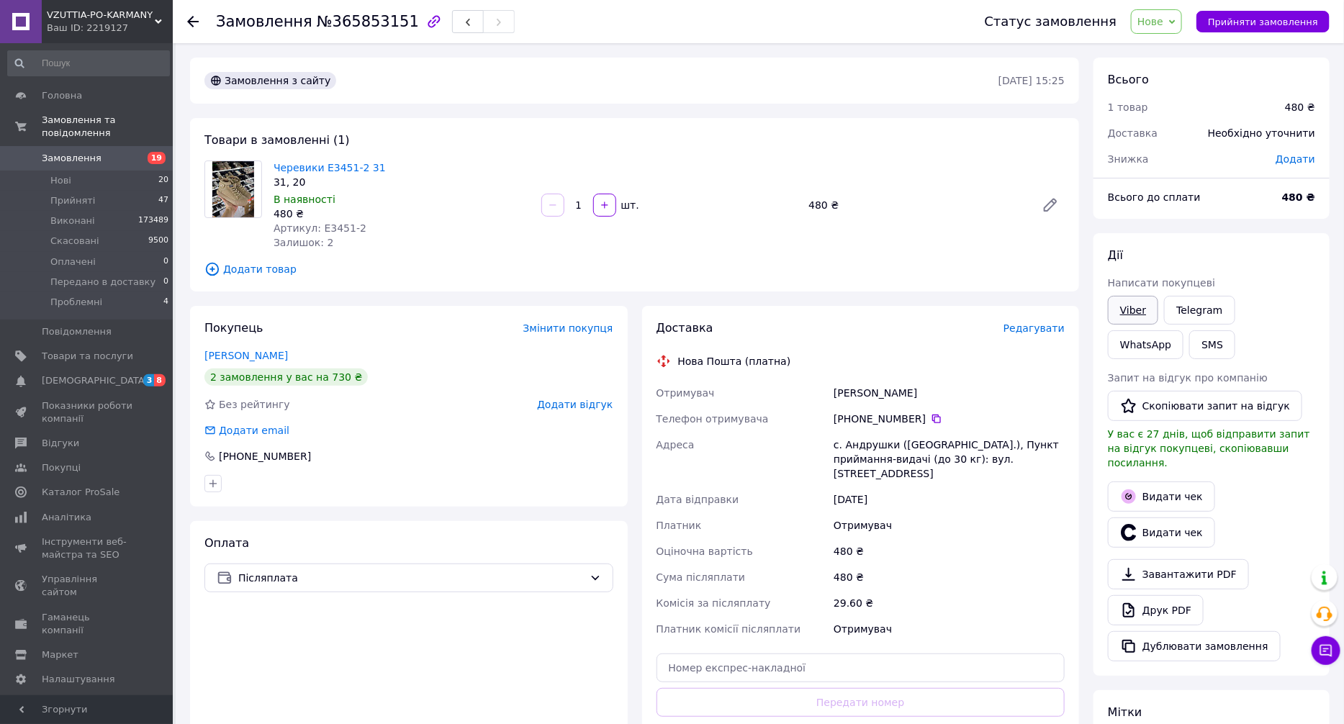
click at [1146, 307] on link "Viber" at bounding box center [1133, 310] width 50 height 29
click at [1176, 19] on icon at bounding box center [1172, 22] width 6 height 6
click at [1188, 95] on li "Скасовано" at bounding box center [1192, 94] width 120 height 22
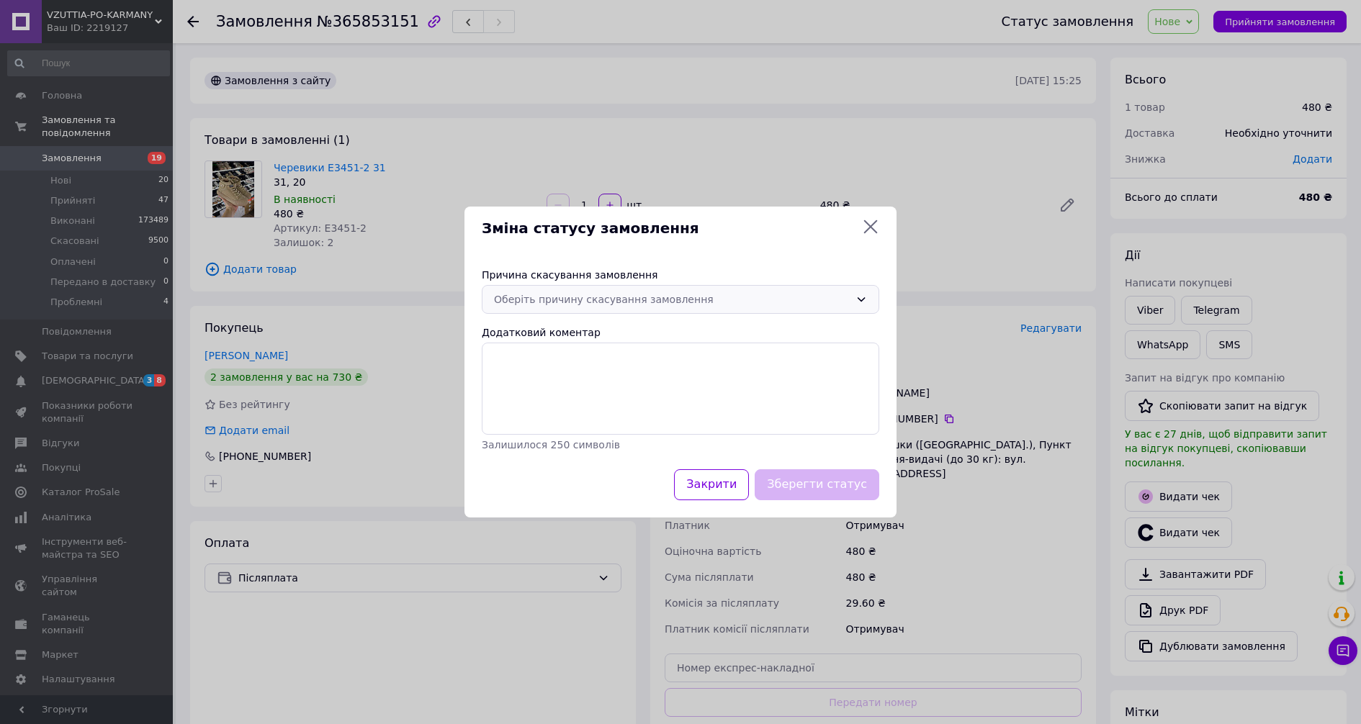
click at [641, 305] on div "Оберіть причину скасування замовлення" at bounding box center [672, 300] width 356 height 16
drag, startPoint x: 603, startPoint y: 389, endPoint x: 725, endPoint y: 447, distance: 135.6
click at [603, 389] on li "Оплата не надійшла" at bounding box center [680, 382] width 396 height 26
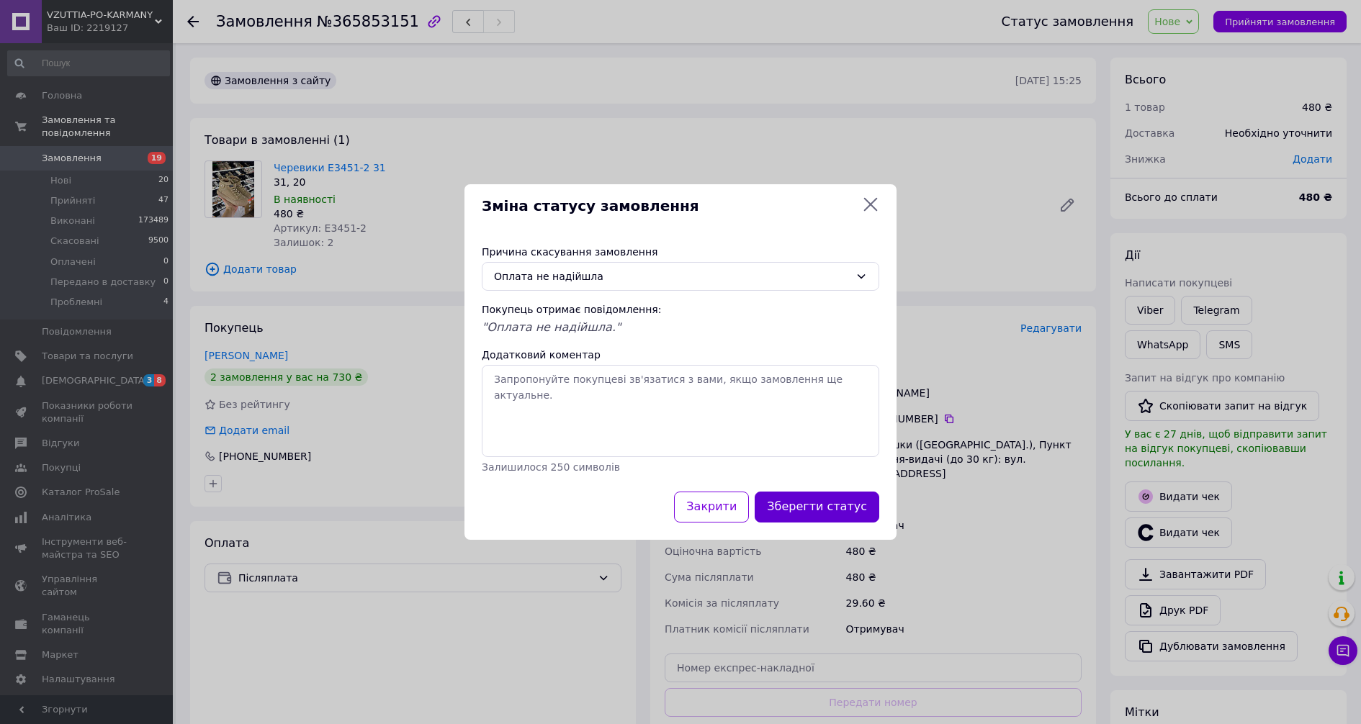
click at [827, 500] on button "Зберегти статус" at bounding box center [817, 507] width 125 height 31
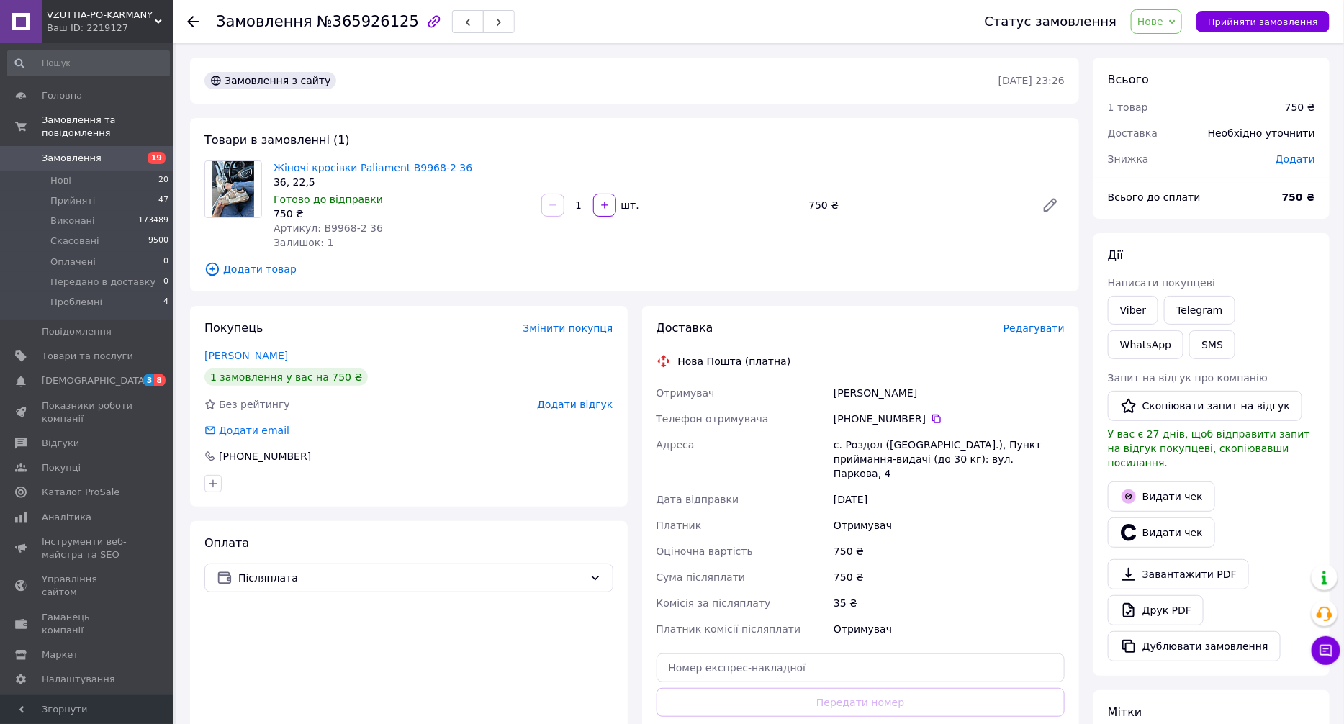
click at [1164, 22] on span "Нове" at bounding box center [1151, 22] width 26 height 12
drag, startPoint x: 1169, startPoint y: 89, endPoint x: 1149, endPoint y: 114, distance: 32.8
click at [1169, 89] on li "Скасовано" at bounding box center [1192, 94] width 120 height 22
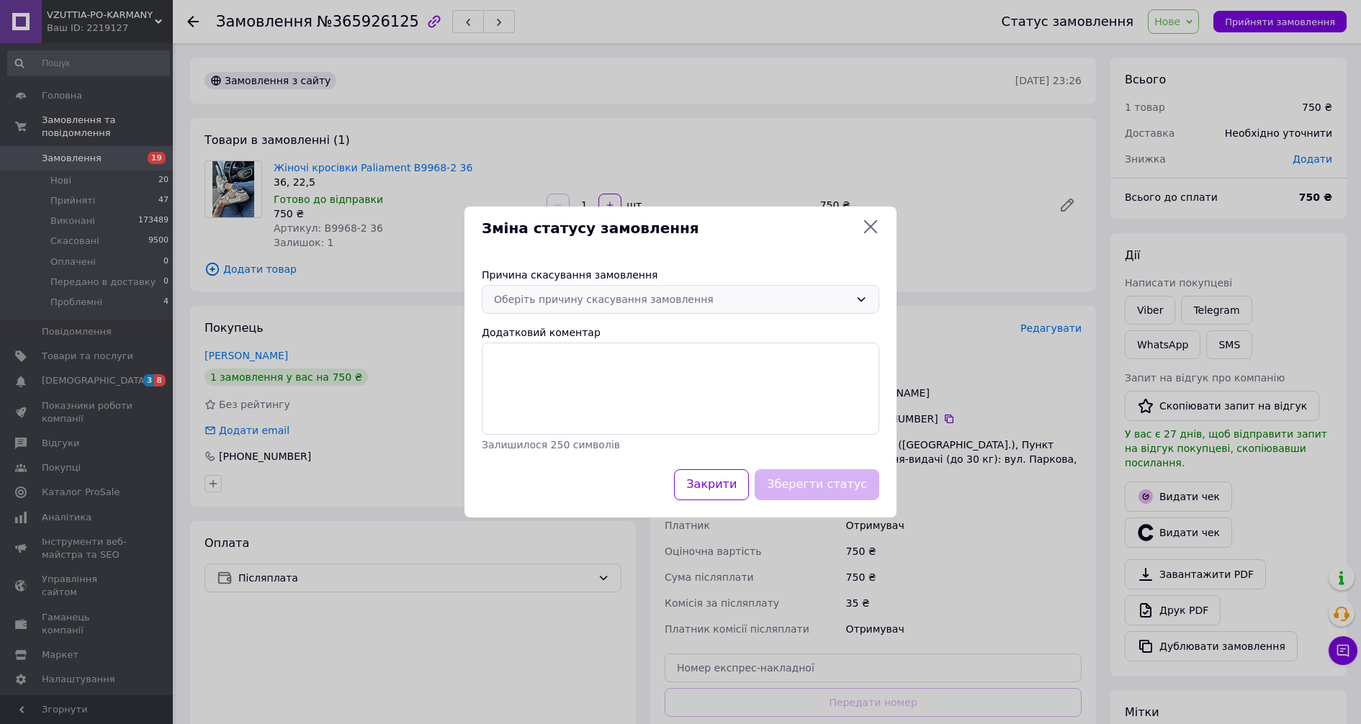
click at [603, 291] on div "Оберіть причину скасування замовлення" at bounding box center [680, 299] width 397 height 29
click at [597, 382] on li "Оплата не надійшла" at bounding box center [680, 382] width 396 height 26
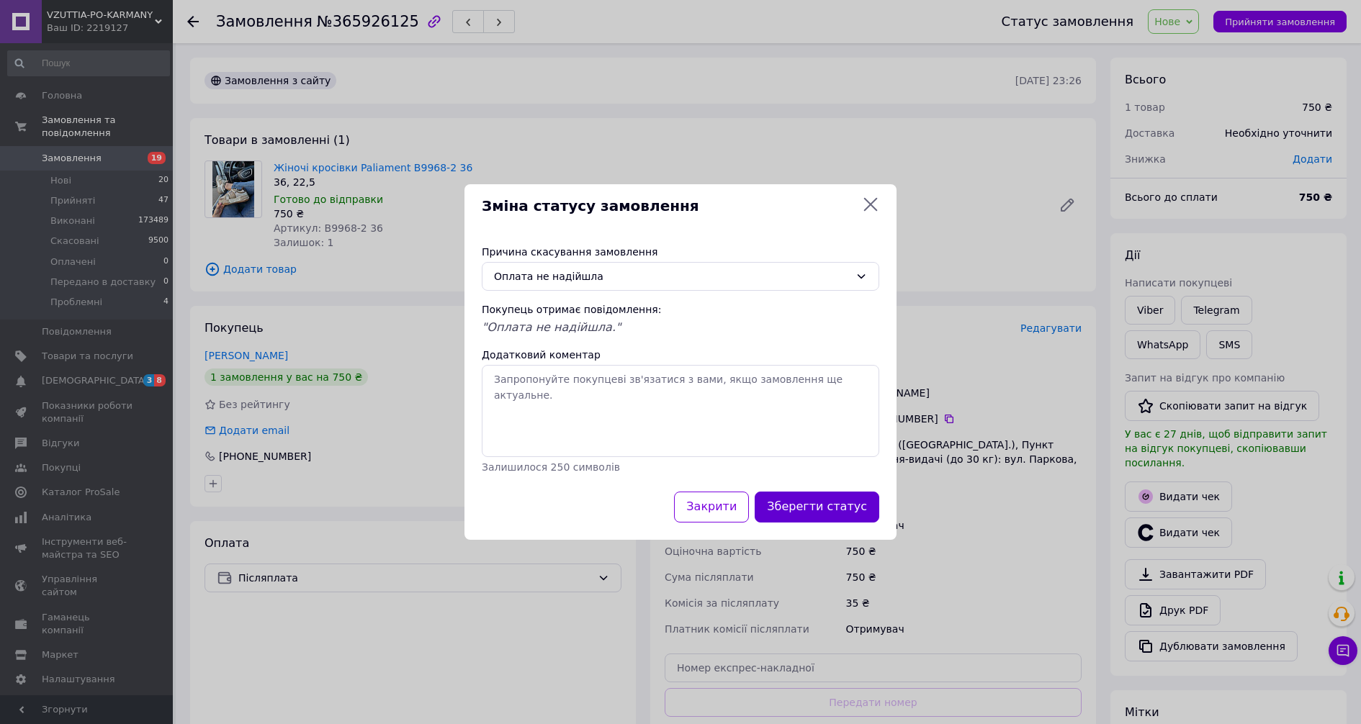
click at [837, 499] on button "Зберегти статус" at bounding box center [817, 507] width 125 height 31
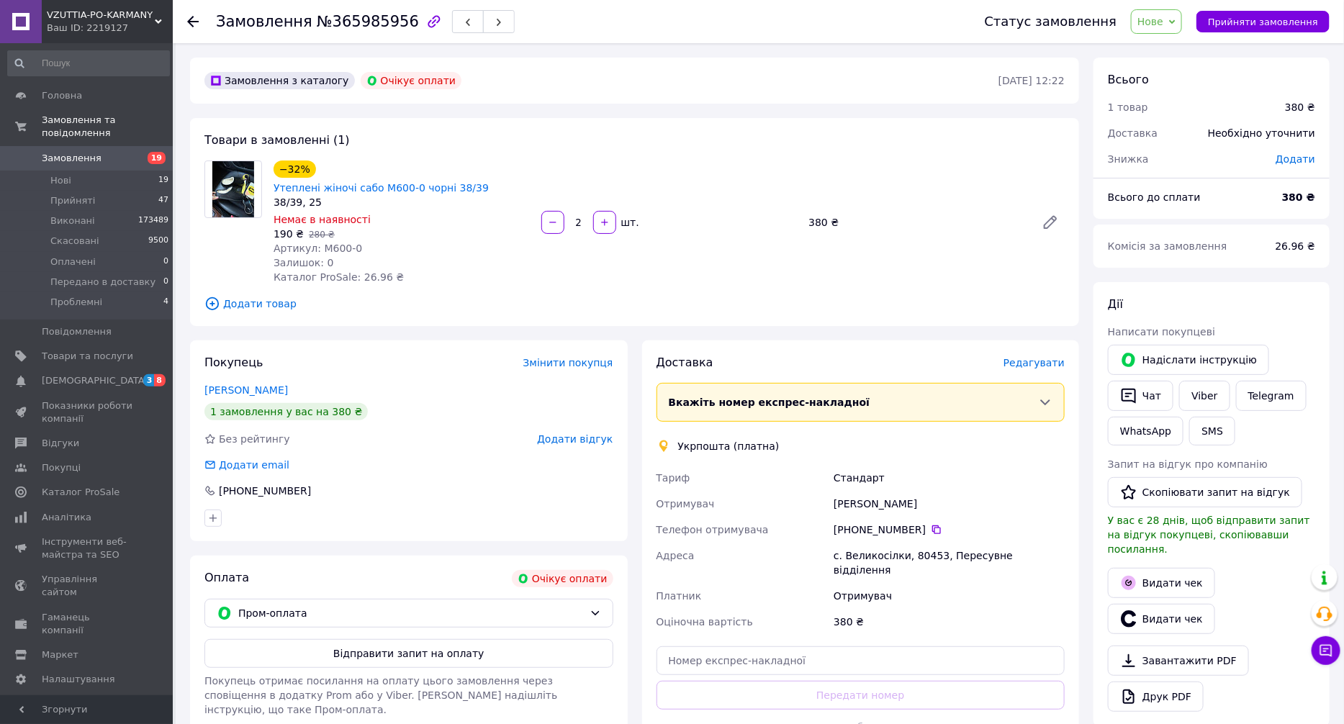
click at [1164, 16] on span "Нове" at bounding box center [1151, 22] width 26 height 12
click at [1176, 89] on li "Скасовано" at bounding box center [1192, 94] width 120 height 22
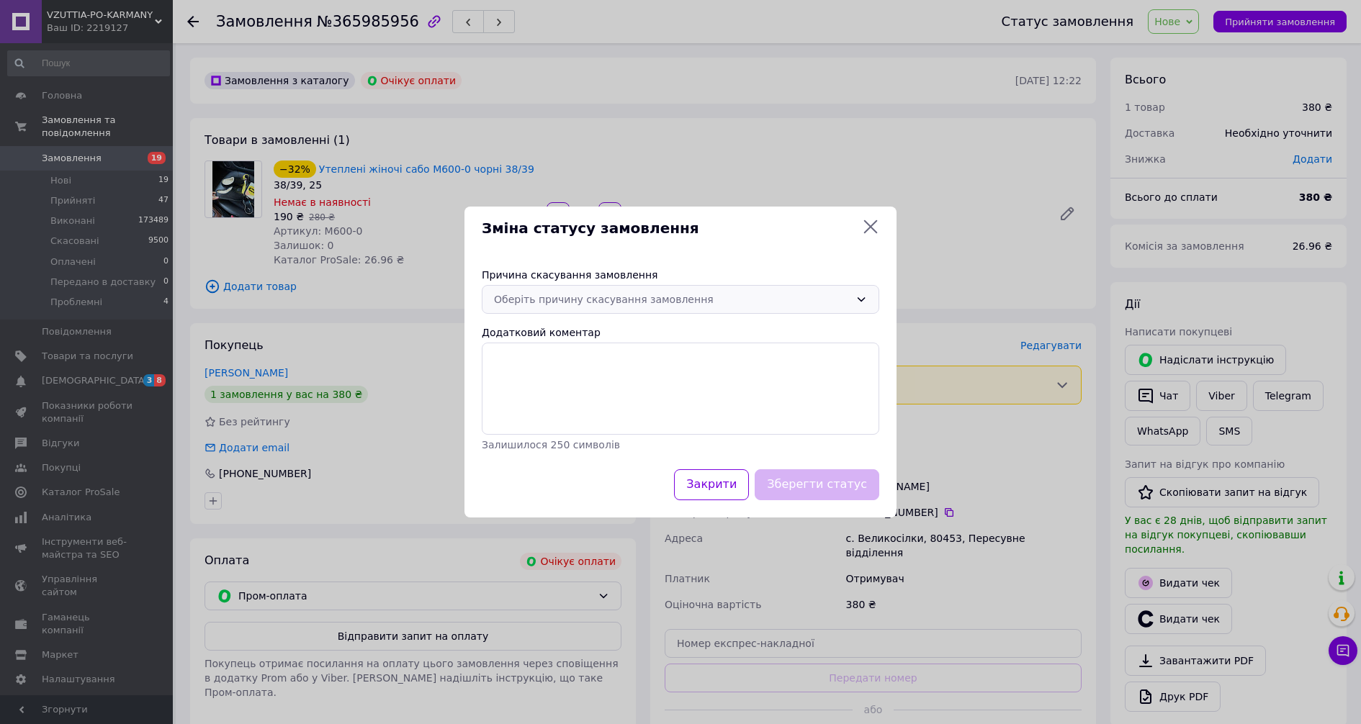
drag, startPoint x: 622, startPoint y: 302, endPoint x: 625, endPoint y: 310, distance: 8.4
click at [622, 302] on div "Оберіть причину скасування замовлення" at bounding box center [672, 300] width 356 height 16
click at [629, 381] on li "Оплата не надійшла" at bounding box center [680, 382] width 396 height 26
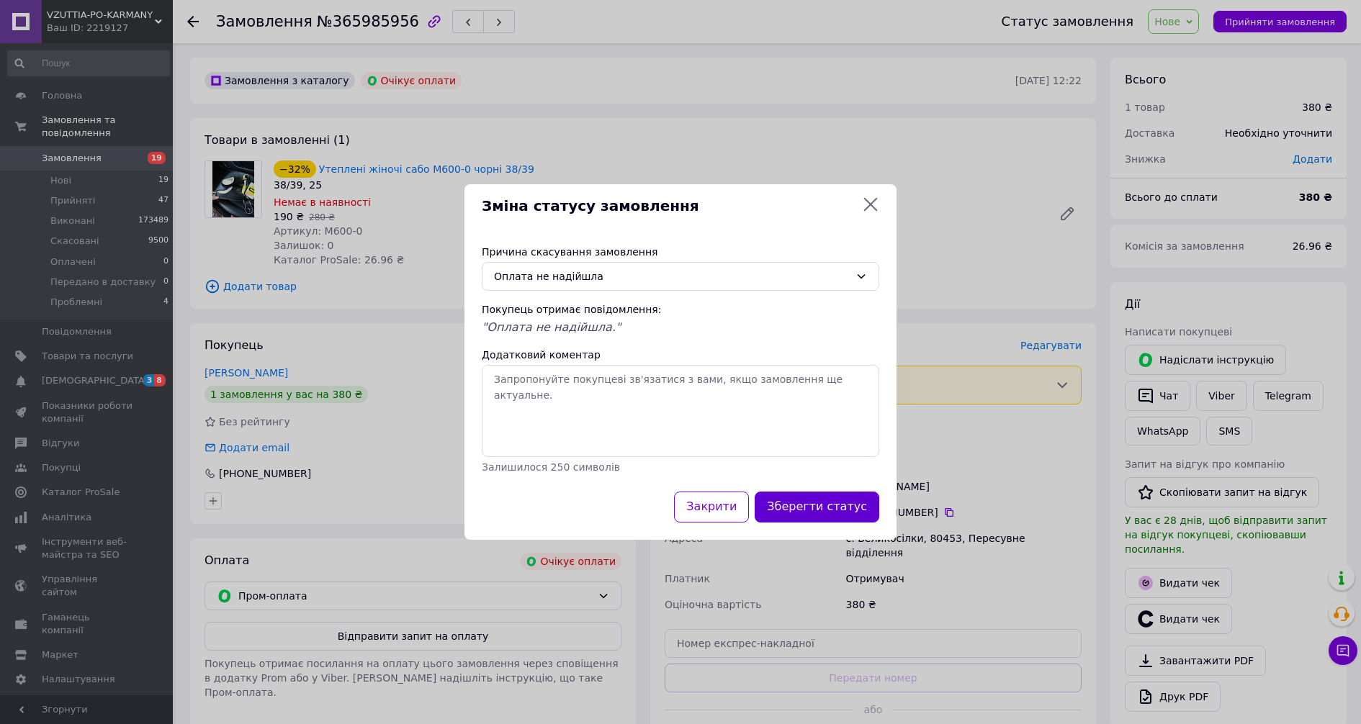
click at [843, 495] on button "Зберегти статус" at bounding box center [817, 507] width 125 height 31
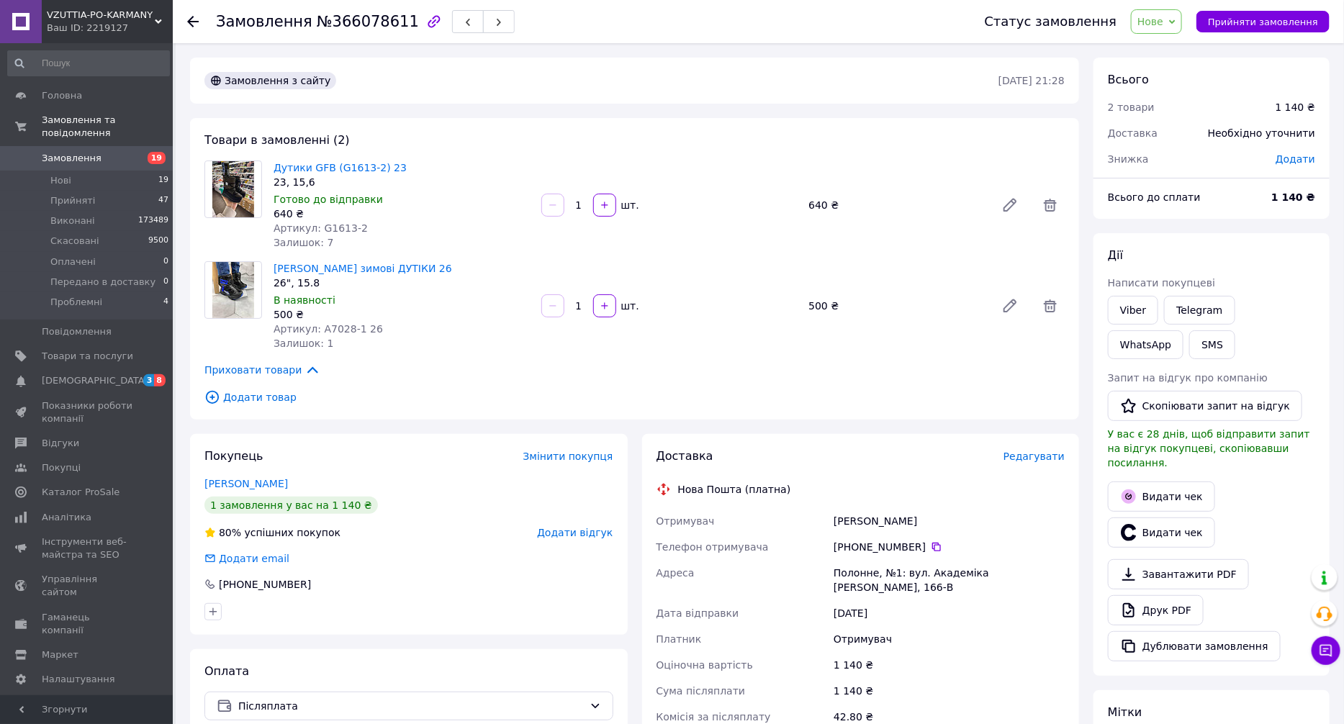
drag, startPoint x: 1162, startPoint y: 19, endPoint x: 1192, endPoint y: 110, distance: 95.6
click at [1164, 20] on span "Нове" at bounding box center [1151, 22] width 26 height 12
click at [1192, 88] on li "Скасовано" at bounding box center [1192, 94] width 120 height 22
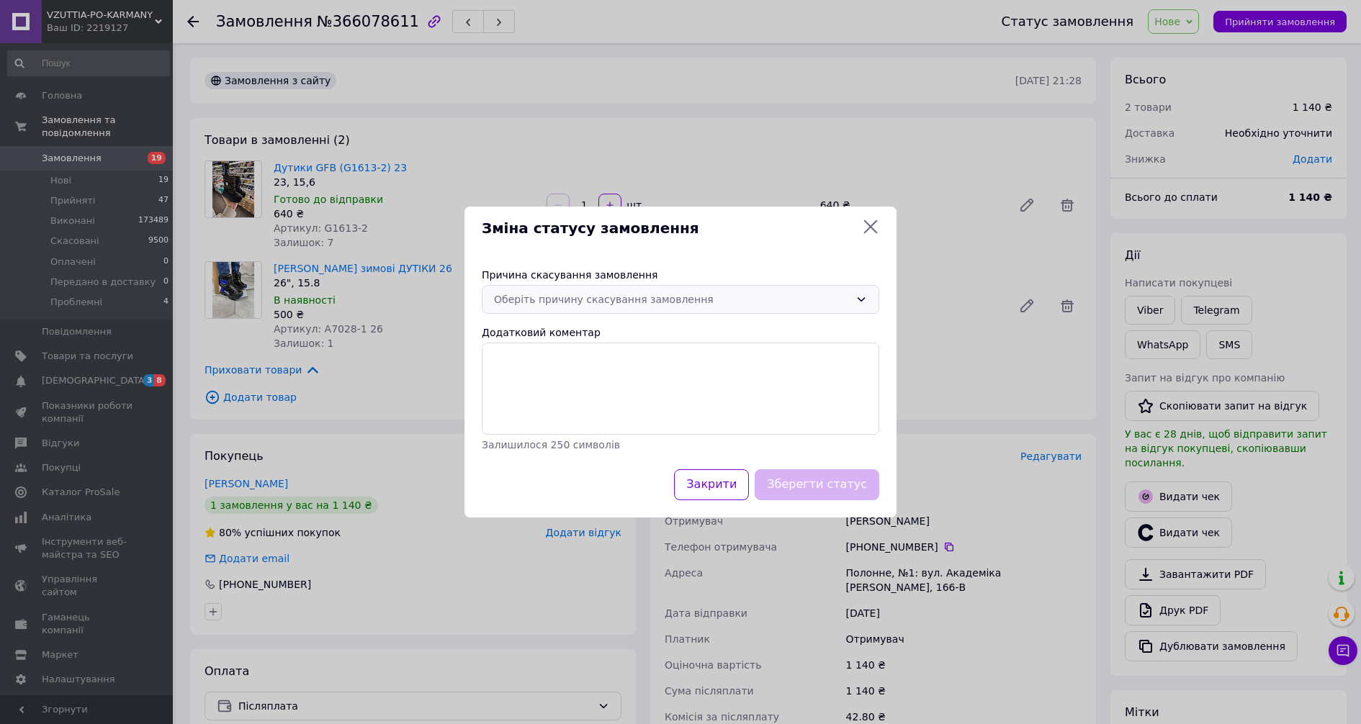
click at [616, 296] on div "Оберіть причину скасування замовлення" at bounding box center [672, 300] width 356 height 16
click at [607, 372] on li "Оплата не надійшла" at bounding box center [680, 382] width 396 height 26
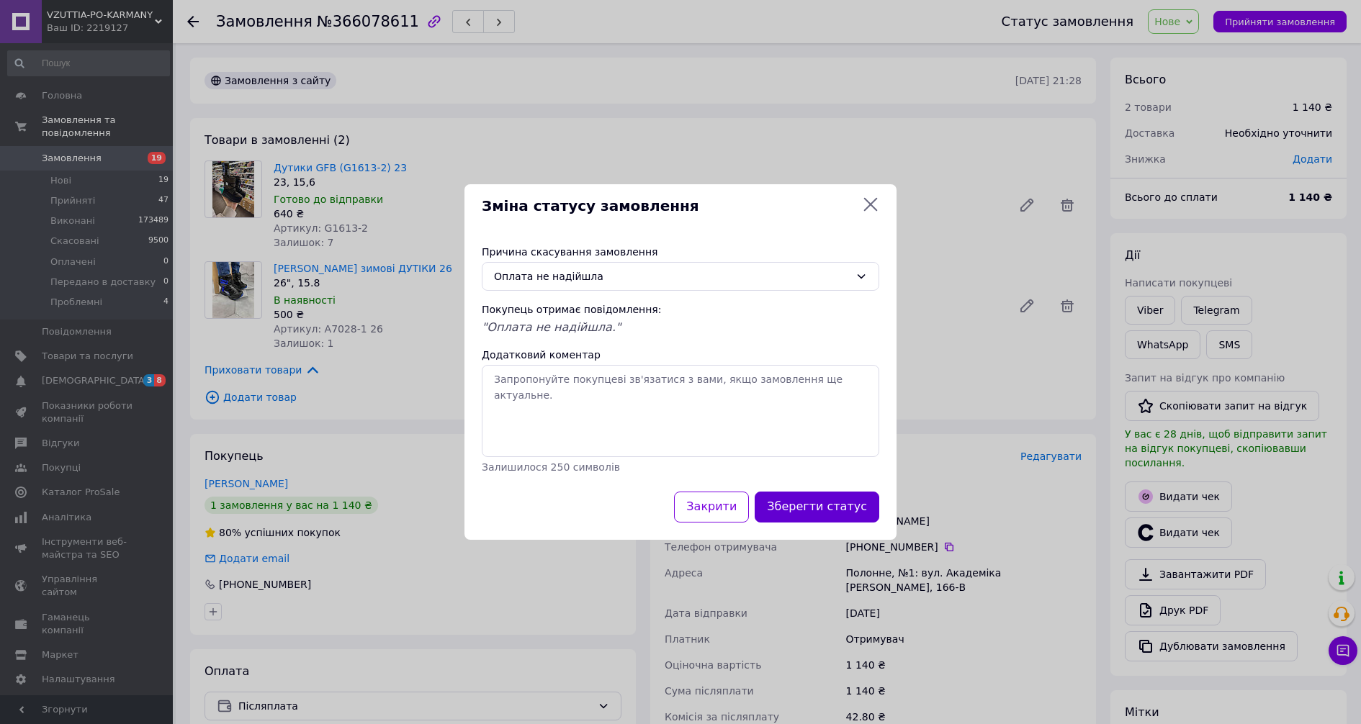
click at [812, 516] on button "Зберегти статус" at bounding box center [817, 507] width 125 height 31
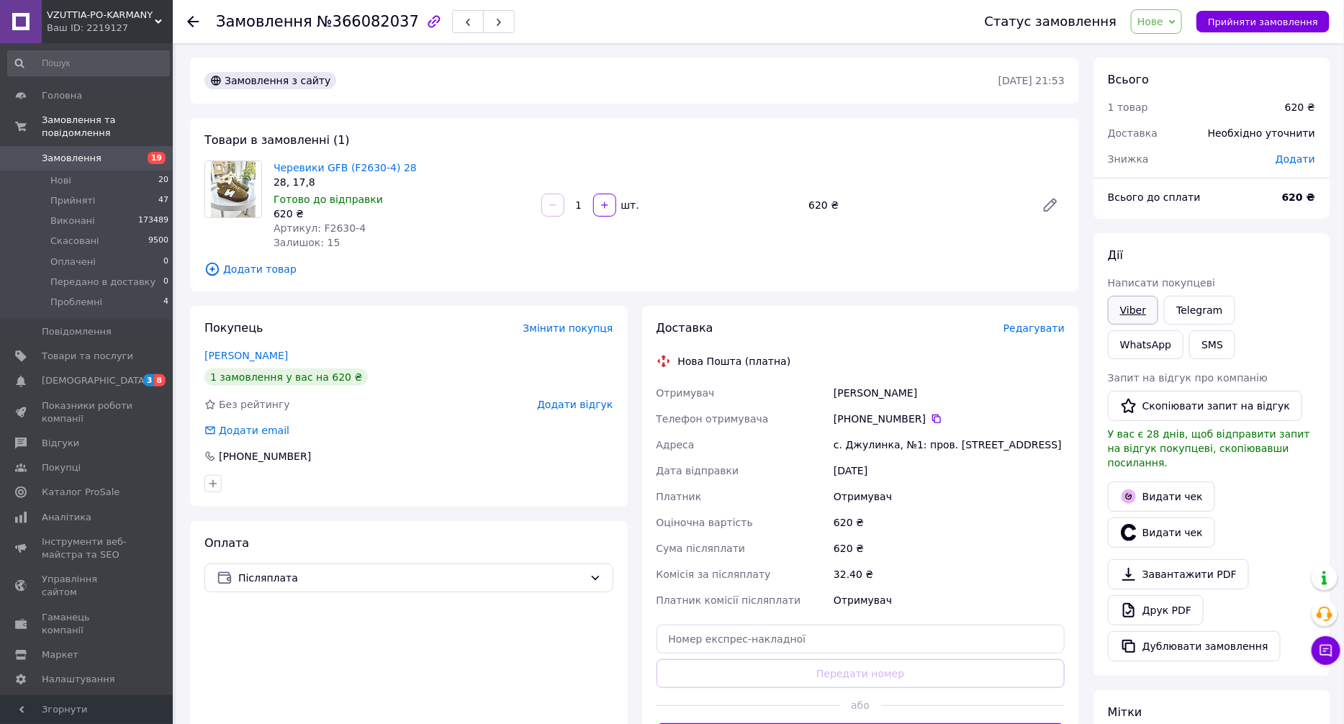
click at [1138, 313] on link "Viber" at bounding box center [1133, 310] width 50 height 29
click at [609, 676] on div "Оплата Післяплата" at bounding box center [409, 644] width 438 height 246
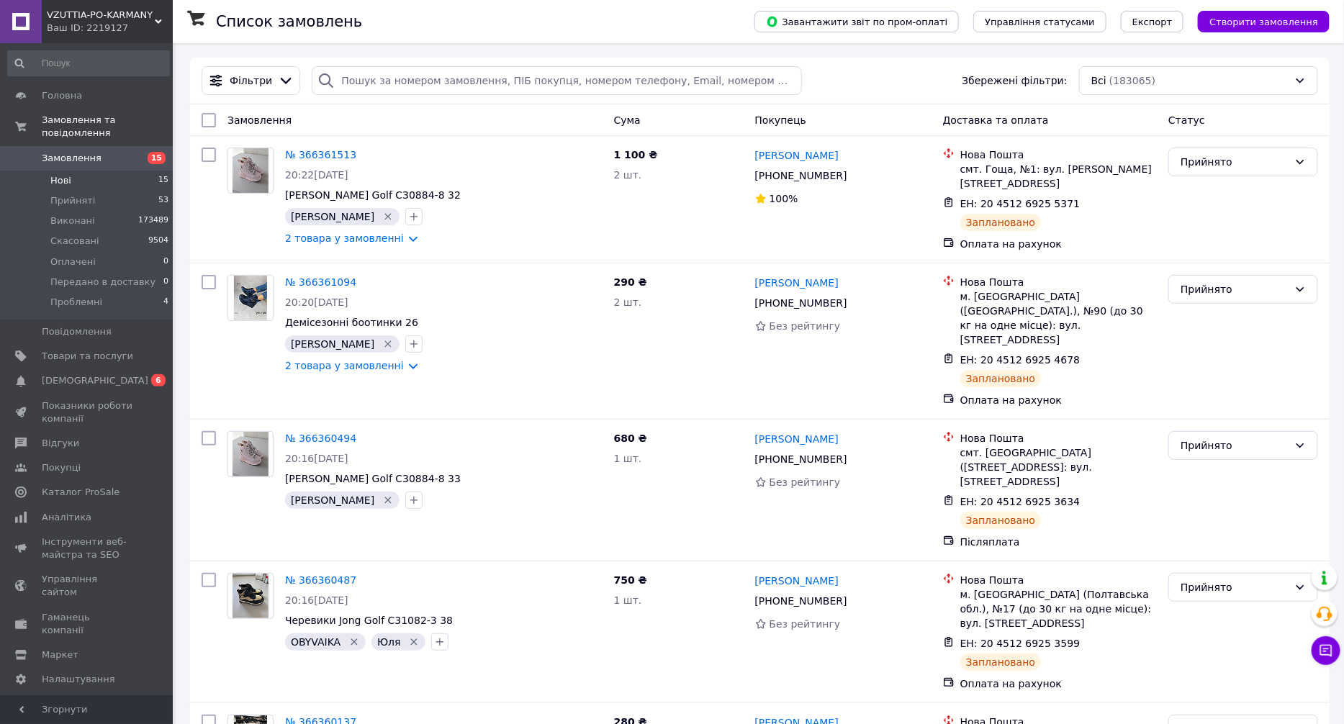
click at [132, 171] on li "Нові 15" at bounding box center [88, 181] width 177 height 20
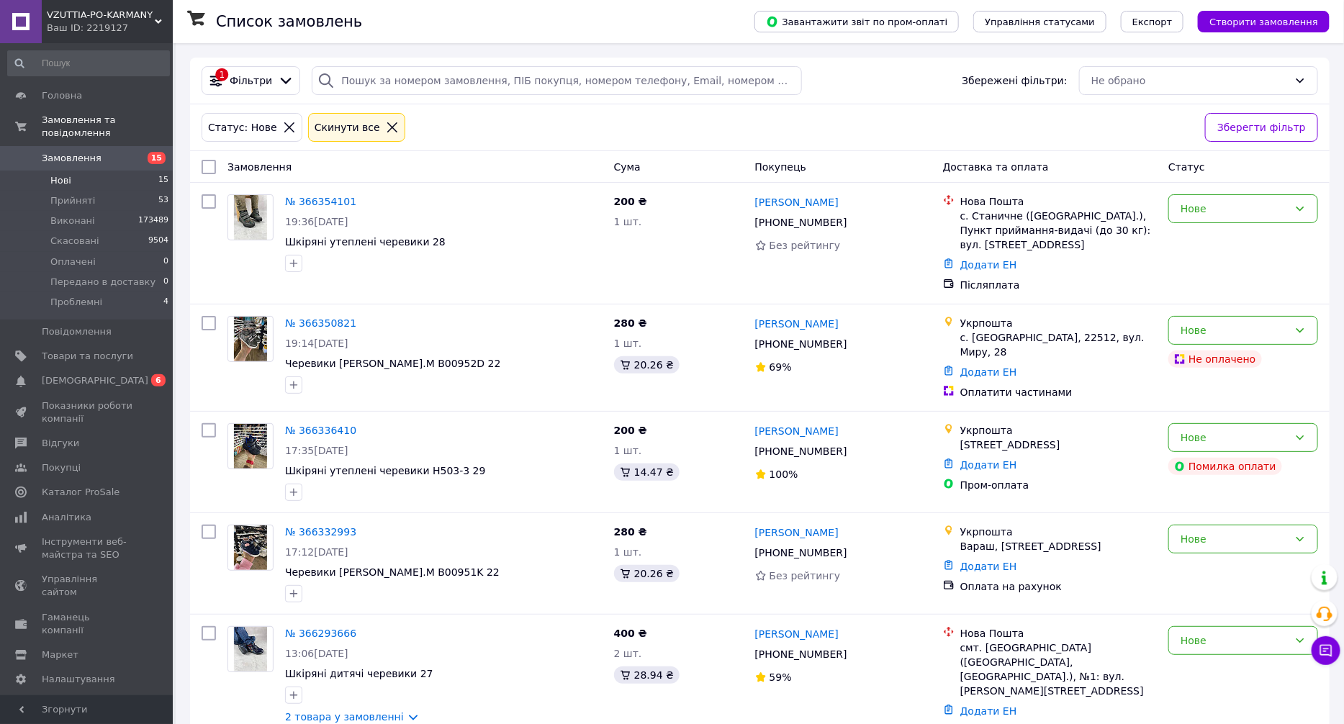
click at [153, 171] on li "Нові 15" at bounding box center [88, 181] width 177 height 20
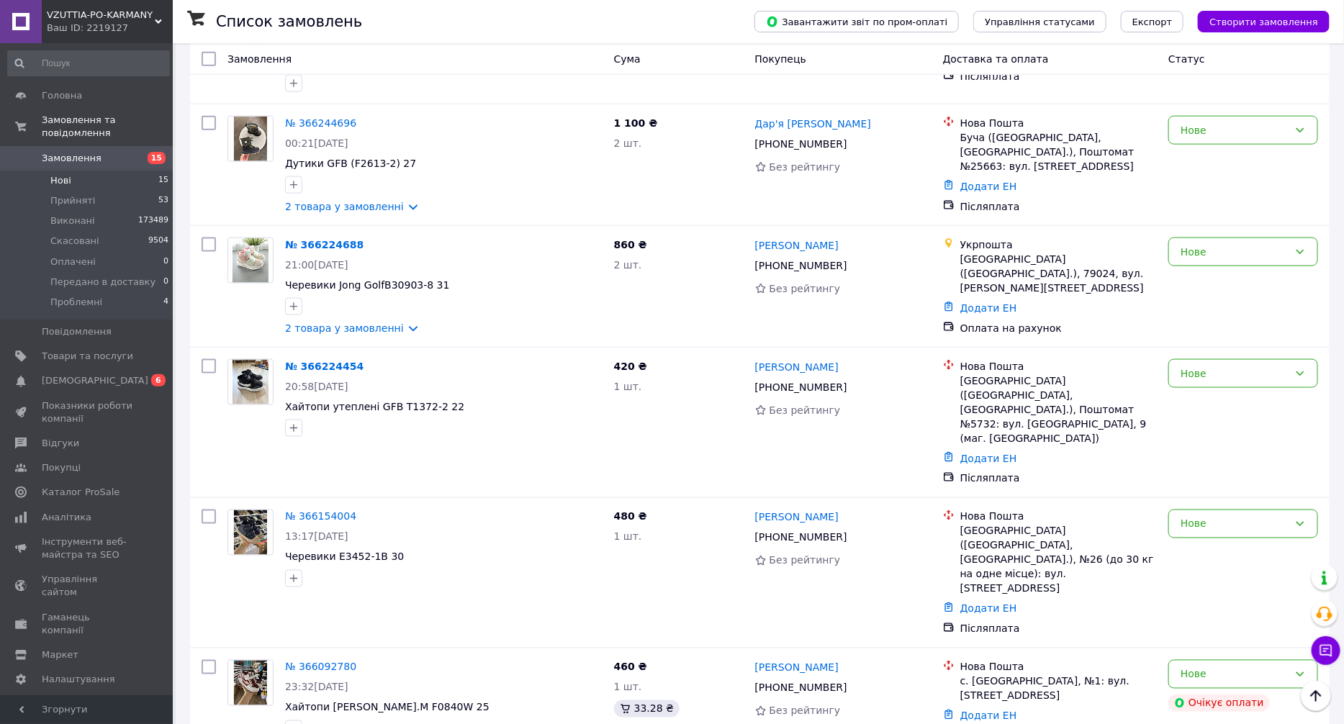
scroll to position [1125, 0]
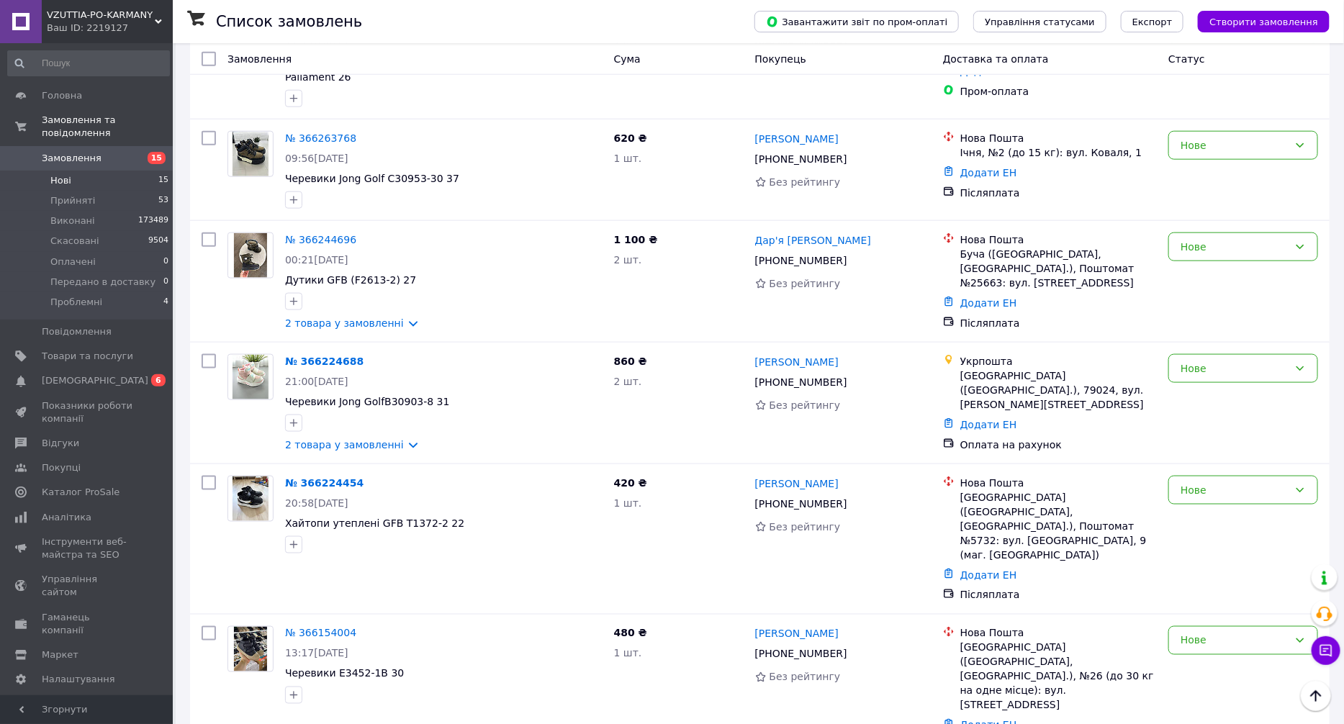
scroll to position [369, 0]
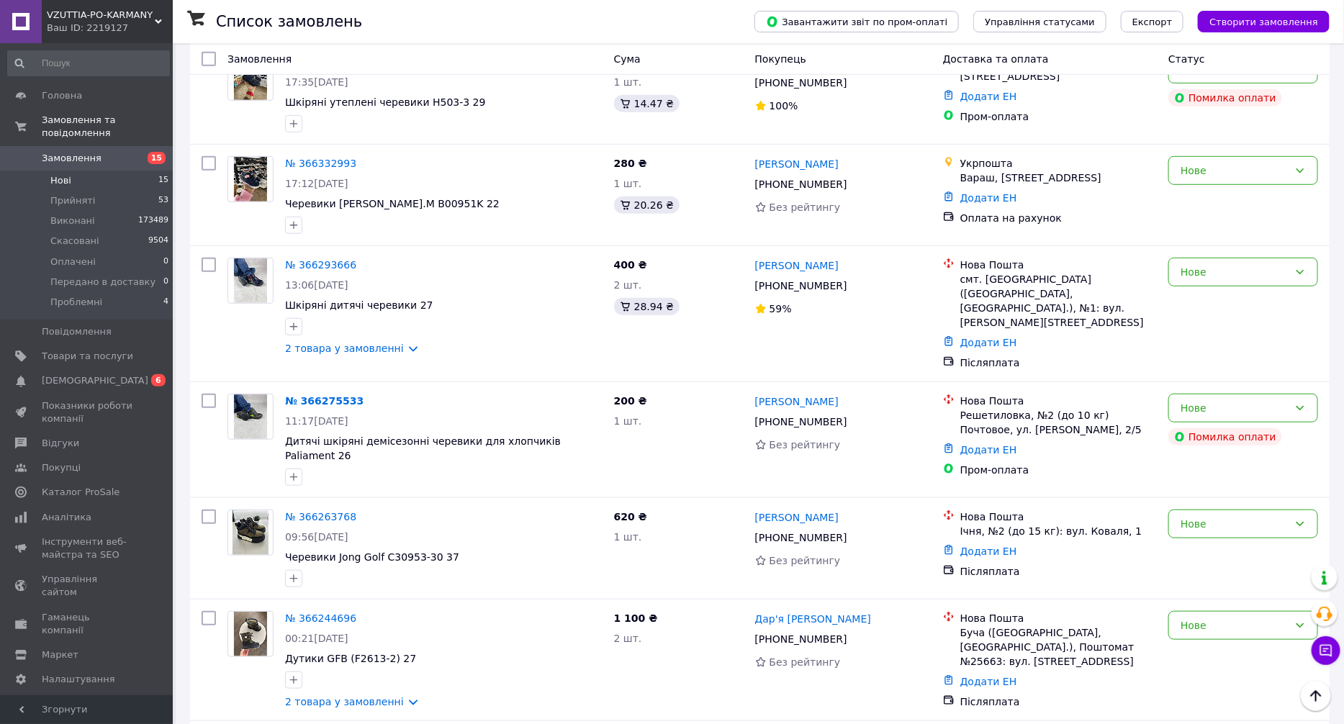
click at [133, 171] on li "Нові 15" at bounding box center [88, 181] width 177 height 20
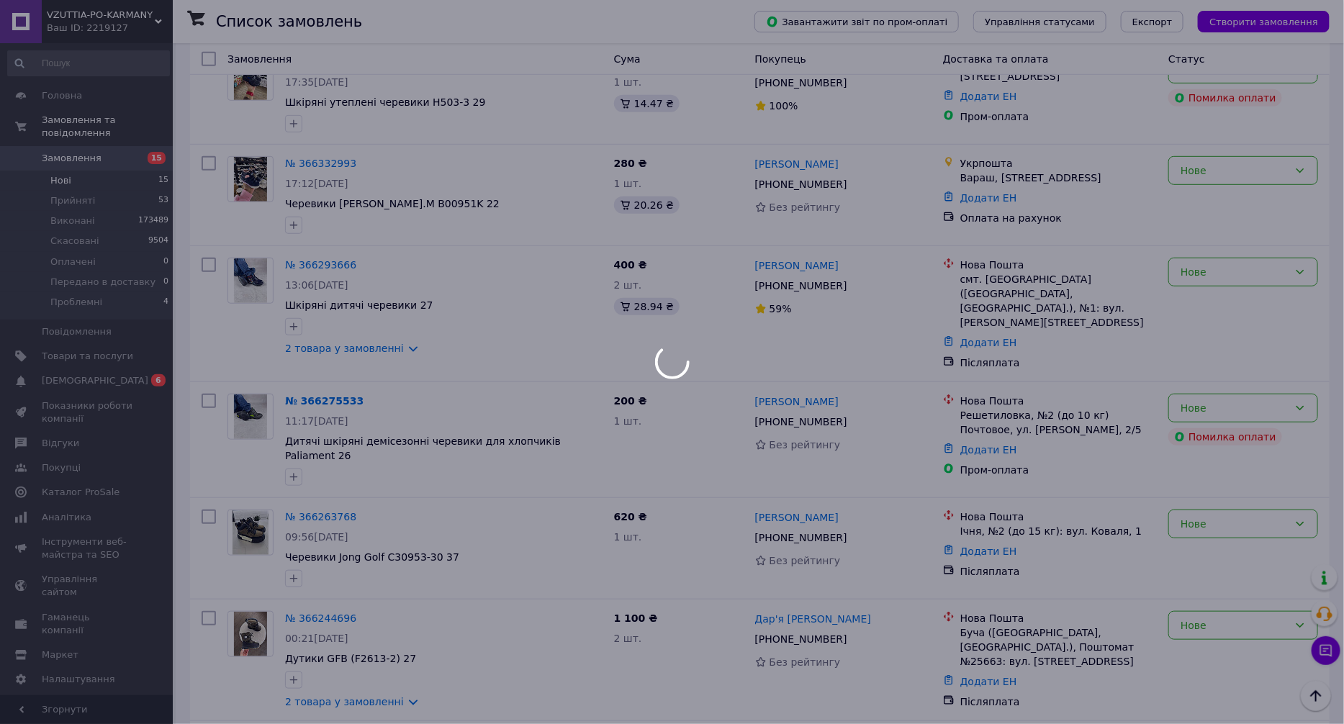
scroll to position [0, 0]
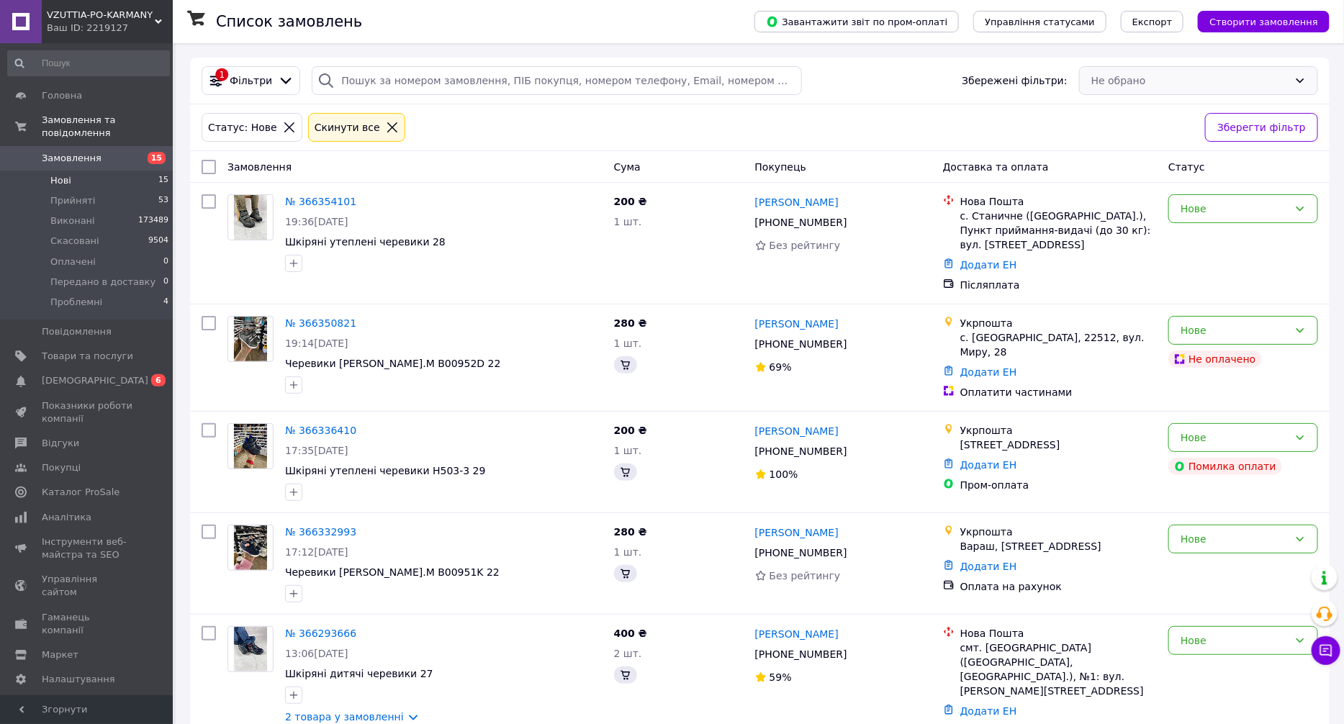
click at [1123, 73] on div "Не обрано" at bounding box center [1198, 80] width 239 height 29
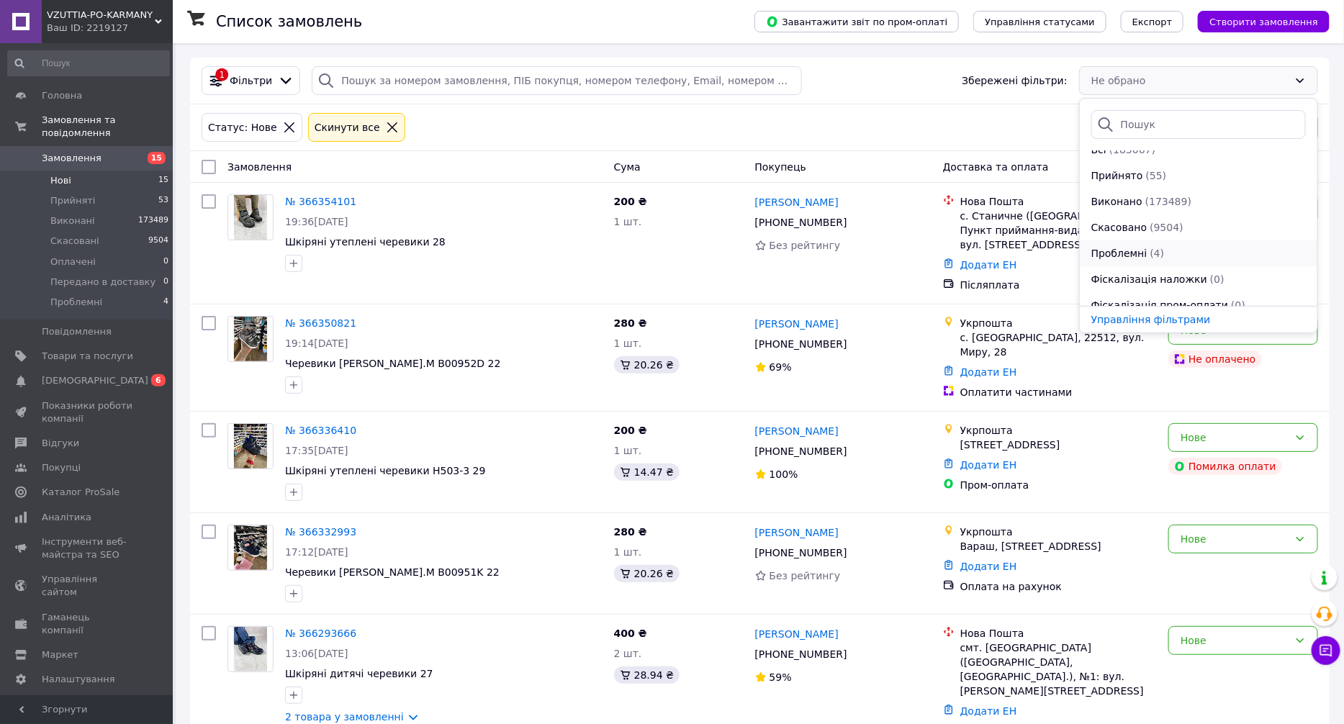
scroll to position [26, 0]
click at [979, 120] on div "Статус: Нове Cкинути все" at bounding box center [698, 127] width 998 height 35
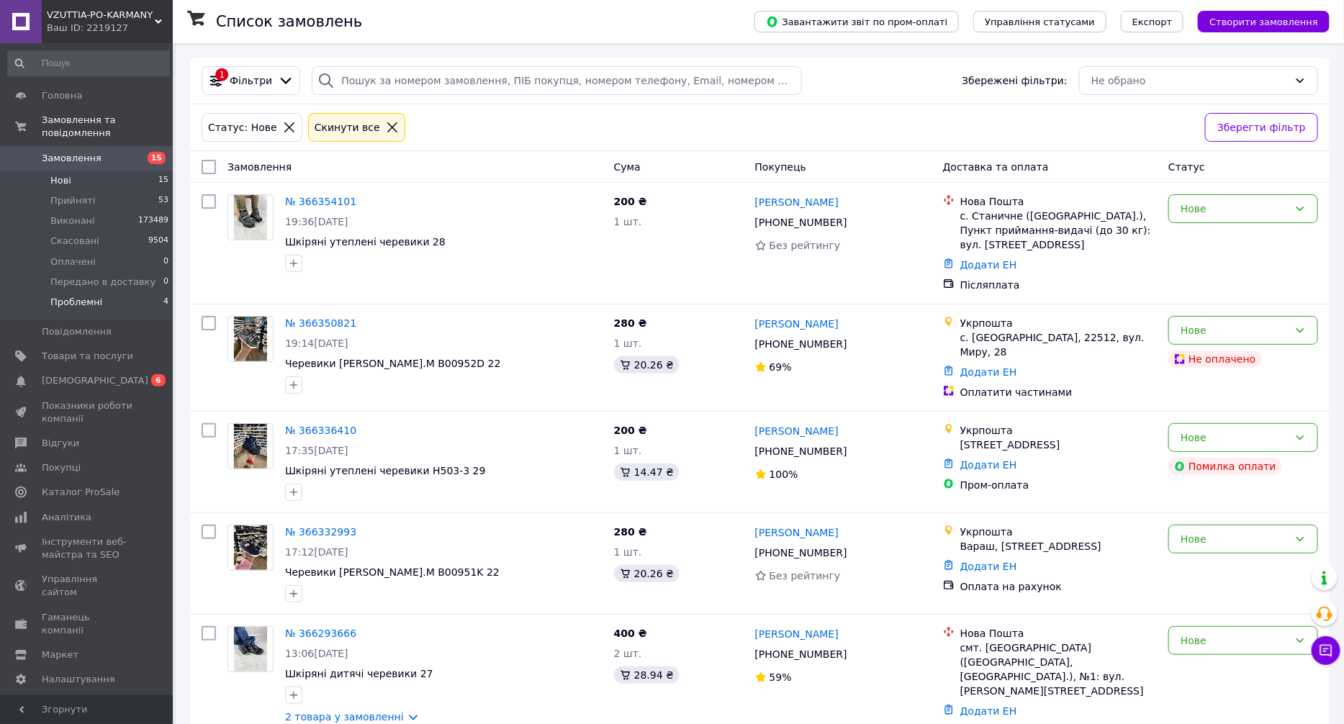
click at [110, 292] on li "Проблемні 4" at bounding box center [88, 305] width 177 height 27
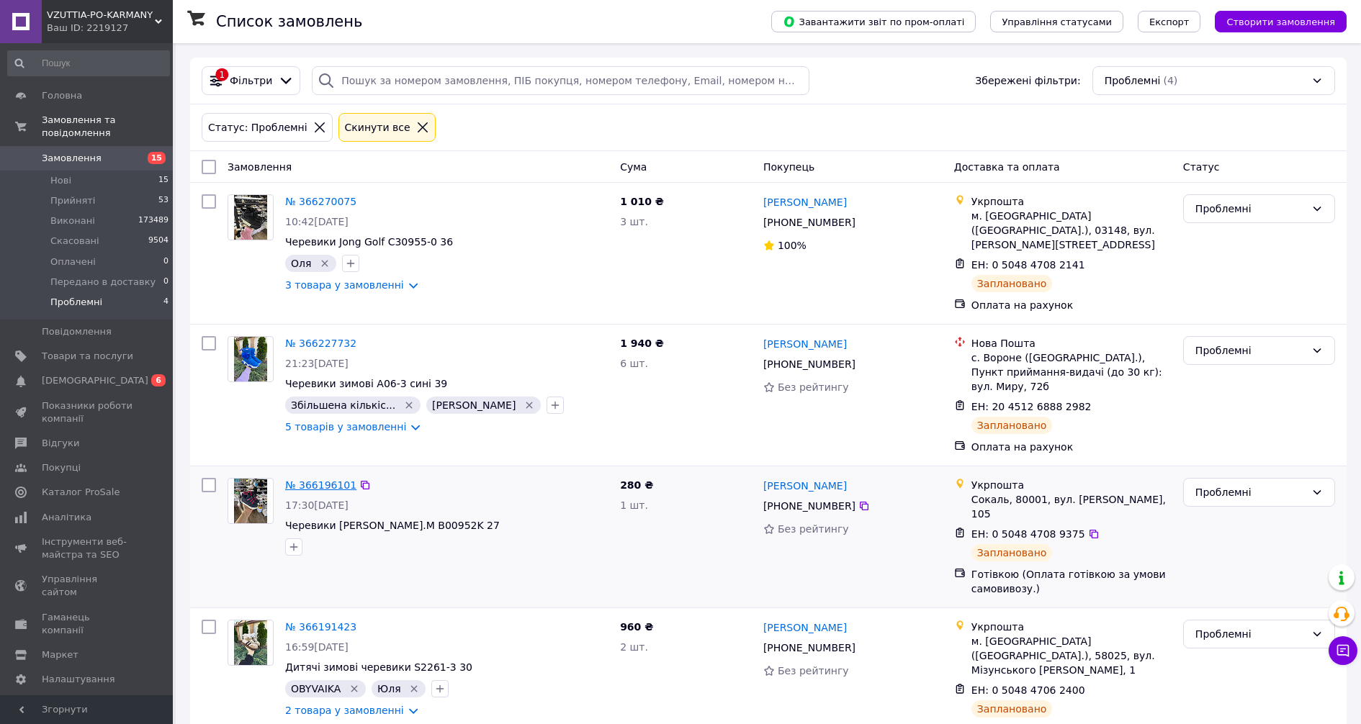
click at [340, 480] on link "№ 366196101" at bounding box center [320, 486] width 71 height 12
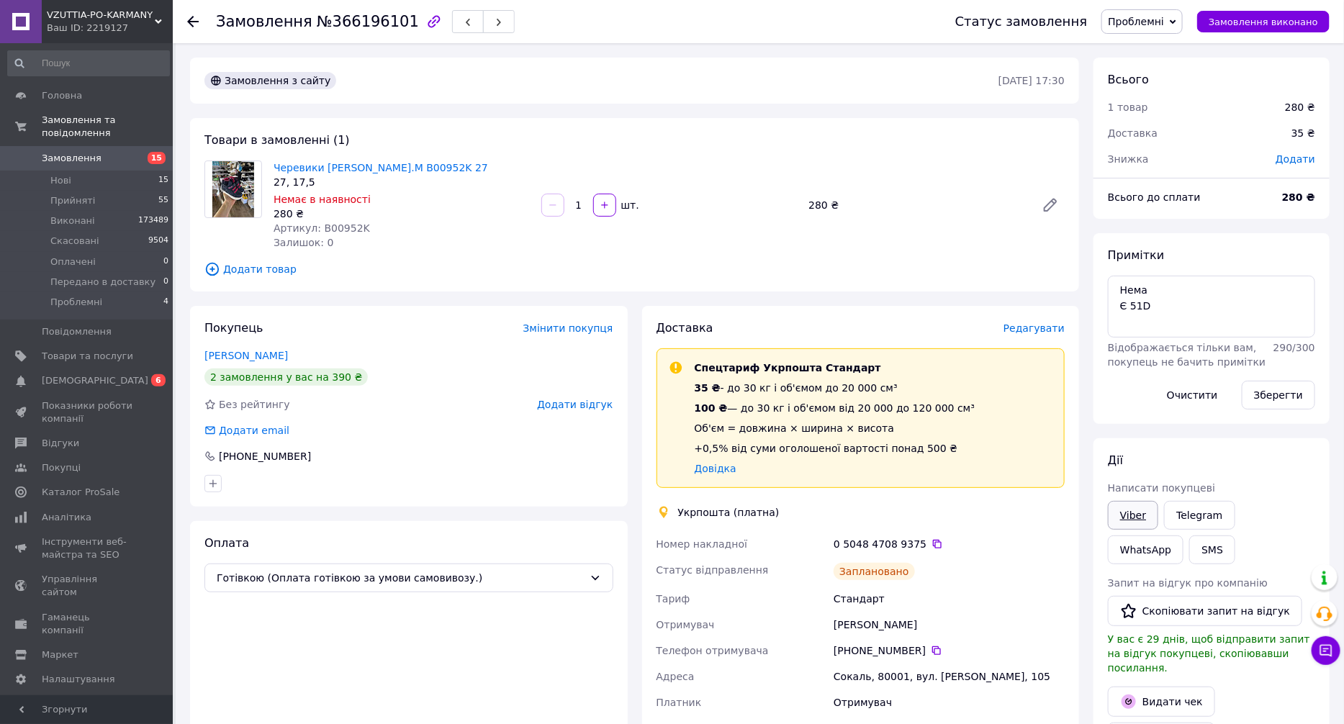
click at [1136, 516] on link "Viber" at bounding box center [1133, 515] width 50 height 29
click at [578, 683] on div "Оплата Готівкою (Оплата готівкою за умови самовивозу.)" at bounding box center [409, 671] width 438 height 301
click at [120, 292] on li "Проблемні 4" at bounding box center [88, 305] width 177 height 27
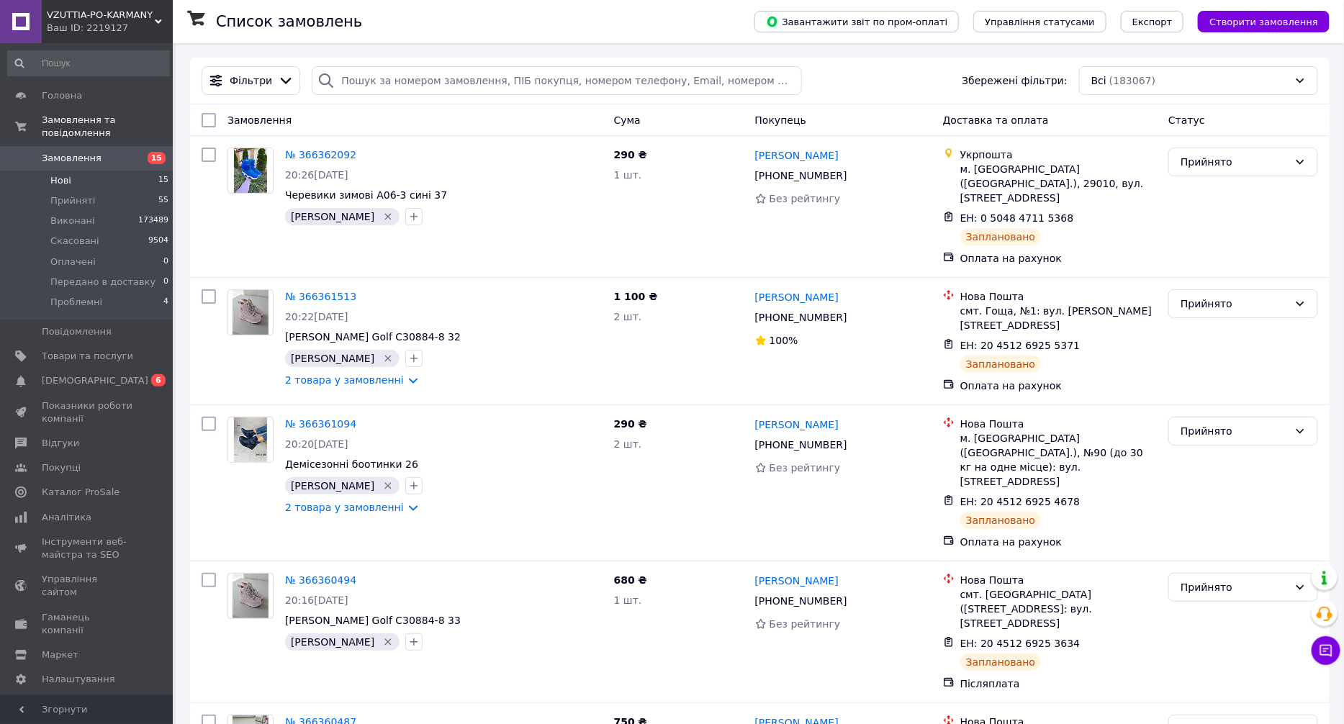
click at [140, 171] on li "Нові 15" at bounding box center [88, 181] width 177 height 20
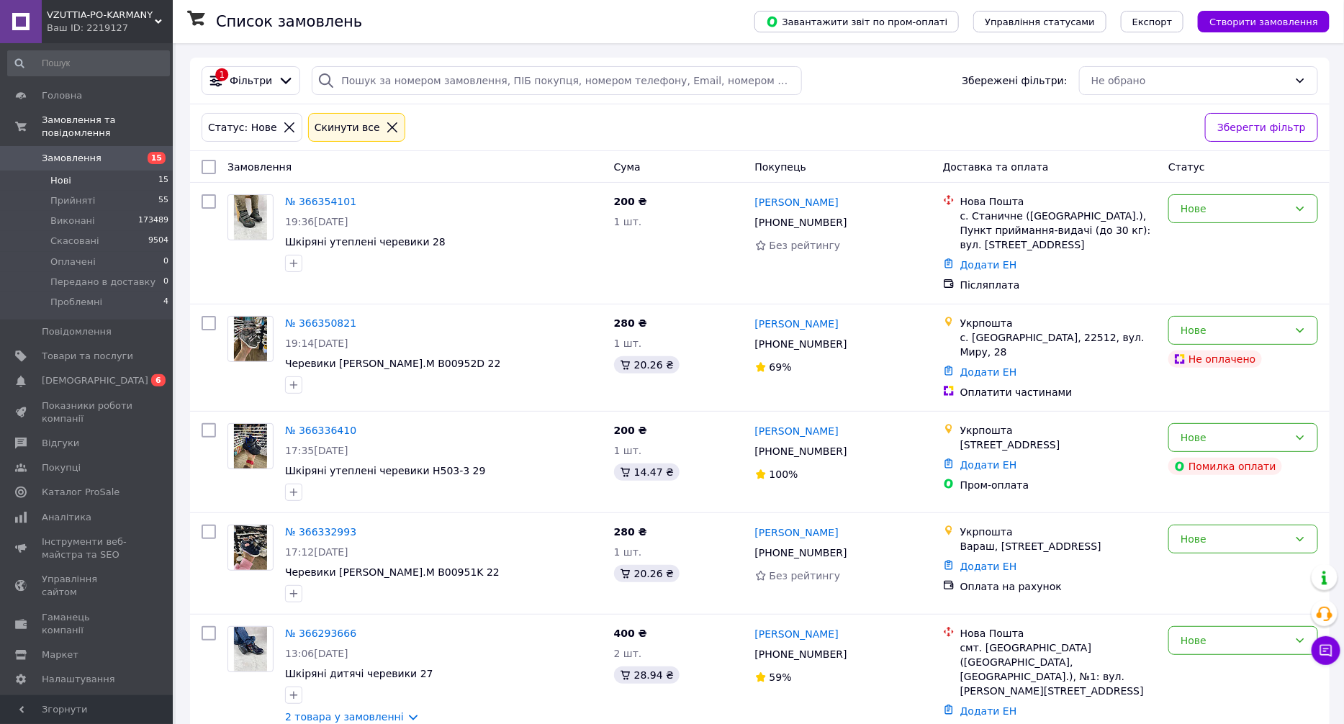
click at [95, 171] on li "Нові 15" at bounding box center [88, 181] width 177 height 20
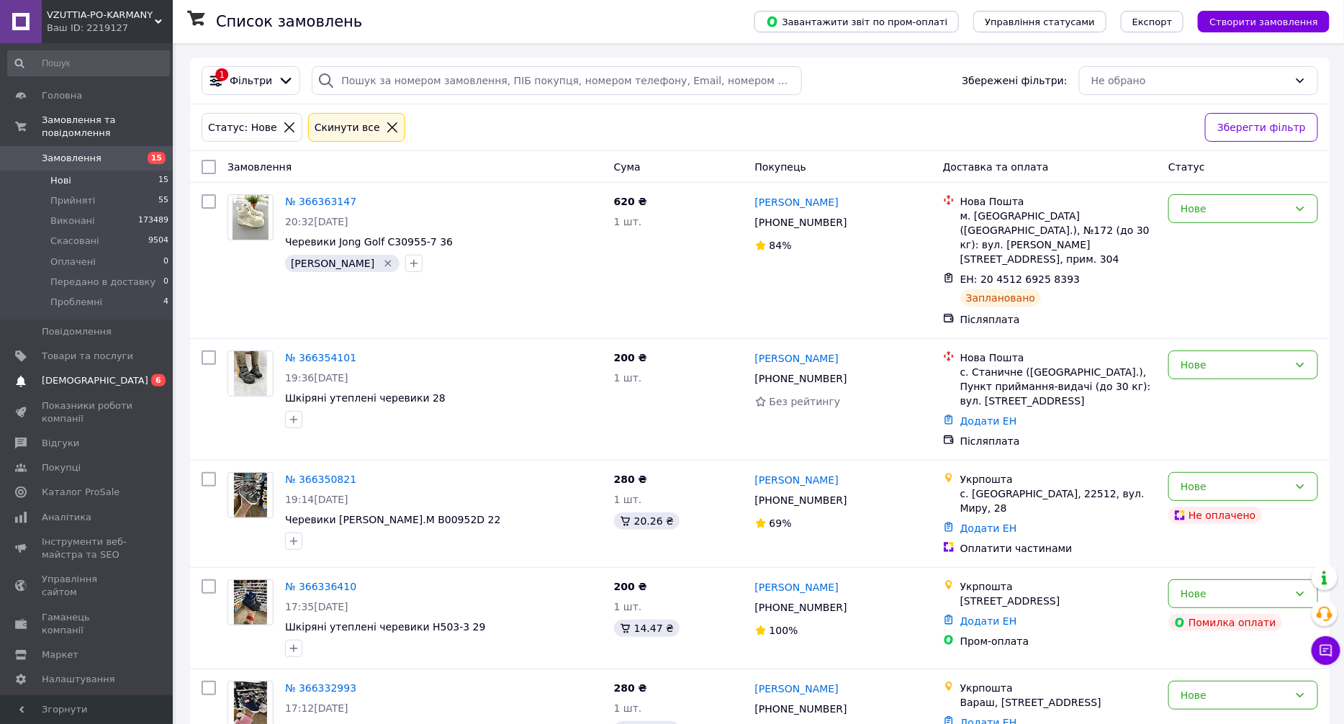
click at [134, 374] on span "0 6" at bounding box center [153, 380] width 40 height 13
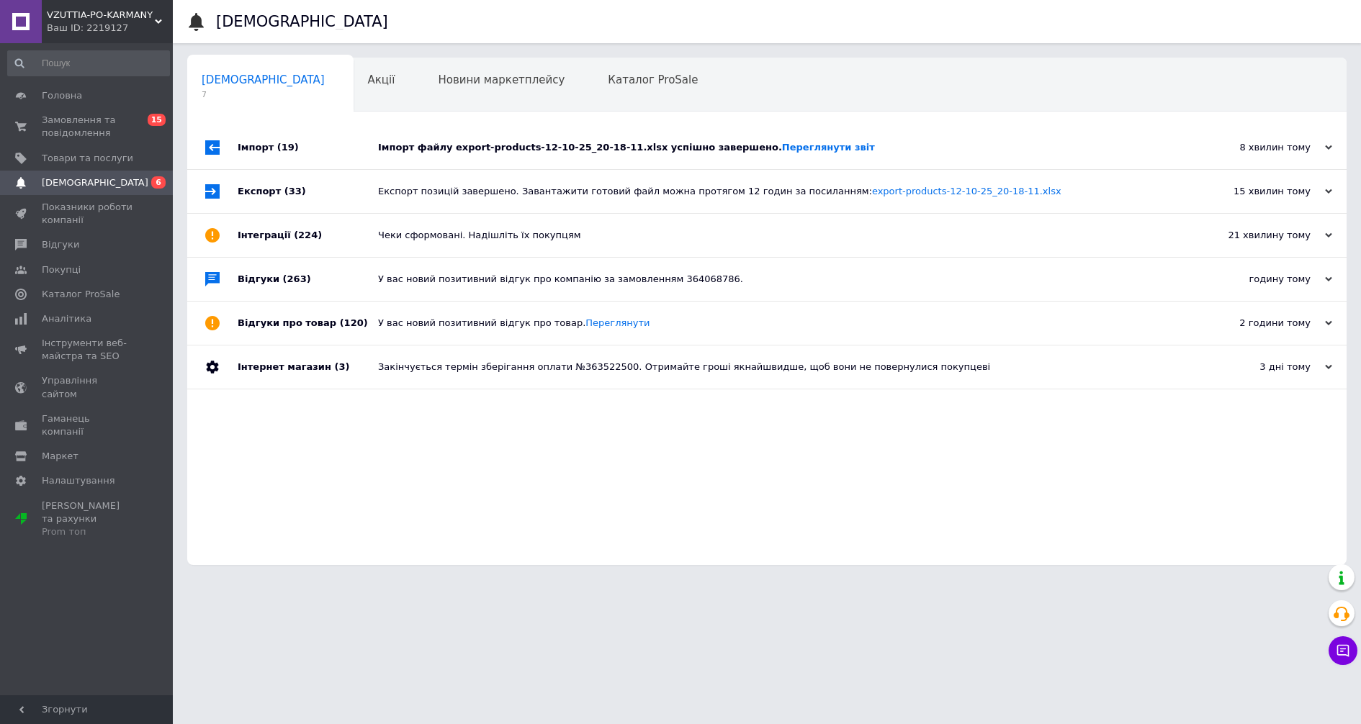
click at [490, 153] on div "Імпорт файлу export-products-12-10-25_20-18-11.xlsx успішно завершено. Переглян…" at bounding box center [783, 147] width 810 height 13
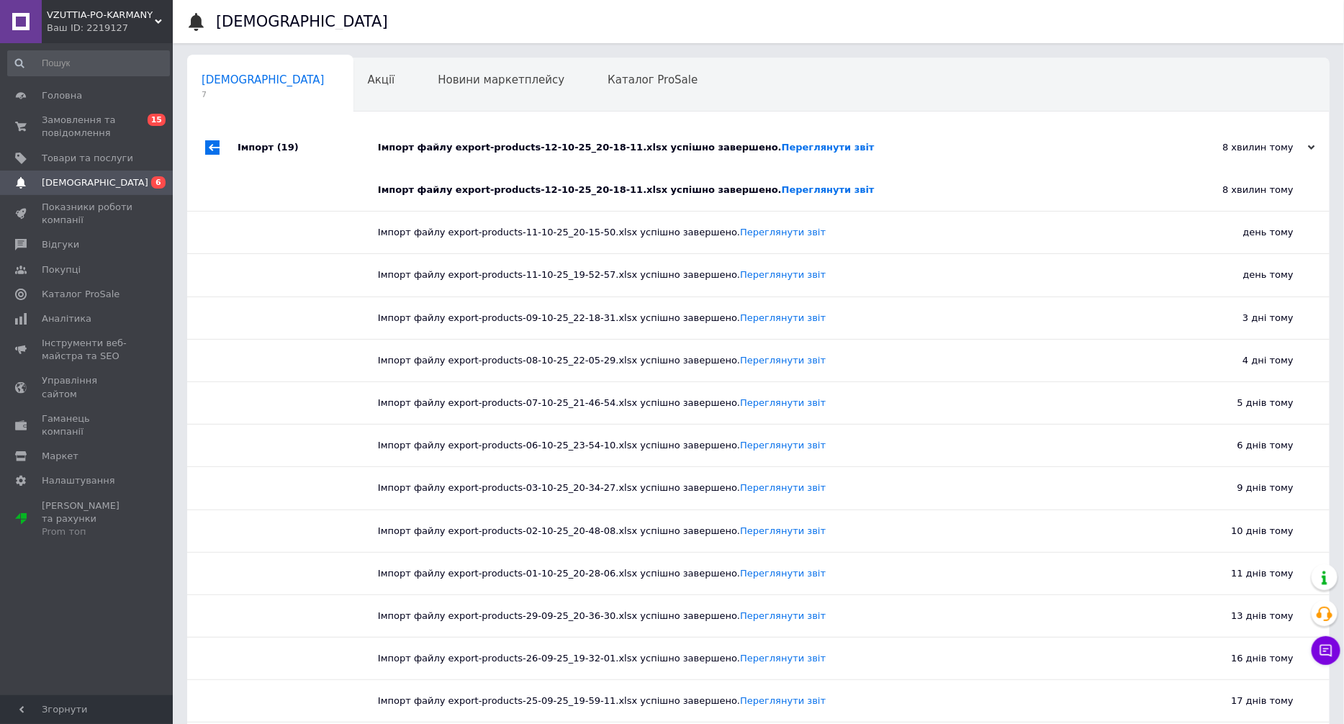
click at [492, 153] on div "Імпорт файлу export-products-12-10-25_20-18-11.xlsx успішно завершено. Переглян…" at bounding box center [775, 147] width 794 height 13
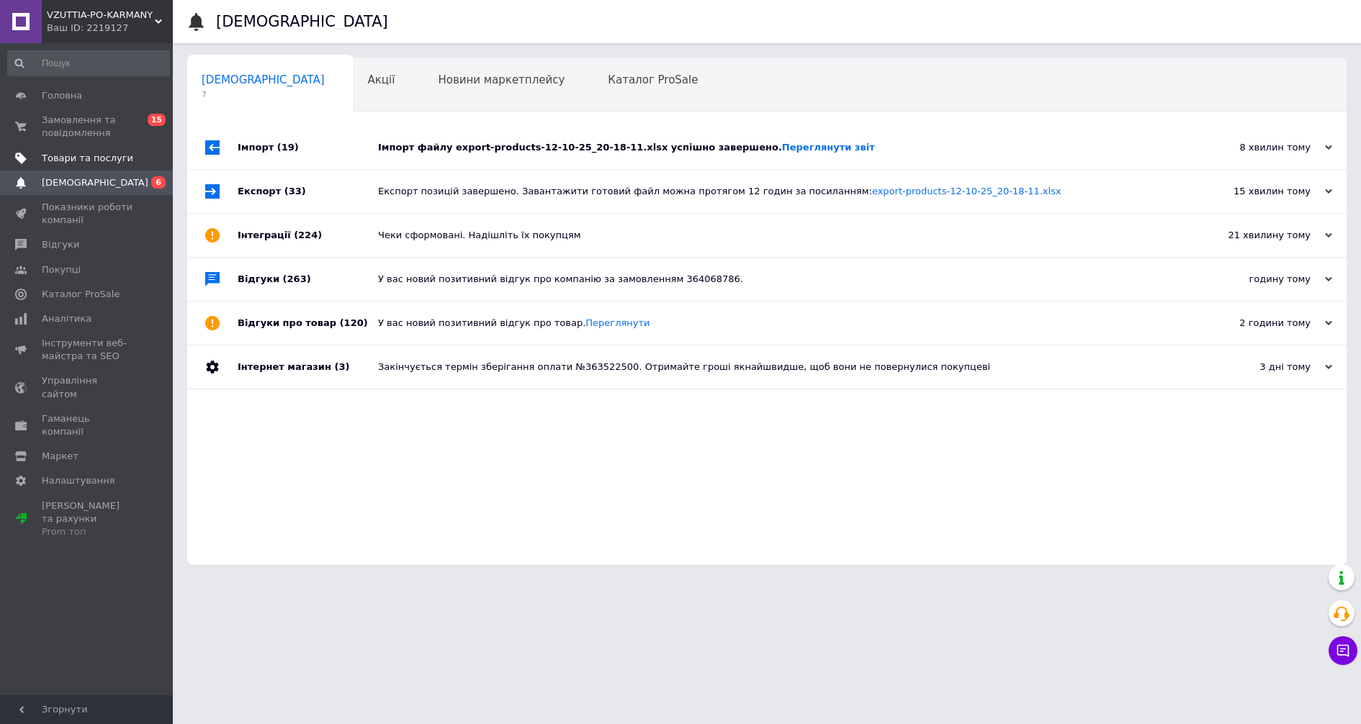
click at [96, 160] on span "Товари та послуги" at bounding box center [87, 158] width 91 height 13
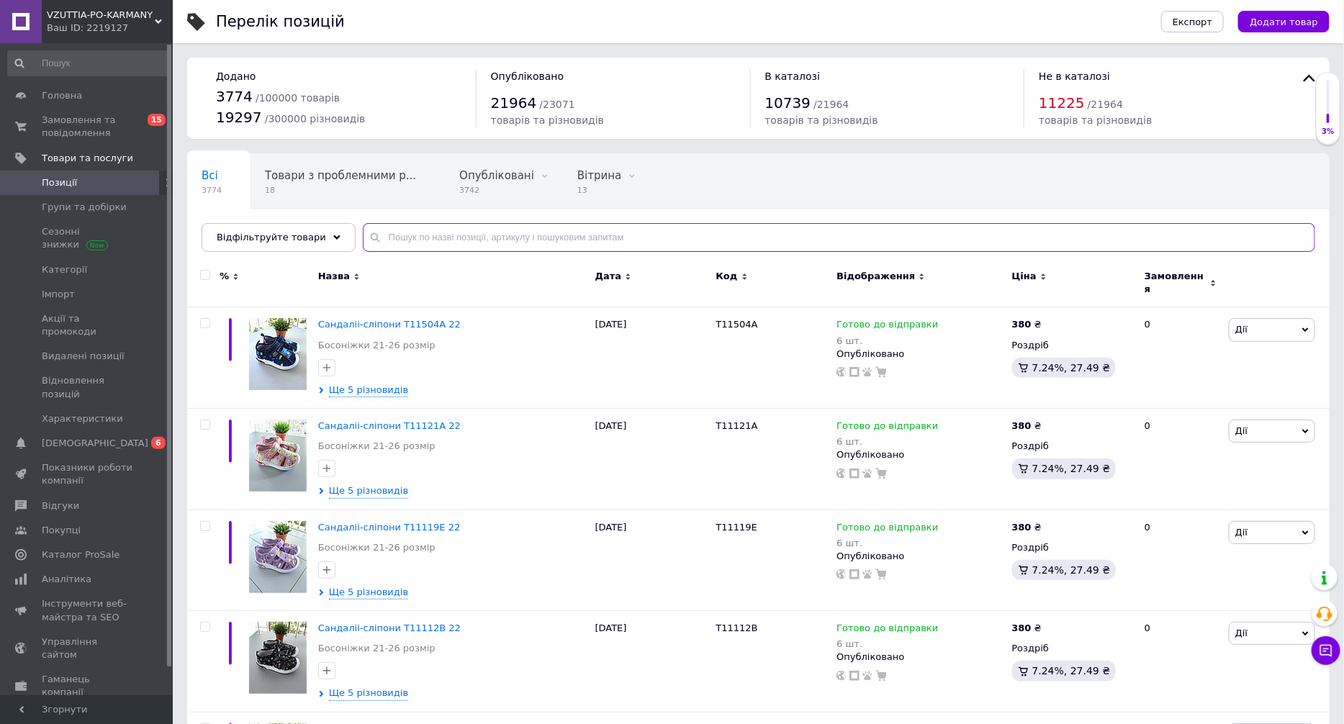
click at [423, 238] on input "text" at bounding box center [839, 237] width 953 height 29
drag, startPoint x: 654, startPoint y: 651, endPoint x: 562, endPoint y: 454, distance: 217.8
click at [654, 651] on div "[DATE]" at bounding box center [652, 662] width 121 height 102
click at [460, 246] on input "text" at bounding box center [839, 237] width 953 height 29
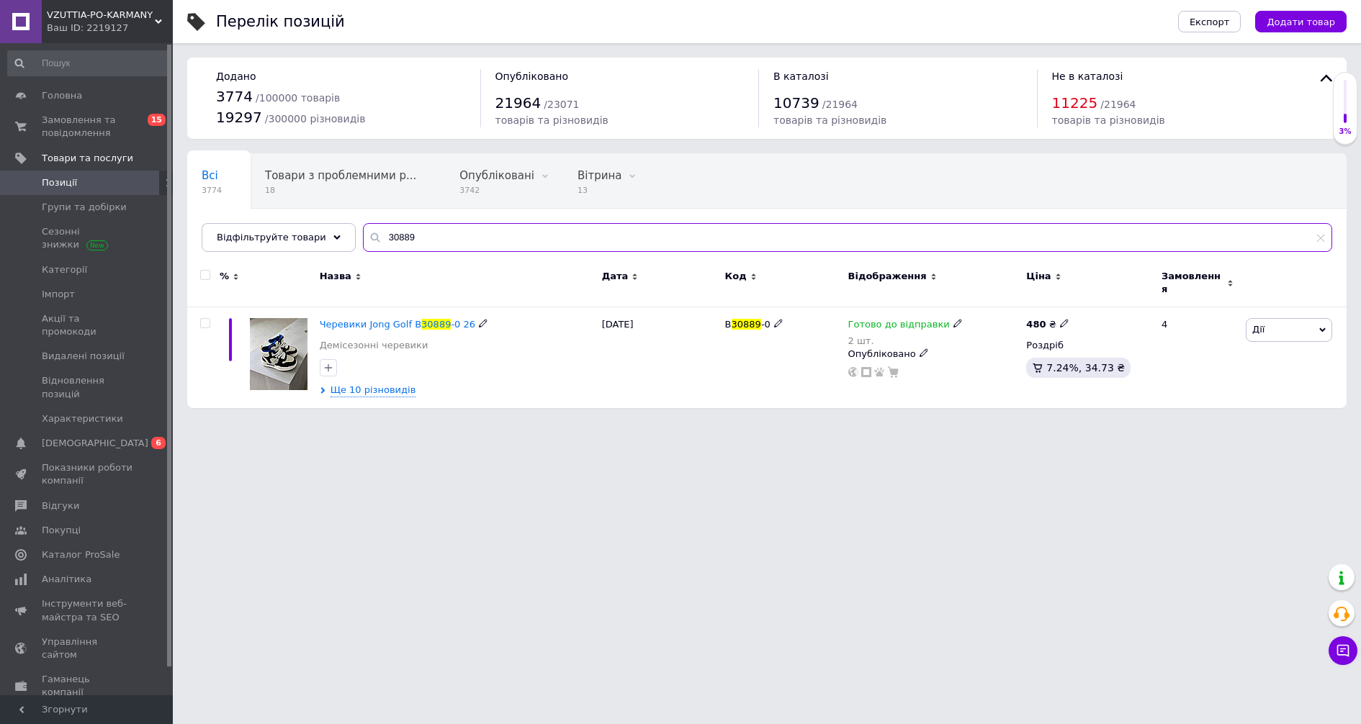
type input "30889"
click at [430, 319] on span "30889" at bounding box center [436, 324] width 30 height 11
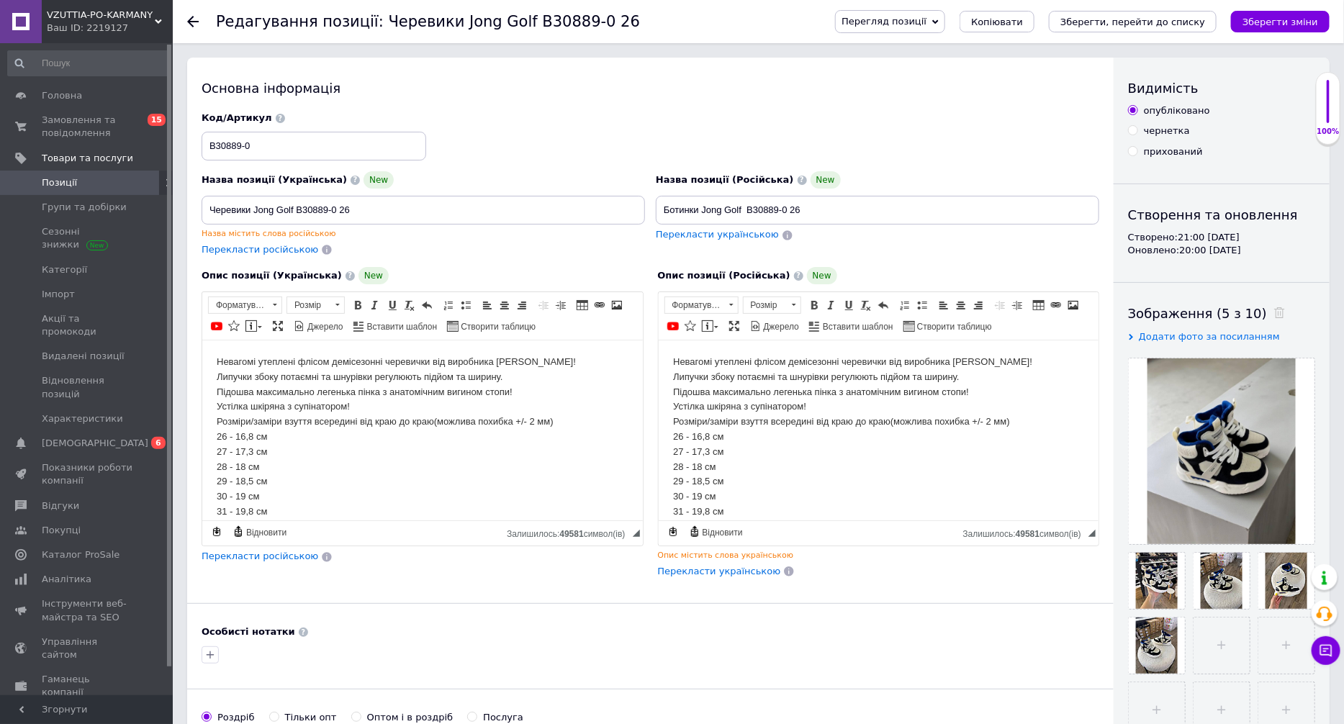
click at [820, 639] on div "Особисті нотатки" at bounding box center [651, 632] width 898 height 13
click at [105, 125] on span "Замовлення та повідомлення" at bounding box center [87, 127] width 91 height 26
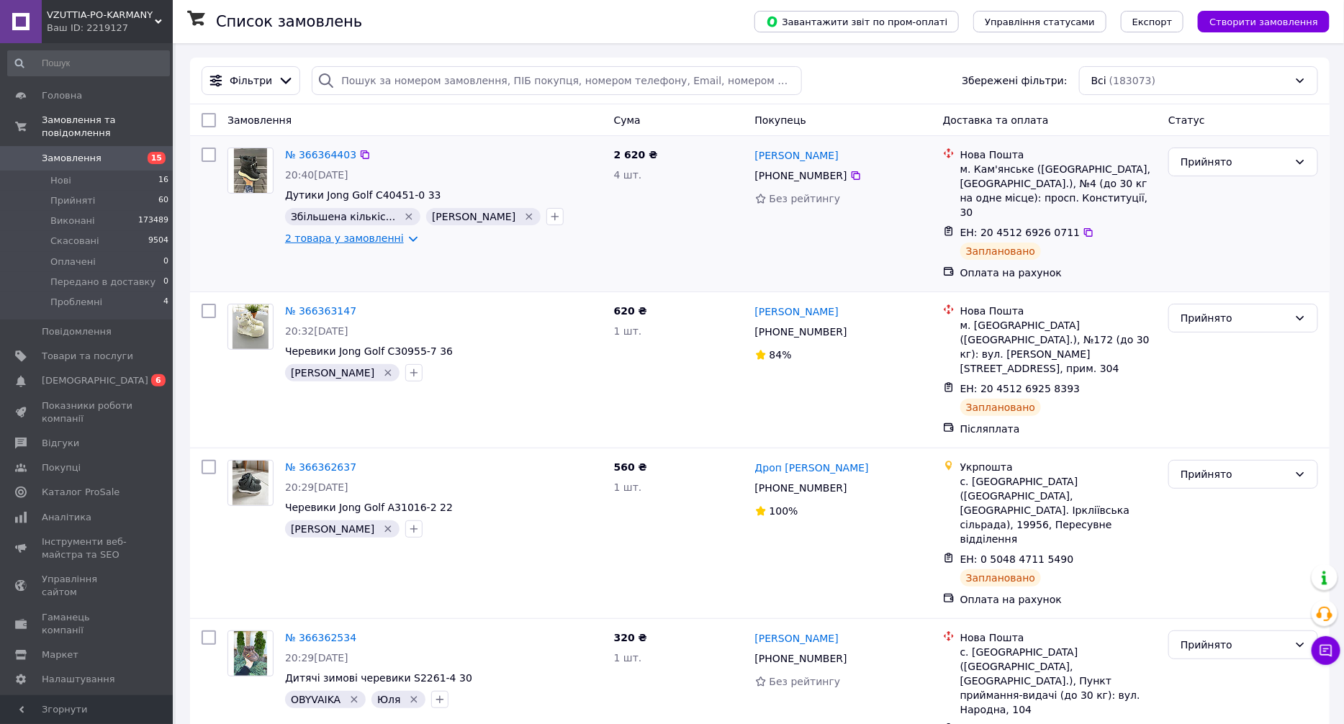
click at [381, 242] on link "2 товара у замовленні" at bounding box center [344, 239] width 119 height 12
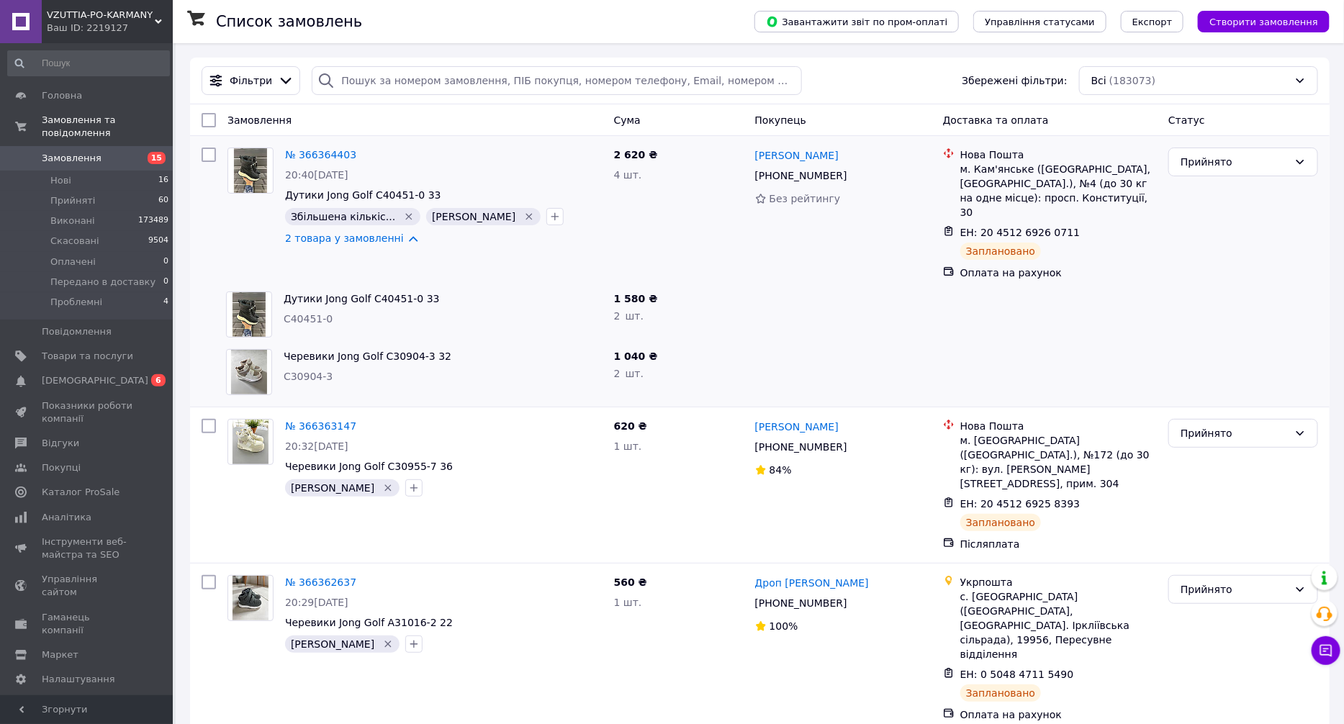
scroll to position [216, 0]
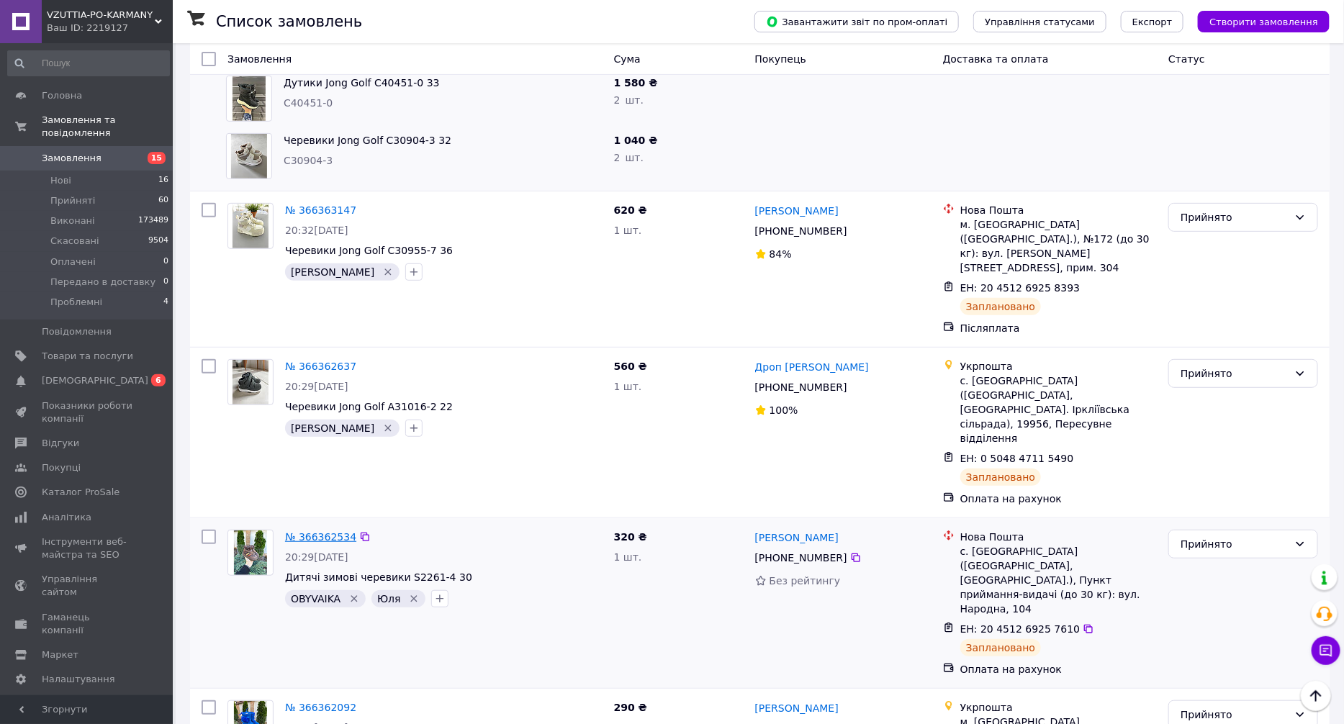
click at [328, 531] on link "№ 366362534" at bounding box center [320, 537] width 71 height 12
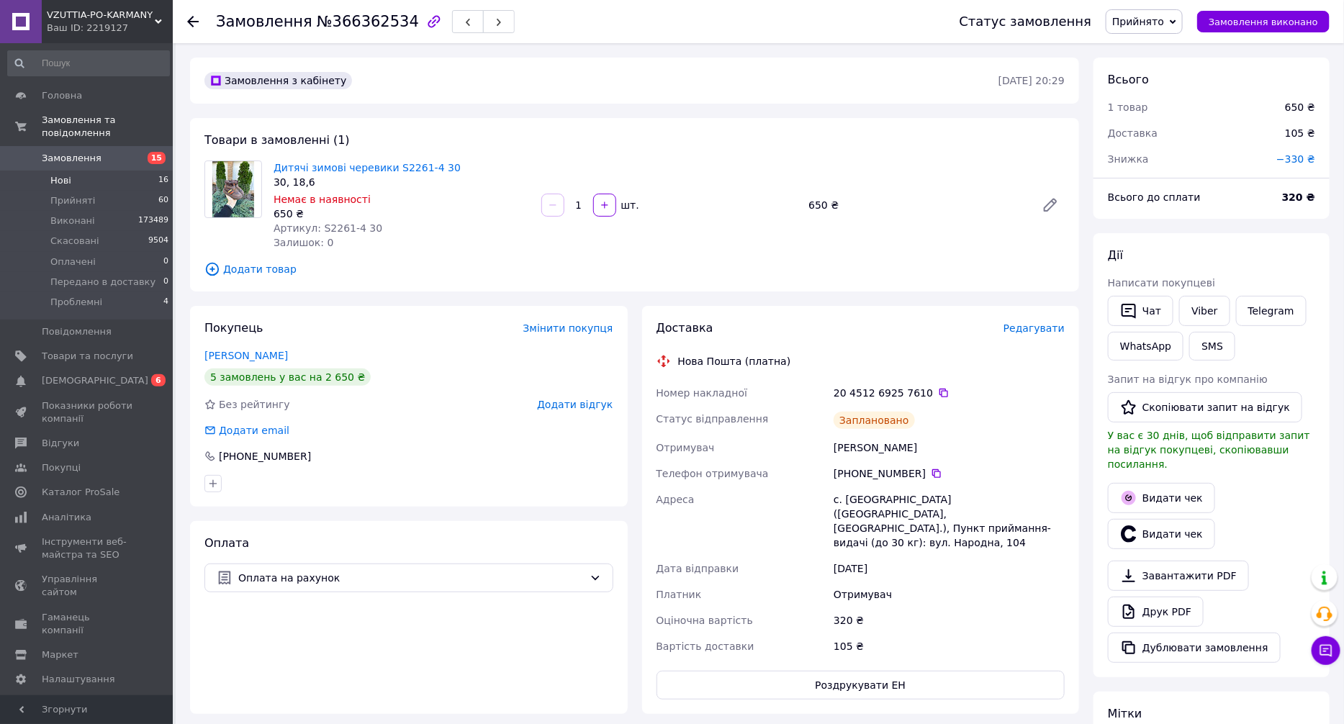
click at [146, 171] on li "Нові 16" at bounding box center [88, 181] width 177 height 20
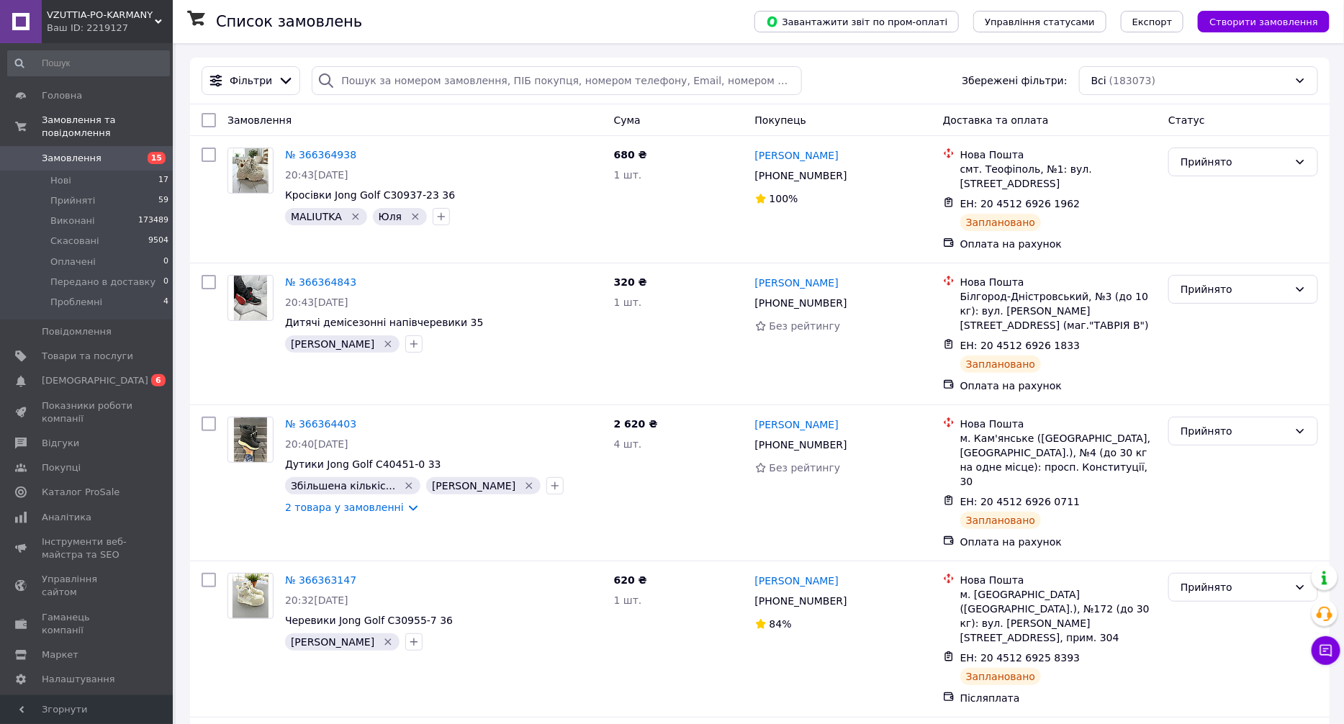
click at [1132, 90] on div "Всі (183073)" at bounding box center [1198, 80] width 239 height 29
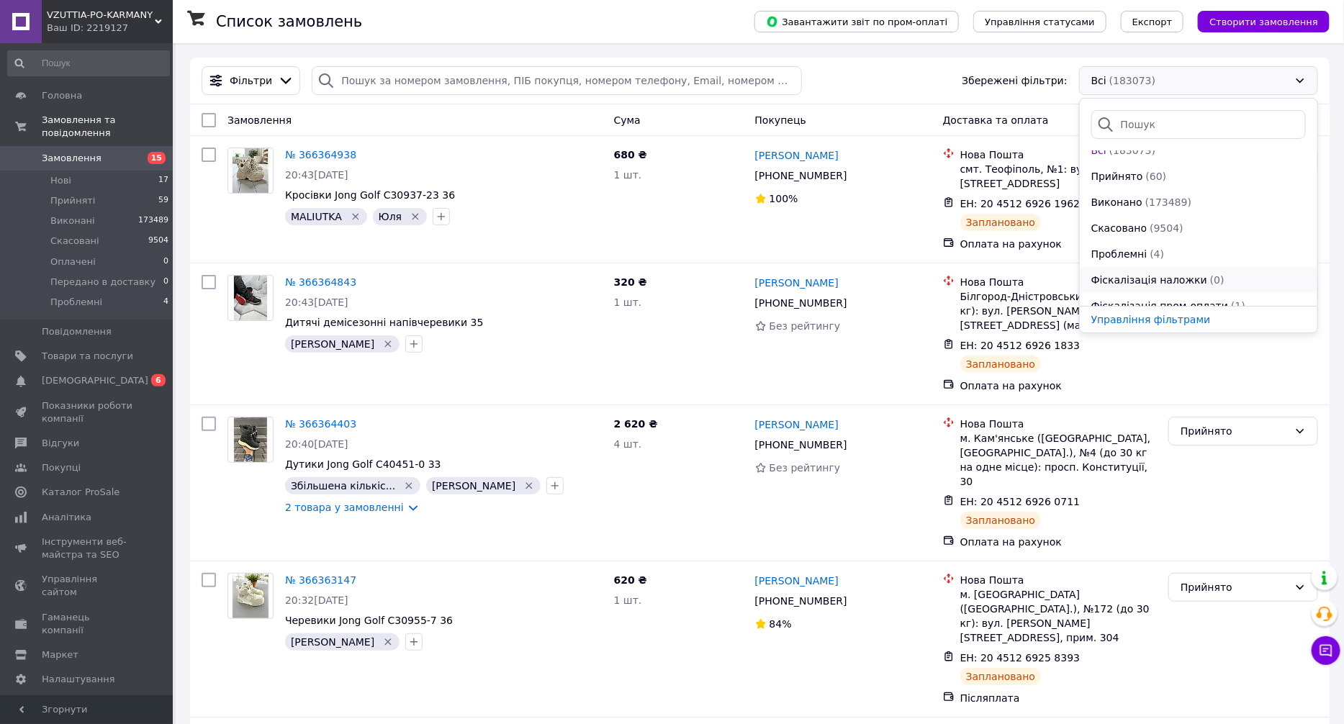
scroll to position [26, 0]
click at [1193, 286] on span "Фіскалізація пром-оплати" at bounding box center [1161, 293] width 138 height 14
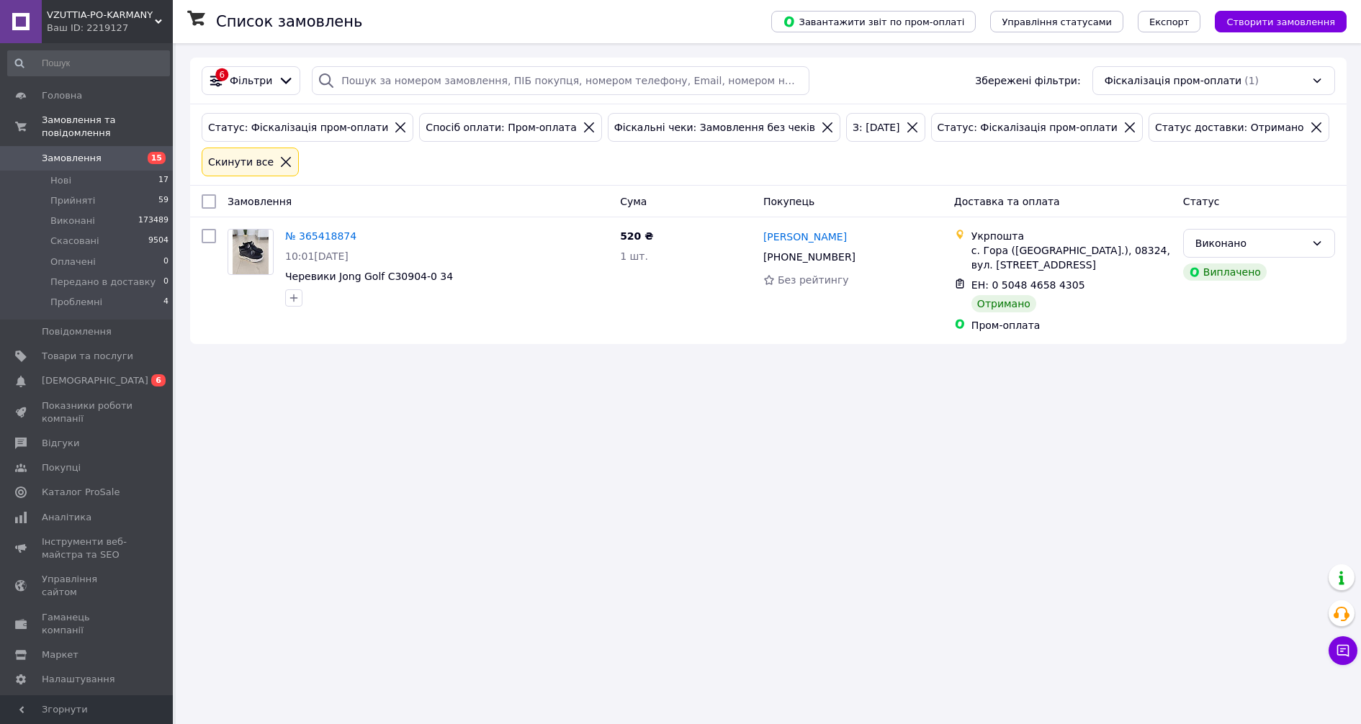
click at [210, 194] on input "checkbox" at bounding box center [209, 201] width 14 height 14
checkbox input "true"
click at [245, 194] on span "Дії для 1 замовлення" at bounding box center [272, 201] width 104 height 14
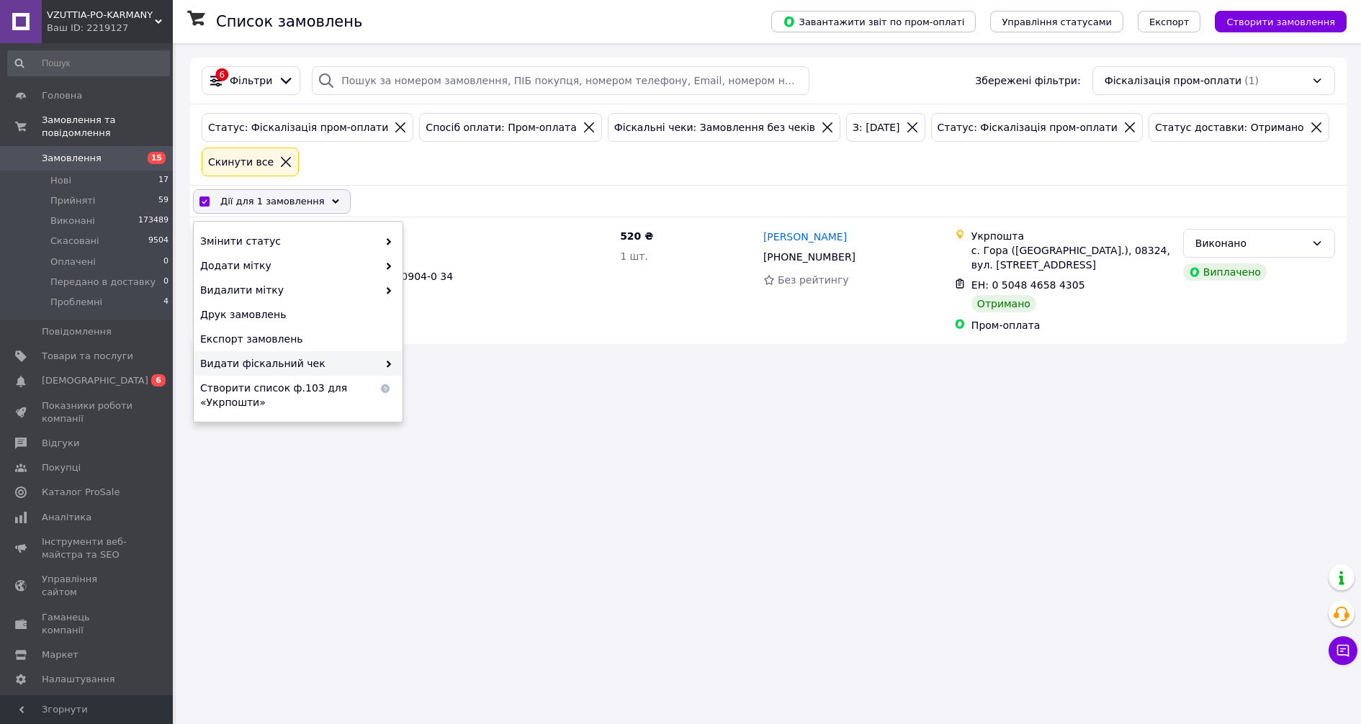
click at [350, 356] on span "Видати фіскальний чек" at bounding box center [289, 363] width 178 height 14
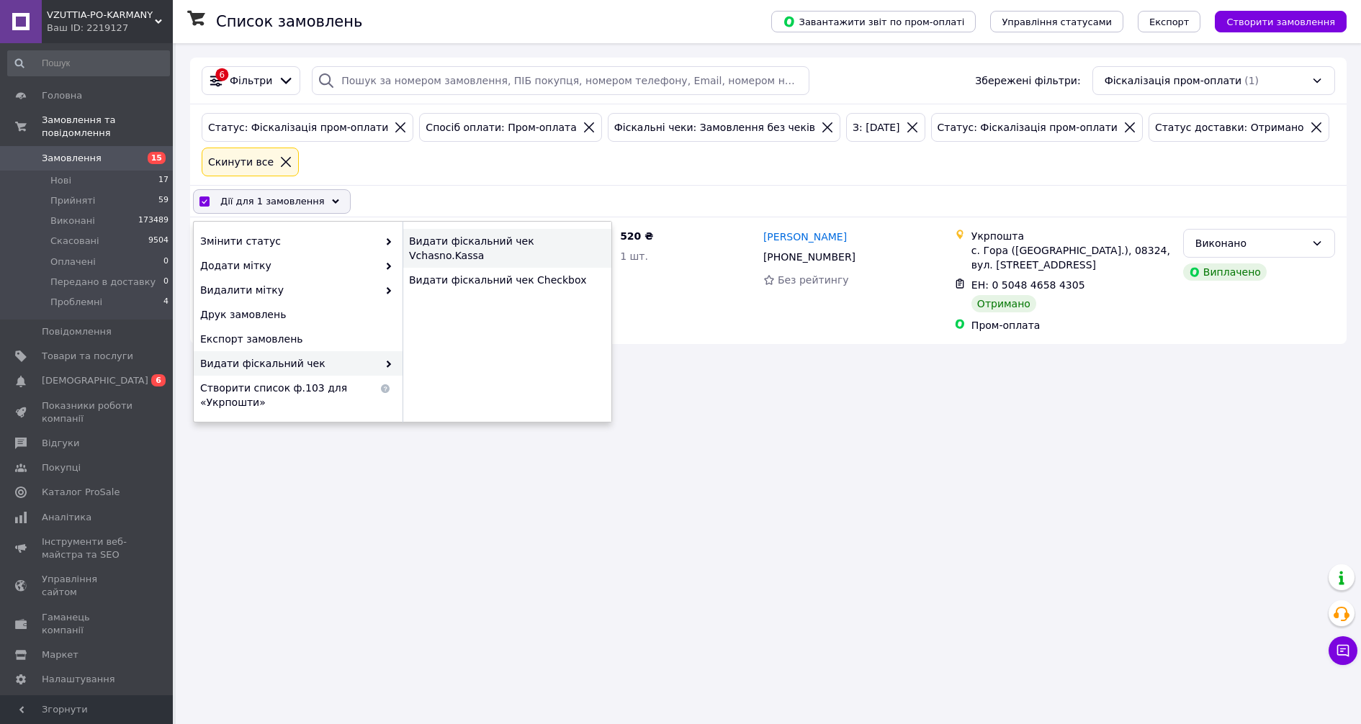
click at [579, 229] on div "Видати фіскальний чек Vchasno.Kassa" at bounding box center [507, 248] width 209 height 39
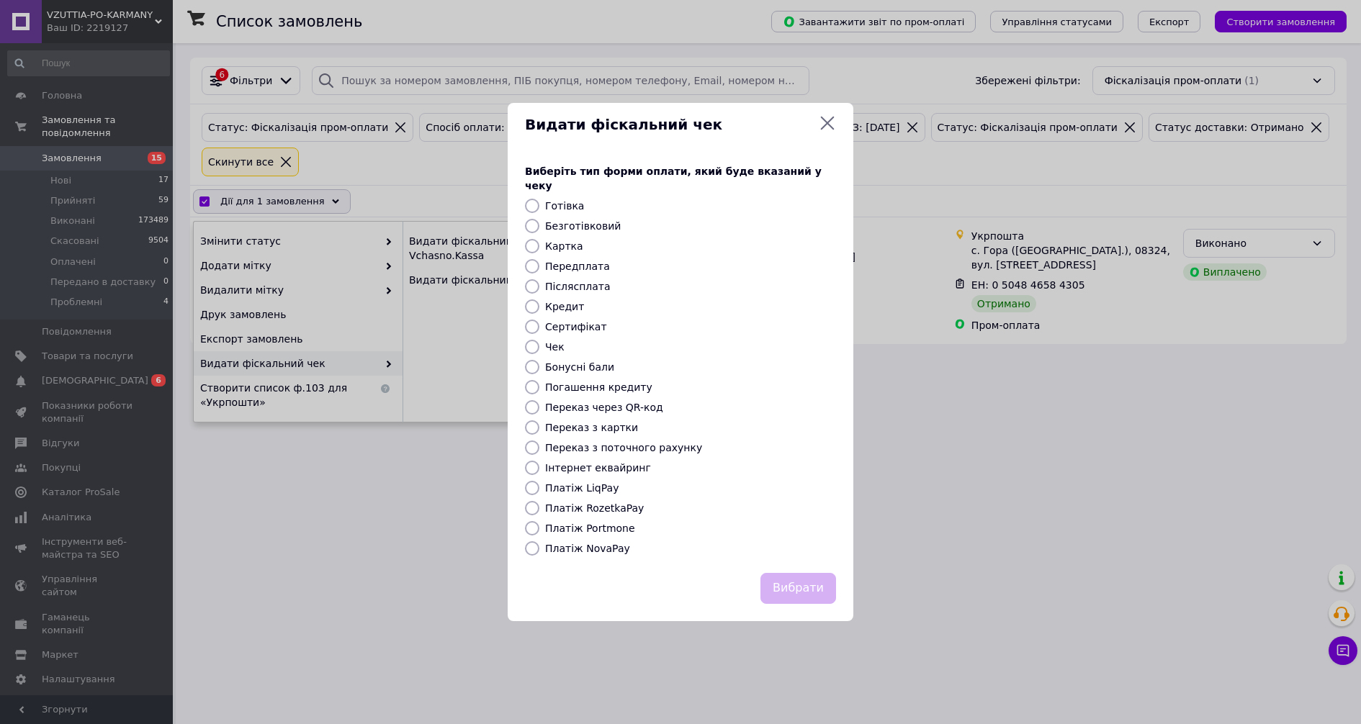
drag, startPoint x: 578, startPoint y: 218, endPoint x: 616, endPoint y: 282, distance: 73.6
click at [578, 220] on label "Безготівковий" at bounding box center [583, 226] width 76 height 12
click at [539, 219] on input "Безготівковий" at bounding box center [532, 226] width 14 height 14
radio input "true"
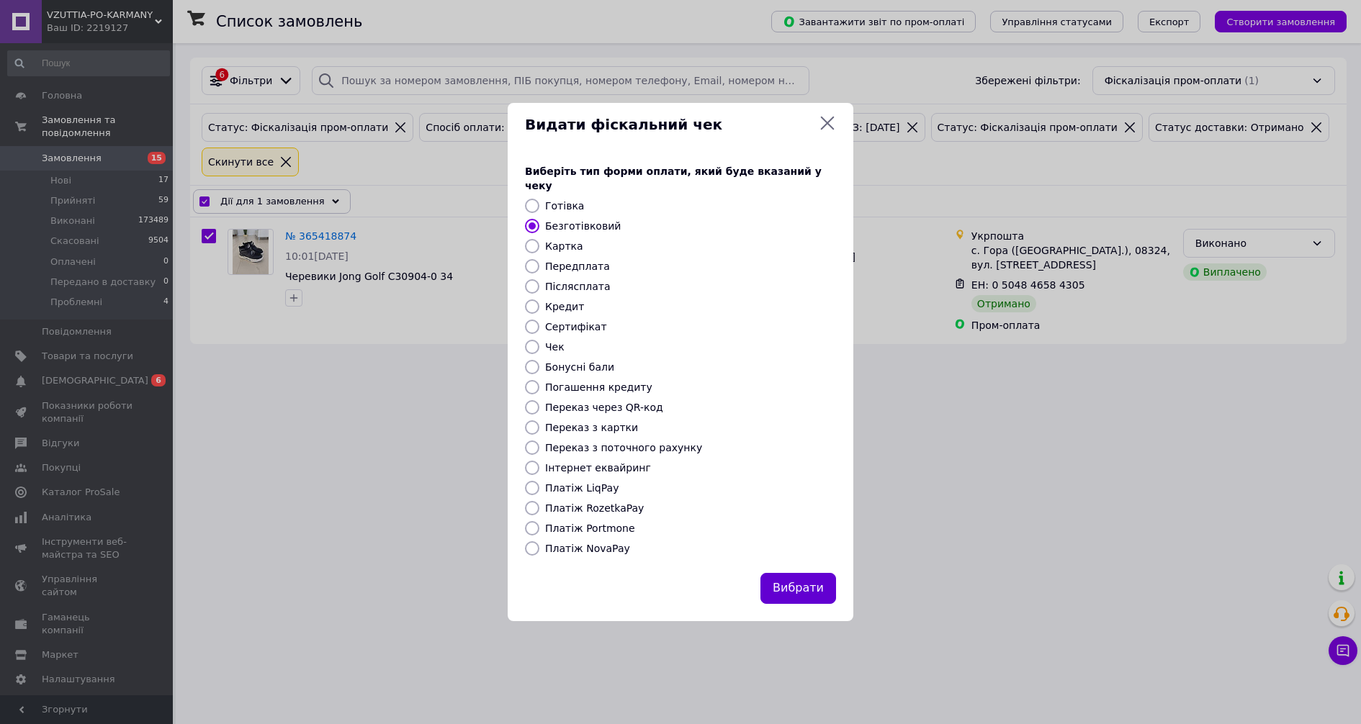
drag, startPoint x: 799, startPoint y: 577, endPoint x: 791, endPoint y: 584, distance: 10.7
click at [799, 577] on button "Вибрати" at bounding box center [798, 588] width 76 height 31
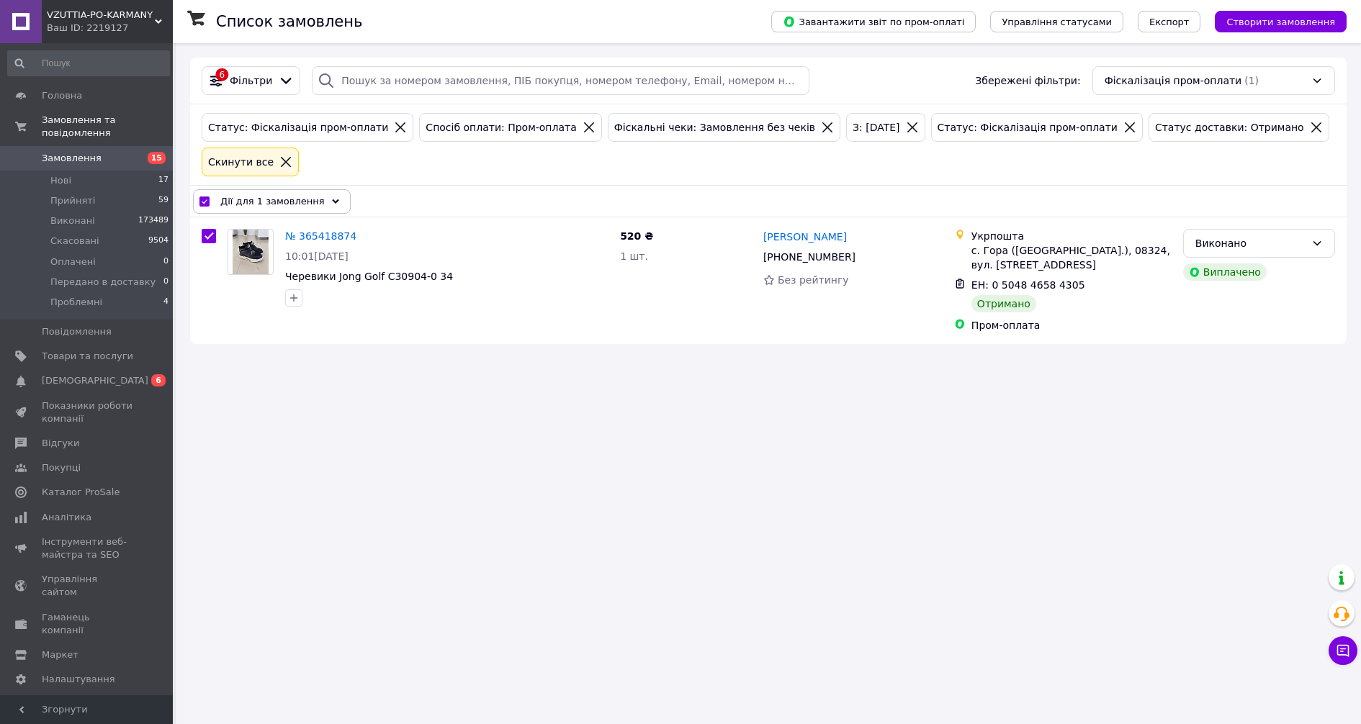
click at [605, 665] on div "Список замовлень Завантажити звіт по пром-оплаті Управління статусами Експорт С…" at bounding box center [768, 362] width 1185 height 724
click at [120, 171] on li "Нові 17" at bounding box center [88, 181] width 177 height 20
checkbox input "false"
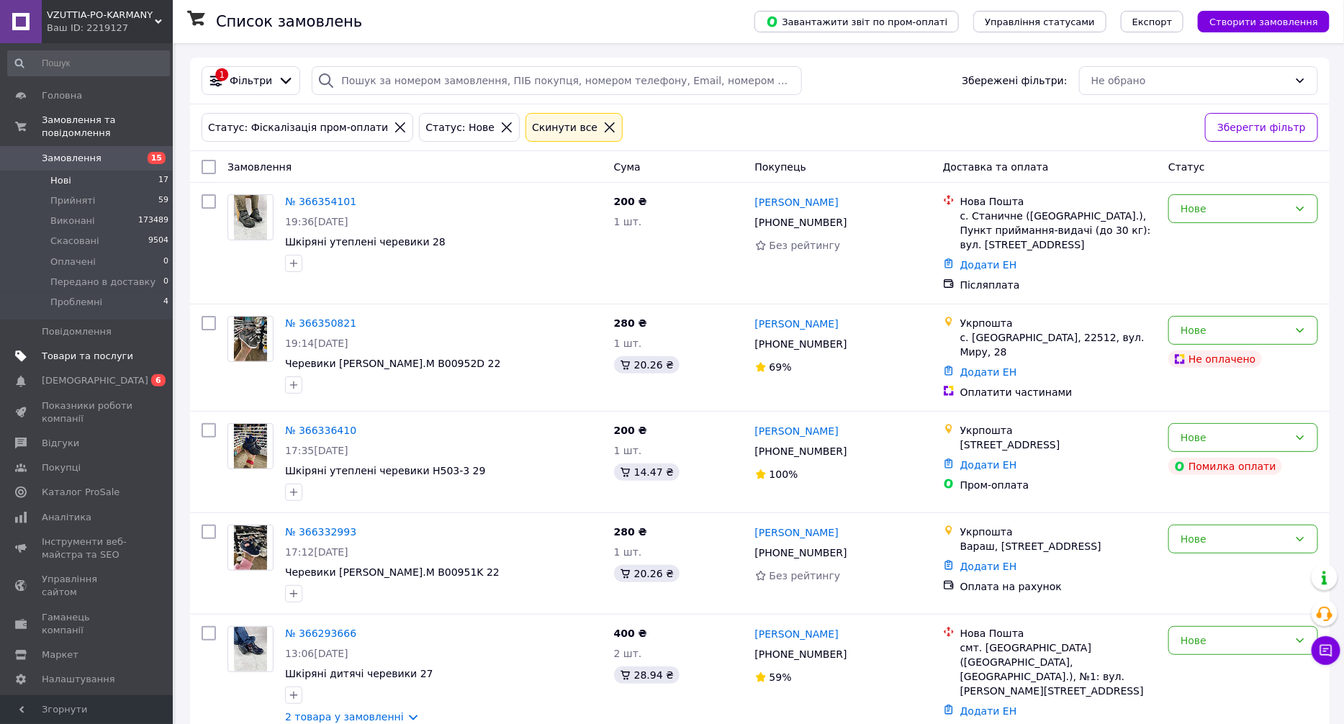
click at [95, 350] on span "Товари та послуги" at bounding box center [87, 356] width 91 height 13
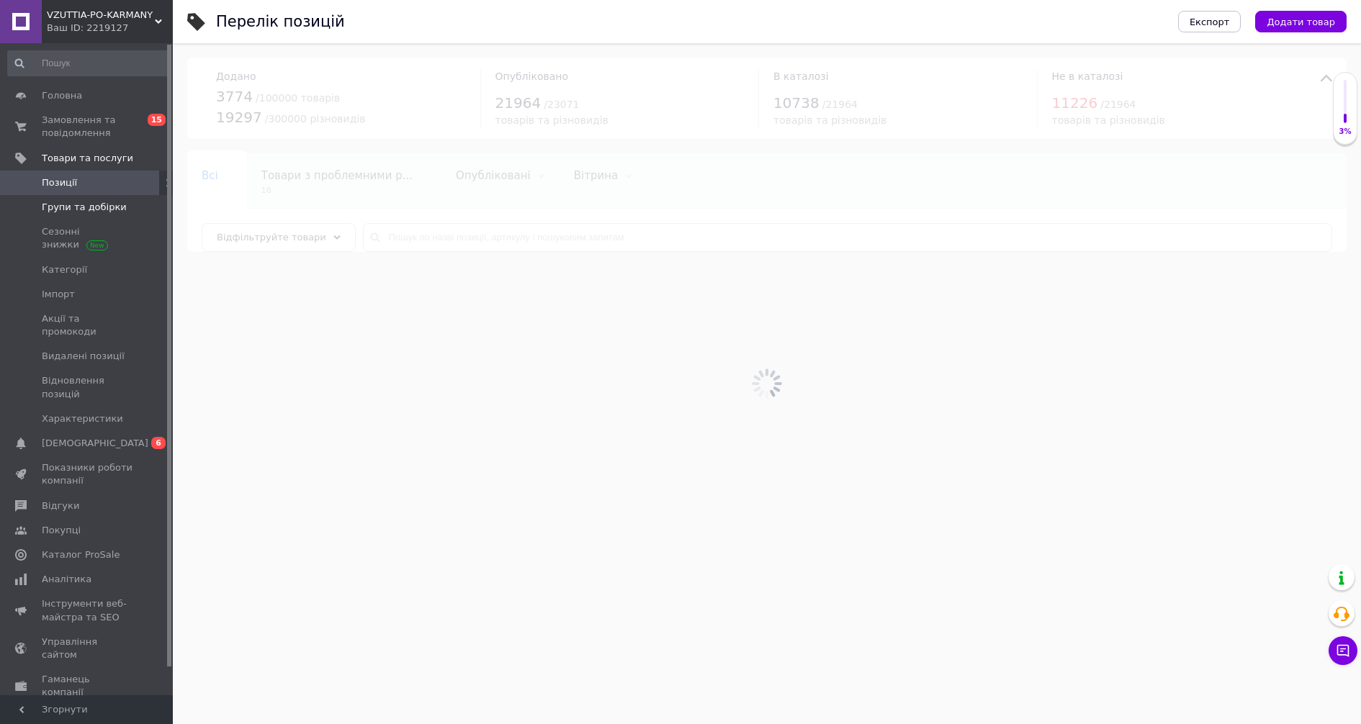
click at [107, 205] on span "Групи та добірки" at bounding box center [84, 207] width 85 height 13
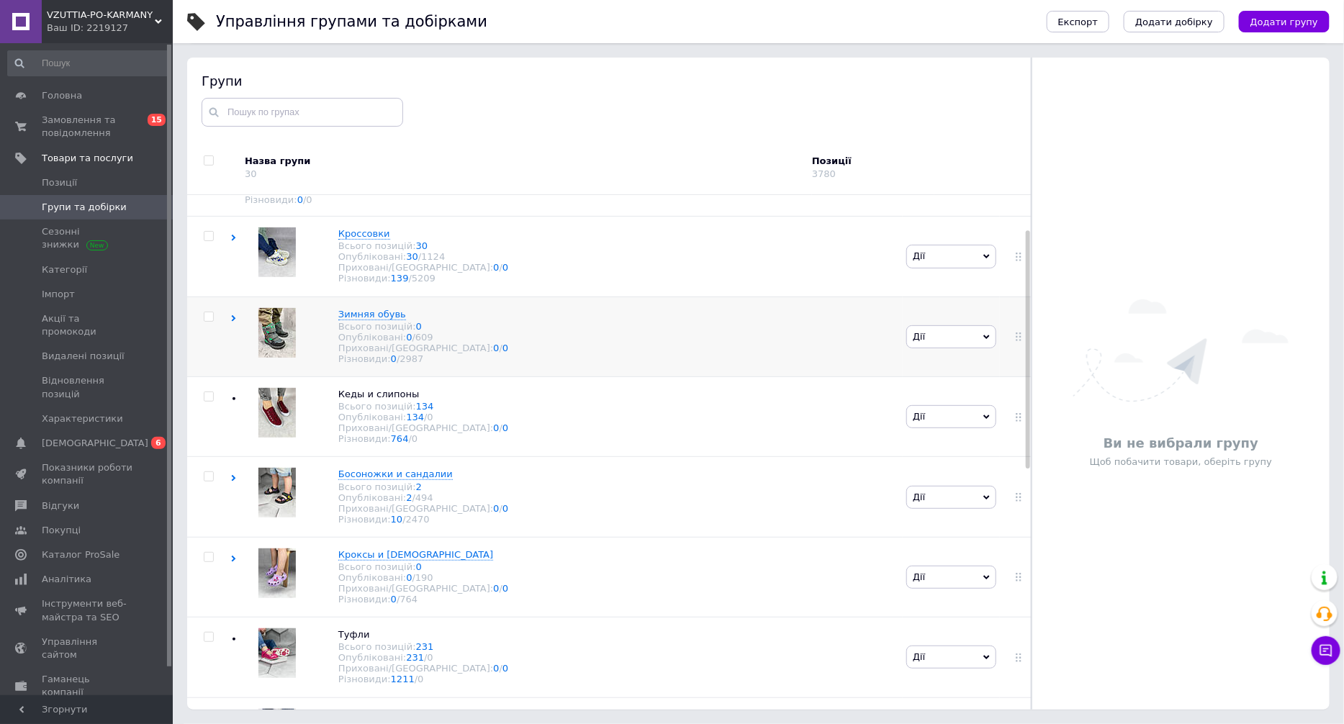
scroll to position [55, 0]
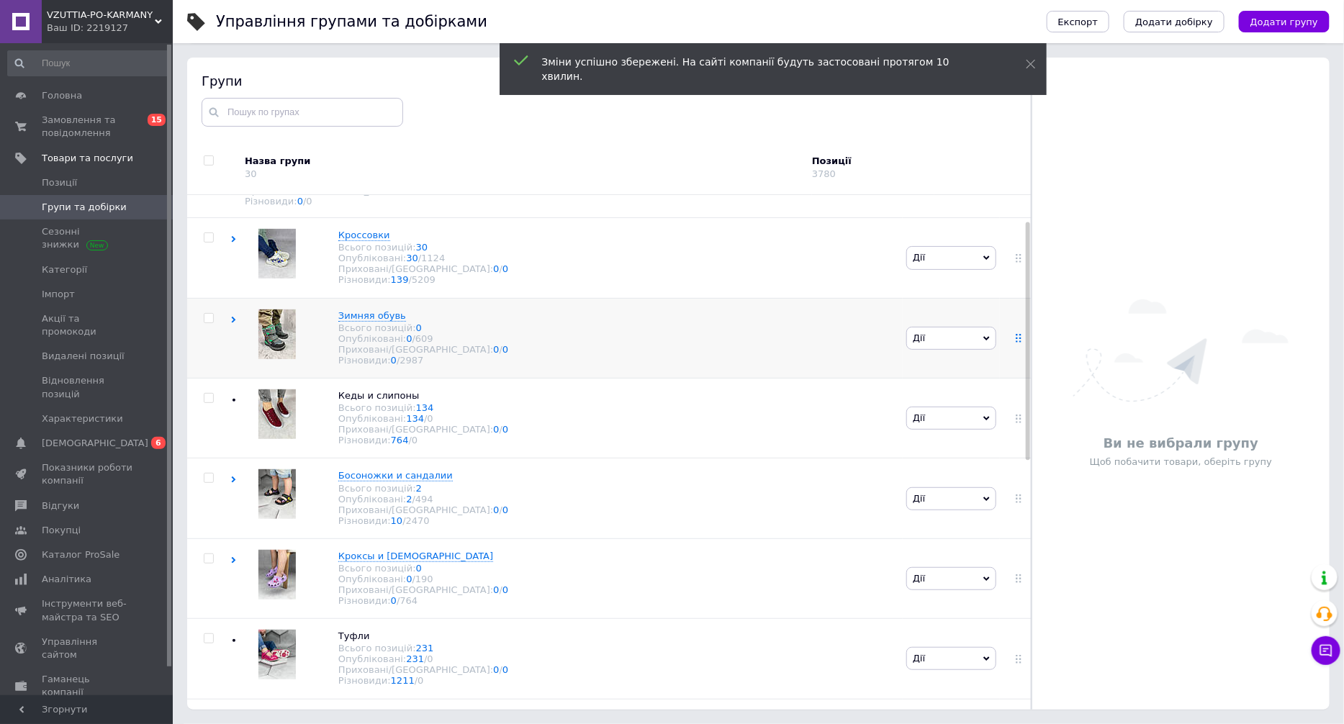
click at [1016, 343] on icon at bounding box center [1019, 338] width 9 height 9
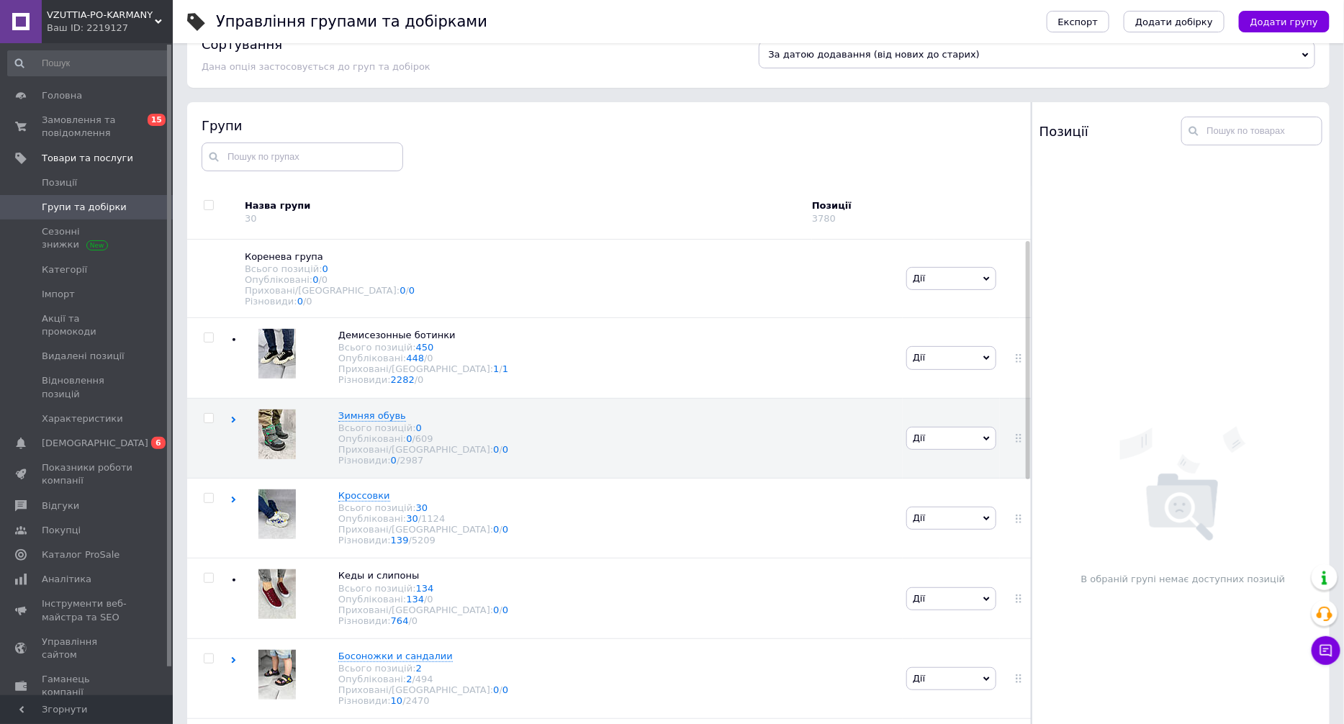
scroll to position [0, 0]
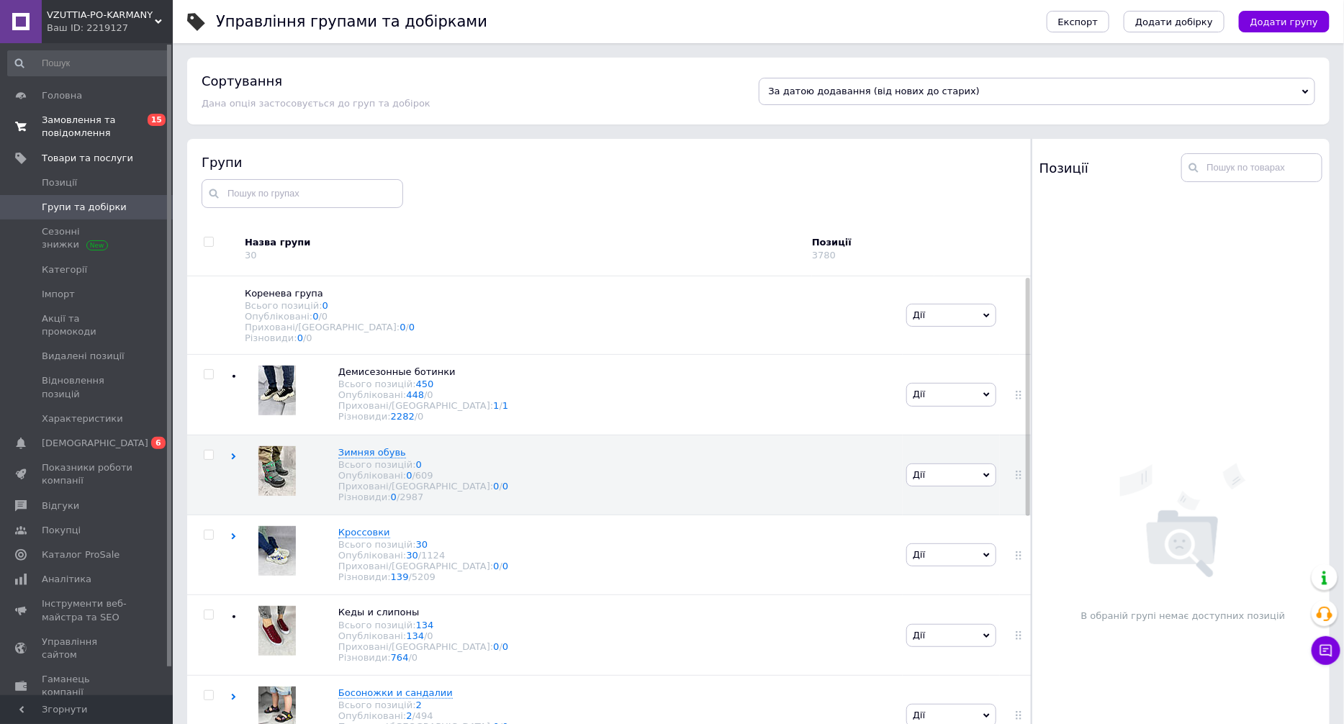
click at [89, 120] on span "Замовлення та повідомлення" at bounding box center [87, 127] width 91 height 26
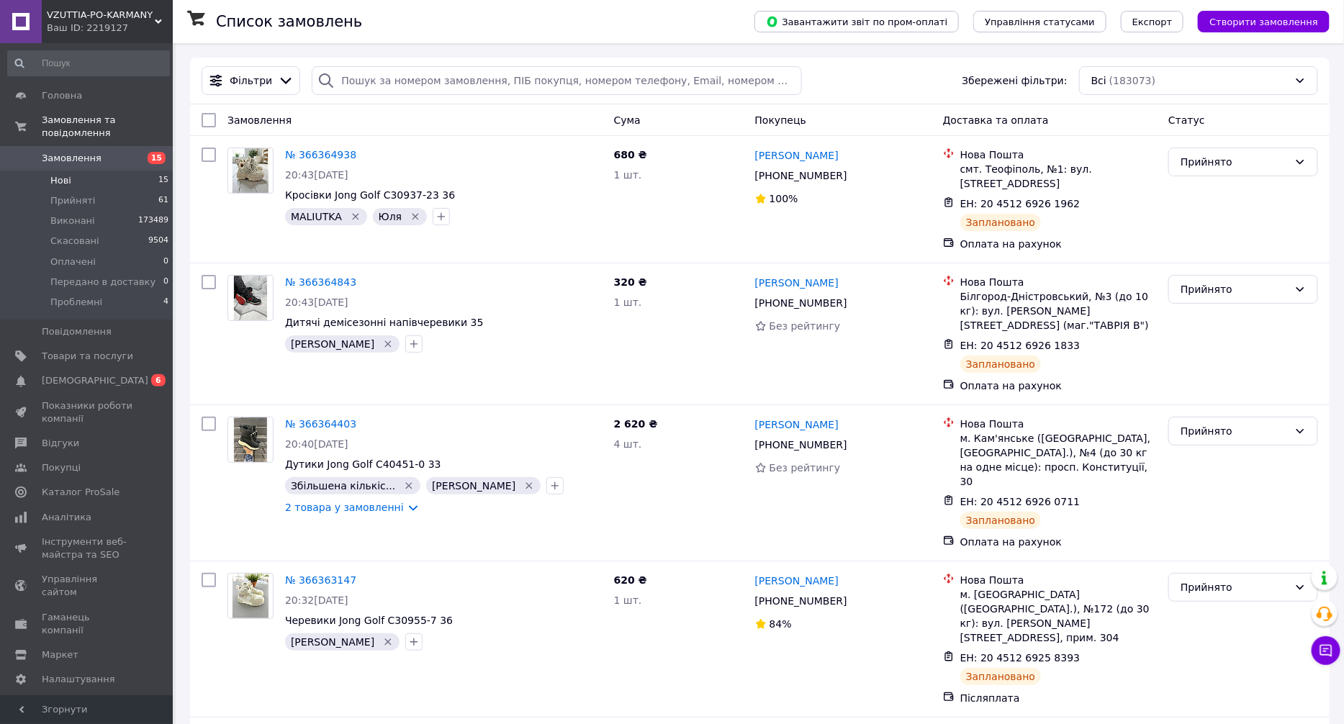
click at [146, 171] on li "Нові 15" at bounding box center [88, 181] width 177 height 20
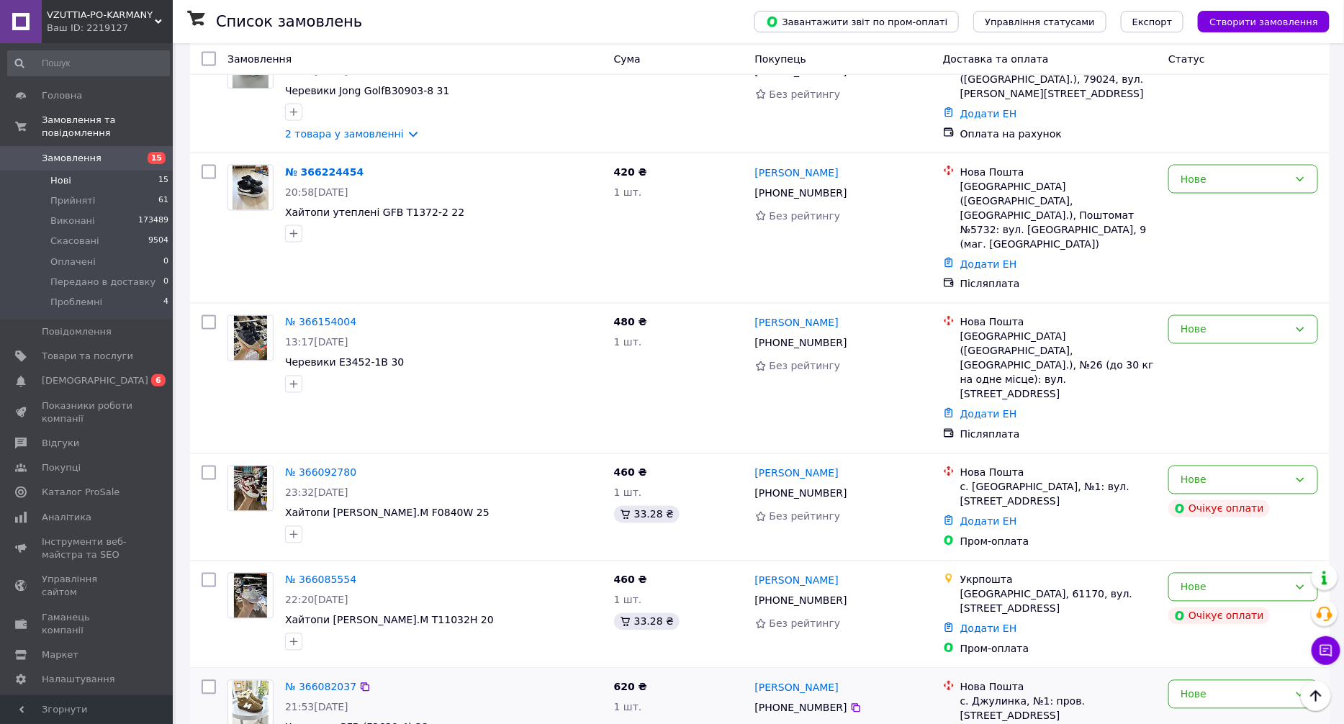
scroll to position [1017, 0]
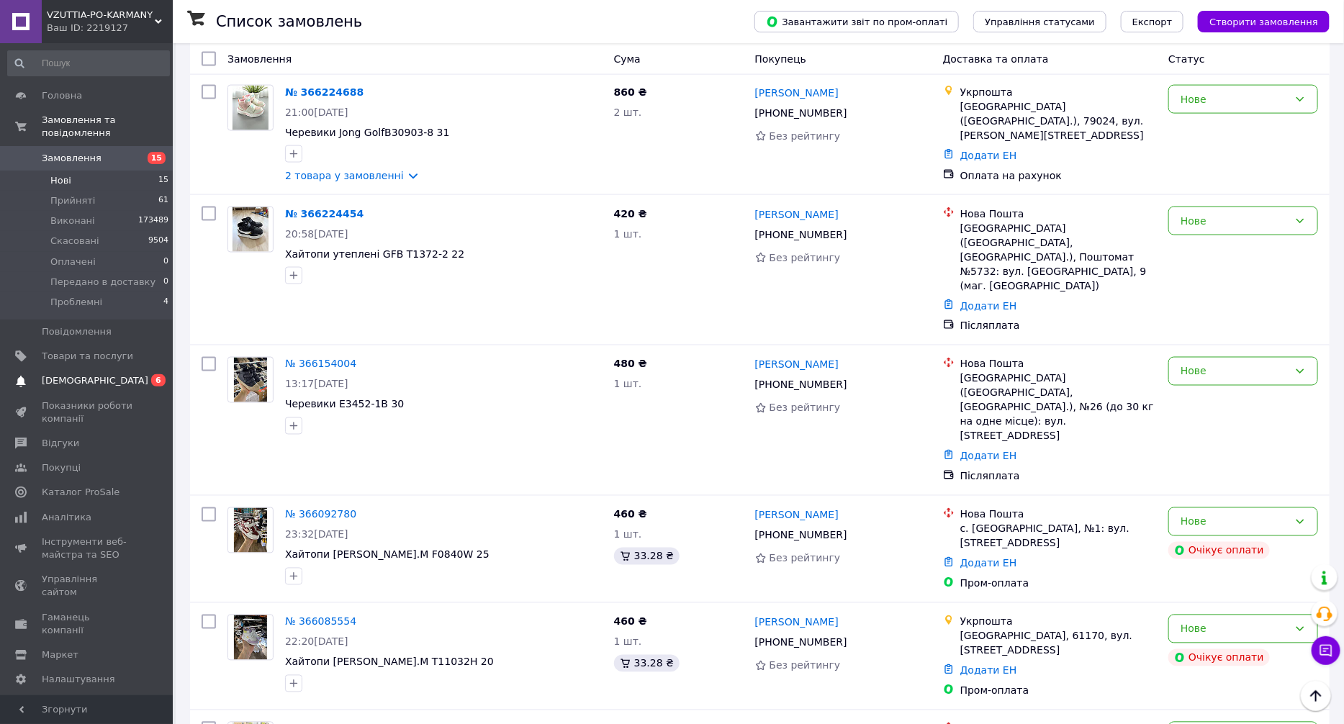
click at [79, 374] on span "[DEMOGRAPHIC_DATA]" at bounding box center [95, 380] width 107 height 13
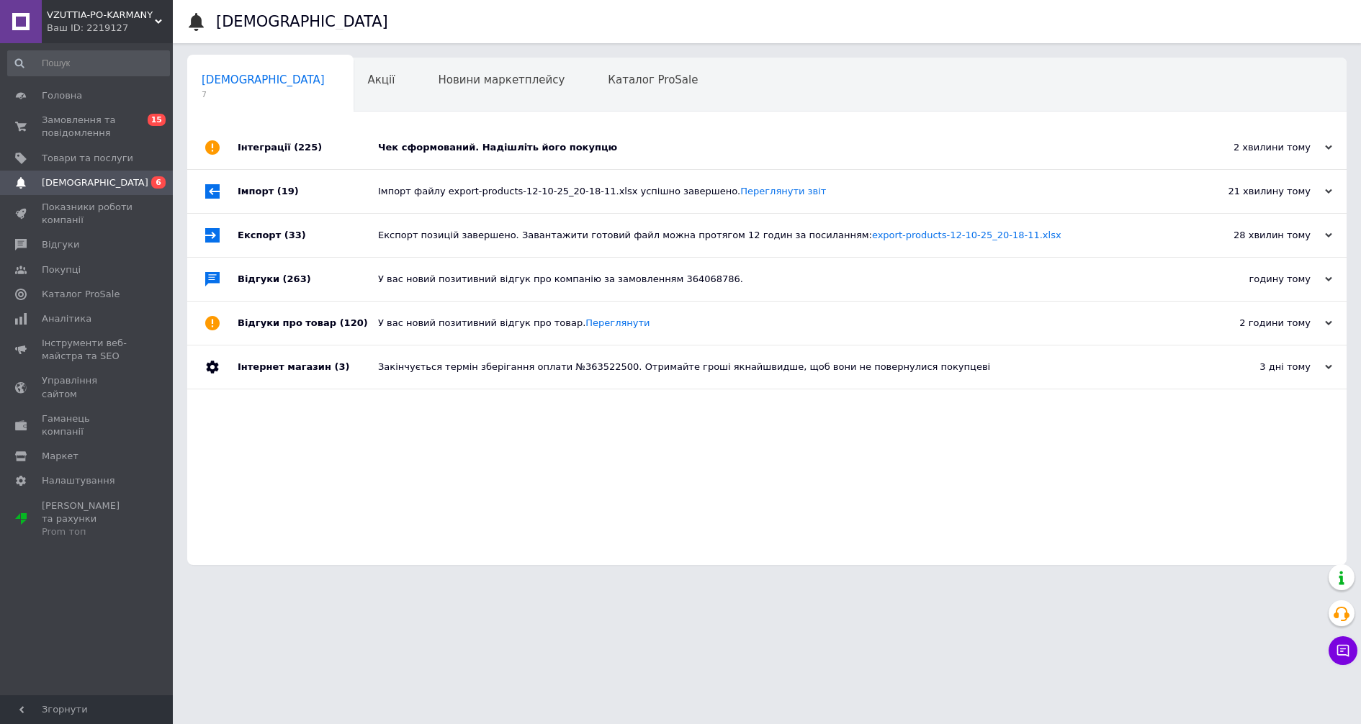
click at [464, 147] on div "Чек сформований. Надішліть його покупцю" at bounding box center [783, 147] width 810 height 13
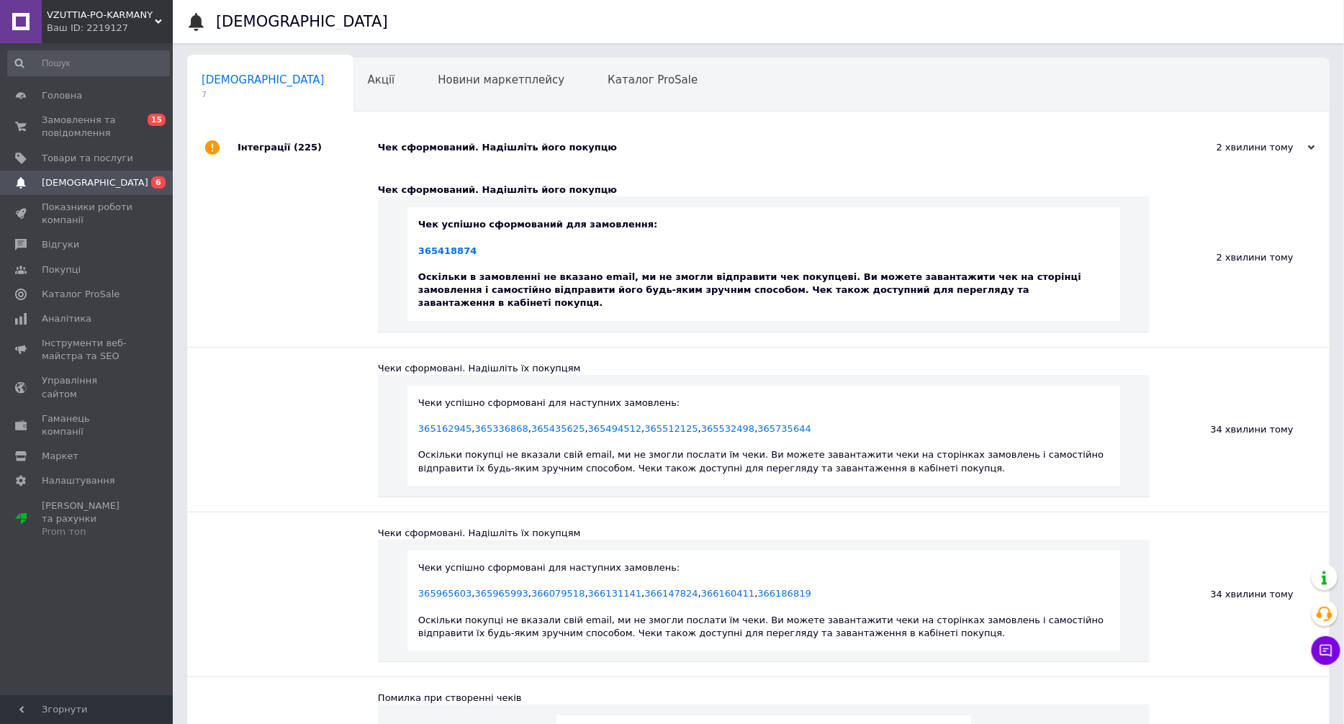
click at [464, 147] on div "Чек сформований. Надішліть його покупцю" at bounding box center [775, 147] width 794 height 13
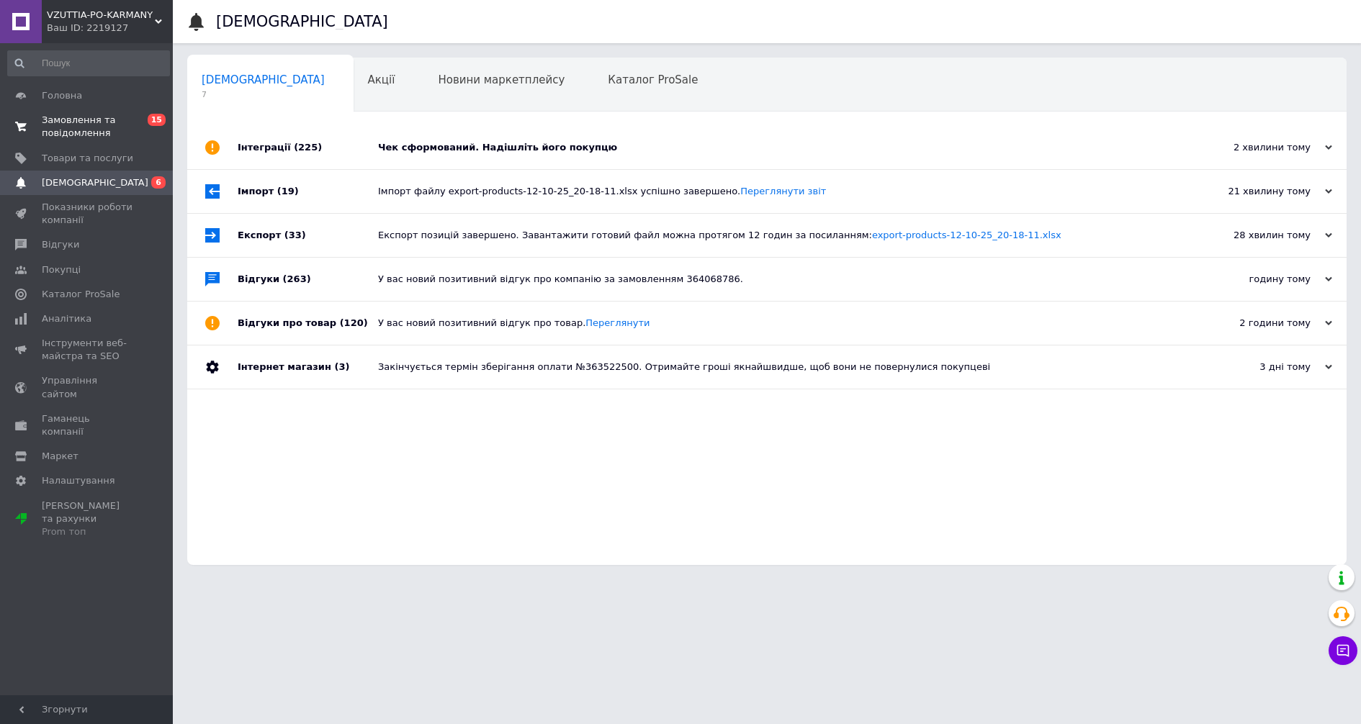
click at [104, 135] on span "Замовлення та повідомлення" at bounding box center [87, 127] width 91 height 26
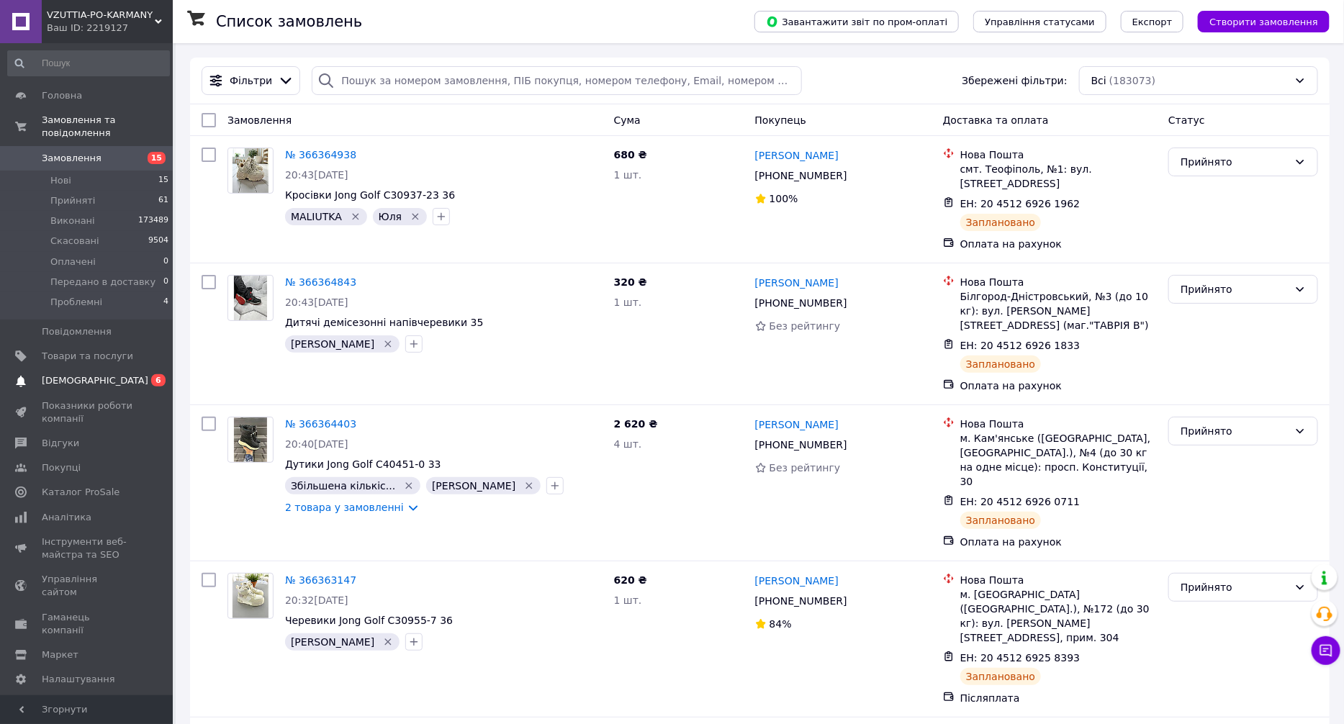
click at [122, 374] on span "[DEMOGRAPHIC_DATA]" at bounding box center [87, 380] width 91 height 13
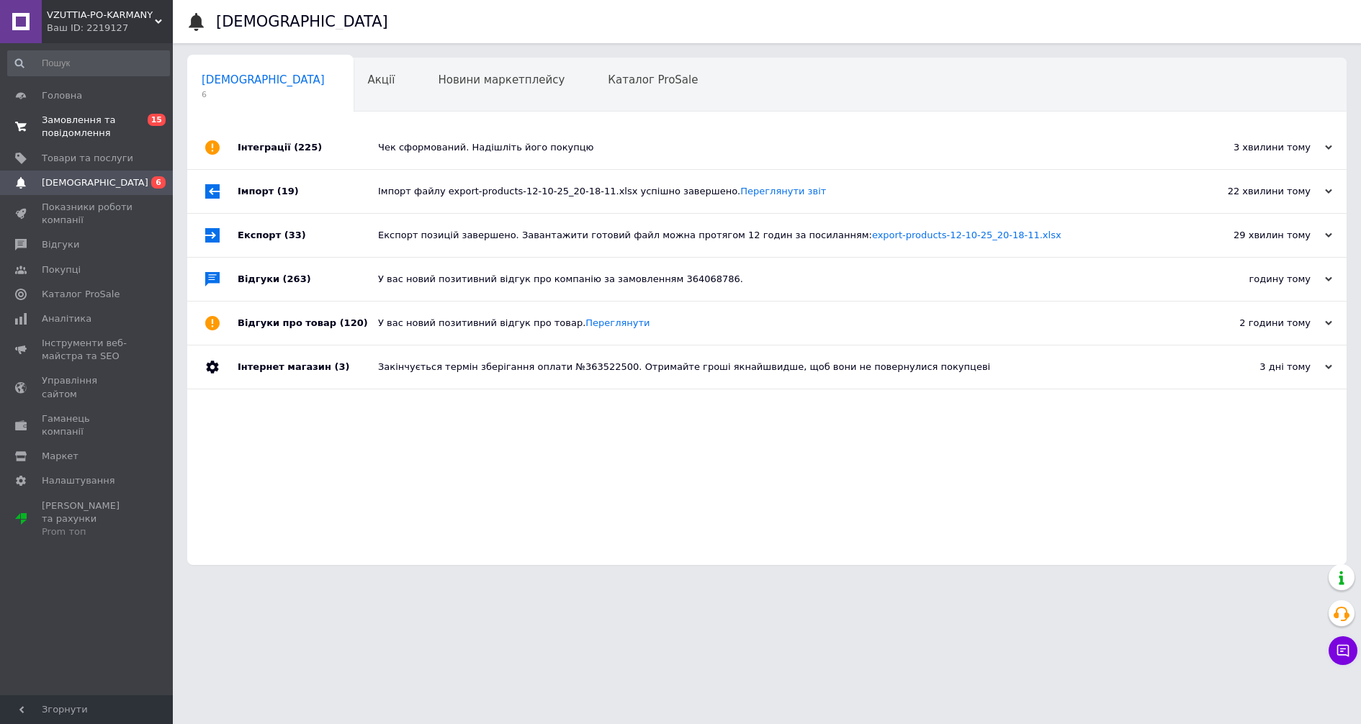
click at [84, 127] on span "Замовлення та повідомлення" at bounding box center [87, 127] width 91 height 26
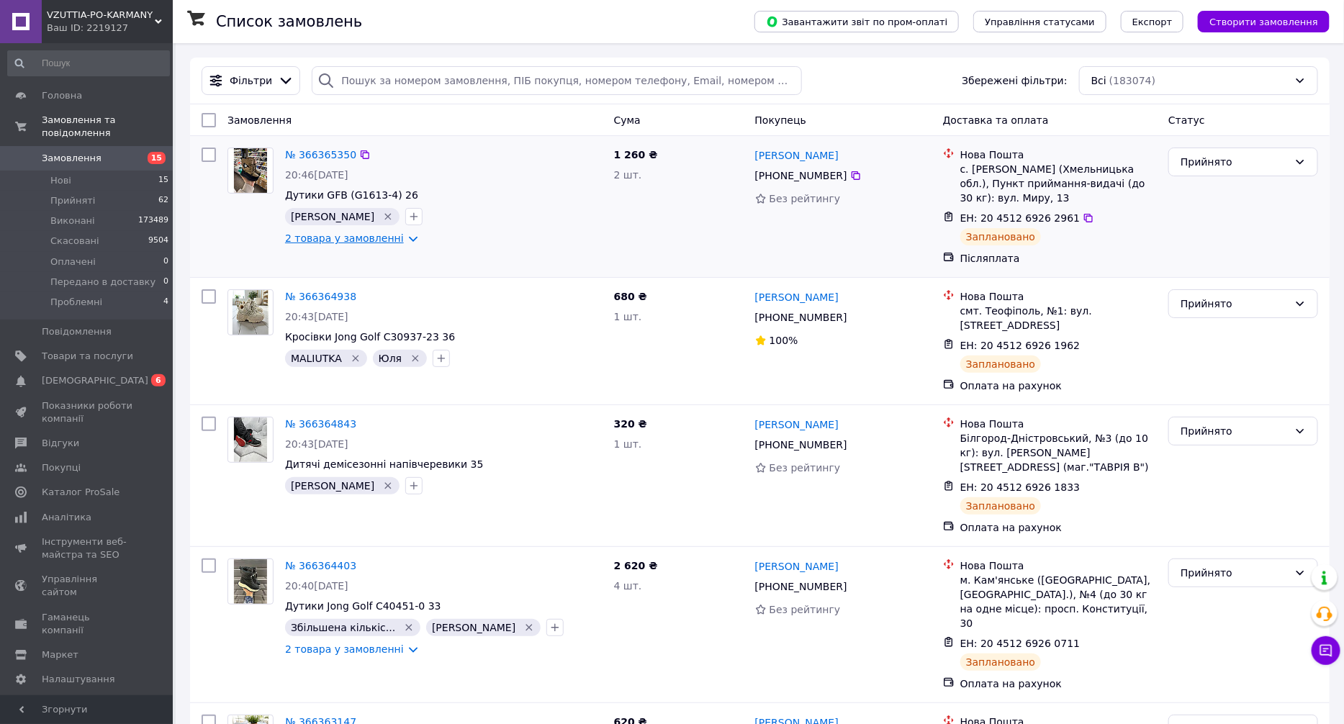
click at [378, 238] on link "2 товара у замовленні" at bounding box center [344, 239] width 119 height 12
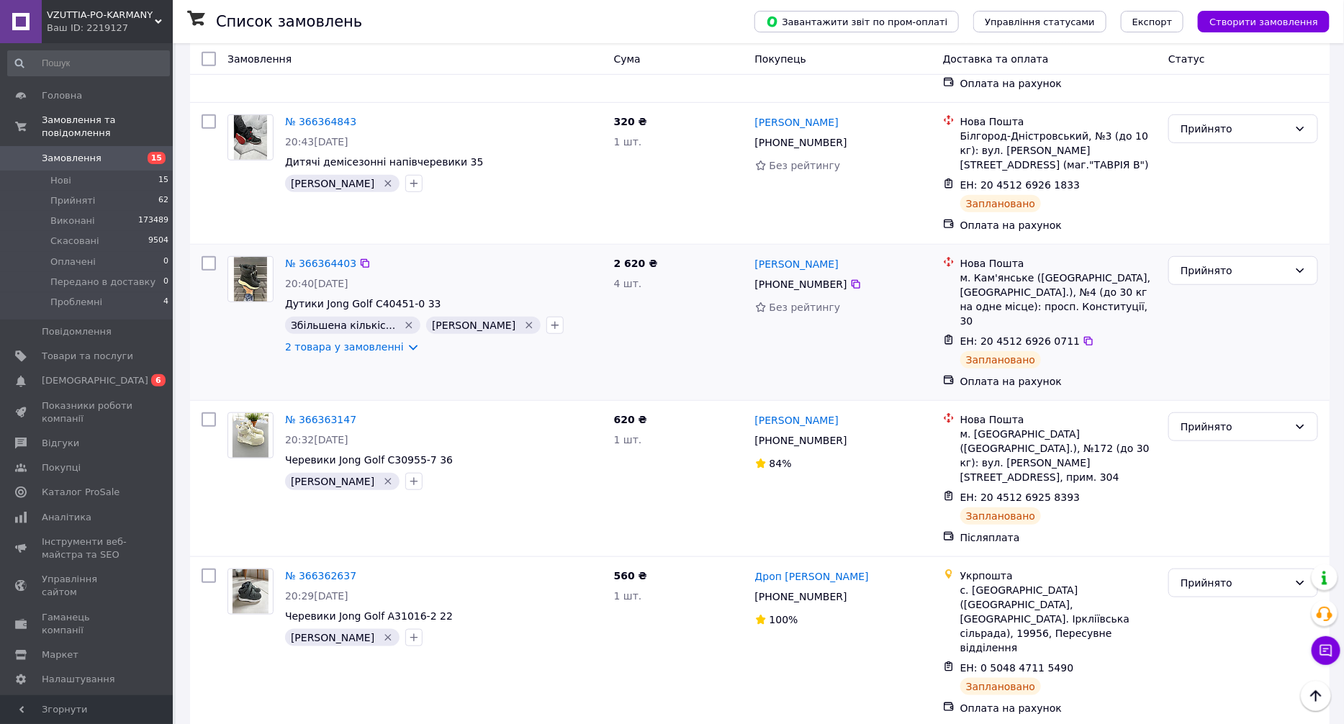
scroll to position [432, 0]
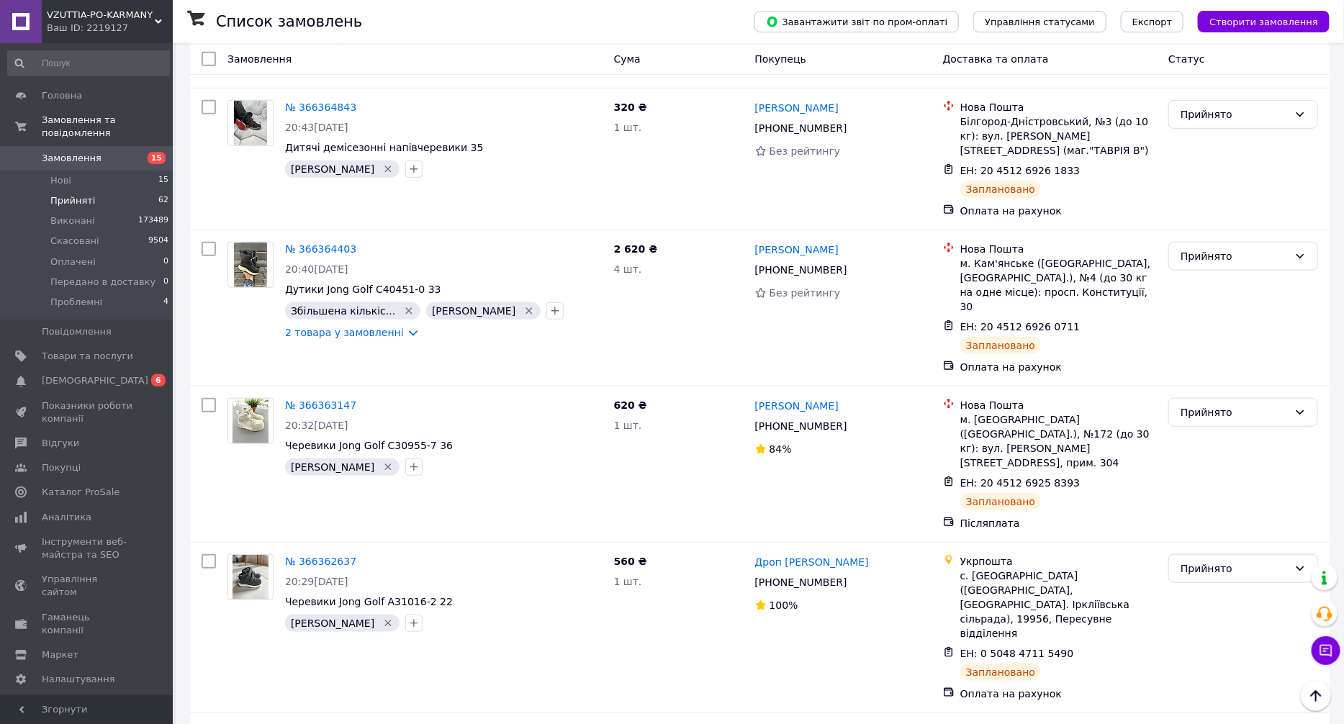
drag, startPoint x: 143, startPoint y: 187, endPoint x: 158, endPoint y: 189, distance: 15.3
click at [143, 191] on li "Прийняті 62" at bounding box center [88, 201] width 177 height 20
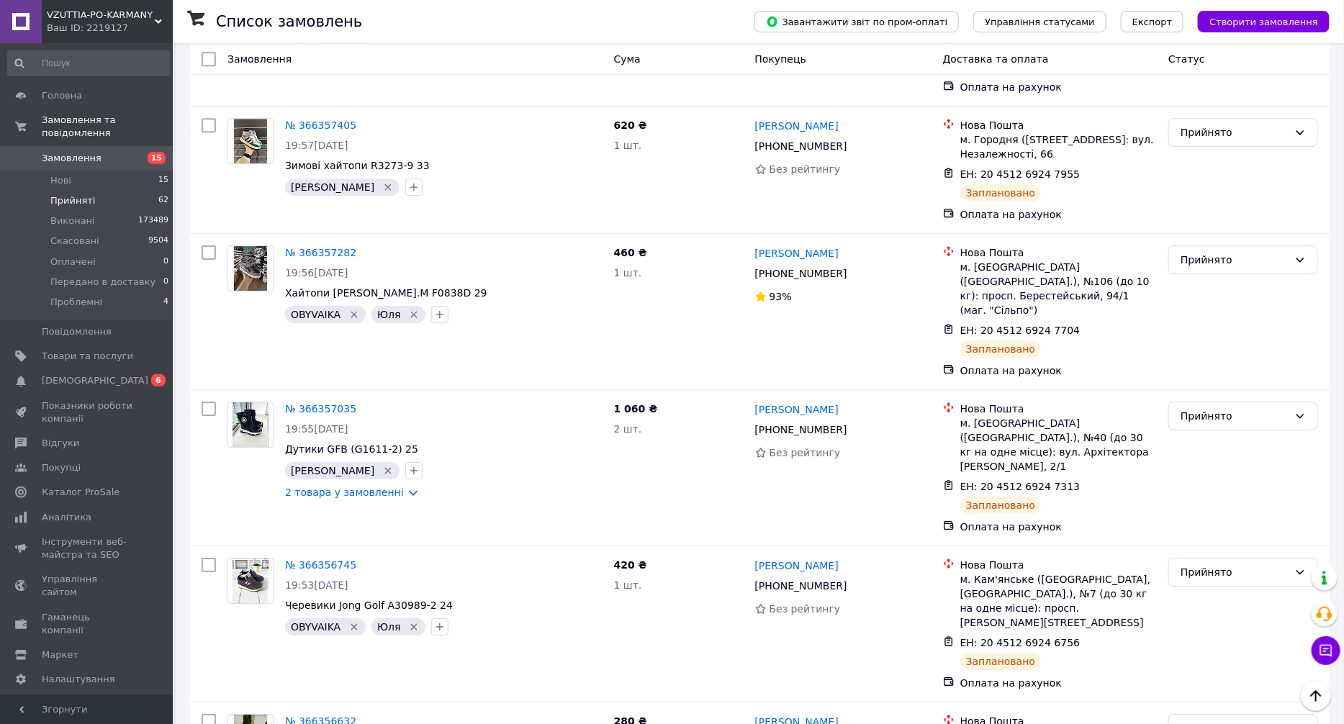
scroll to position [2160, 0]
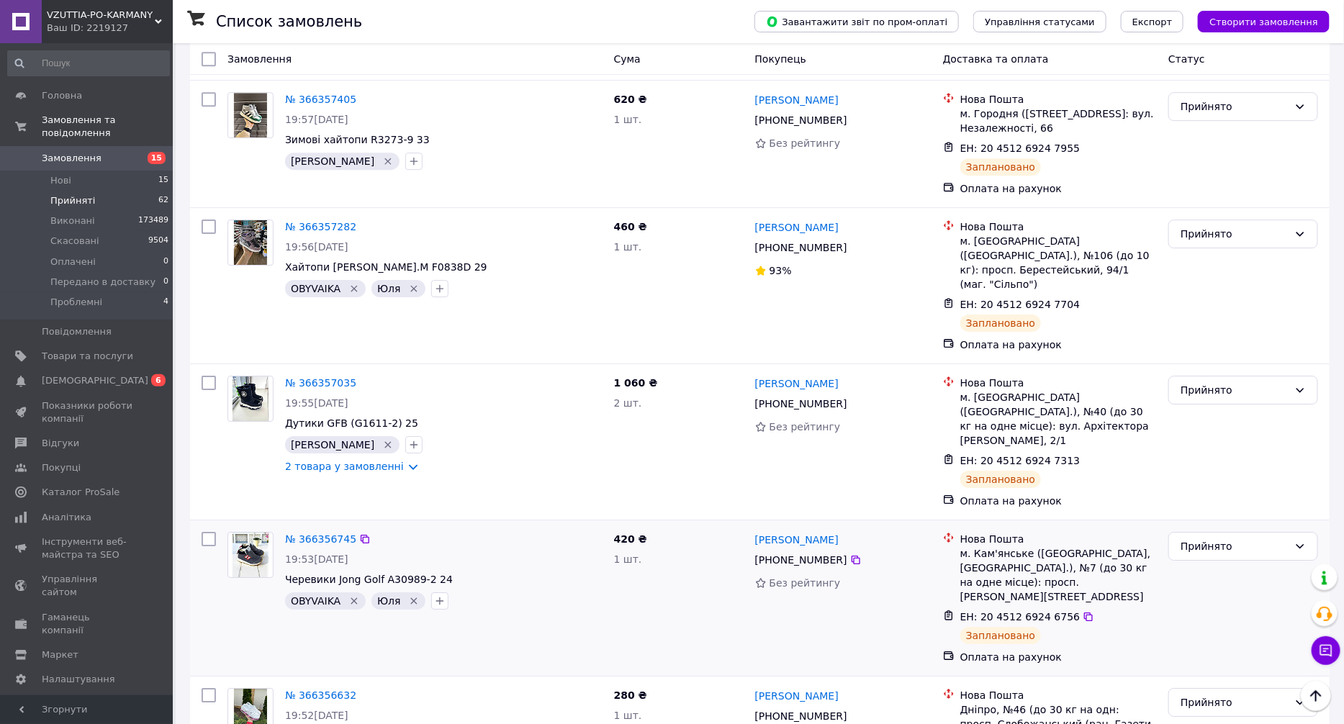
click at [202, 532] on input "checkbox" at bounding box center [209, 539] width 14 height 14
checkbox input "true"
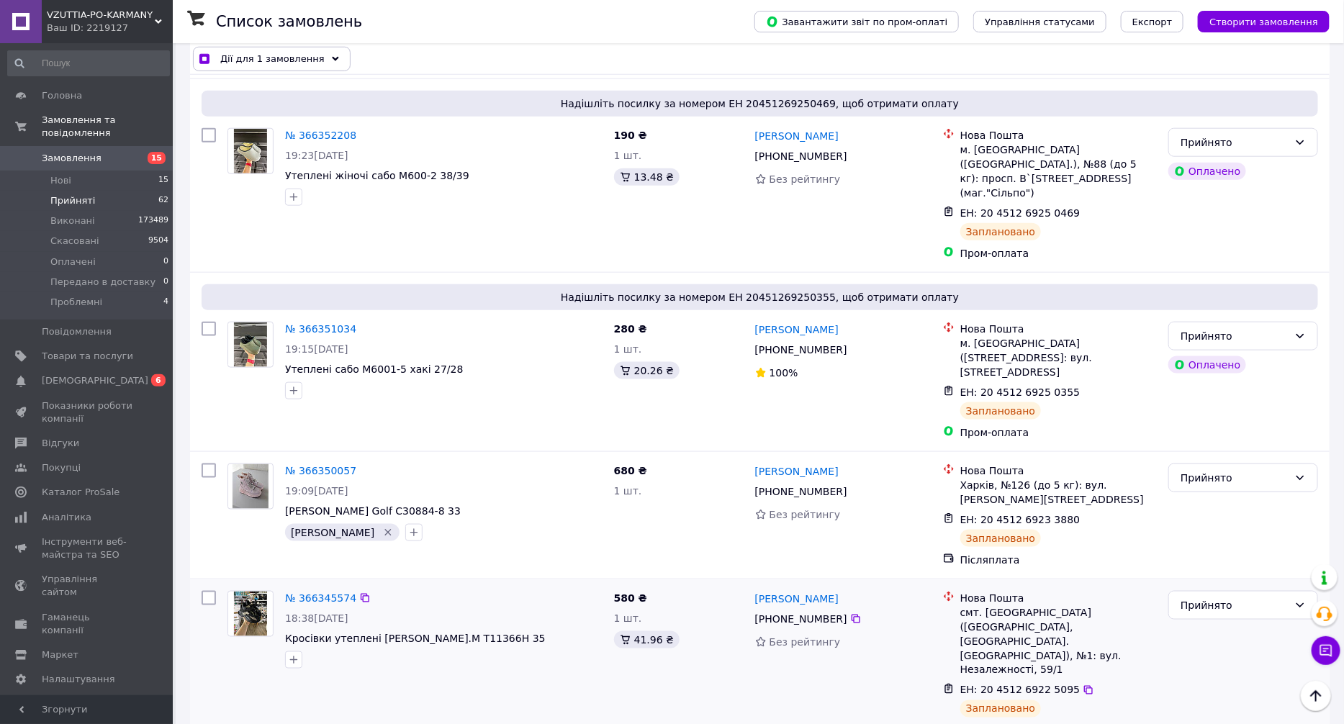
scroll to position [3348, 0]
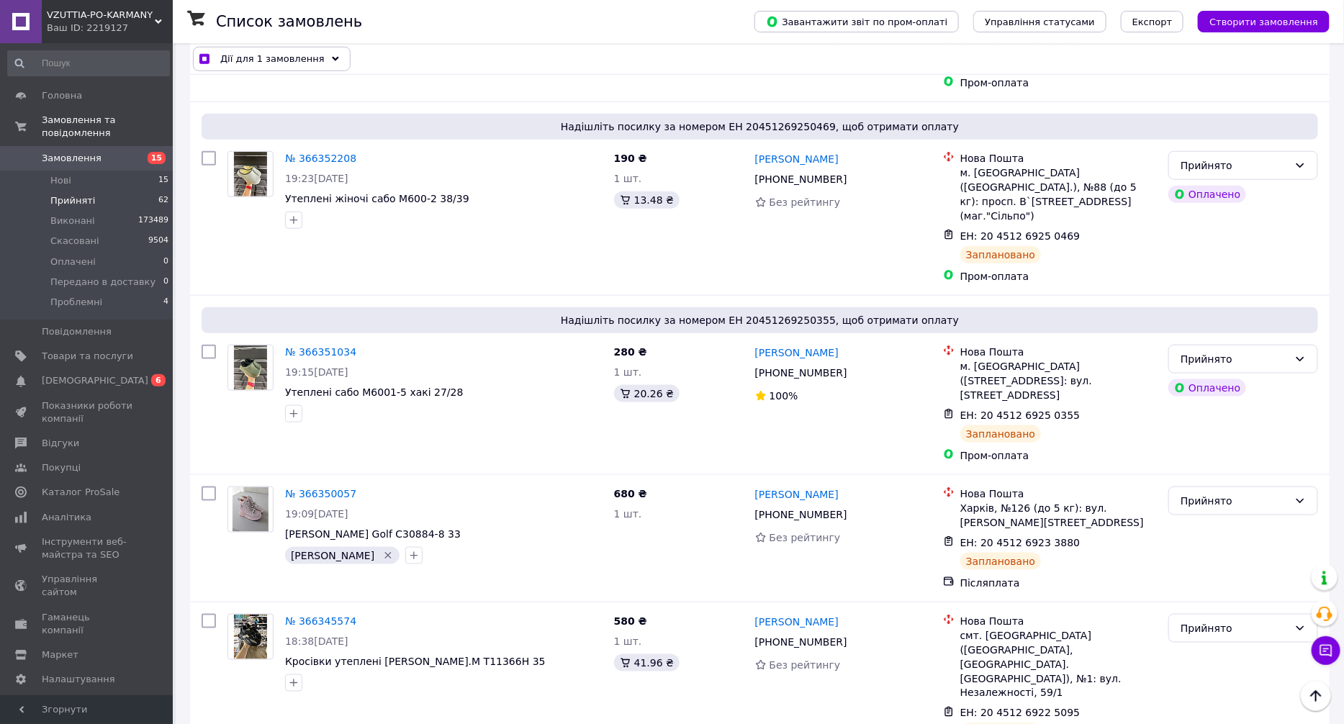
checkbox input "true"
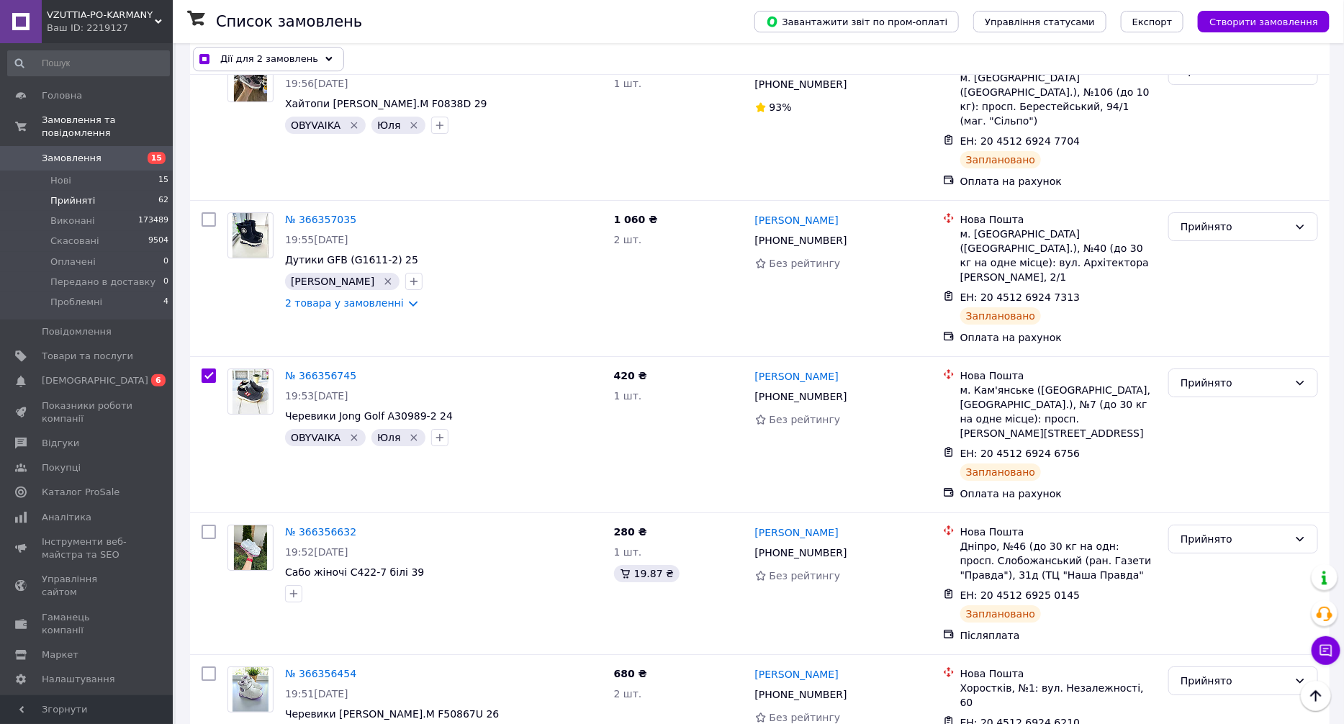
scroll to position [2376, 0]
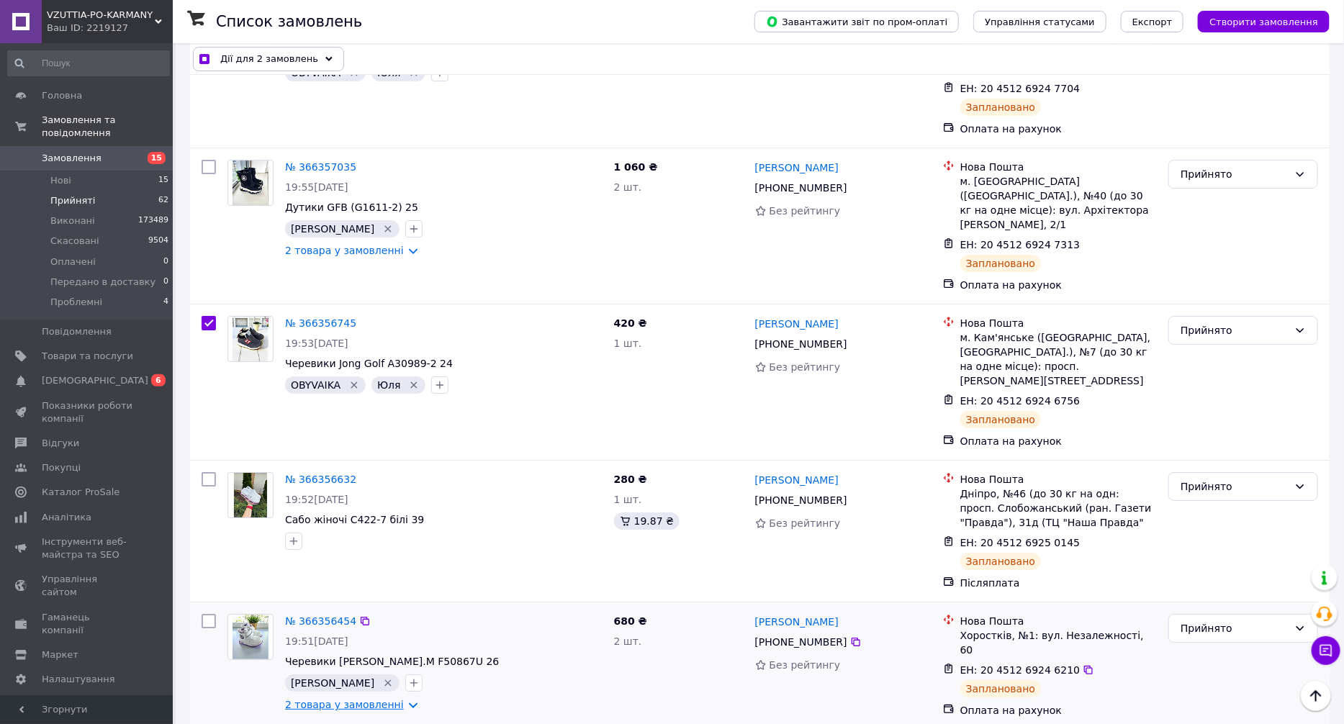
click at [336, 699] on link "2 товара у замовленні" at bounding box center [344, 705] width 119 height 12
checkbox input "true"
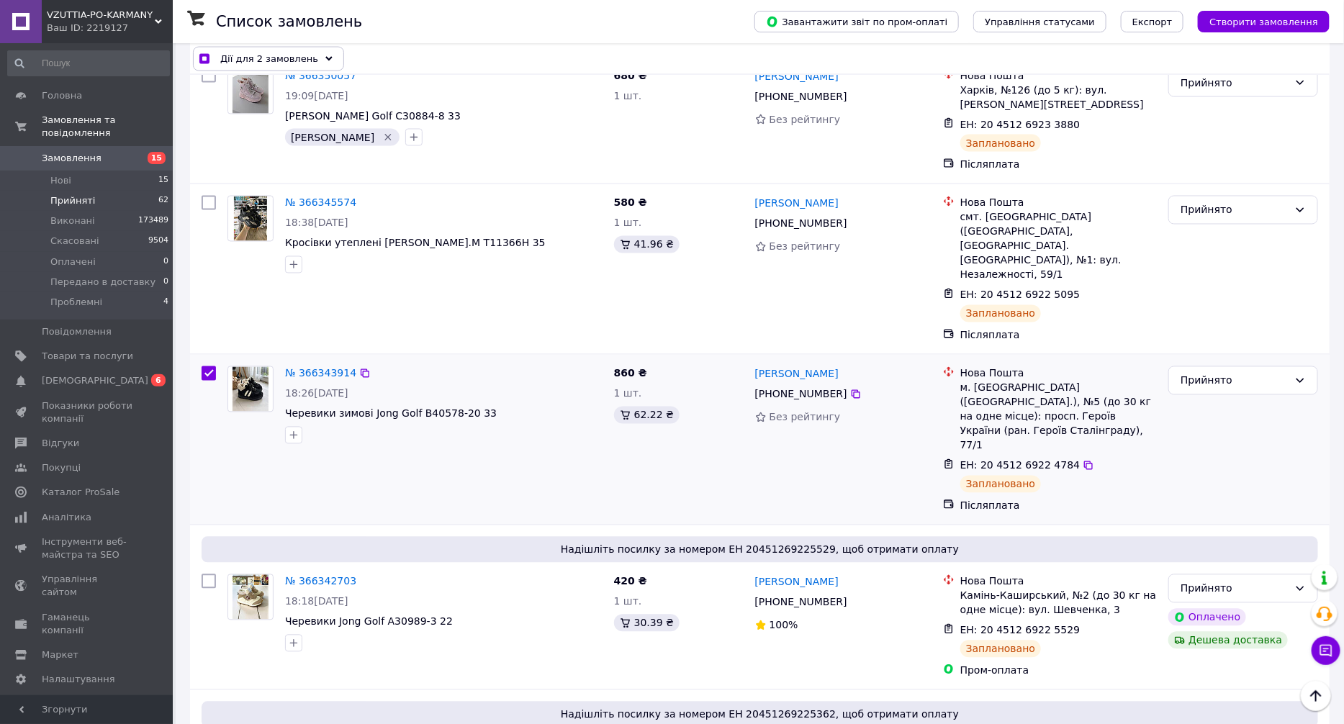
scroll to position [3889, 0]
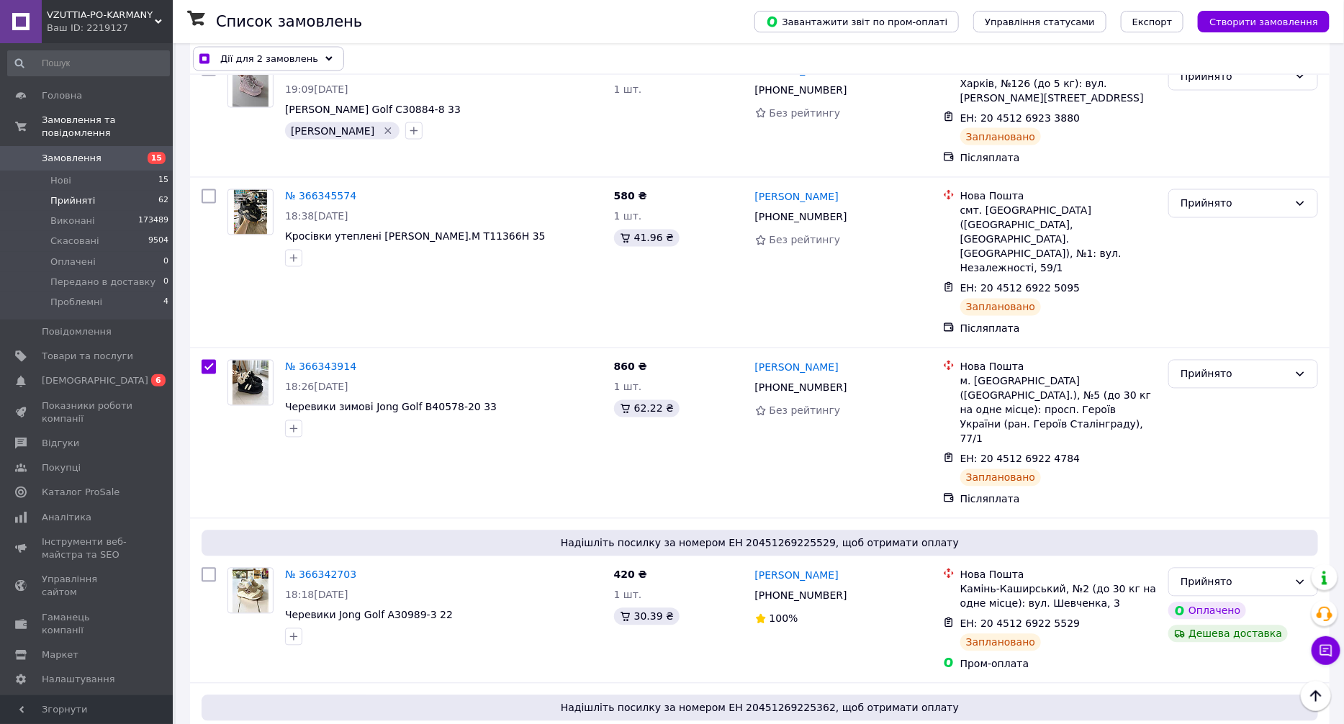
checkbox input "true"
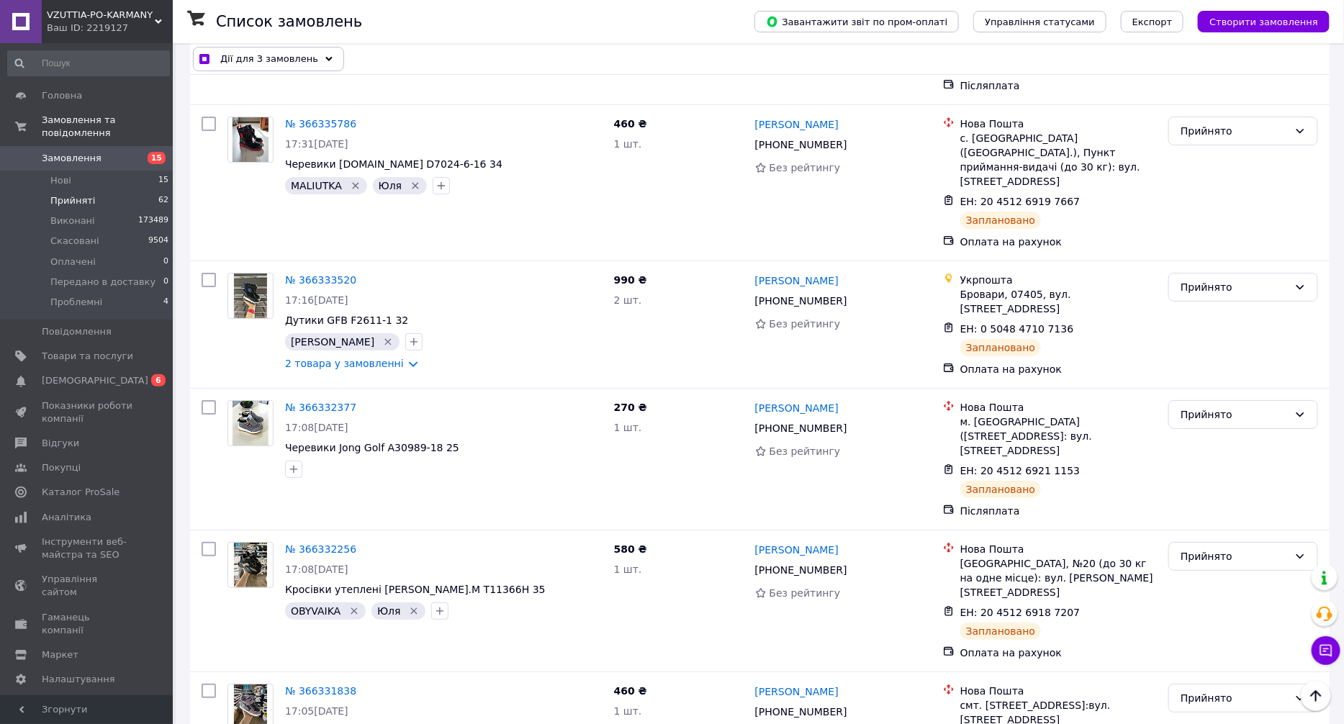
scroll to position [5293, 0]
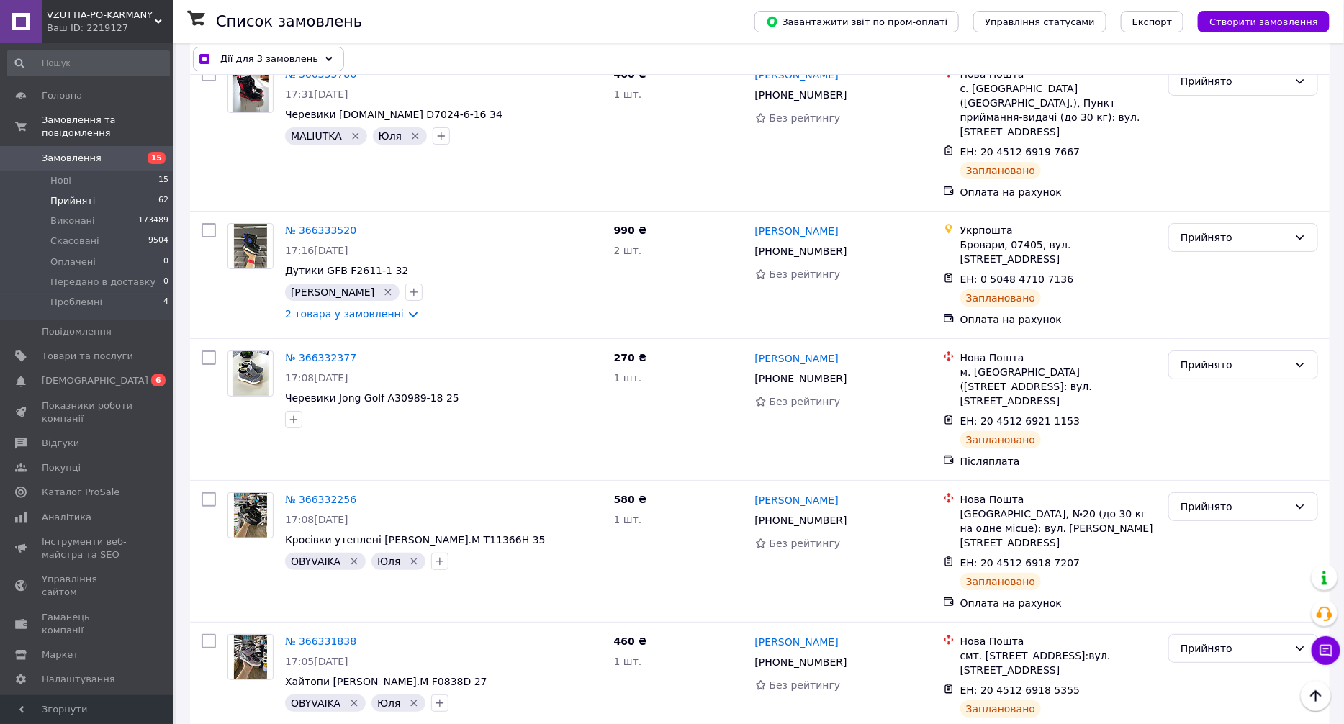
checkbox input "true"
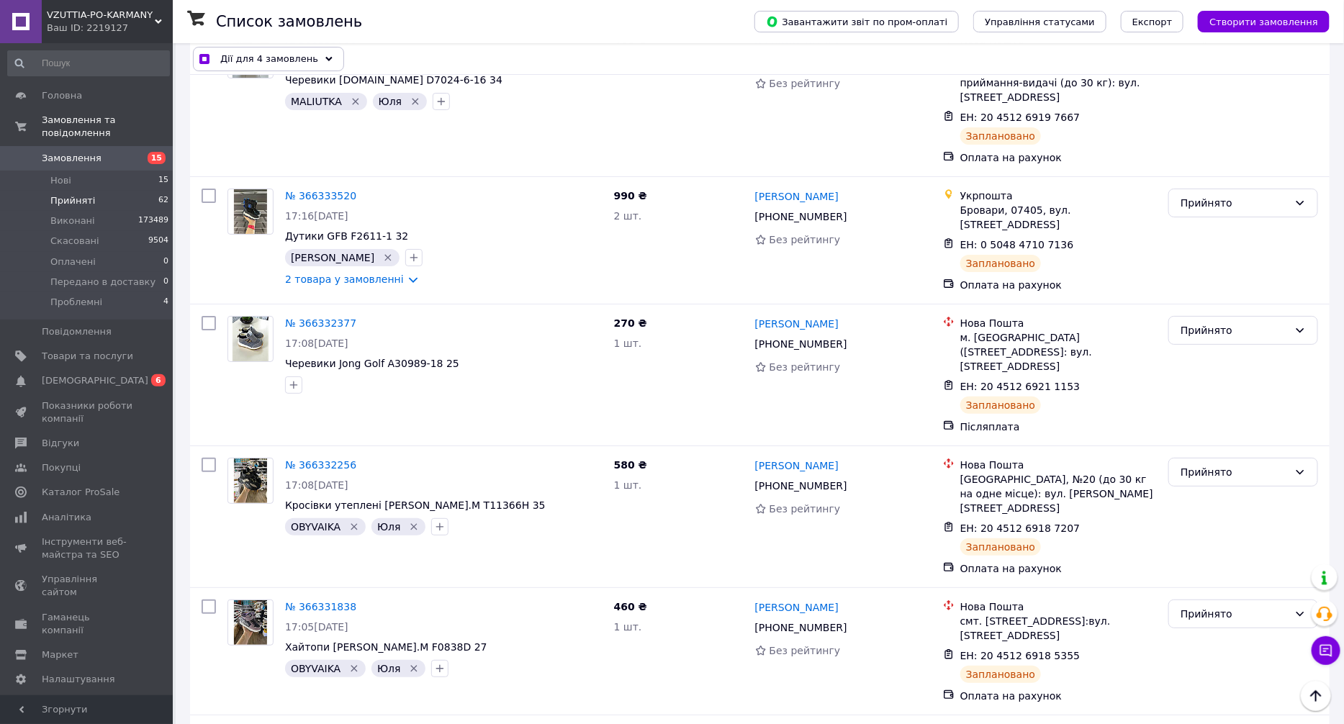
scroll to position [5509, 0]
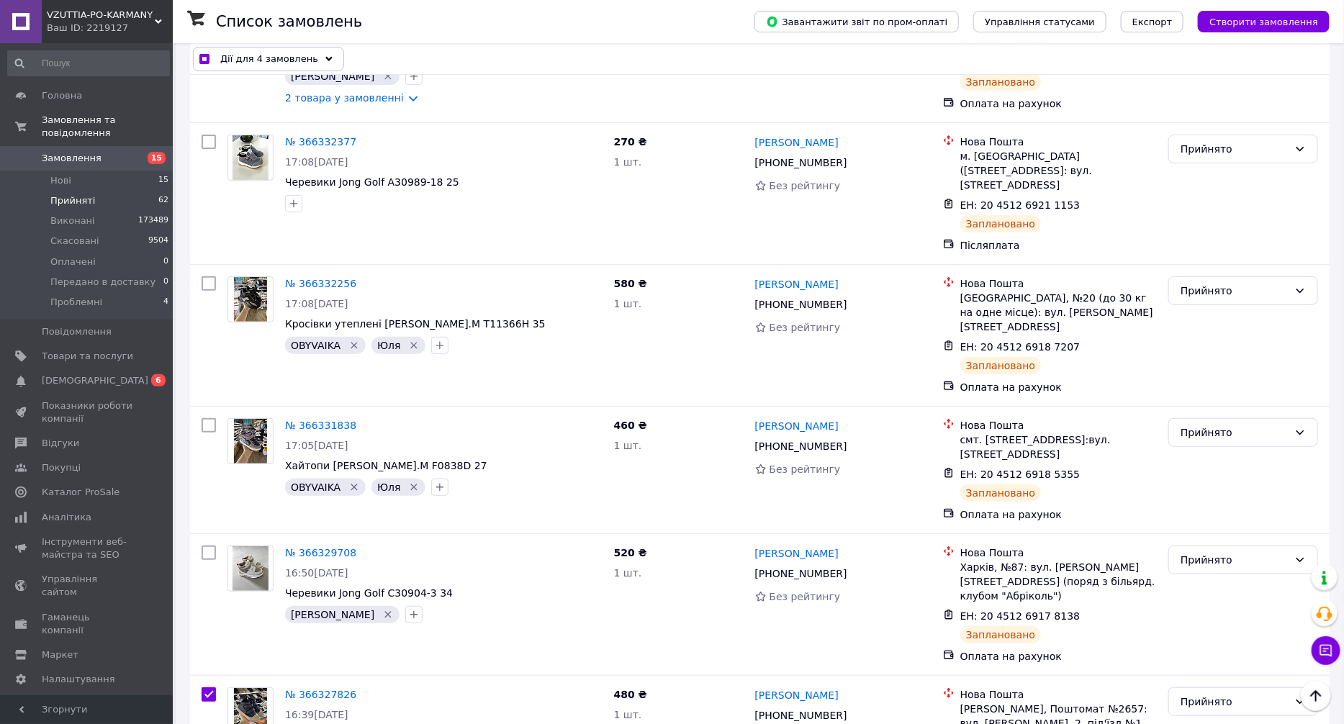
checkbox input "true"
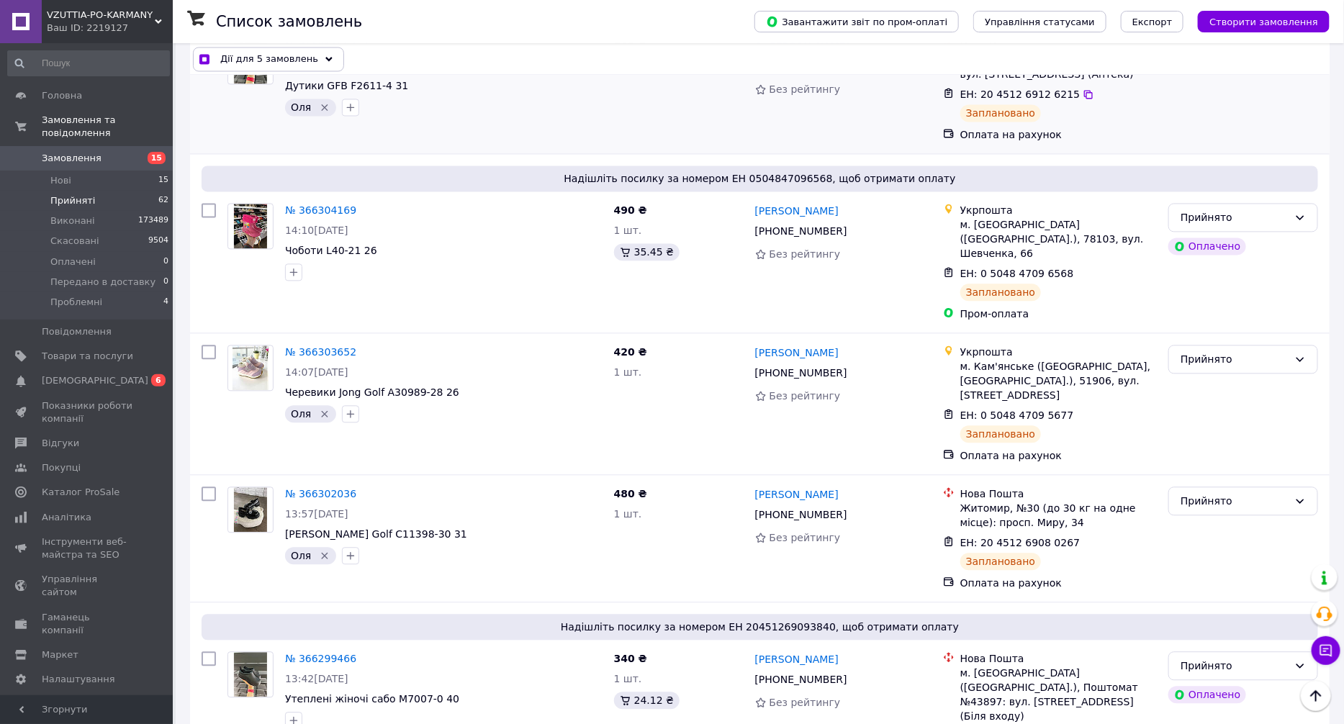
scroll to position [6805, 0]
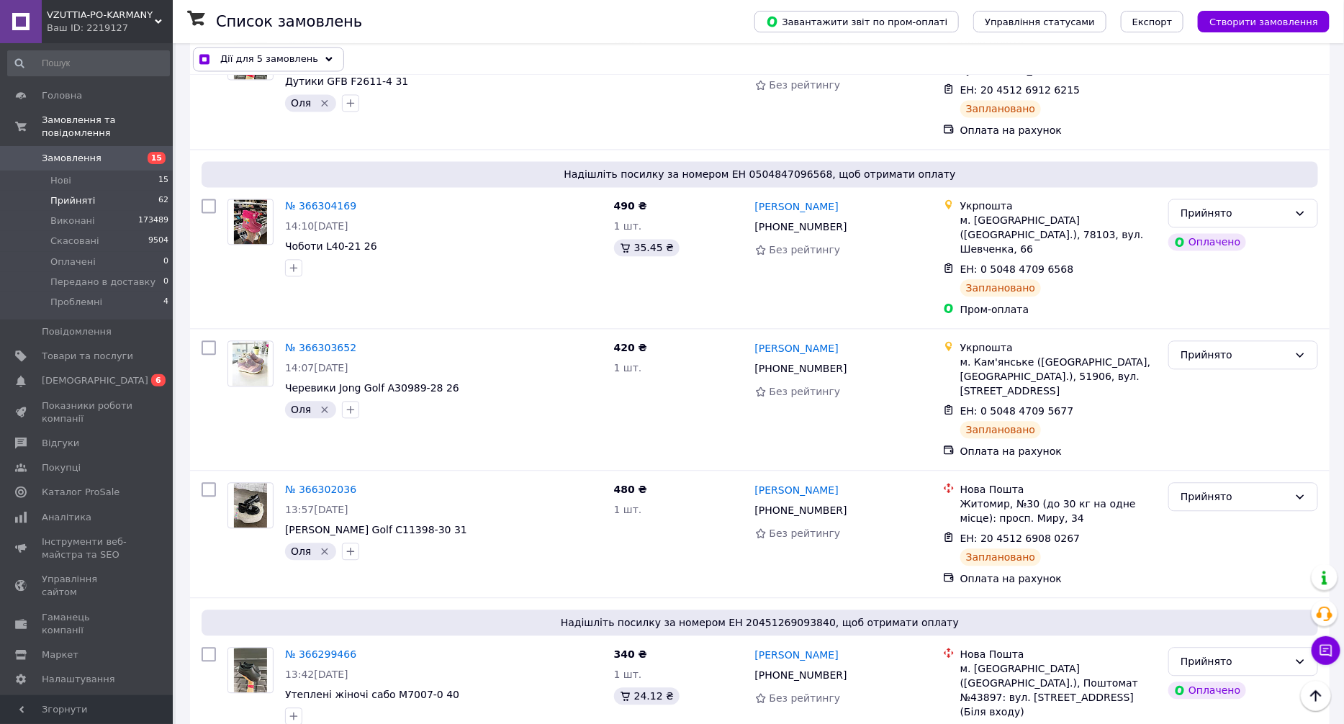
checkbox input "true"
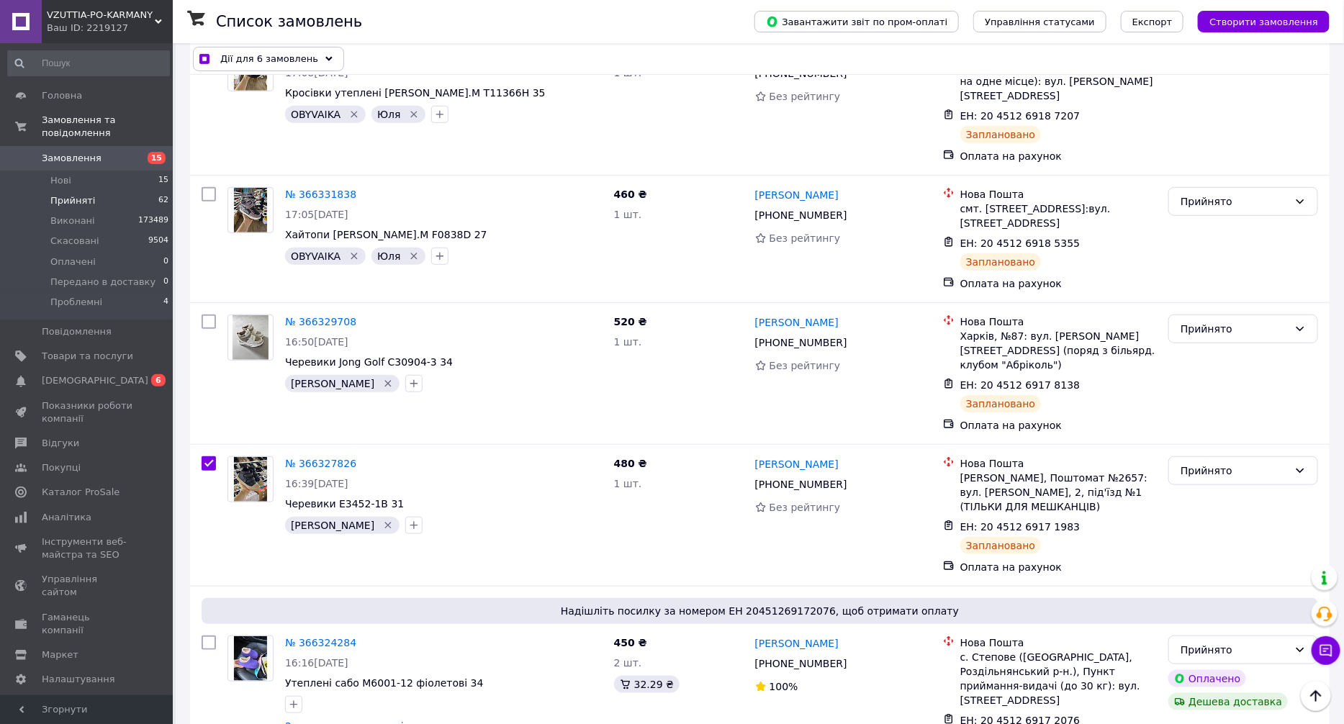
scroll to position [5725, 0]
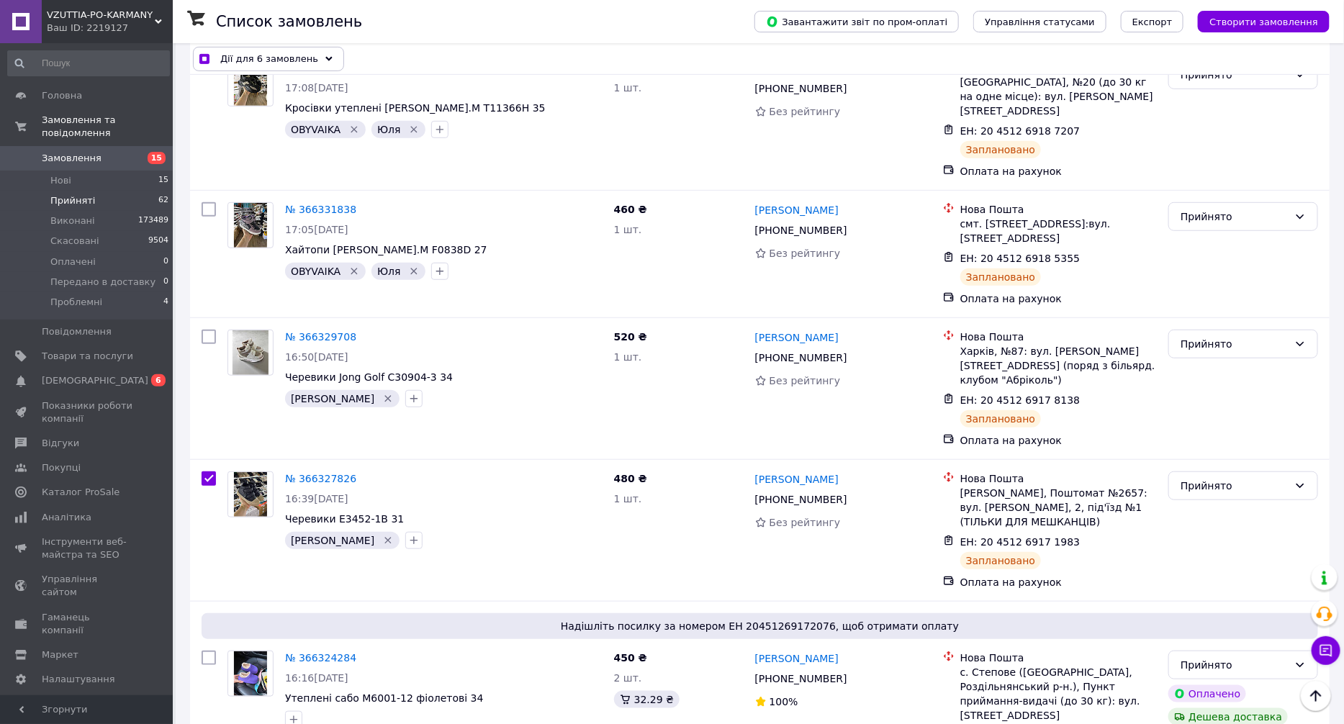
checkbox input "true"
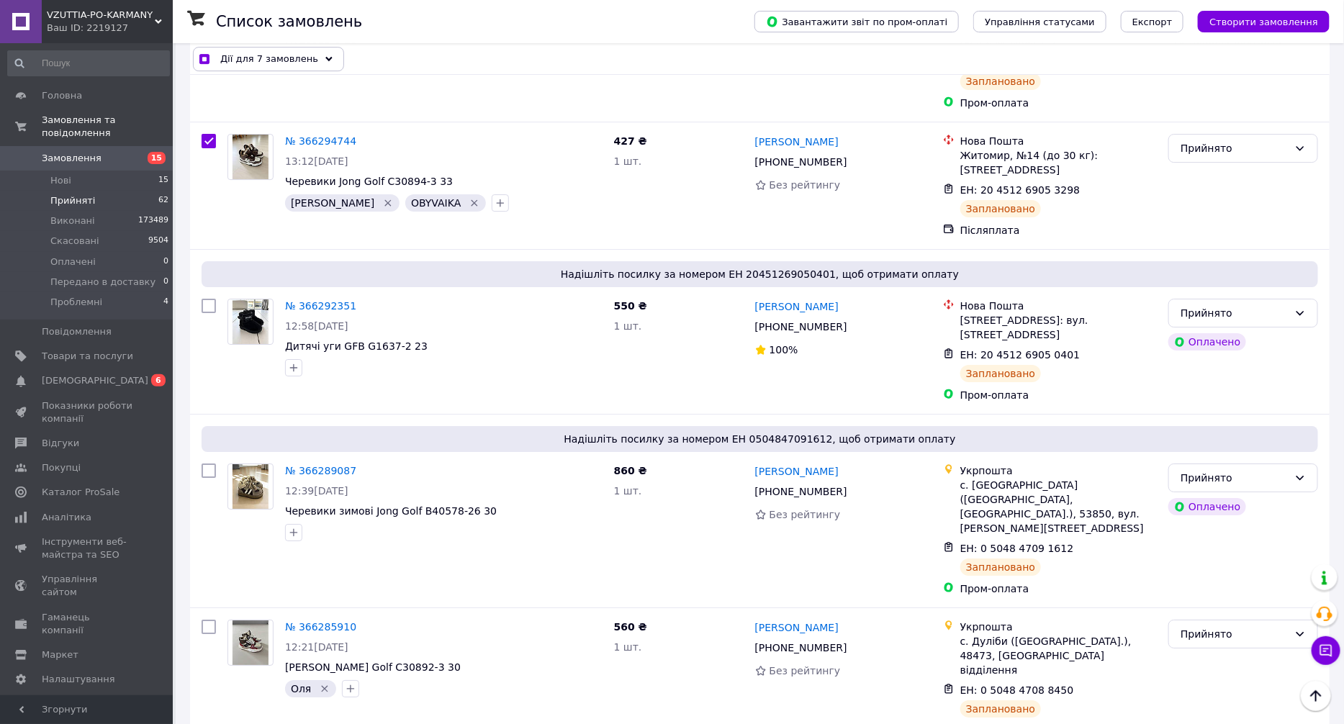
scroll to position [7669, 0]
checkbox input "true"
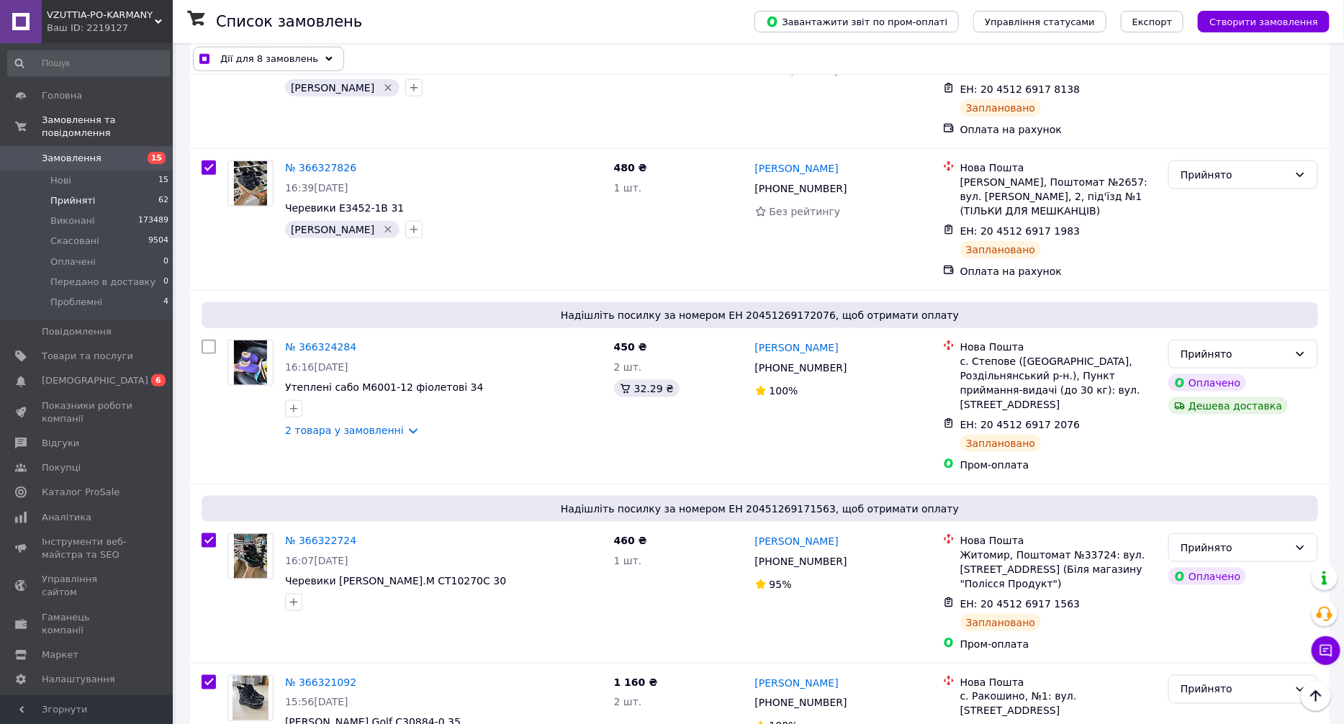
scroll to position [6144, 0]
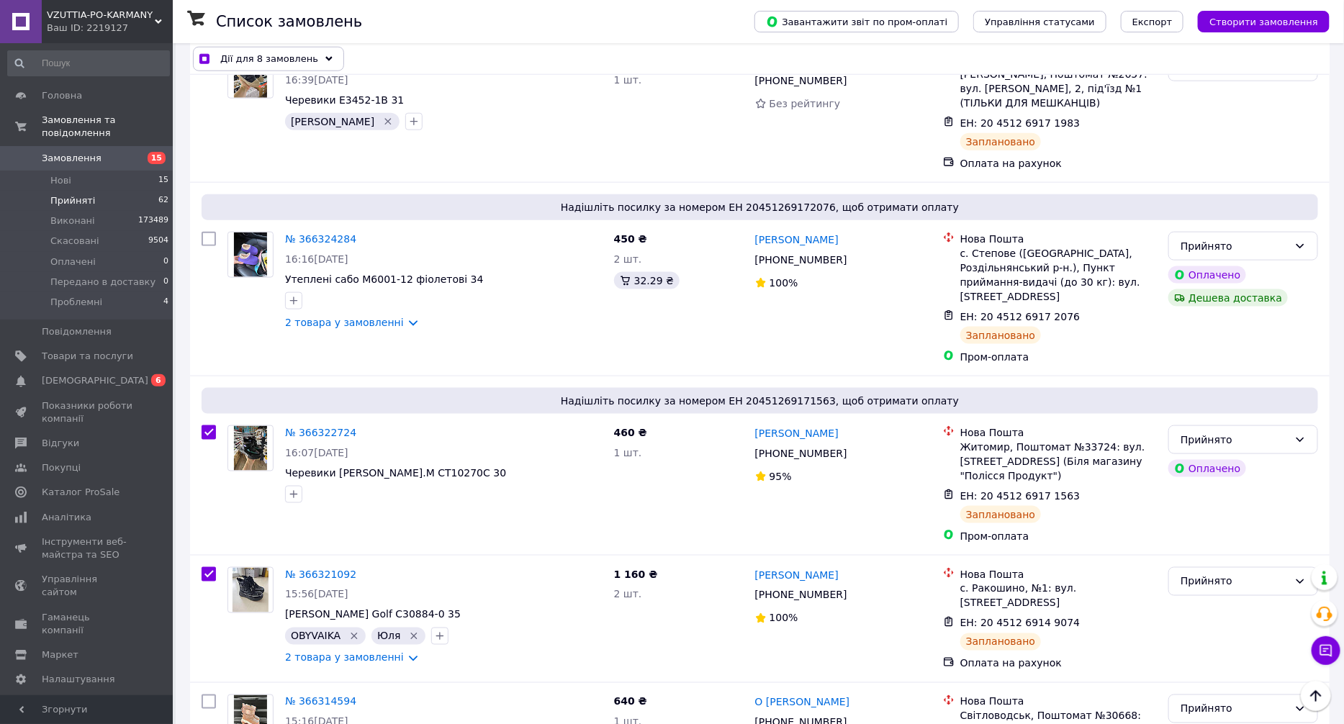
checkbox input "true"
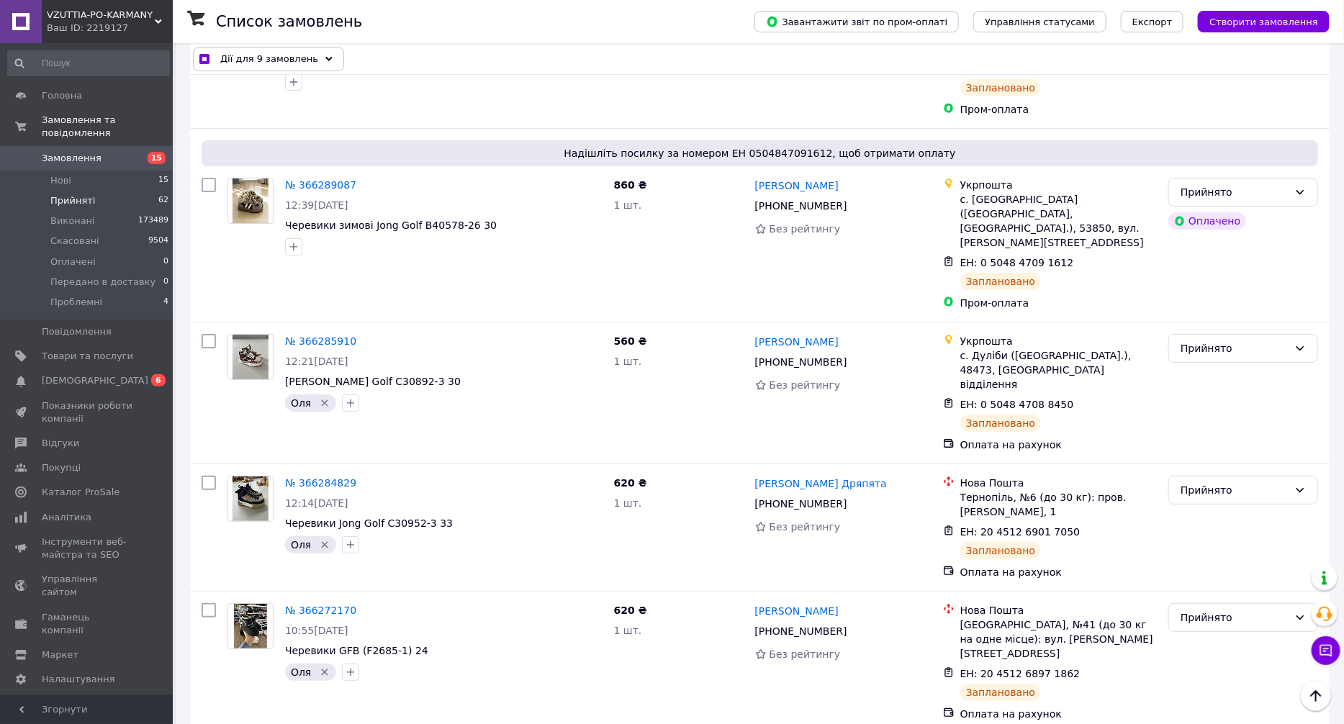
scroll to position [8088, 0]
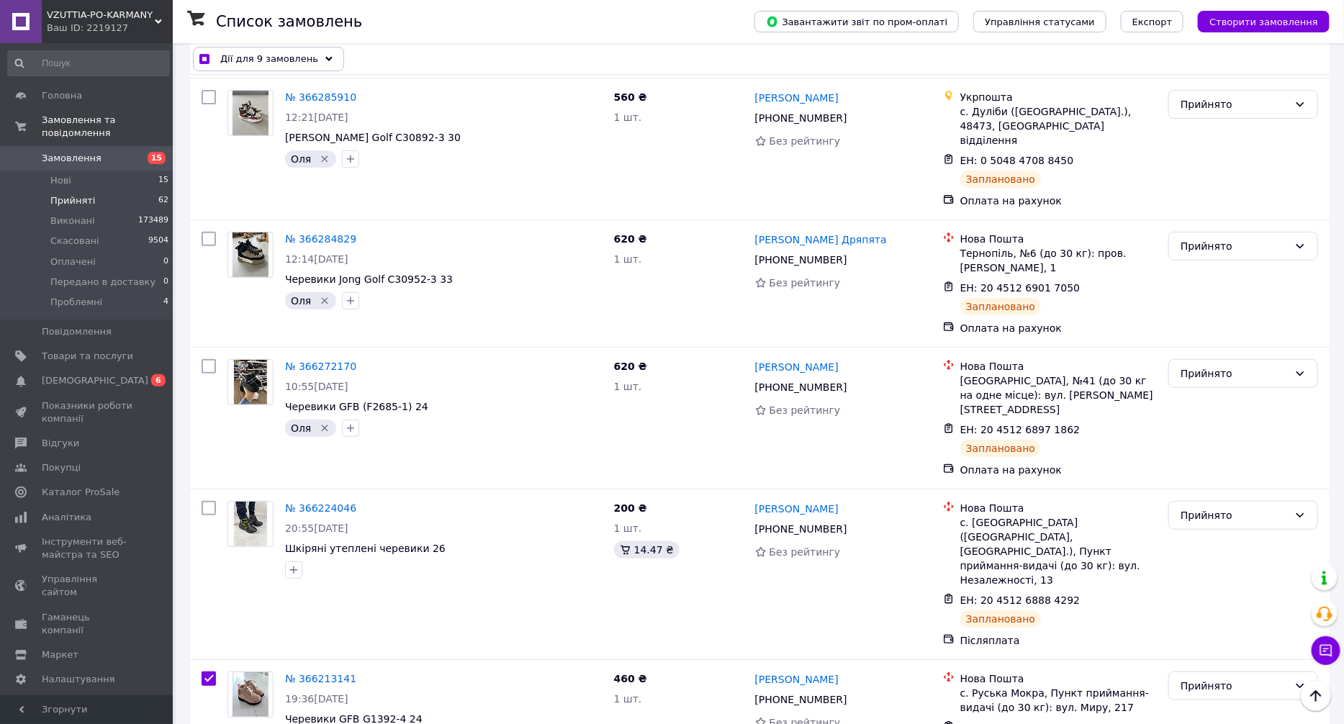
scroll to position [8203, 0]
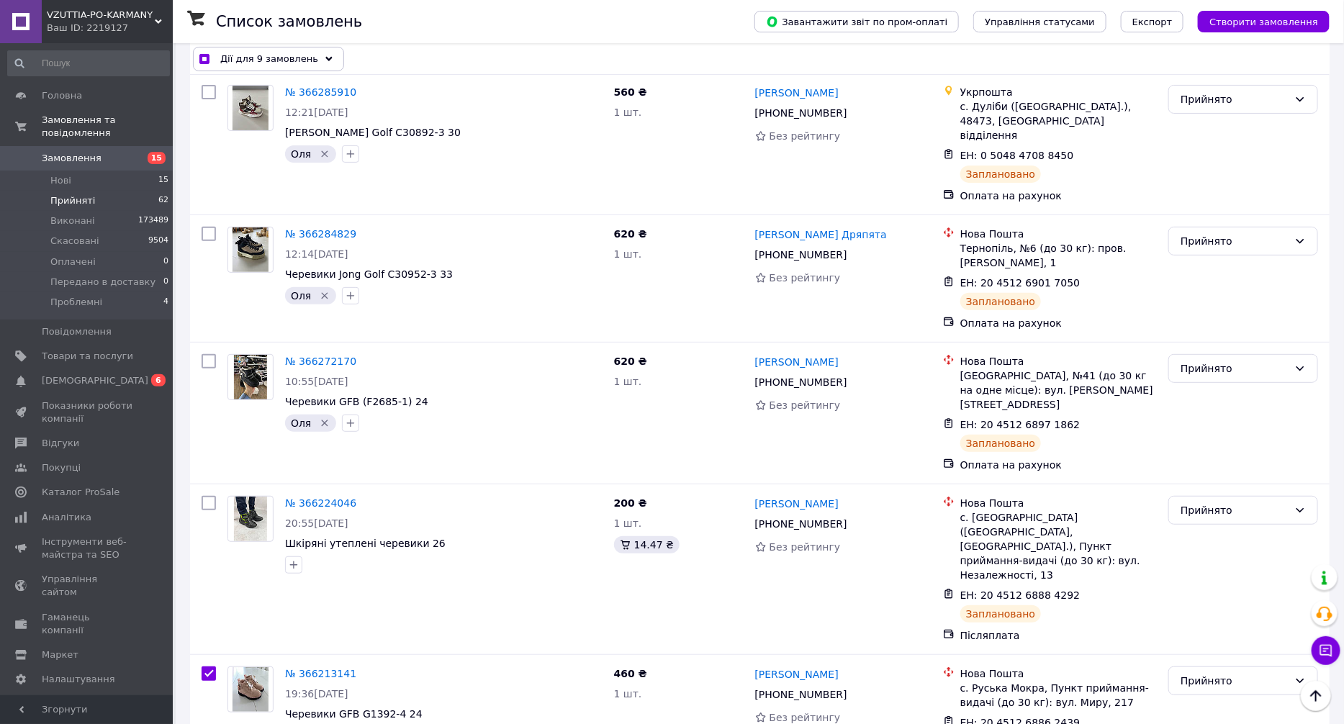
checkbox input "true"
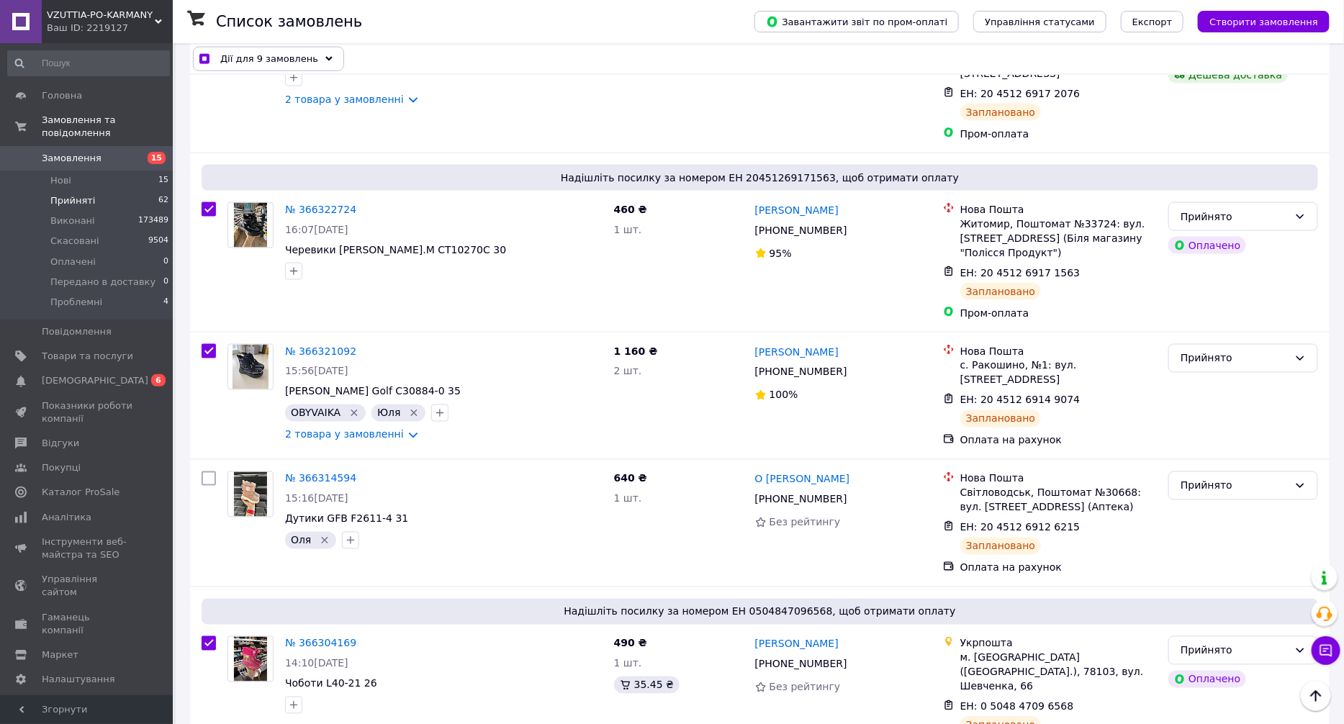
scroll to position [6151, 0]
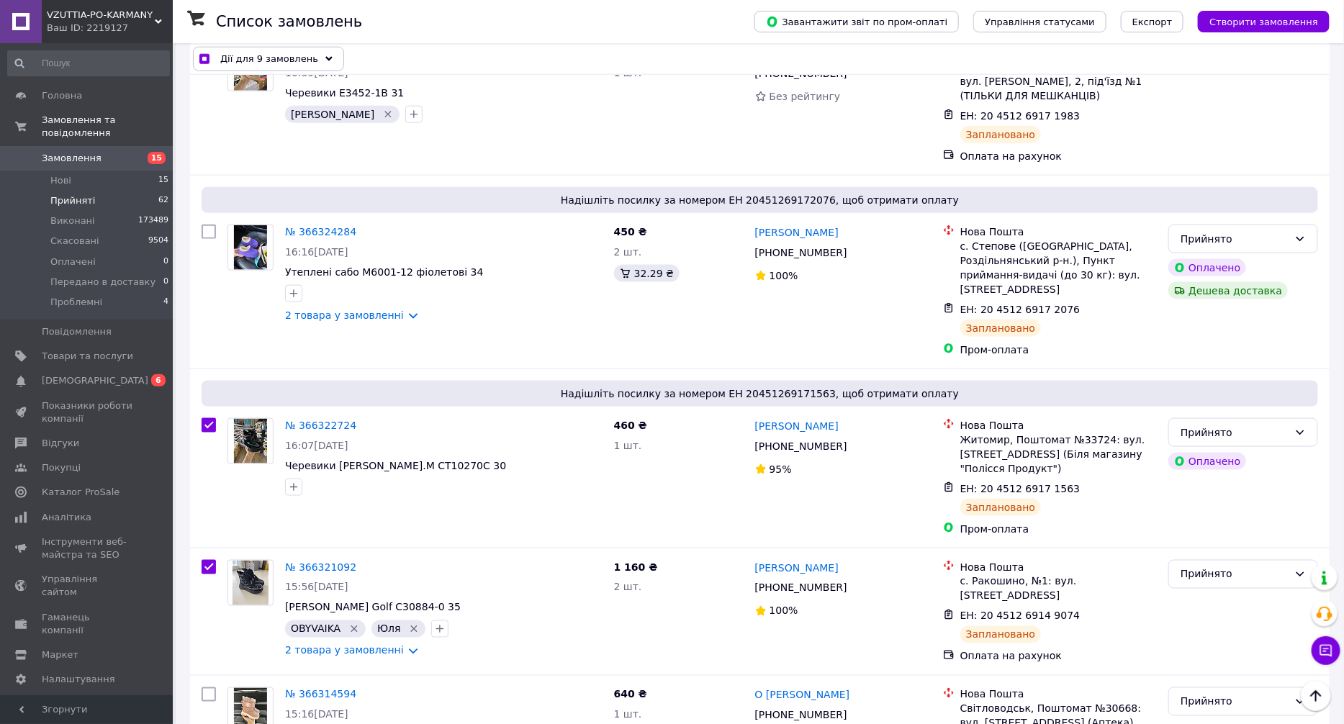
checkbox input "true"
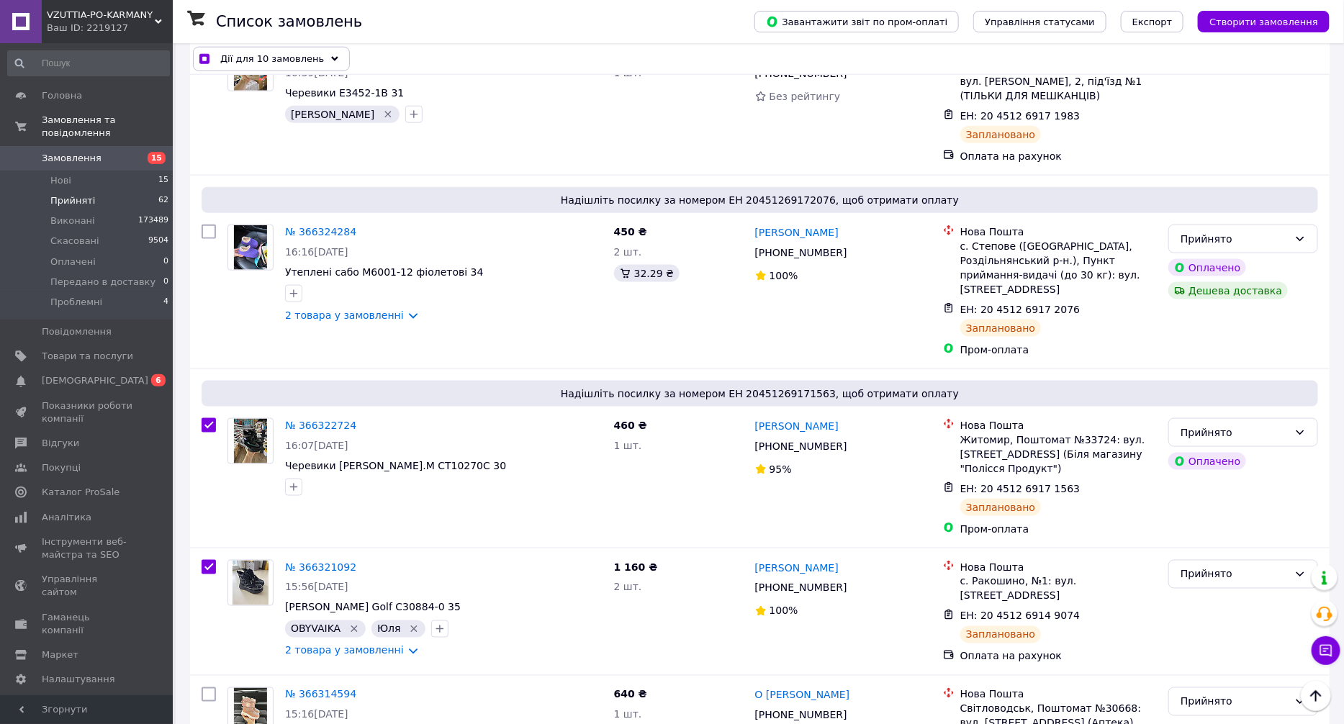
checkbox input "true"
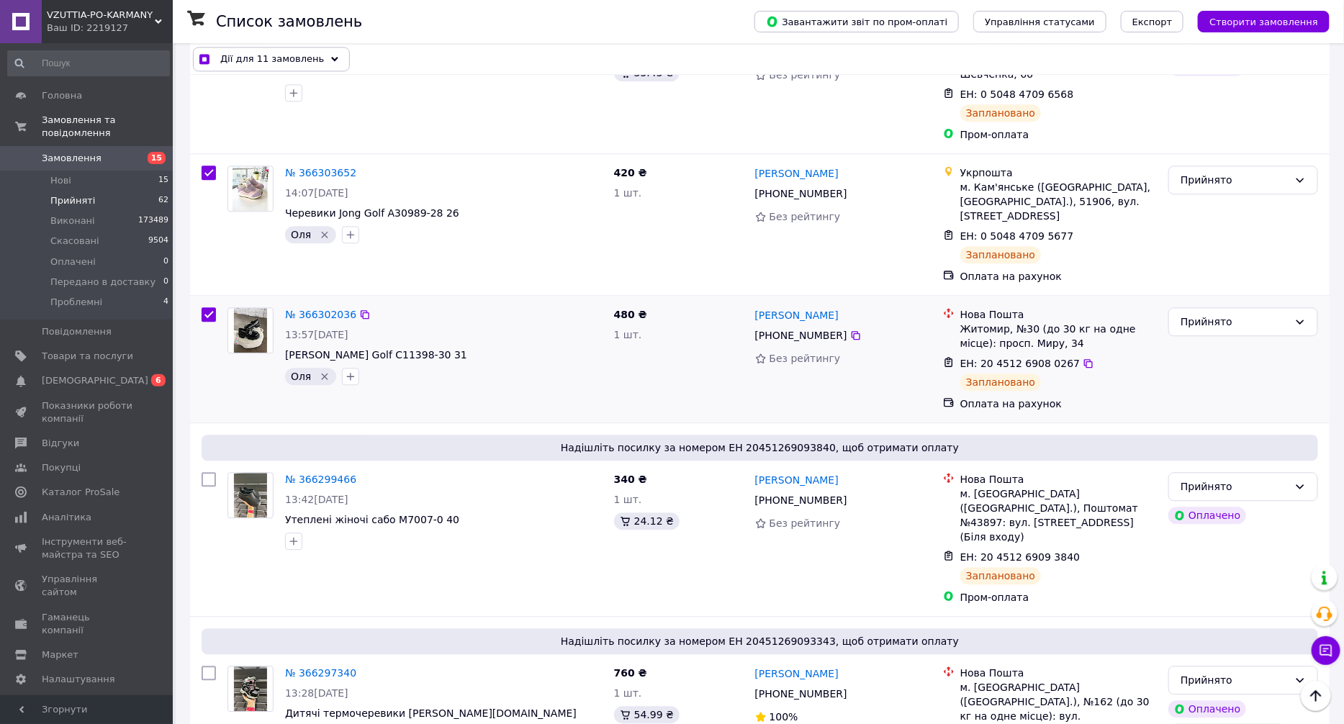
scroll to position [7015, 0]
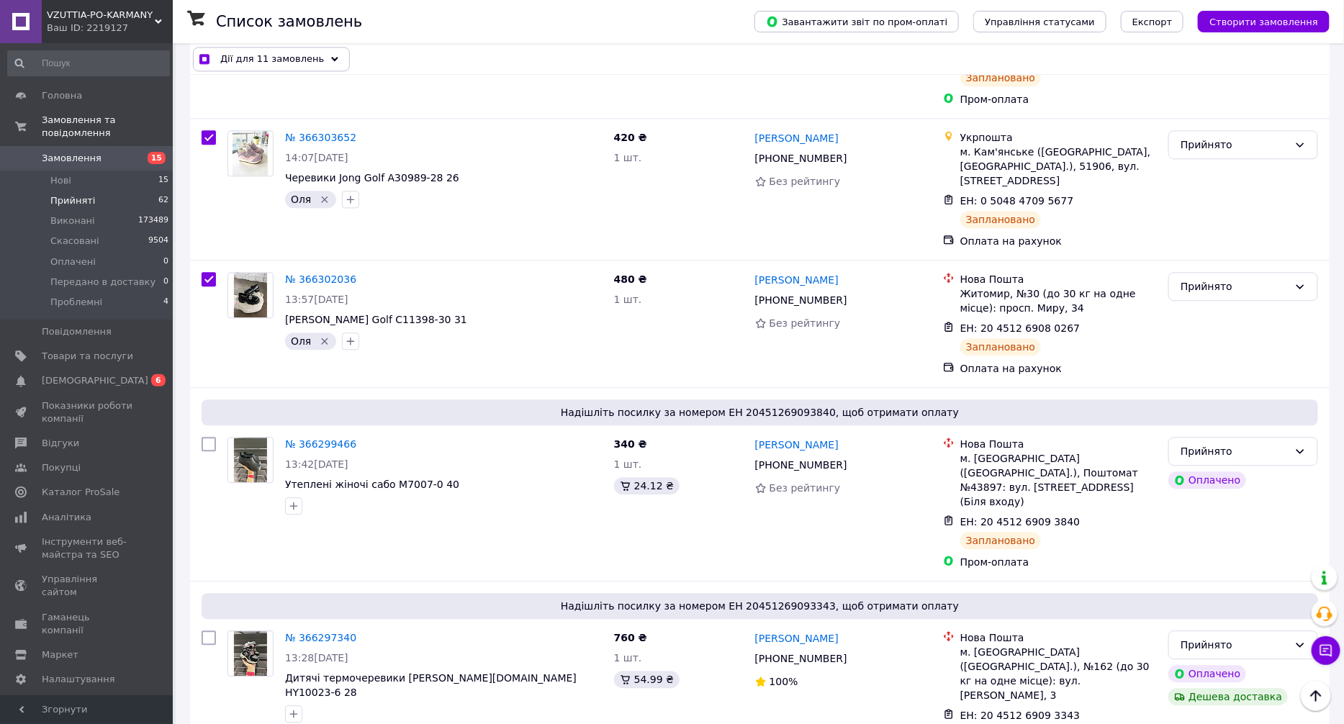
checkbox input "true"
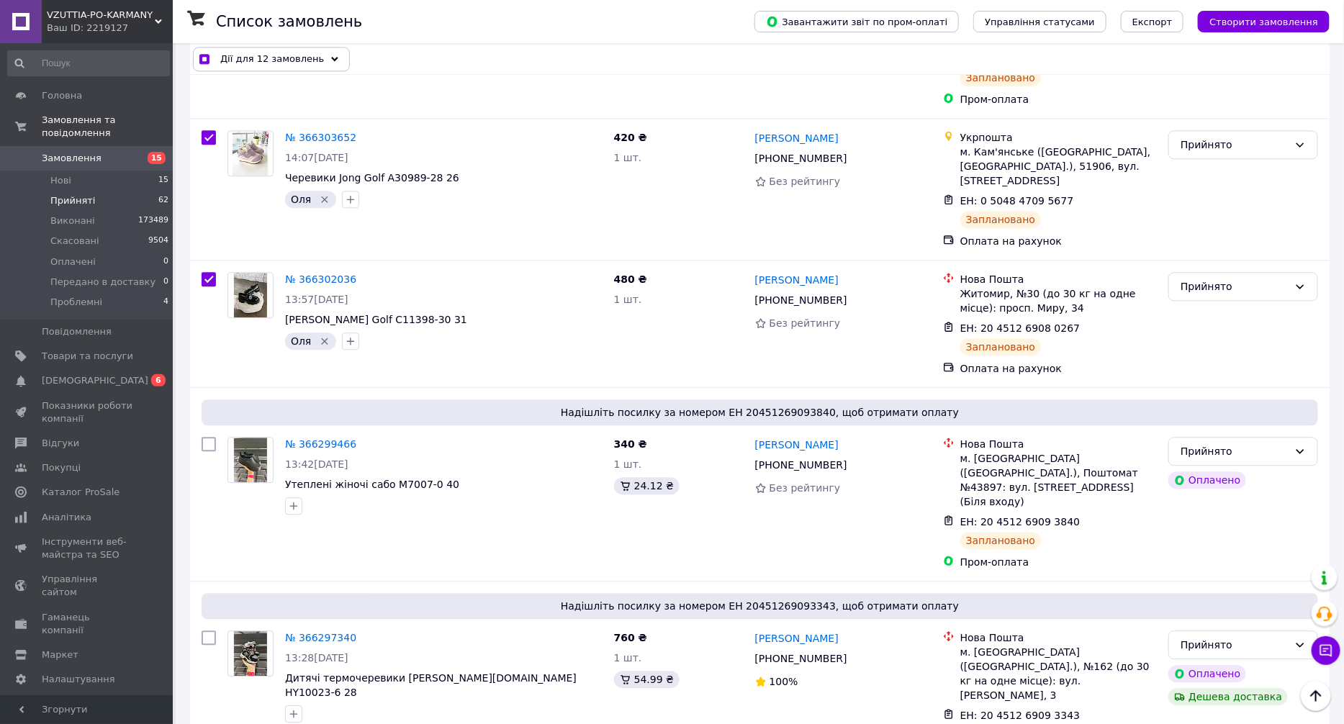
checkbox input "true"
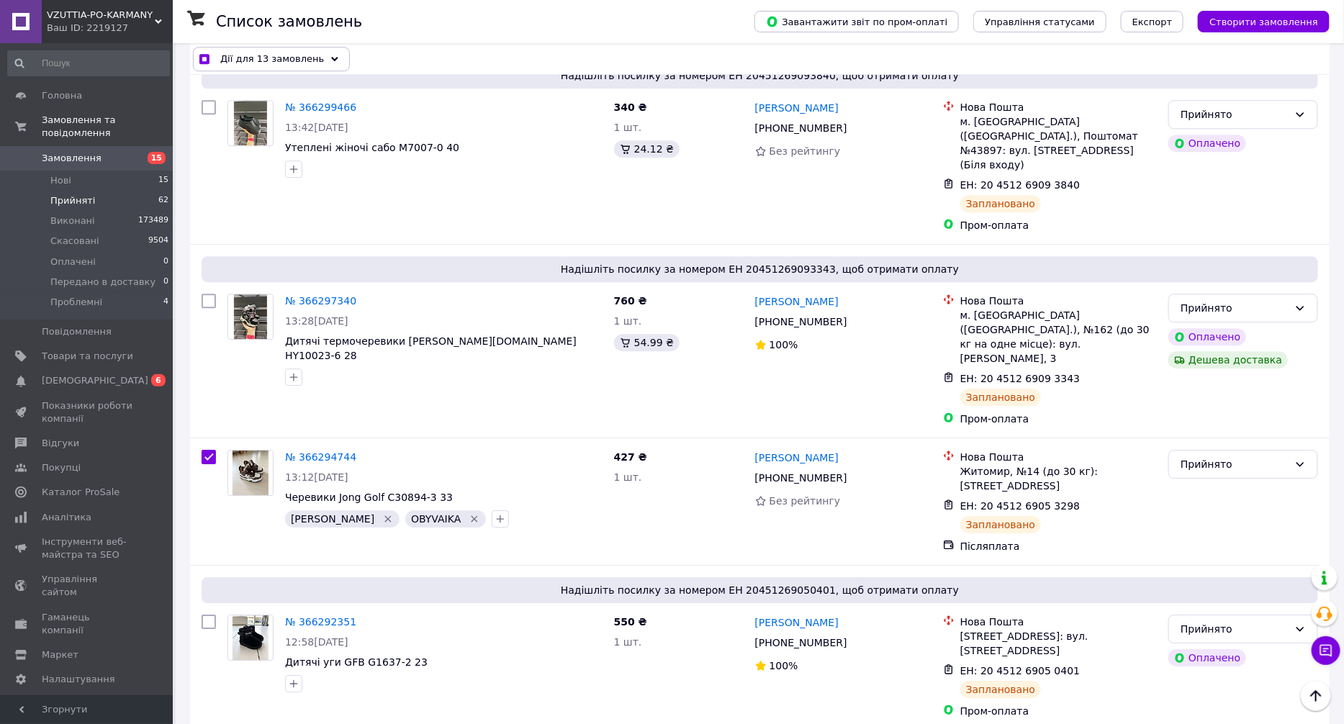
scroll to position [7346, 0]
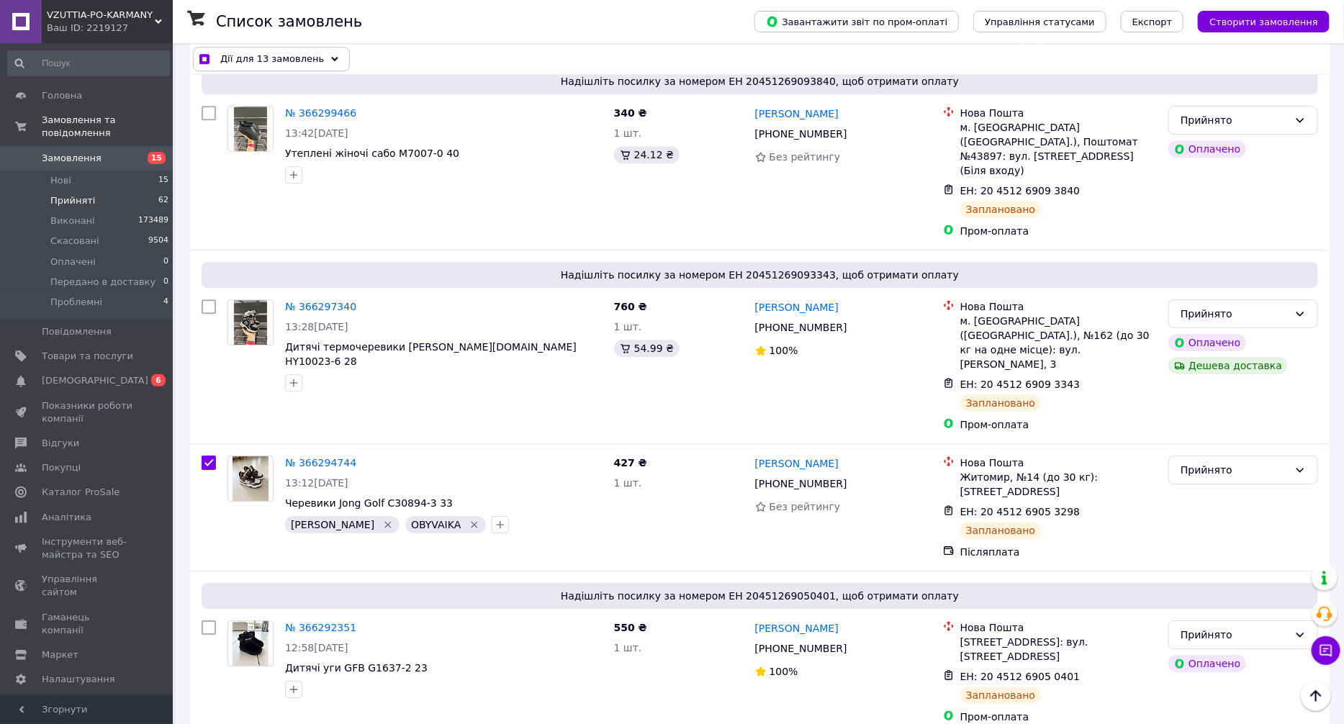
checkbox input "true"
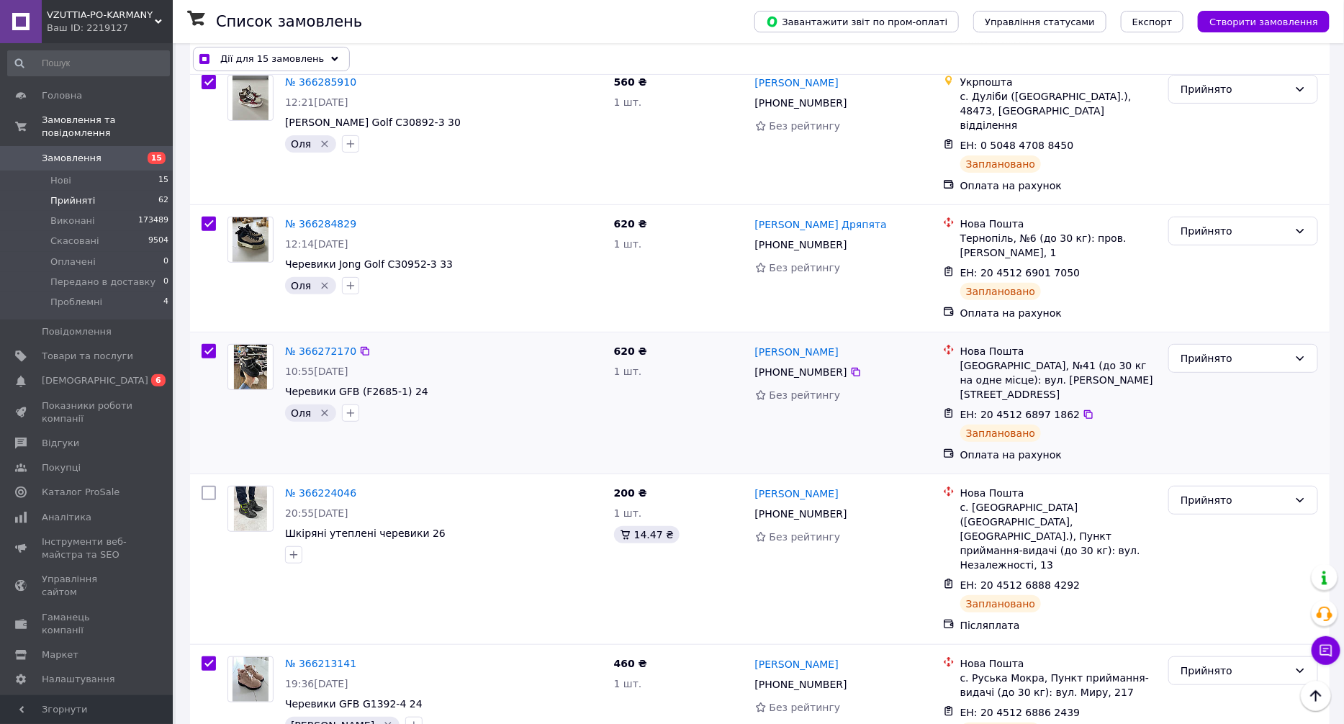
scroll to position [8319, 0]
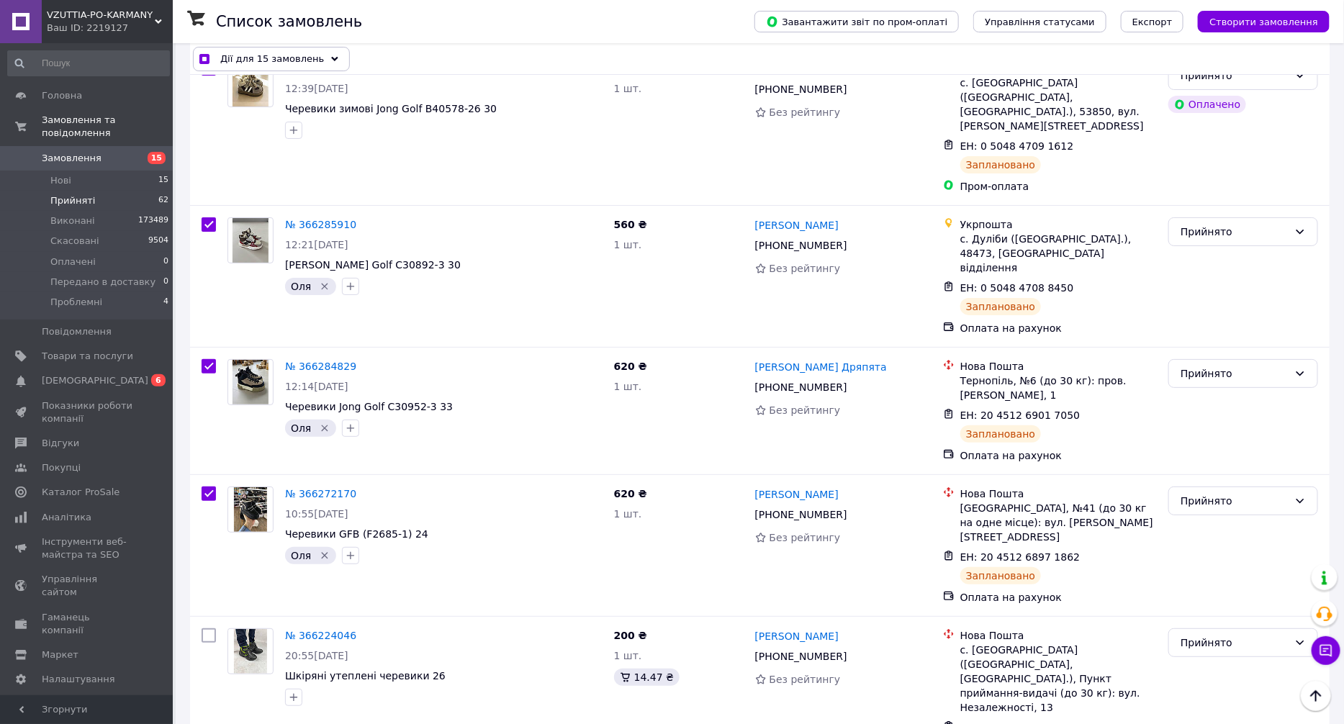
scroll to position [7994, 0]
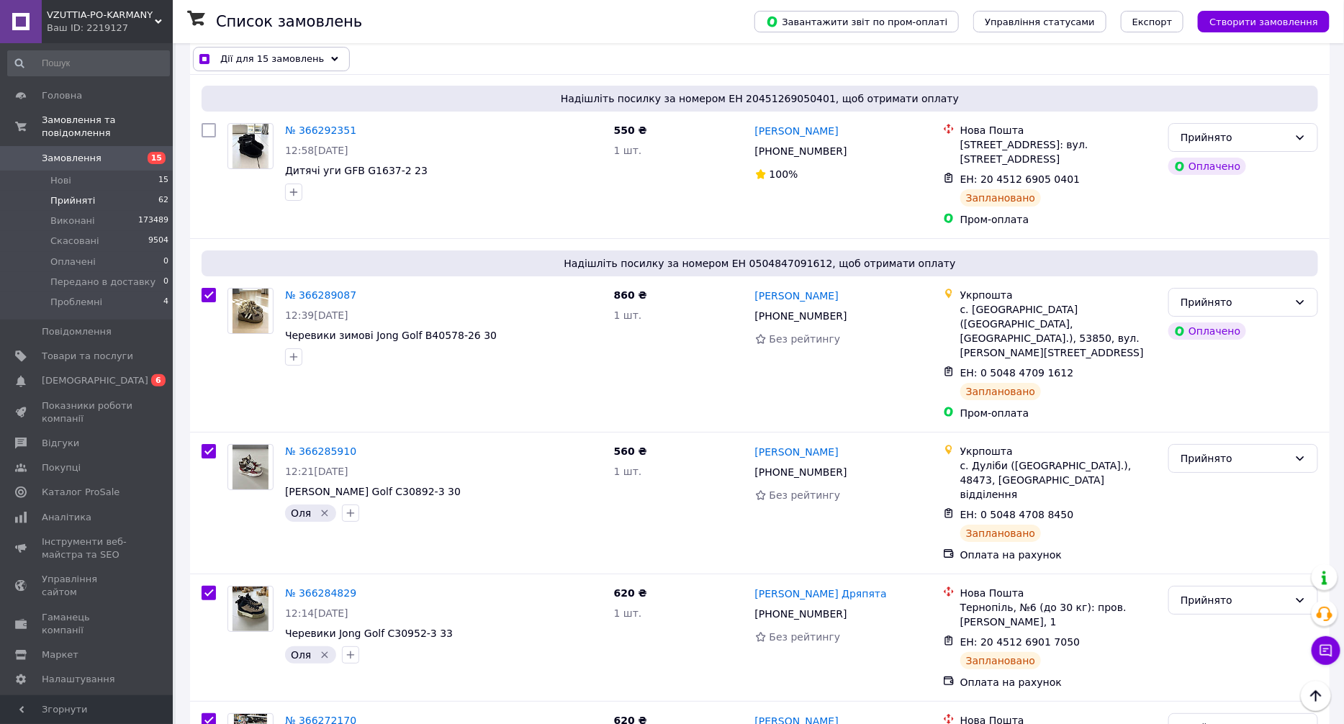
scroll to position [7778, 0]
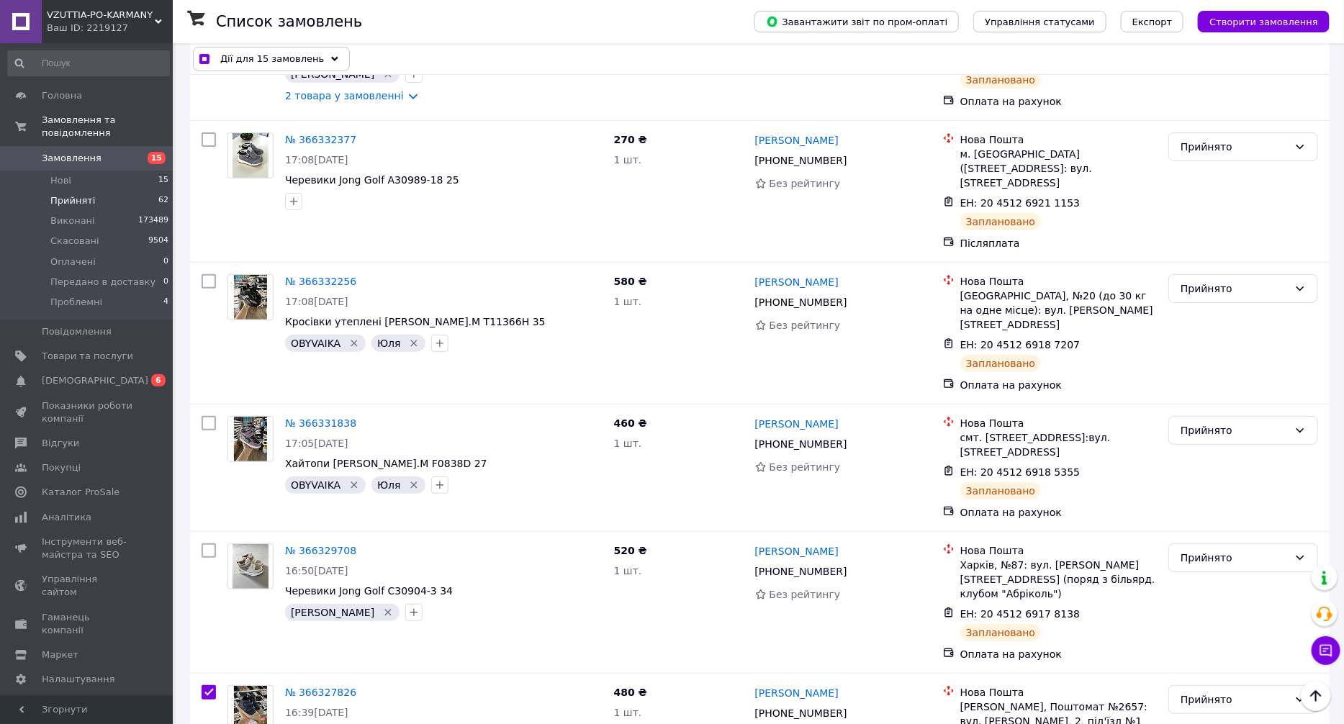
scroll to position [5510, 0]
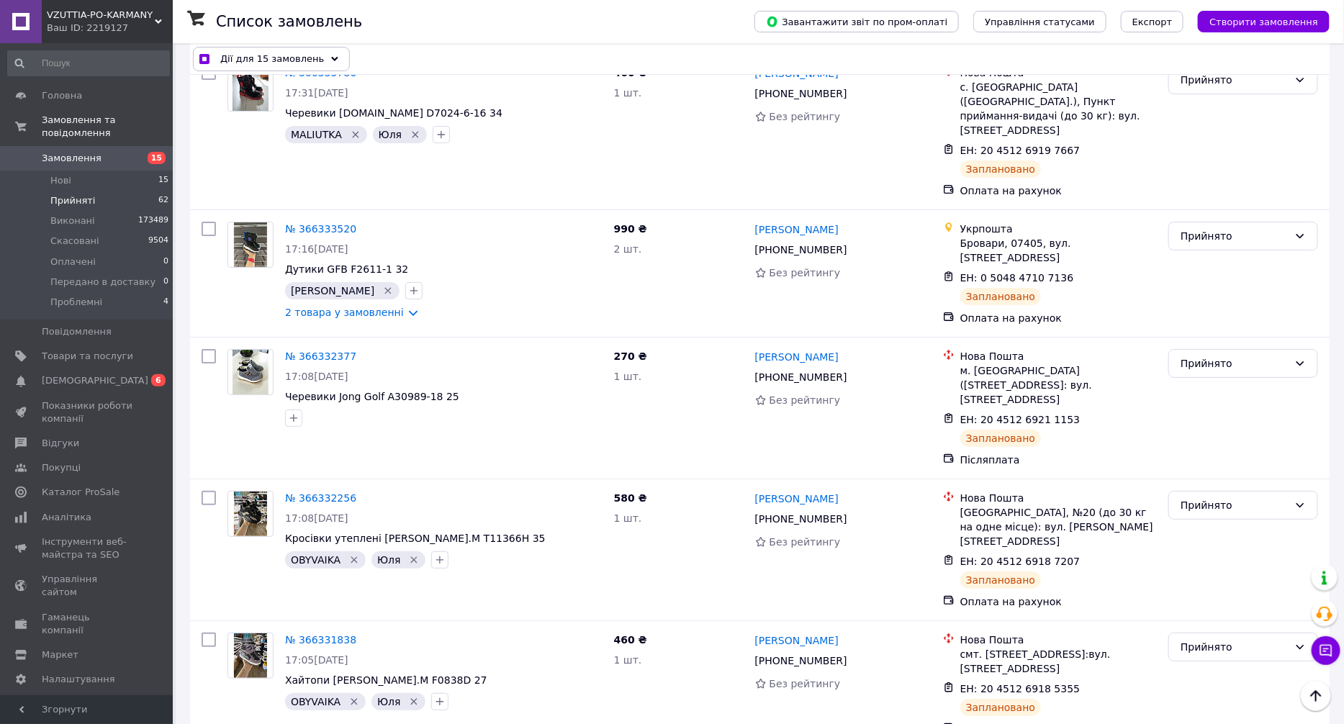
scroll to position [5186, 0]
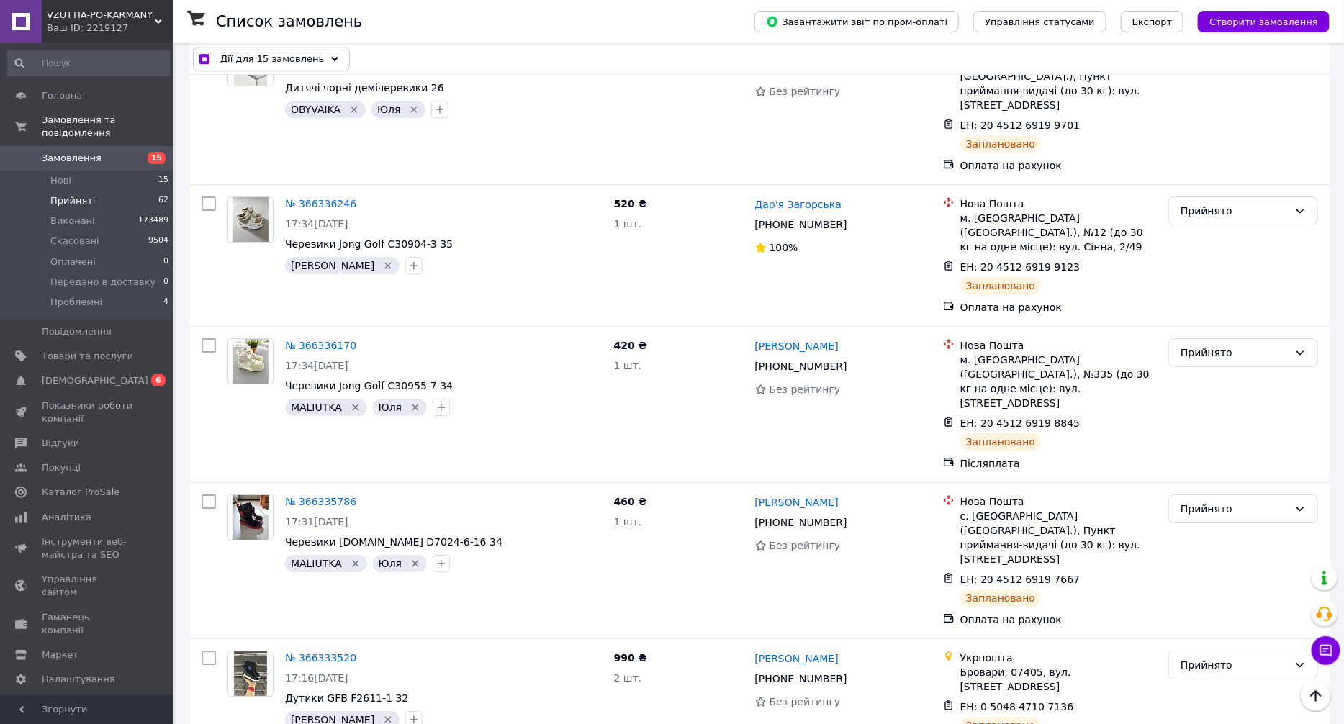
scroll to position [4862, 0]
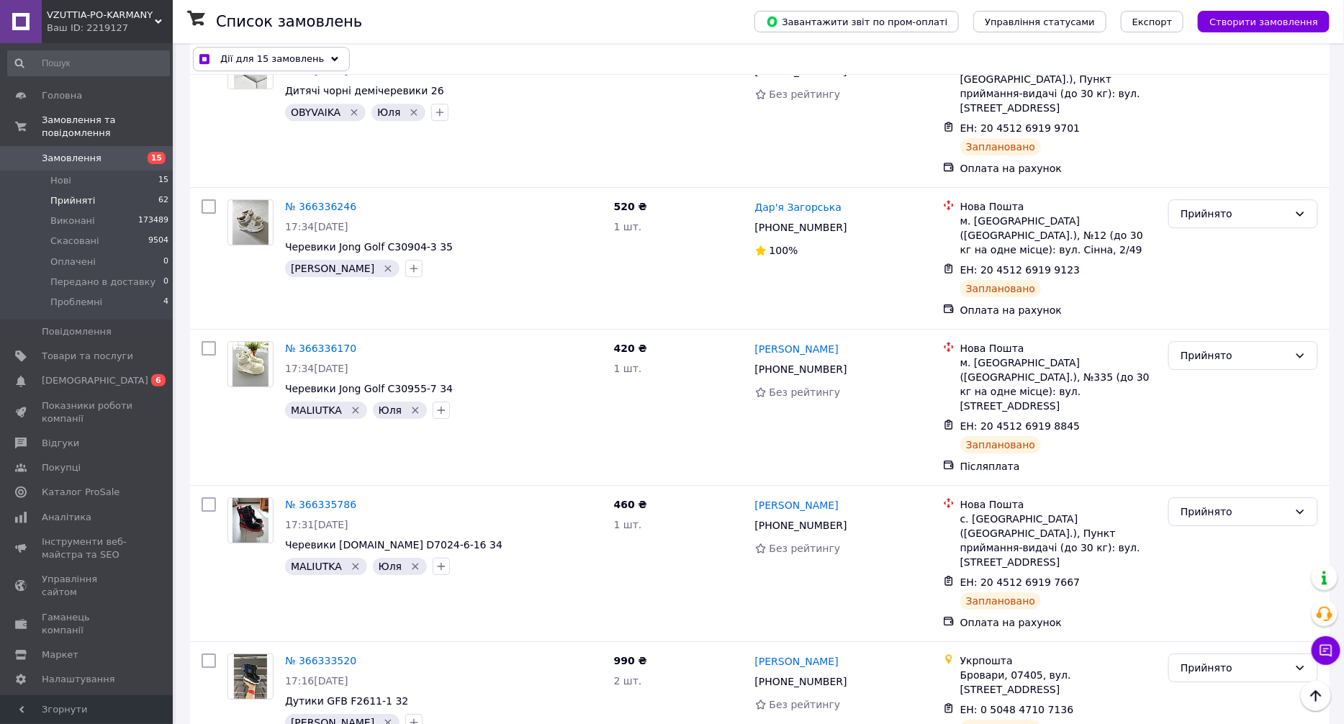
click at [323, 655] on link "№ 366333520" at bounding box center [320, 661] width 71 height 12
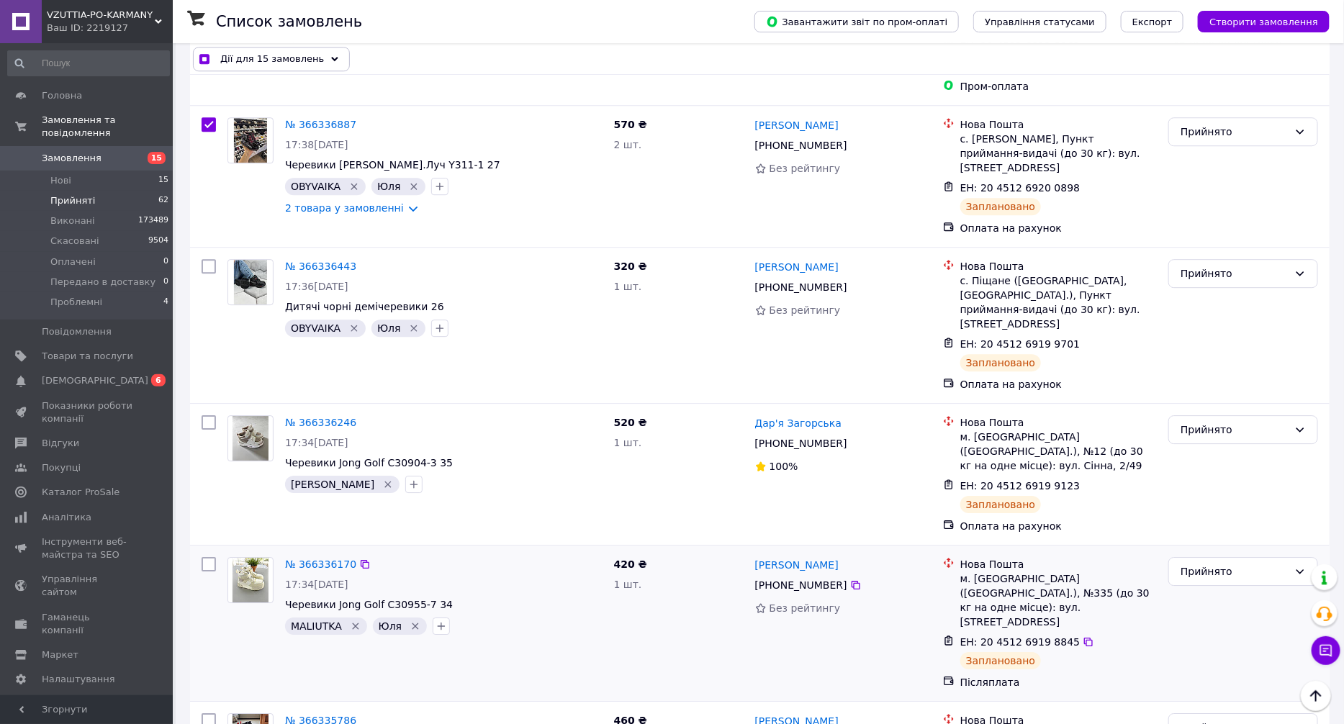
scroll to position [4538, 0]
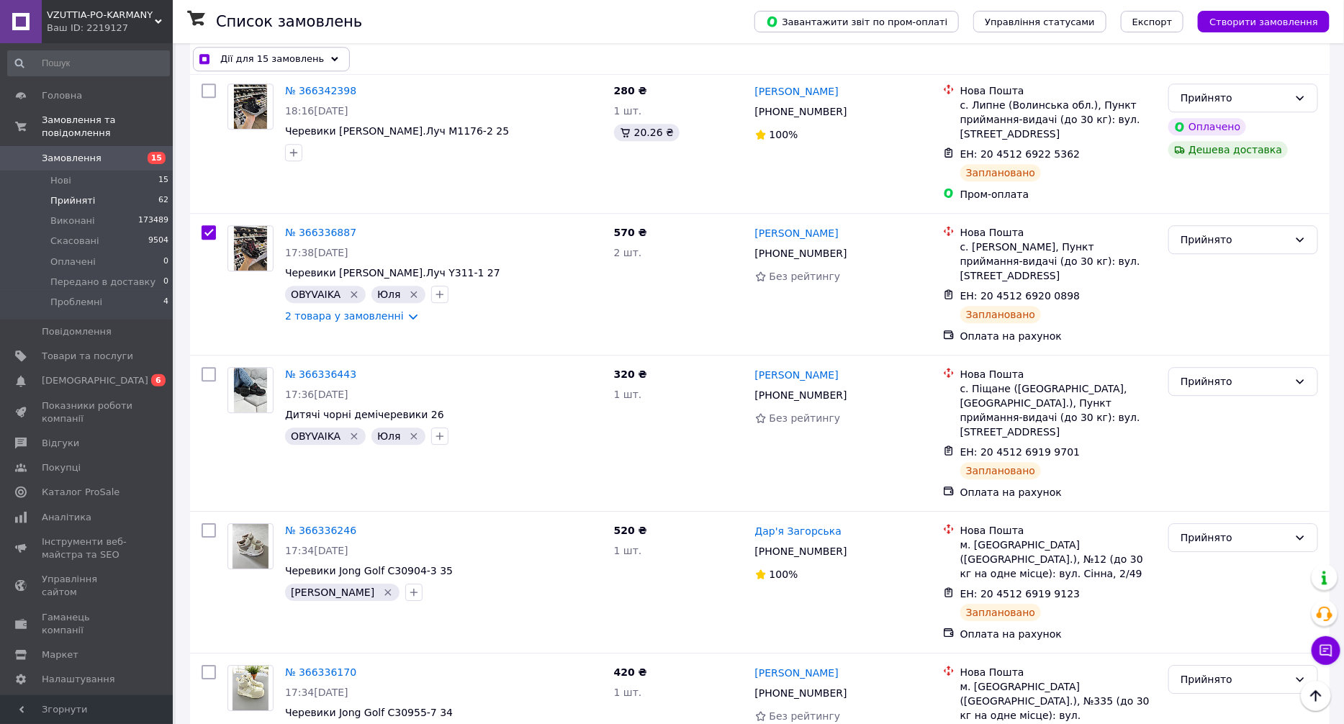
click at [316, 667] on link "№ 366336170" at bounding box center [320, 673] width 71 height 12
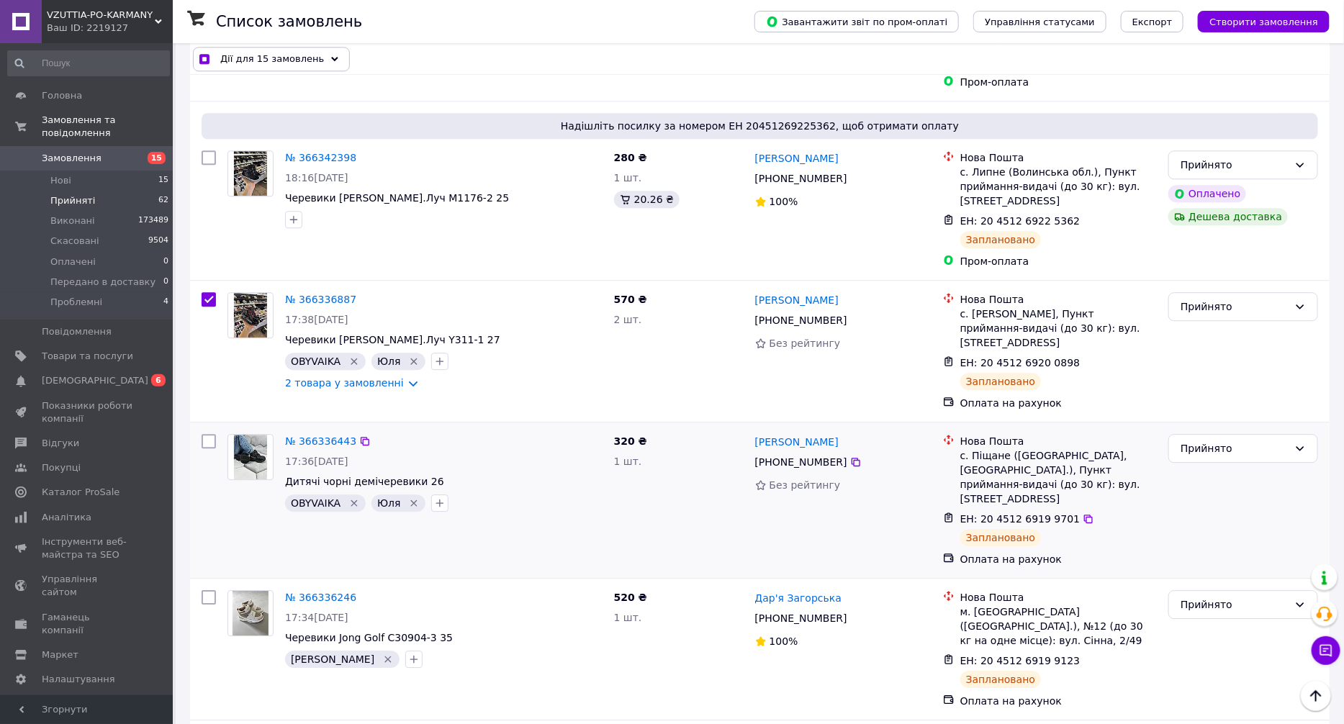
scroll to position [4322, 0]
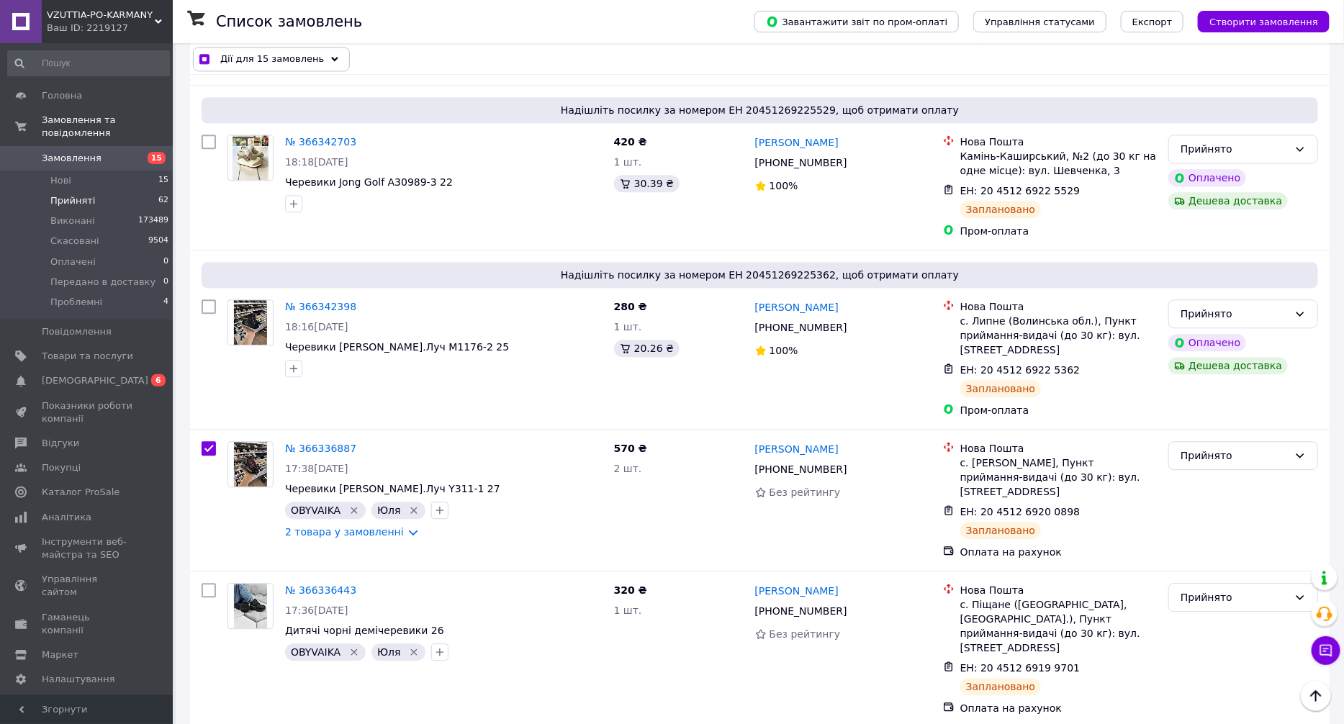
checkbox input "true"
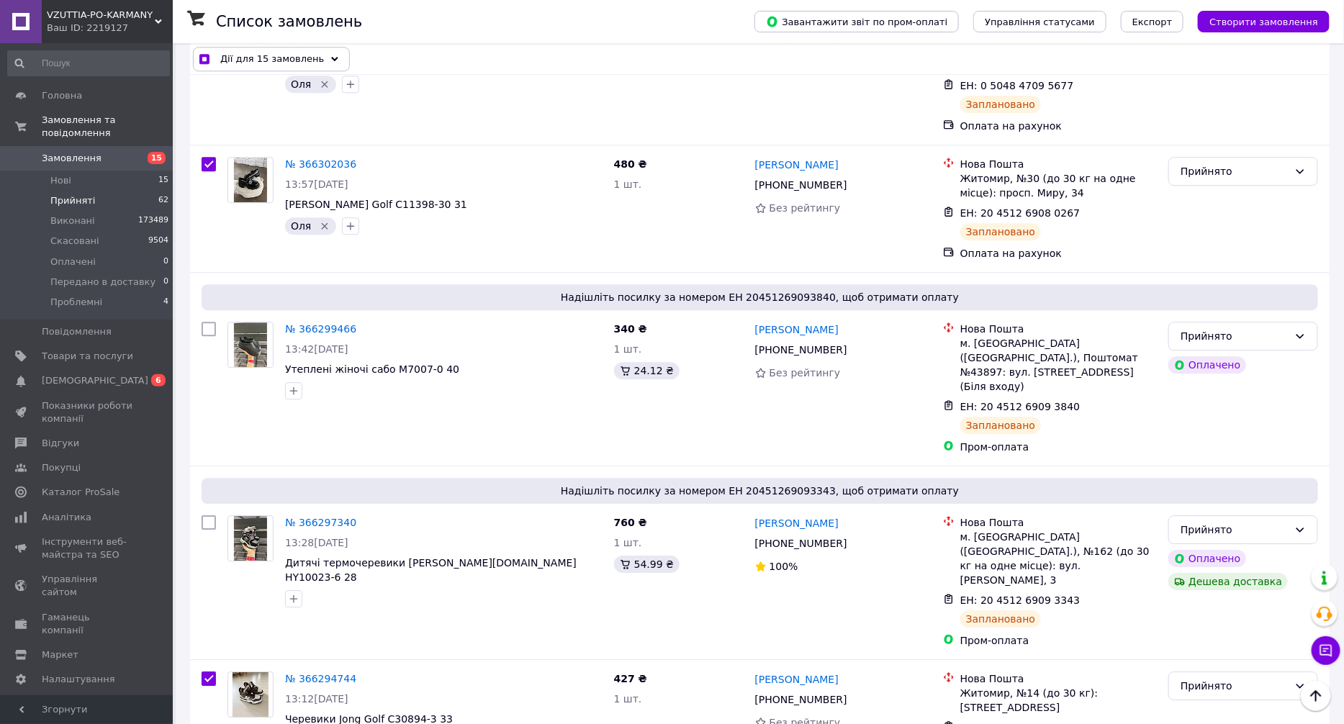
scroll to position [7030, 0]
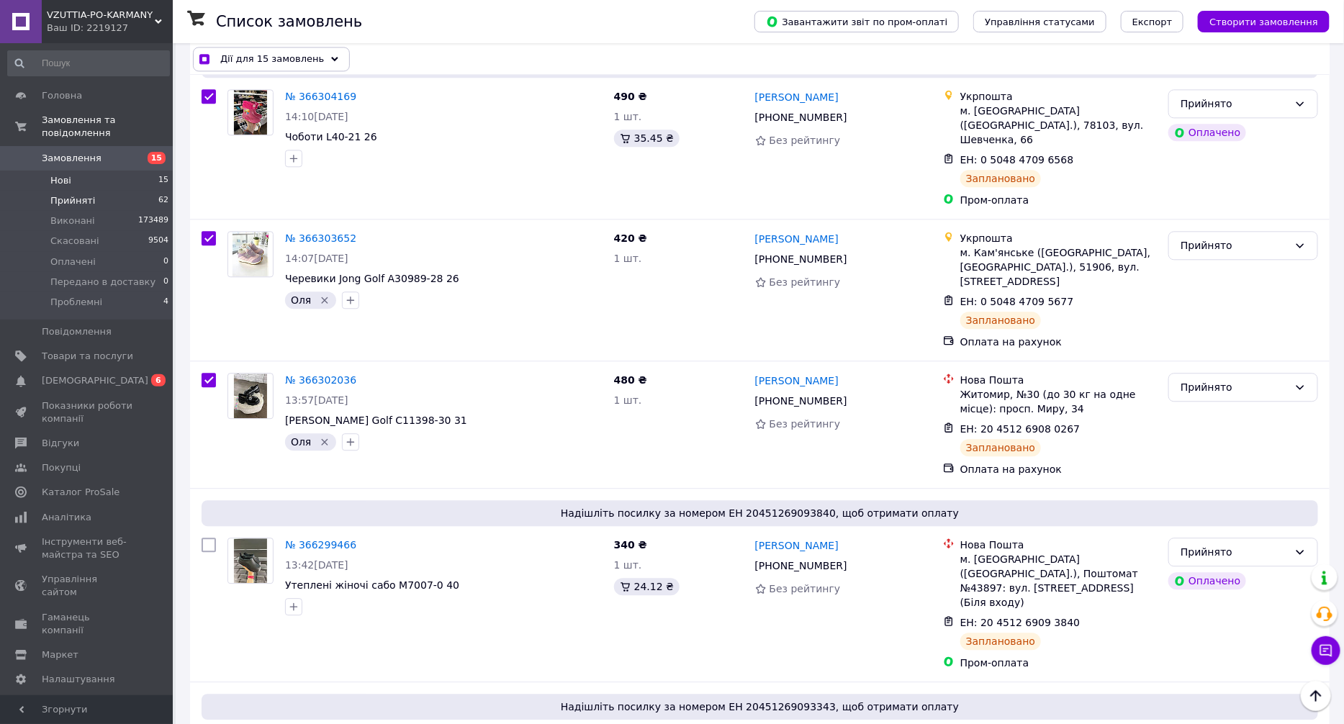
click at [135, 171] on li "Нові 15" at bounding box center [88, 181] width 177 height 20
checkbox input "false"
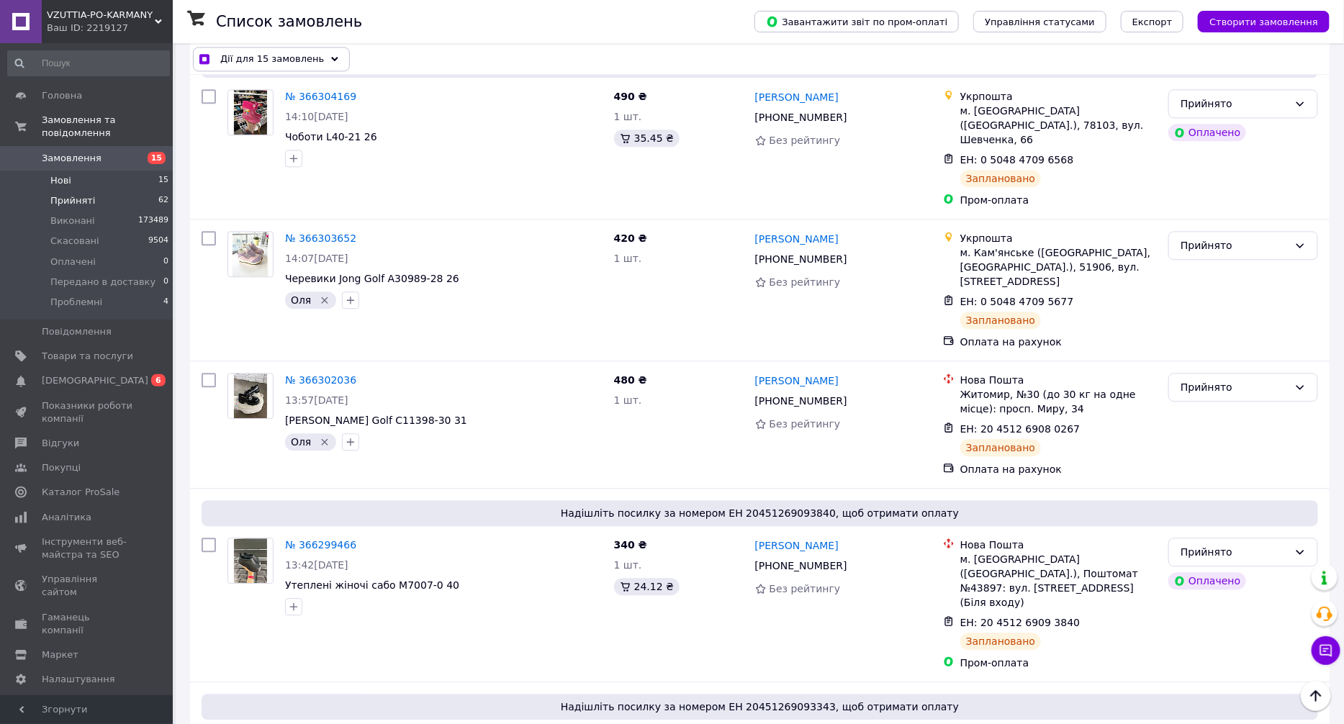
checkbox input "false"
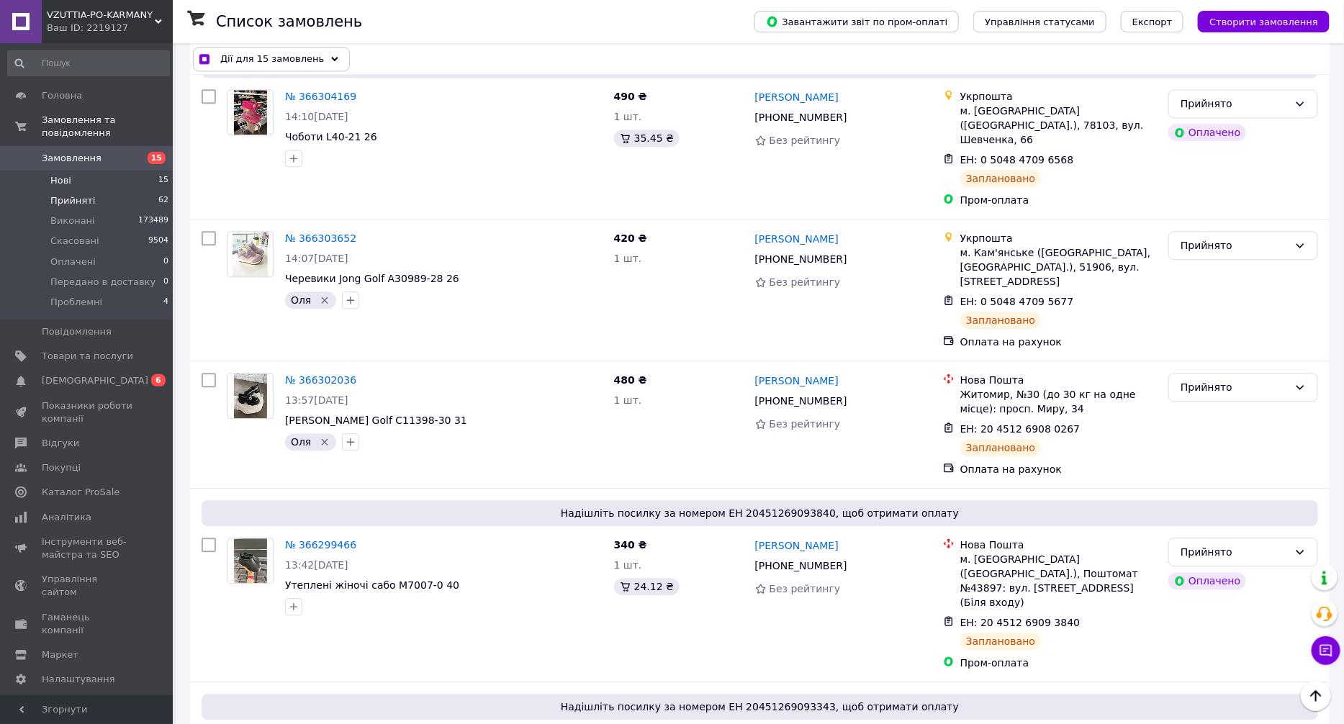
checkbox input "false"
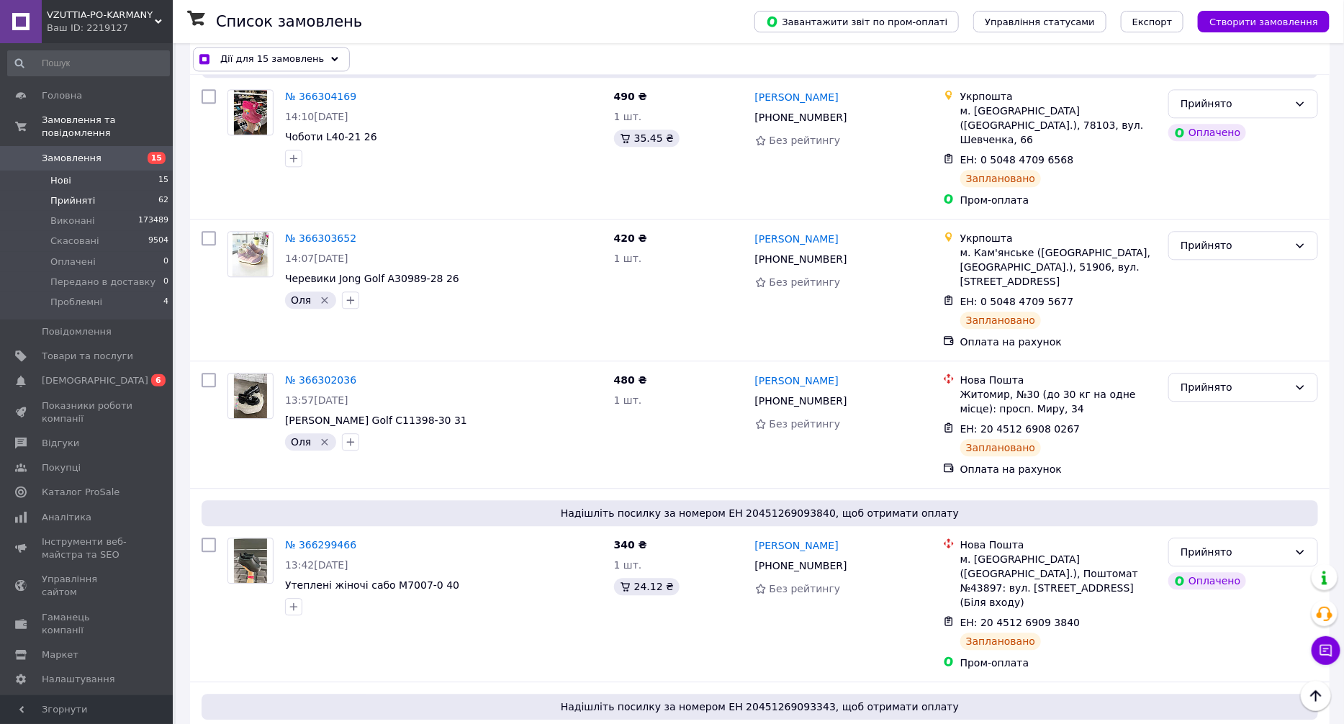
checkbox input "false"
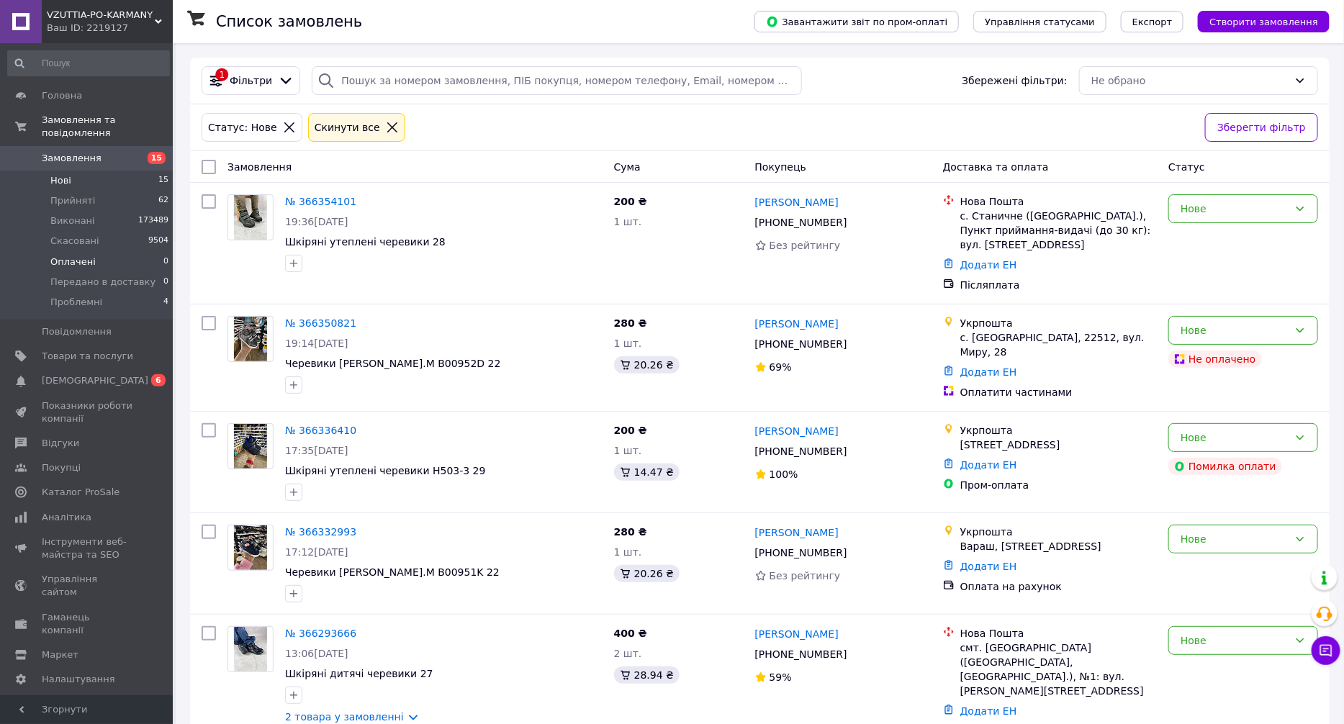
click at [88, 256] on span "Оплачені" at bounding box center [72, 262] width 45 height 13
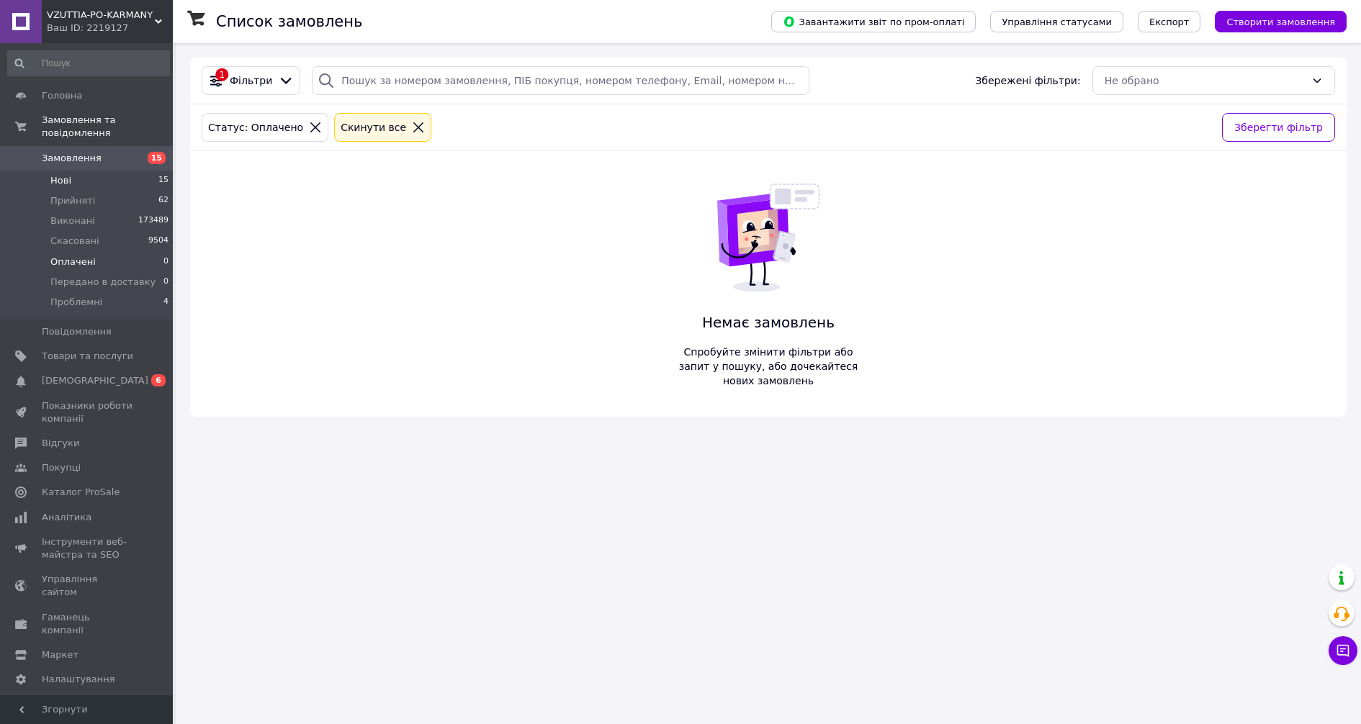
click at [160, 174] on span "15" at bounding box center [163, 180] width 10 height 13
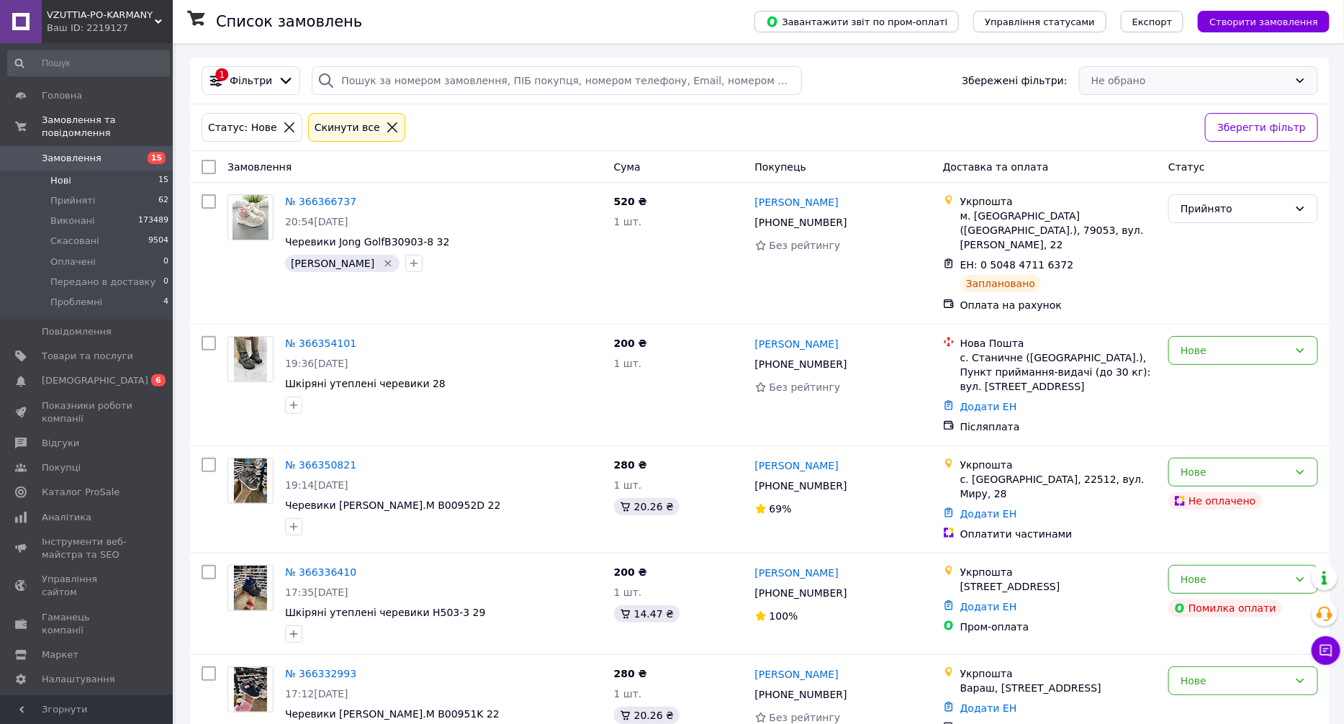
click at [1170, 81] on div "Не обрано" at bounding box center [1198, 80] width 239 height 29
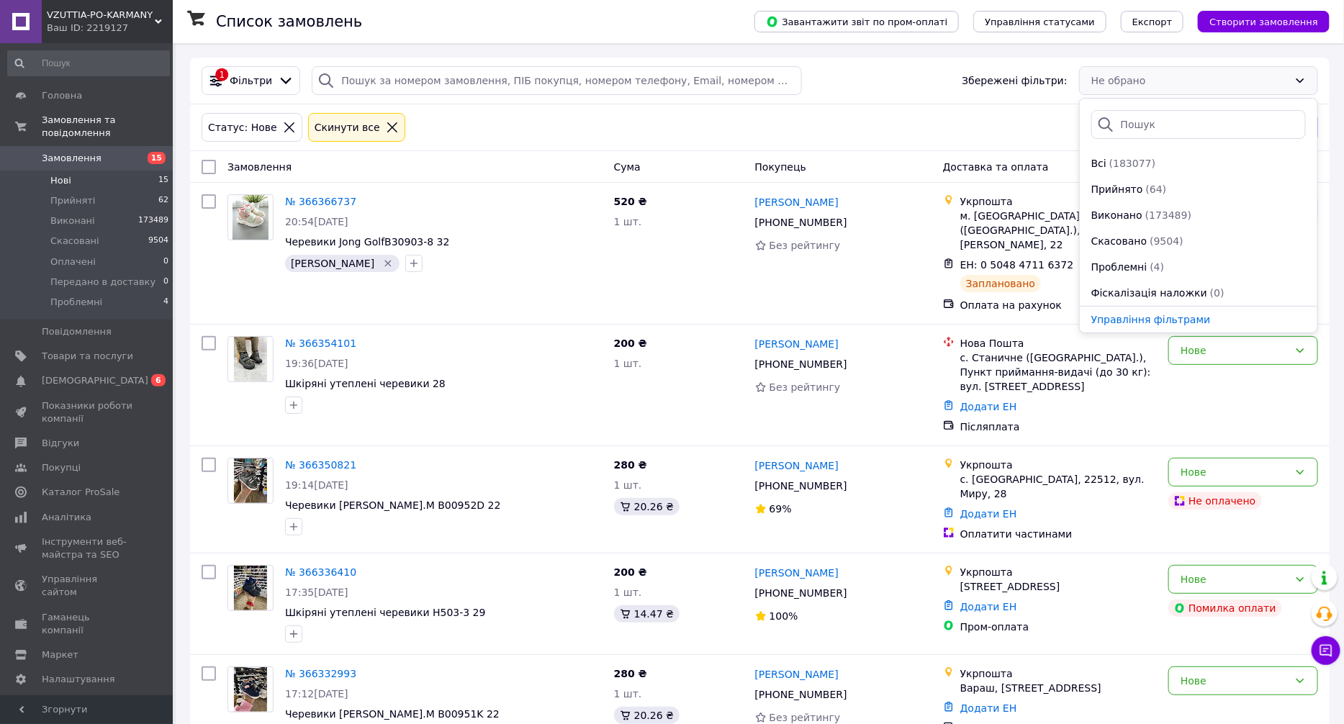
click at [119, 152] on span "Замовлення" at bounding box center [87, 158] width 91 height 13
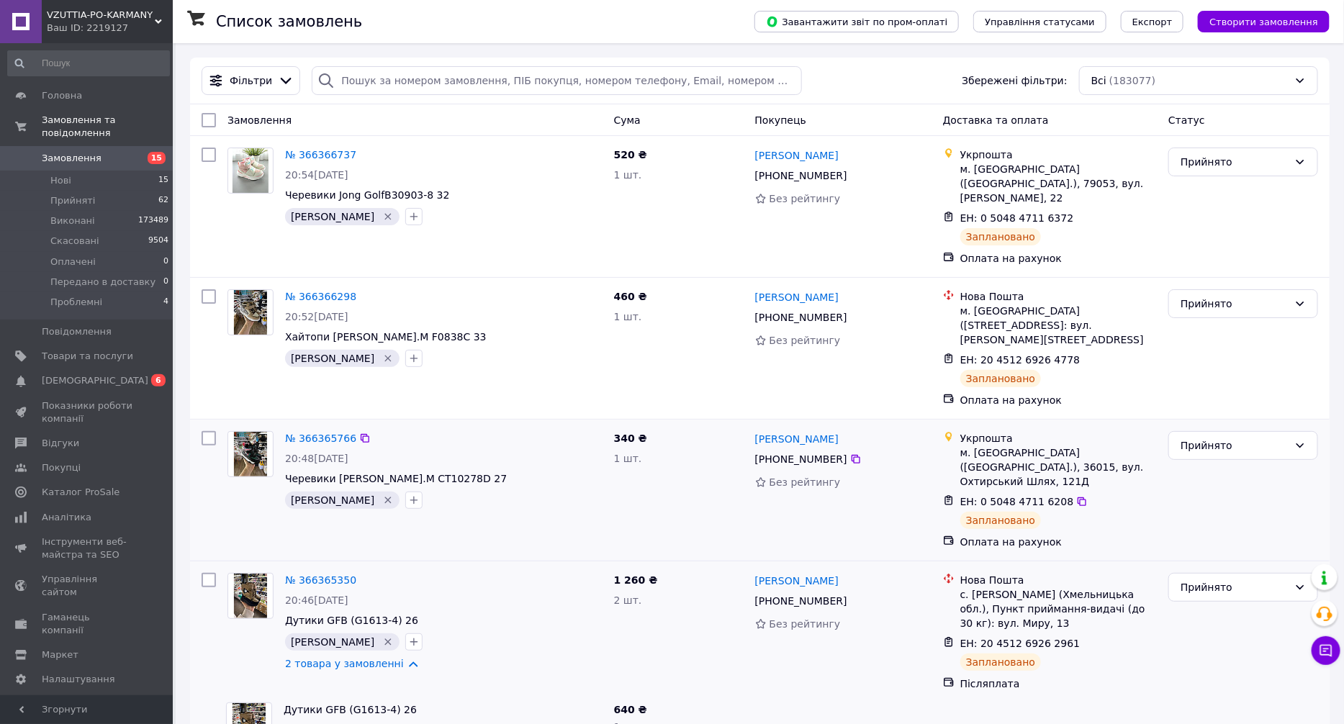
click at [1126, 516] on div "№ 366365766 20:48, 12.10.2025 Черевики Tom.M CT10278D 27 Наташа Жигайло   340 ₴…" at bounding box center [760, 490] width 1140 height 141
drag, startPoint x: 474, startPoint y: 656, endPoint x: 350, endPoint y: 516, distance: 186.7
click at [475, 697] on div "Дутики GFB (G1613-4) 26 G1613-4" at bounding box center [443, 726] width 331 height 58
drag, startPoint x: 130, startPoint y: 165, endPoint x: 154, endPoint y: 171, distance: 25.2
click at [130, 171] on li "Нові 15" at bounding box center [88, 181] width 177 height 20
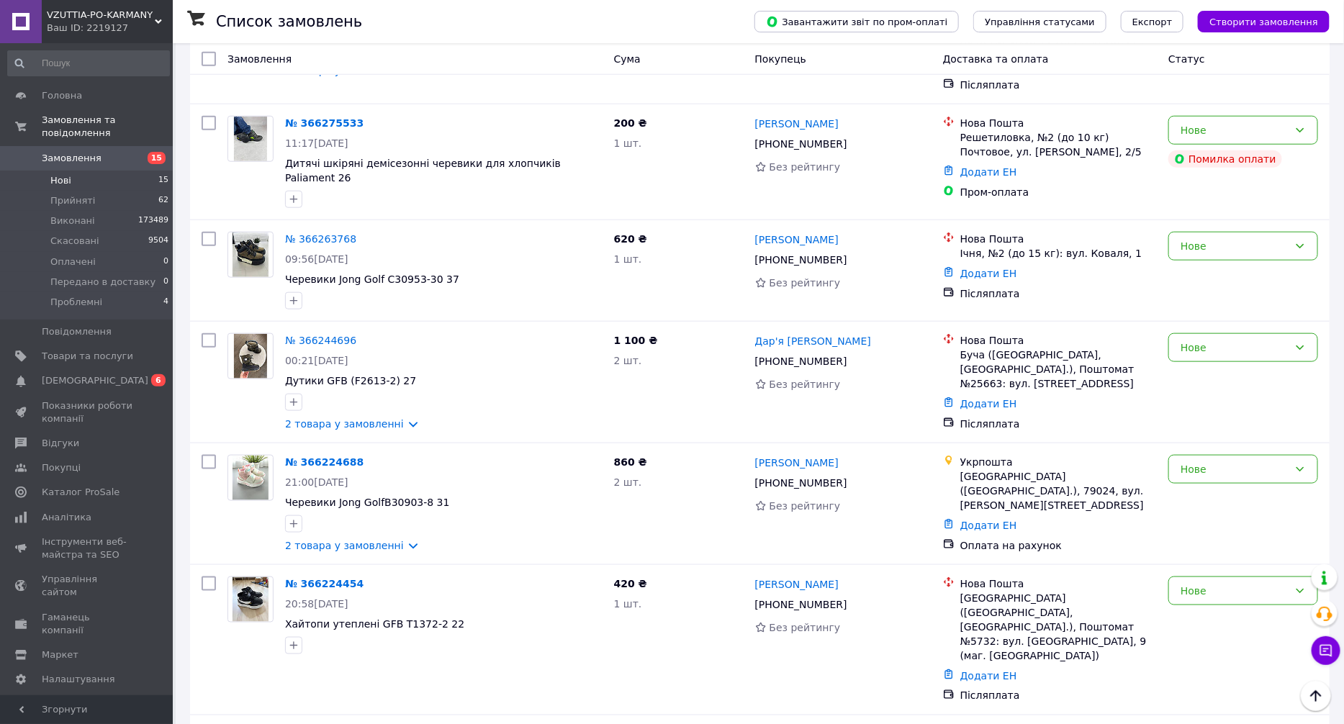
scroll to position [648, 0]
click at [334, 333] on link "№ 366244696" at bounding box center [320, 339] width 71 height 12
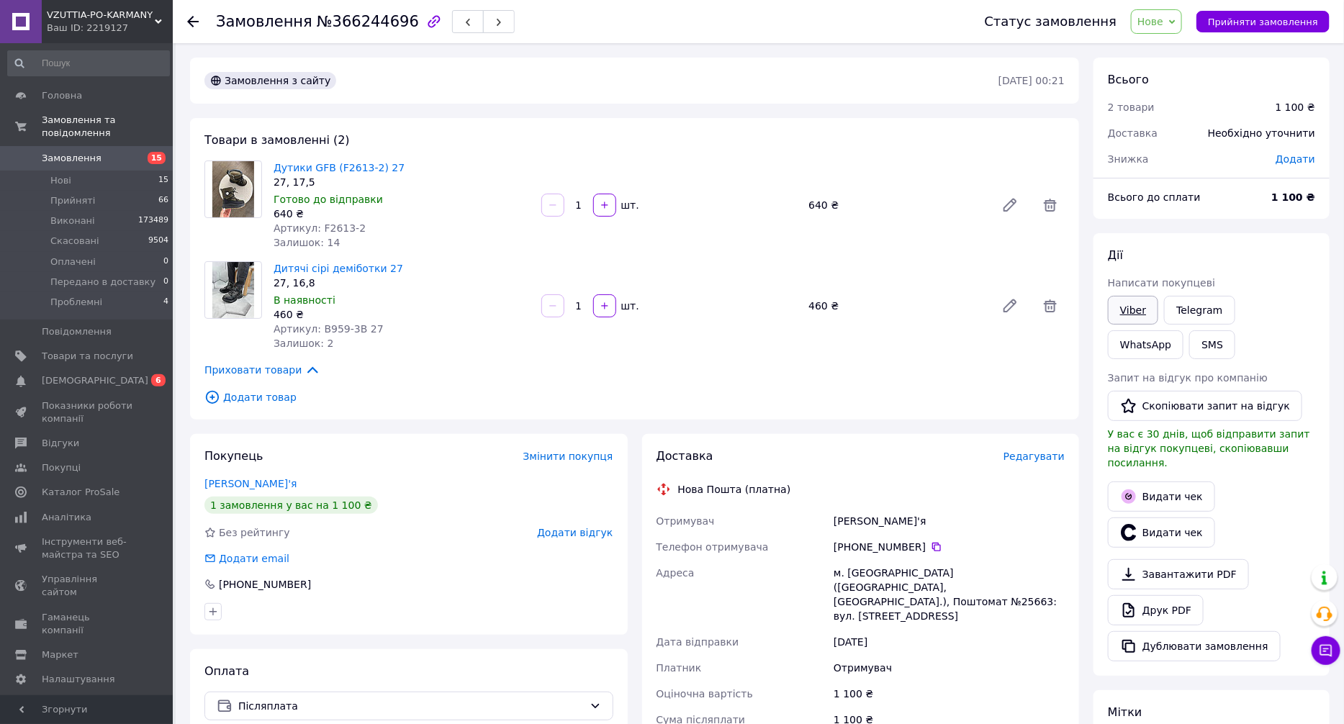
click at [1137, 298] on link "Viber" at bounding box center [1133, 310] width 50 height 29
click at [144, 377] on link "Сповіщення 0 6" at bounding box center [88, 381] width 177 height 24
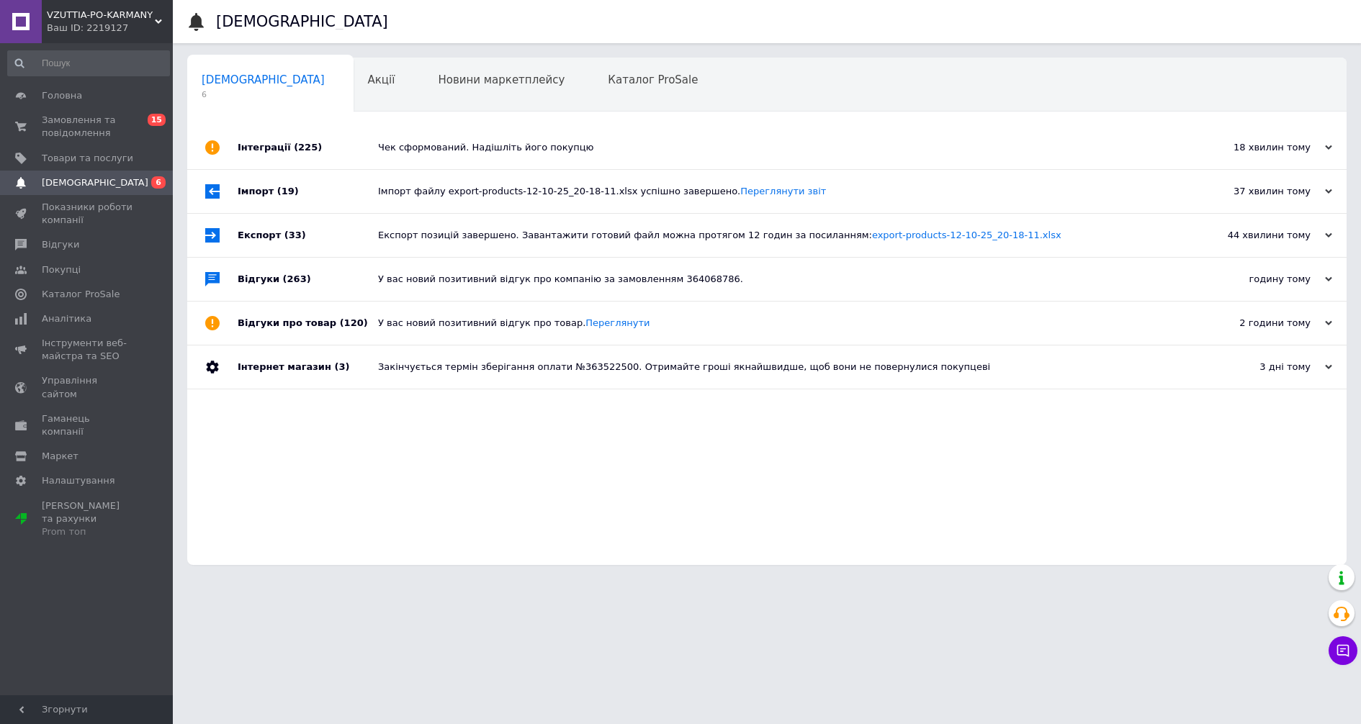
click at [475, 158] on div "Чек сформований. Надішліть його покупцю" at bounding box center [783, 147] width 810 height 43
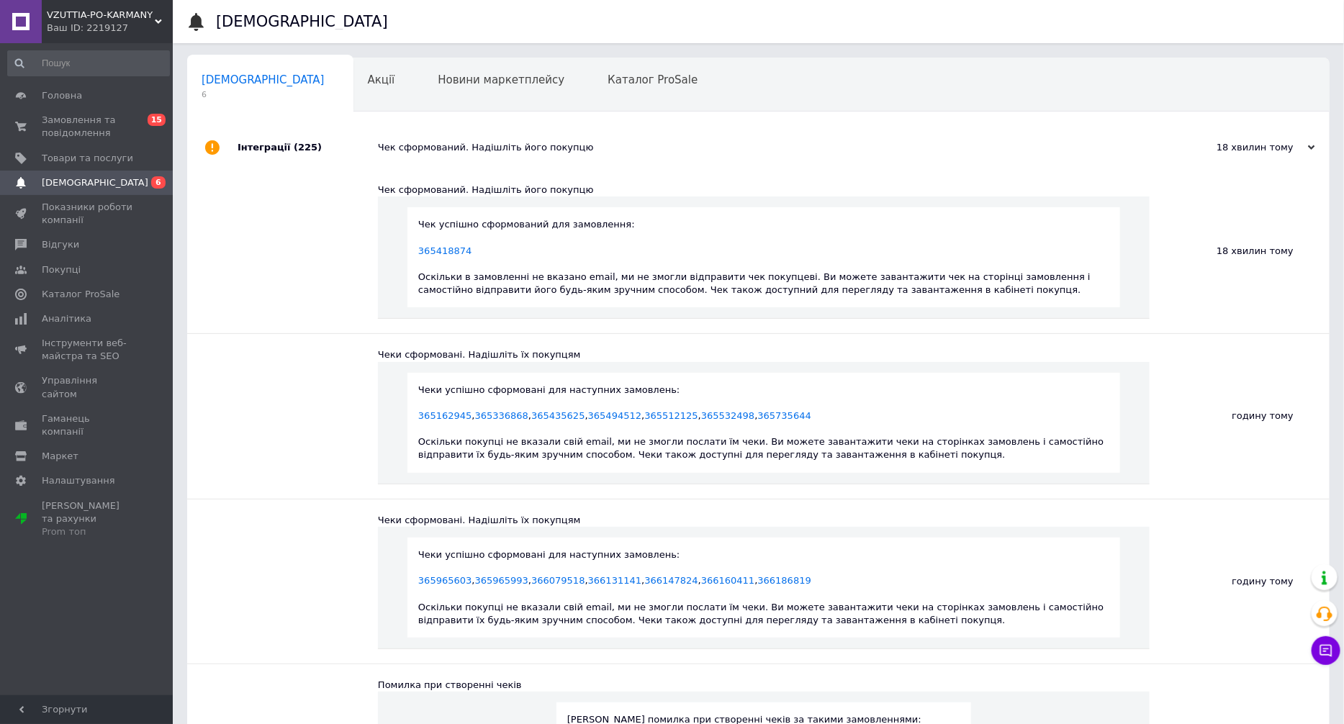
click at [485, 146] on div "Чек сформований. Надішліть його покупцю" at bounding box center [775, 147] width 794 height 13
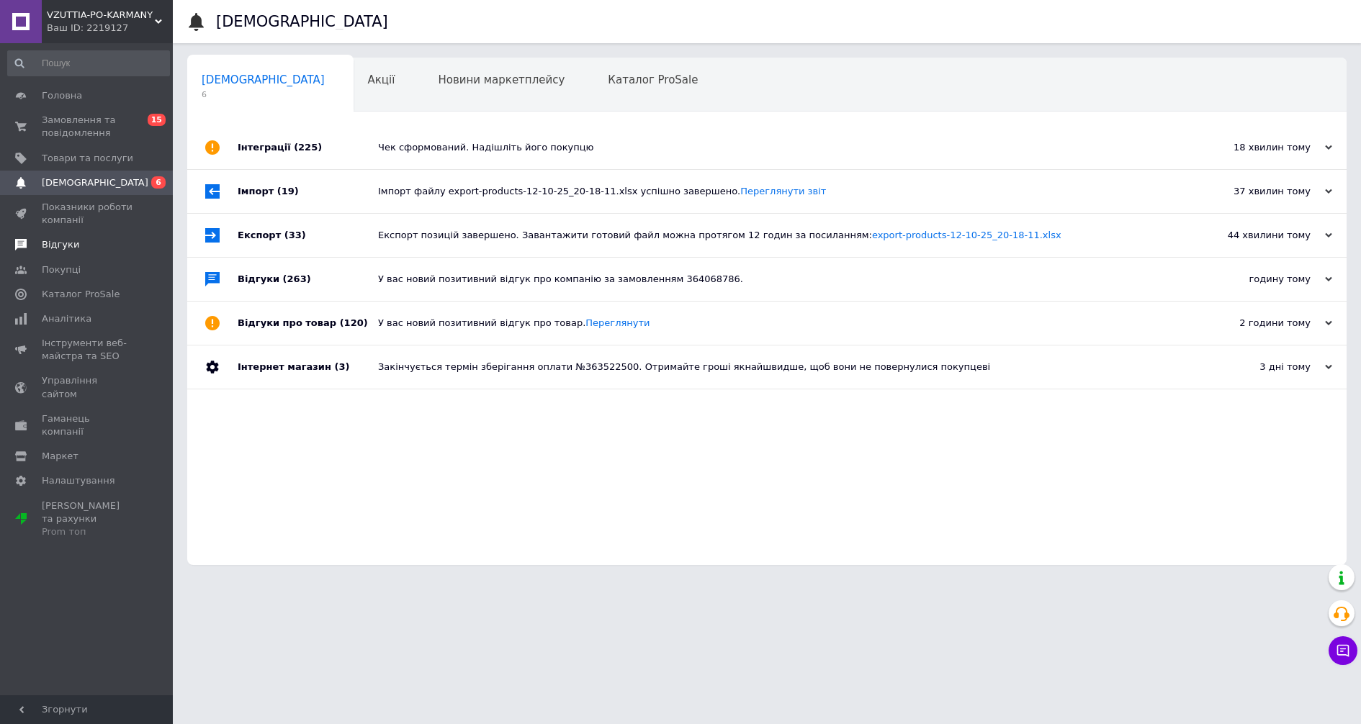
click at [99, 251] on span "Відгуки" at bounding box center [87, 244] width 91 height 13
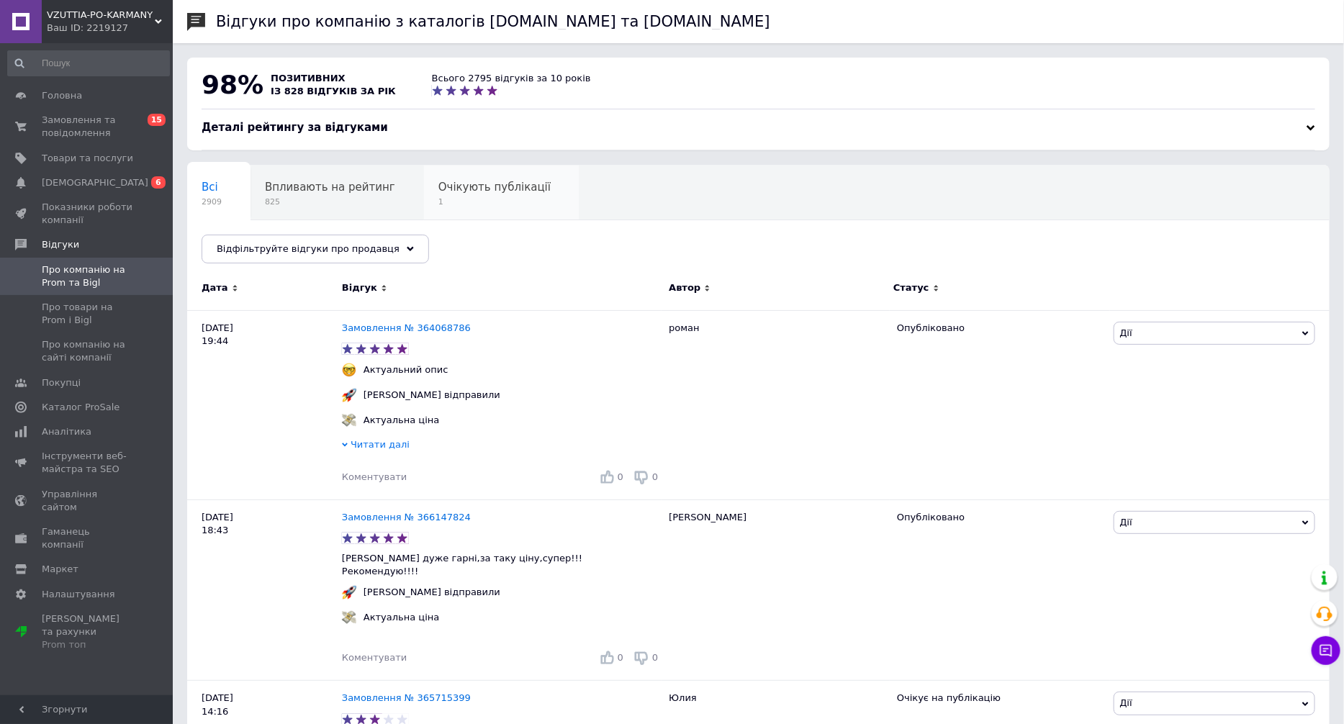
click at [470, 214] on div "Очікують публікації 1" at bounding box center [502, 193] width 156 height 55
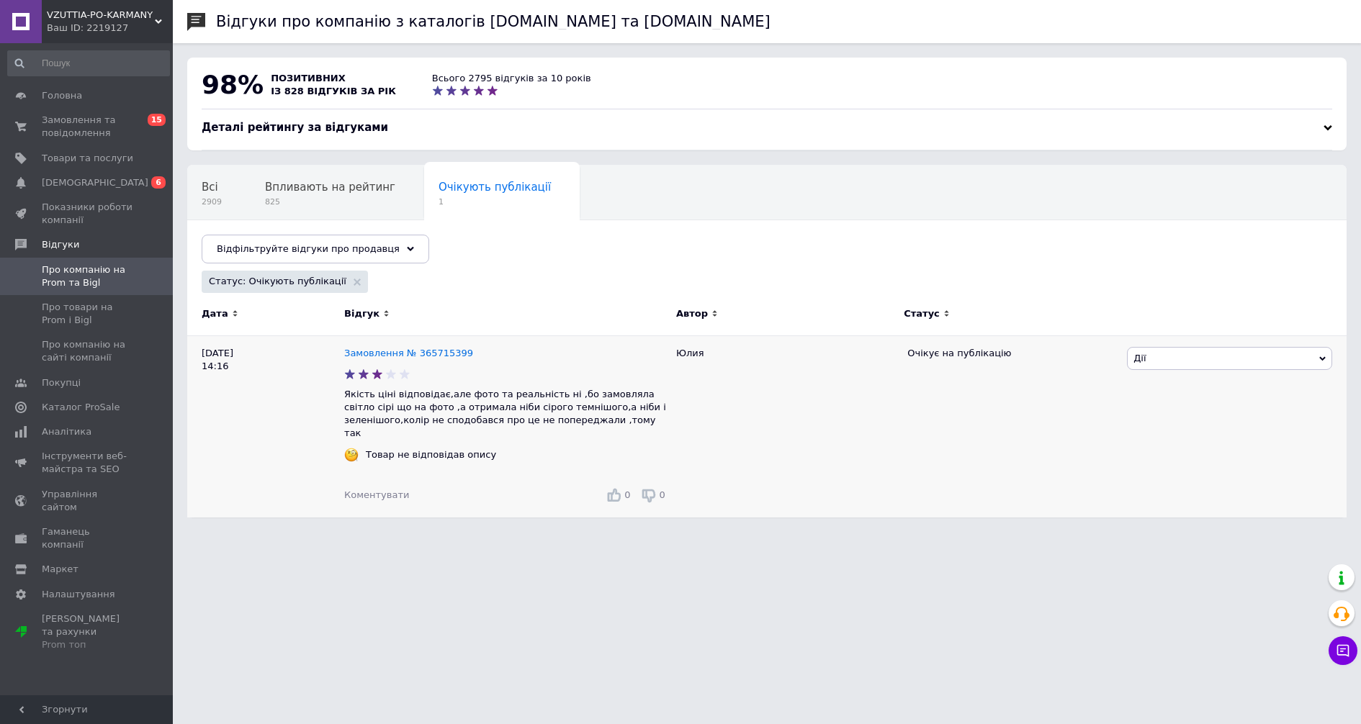
click at [409, 361] on div "Замовлення № 365715399" at bounding box center [408, 353] width 135 height 19
click at [413, 354] on link "Замовлення № 365715399" at bounding box center [408, 353] width 129 height 11
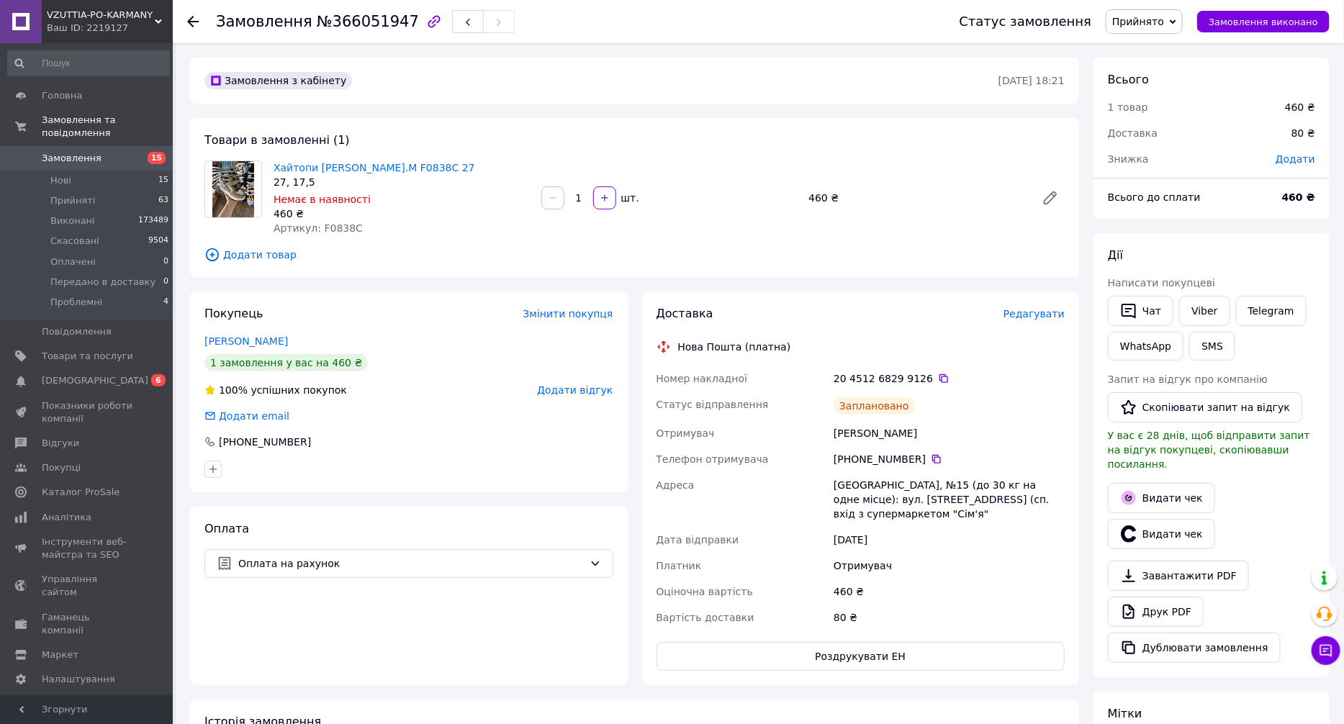
drag, startPoint x: 596, startPoint y: 690, endPoint x: 542, endPoint y: 609, distance: 96.7
click at [592, 680] on div "Замовлення з кабінету [DATE] 18:21 Товари в замовленні (1) Хайтопи [PERSON_NAME…" at bounding box center [635, 551] width 904 height 986
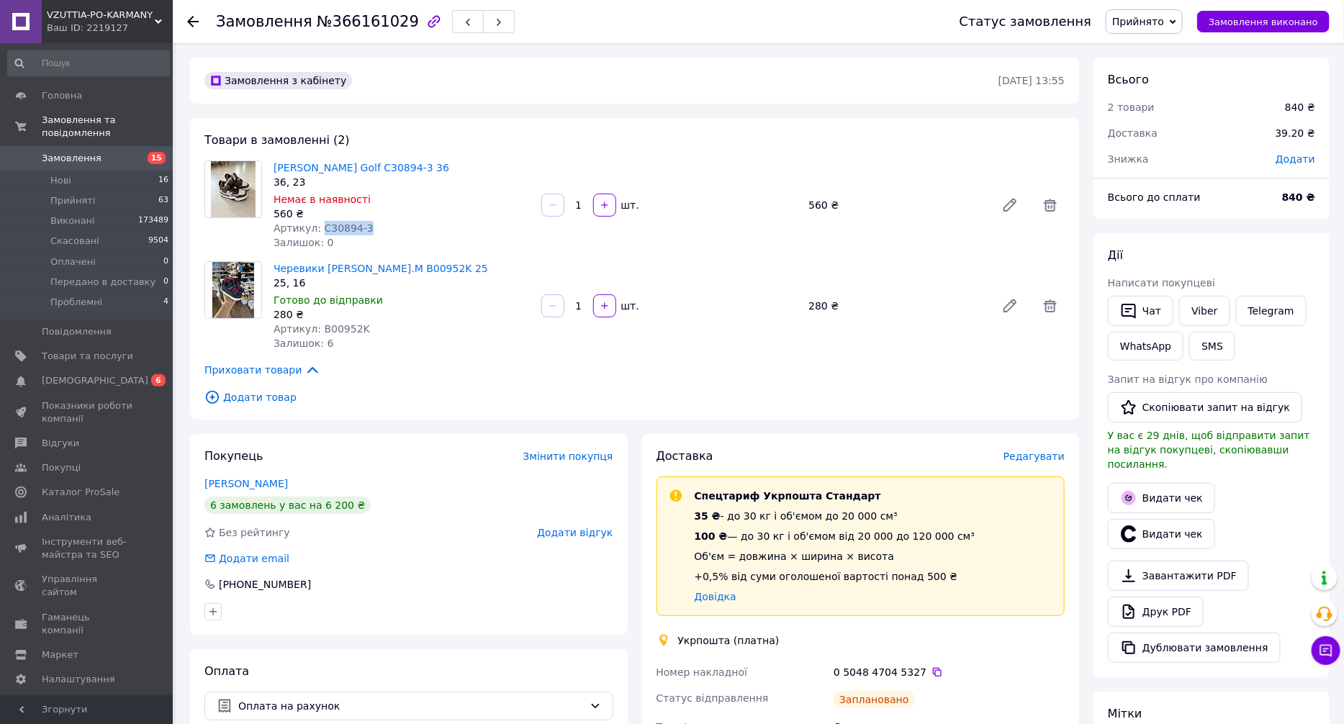
drag, startPoint x: 363, startPoint y: 228, endPoint x: 326, endPoint y: 228, distance: 36.7
click at [319, 227] on div "Артикул: C30894-3" at bounding box center [402, 228] width 256 height 14
copy span "C30894-3"
click at [397, 250] on div "Черевики Jong Golf C30894-3 36 36, 23 Немає в наявності 560 ₴ Артикул: C30894-3…" at bounding box center [402, 205] width 268 height 95
click at [609, 637] on div "Покупець Змінити покупця [PERSON_NAME] 6 замовлень у вас на 6 200 ₴ Без рейтинг…" at bounding box center [409, 706] width 438 height 545
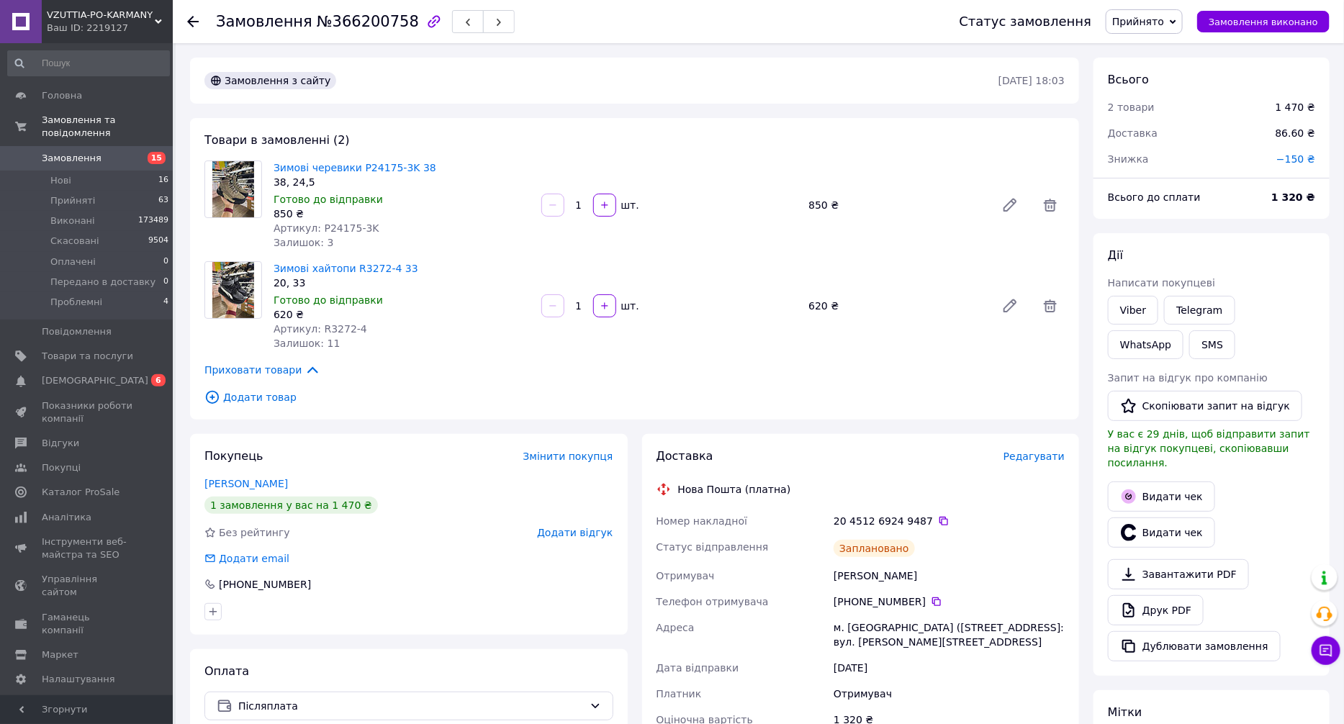
scroll to position [11, 0]
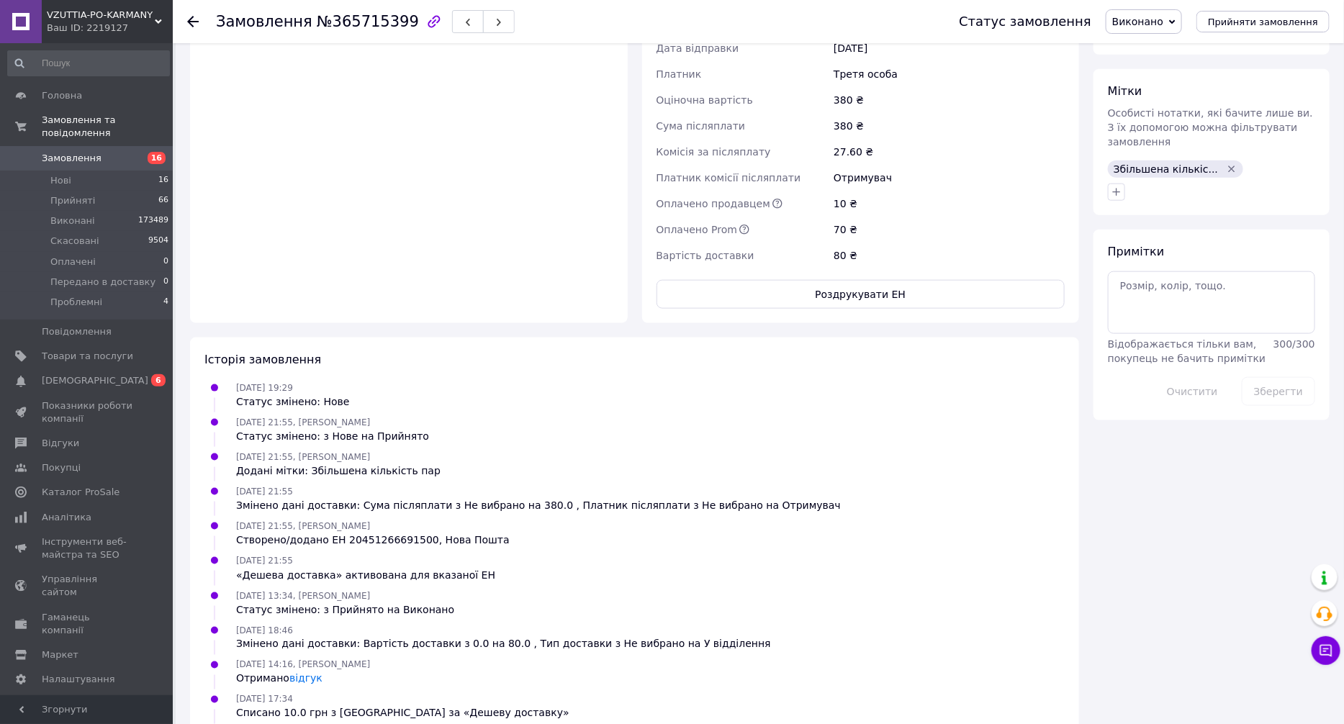
scroll to position [731, 0]
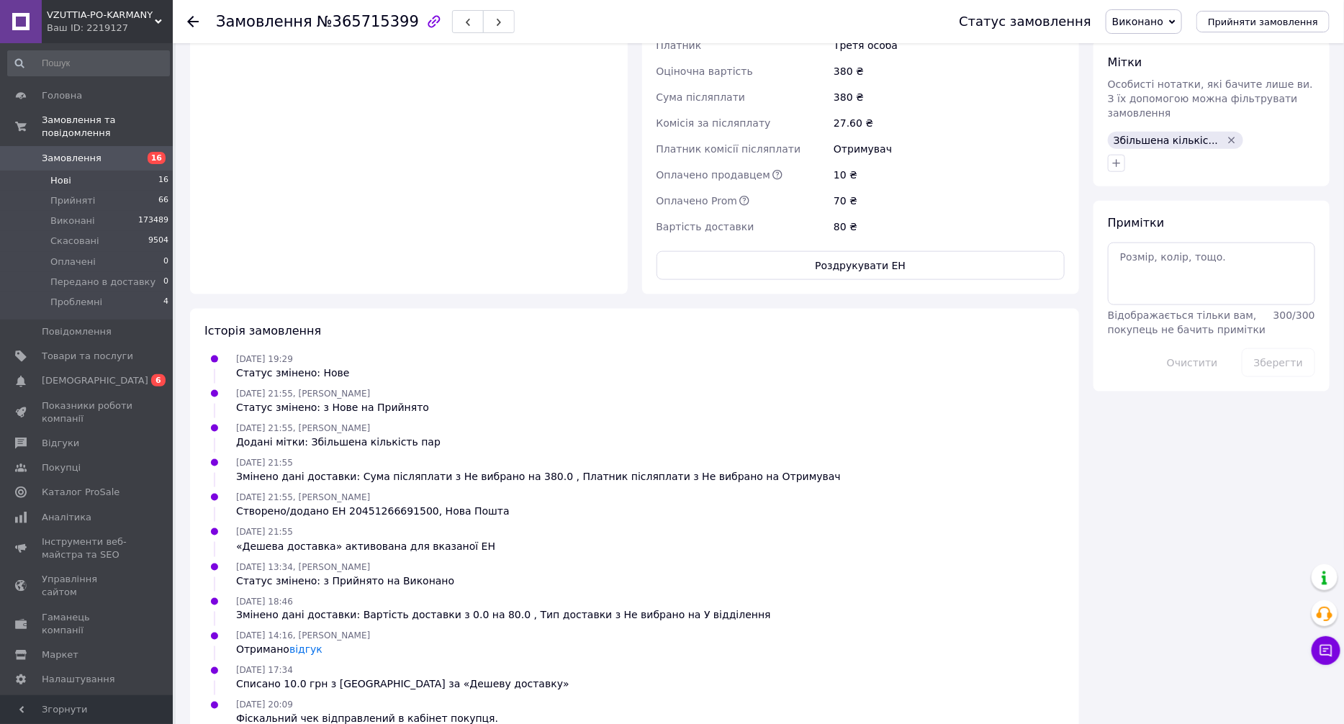
click at [130, 174] on li "Нові 16" at bounding box center [88, 181] width 177 height 20
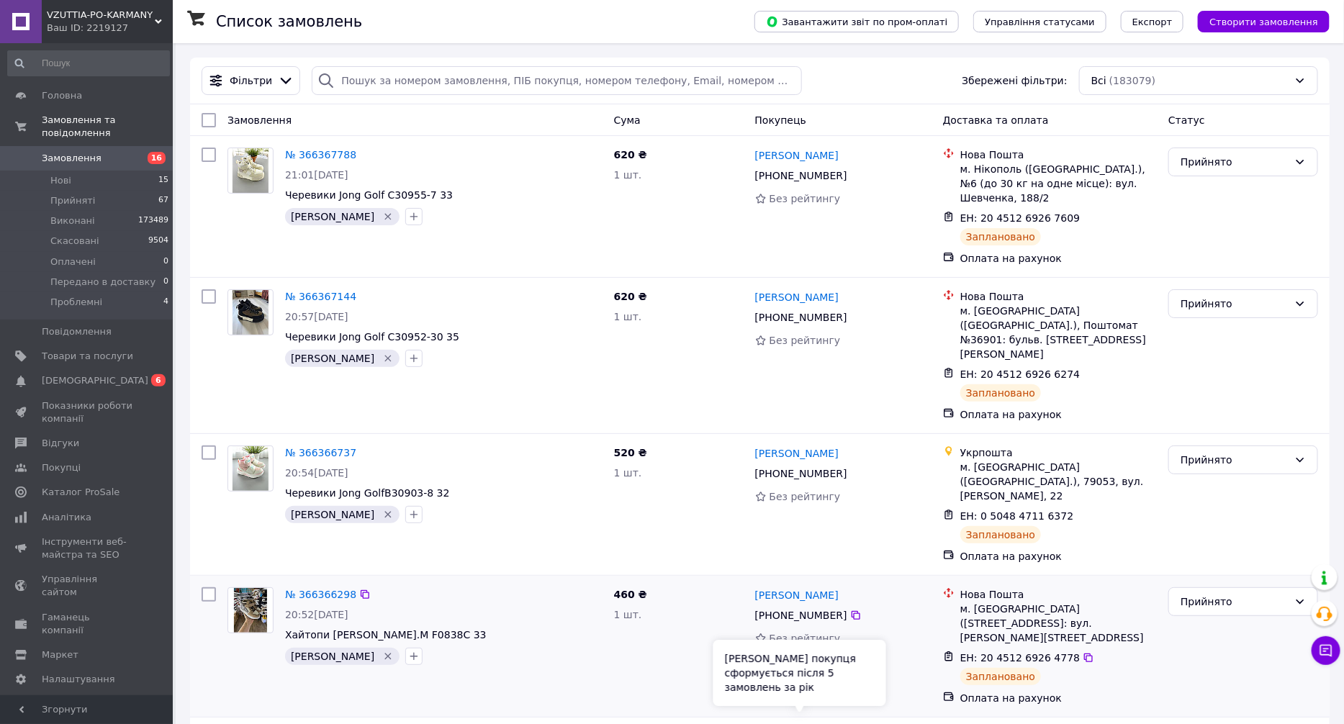
drag, startPoint x: 892, startPoint y: 648, endPoint x: 875, endPoint y: 631, distance: 24.4
click at [892, 648] on div "[PERSON_NAME] [PHONE_NUMBER] Без рейтингу" at bounding box center [844, 647] width 188 height 130
click at [251, 89] on div "Фільтри" at bounding box center [250, 81] width 91 height 16
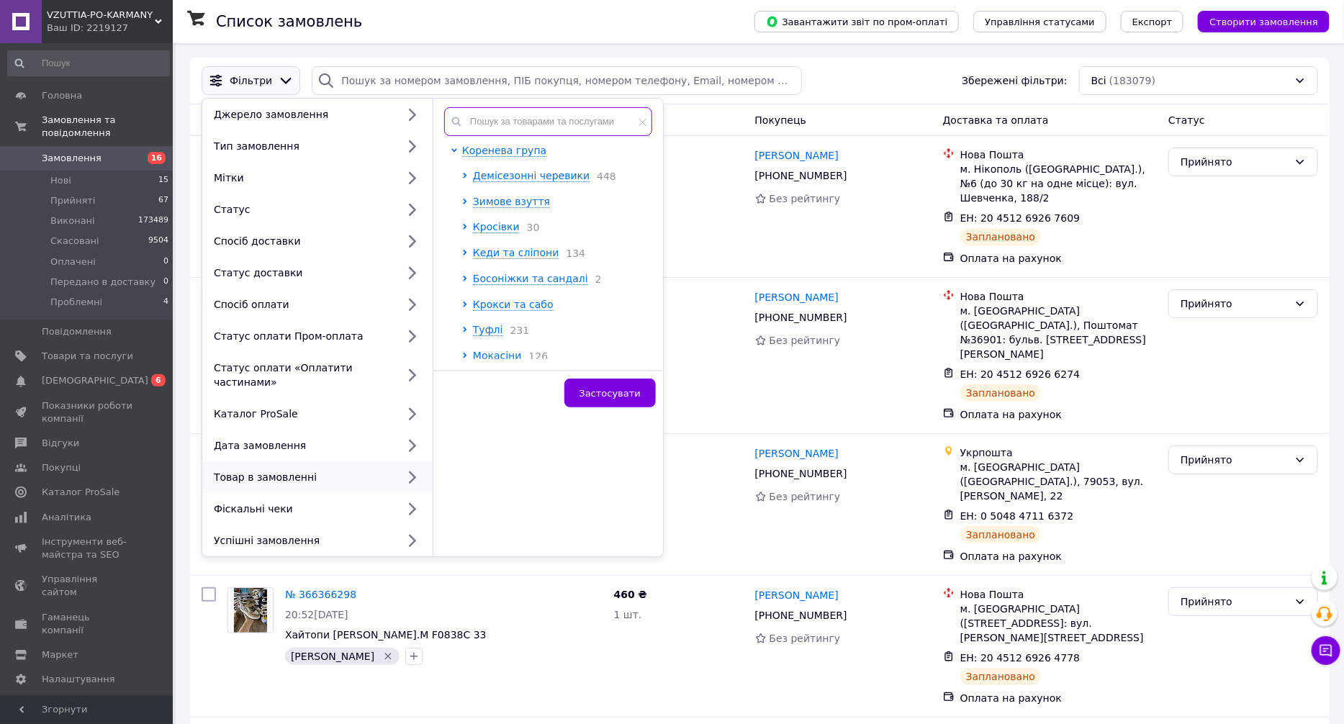
click at [570, 128] on input "text" at bounding box center [548, 121] width 208 height 29
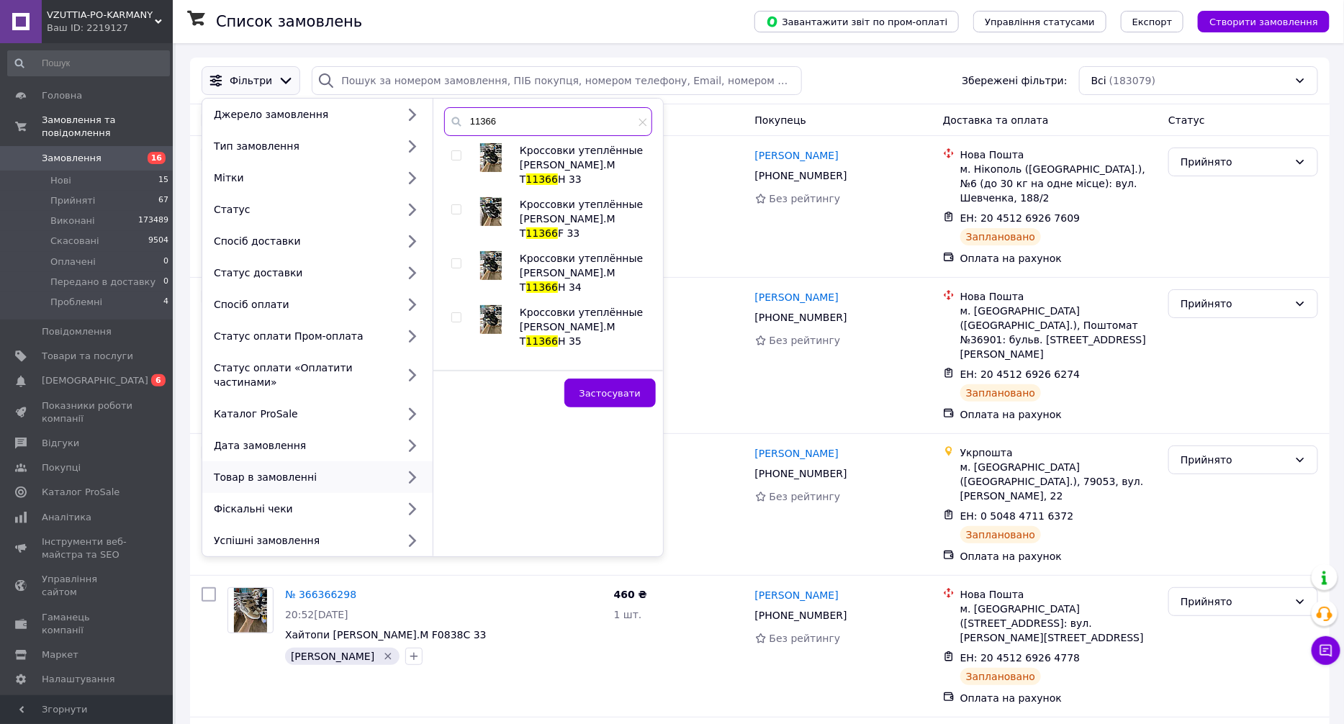
type input "11366"
click at [456, 156] on input "checkbox" at bounding box center [455, 155] width 9 height 9
checkbox input "true"
drag, startPoint x: 456, startPoint y: 197, endPoint x: 447, endPoint y: 257, distance: 61.1
click at [456, 205] on input "checkbox" at bounding box center [455, 209] width 9 height 9
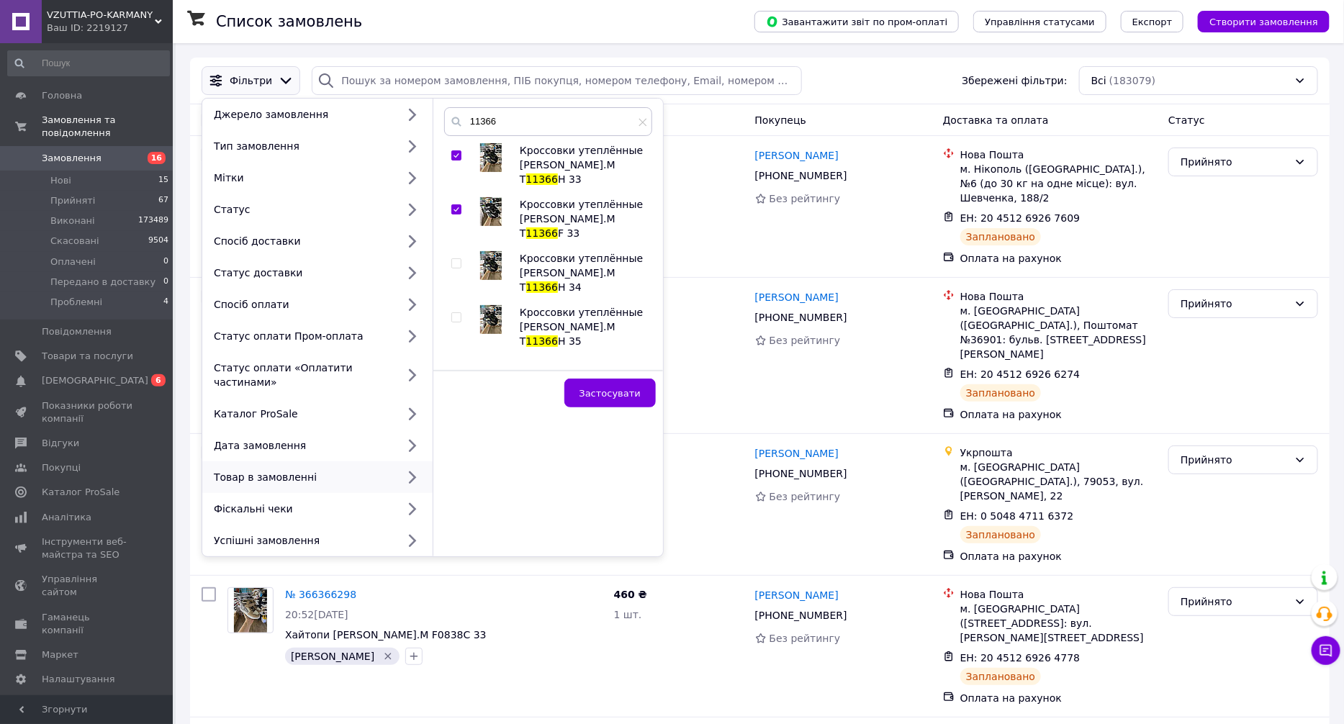
checkbox input "true"
click at [454, 259] on input "checkbox" at bounding box center [455, 263] width 9 height 9
checkbox input "true"
drag, startPoint x: 452, startPoint y: 272, endPoint x: 446, endPoint y: 346, distance: 74.4
click at [452, 313] on input "checkbox" at bounding box center [455, 317] width 9 height 9
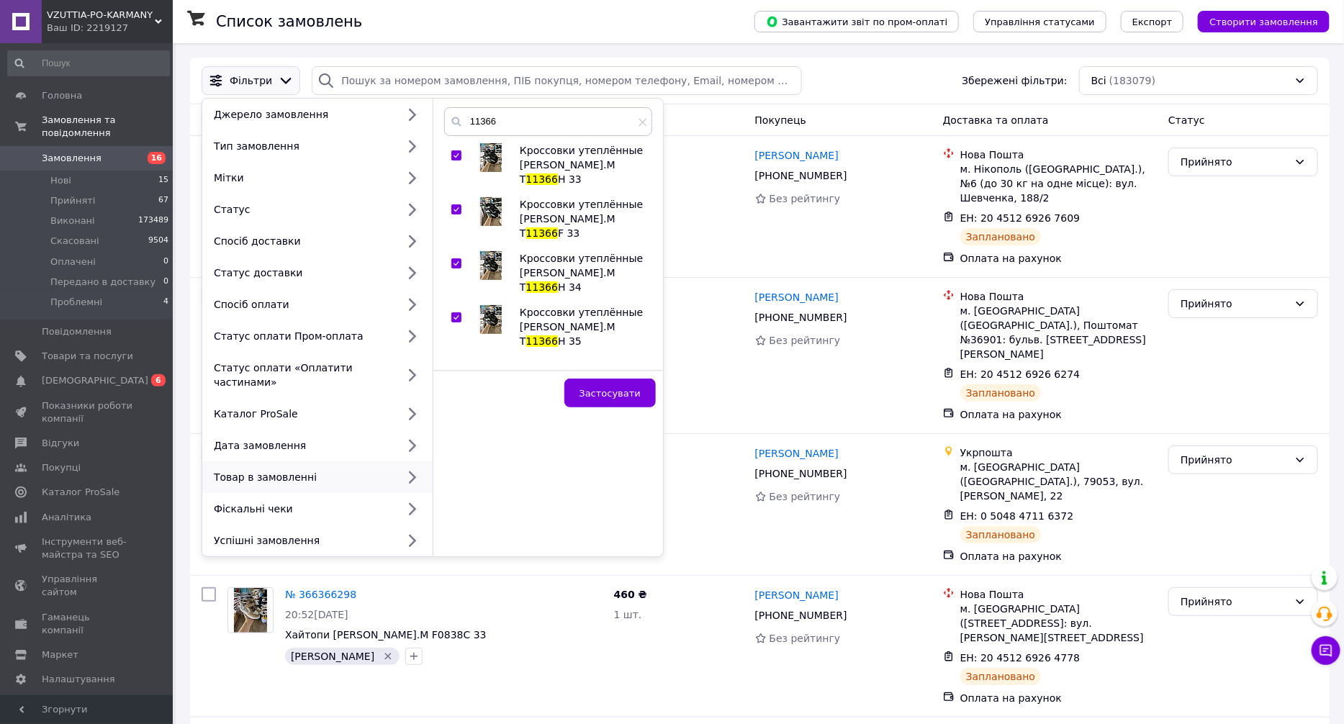
checkbox input "true"
click at [457, 359] on div at bounding box center [458, 380] width 14 height 43
click at [457, 367] on input "checkbox" at bounding box center [455, 371] width 9 height 9
checkbox input "true"
click at [456, 421] on input "checkbox" at bounding box center [455, 425] width 9 height 9
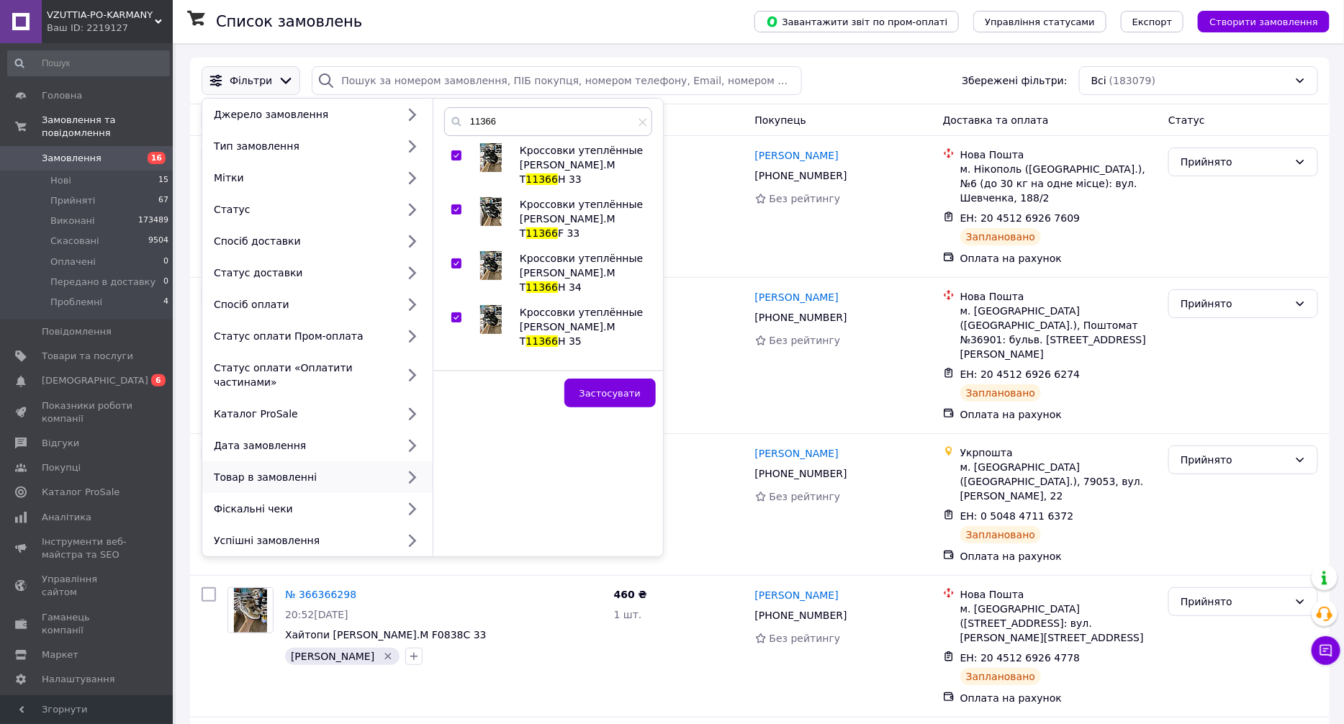
checkbox input "true"
click at [458, 421] on input "checkbox" at bounding box center [455, 425] width 9 height 9
checkbox input "false"
click at [454, 367] on input "checkbox" at bounding box center [455, 371] width 9 height 9
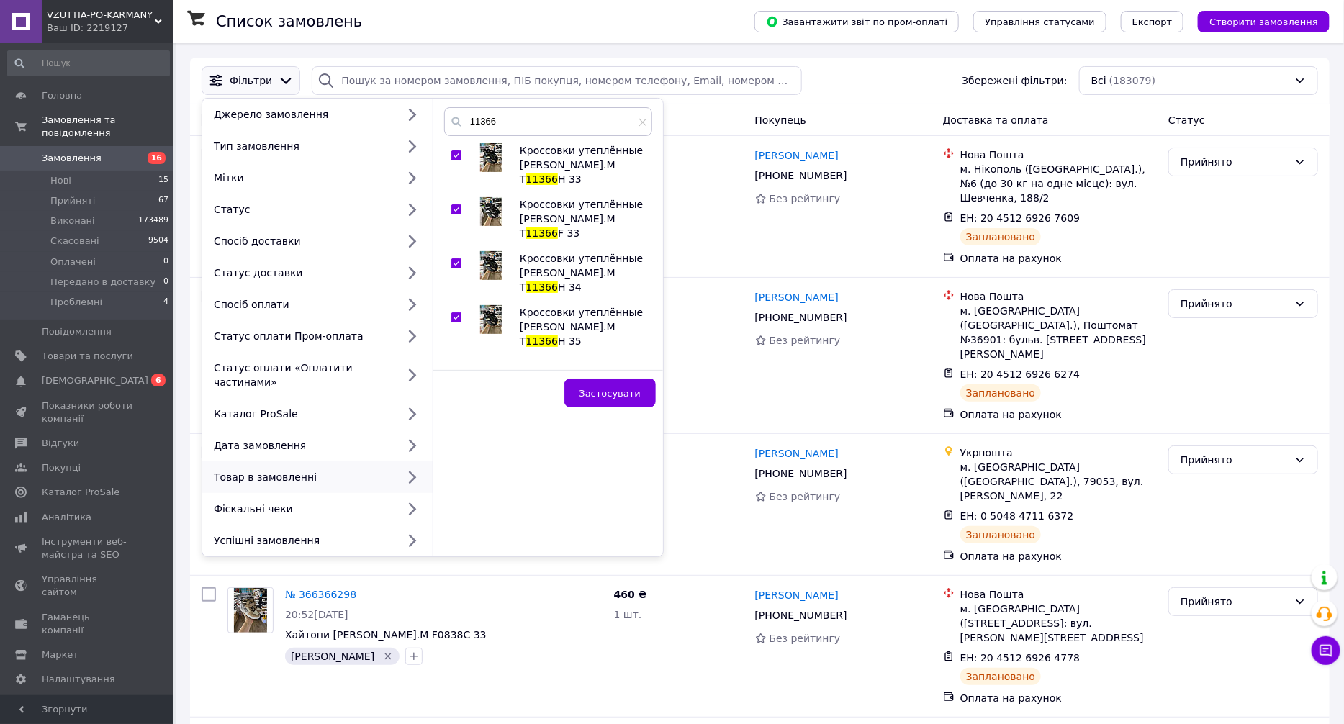
checkbox input "false"
drag, startPoint x: 457, startPoint y: 274, endPoint x: 456, endPoint y: 247, distance: 27.4
click at [457, 313] on input "checkbox" at bounding box center [455, 317] width 9 height 9
checkbox input "false"
click at [454, 259] on input "checkbox" at bounding box center [455, 263] width 9 height 9
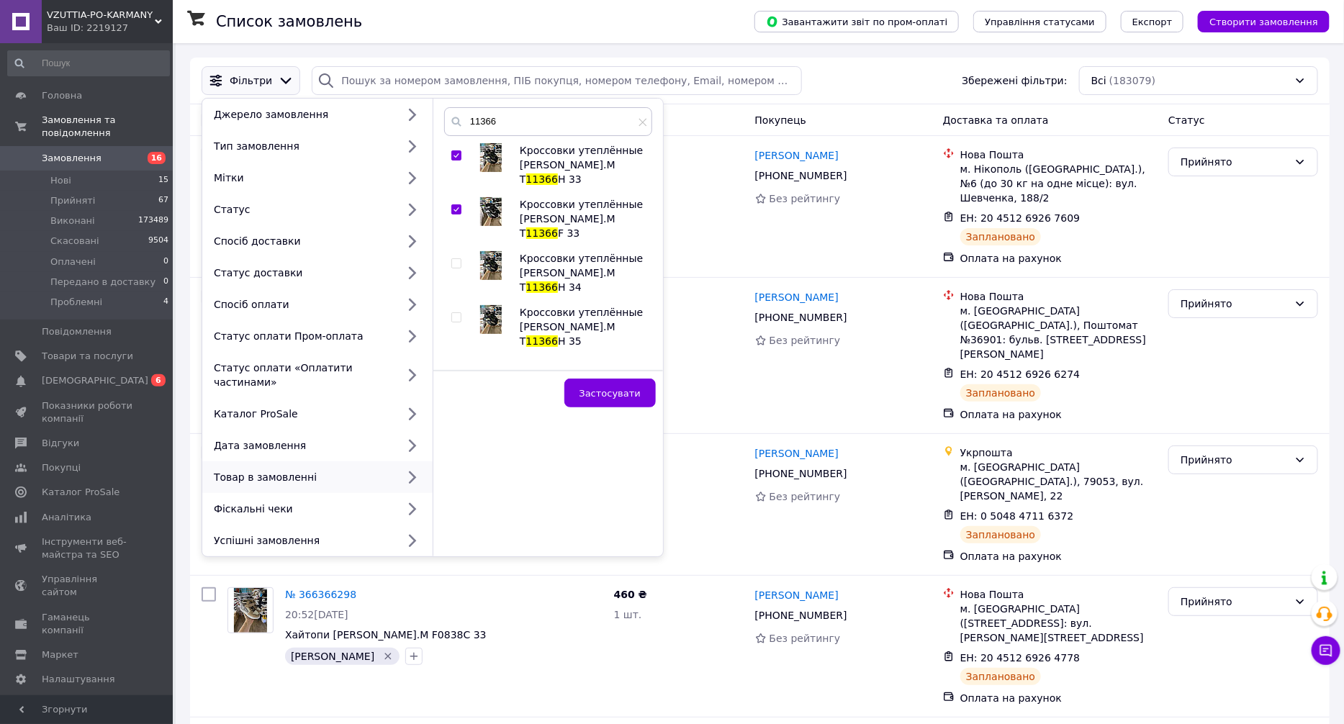
checkbox input "false"
click at [449, 194] on div "Кроссовки утеплённые [PERSON_NAME].M T 11366 H 33 Кроссовки утеплённые [PERSON_…" at bounding box center [547, 251] width 207 height 216
click at [452, 205] on input "checkbox" at bounding box center [455, 209] width 9 height 9
checkbox input "false"
click at [452, 151] on input "checkbox" at bounding box center [455, 155] width 9 height 9
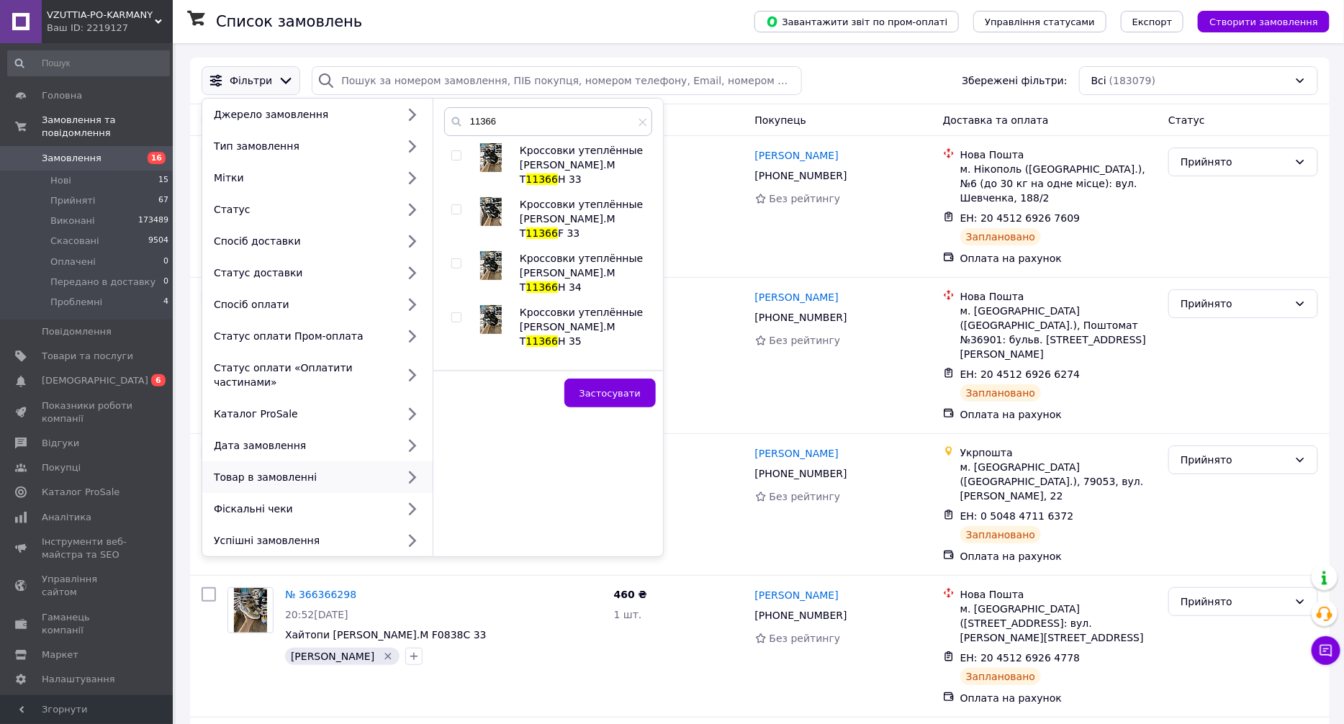
checkbox input "false"
click at [456, 205] on input "checkbox" at bounding box center [455, 209] width 9 height 9
checkbox input "true"
drag, startPoint x: 457, startPoint y: 338, endPoint x: 459, endPoint y: 320, distance: 18.8
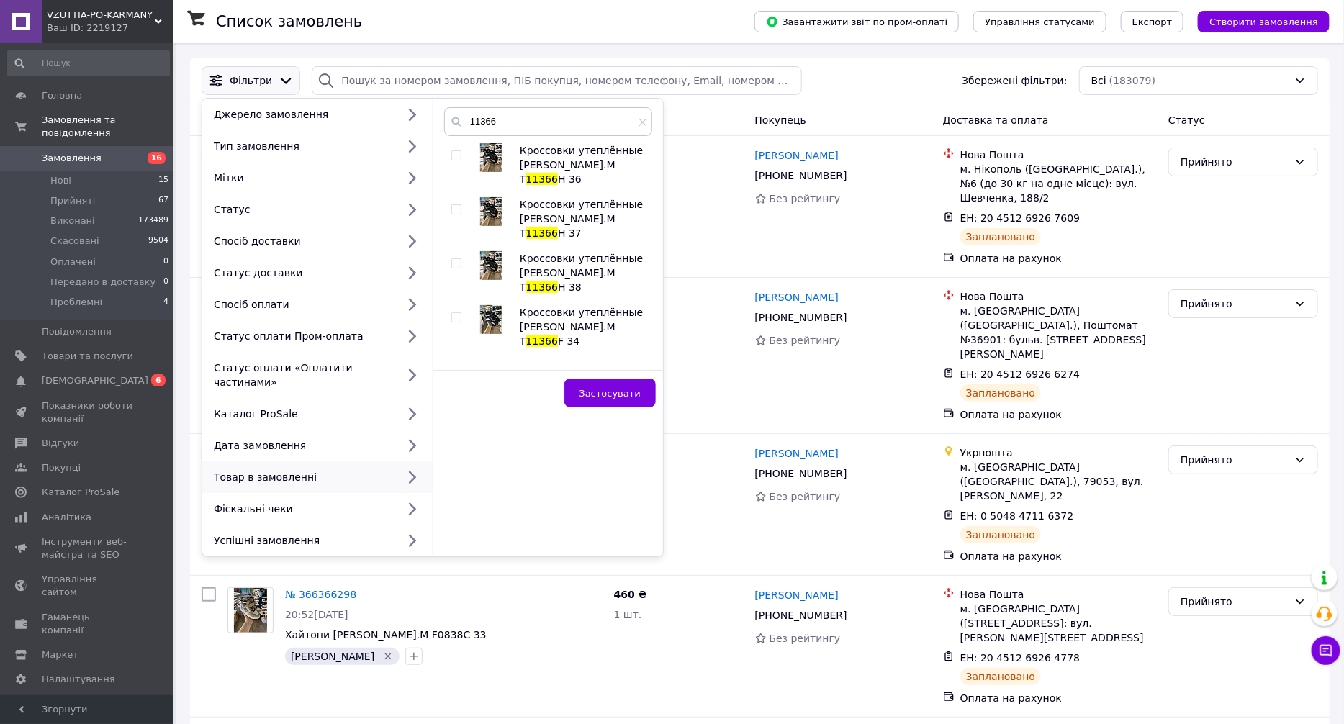
click at [457, 475] on input "checkbox" at bounding box center [455, 479] width 9 height 9
checkbox input "true"
click at [456, 421] on input "checkbox" at bounding box center [455, 425] width 9 height 9
checkbox input "true"
click at [453, 367] on input "checkbox" at bounding box center [455, 371] width 9 height 9
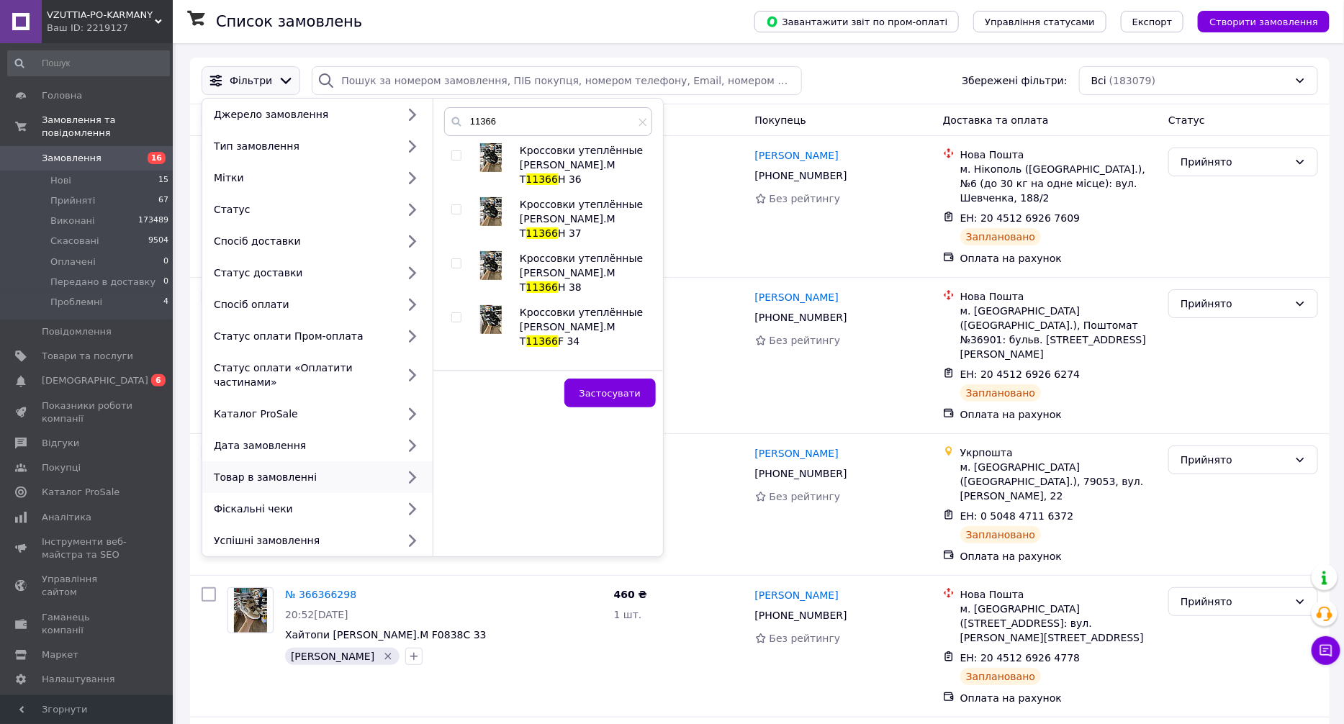
checkbox input "true"
click at [454, 313] on input "checkbox" at bounding box center [455, 317] width 9 height 9
checkbox input "true"
click at [619, 389] on span "Застосувати" at bounding box center [610, 393] width 61 height 11
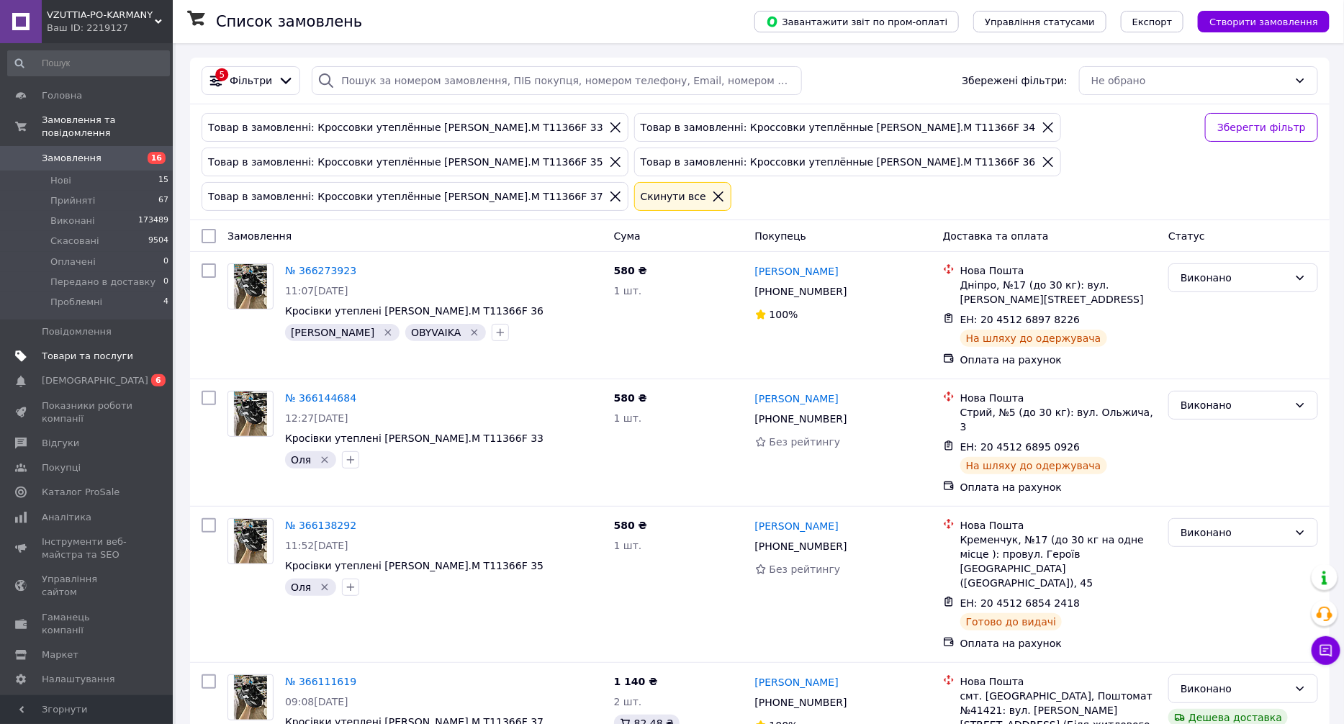
click at [135, 350] on span at bounding box center [153, 356] width 40 height 13
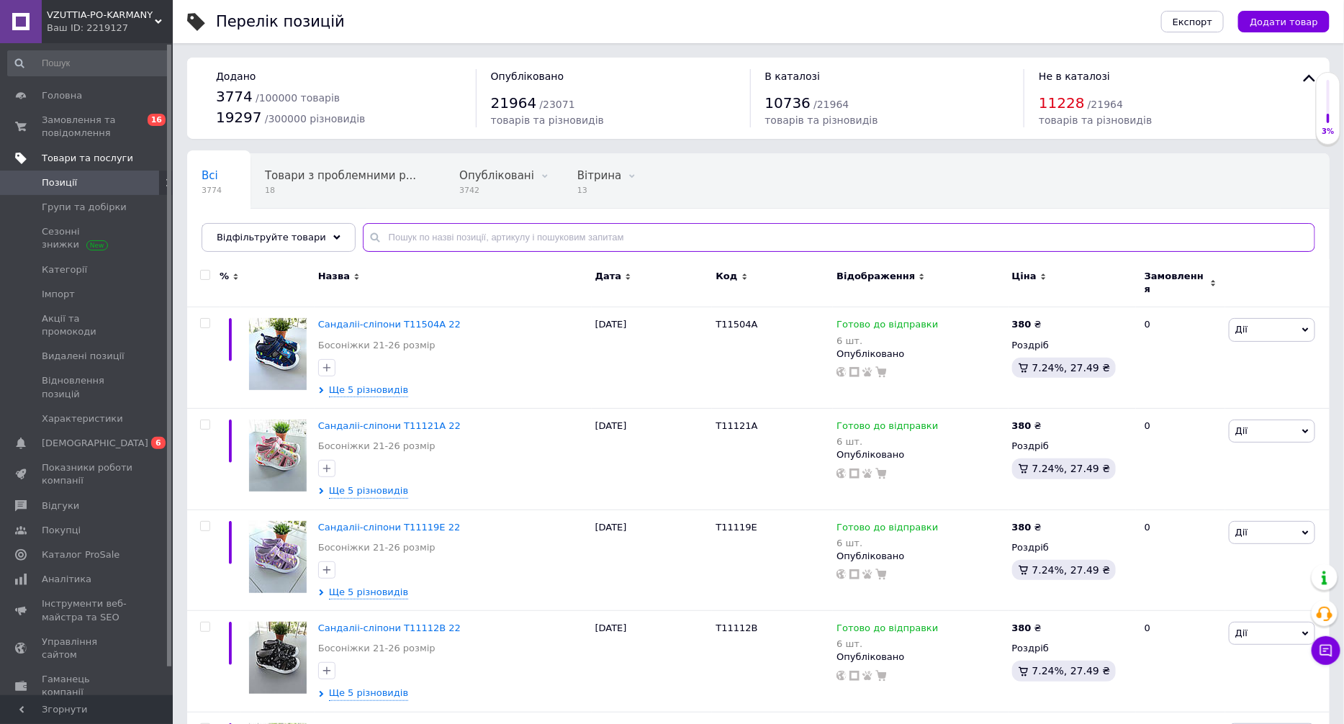
drag, startPoint x: 421, startPoint y: 246, endPoint x: 412, endPoint y: 238, distance: 12.7
click at [423, 246] on input "text" at bounding box center [839, 237] width 953 height 29
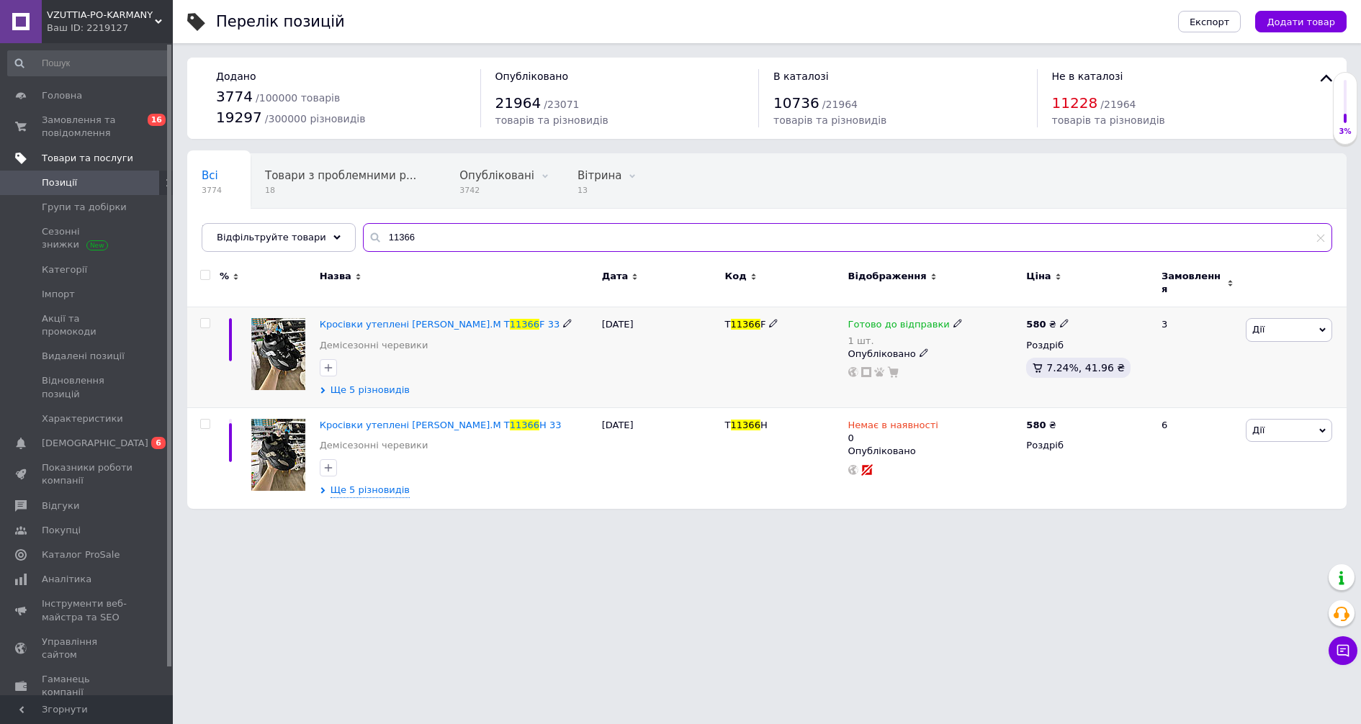
type input "11366"
click at [378, 384] on span "Ще 5 різновидів" at bounding box center [370, 390] width 79 height 13
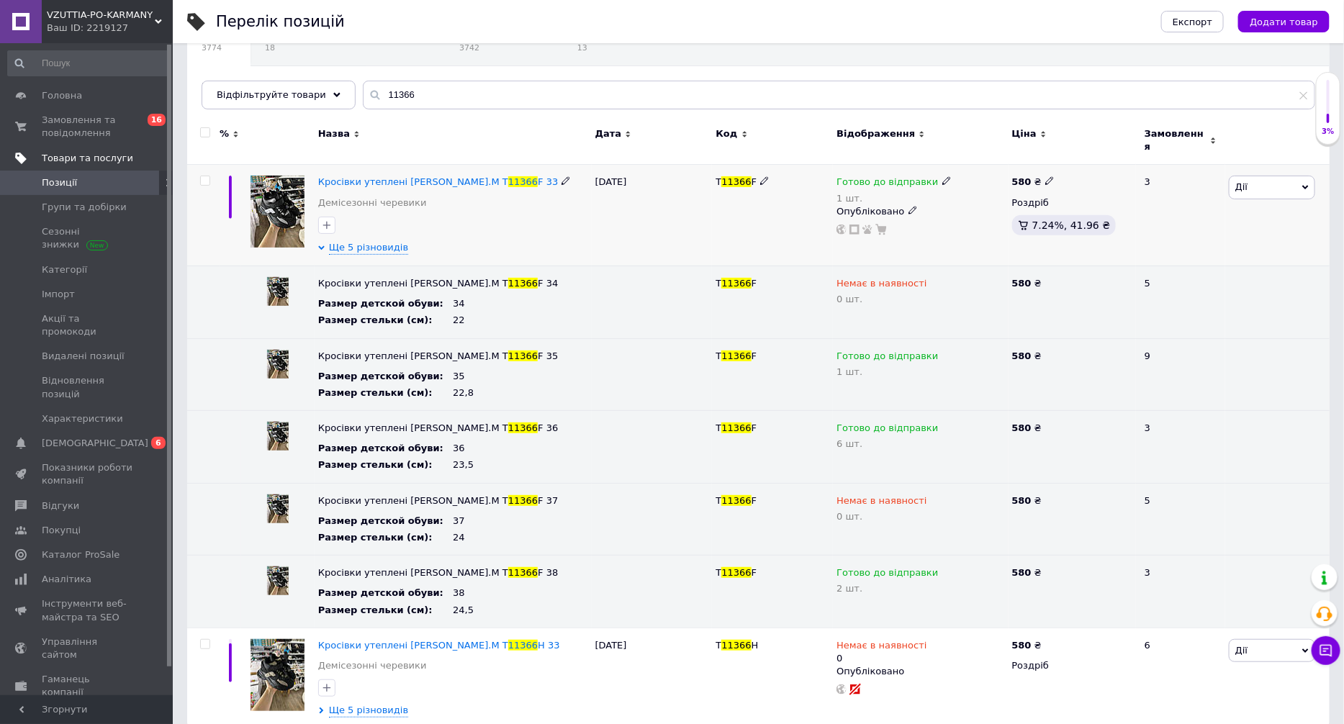
scroll to position [150, 0]
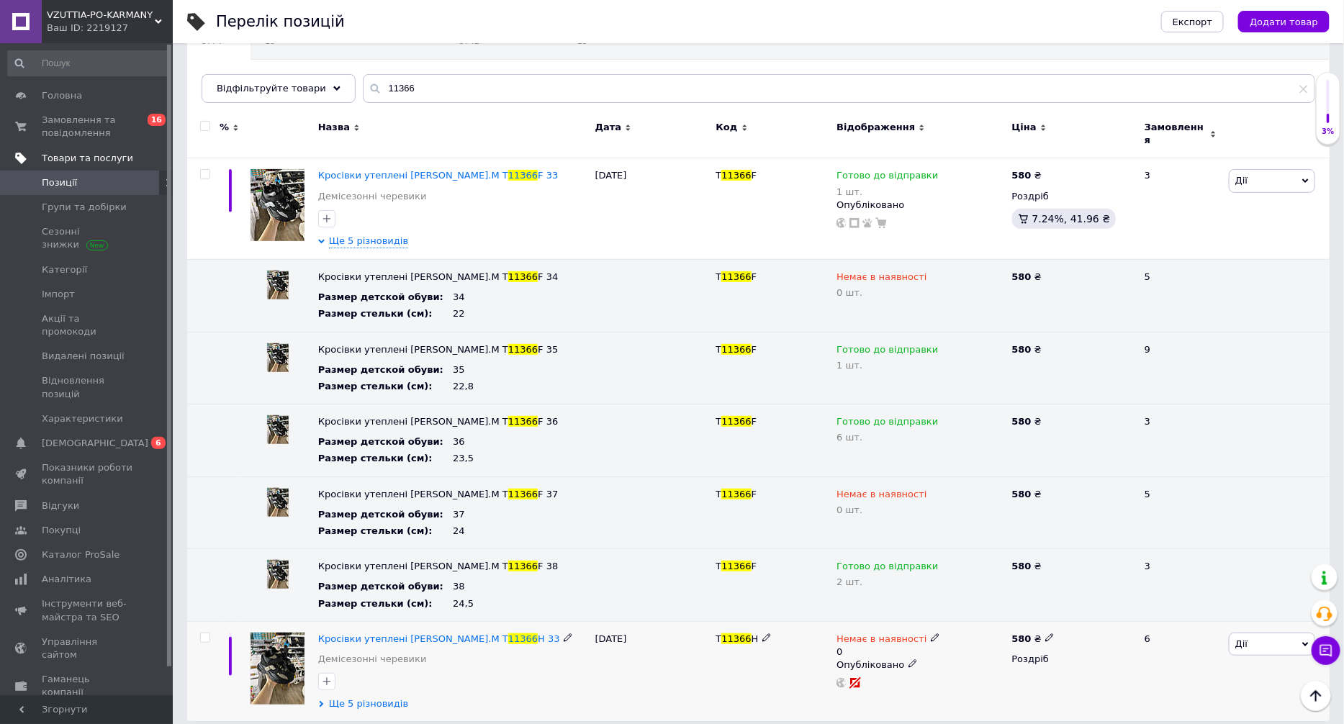
click at [374, 698] on span "Ще 5 різновидів" at bounding box center [368, 704] width 79 height 13
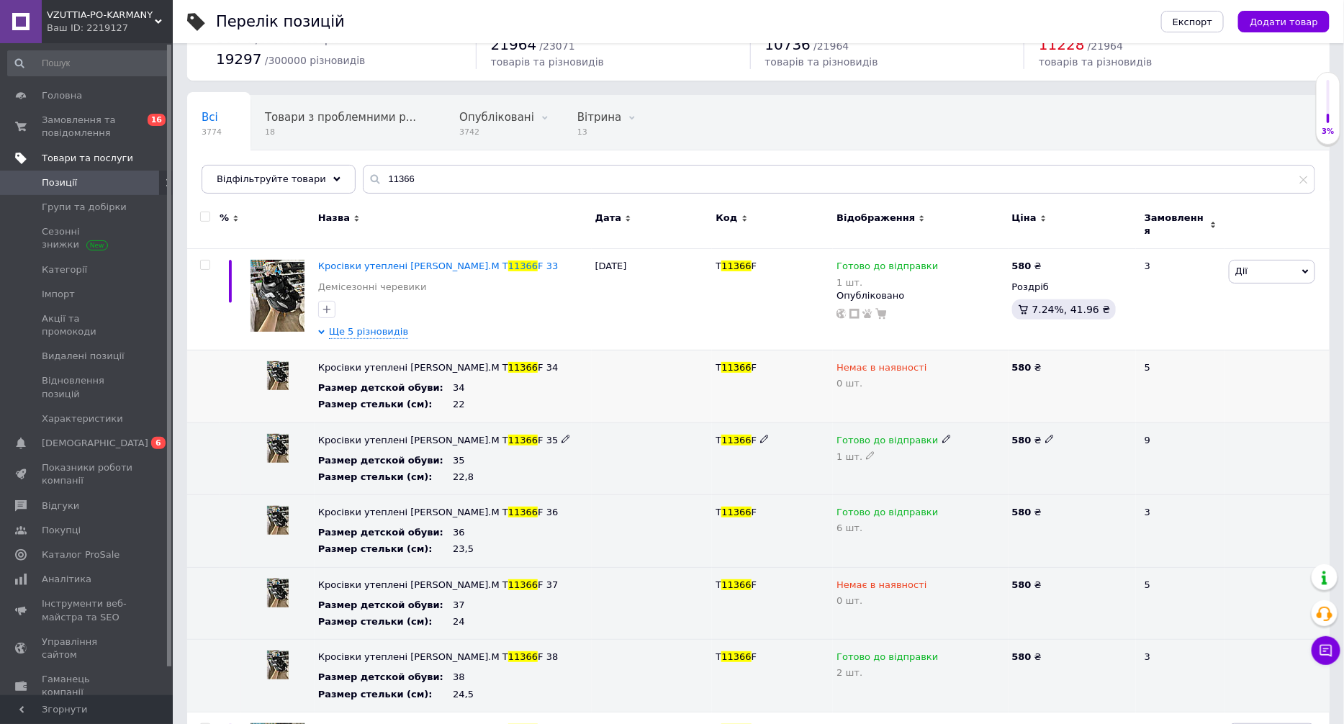
scroll to position [108, 0]
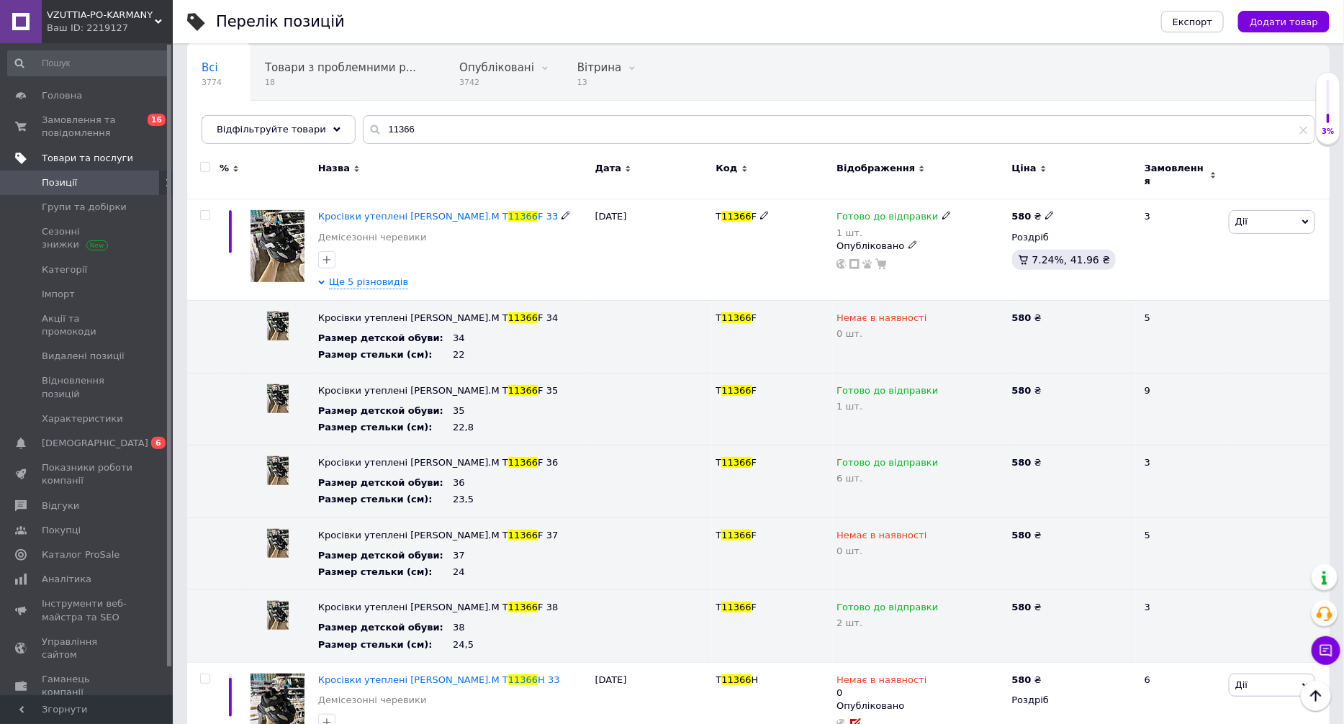
click at [508, 211] on span "11366" at bounding box center [523, 216] width 30 height 11
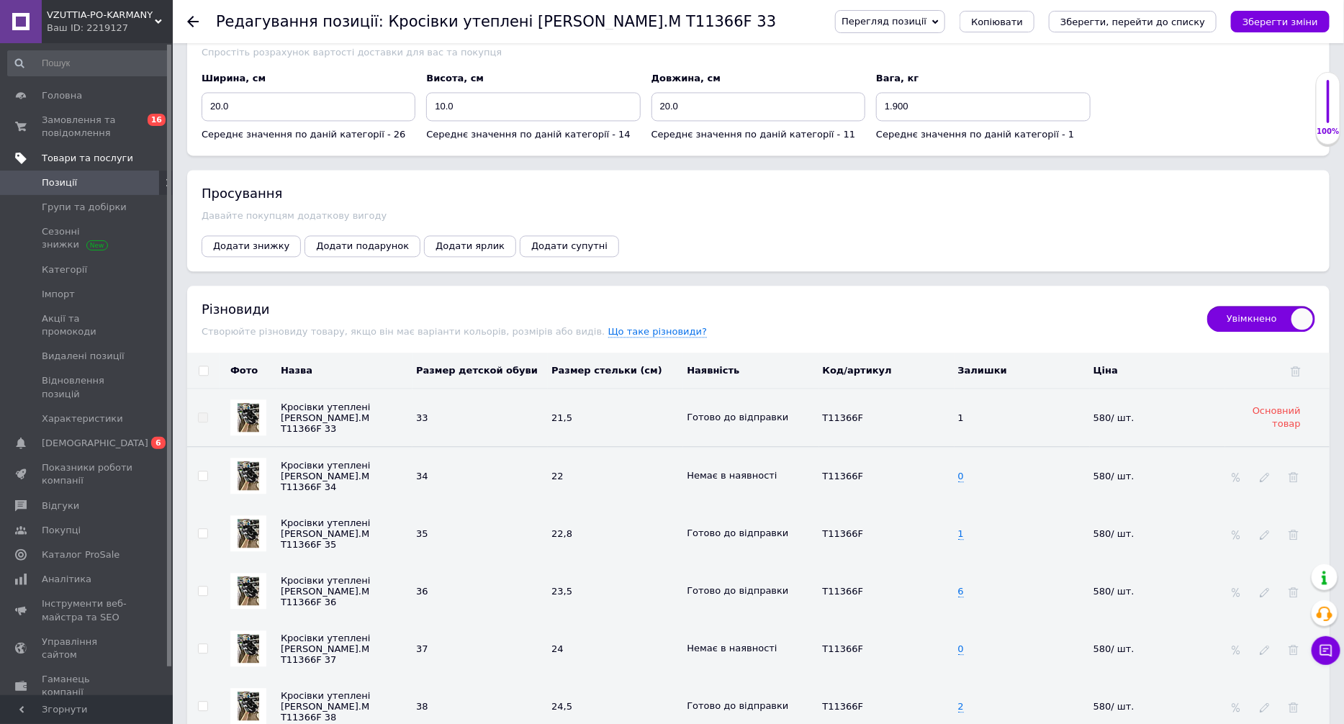
scroll to position [1300, 0]
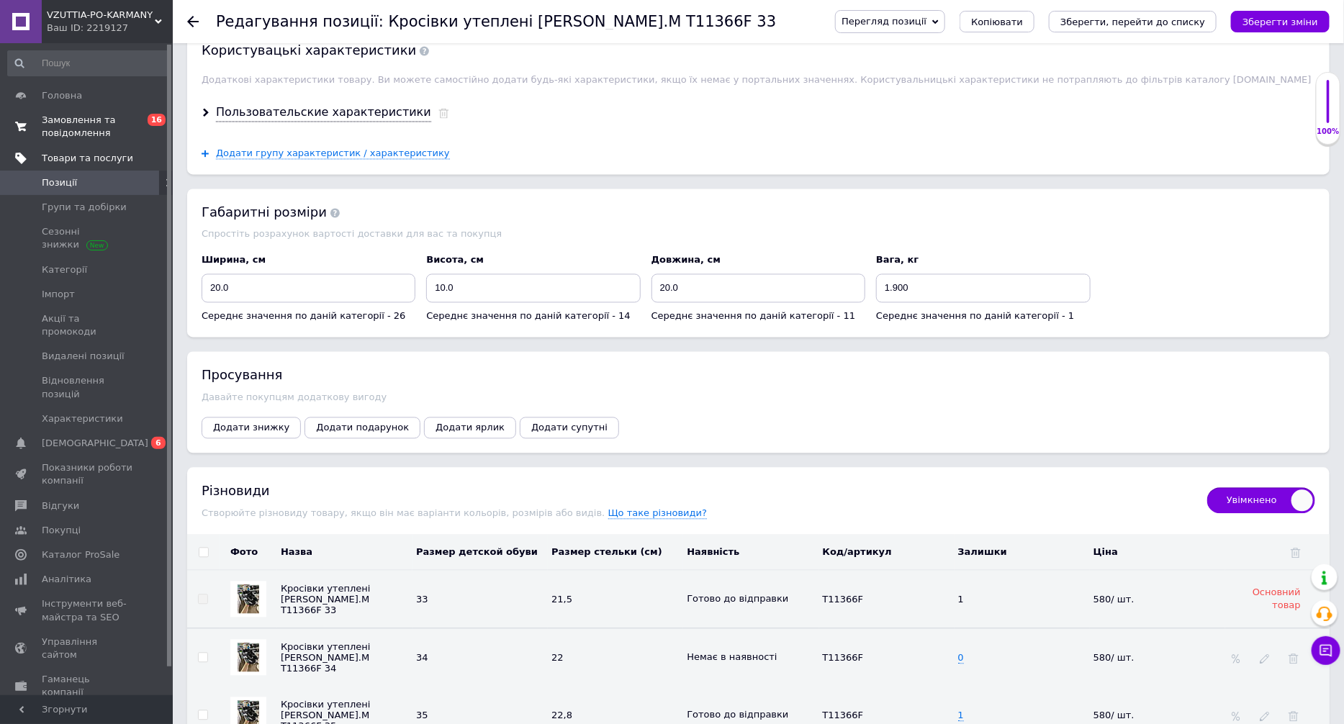
click at [102, 130] on span "Замовлення та повідомлення" at bounding box center [87, 127] width 91 height 26
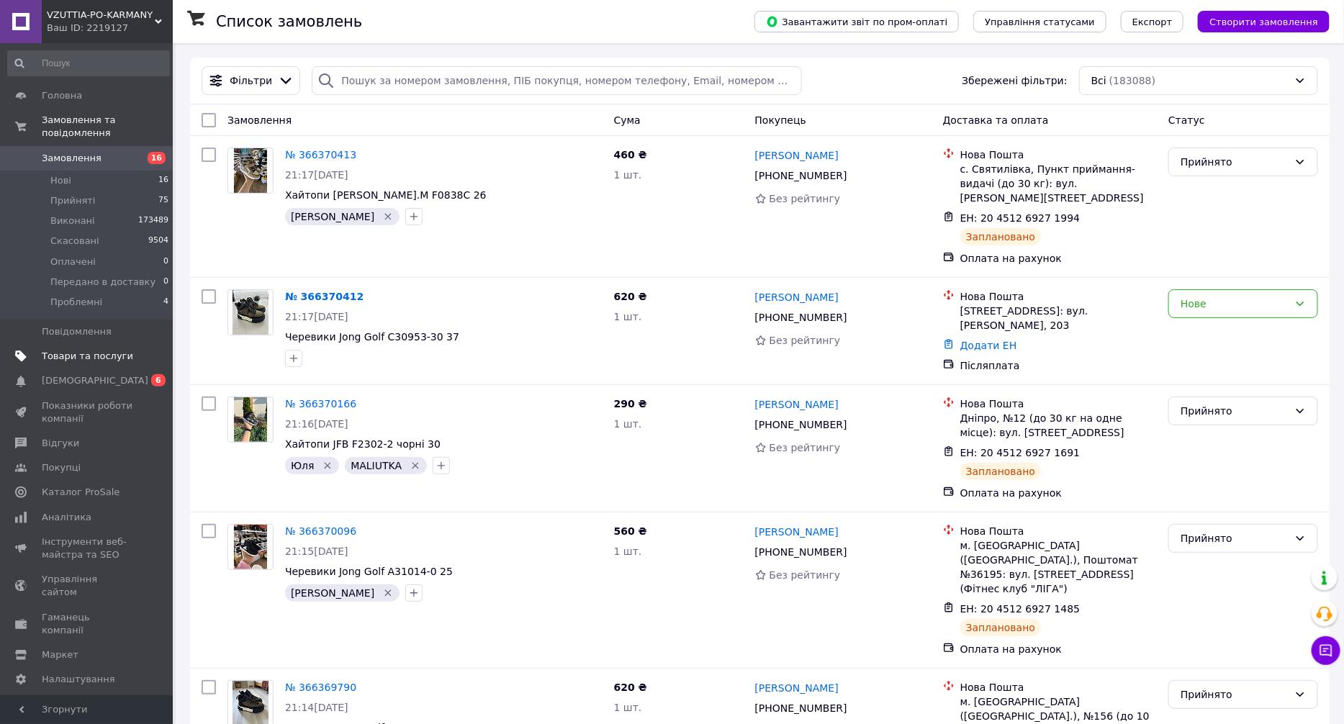
click at [261, 95] on div "Фільтри Збережені фільтри: Всі (183088)" at bounding box center [760, 81] width 1140 height 47
drag, startPoint x: 266, startPoint y: 88, endPoint x: 269, endPoint y: 97, distance: 10.0
click at [266, 88] on div "Фільтри" at bounding box center [250, 81] width 91 height 16
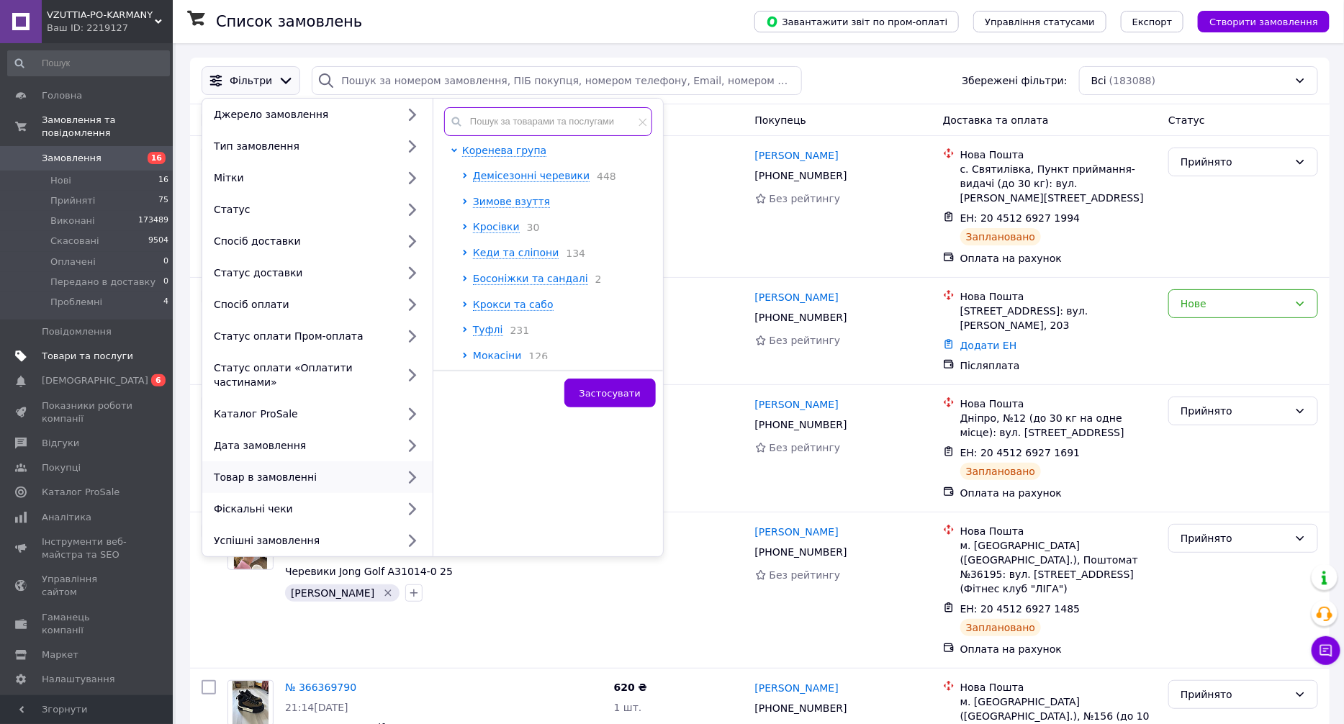
click at [574, 122] on input "text" at bounding box center [548, 121] width 208 height 29
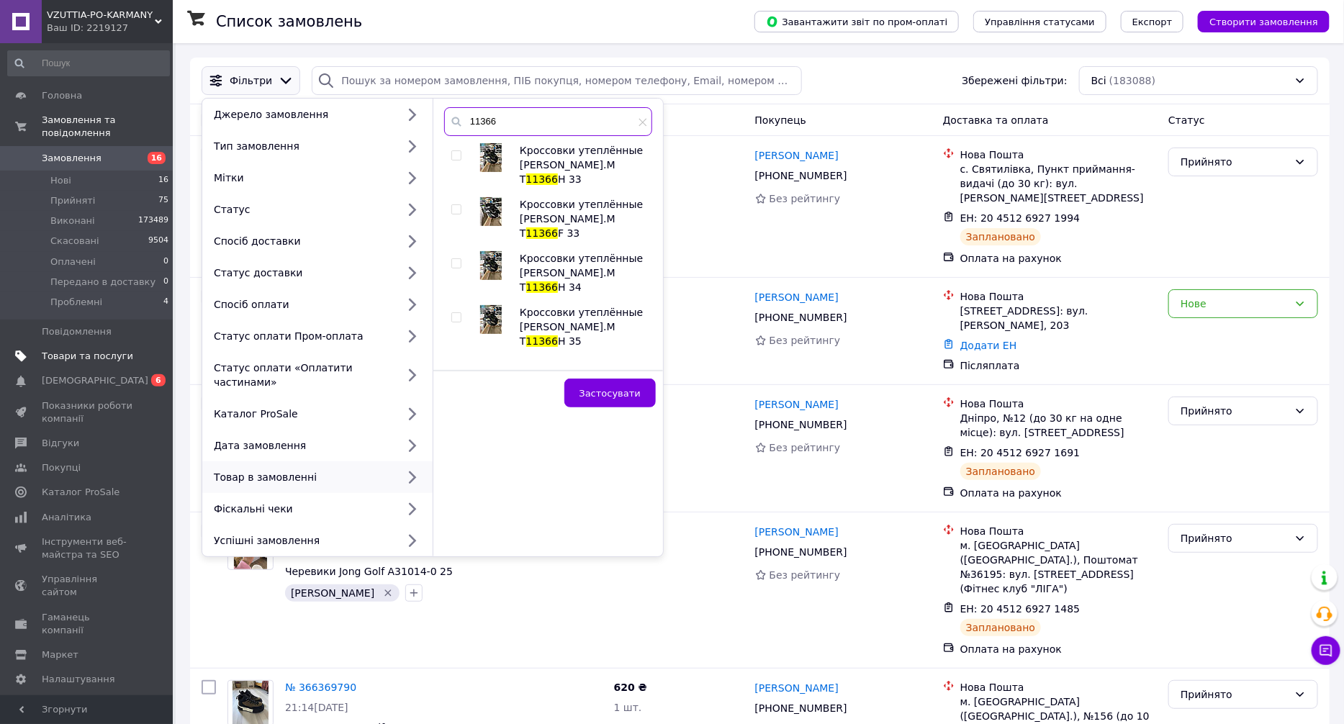
type input "11366"
click at [455, 205] on input "checkbox" at bounding box center [455, 209] width 9 height 9
checkbox input "true"
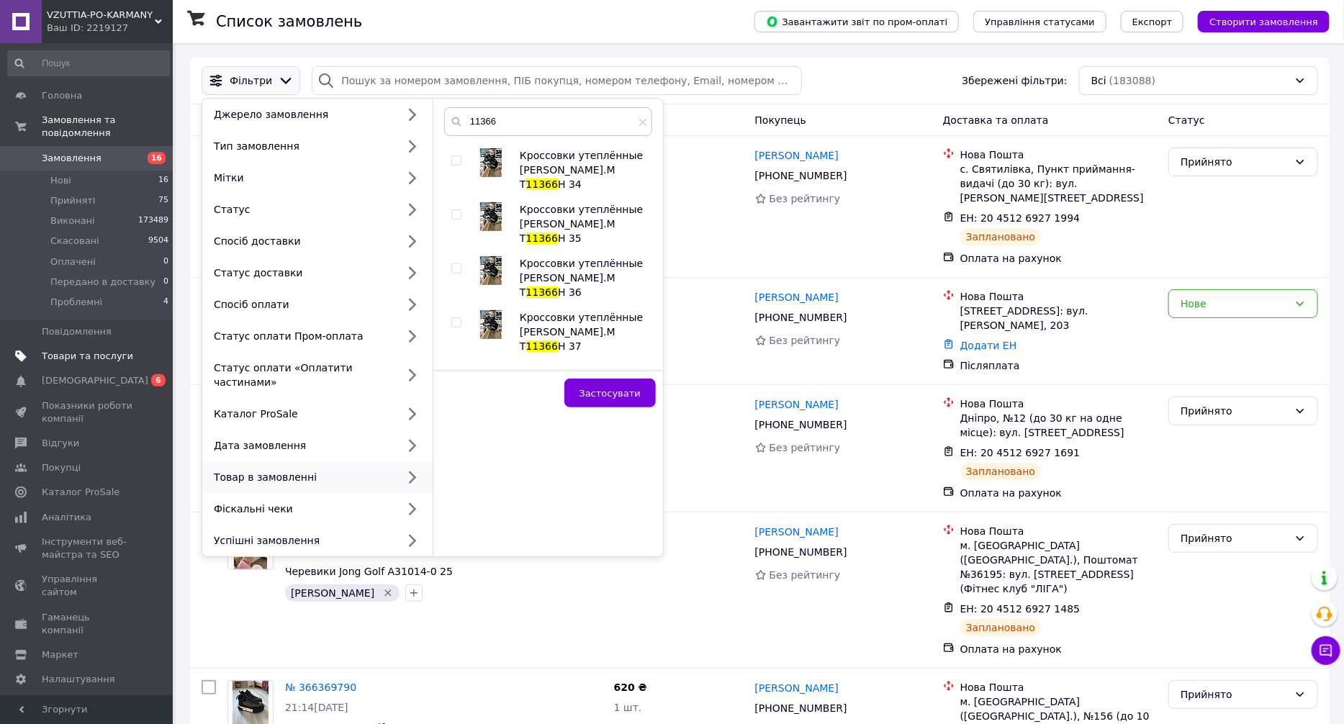
scroll to position [216, 0]
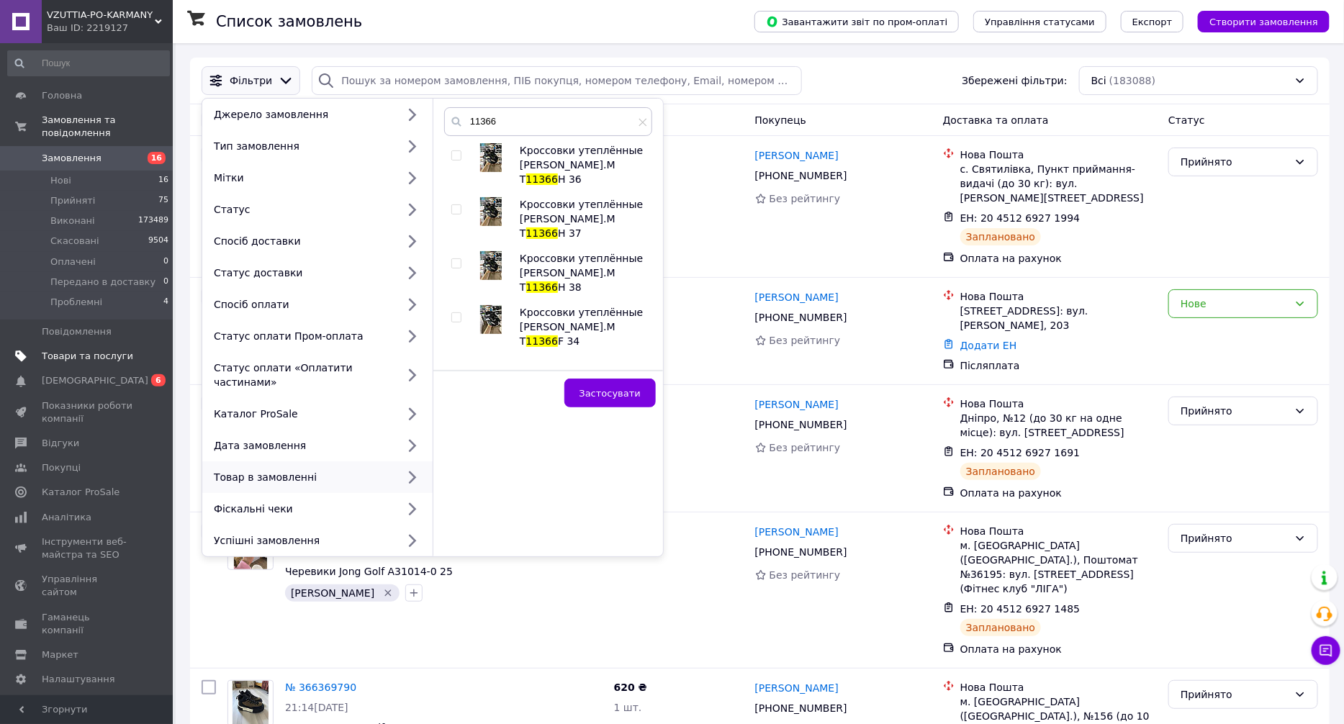
click at [457, 313] on input "checkbox" at bounding box center [455, 317] width 9 height 9
checkbox input "true"
click at [459, 367] on input "checkbox" at bounding box center [455, 371] width 9 height 9
checkbox input "true"
click at [456, 421] on input "checkbox" at bounding box center [455, 425] width 9 height 9
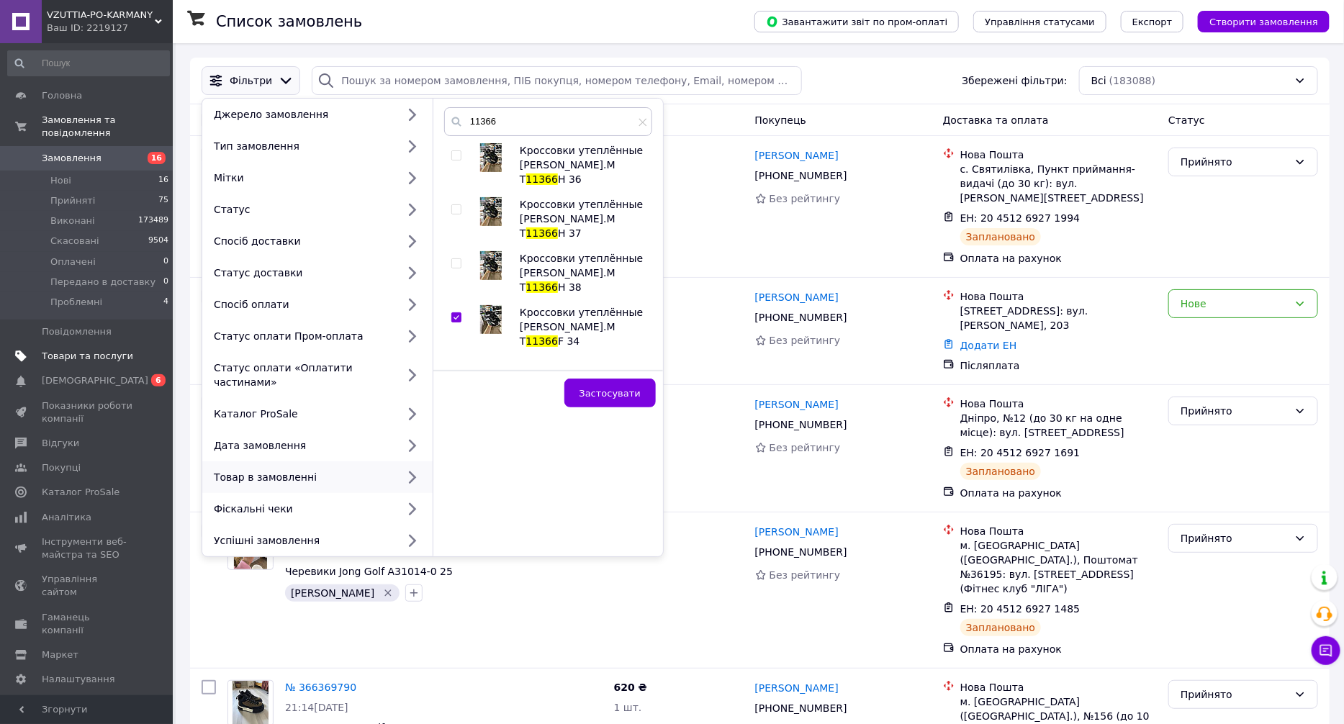
checkbox input "true"
click at [456, 475] on input "checkbox" at bounding box center [455, 479] width 9 height 9
checkbox input "true"
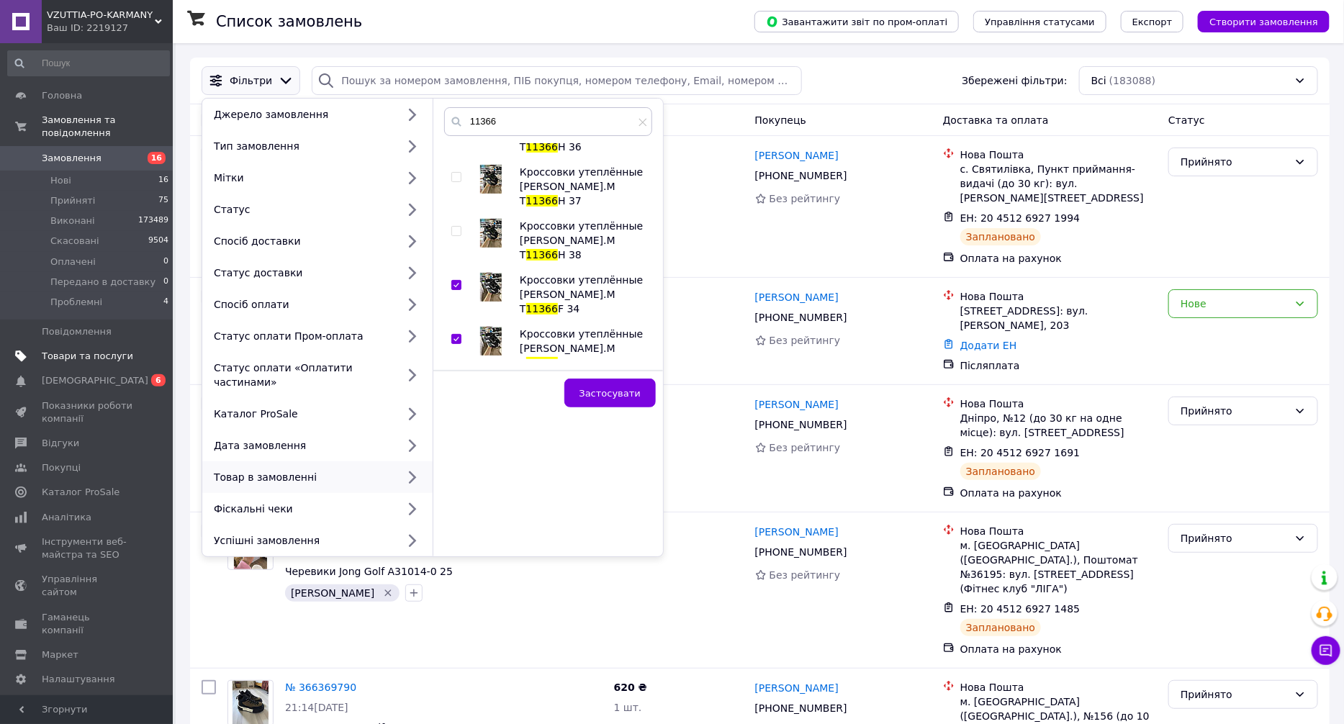
click at [458, 497] on input "checkbox" at bounding box center [455, 501] width 9 height 9
checkbox input "true"
click at [619, 400] on button "Застосувати" at bounding box center [610, 393] width 91 height 29
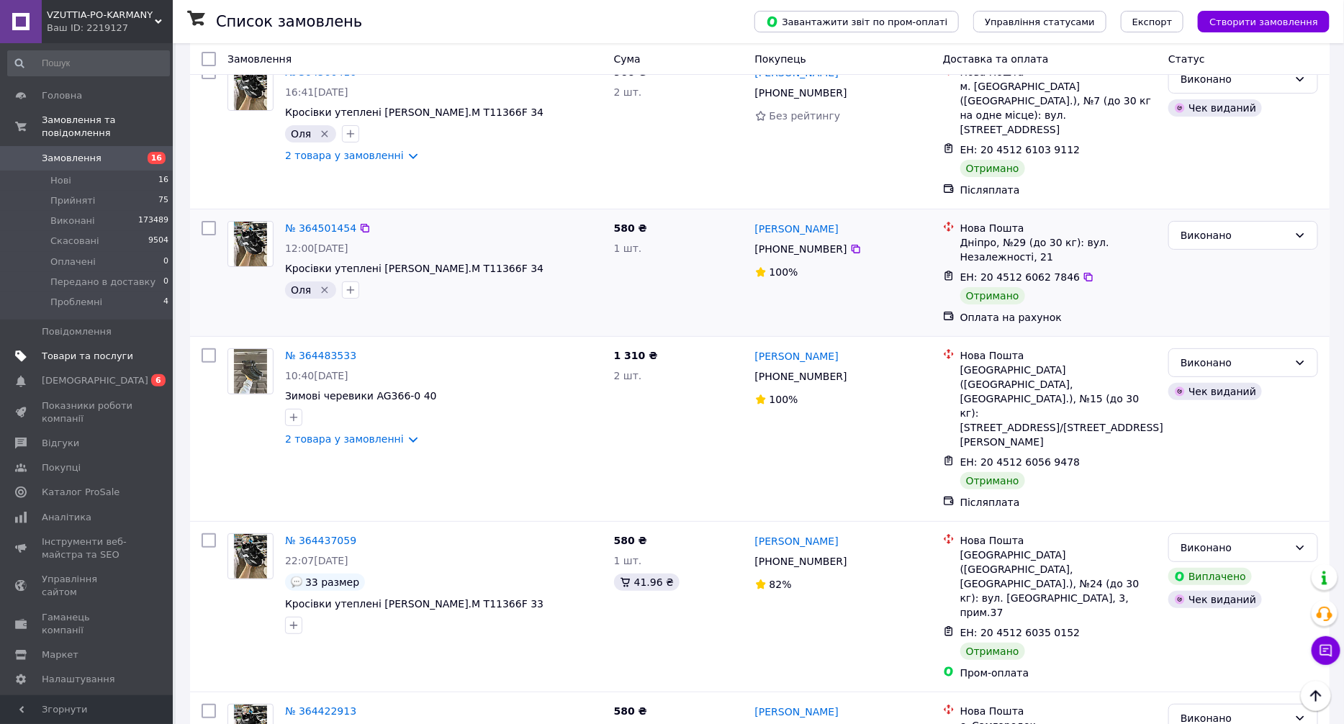
scroll to position [2808, 0]
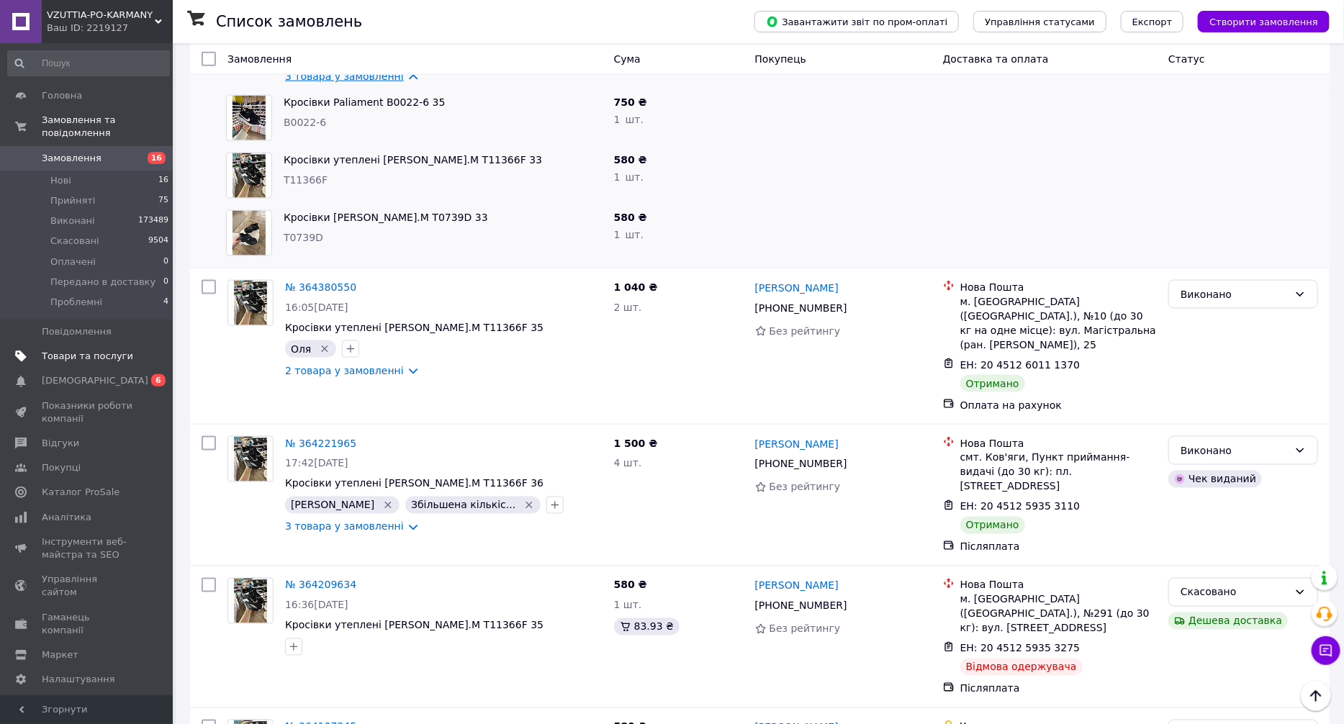
scroll to position [3582, 0]
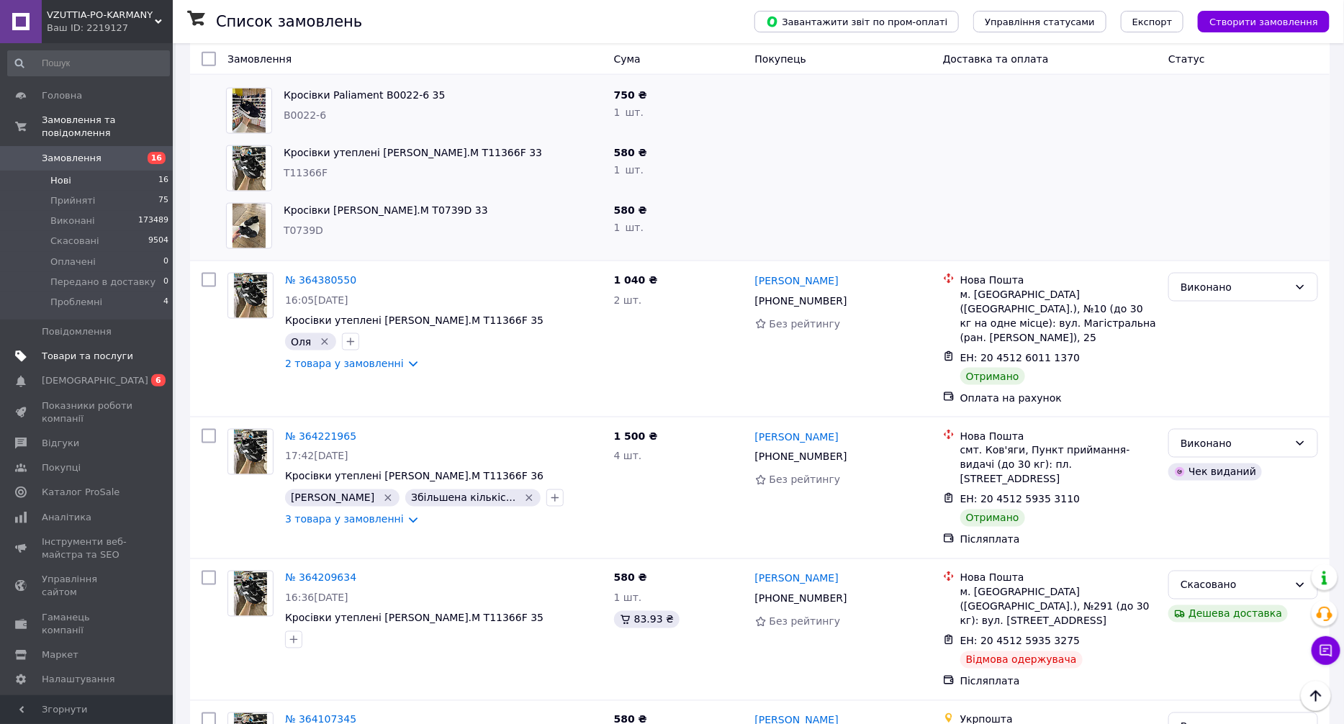
click at [115, 175] on li "Нові 16" at bounding box center [88, 181] width 177 height 20
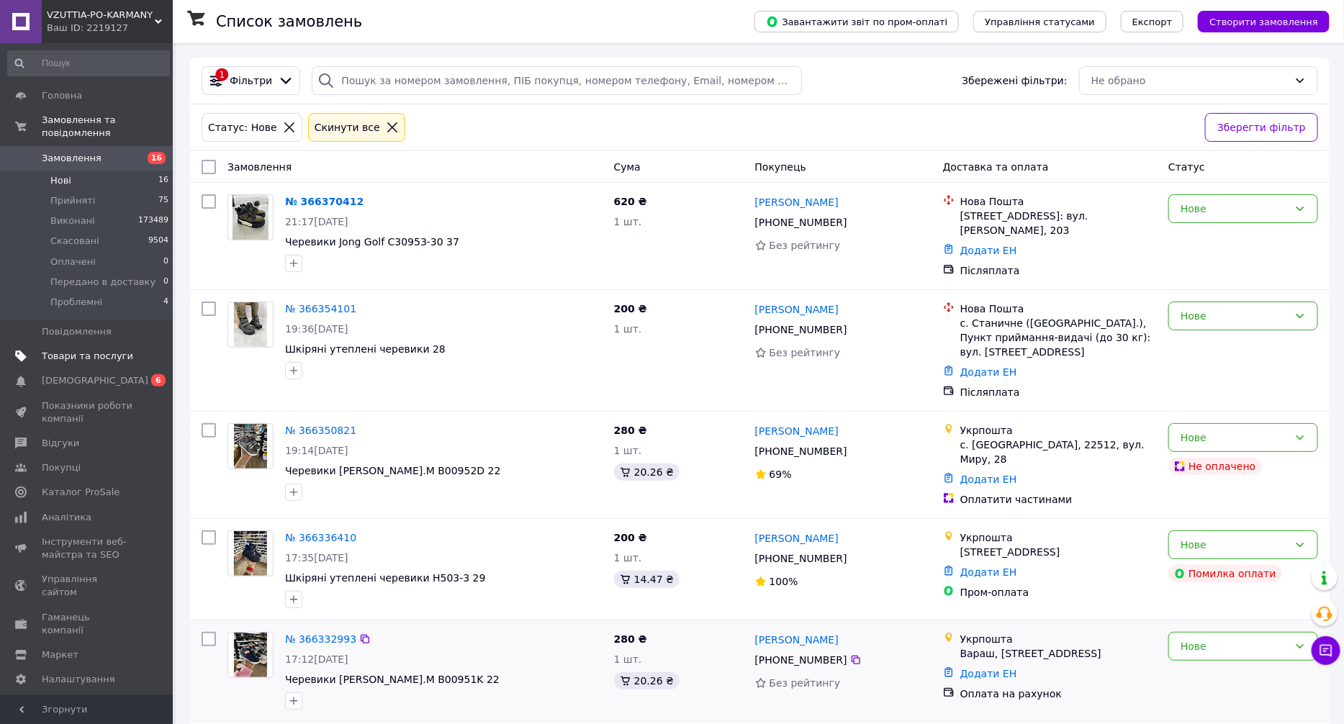
drag, startPoint x: 605, startPoint y: 679, endPoint x: 581, endPoint y: 676, distance: 23.9
click at [605, 690] on div at bounding box center [443, 701] width 323 height 23
click at [130, 171] on li "Нові 16" at bounding box center [88, 181] width 177 height 20
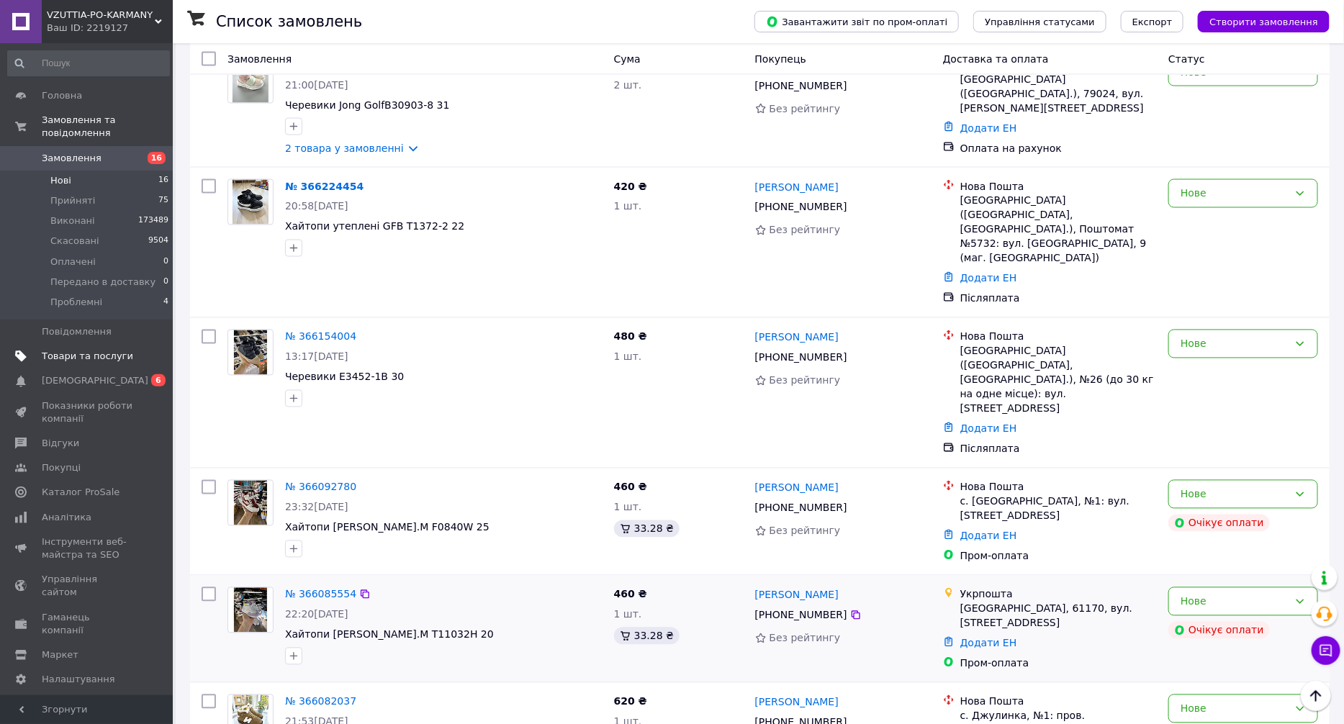
scroll to position [1188, 0]
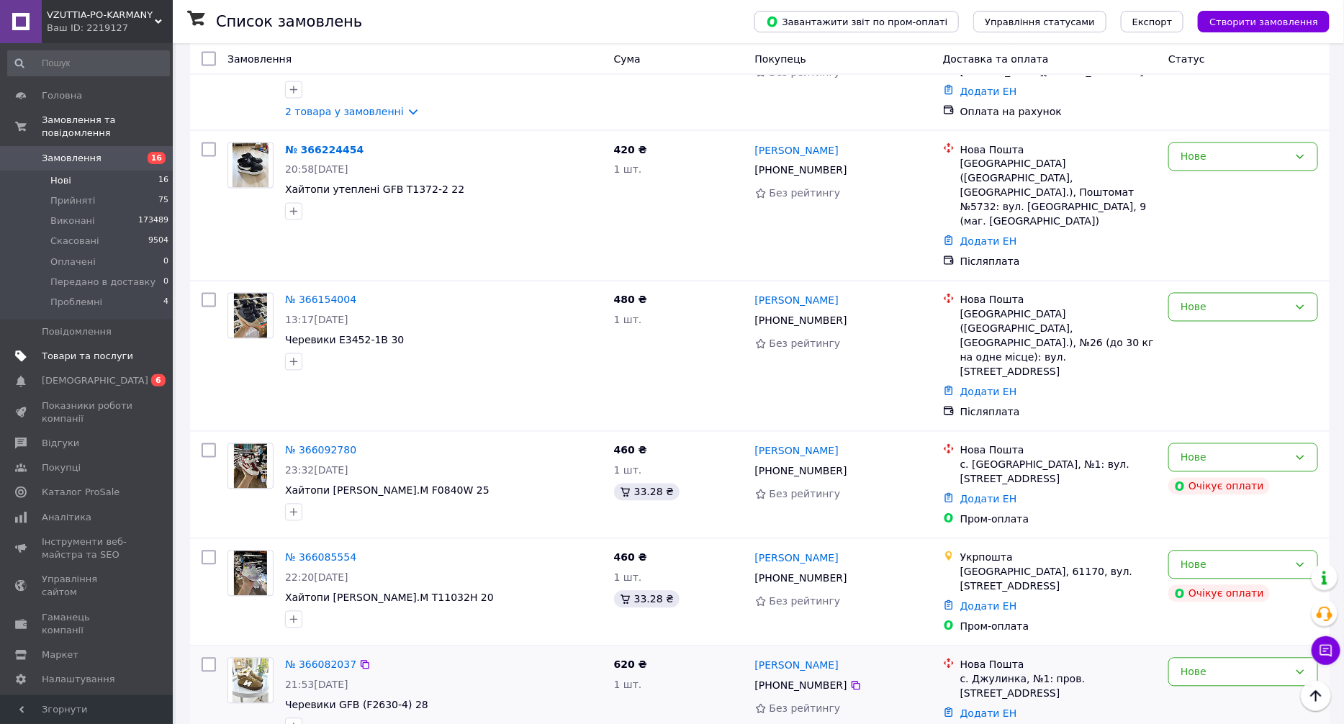
drag, startPoint x: 723, startPoint y: 678, endPoint x: 711, endPoint y: 644, distance: 36.0
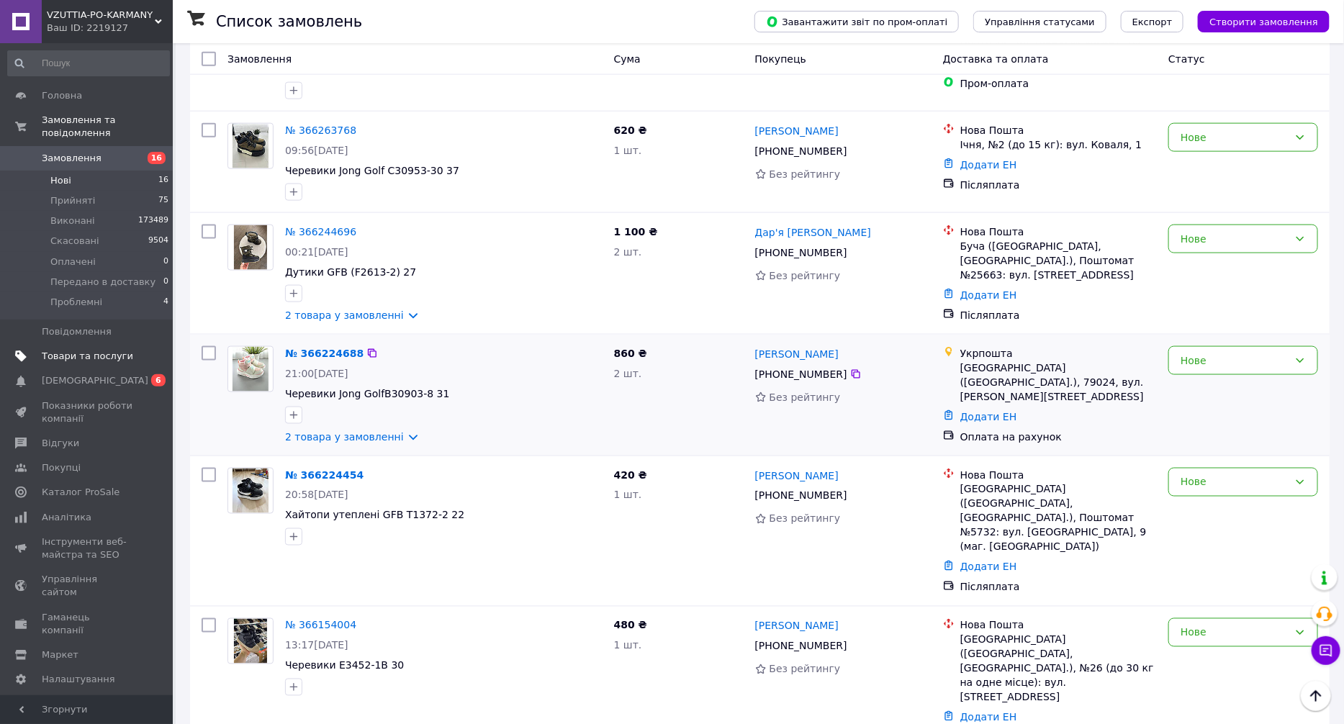
scroll to position [756, 0]
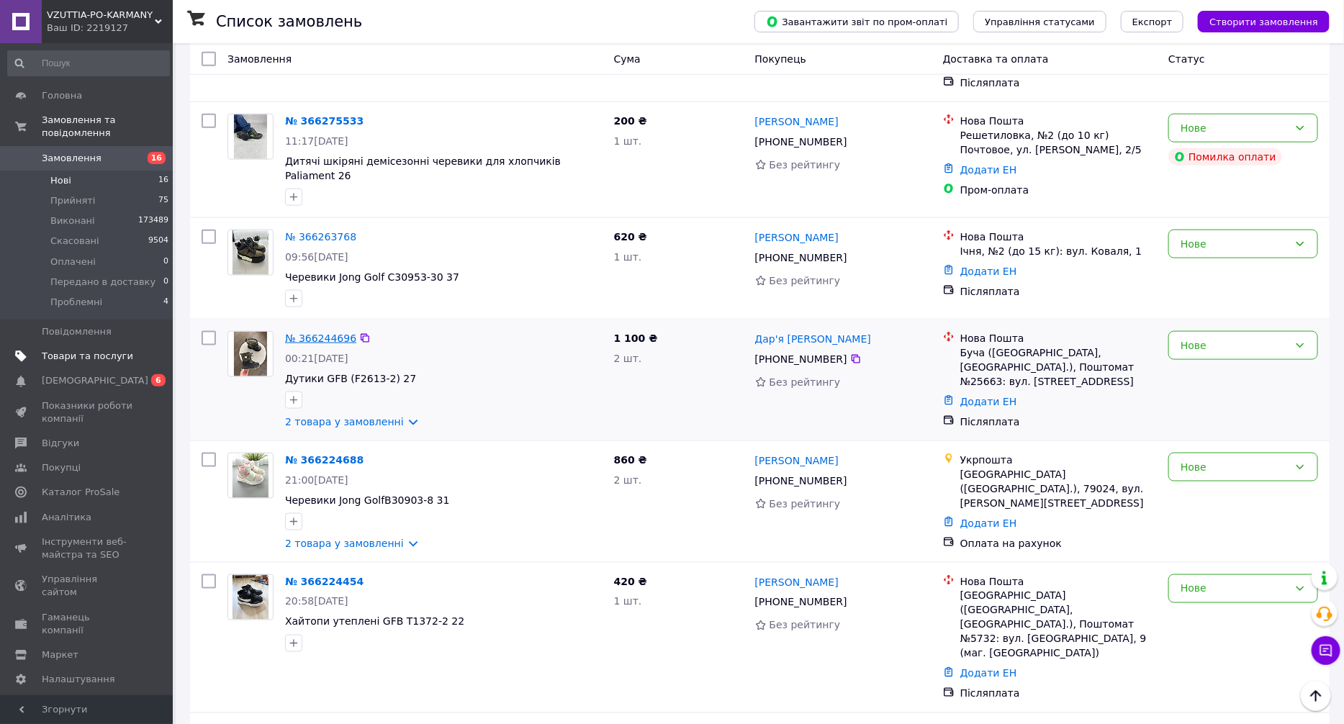
click at [325, 333] on link "№ 366244696" at bounding box center [320, 339] width 71 height 12
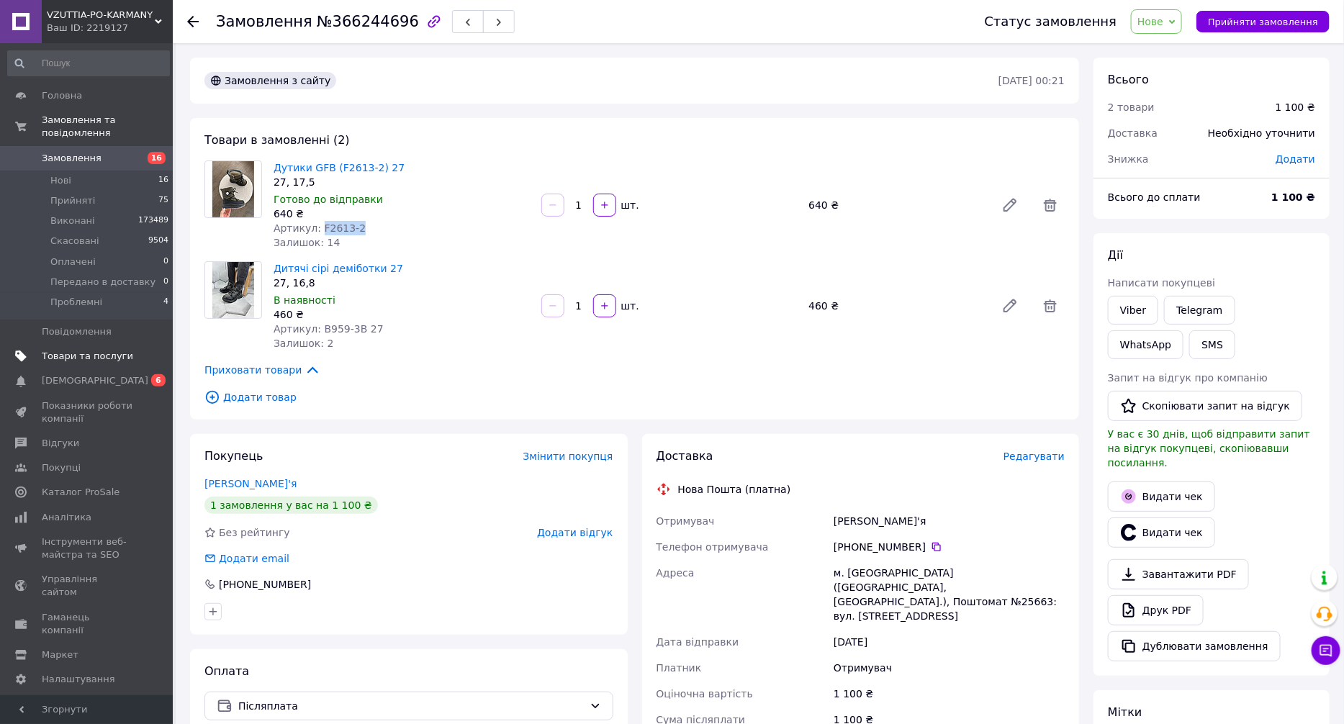
drag, startPoint x: 350, startPoint y: 229, endPoint x: 317, endPoint y: 230, distance: 33.1
click at [317, 230] on div "Артикул: F2613-2" at bounding box center [402, 228] width 256 height 14
copy span "F2613-2"
click at [389, 231] on div "Артикул: F2613-2" at bounding box center [402, 228] width 256 height 14
drag, startPoint x: 372, startPoint y: 334, endPoint x: 346, endPoint y: 331, distance: 26.2
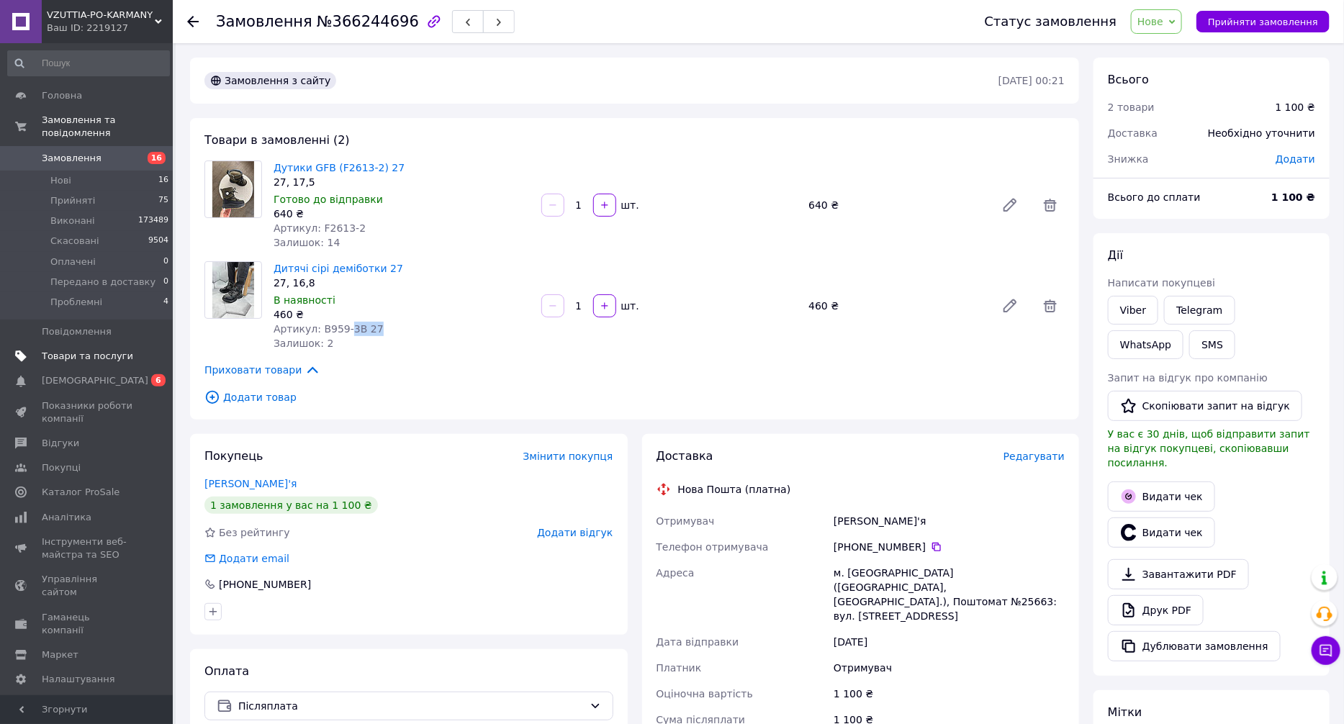
click at [343, 331] on div "Артикул: B959-3B 27" at bounding box center [402, 329] width 256 height 14
click at [377, 340] on div "Залишок: 2" at bounding box center [402, 343] width 256 height 14
drag, startPoint x: 352, startPoint y: 328, endPoint x: 323, endPoint y: 329, distance: 28.8
click at [318, 329] on span "Артикул: B959-3B 27" at bounding box center [329, 329] width 110 height 12
copy span "B959-3B"
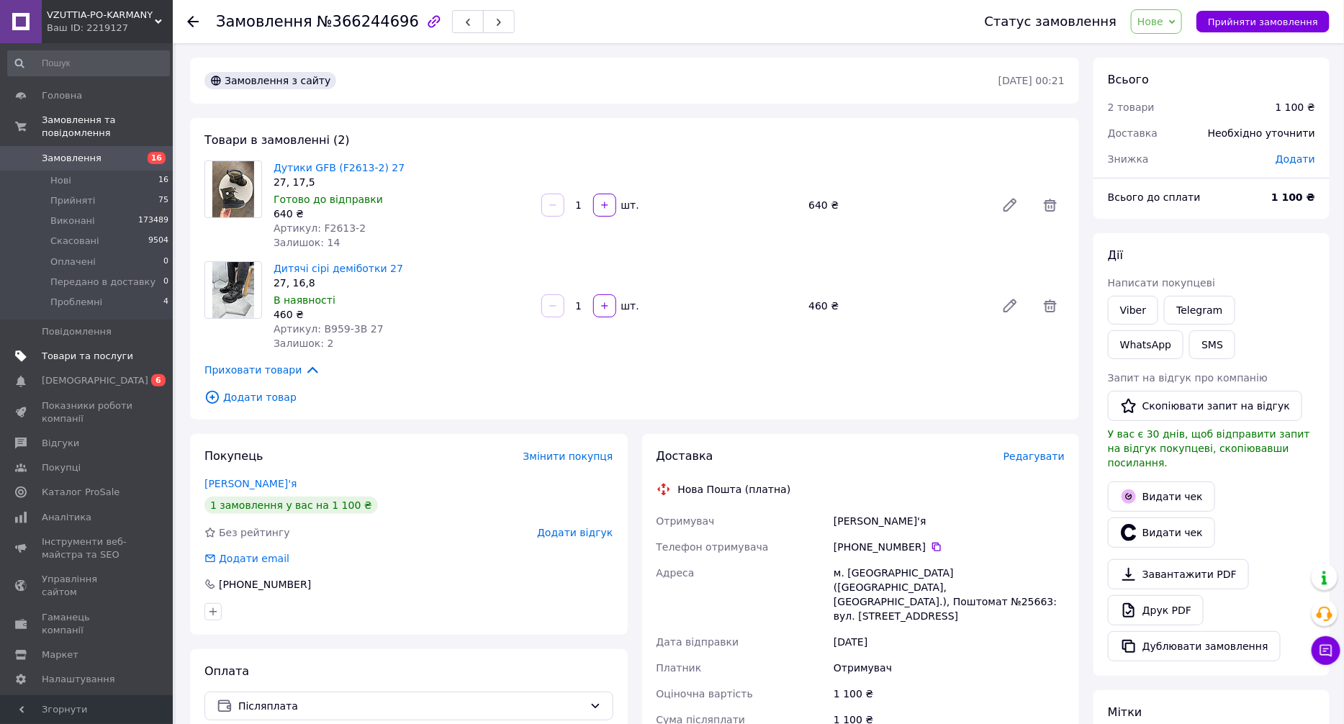
click at [451, 326] on div "Артикул: B959-3B 27" at bounding box center [402, 329] width 256 height 14
click at [1295, 162] on span "Додати" at bounding box center [1296, 159] width 40 height 12
click at [1221, 224] on input "text" at bounding box center [1196, 217] width 85 height 29
type input "150"
click at [1273, 253] on button "Зберегти" at bounding box center [1268, 257] width 72 height 29
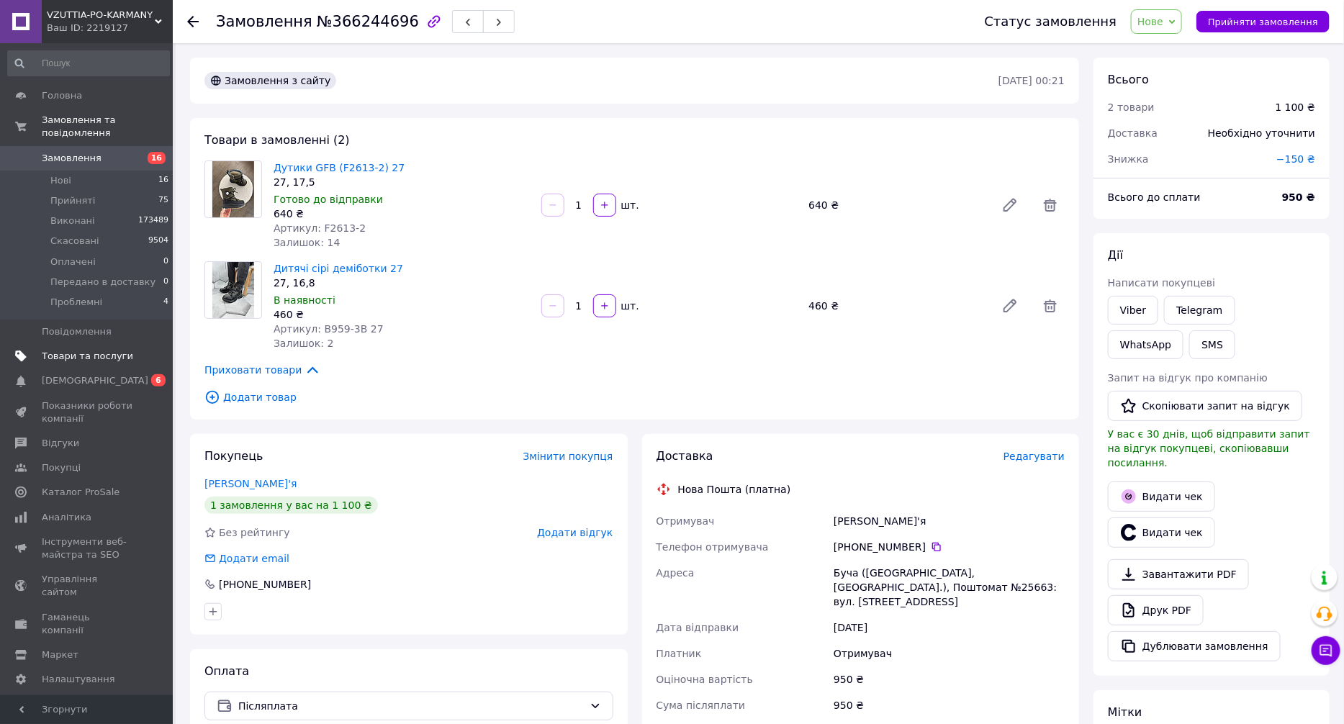
scroll to position [367, 0]
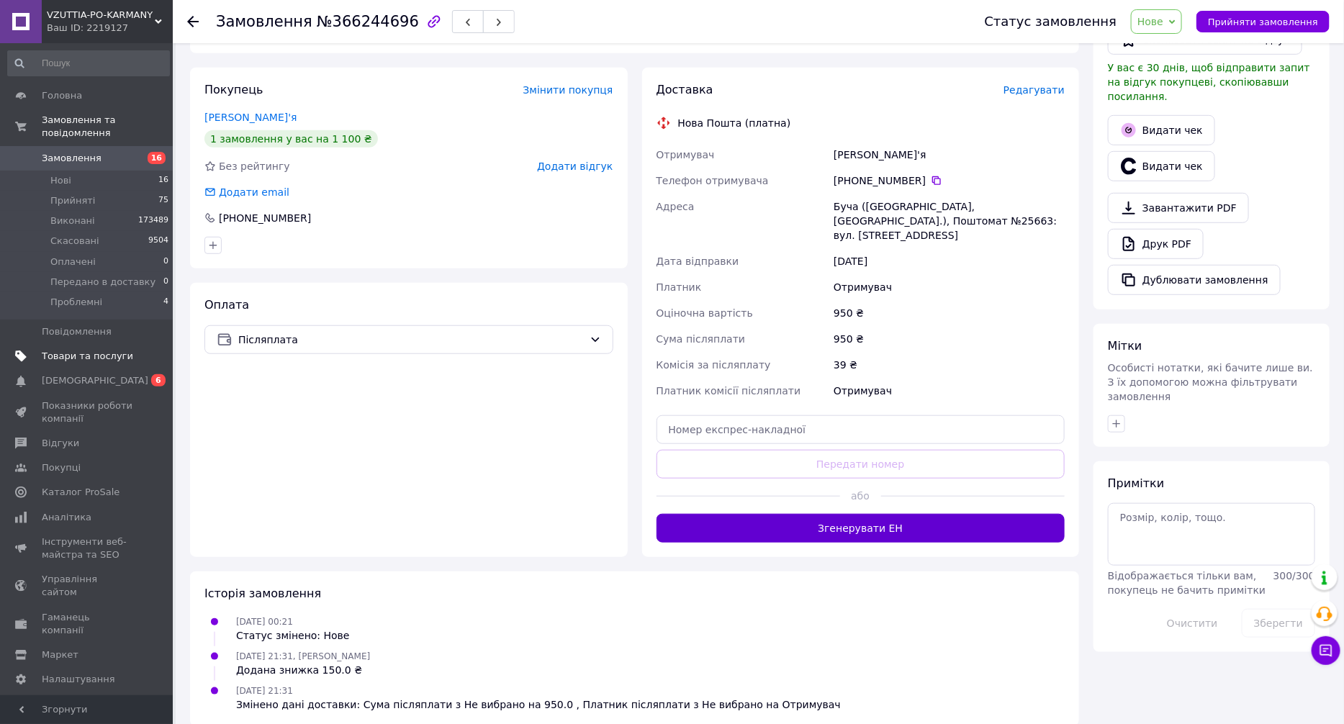
click at [910, 514] on button "Згенерувати ЕН" at bounding box center [861, 528] width 409 height 29
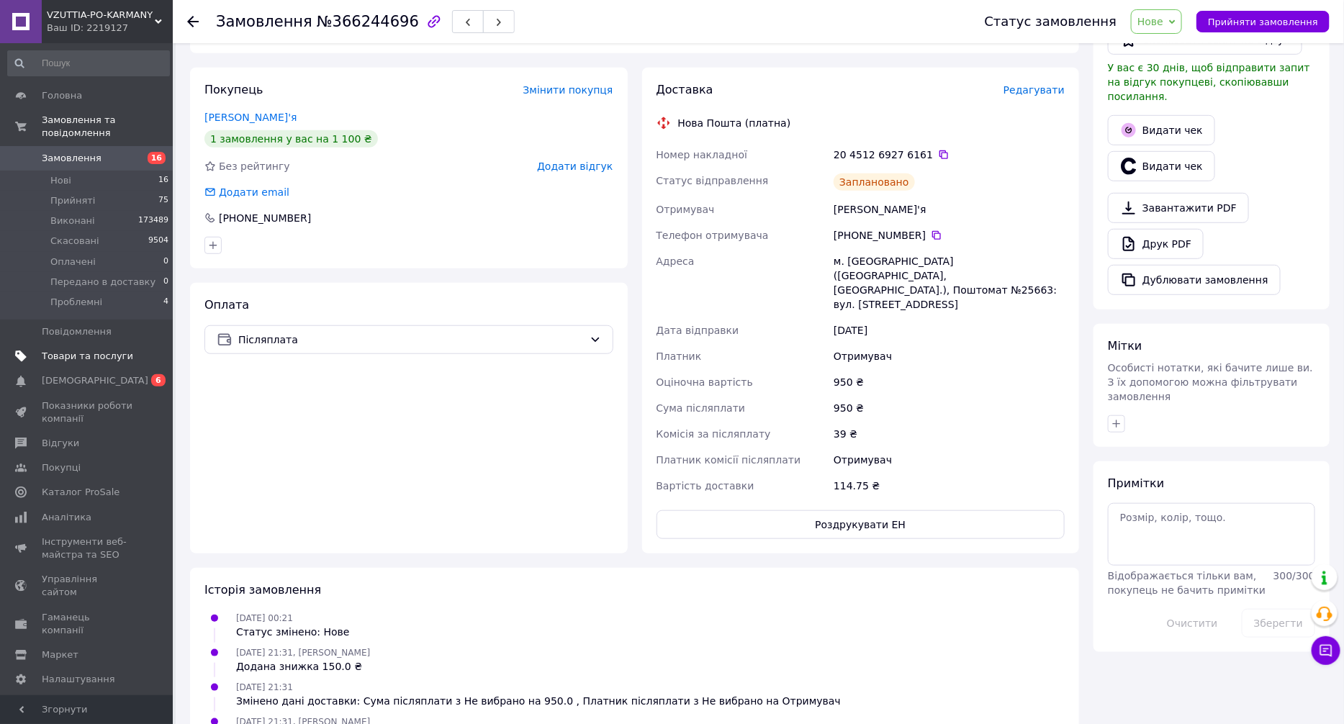
drag, startPoint x: 931, startPoint y: 157, endPoint x: 1006, endPoint y: 211, distance: 92.3
click at [938, 156] on icon at bounding box center [944, 155] width 12 height 12
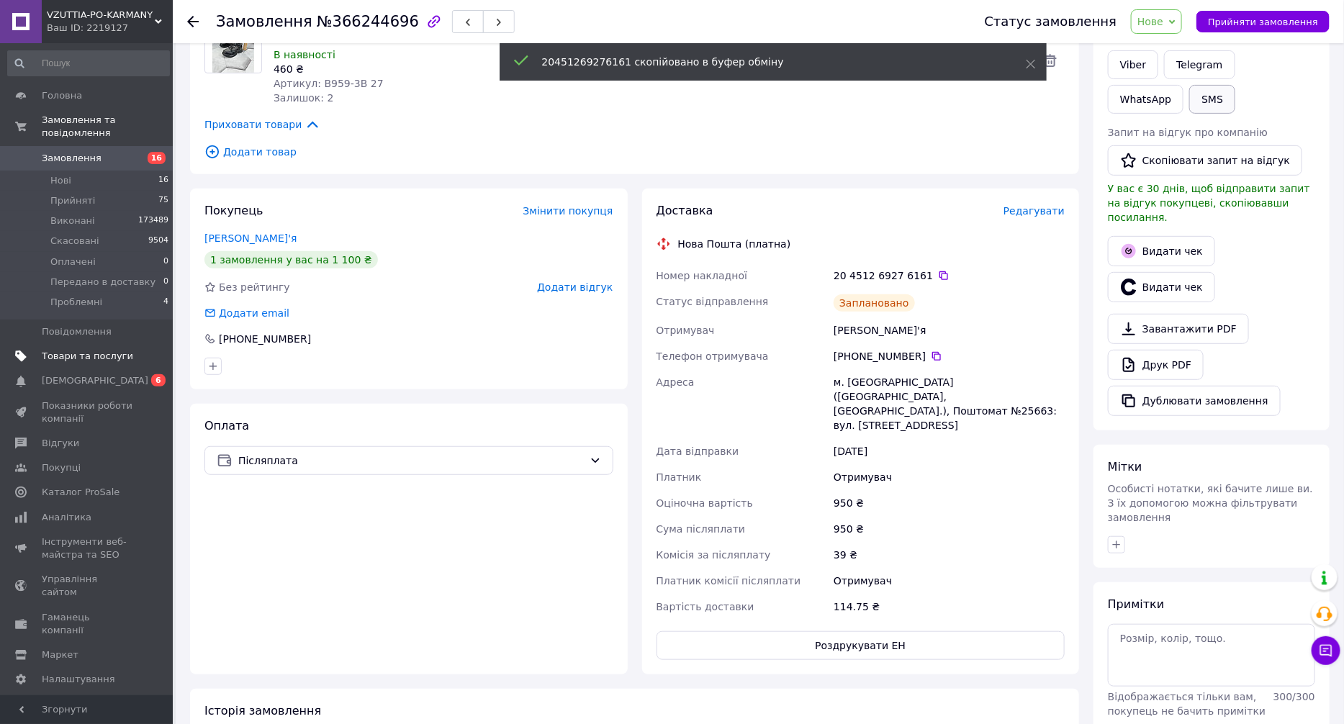
scroll to position [0, 0]
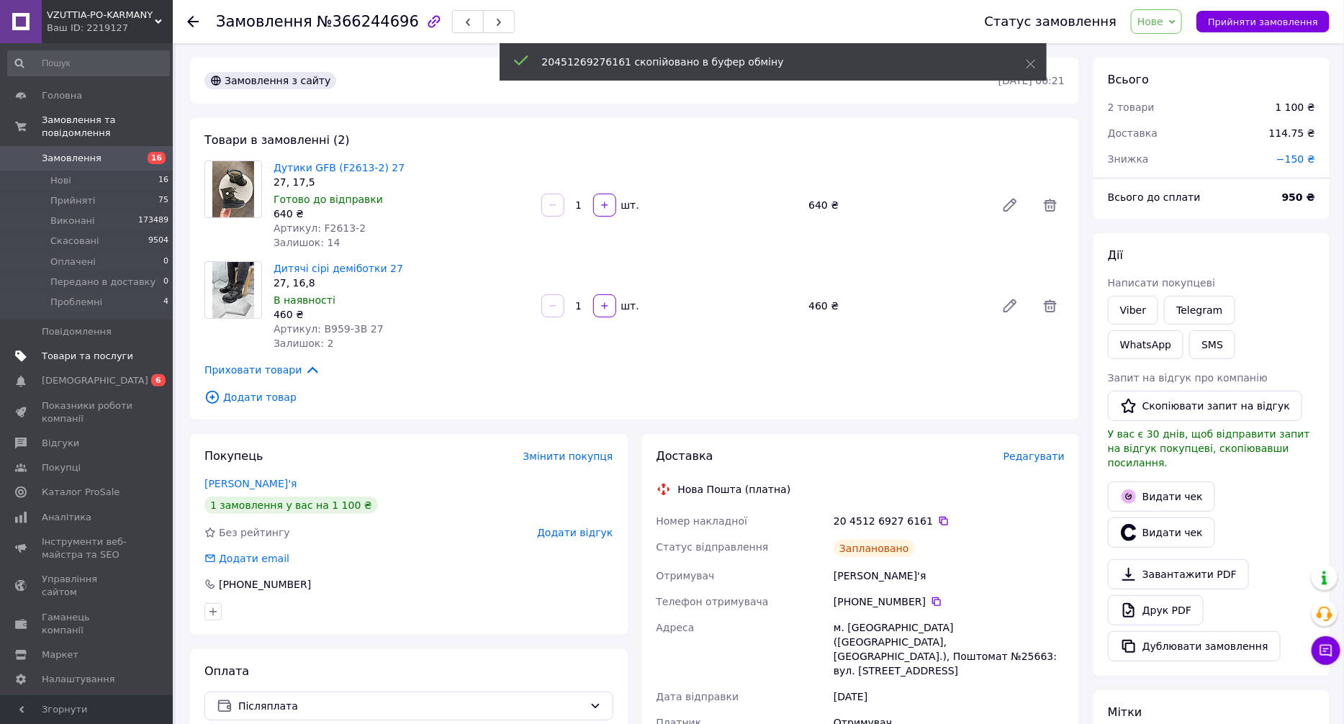
click at [1187, 360] on div "SMS" at bounding box center [1213, 345] width 52 height 35
drag, startPoint x: 1109, startPoint y: 354, endPoint x: 1117, endPoint y: 354, distance: 8.0
click at [1190, 354] on button "SMS" at bounding box center [1213, 345] width 46 height 29
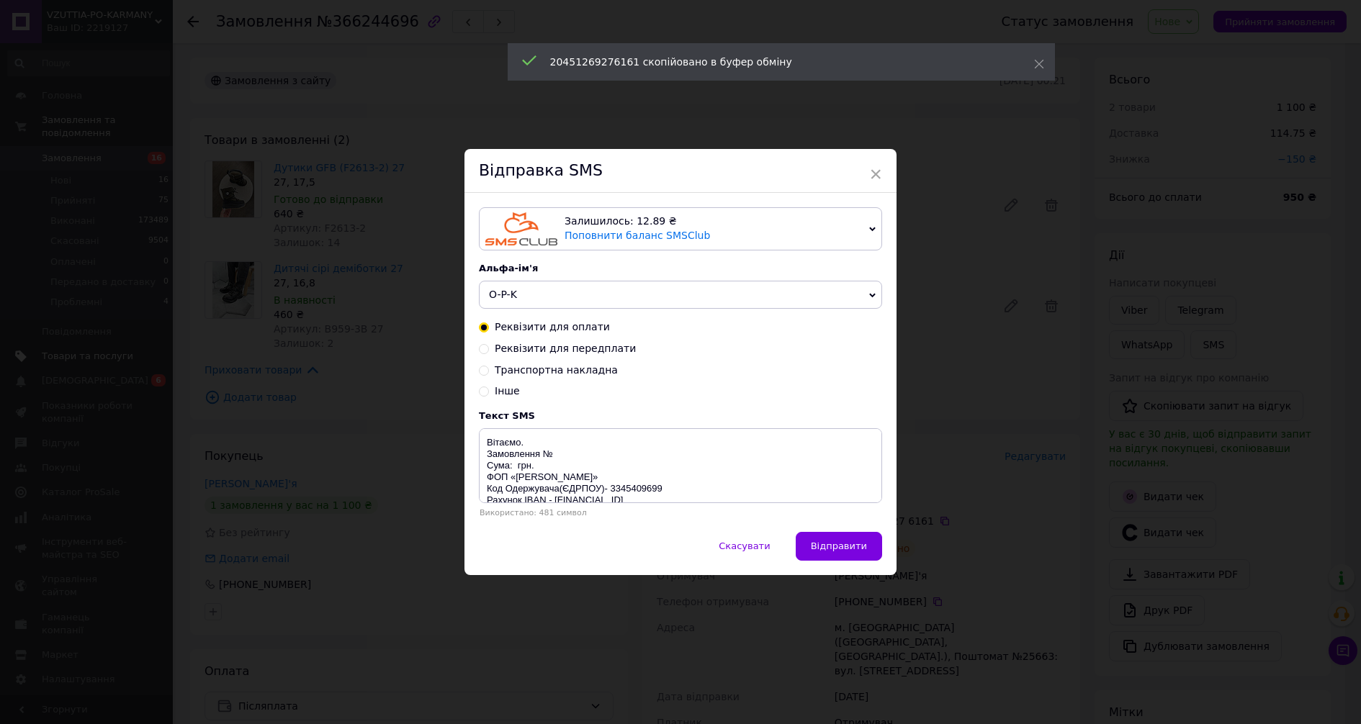
click at [592, 371] on span "Транспортна накладна" at bounding box center [556, 370] width 123 height 12
click at [489, 371] on input "Транспортна накладна" at bounding box center [484, 369] width 10 height 10
radio input "true"
radio input "false"
click at [574, 455] on textarea "Вітаємо. Номер ТТН: vzuttia-po-karmany" at bounding box center [680, 465] width 403 height 75
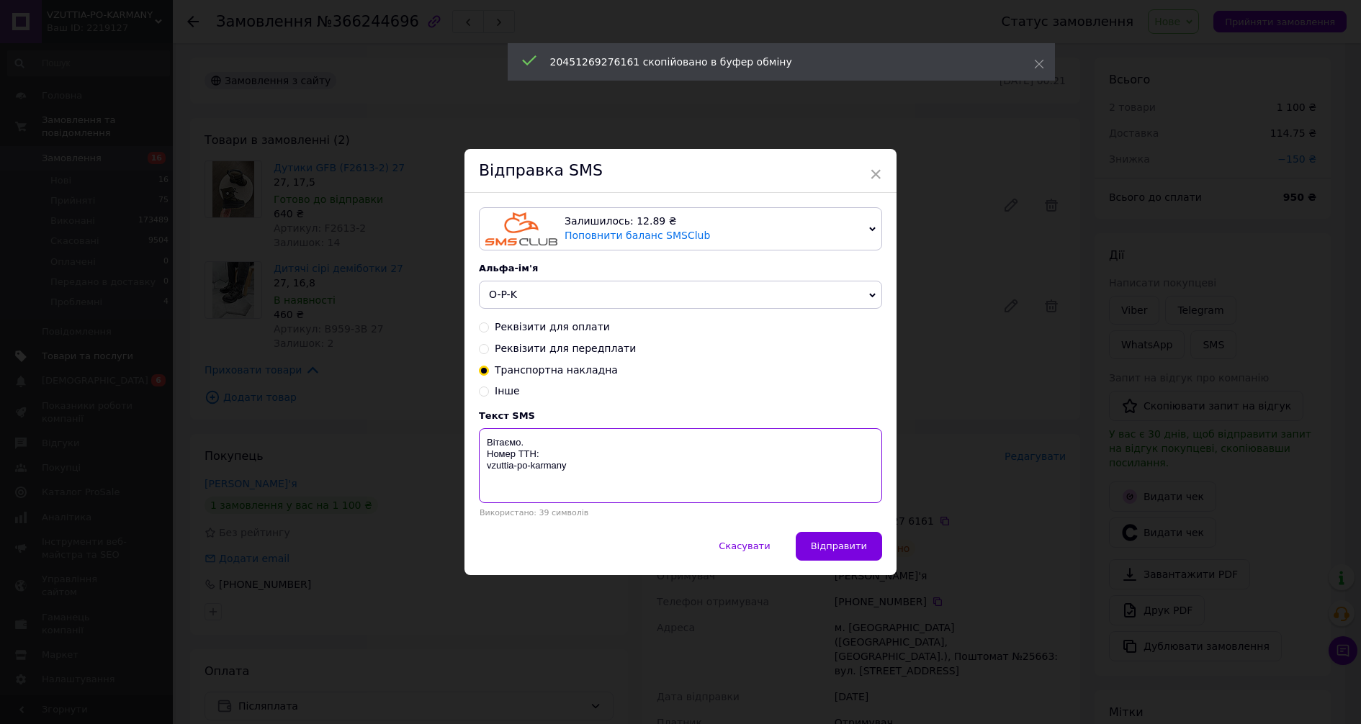
paste textarea "20451269276161"
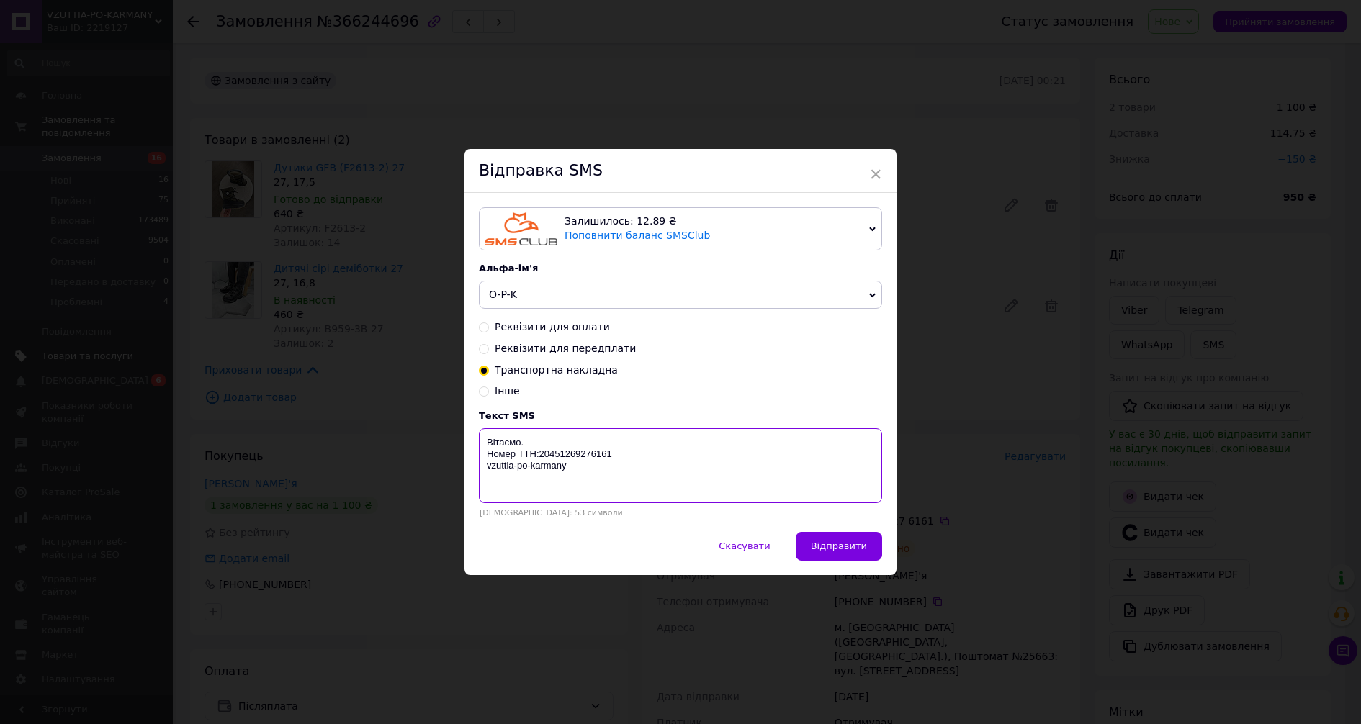
drag, startPoint x: 570, startPoint y: 471, endPoint x: 519, endPoint y: 438, distance: 60.9
click at [482, 436] on textarea "Вітаємо. Номер ТТН:20451269276161 vzuttia-po-karmany" at bounding box center [680, 465] width 403 height 75
type textarea "Вітаємо. Номер ТТН:20451269276161 vzuttia-po-karmany"
click at [1100, 426] on div "× Відправка SMS Залишилось: 12.89 ₴ Поповнити баланс SMSClub Підключити LetsAds…" at bounding box center [680, 362] width 1361 height 724
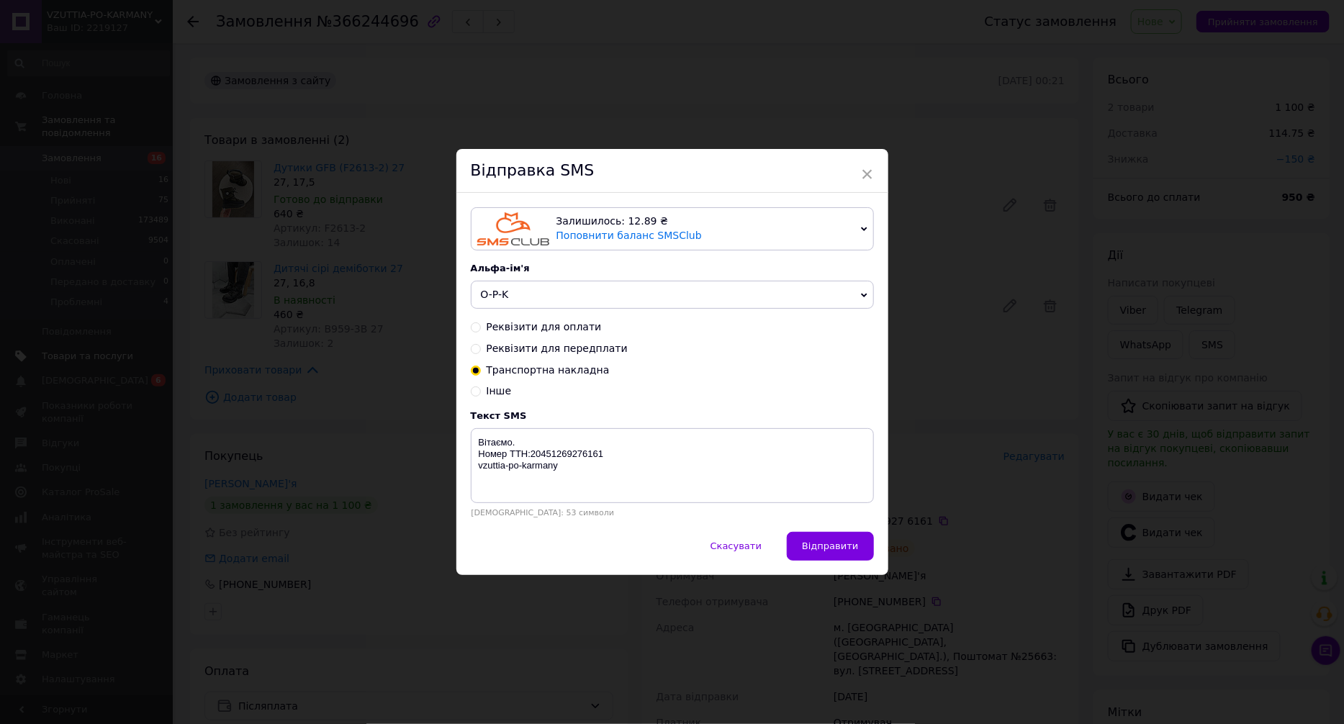
drag, startPoint x: 735, startPoint y: 557, endPoint x: 809, endPoint y: 529, distance: 78.9
click at [742, 557] on button "Скасувати" at bounding box center [736, 546] width 81 height 29
